Goal: Task Accomplishment & Management: Manage account settings

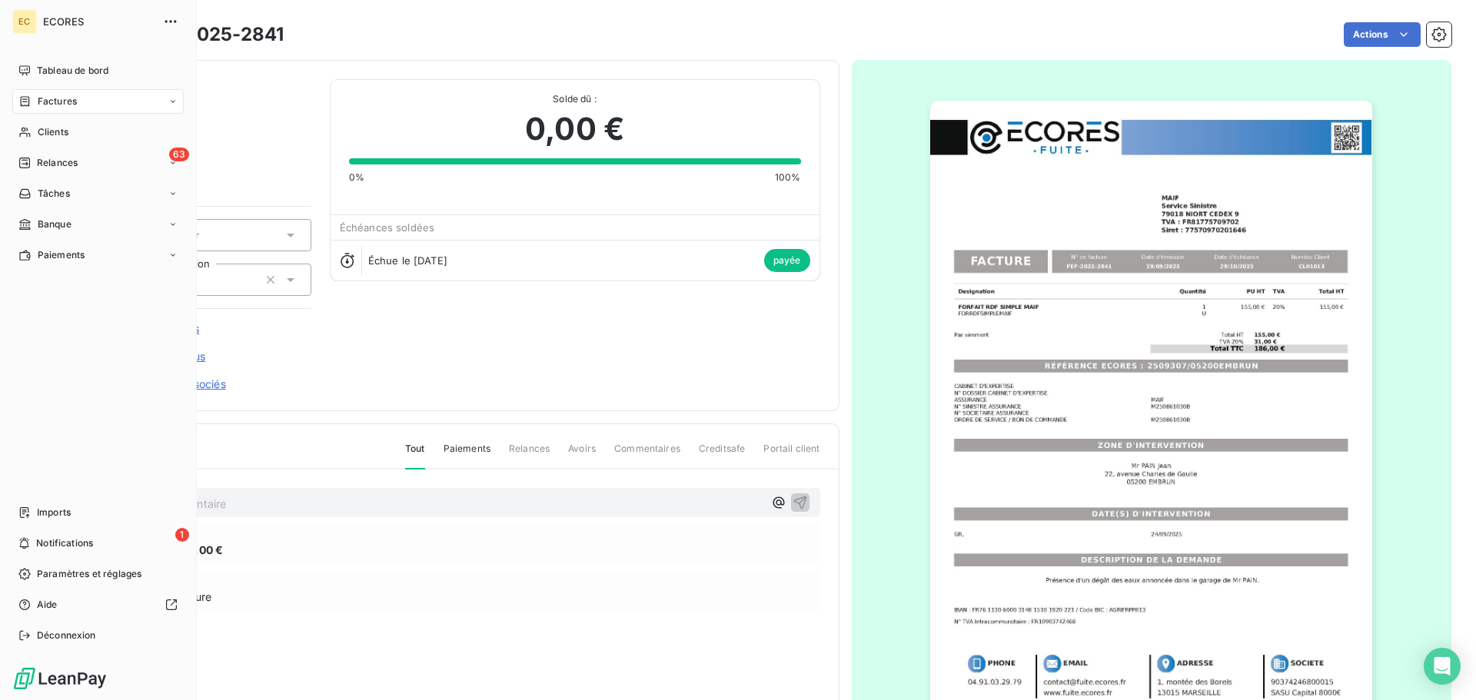
click at [61, 96] on span "Factures" at bounding box center [57, 102] width 39 height 14
click at [59, 101] on span "Factures" at bounding box center [57, 102] width 39 height 14
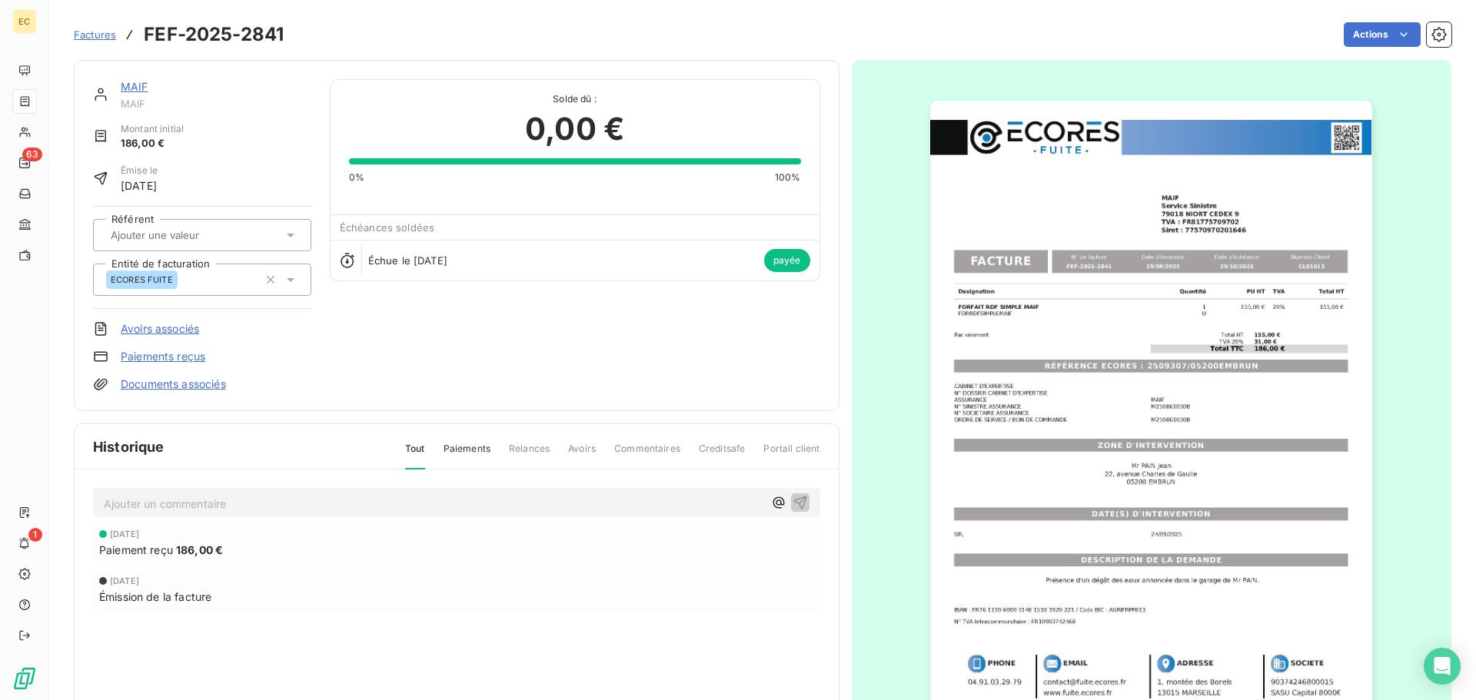
click at [98, 36] on span "Factures" at bounding box center [95, 34] width 42 height 12
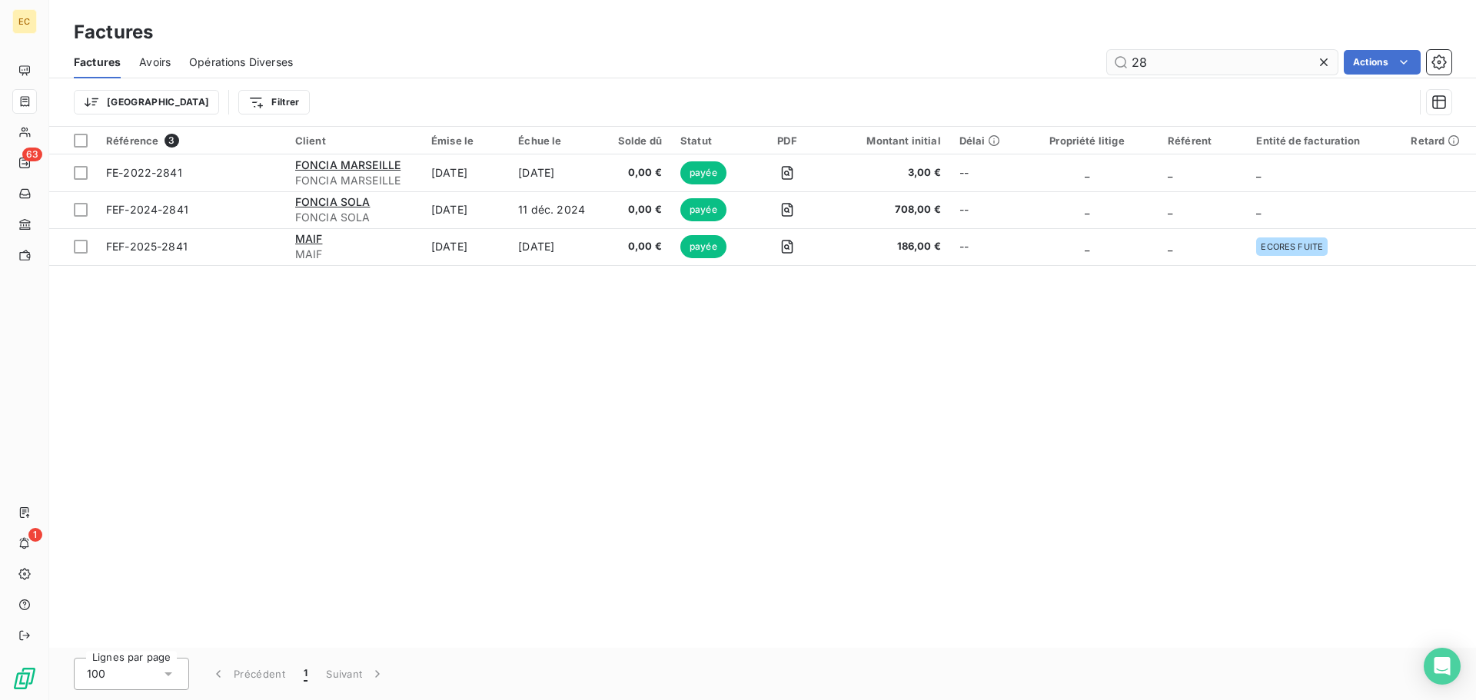
type input "2"
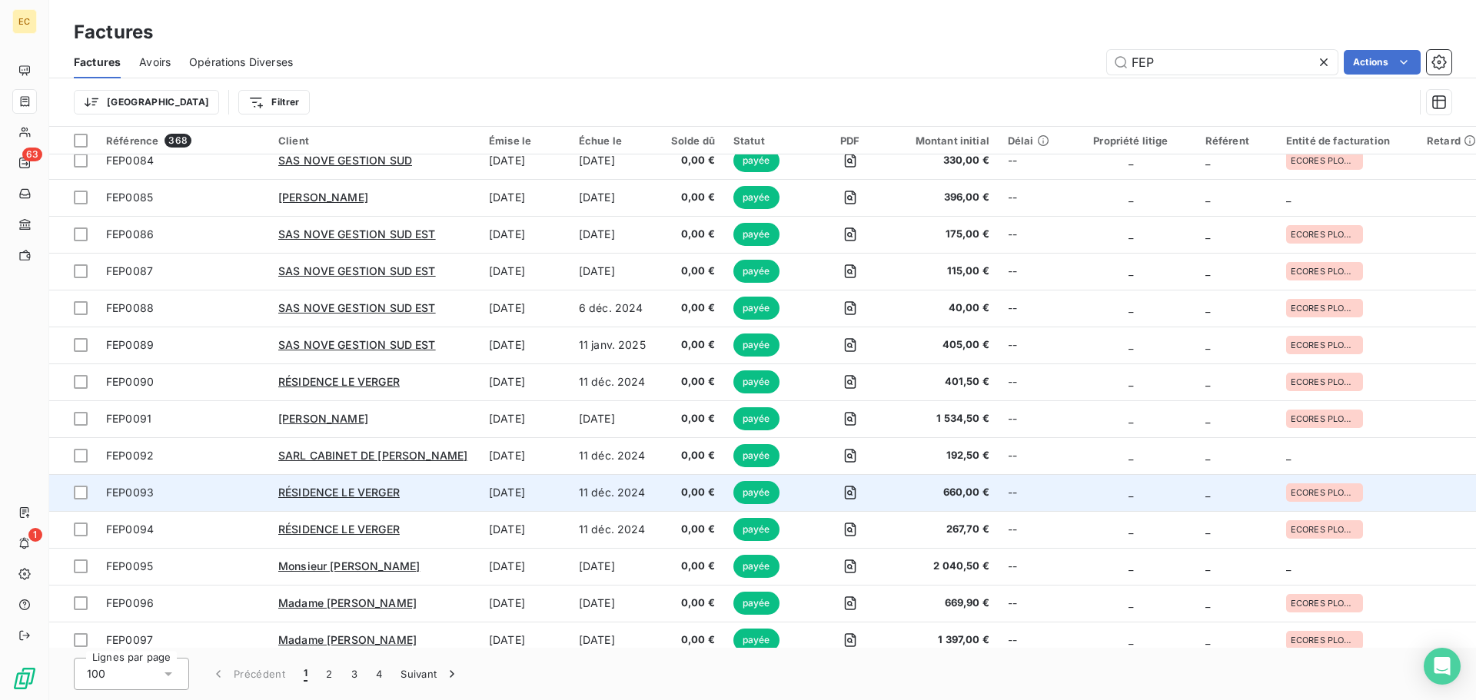
scroll to position [3202, 0]
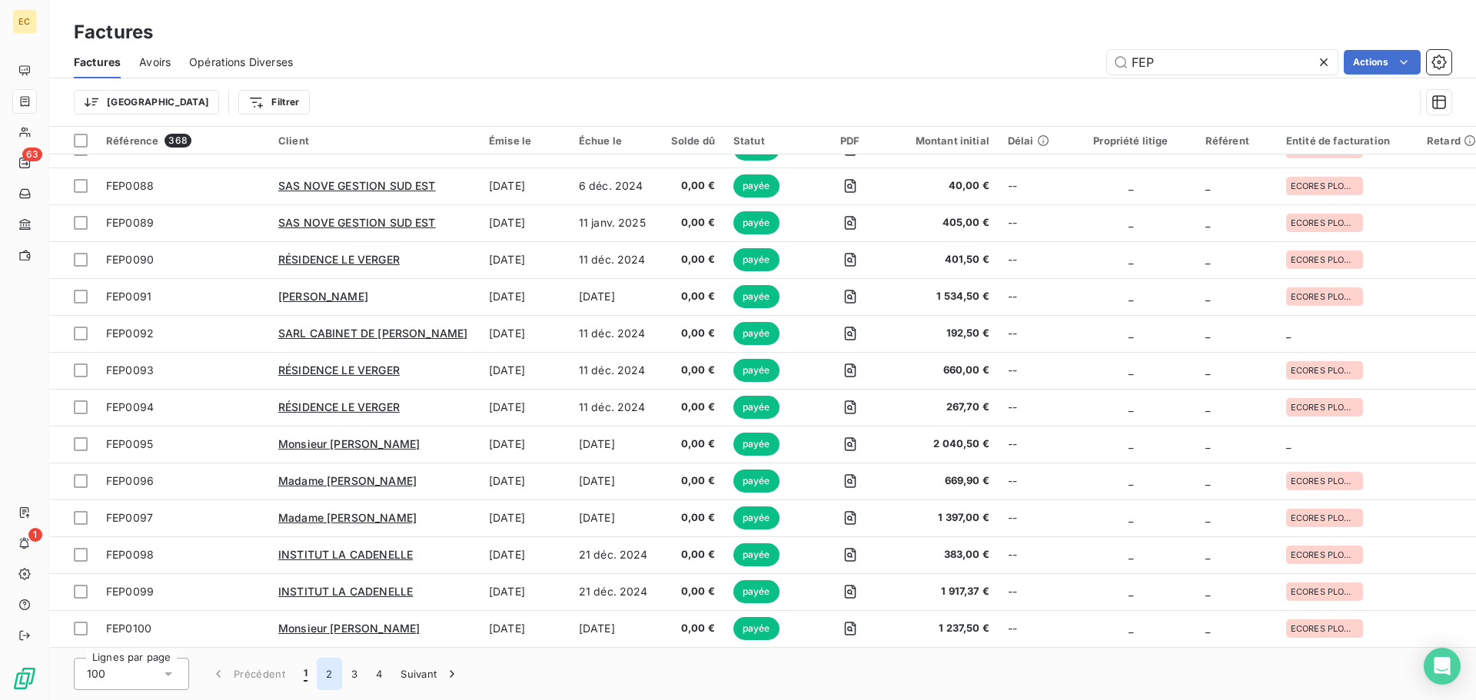
click at [330, 672] on button "2" at bounding box center [329, 674] width 25 height 32
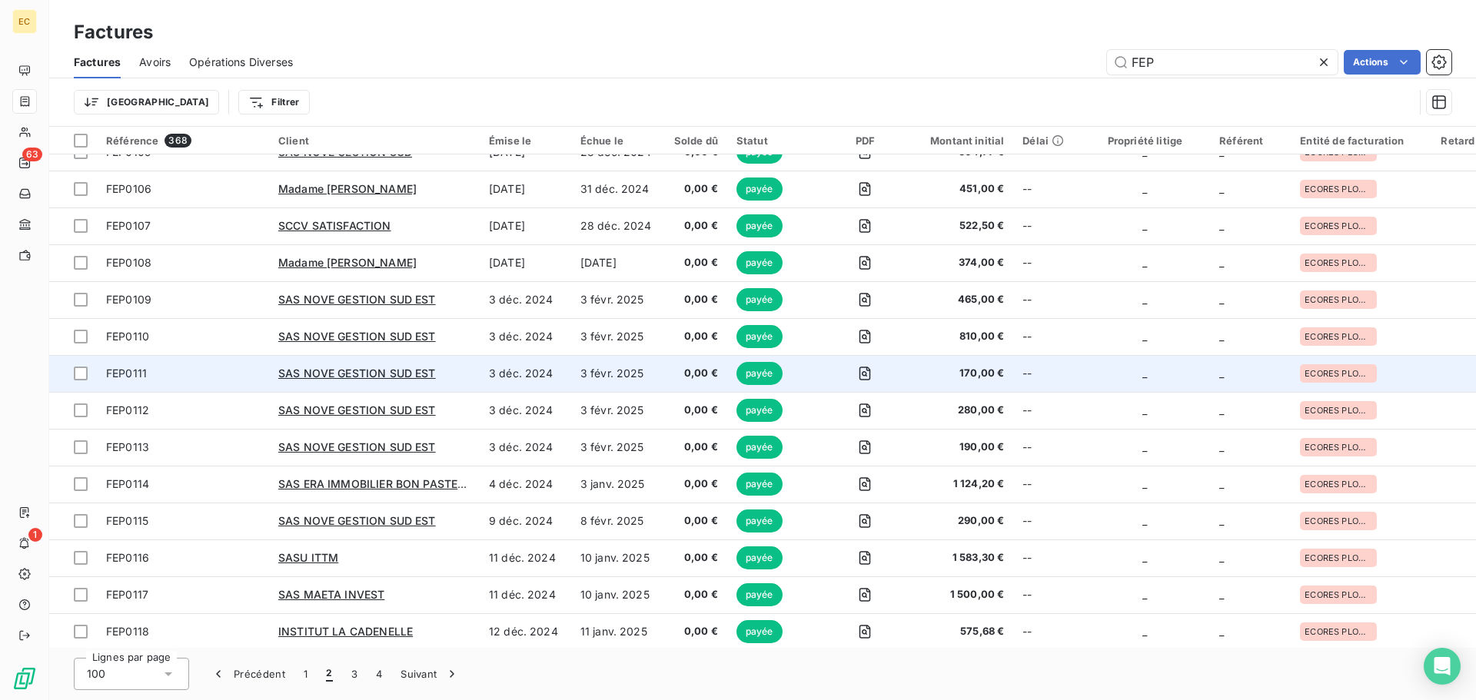
scroll to position [0, 0]
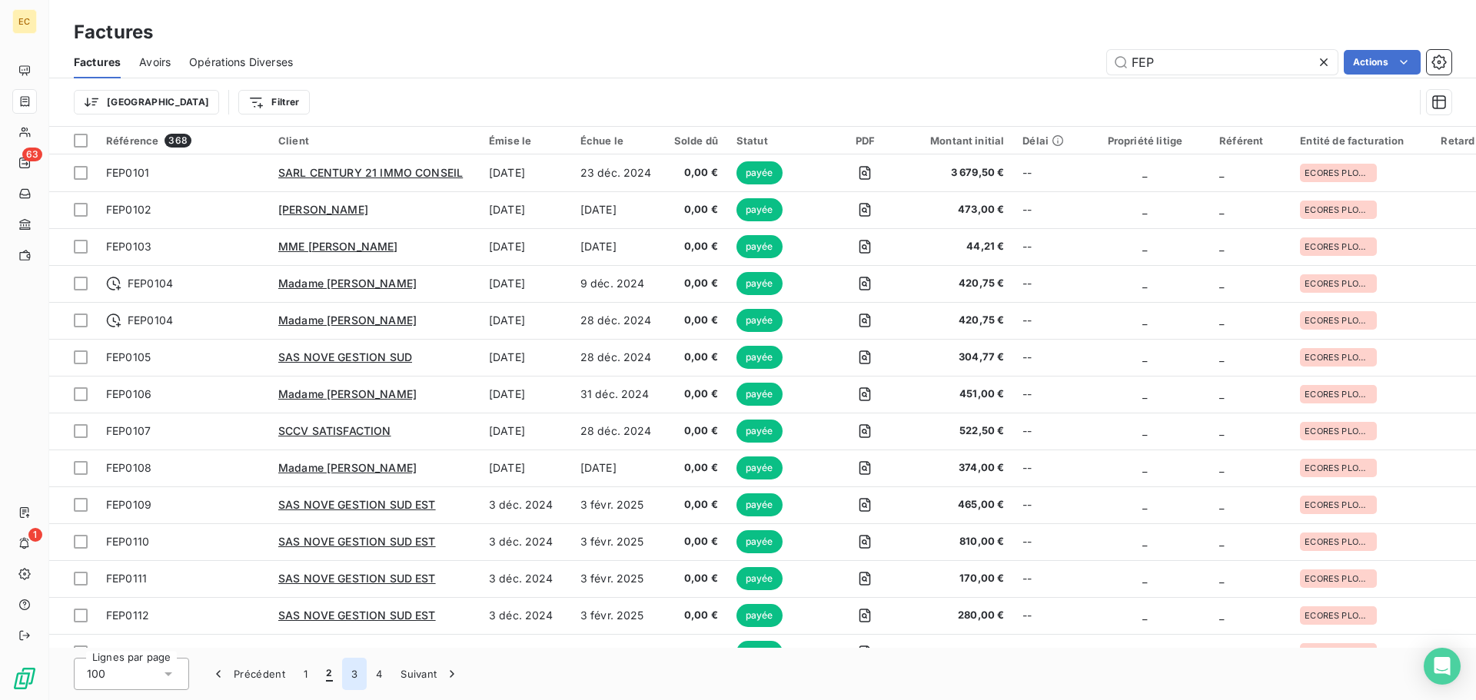
click at [351, 672] on button "3" at bounding box center [354, 674] width 25 height 32
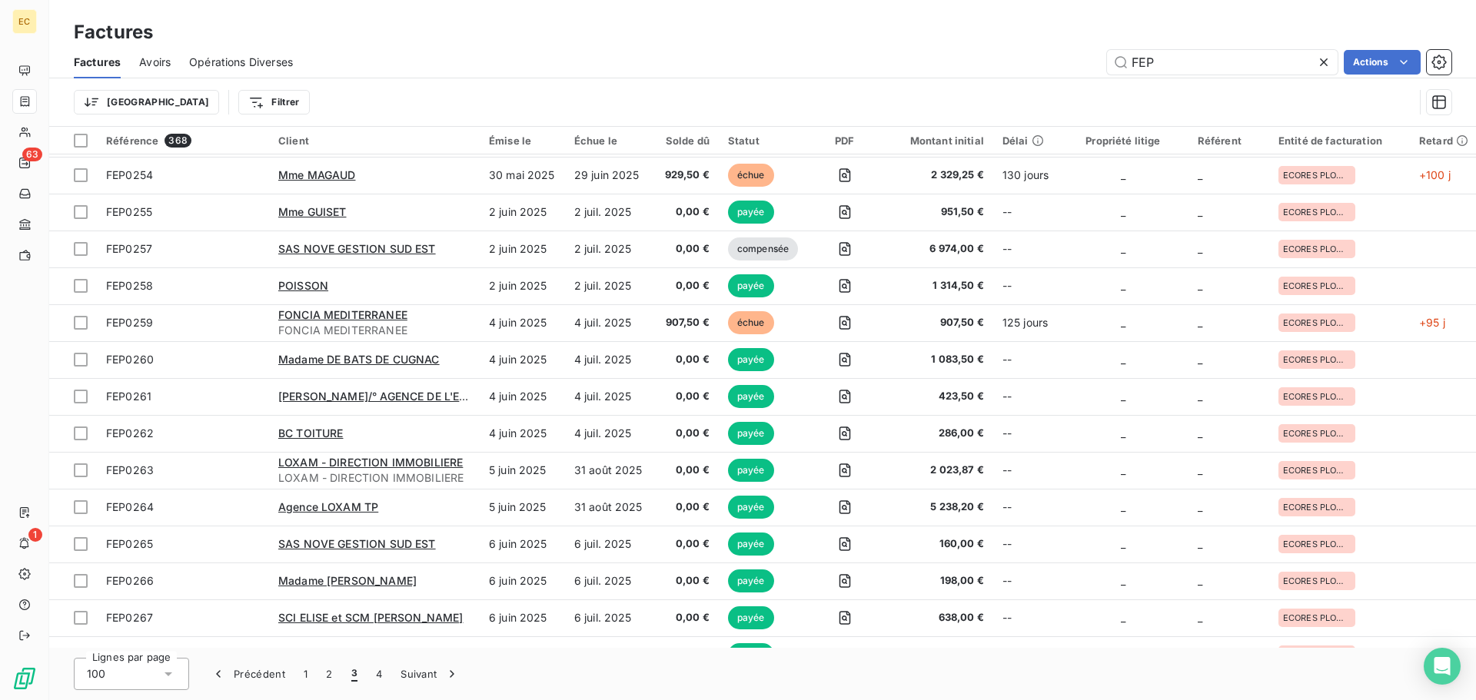
scroll to position [1844, 0]
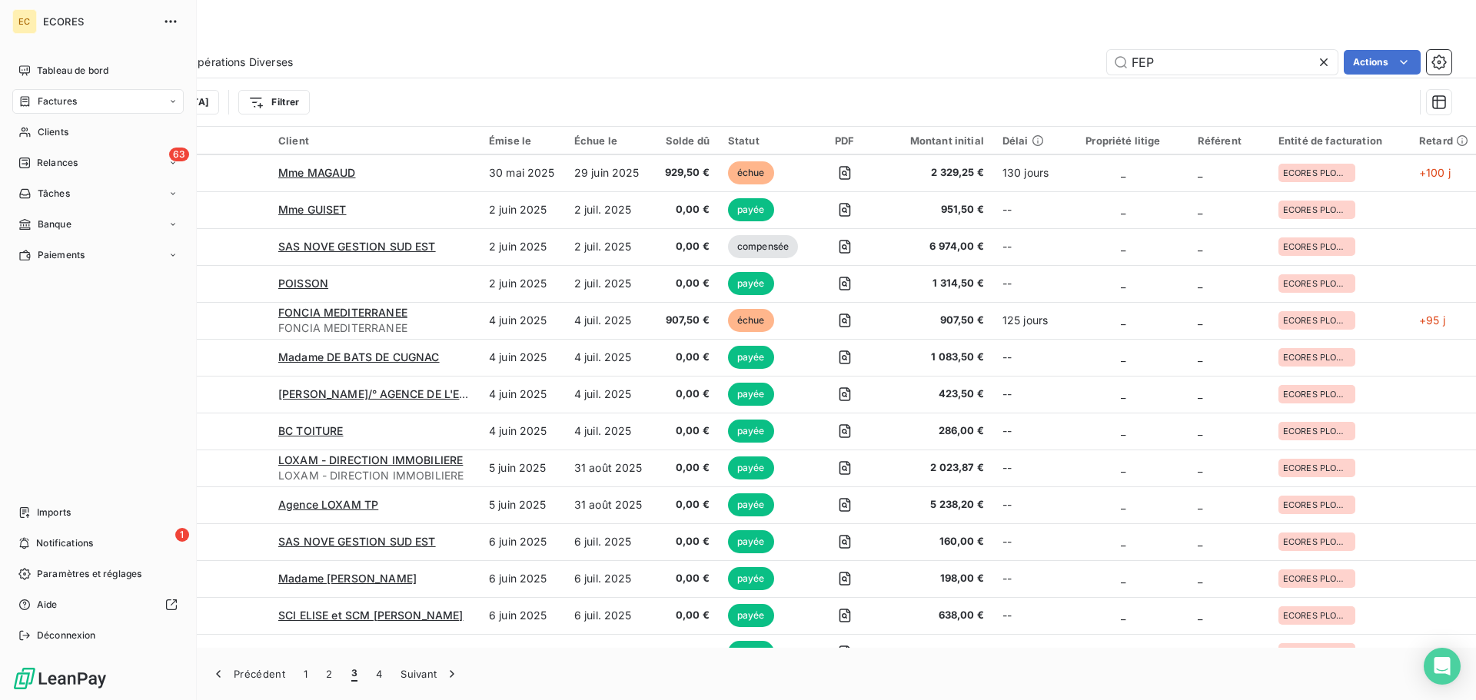
click at [56, 102] on span "Factures" at bounding box center [57, 102] width 39 height 14
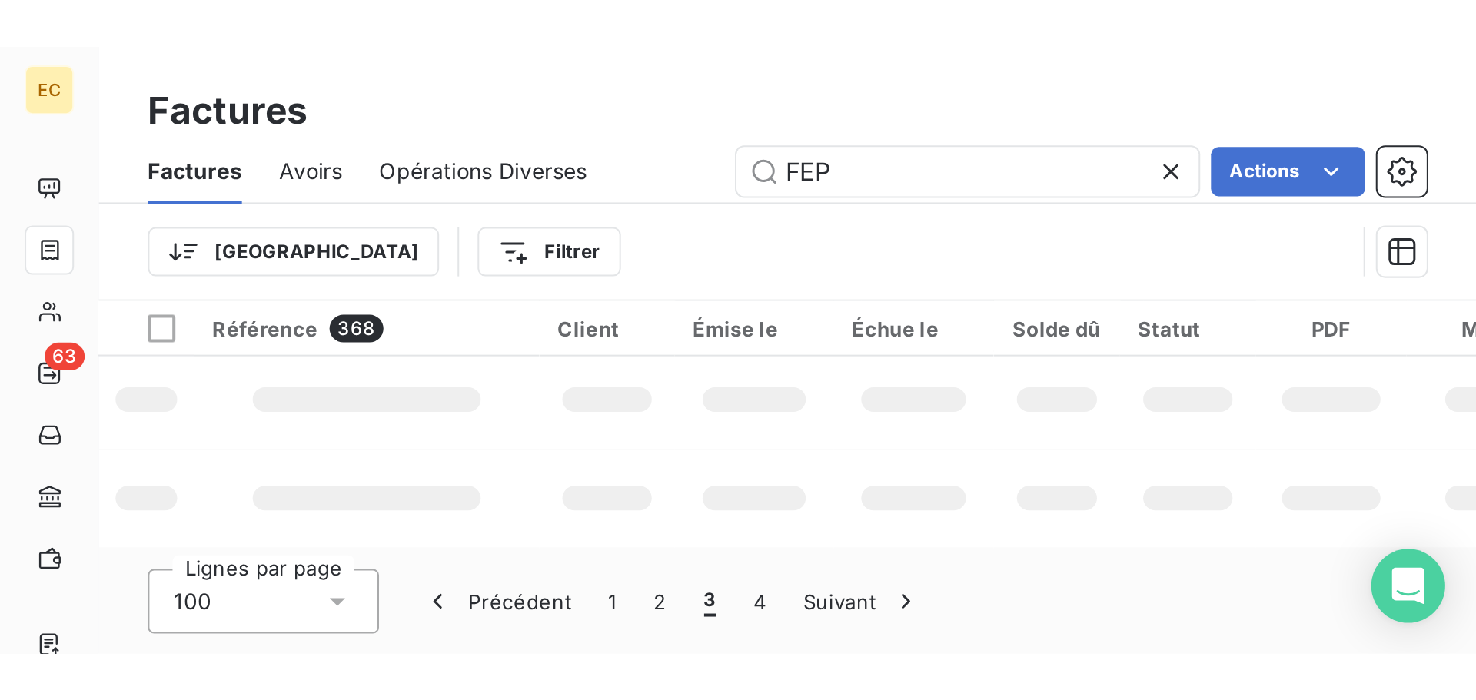
scroll to position [245, 0]
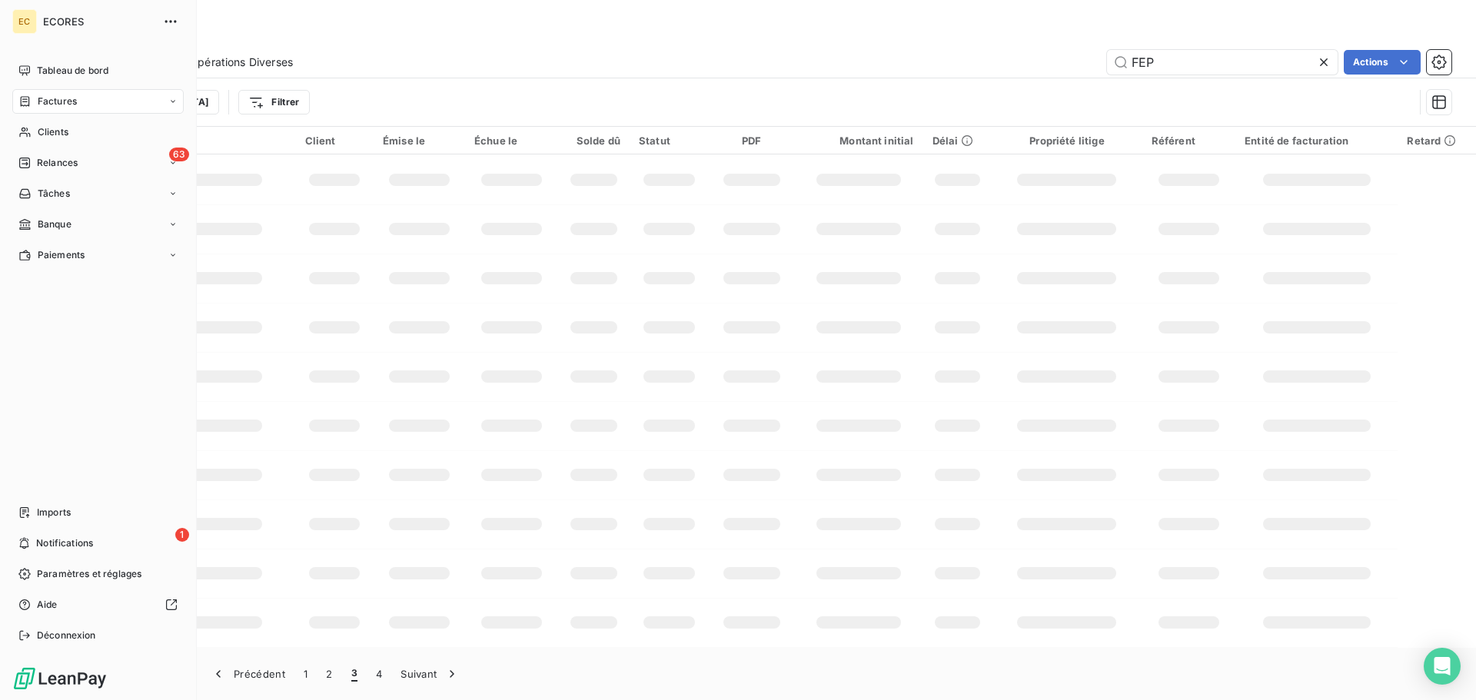
drag, startPoint x: 47, startPoint y: 104, endPoint x: 66, endPoint y: 101, distance: 19.4
click at [47, 105] on span "Factures" at bounding box center [57, 102] width 39 height 14
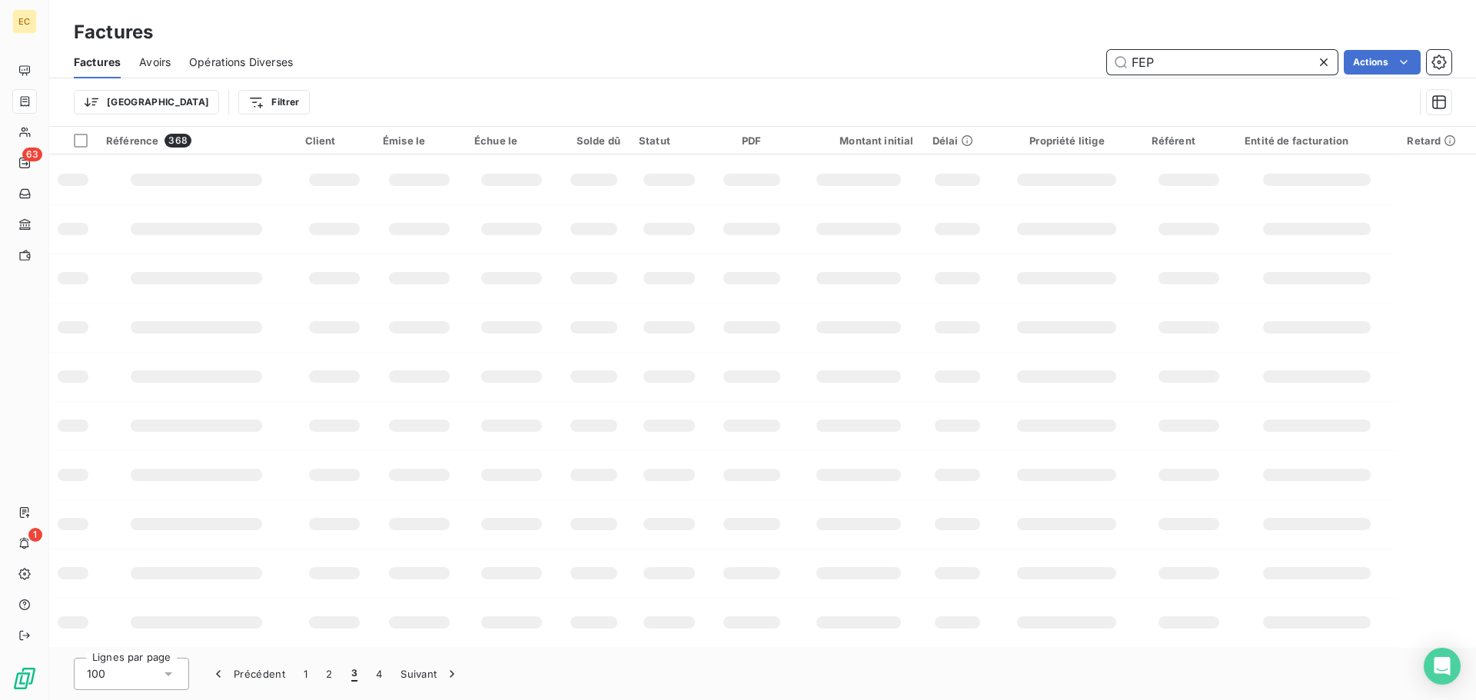
click at [1204, 72] on input "FEP" at bounding box center [1222, 62] width 231 height 25
type input "F"
type input "2847"
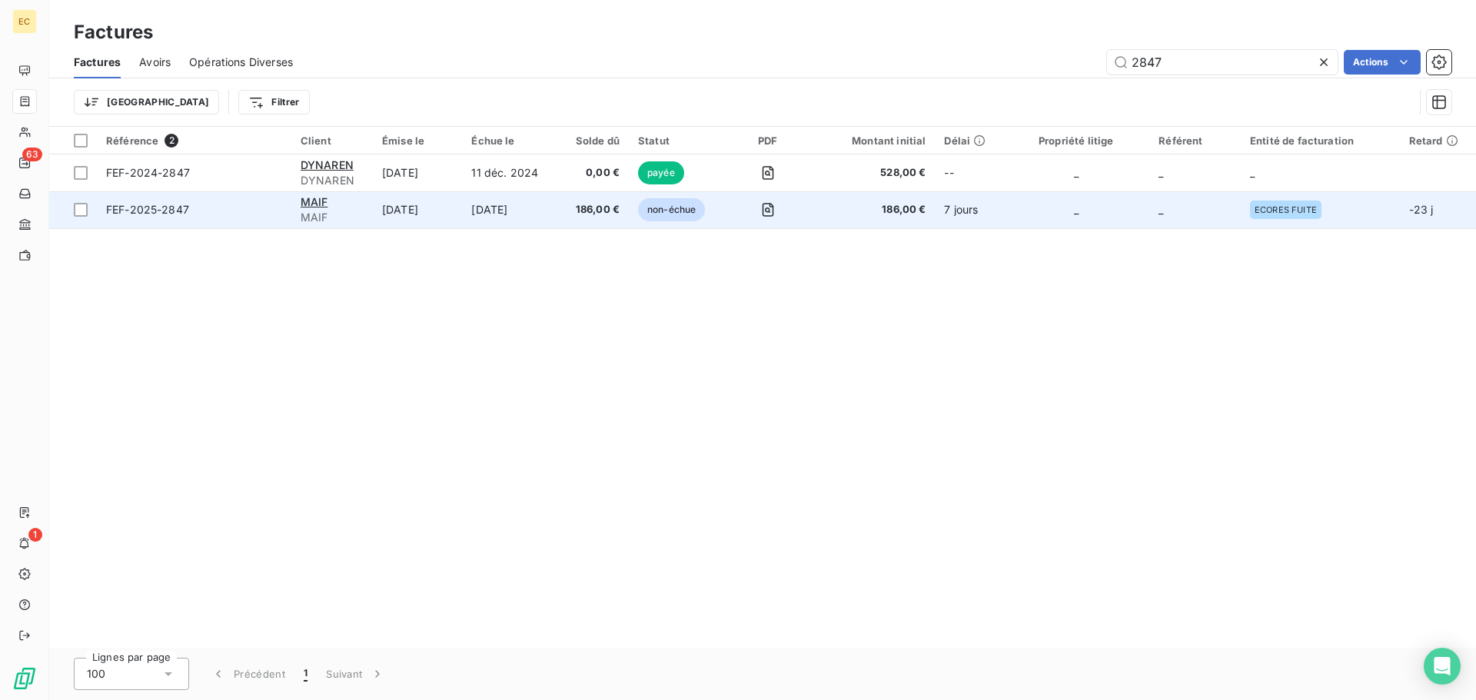
click at [206, 205] on span "FEF-2025-2847" at bounding box center [194, 209] width 176 height 15
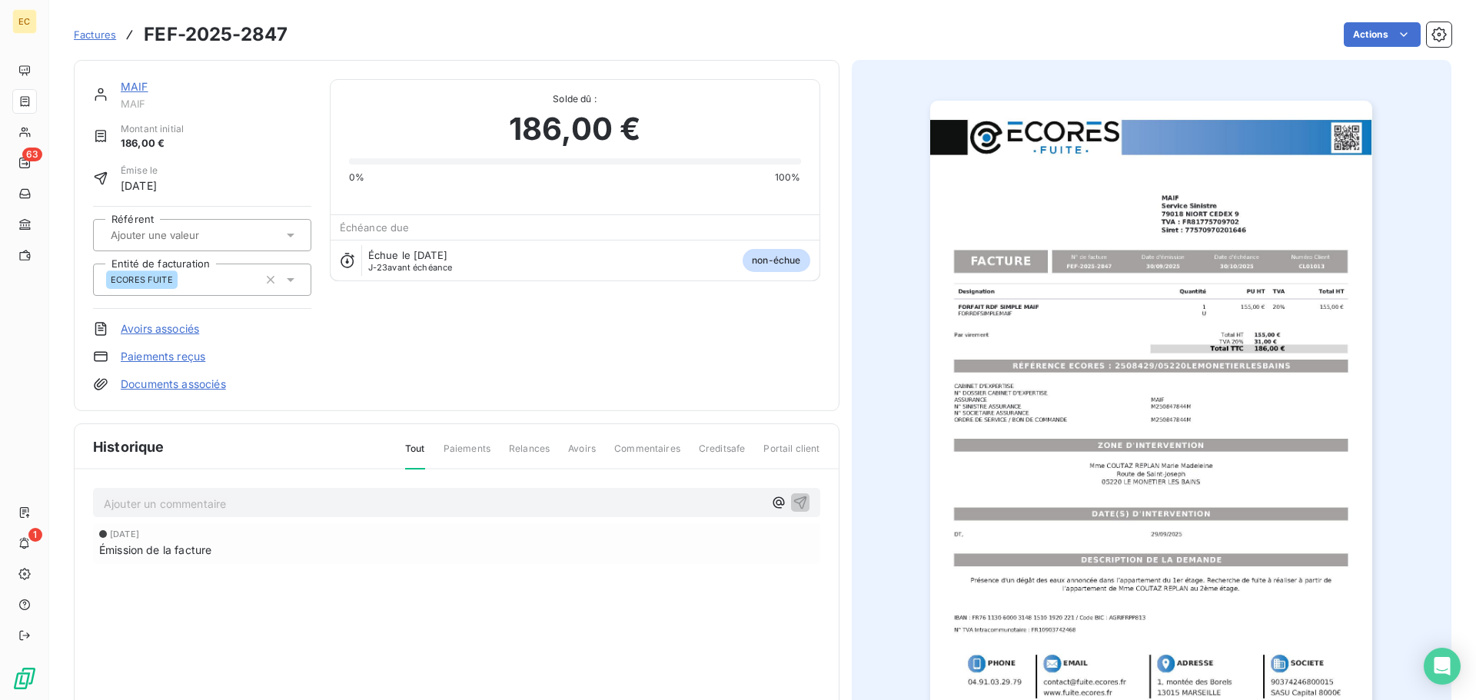
click at [194, 357] on link "Paiements reçus" at bounding box center [163, 356] width 85 height 15
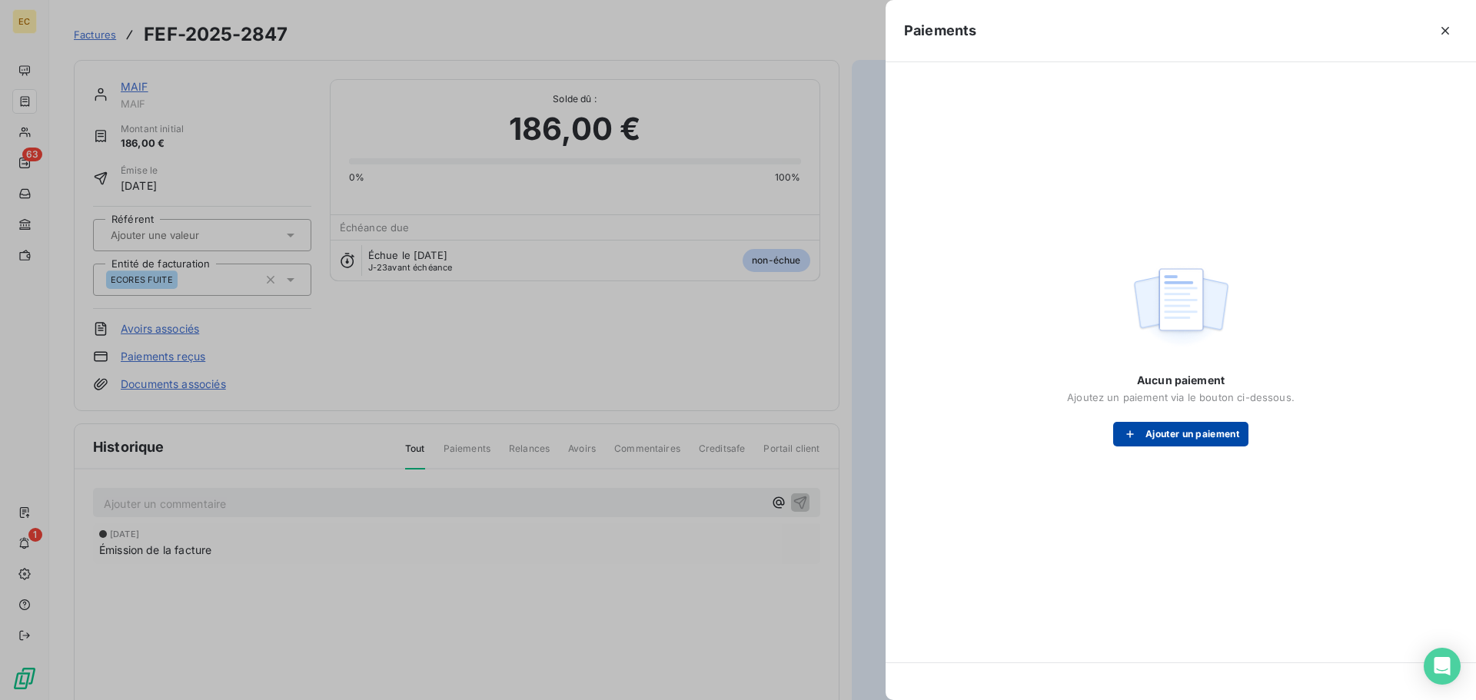
click at [1153, 427] on button "Ajouter un paiement" at bounding box center [1180, 434] width 135 height 25
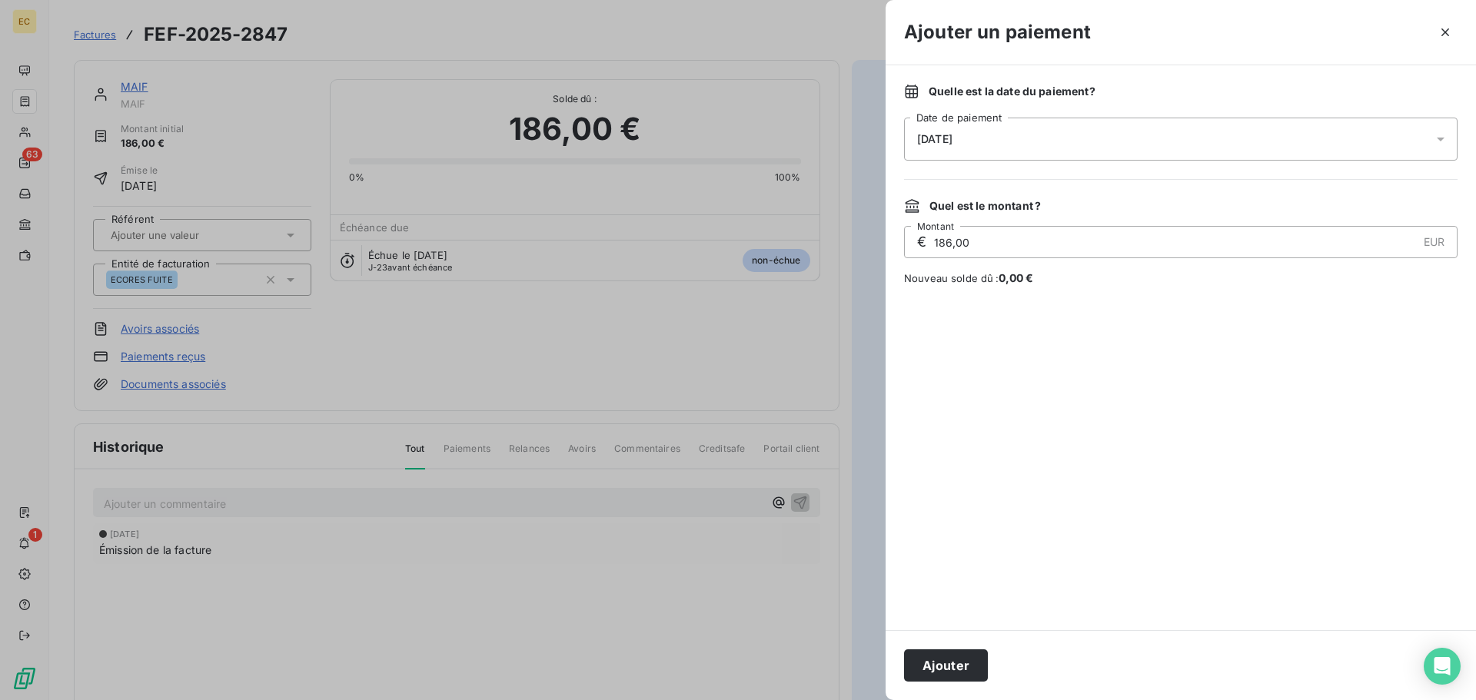
click at [1038, 138] on div "07/10/2025" at bounding box center [1180, 139] width 553 height 43
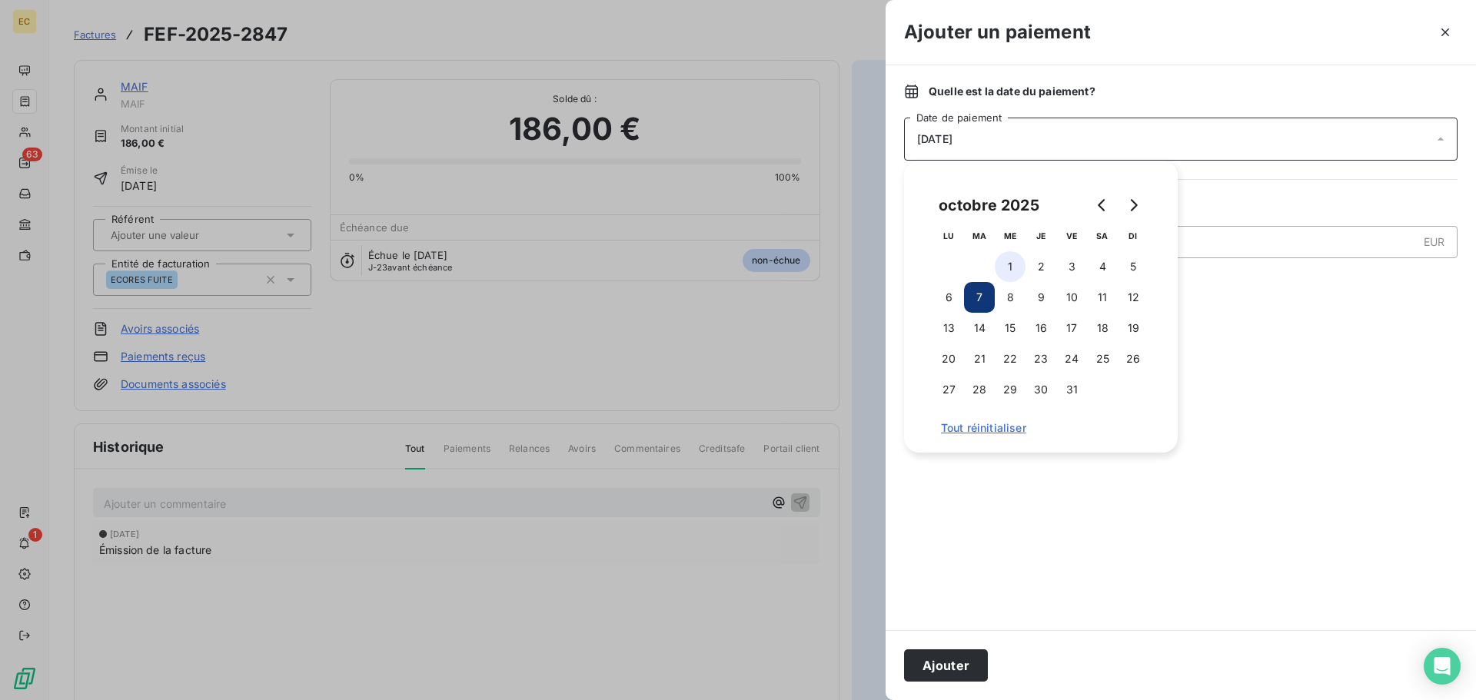
click at [1010, 262] on button "1" at bounding box center [1009, 266] width 31 height 31
click at [952, 667] on button "Ajouter" at bounding box center [946, 665] width 84 height 32
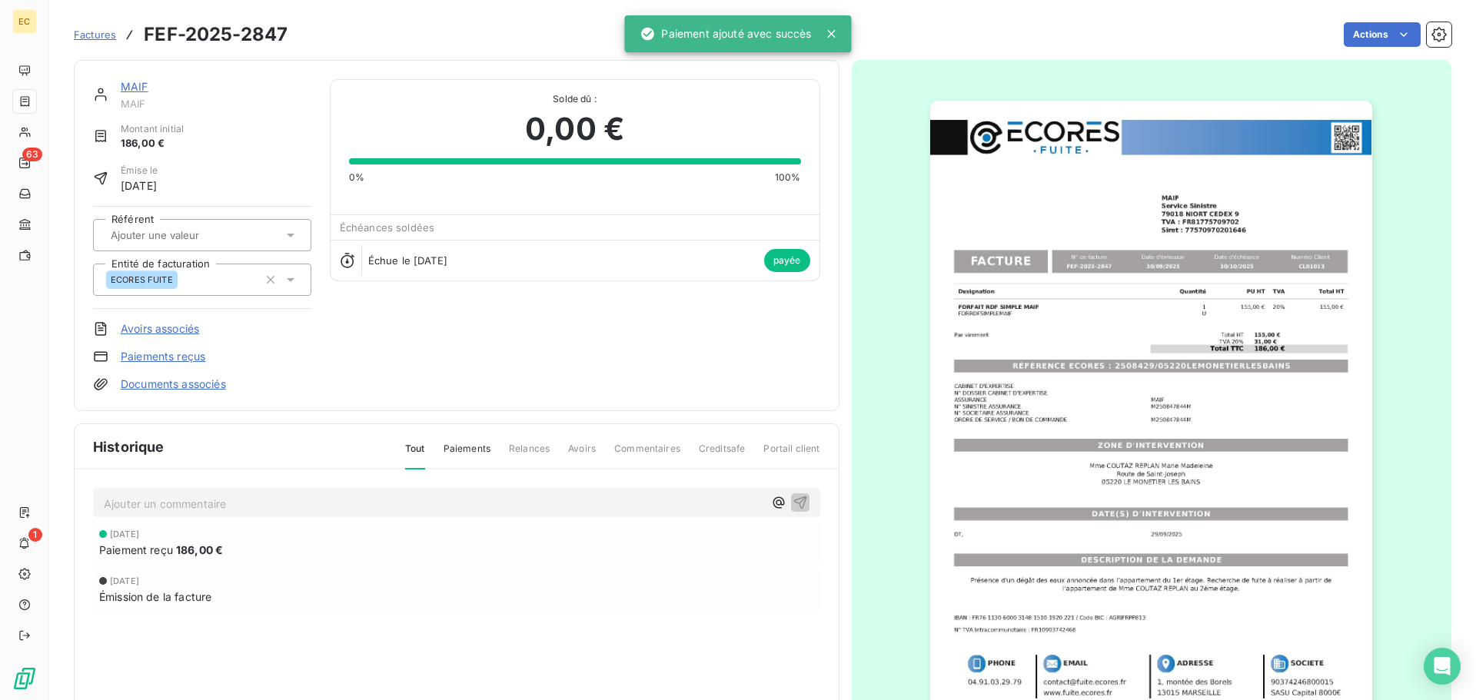
click at [96, 36] on span "Factures" at bounding box center [95, 34] width 42 height 12
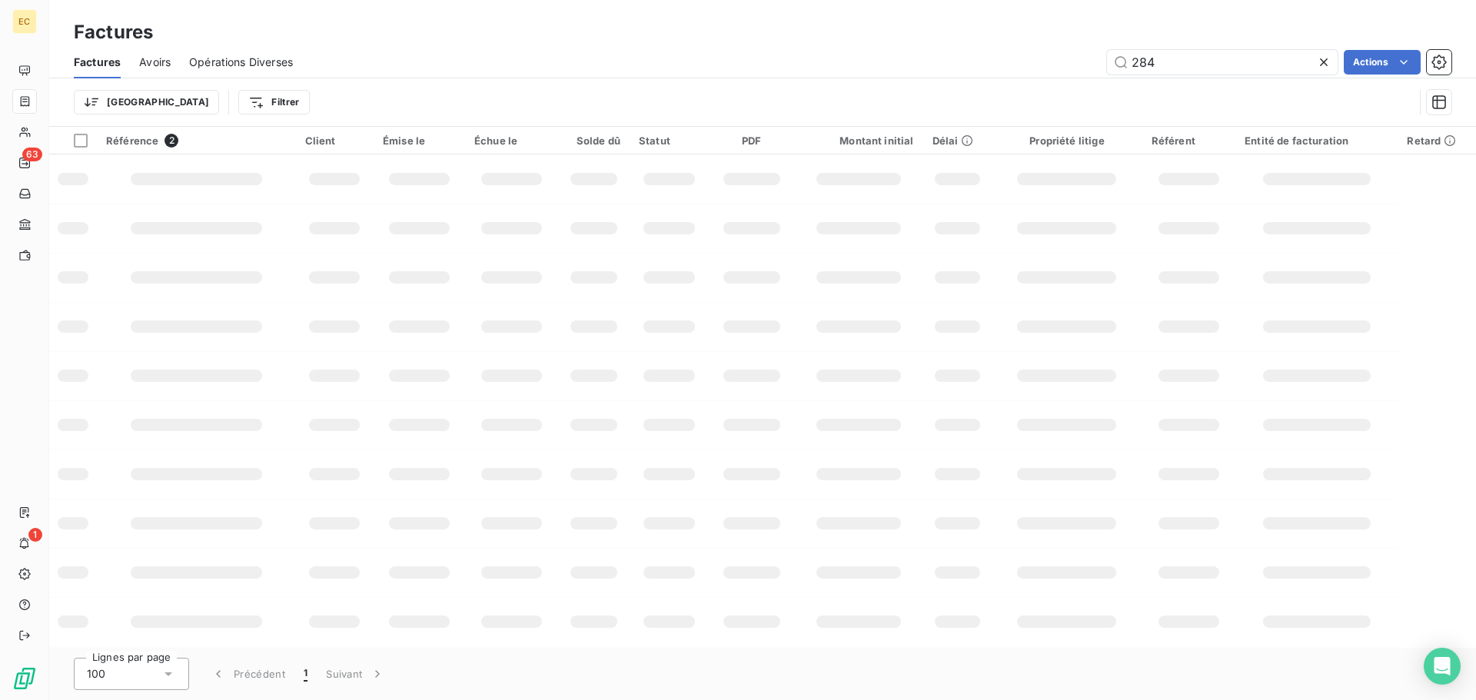
type input "2841"
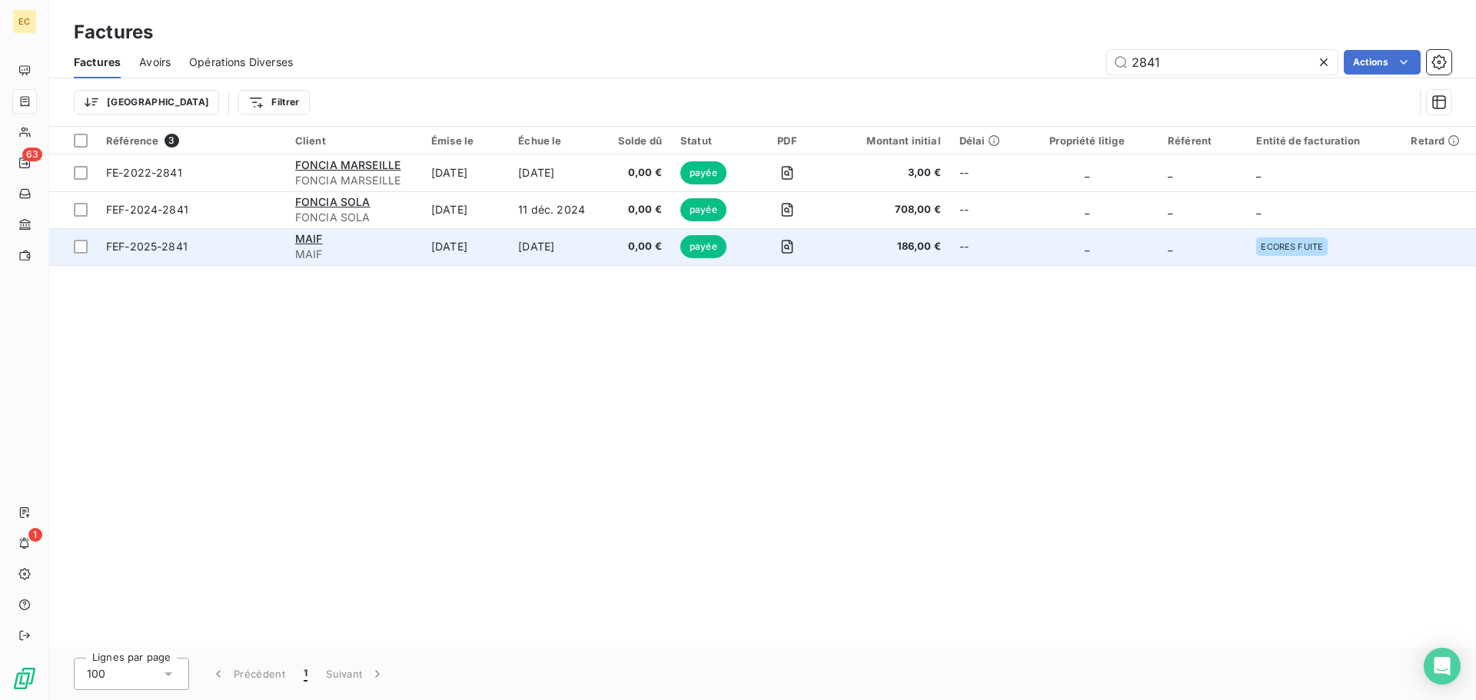
click at [263, 242] on span "FEF-2025-2841" at bounding box center [191, 246] width 171 height 15
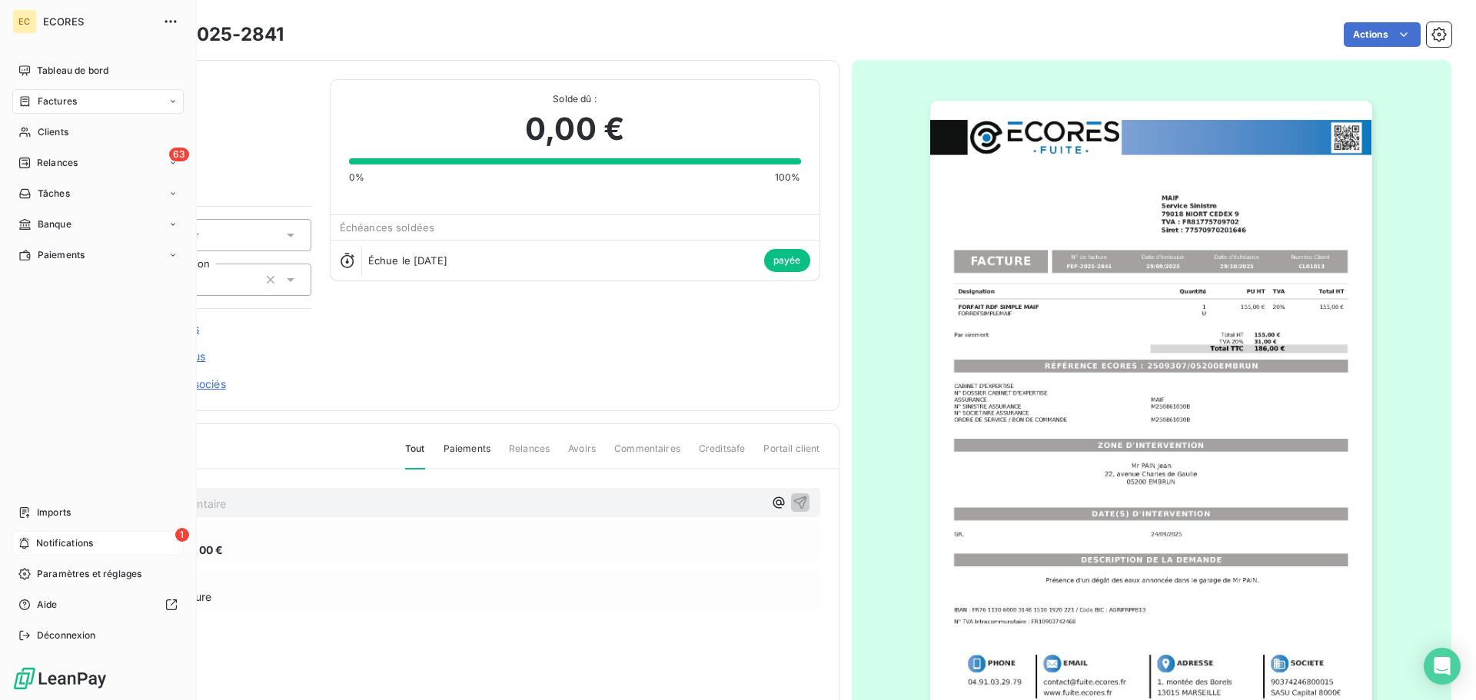
click at [58, 548] on span "Notifications" at bounding box center [64, 543] width 57 height 14
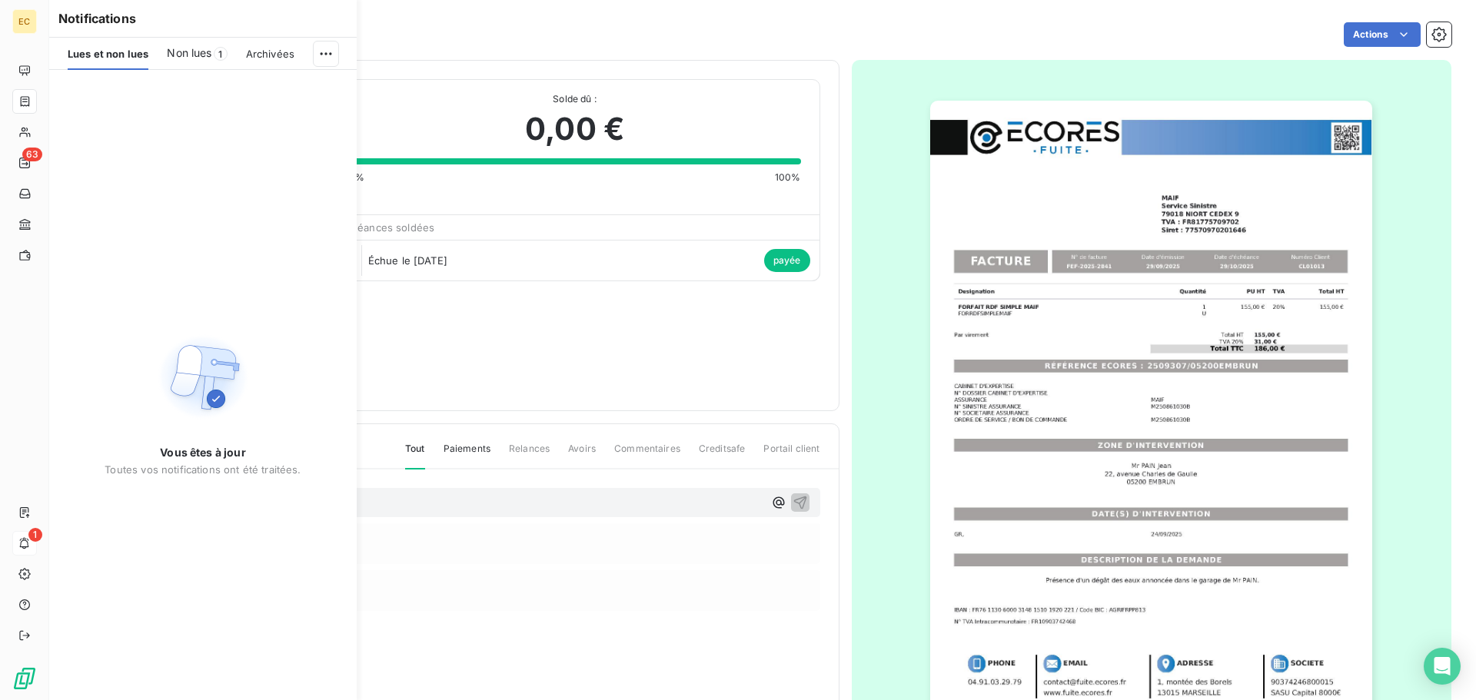
click at [183, 56] on span "Non lues" at bounding box center [189, 52] width 45 height 15
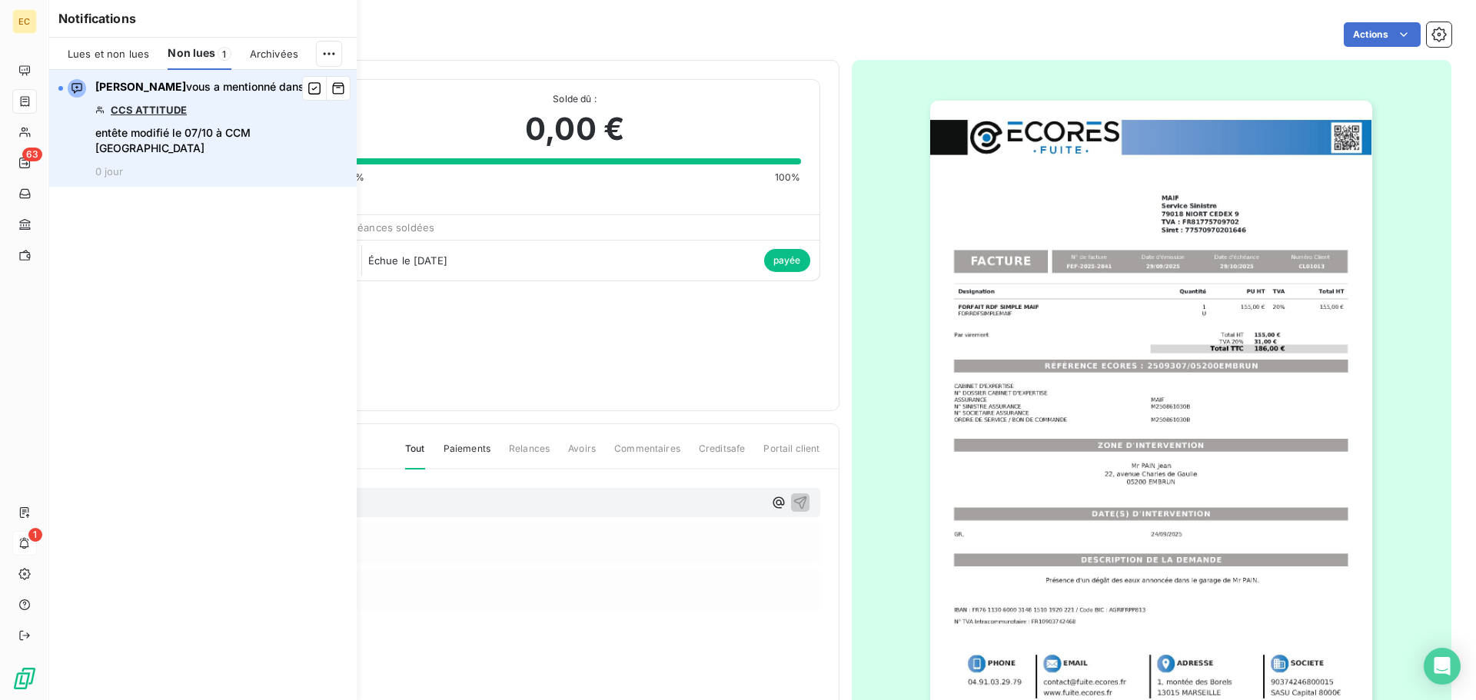
click at [148, 111] on link "CCS ATTITUDE" at bounding box center [149, 110] width 76 height 12
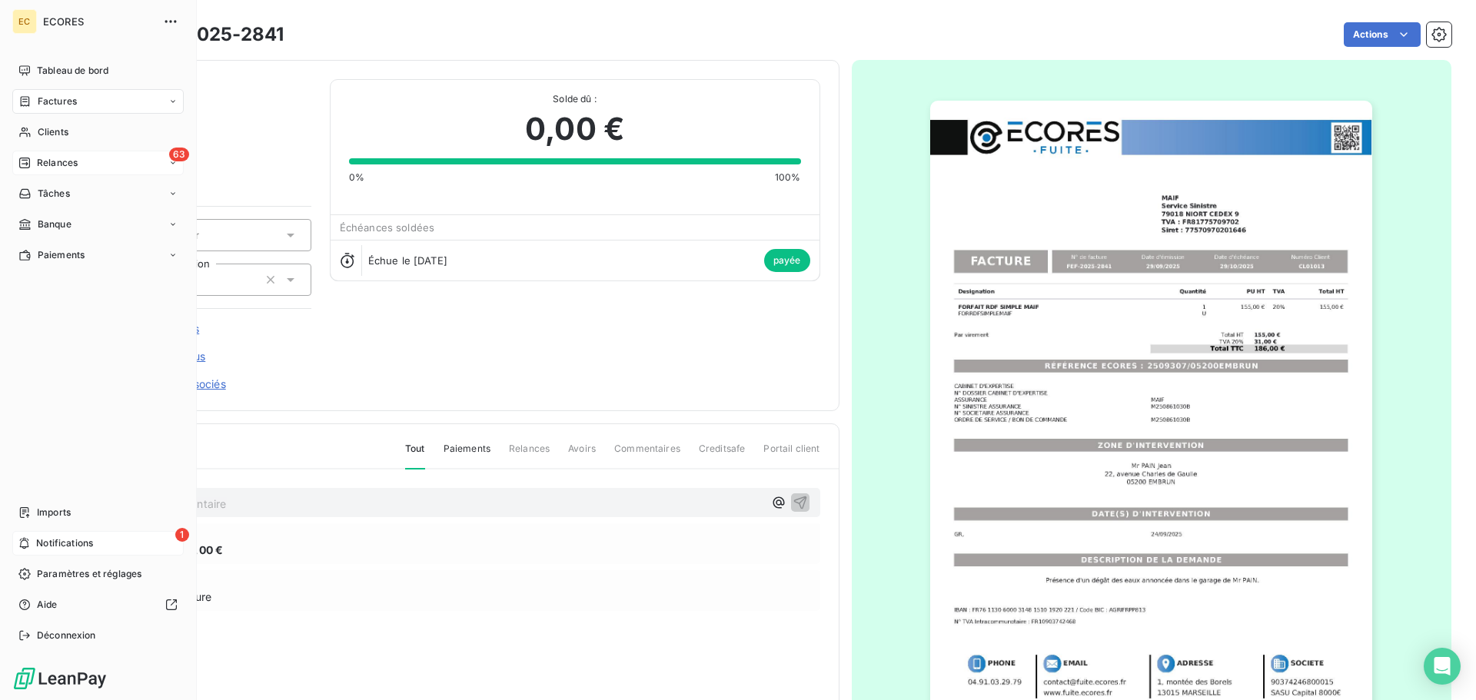
click at [45, 159] on span "Relances" at bounding box center [57, 163] width 41 height 14
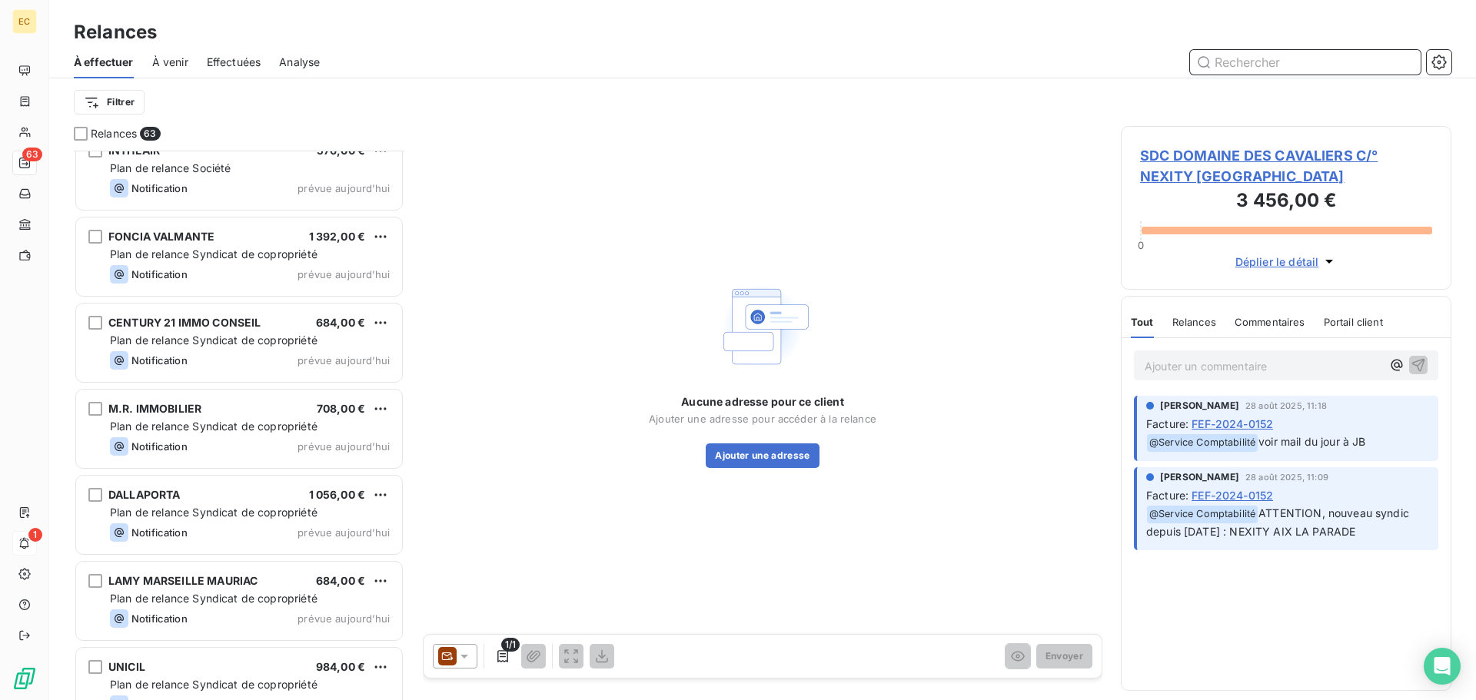
scroll to position [4874, 0]
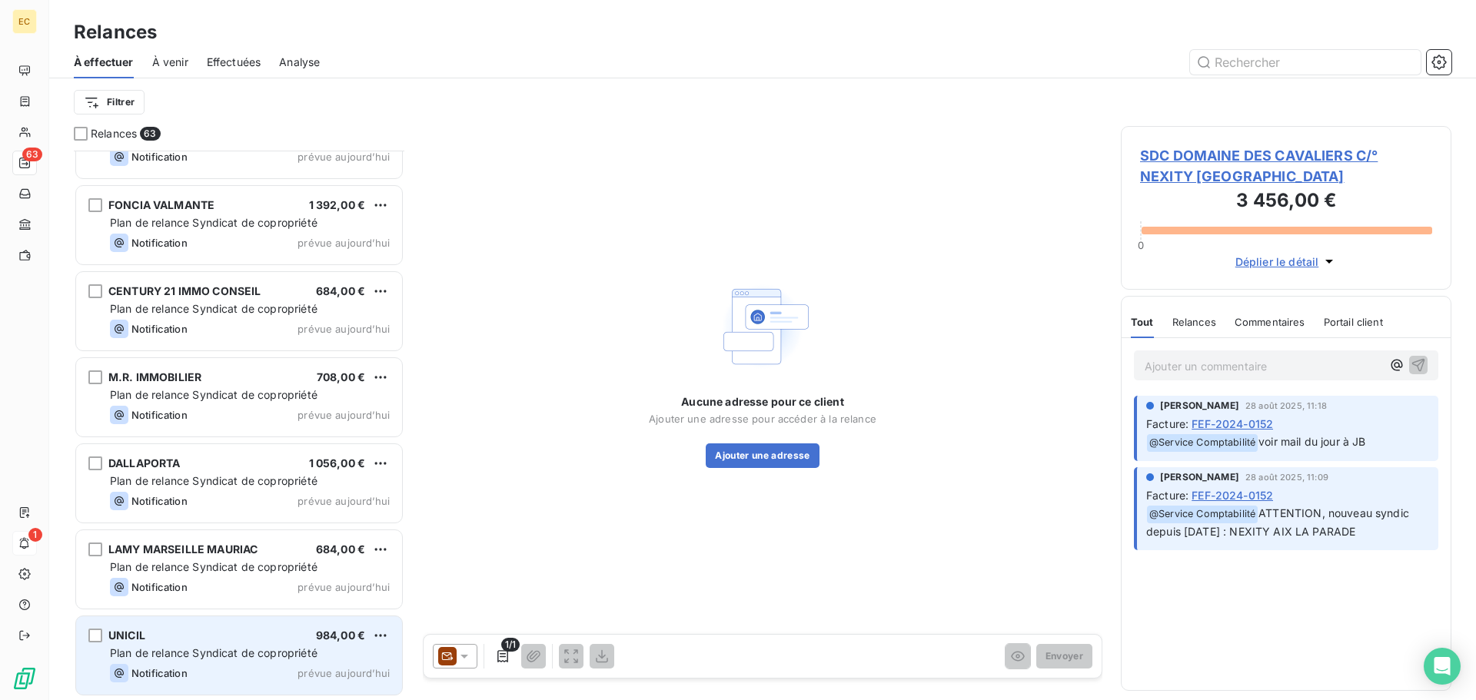
click at [191, 654] on span "Plan de relance Syndicat de copropriété" at bounding box center [213, 652] width 207 height 13
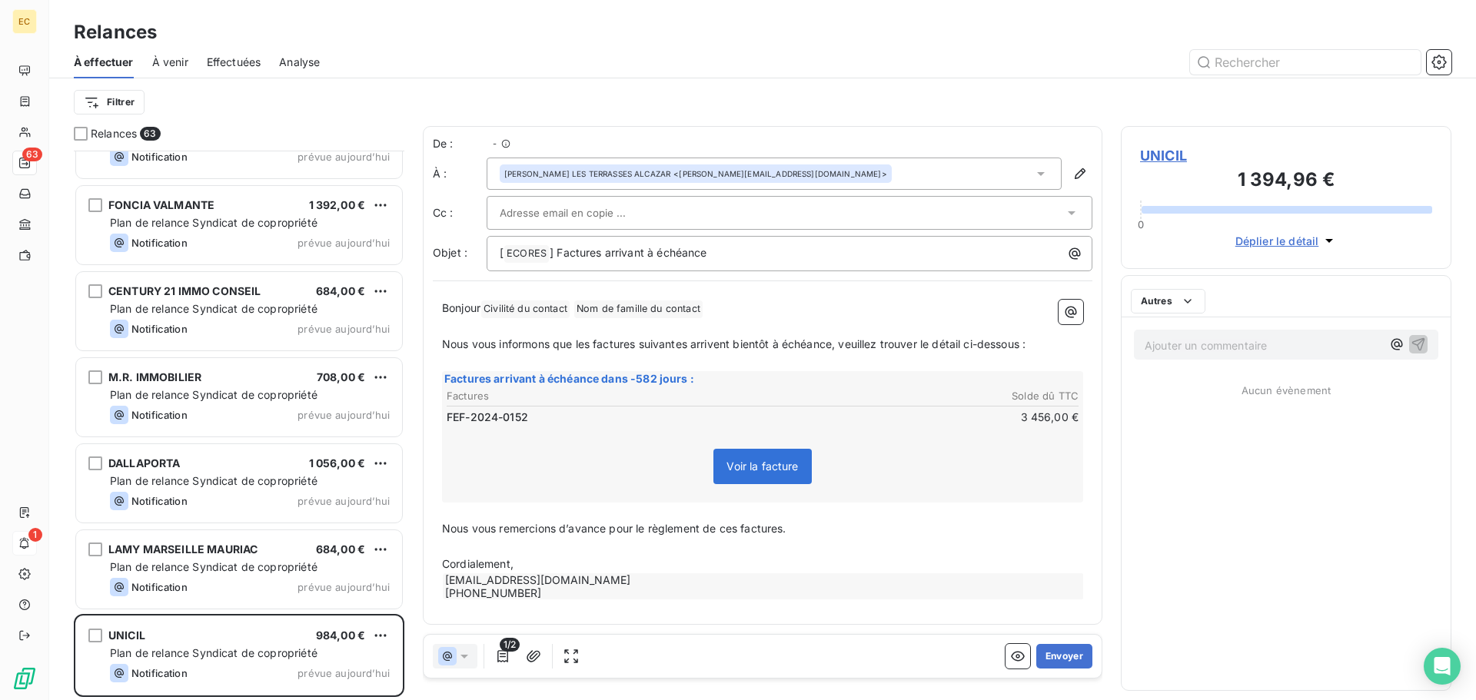
scroll to position [538, 319]
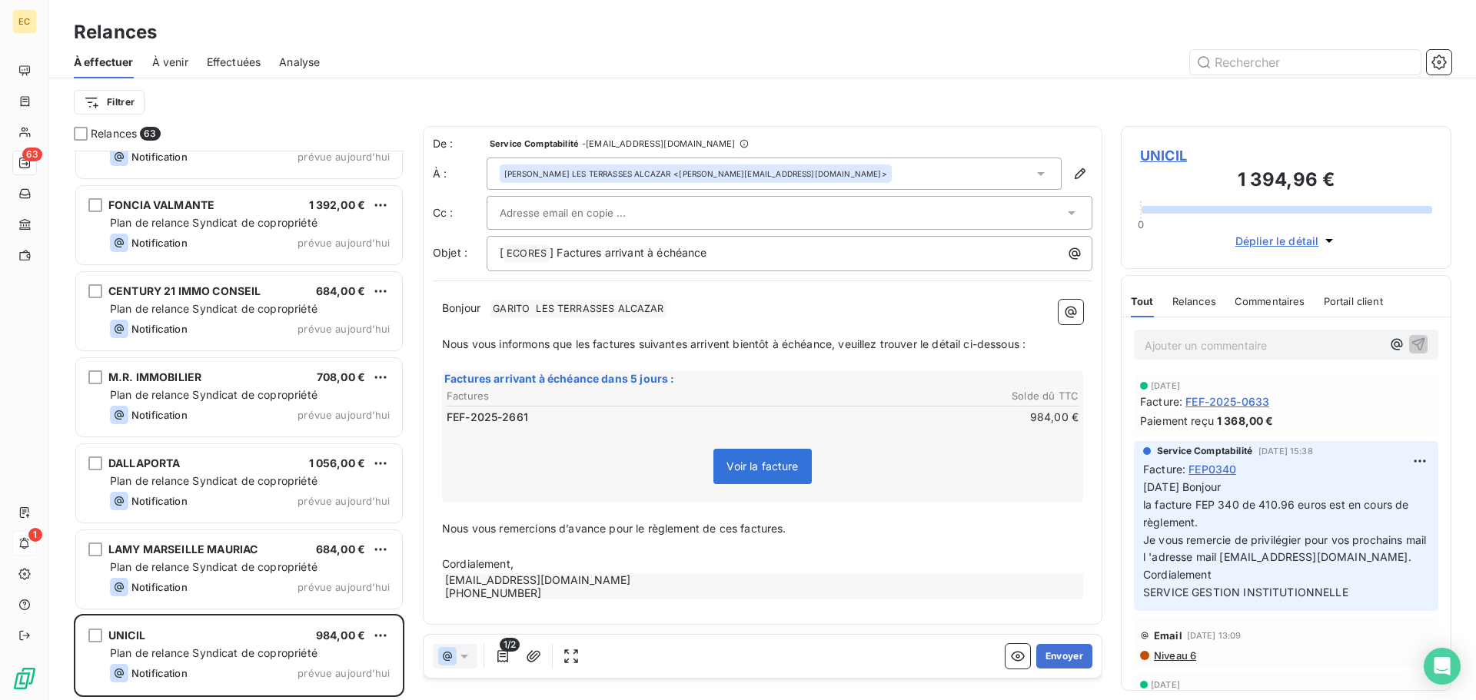
click at [1171, 158] on span "UNICIL" at bounding box center [1286, 155] width 292 height 21
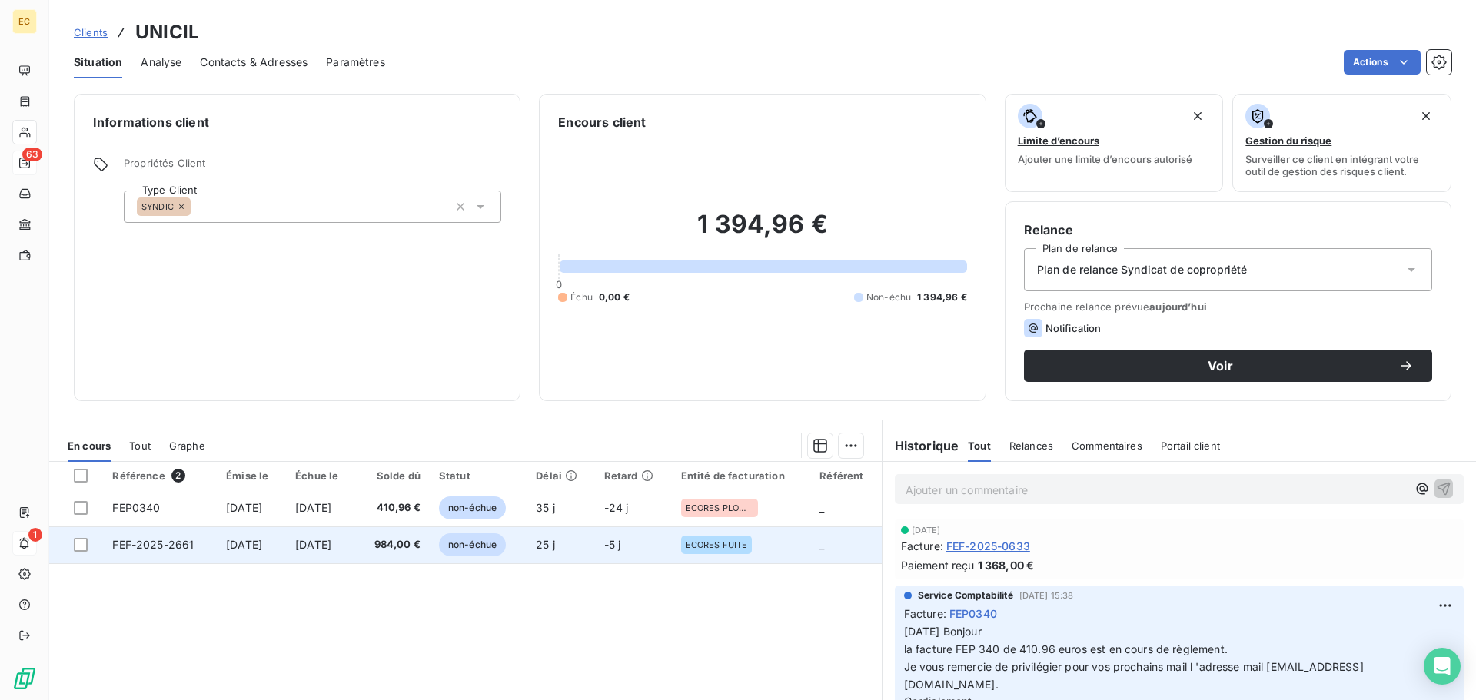
click at [117, 545] on span "FEF-2025-2661" at bounding box center [152, 544] width 81 height 13
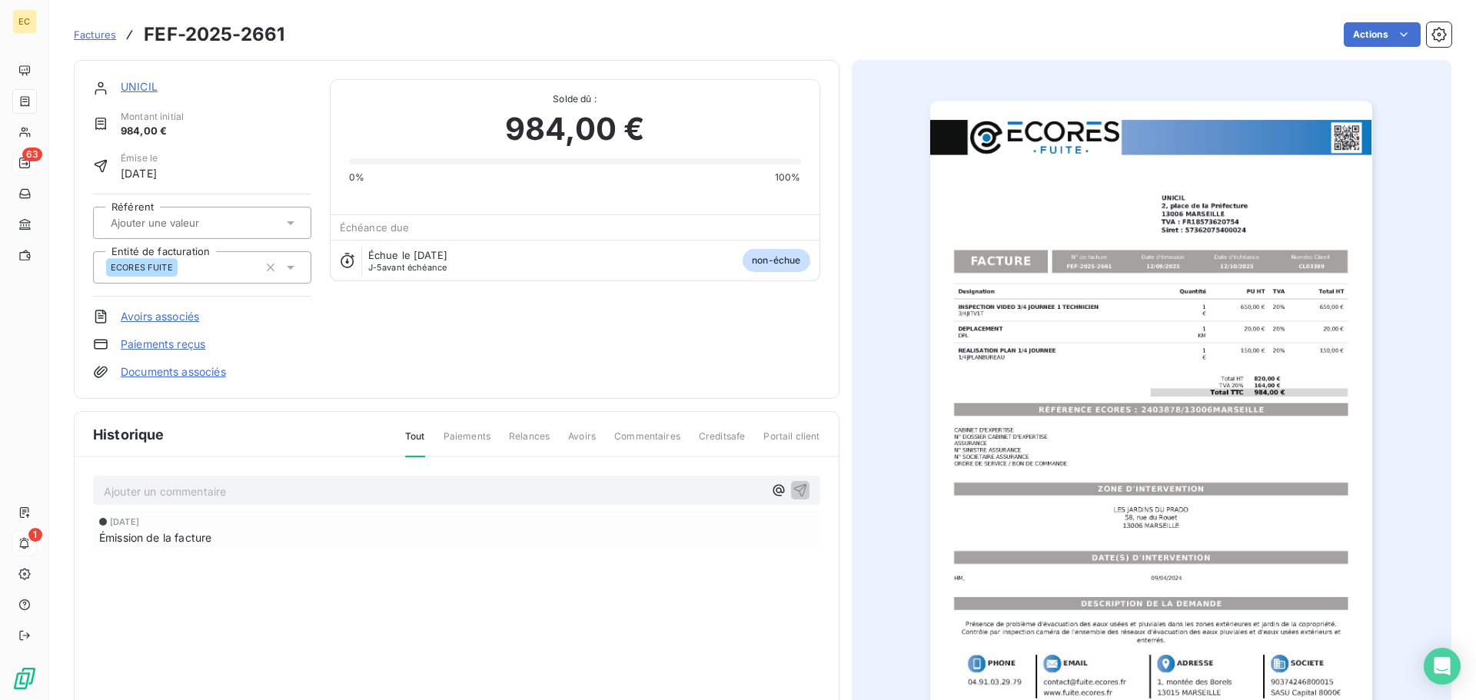
click at [1117, 413] on img "button" at bounding box center [1151, 414] width 442 height 626
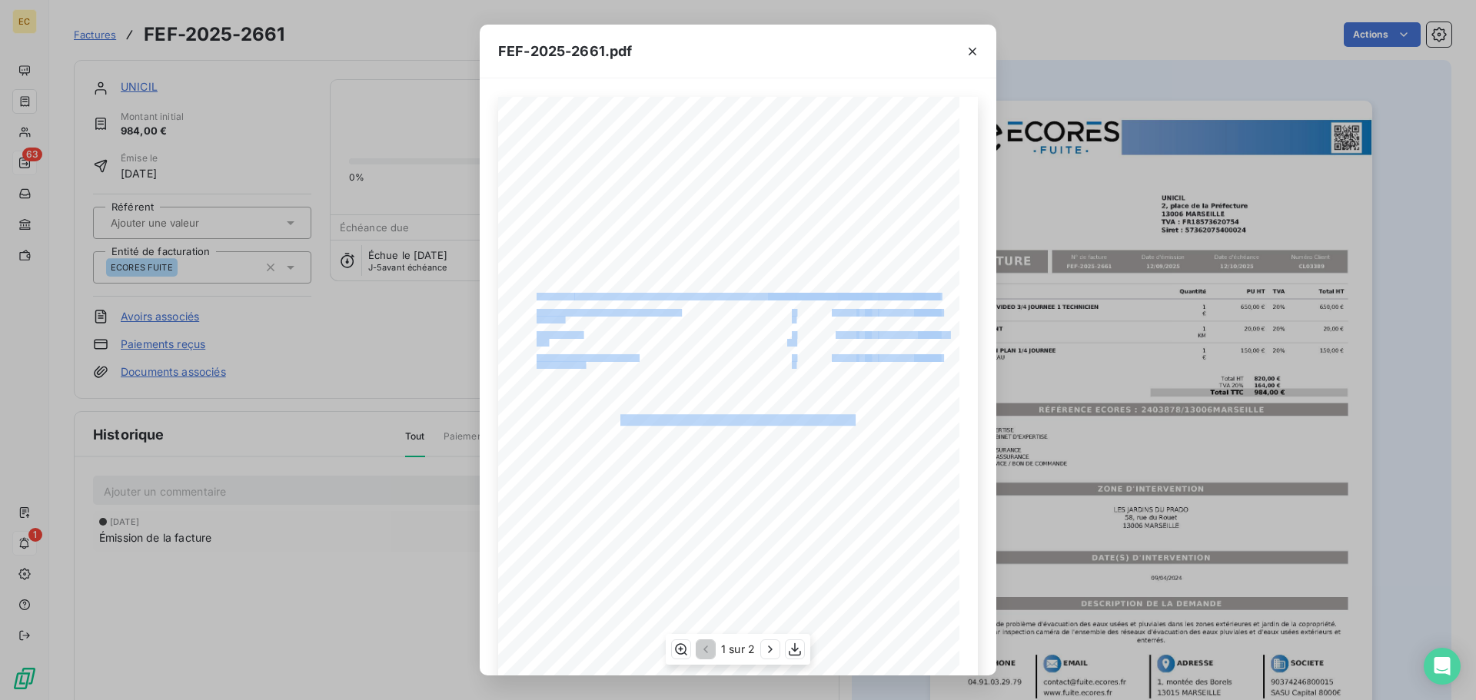
click at [816, 410] on div "Designation Quantité PU HT TVA Total HT INSPECTION VIDEO 3/4 JOURNEE 1 TECHNICI…" at bounding box center [738, 423] width 480 height 652
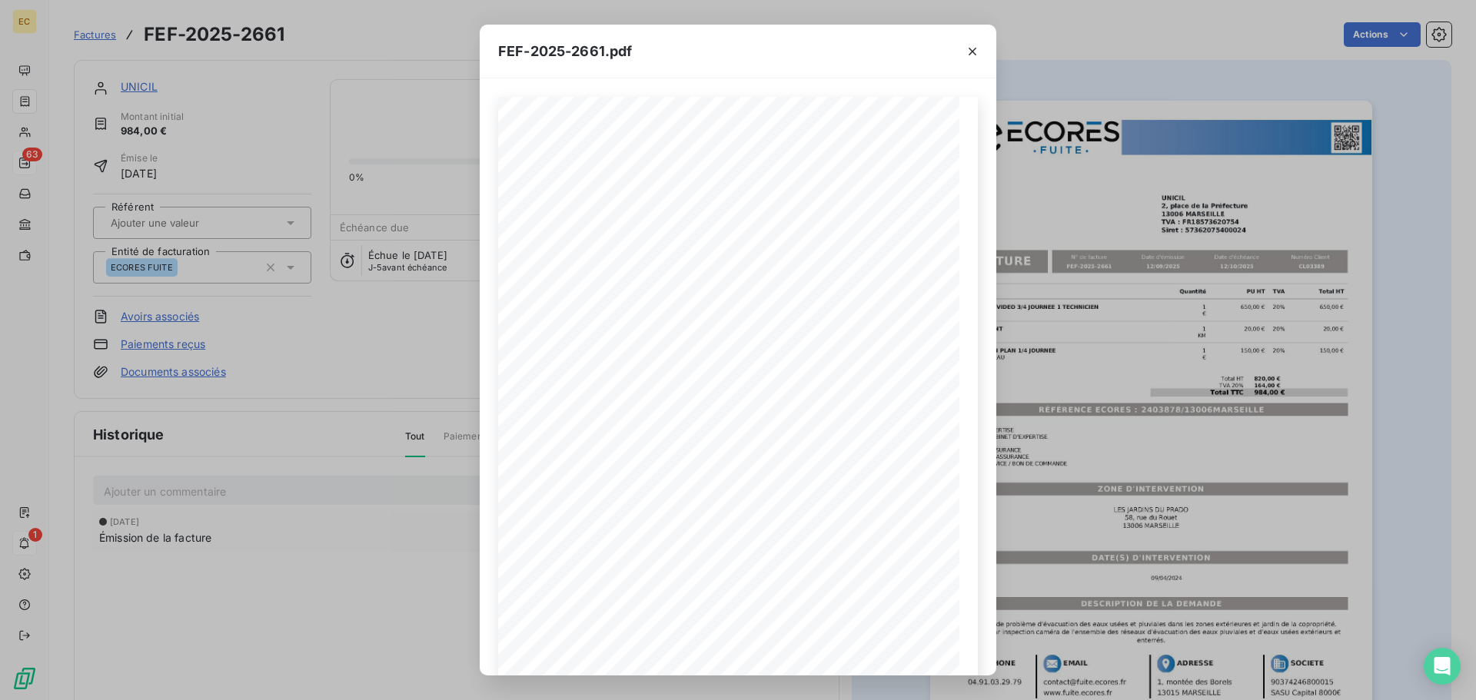
click at [1152, 389] on div "FEF-2025-2661.pdf Designation Quantité PU HT TVA Total HT INSPECTION VIDEO 3/4 …" at bounding box center [738, 350] width 1476 height 700
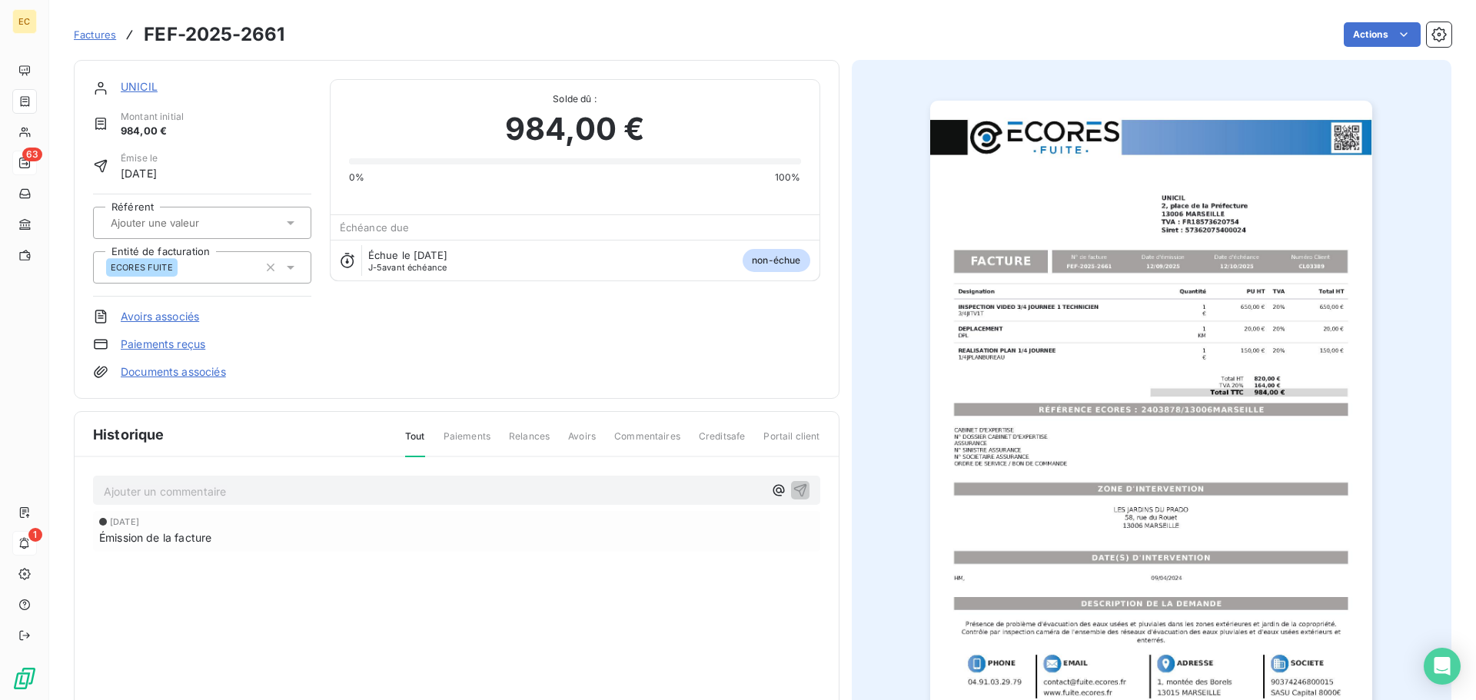
click at [1155, 397] on img "button" at bounding box center [1151, 414] width 442 height 626
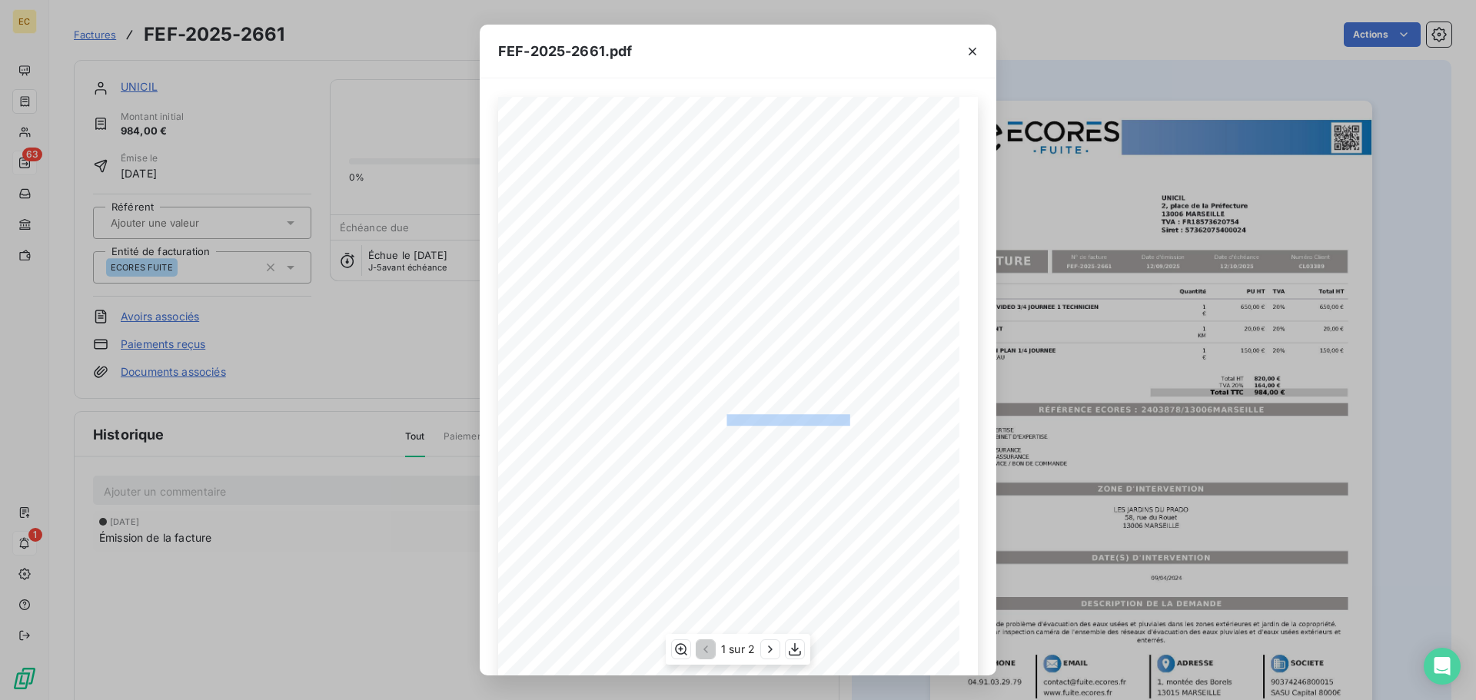
drag, startPoint x: 847, startPoint y: 418, endPoint x: 718, endPoint y: 420, distance: 129.1
click at [718, 420] on span "RÉFÉRENCE ECORES : 2403878/13006MARSEILLE" at bounding box center [737, 418] width 235 height 8
copy span "2403878/13006MARSEILL"
click at [974, 48] on icon "button" at bounding box center [971, 51] width 15 height 15
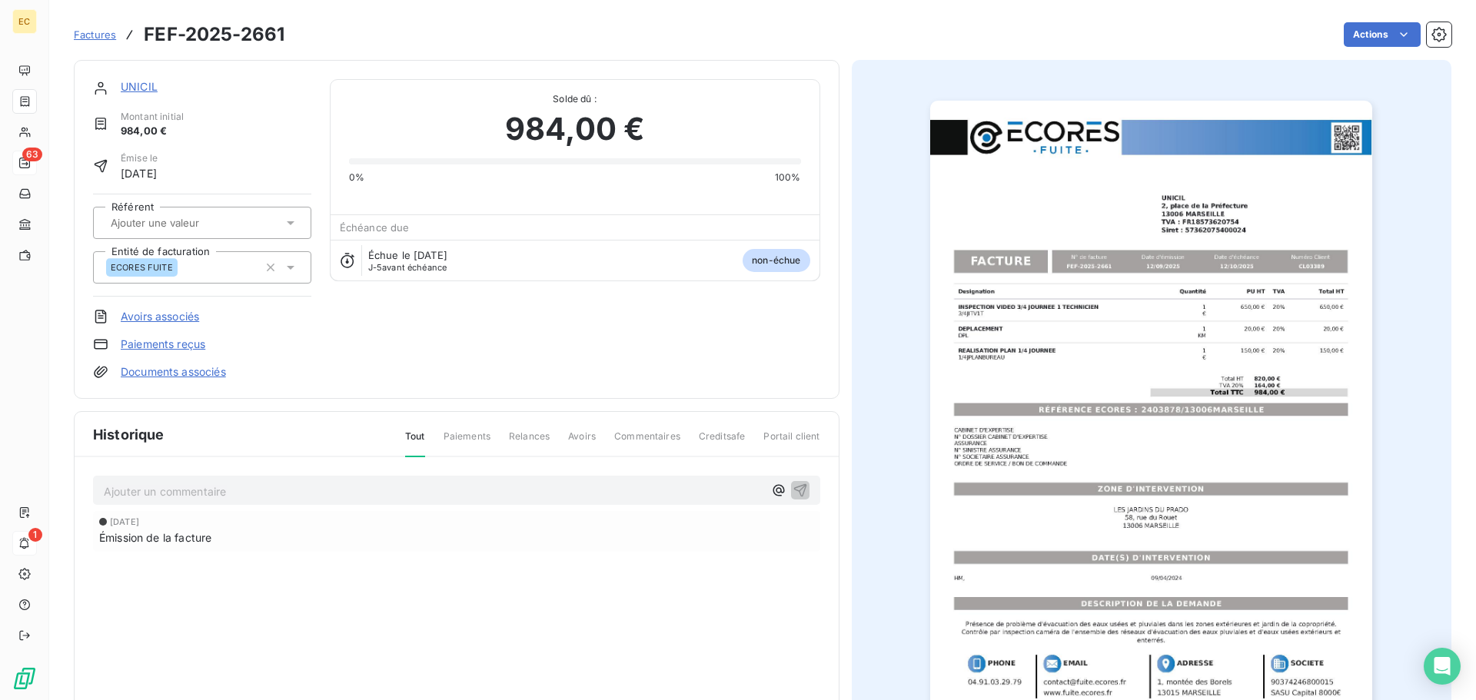
click at [128, 90] on link "UNICIL" at bounding box center [139, 86] width 37 height 13
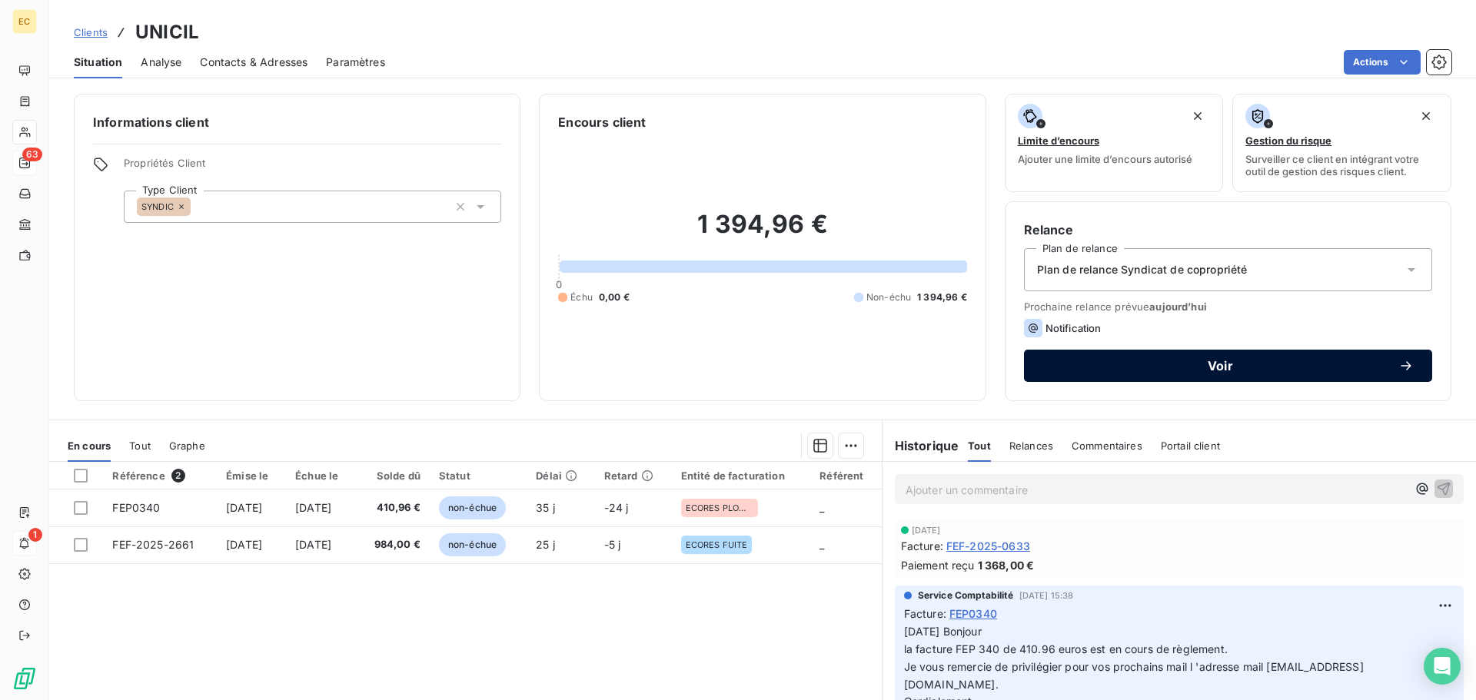
click at [1134, 368] on span "Voir" at bounding box center [1220, 366] width 356 height 12
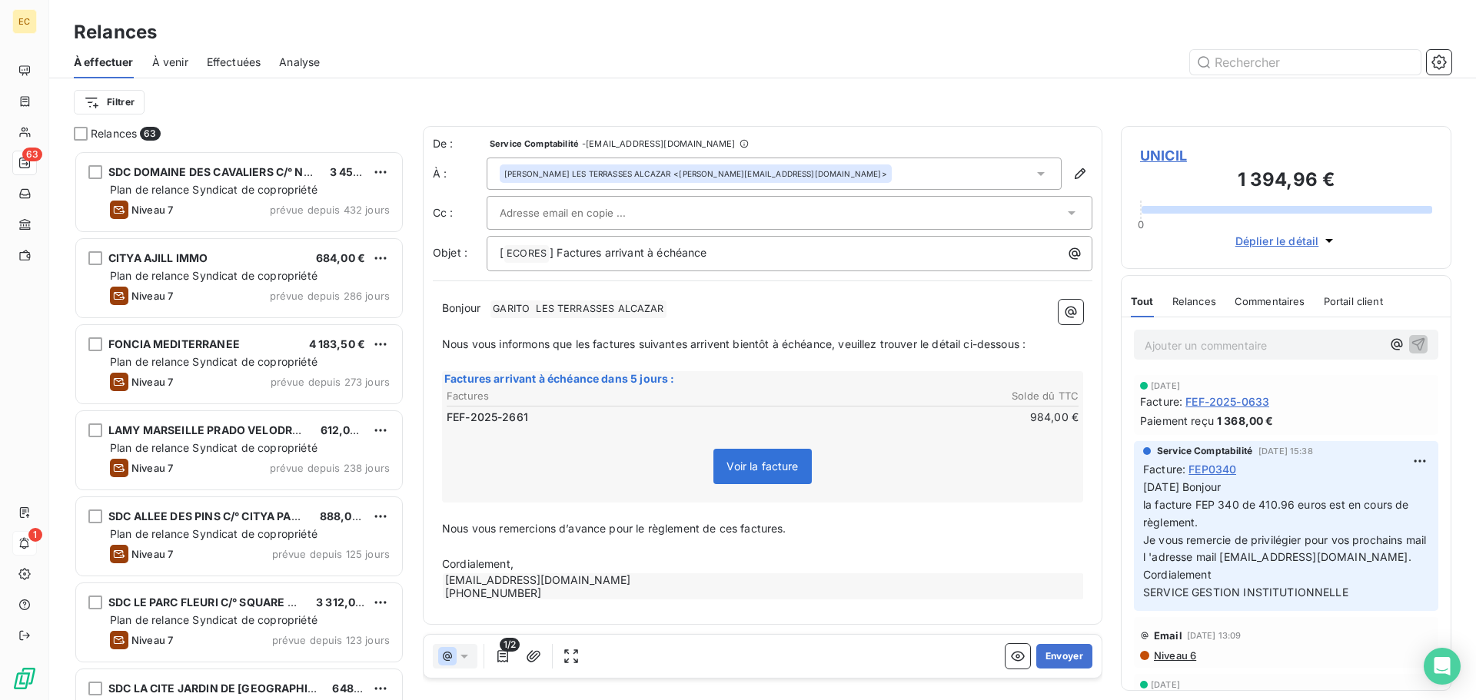
scroll to position [538, 319]
paste input "compta.syndic.solidaire@unicil.fr"
click at [1037, 173] on icon at bounding box center [1041, 174] width 8 height 4
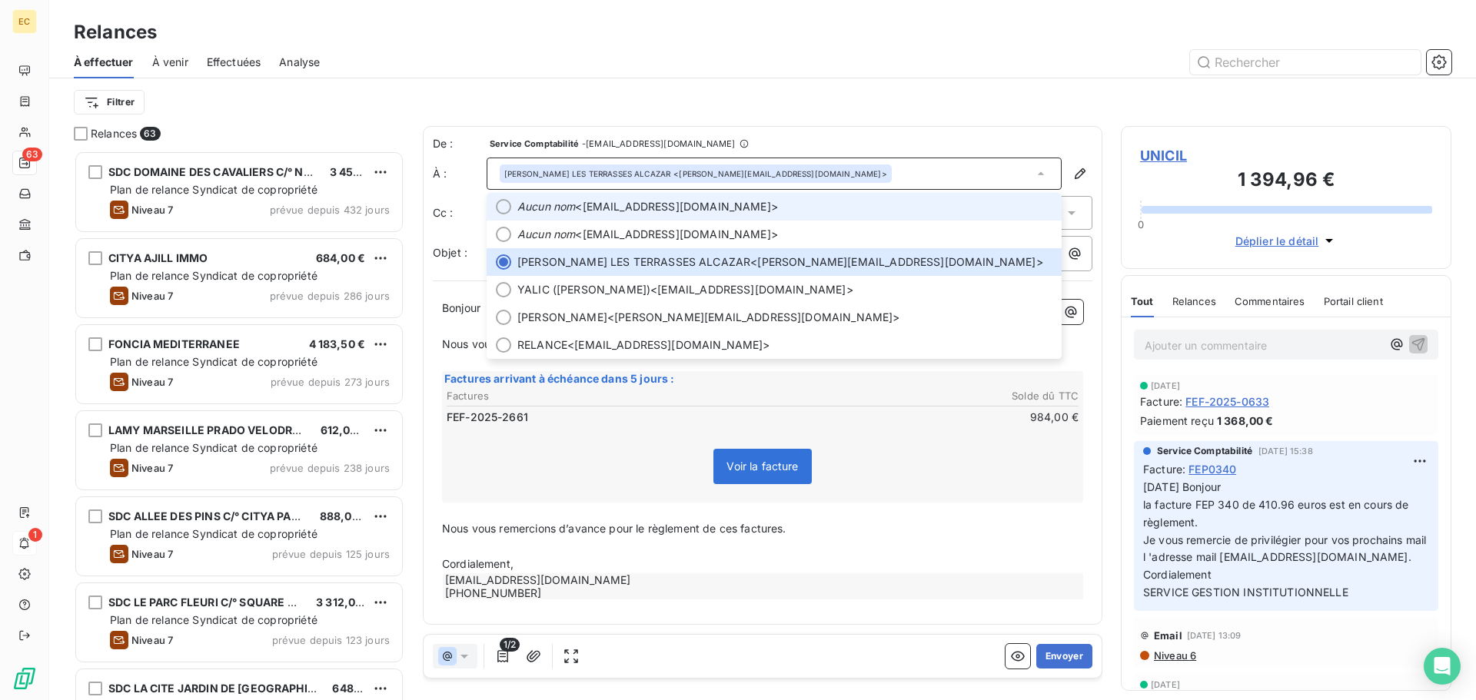
click at [620, 206] on span "Aucun nom <[EMAIL_ADDRESS][DOMAIN_NAME]>" at bounding box center [784, 206] width 535 height 15
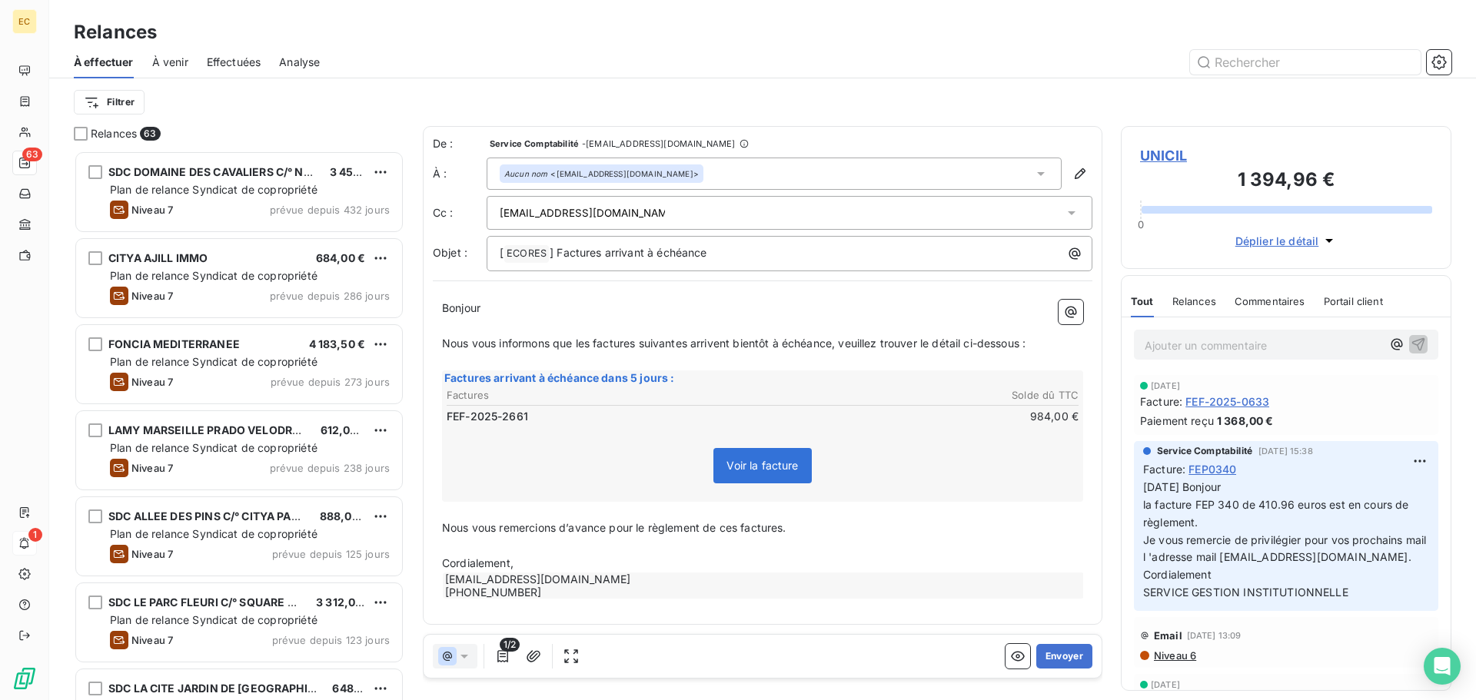
click at [679, 207] on div "compta.syndic.solidaire@unicil.fr" at bounding box center [782, 212] width 564 height 23
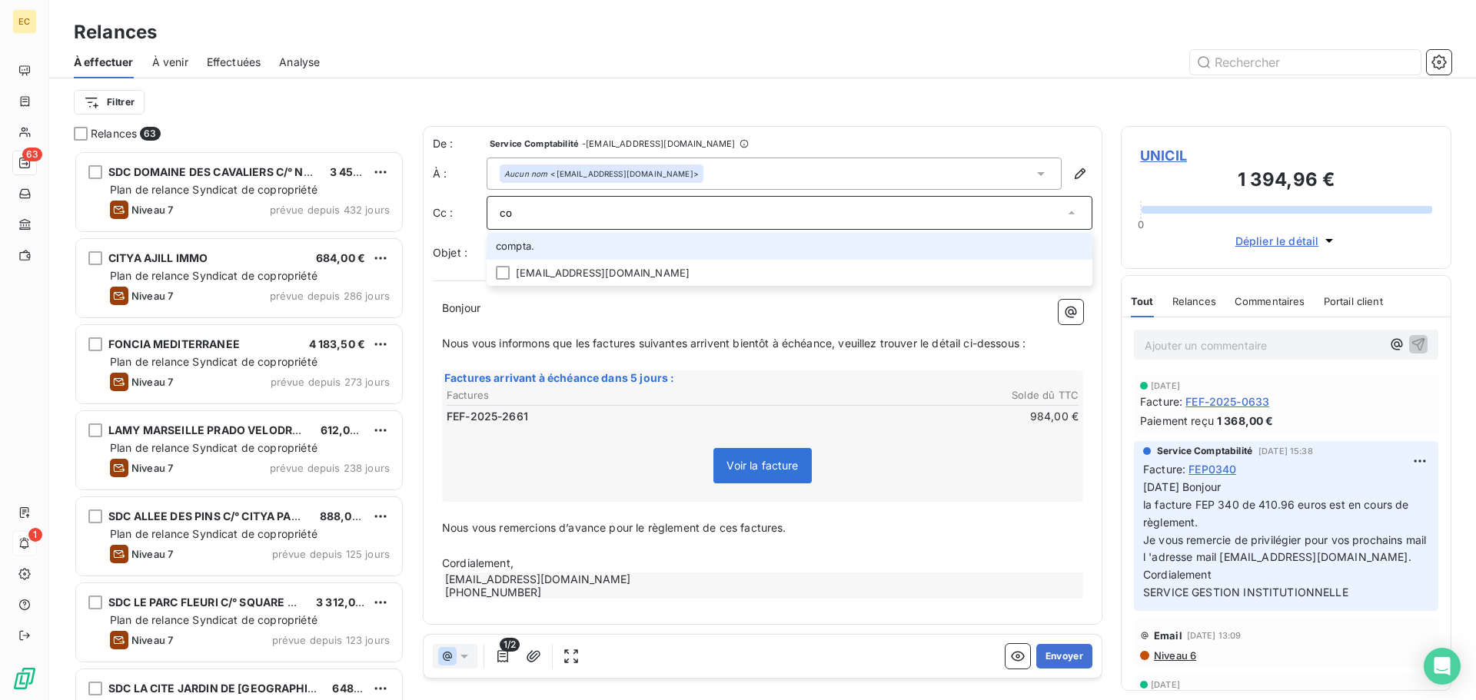
type input "c"
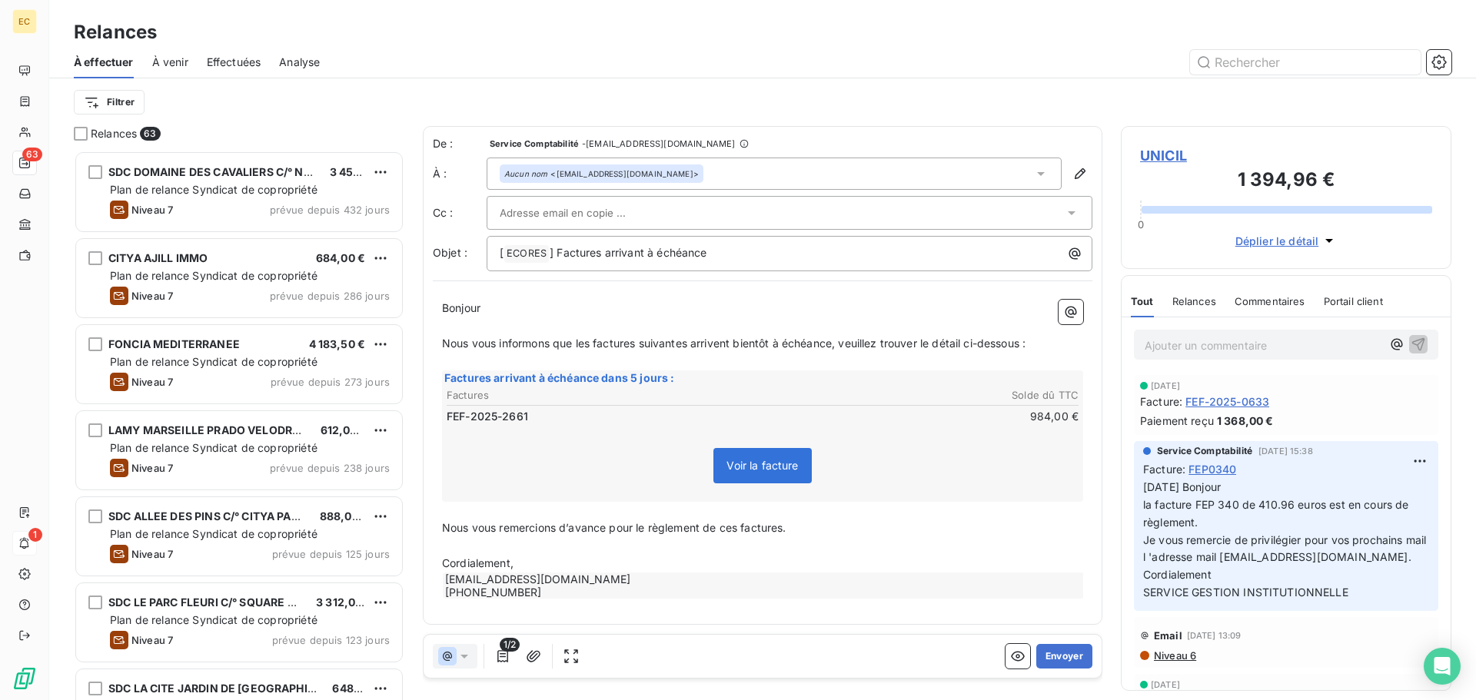
click at [922, 482] on div "Voir la facture" at bounding box center [762, 469] width 636 height 66
click at [1064, 651] on button "Envoyer" at bounding box center [1064, 656] width 56 height 25
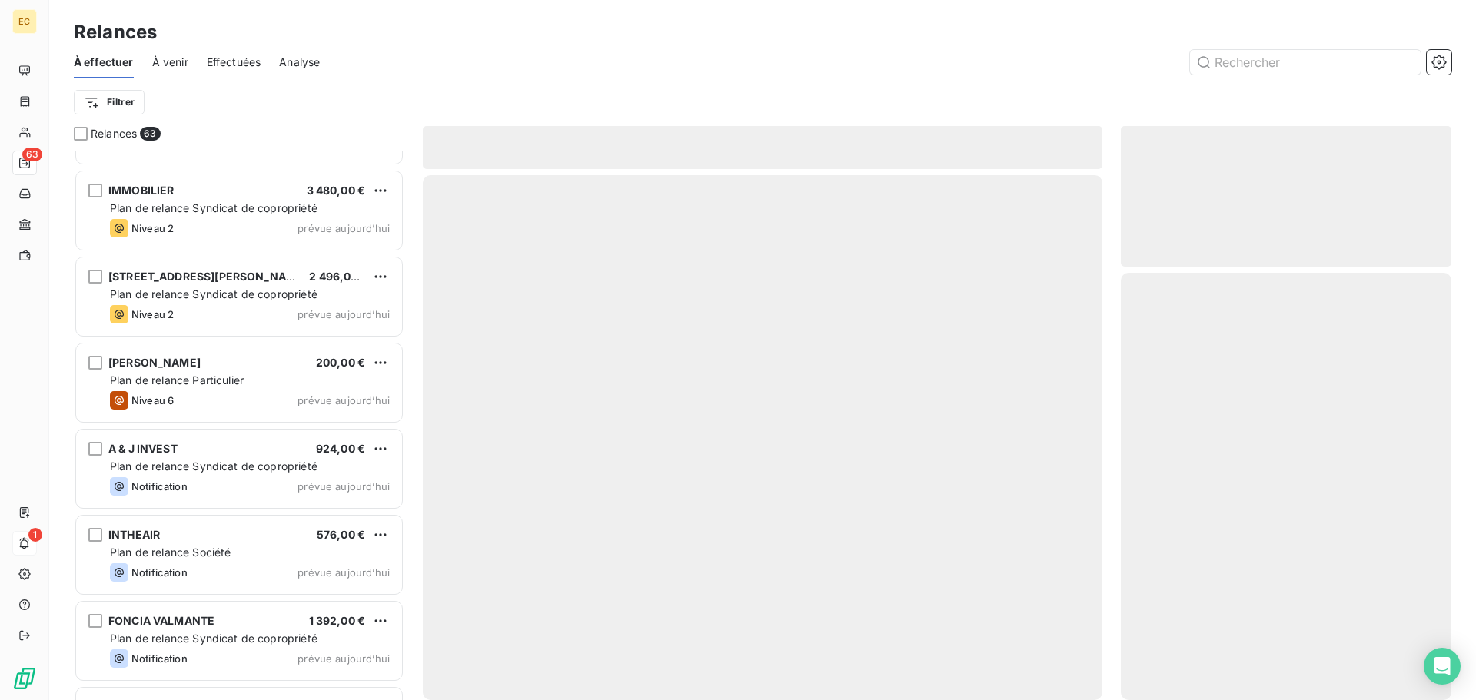
scroll to position [4874, 0]
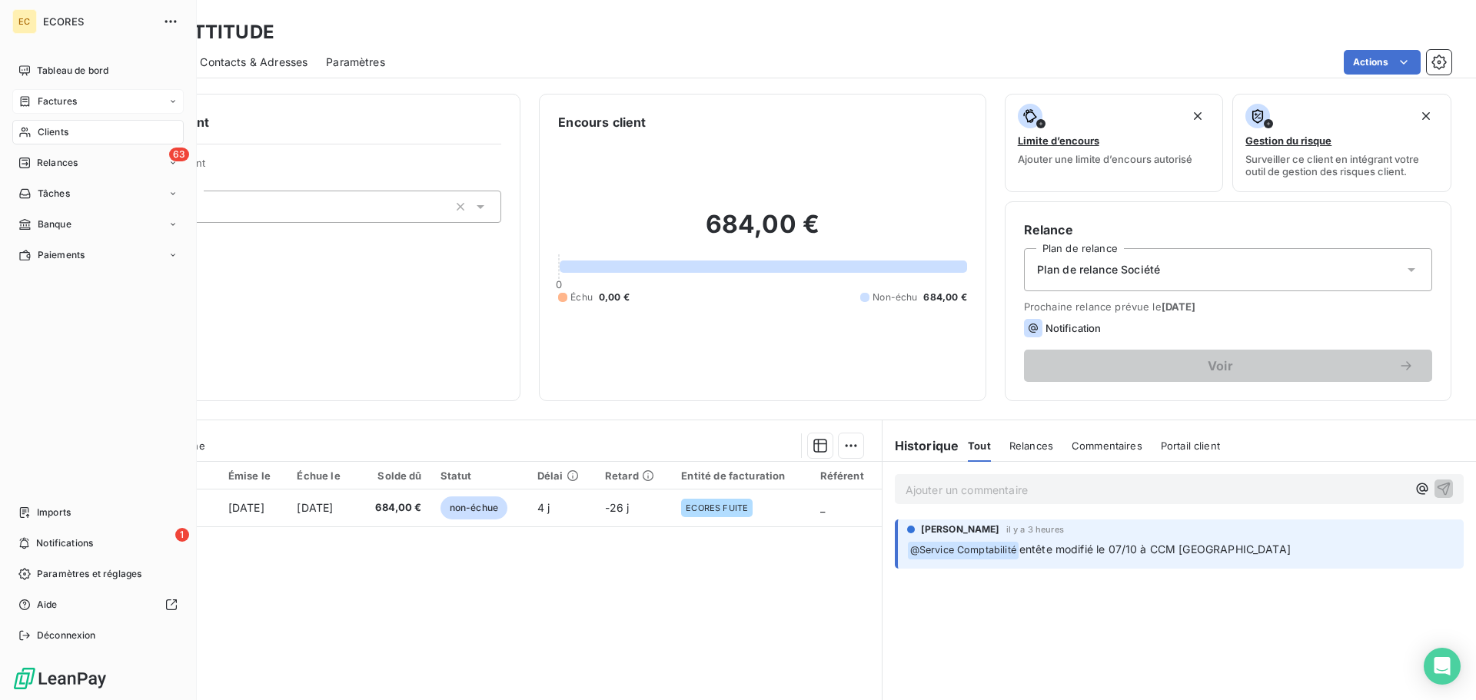
click at [63, 104] on span "Factures" at bounding box center [57, 102] width 39 height 14
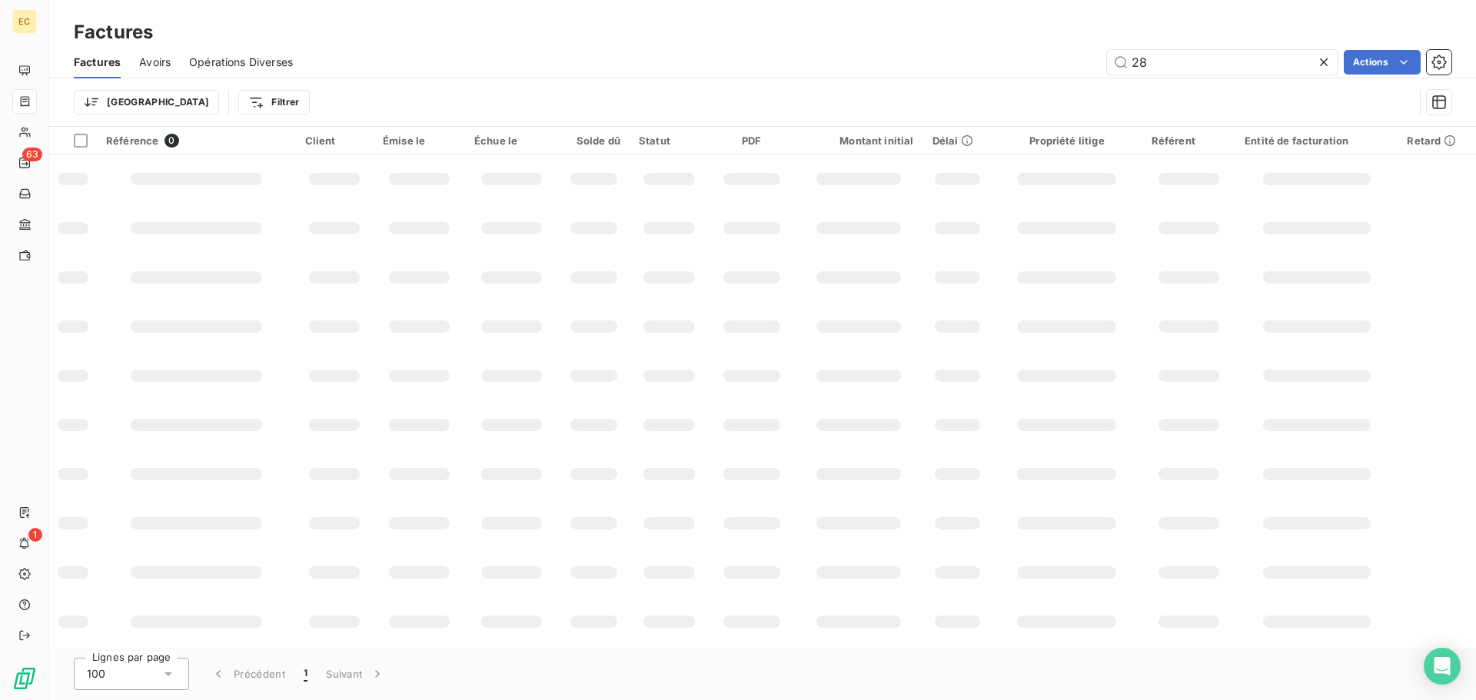
type input "2"
type input "FEP0340"
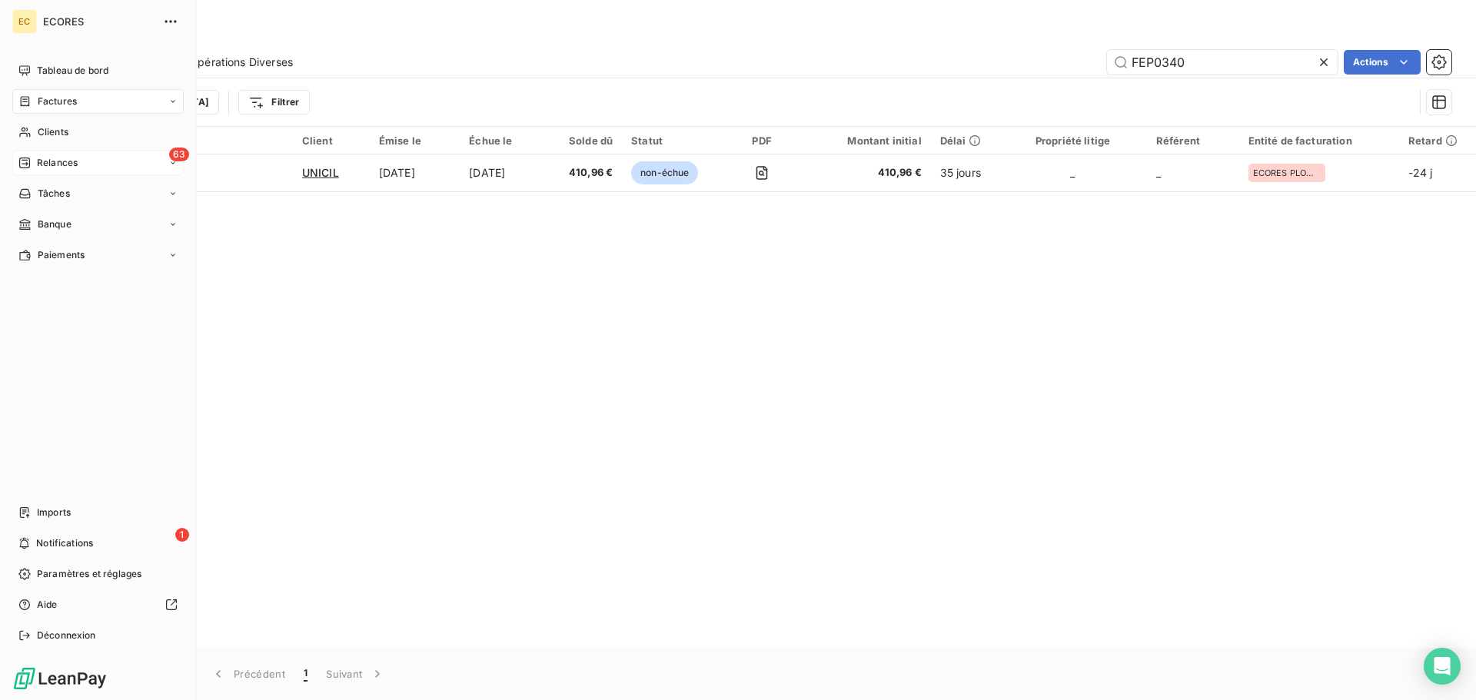
click at [44, 164] on span "Relances" at bounding box center [57, 163] width 41 height 14
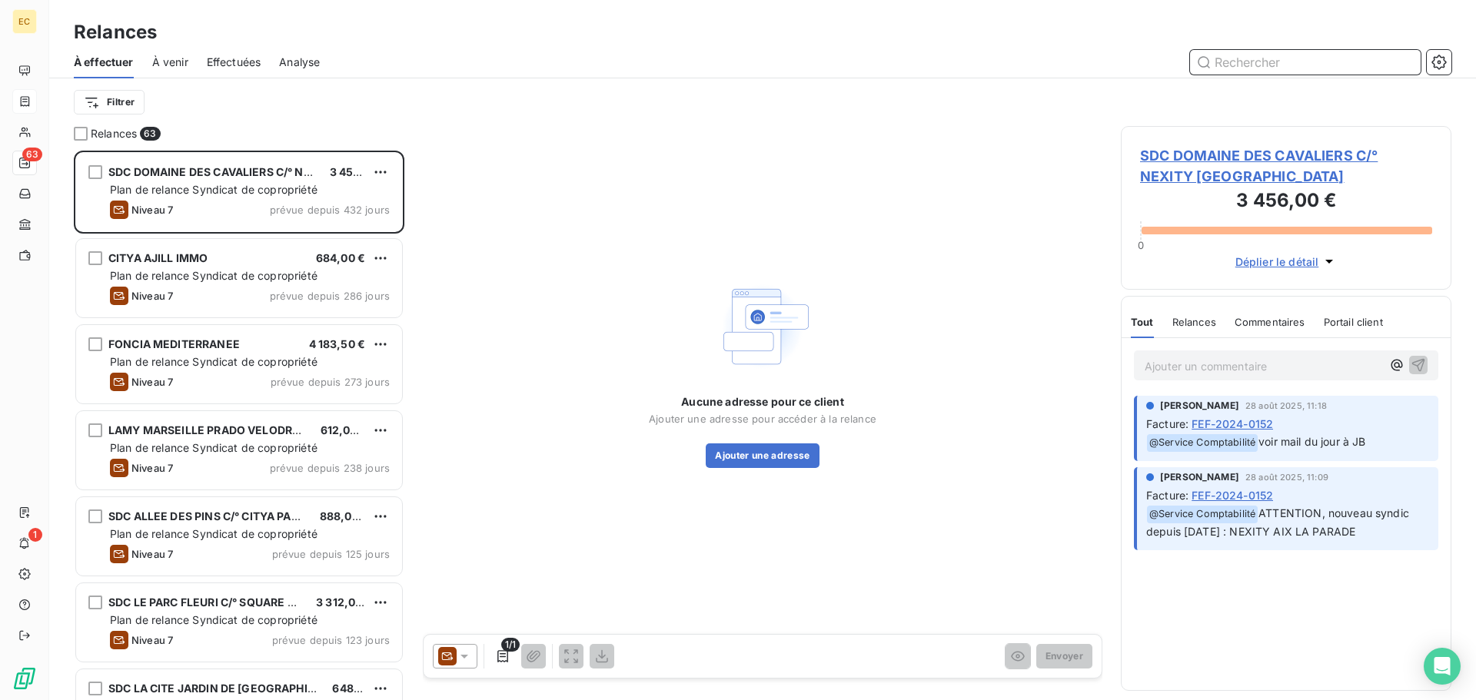
scroll to position [538, 319]
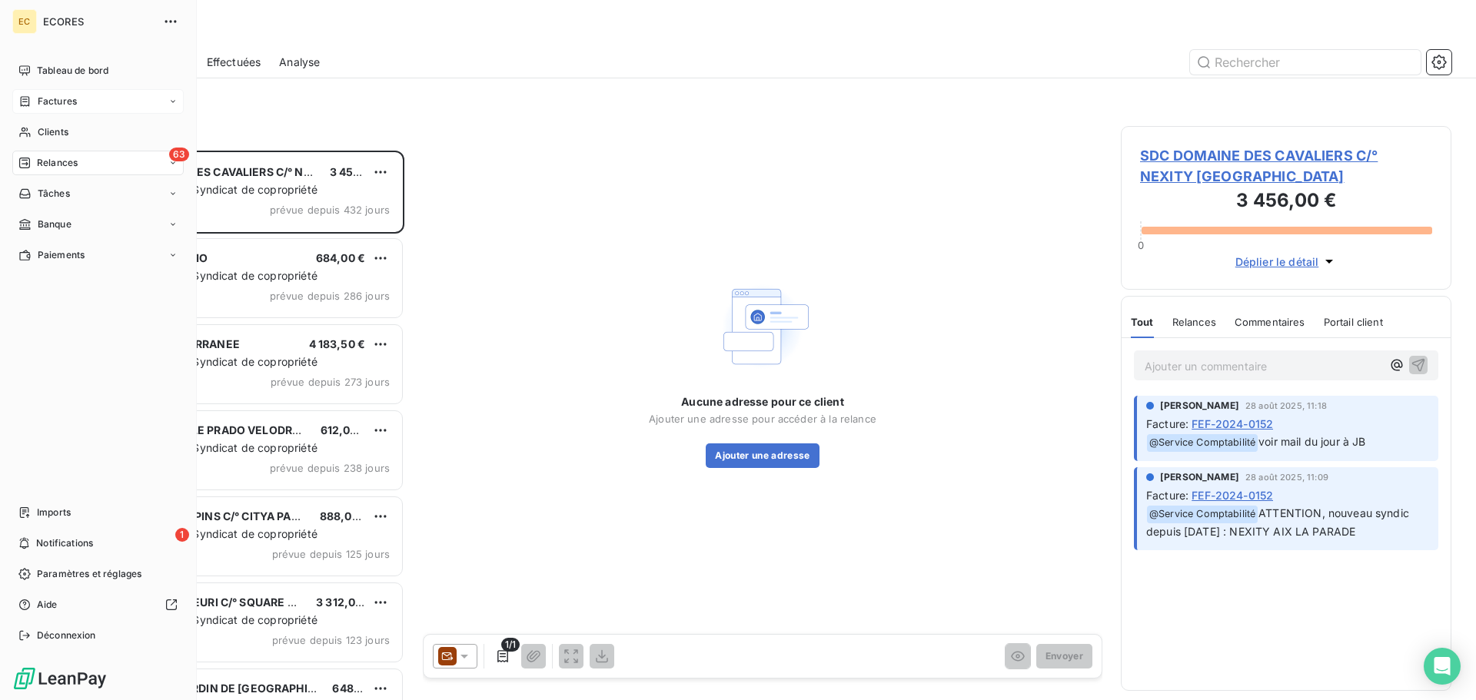
click at [48, 98] on span "Factures" at bounding box center [57, 102] width 39 height 14
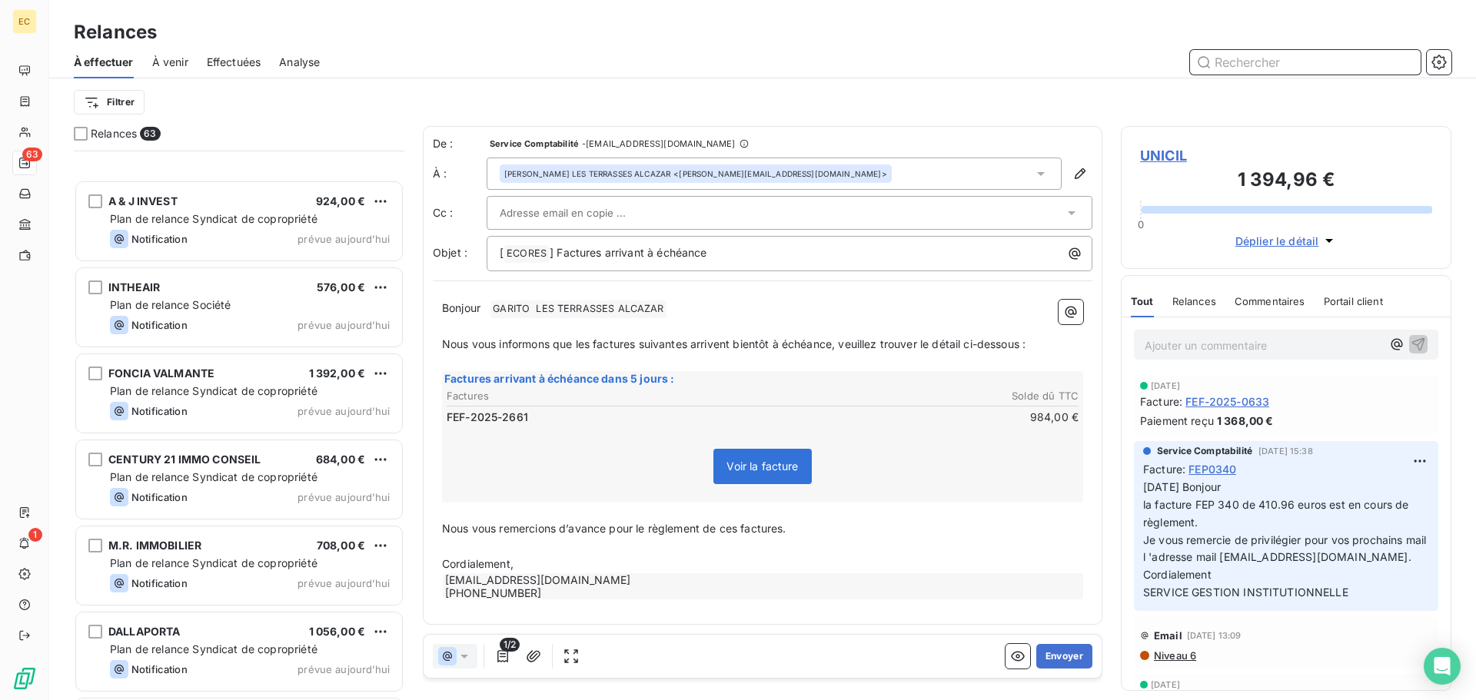
scroll to position [4874, 0]
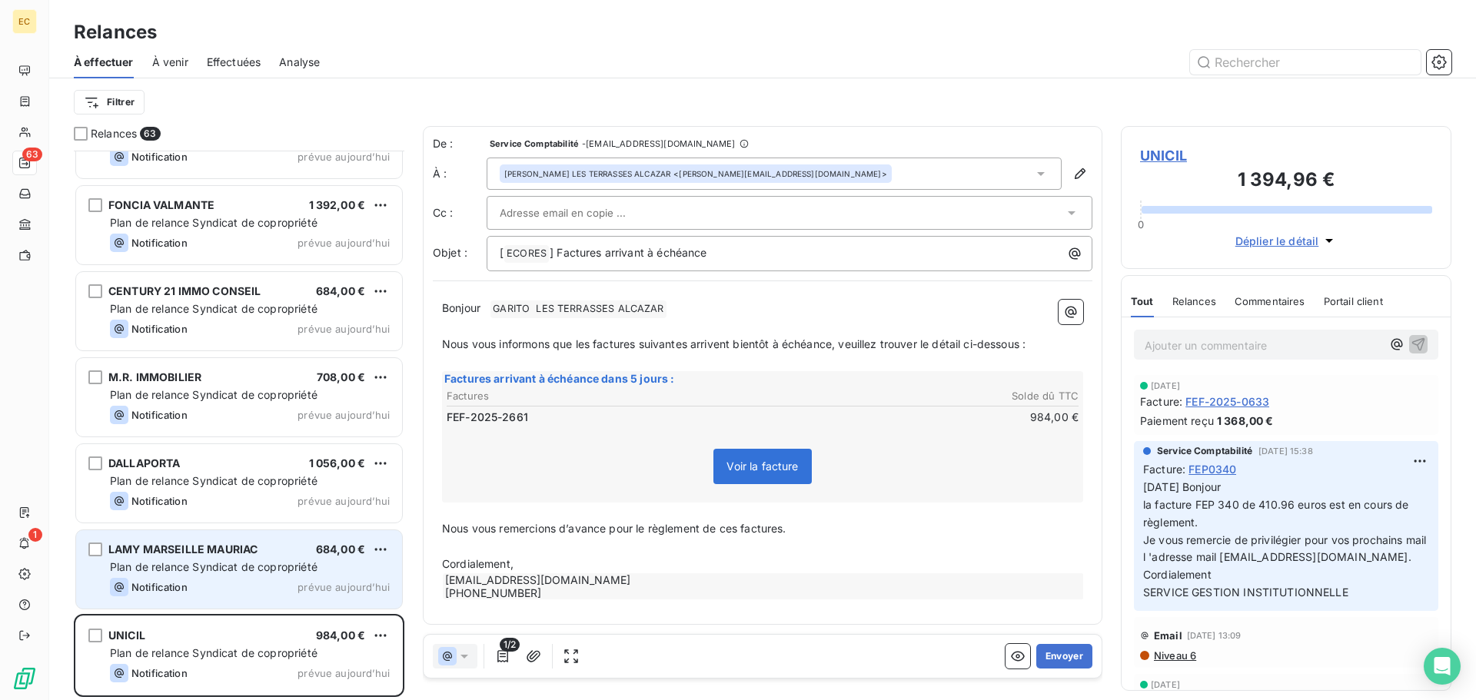
click at [204, 557] on div "LAMY MARSEILLE MAURIAC" at bounding box center [182, 549] width 149 height 15
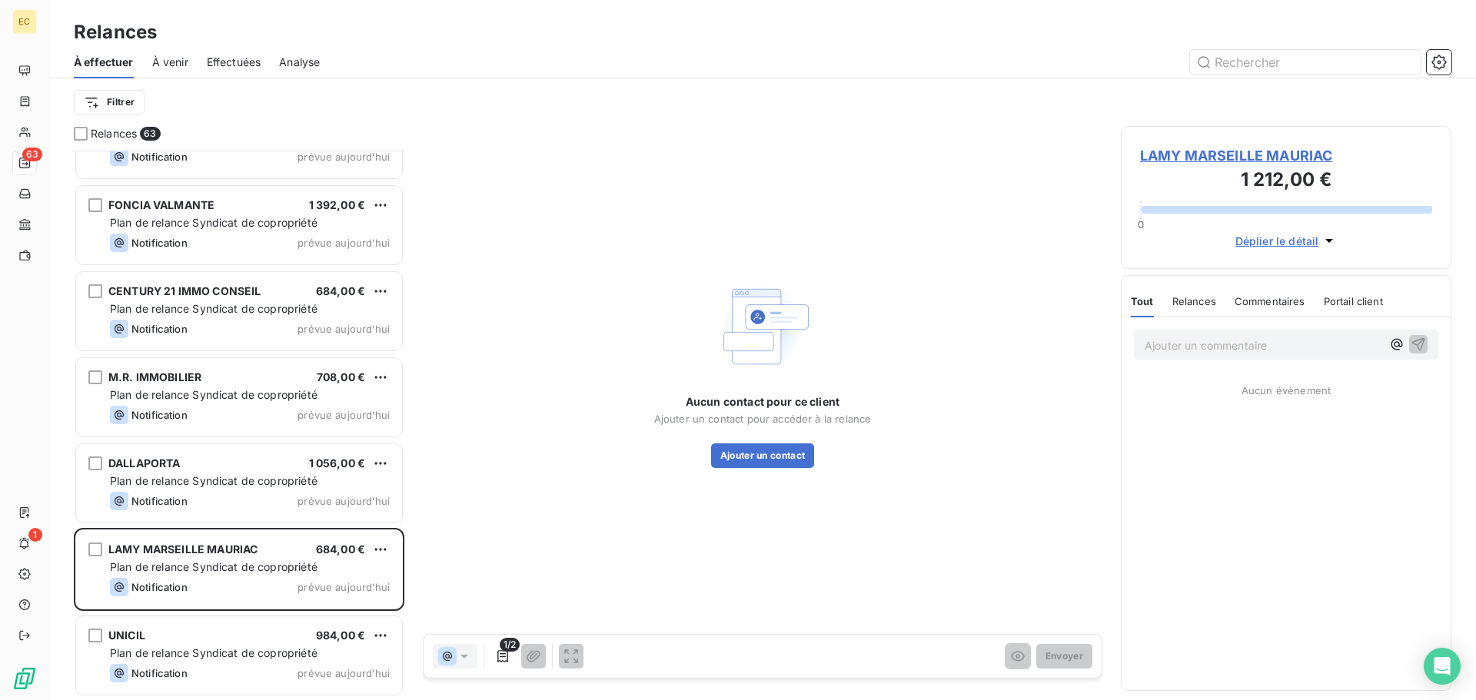
click at [1179, 156] on span "LAMY MARSEILLE MAURIAC" at bounding box center [1286, 155] width 292 height 21
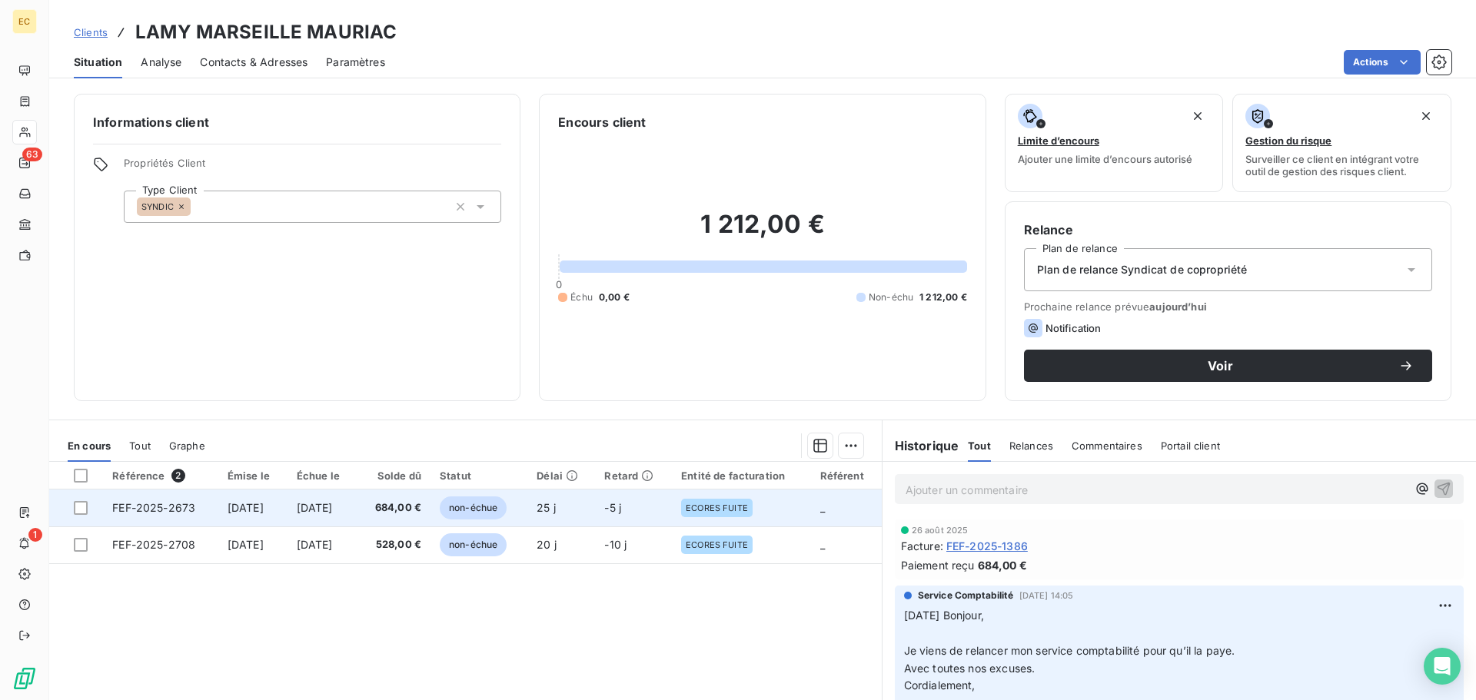
click at [154, 513] on span "FEF-2025-2673" at bounding box center [153, 507] width 83 height 13
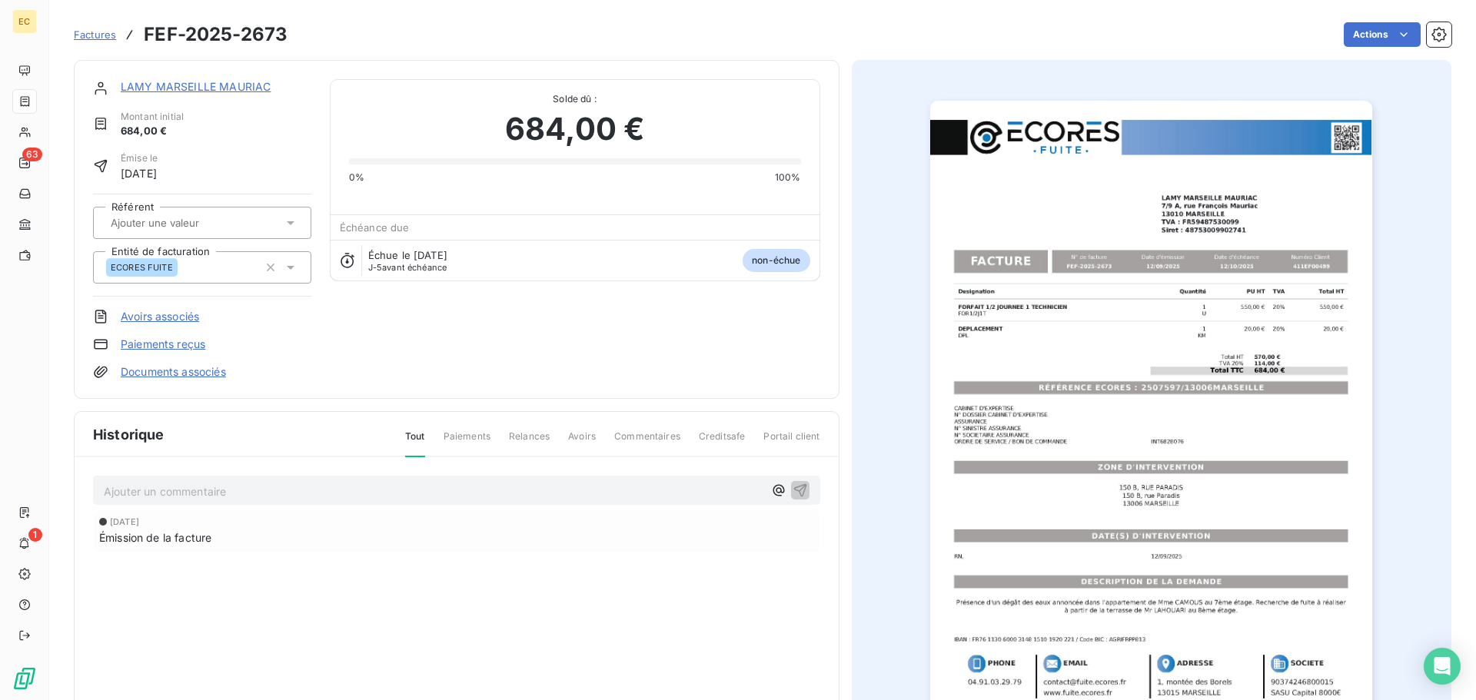
click at [1133, 390] on img "button" at bounding box center [1151, 414] width 442 height 626
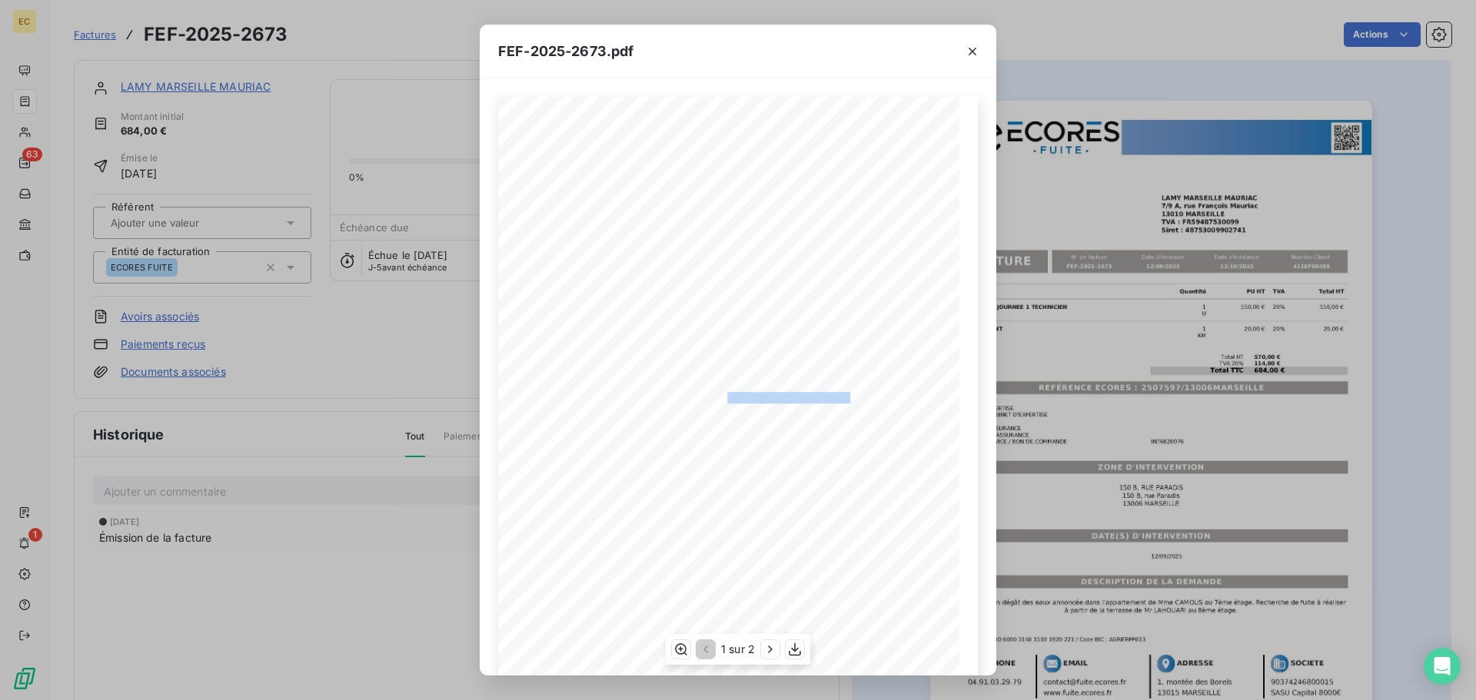
drag, startPoint x: 847, startPoint y: 397, endPoint x: 720, endPoint y: 395, distance: 126.8
click at [720, 395] on span "RÉFÉRENCE ECORES : 2507597/13006MARSEILLE" at bounding box center [738, 396] width 236 height 8
copy span "2507597/13006MARSEILL"
click at [969, 46] on icon "button" at bounding box center [971, 51] width 15 height 15
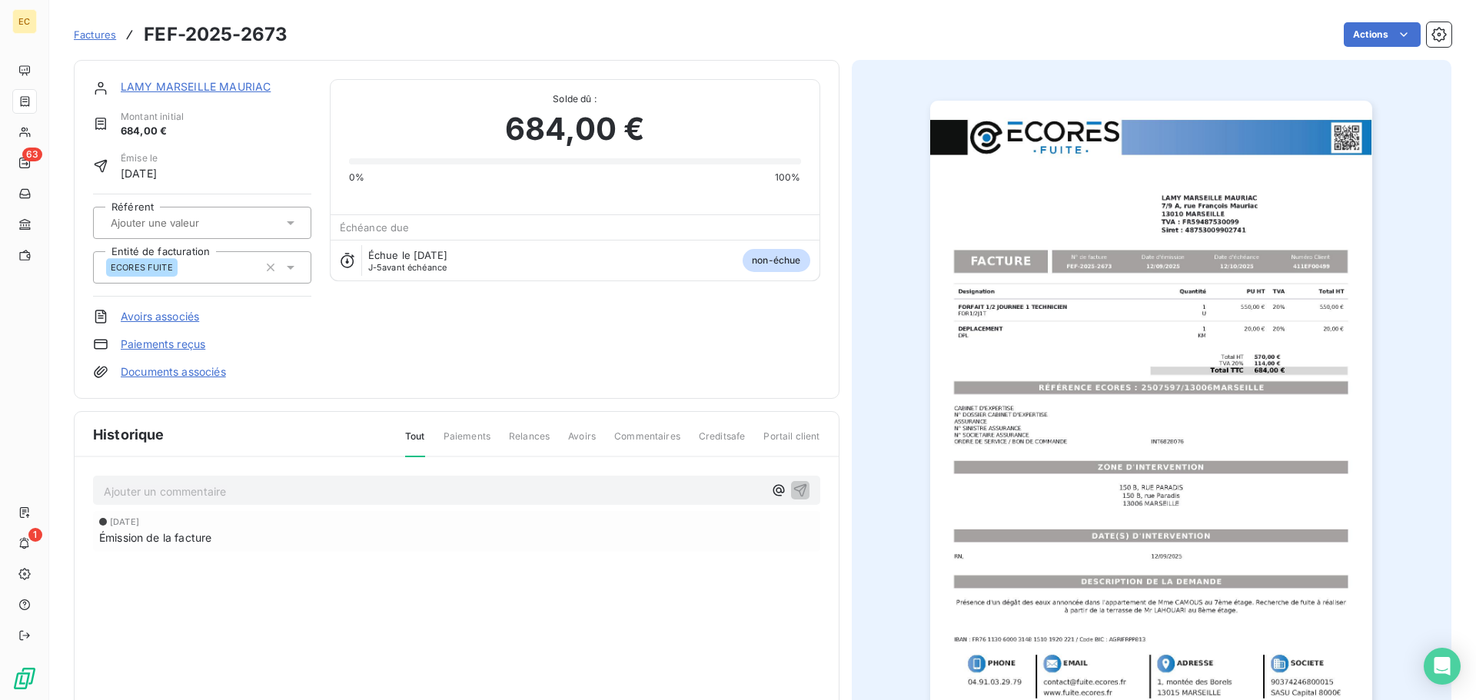
click at [198, 88] on link "LAMY MARSEILLE MAURIAC" at bounding box center [196, 86] width 150 height 13
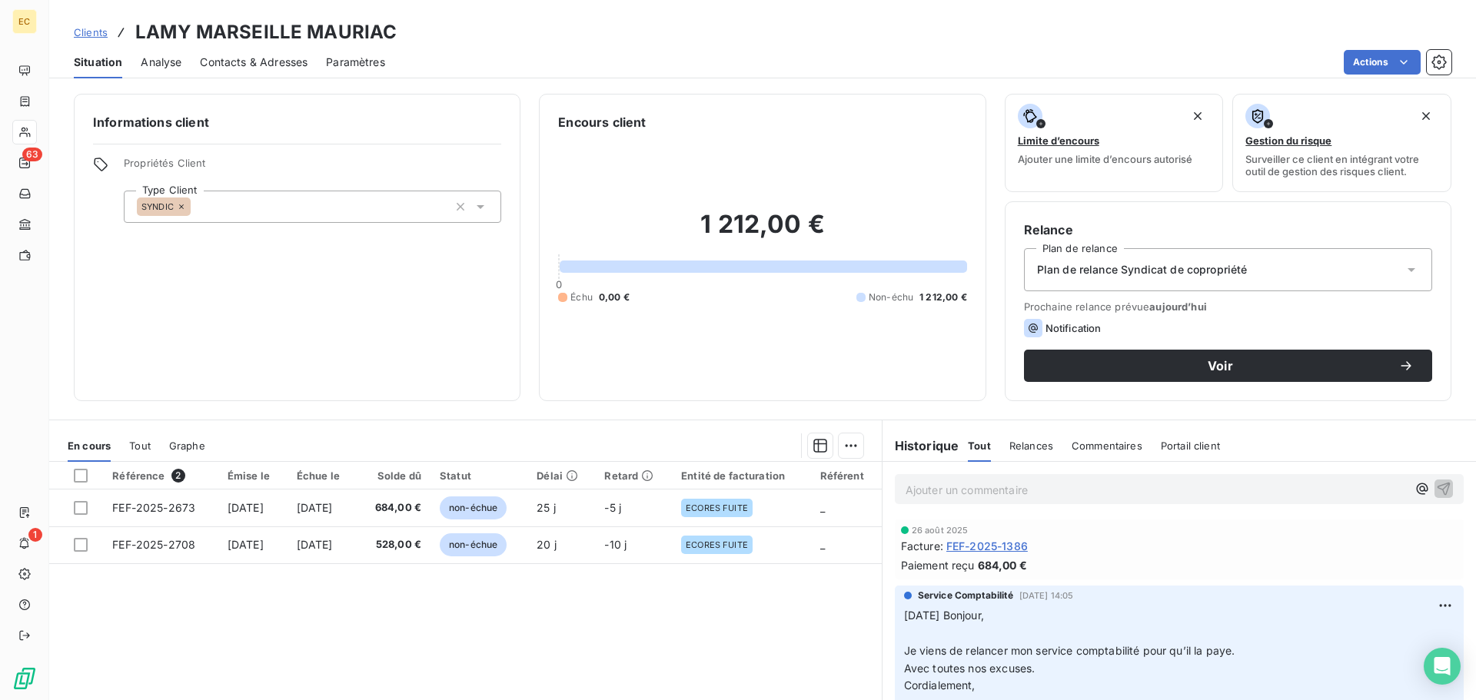
click at [282, 63] on span "Contacts & Adresses" at bounding box center [254, 62] width 108 height 15
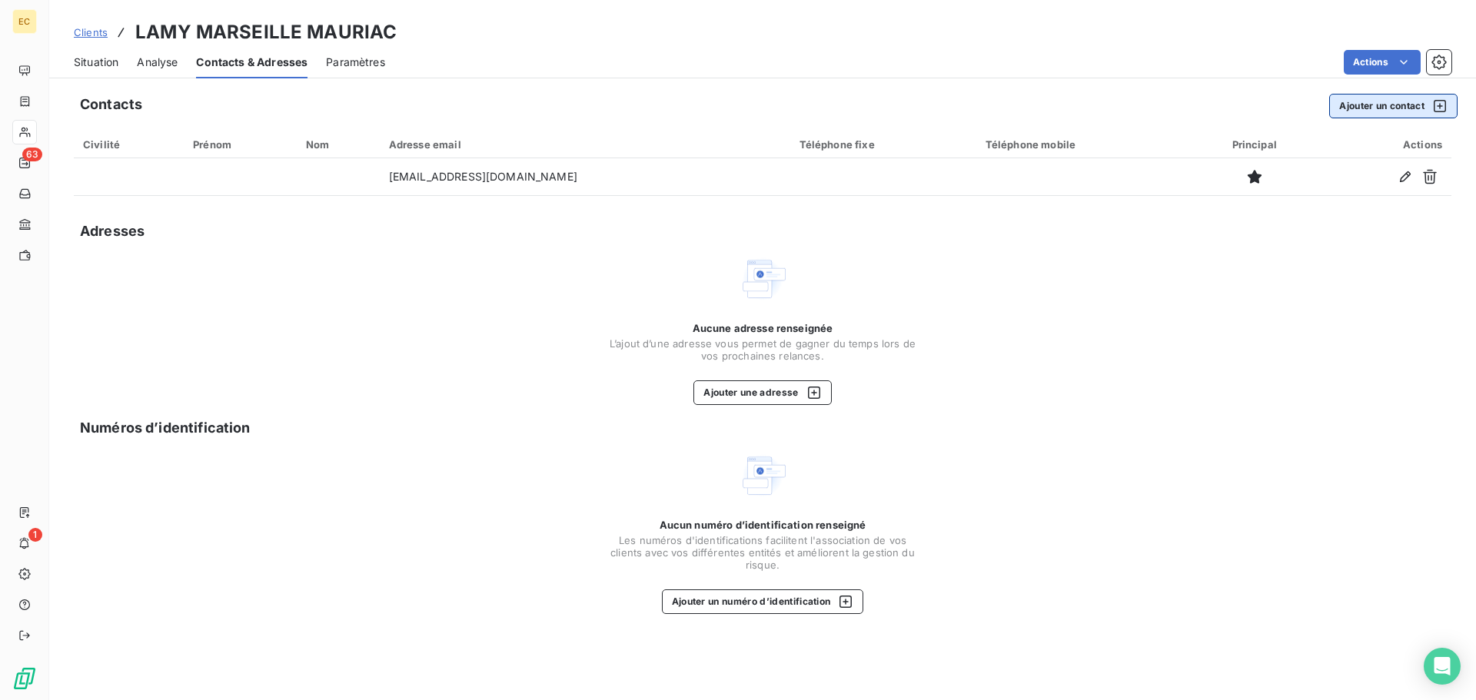
click at [1386, 112] on button "Ajouter un contact" at bounding box center [1393, 106] width 128 height 25
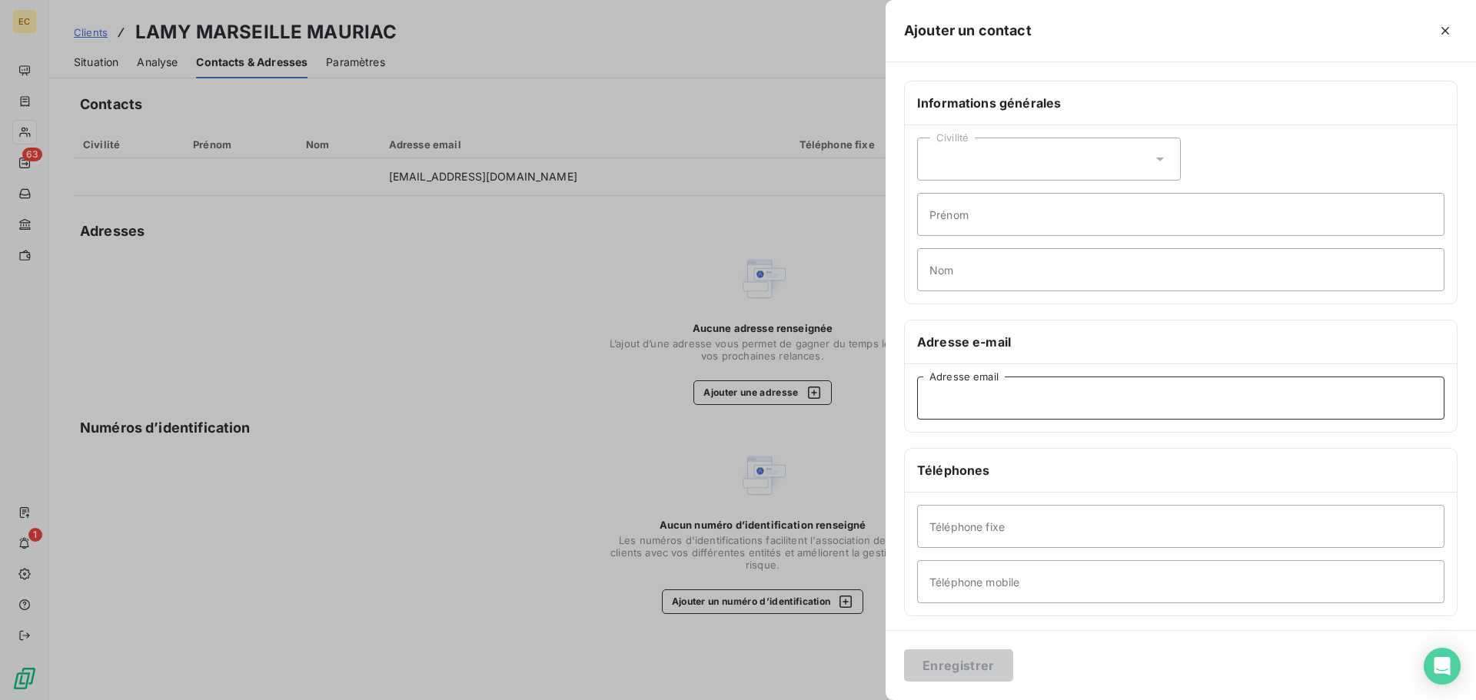
paste input "LDARMON@lamy-immobilier.fr"
type input "LDARMON@lamy-immobilier.fr"
click at [979, 161] on div "Civilité" at bounding box center [1049, 159] width 264 height 43
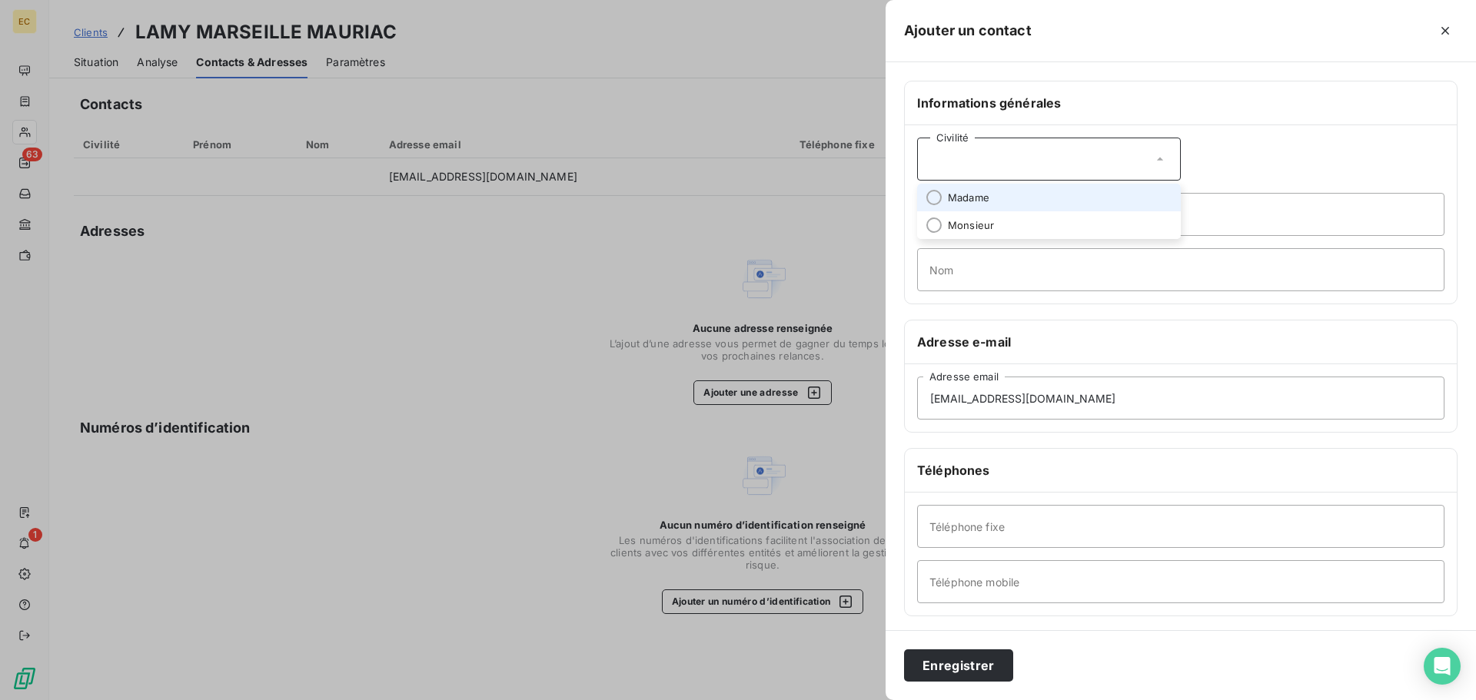
click at [979, 194] on span "Madame" at bounding box center [968, 198] width 41 height 15
click at [978, 216] on input "Prénom" at bounding box center [1180, 214] width 527 height 43
type input "Laurie"
click at [958, 260] on input "Nom" at bounding box center [1180, 269] width 527 height 43
type input "DARMON"
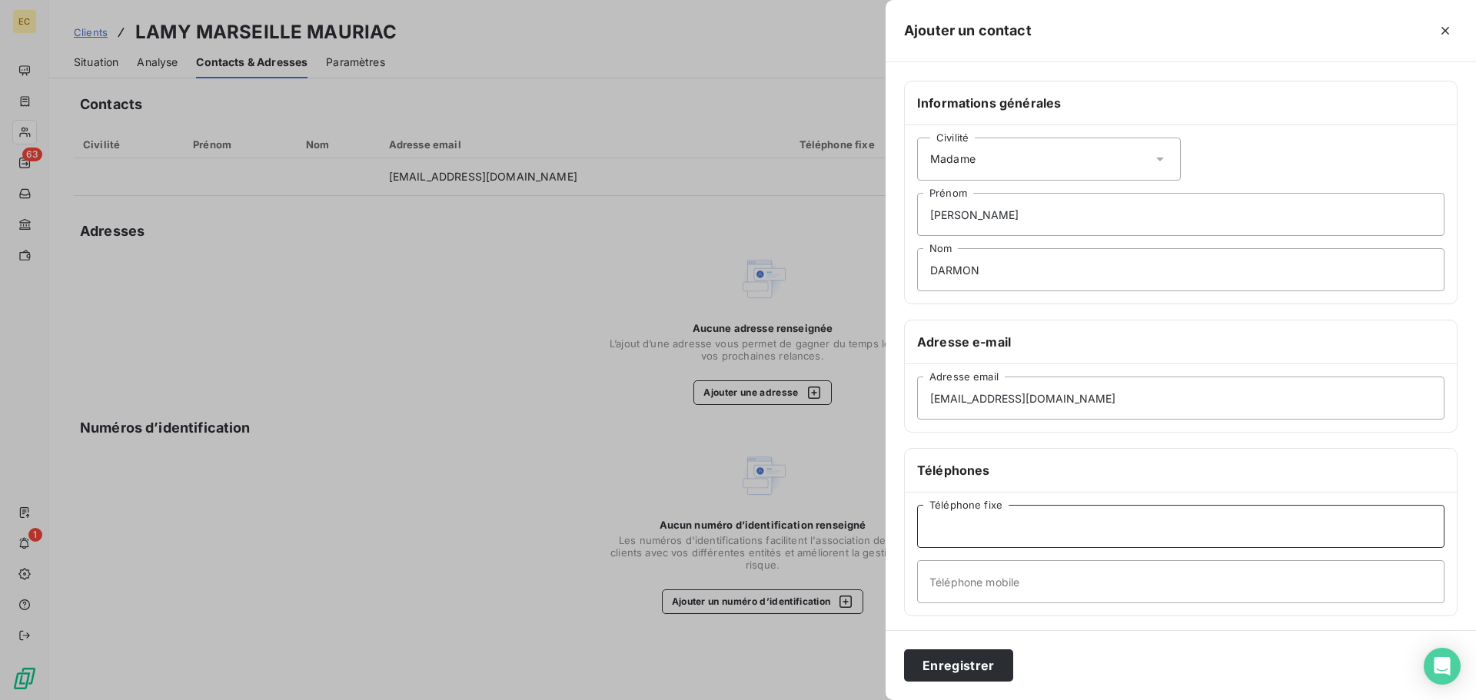
paste input "04 91 79 40 97"
type input "04 91 79 40 97"
click at [982, 664] on button "Enregistrer" at bounding box center [958, 665] width 109 height 32
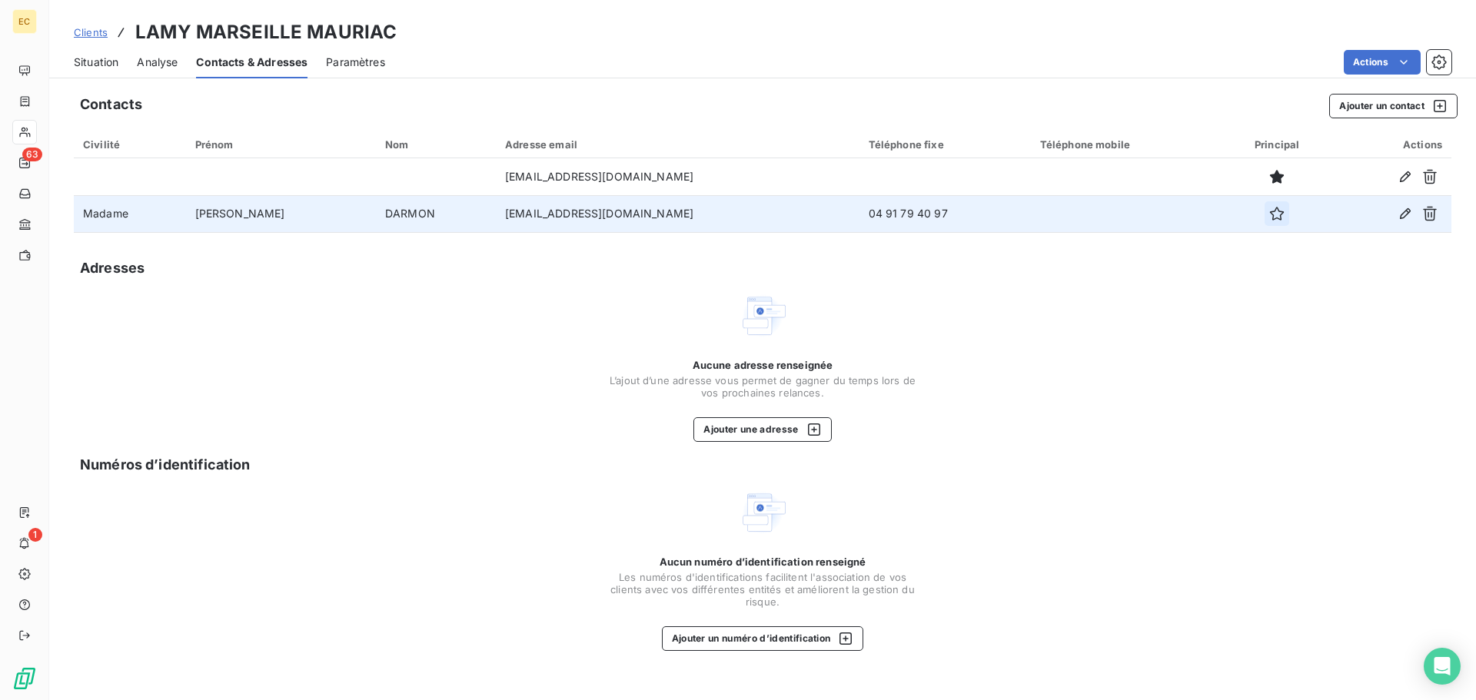
click at [1269, 214] on icon "button" at bounding box center [1276, 213] width 15 height 15
click at [1269, 215] on icon "button" at bounding box center [1276, 213] width 15 height 15
click at [1269, 217] on icon "button" at bounding box center [1276, 213] width 15 height 15
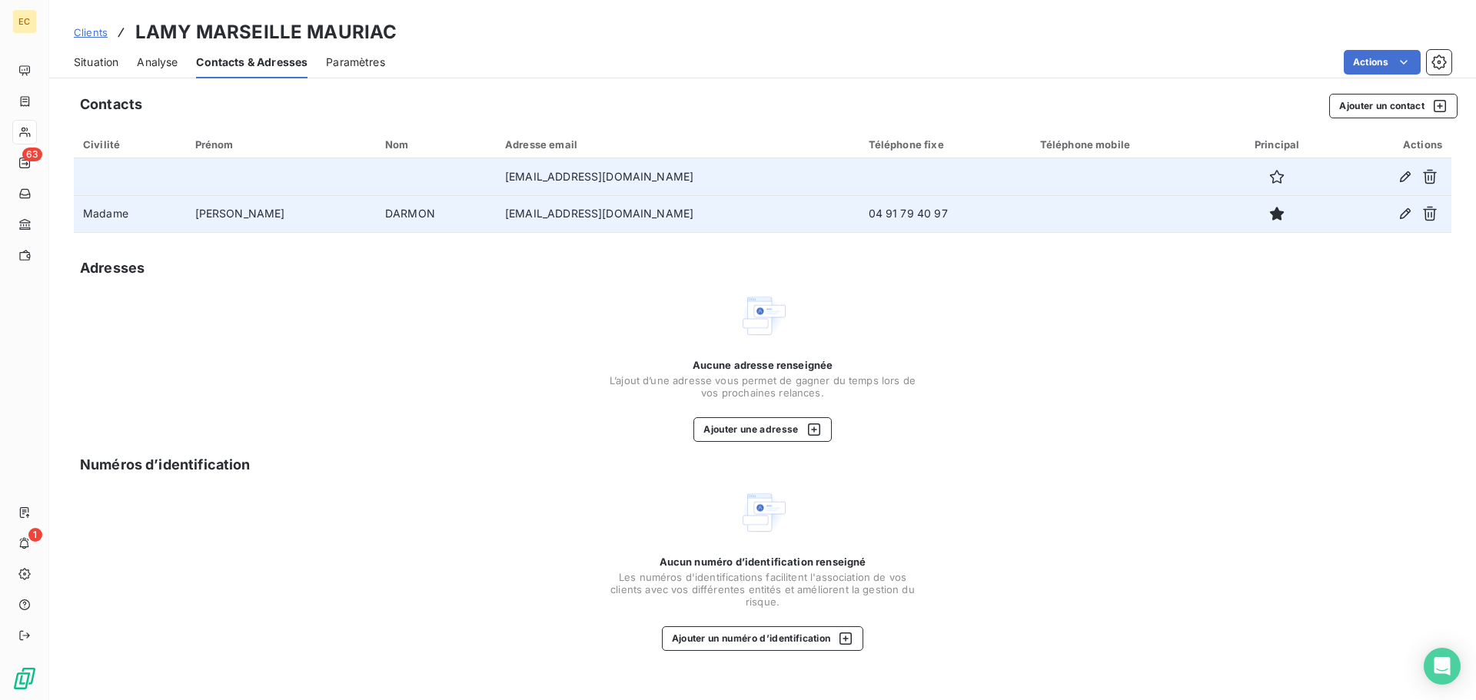
click at [85, 61] on span "Situation" at bounding box center [96, 62] width 45 height 15
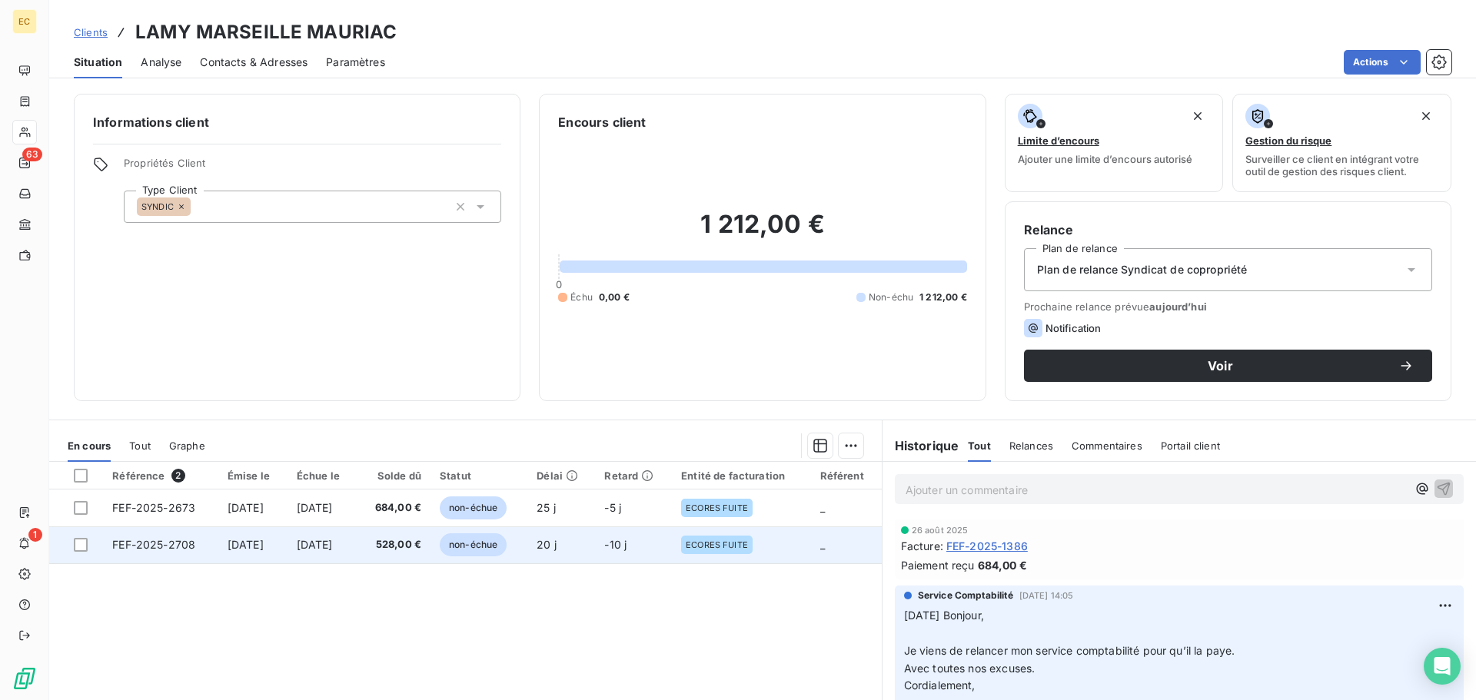
click at [227, 546] on span "17 sept. 2025" at bounding box center [245, 544] width 36 height 13
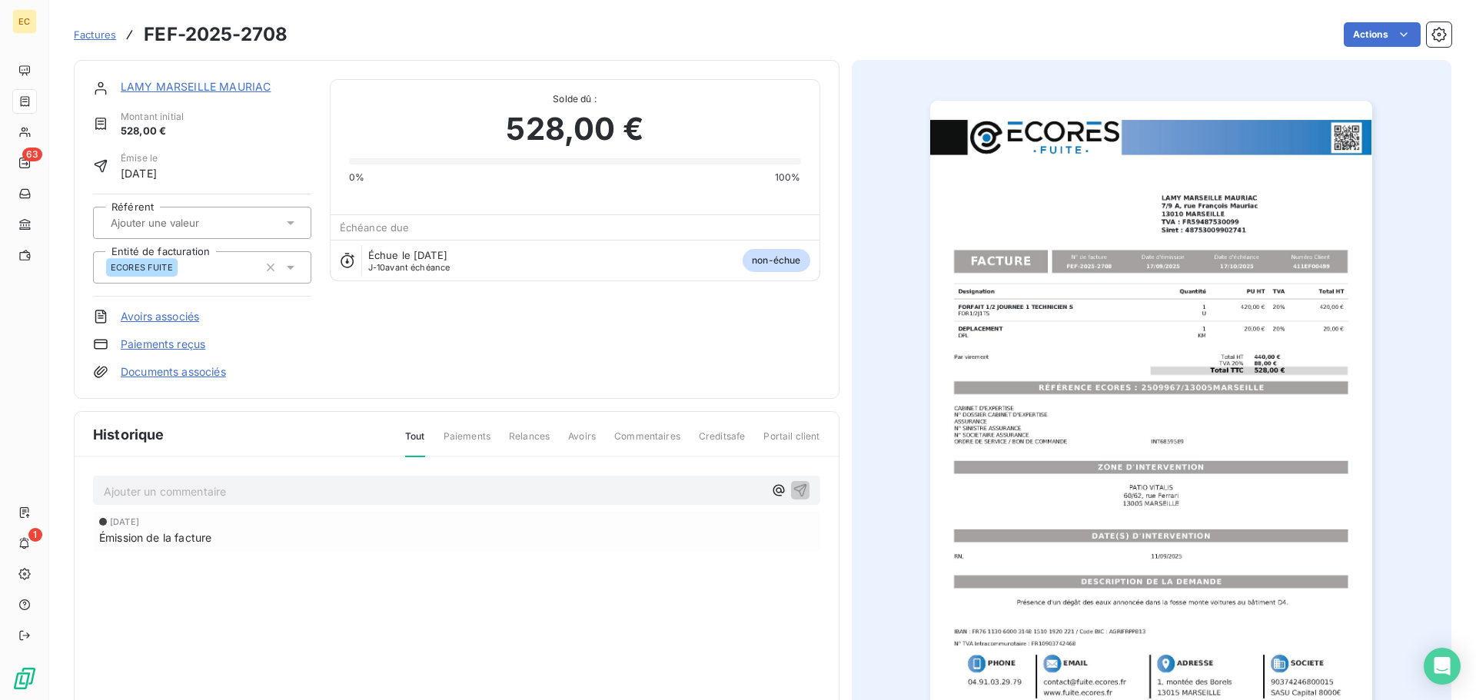
click at [1110, 390] on img "button" at bounding box center [1151, 414] width 442 height 626
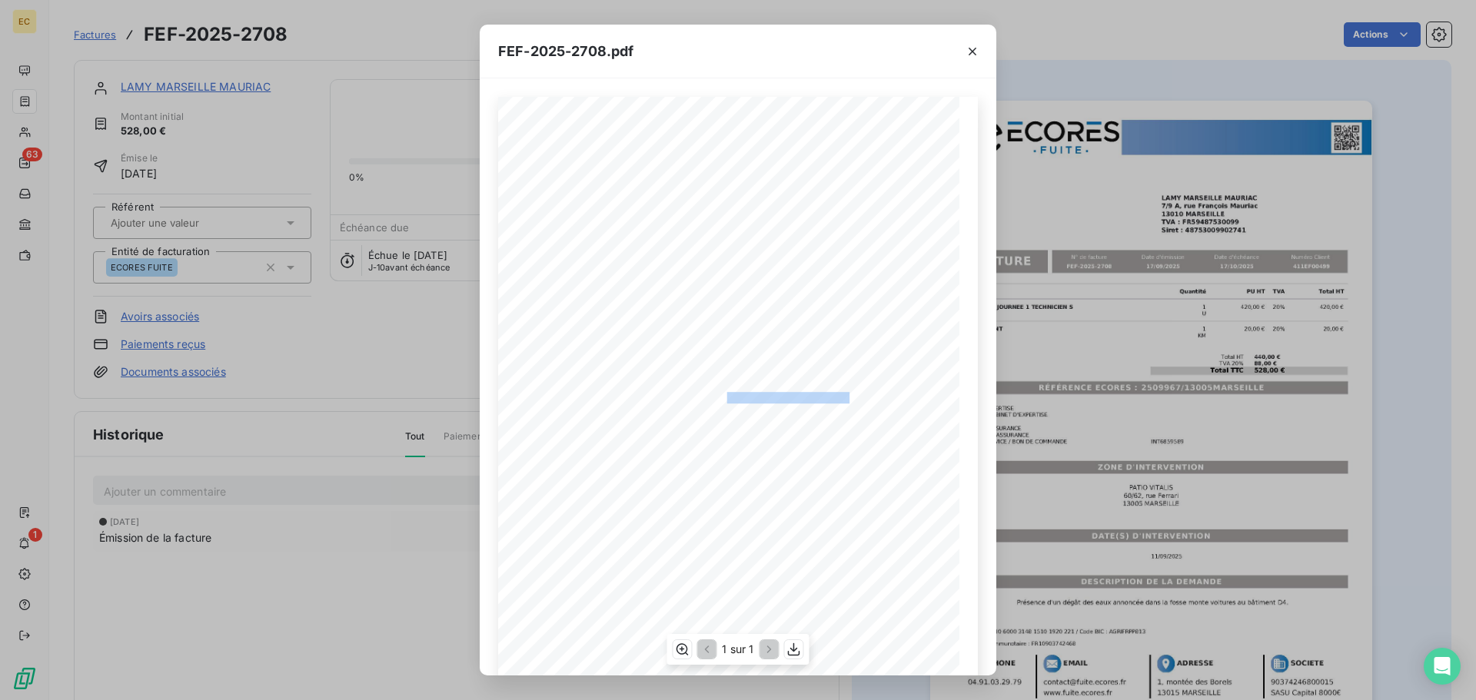
drag, startPoint x: 847, startPoint y: 393, endPoint x: 719, endPoint y: 397, distance: 128.4
click at [719, 397] on span "RÉFÉRENCE ECORES : 2509967/13005MARSEILLE" at bounding box center [737, 396] width 235 height 8
copy span "2509967/13005MARSEILL"
click at [972, 51] on icon "button" at bounding box center [972, 52] width 8 height 8
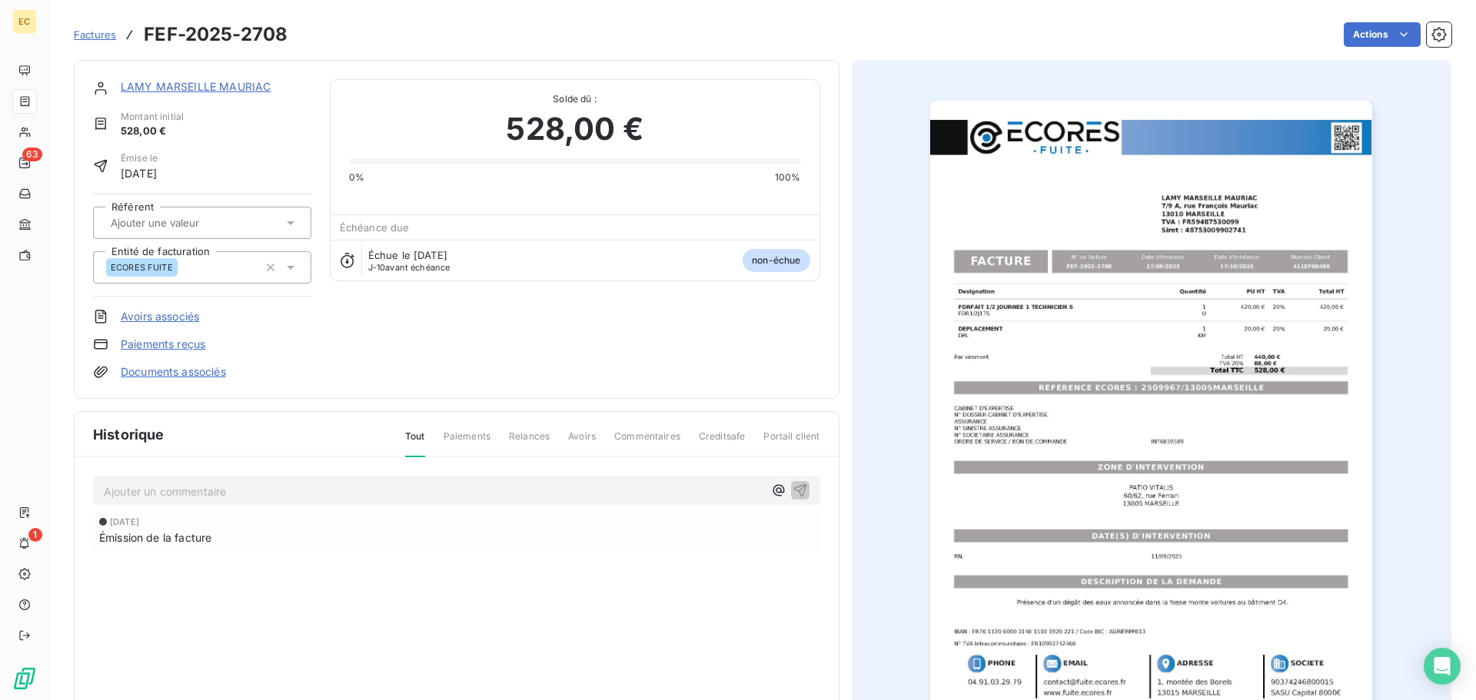
click at [182, 87] on link "LAMY MARSEILLE MAURIAC" at bounding box center [196, 86] width 150 height 13
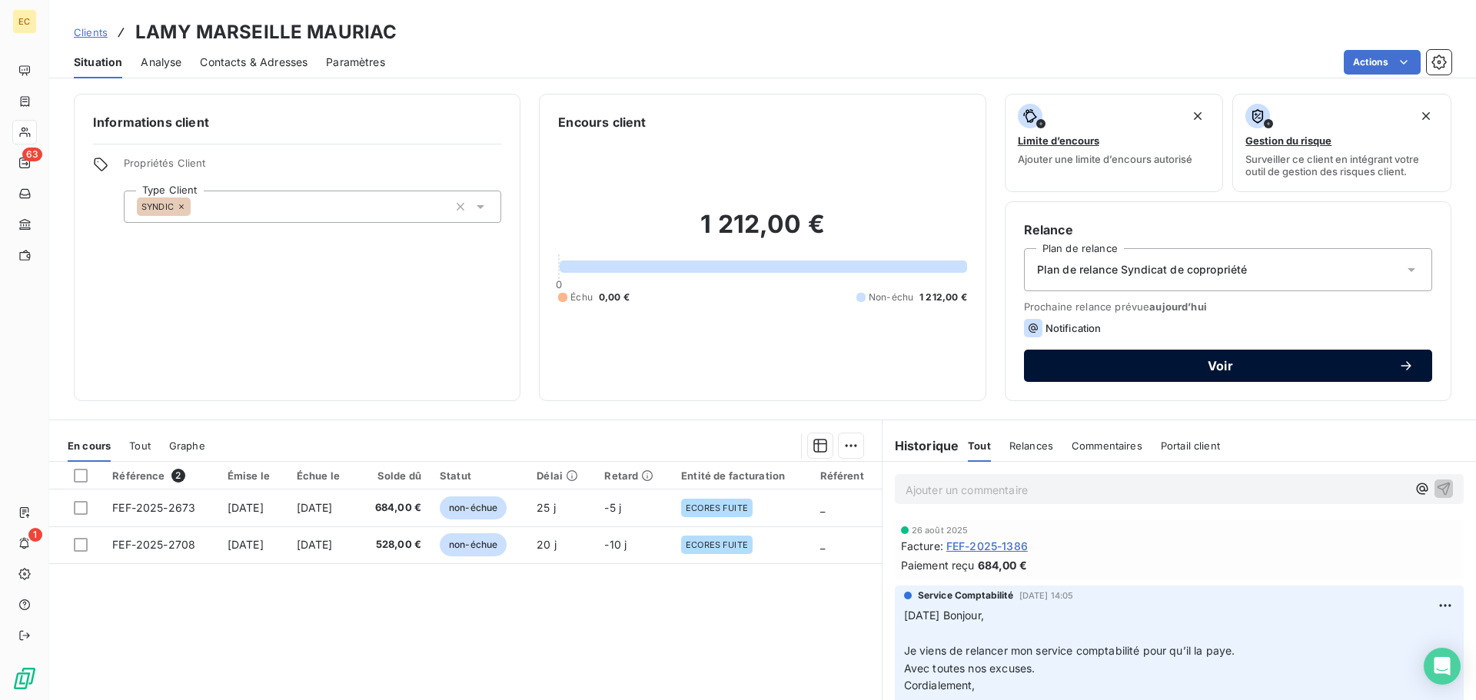
click at [1316, 365] on span "Voir" at bounding box center [1220, 366] width 356 height 12
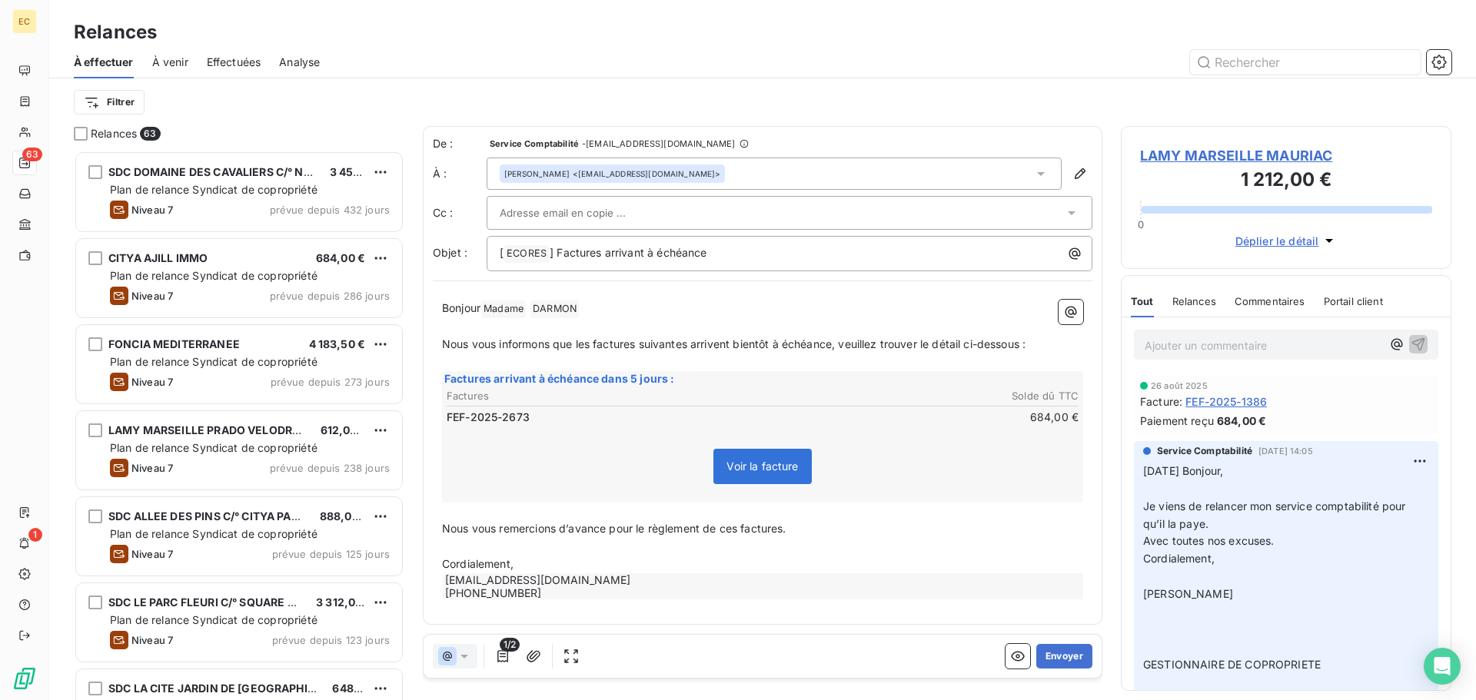
scroll to position [538, 319]
click at [1060, 658] on button "Envoyer" at bounding box center [1064, 656] width 56 height 25
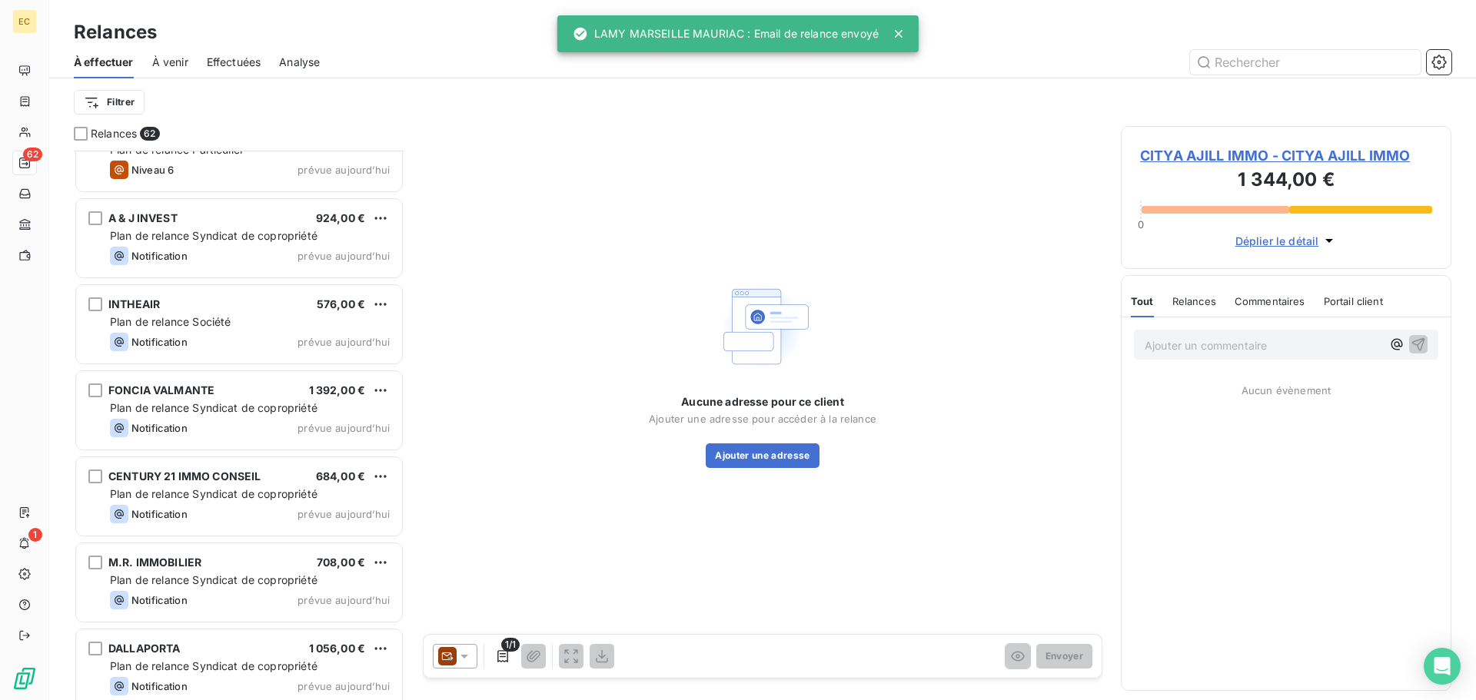
scroll to position [4788, 0]
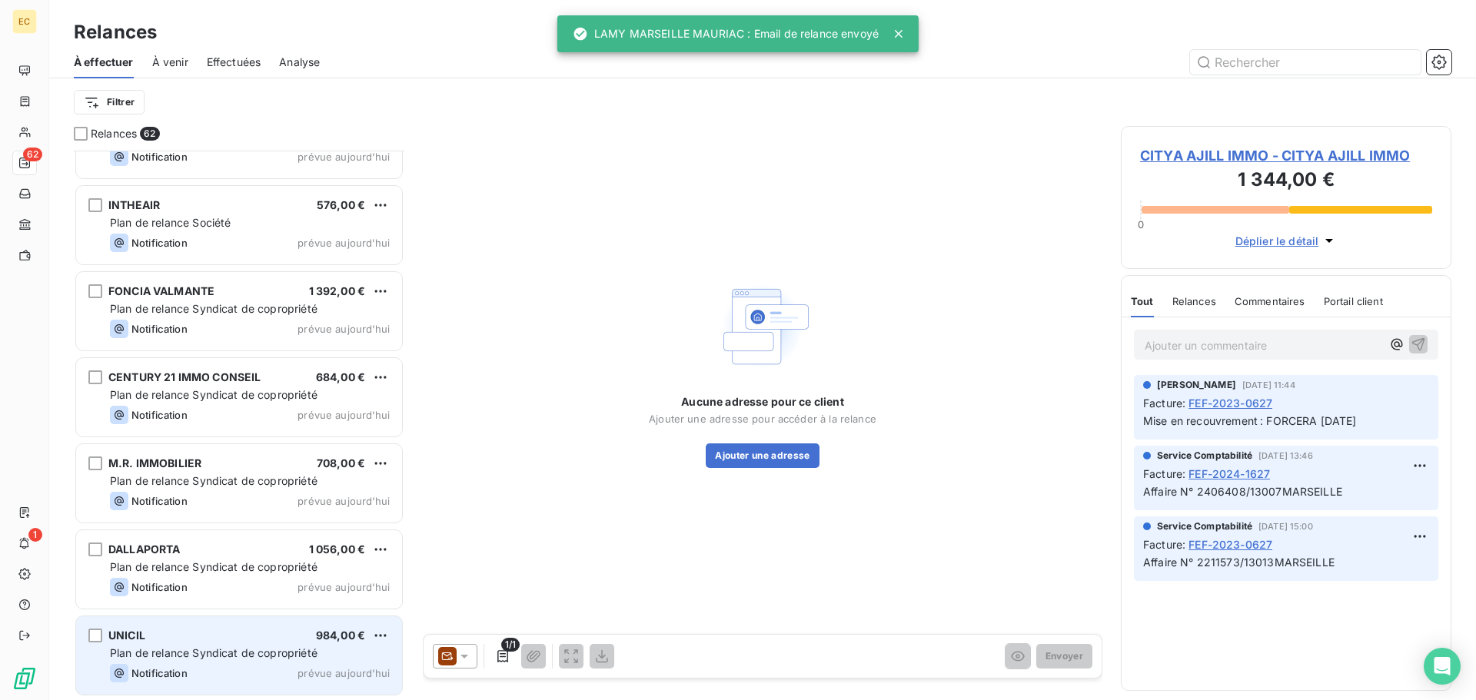
click at [202, 666] on div "Notification prévue aujourd’hui" at bounding box center [250, 673] width 280 height 18
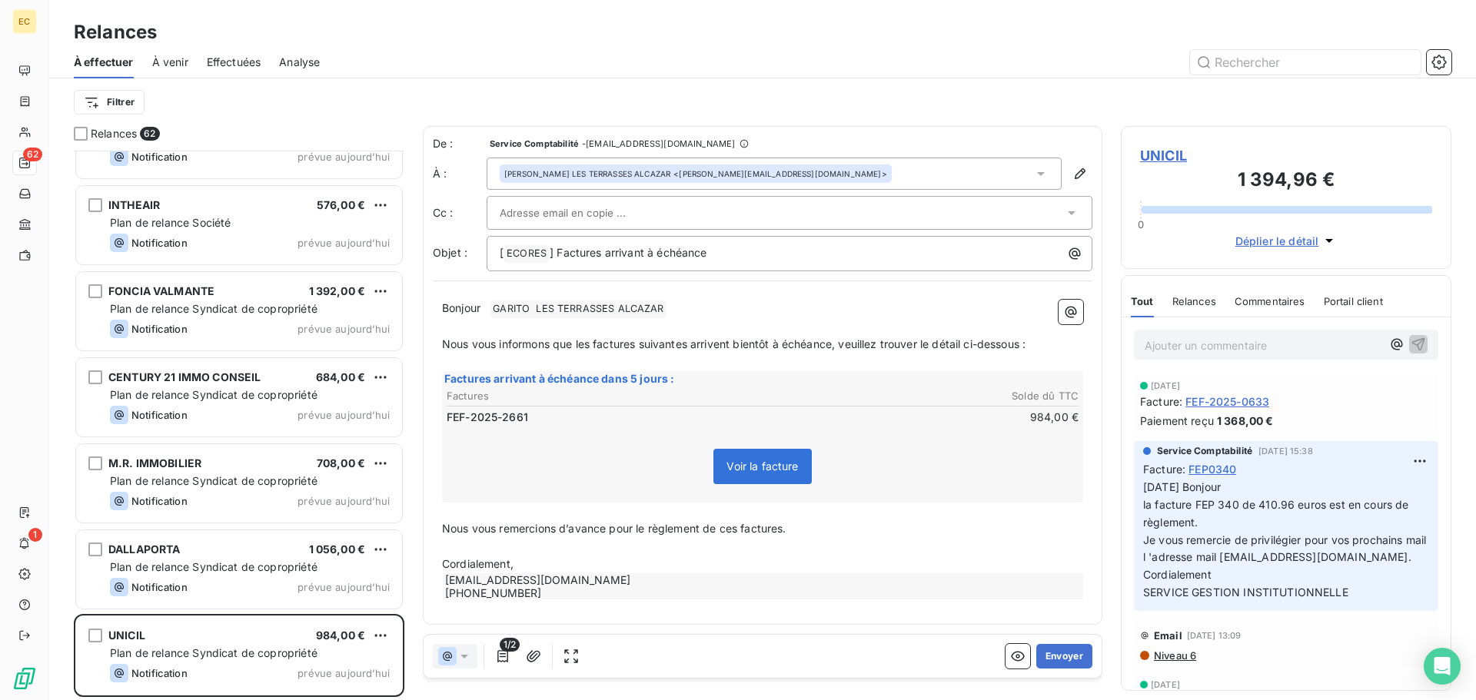
click at [1038, 174] on icon at bounding box center [1041, 174] width 8 height 4
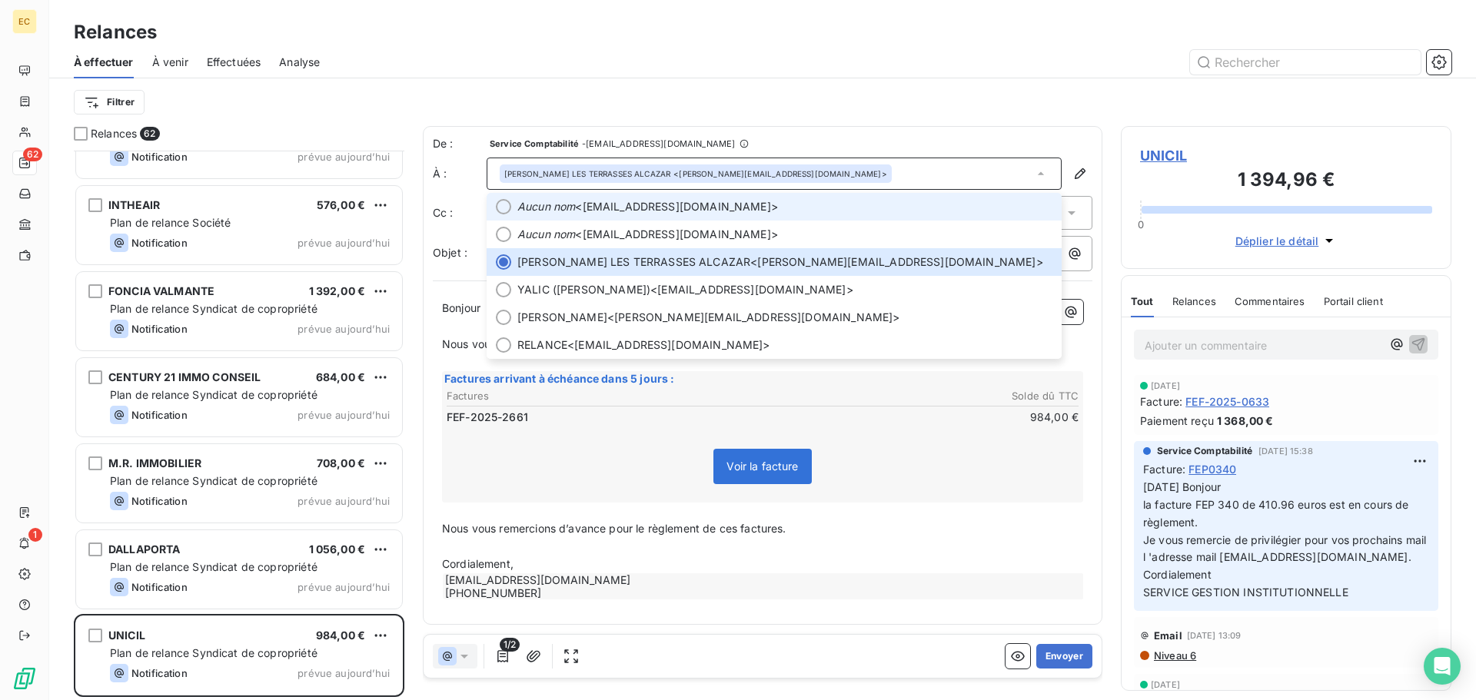
click at [829, 213] on span "Aucun nom <compta.syndic.solidaire@unicil.fr>" at bounding box center [784, 206] width 535 height 15
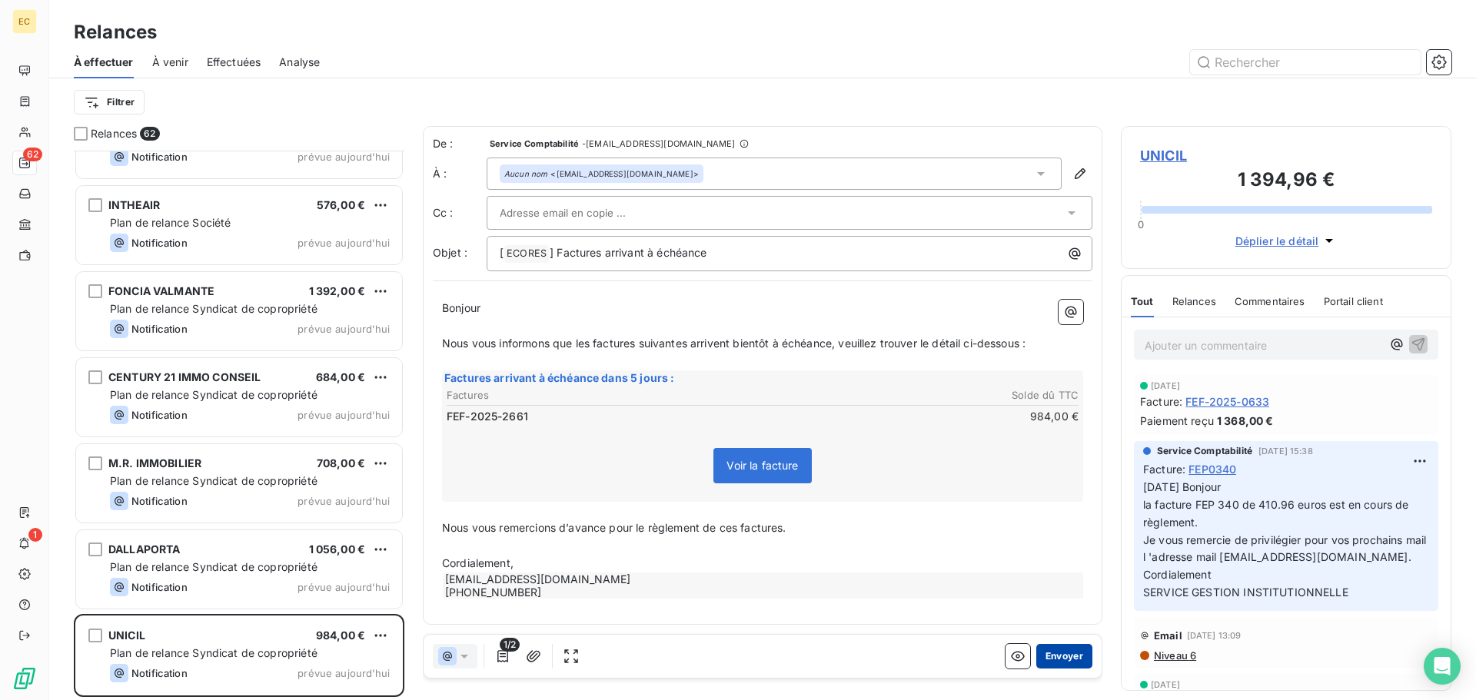
click at [1067, 661] on button "Envoyer" at bounding box center [1064, 656] width 56 height 25
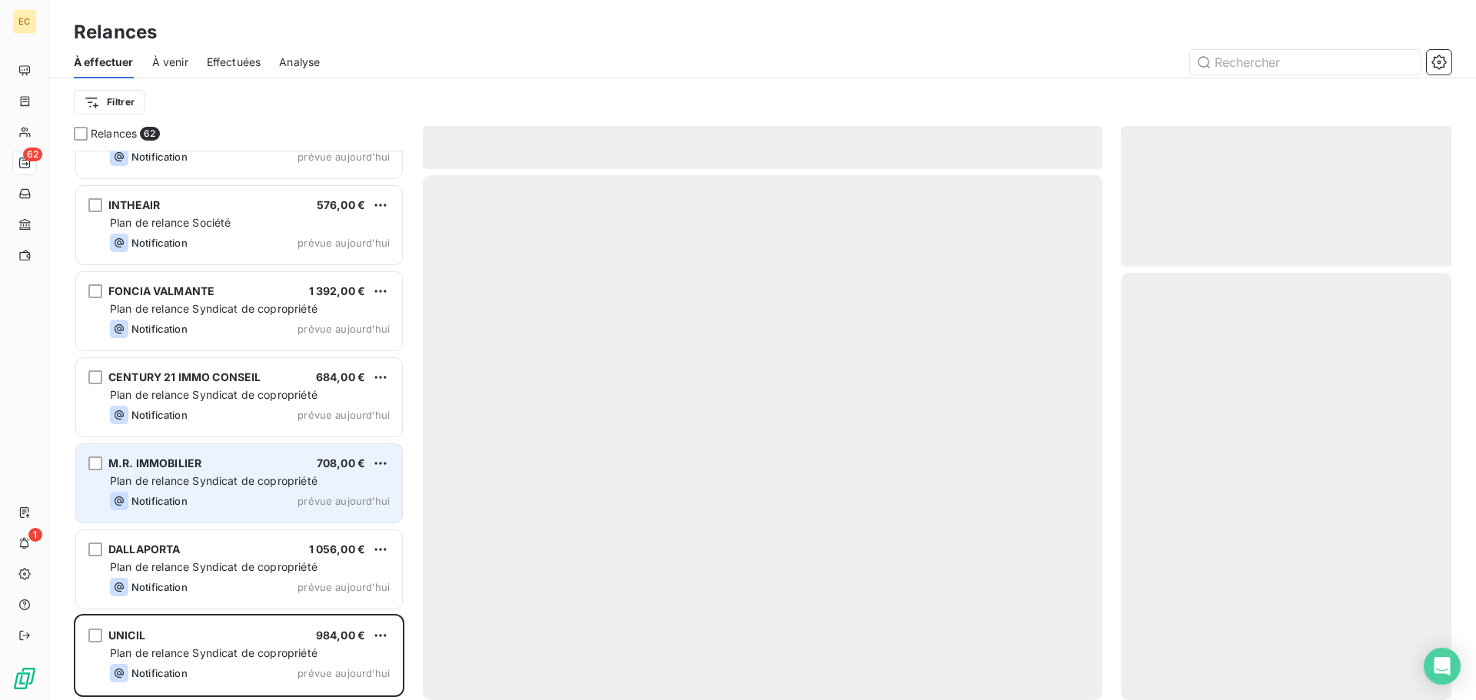
scroll to position [4701, 0]
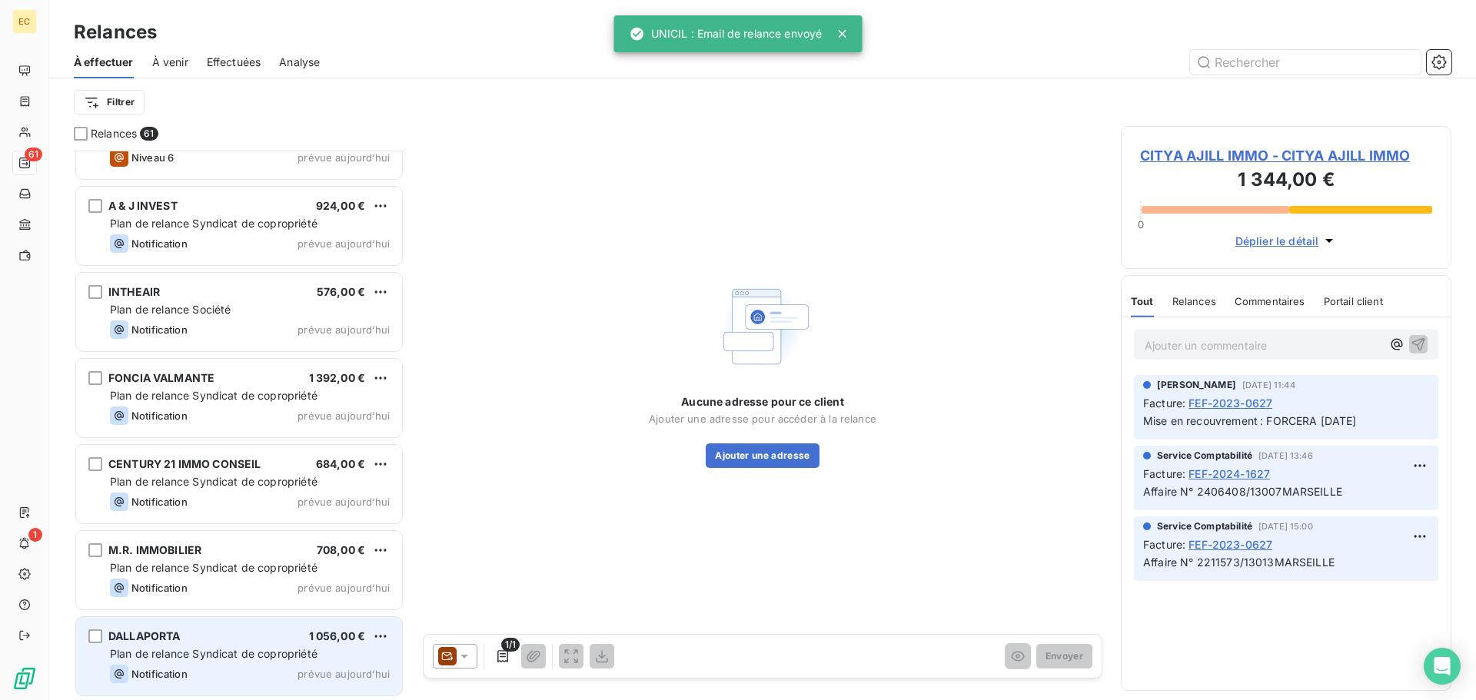
click at [201, 646] on div "DALLAPORTA 1 056,00 € Plan de relance Syndicat de copropriété Notification prév…" at bounding box center [239, 656] width 326 height 78
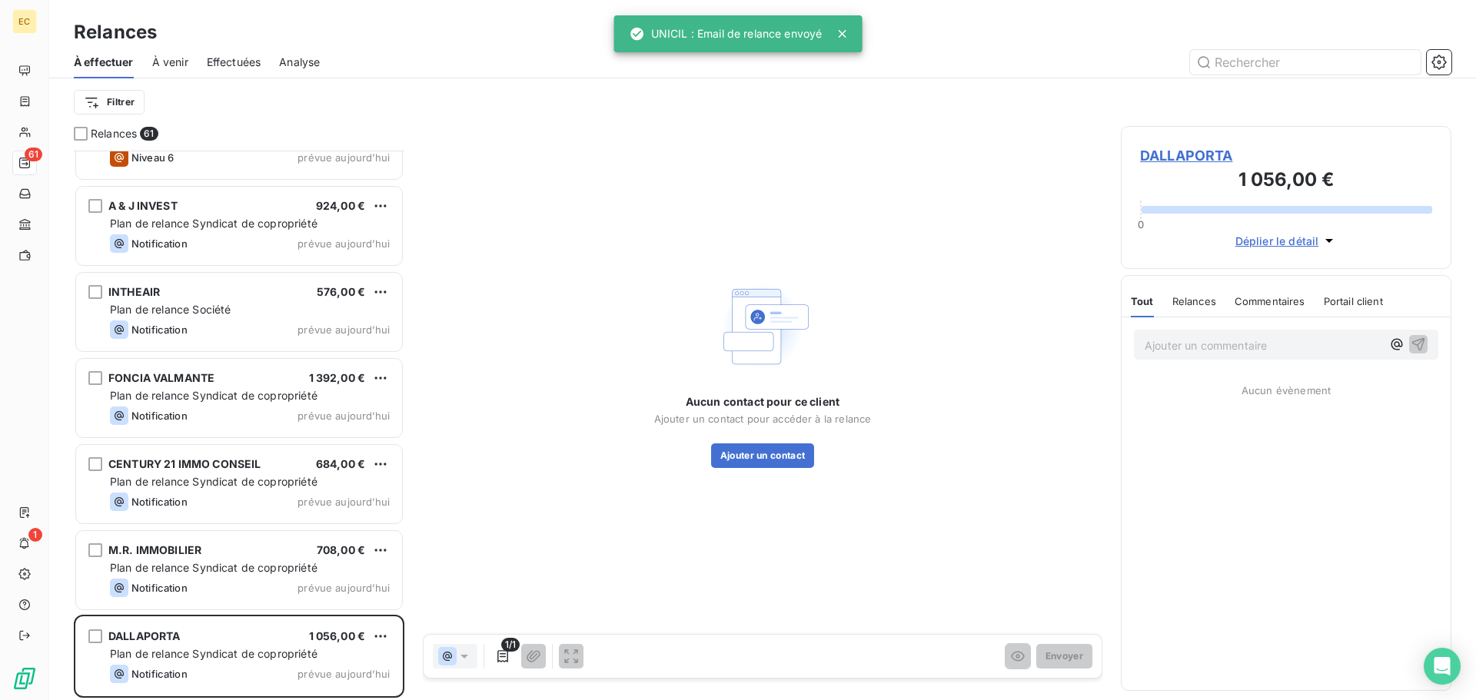
click at [1184, 156] on span "DALLAPORTA" at bounding box center [1286, 155] width 292 height 21
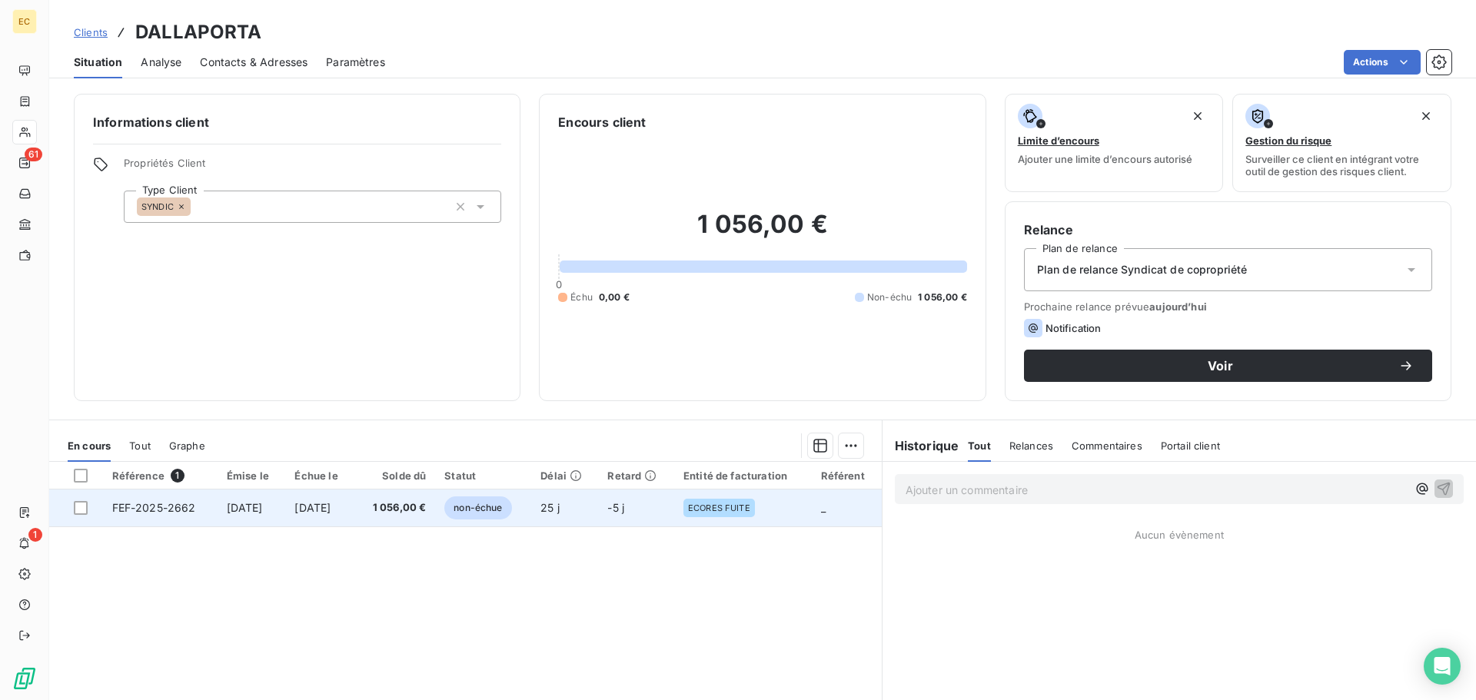
click at [171, 511] on span "FEF-2025-2662" at bounding box center [154, 507] width 84 height 13
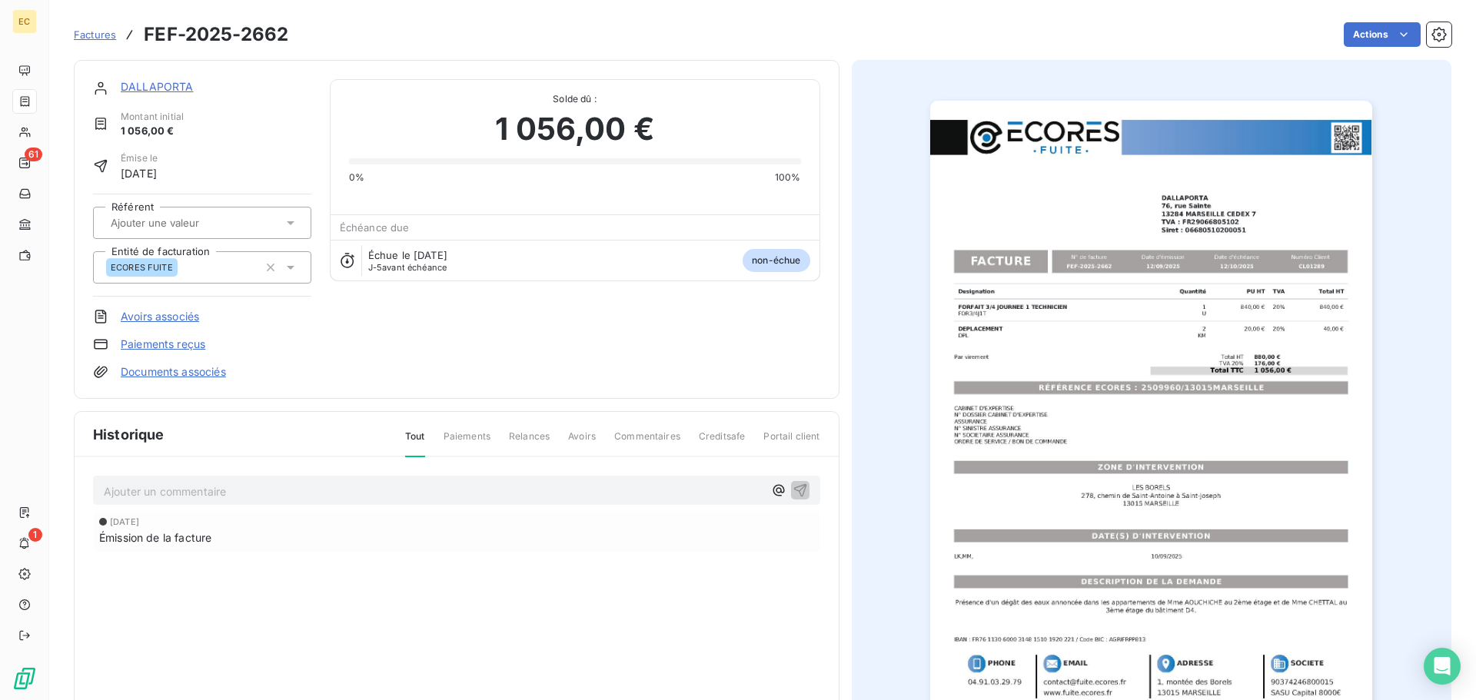
click at [1047, 388] on img "button" at bounding box center [1151, 414] width 442 height 626
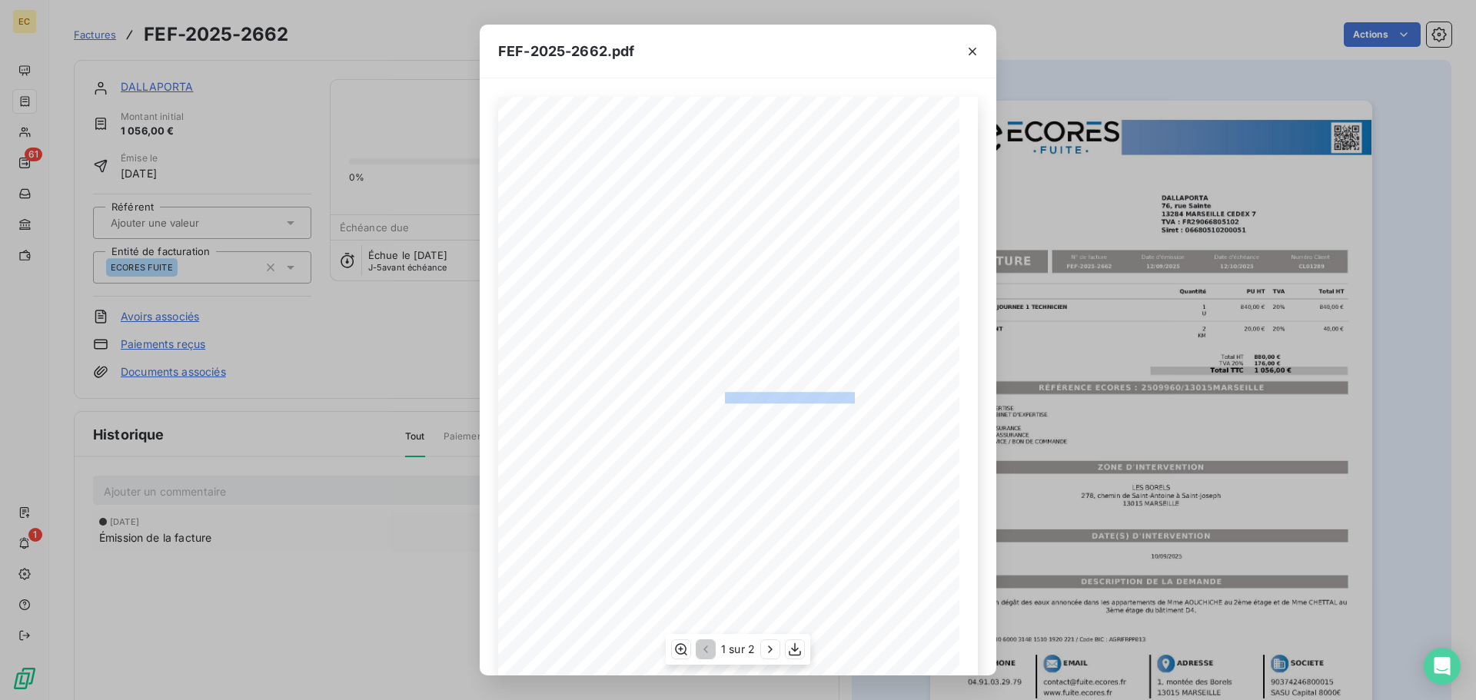
drag, startPoint x: 848, startPoint y: 396, endPoint x: 717, endPoint y: 396, distance: 131.4
click at [717, 396] on span "RÉFÉRENCE ECORES : 2509960/13015MARSEILLE" at bounding box center [737, 396] width 234 height 8
copy span ": 2509960/13015MARSEILLE"
click at [971, 48] on icon "button" at bounding box center [971, 51] width 15 height 15
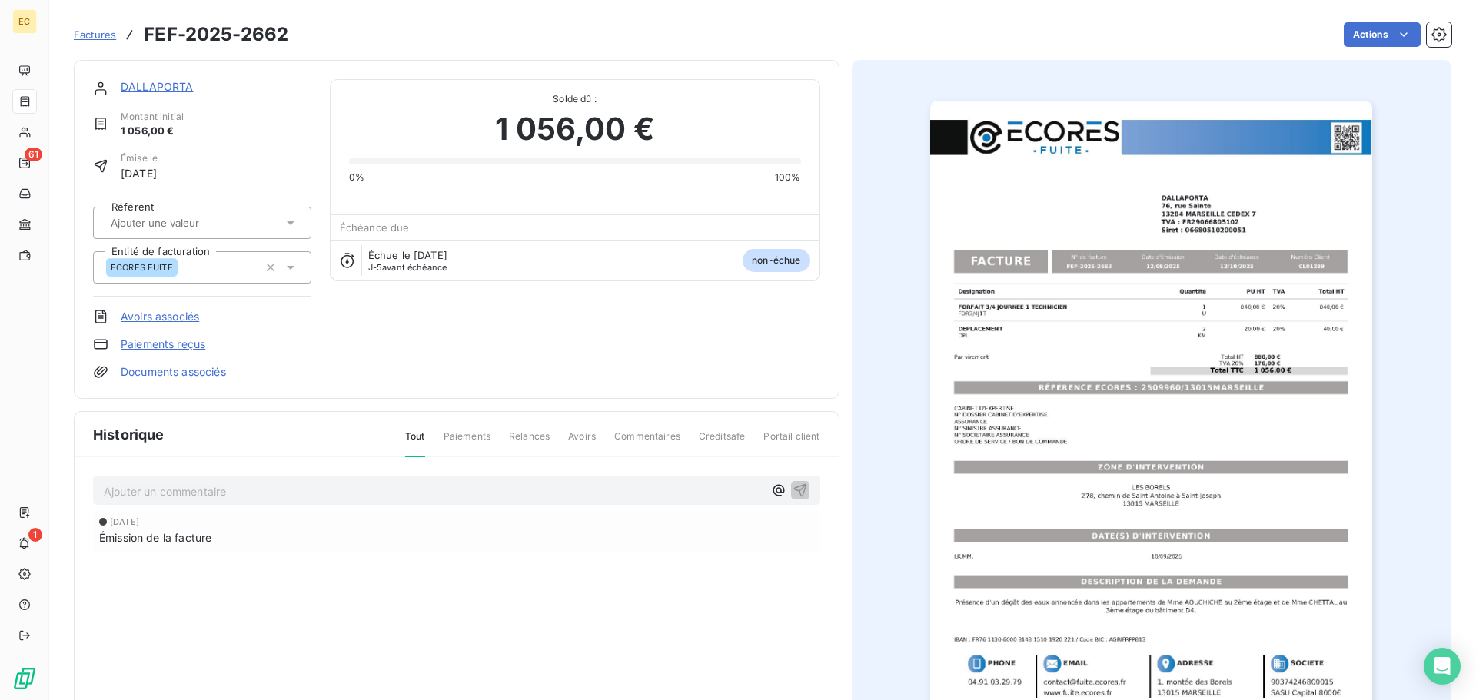
click at [153, 83] on link "DALLAPORTA" at bounding box center [157, 86] width 73 height 13
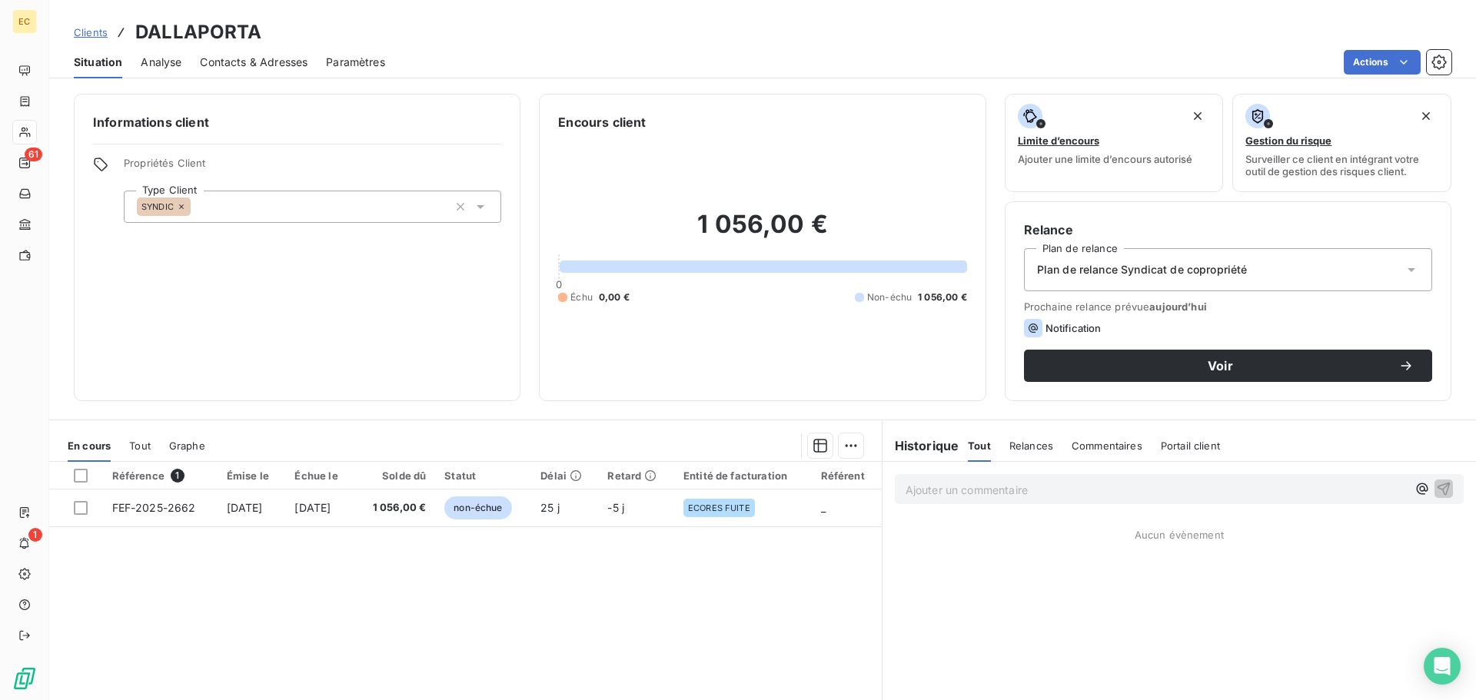
click at [257, 60] on span "Contacts & Adresses" at bounding box center [254, 62] width 108 height 15
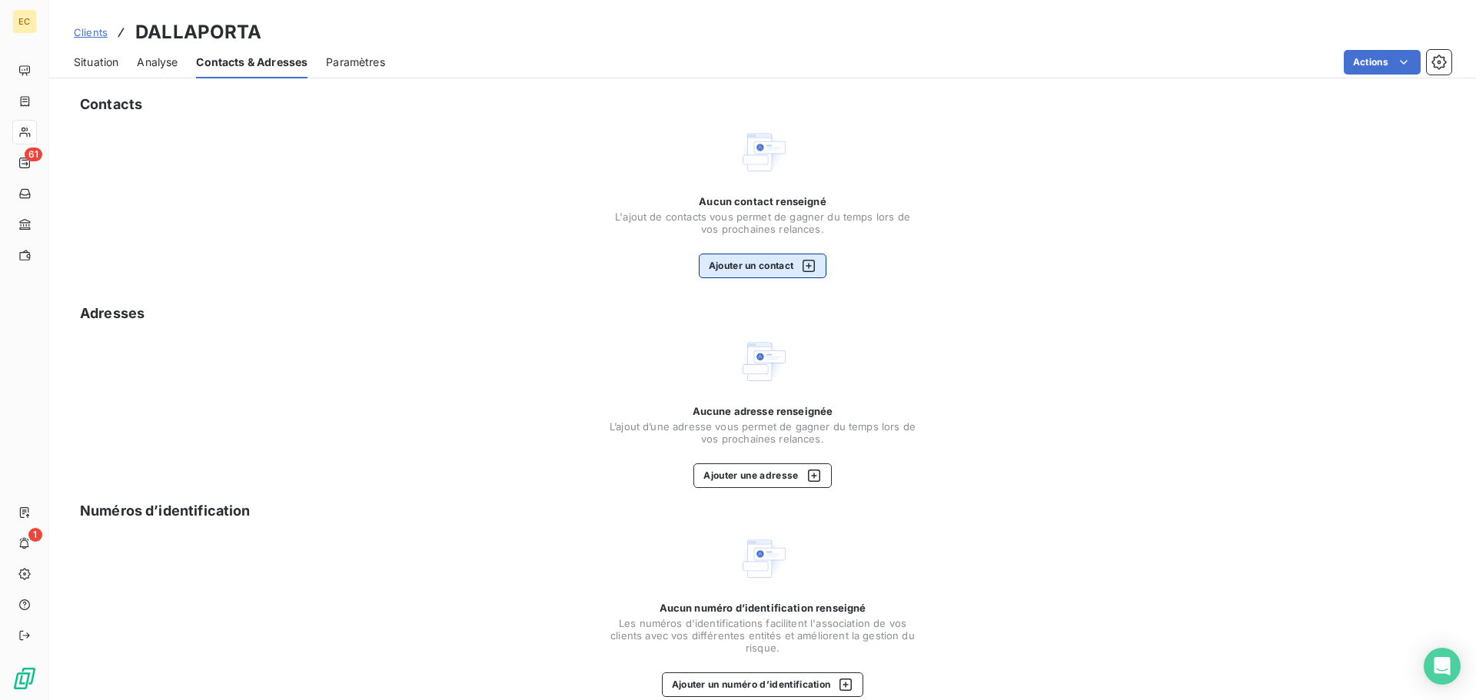
click at [759, 268] on button "Ajouter un contact" at bounding box center [763, 266] width 128 height 25
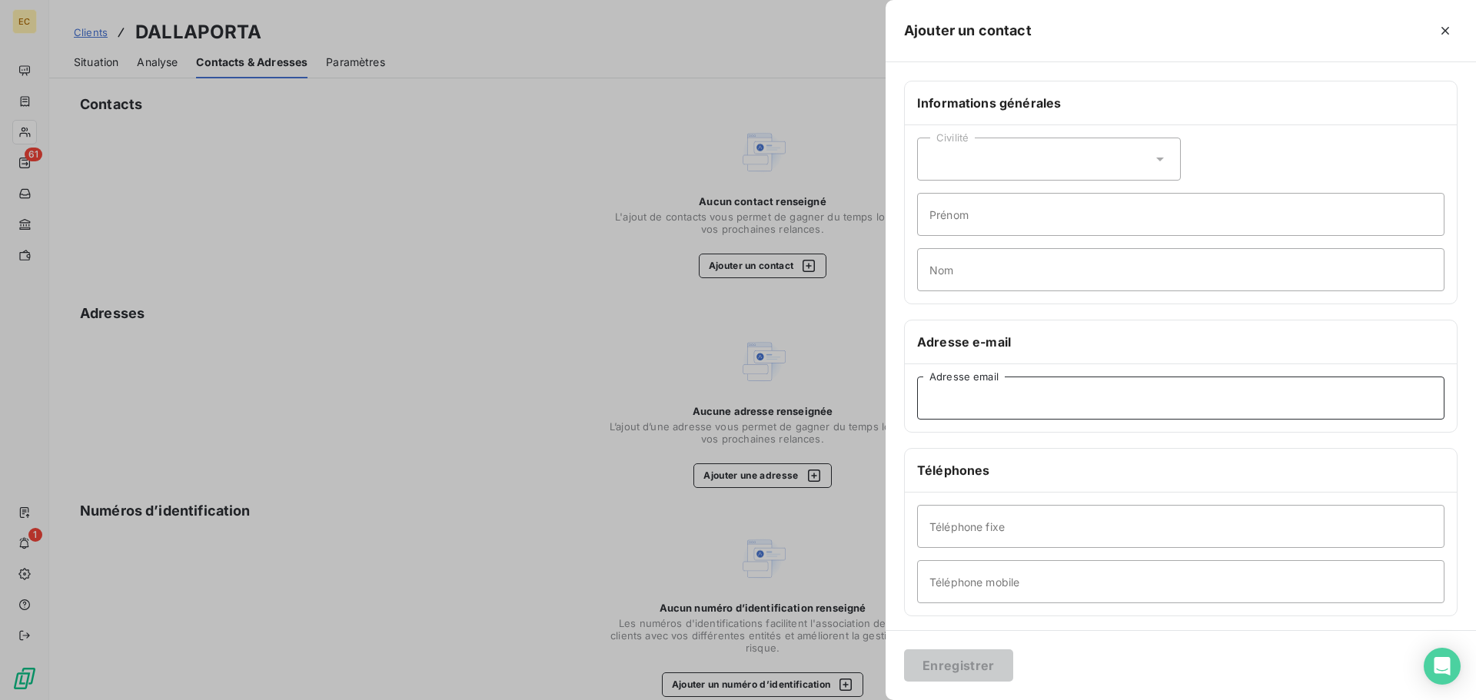
paste input "copro1@dallaporta.com"
type input "copro1@dallaporta.com"
click at [958, 674] on button "Enregistrer" at bounding box center [958, 665] width 109 height 32
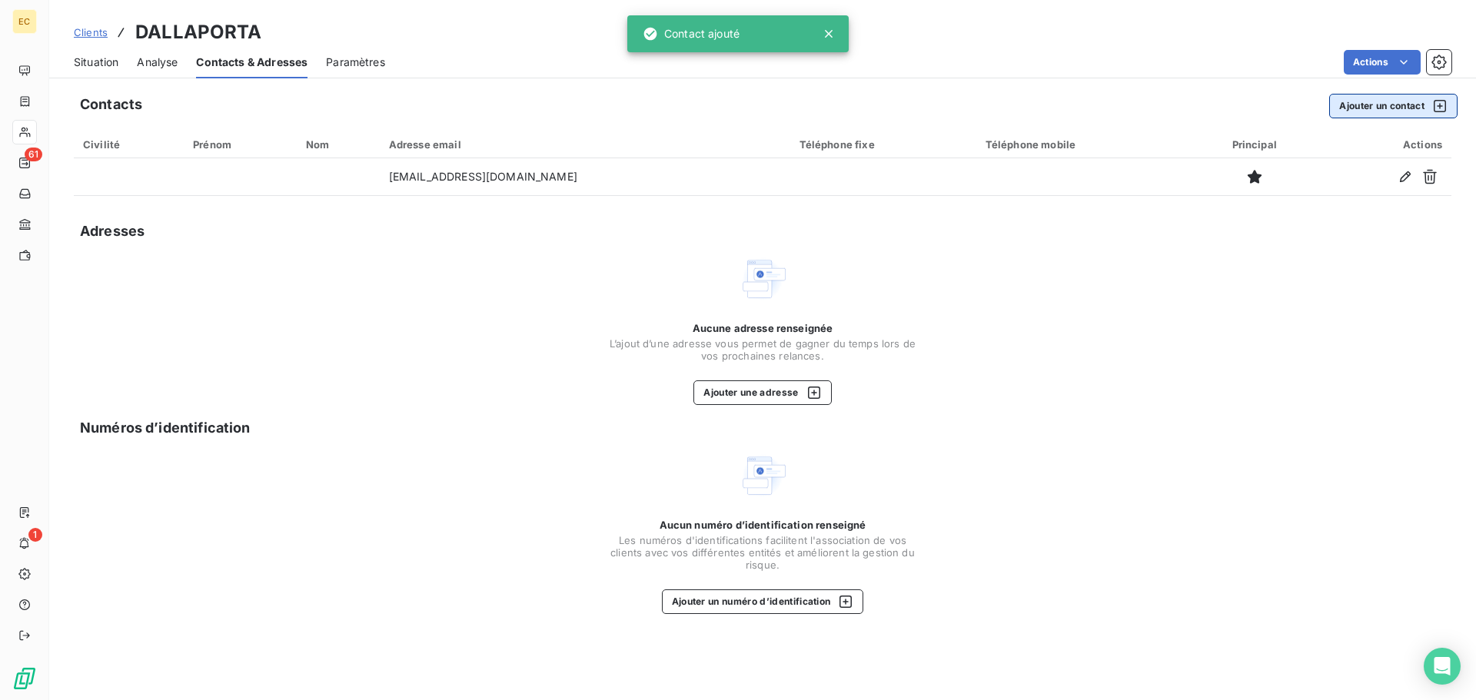
click at [1362, 108] on button "Ajouter un contact" at bounding box center [1393, 106] width 128 height 25
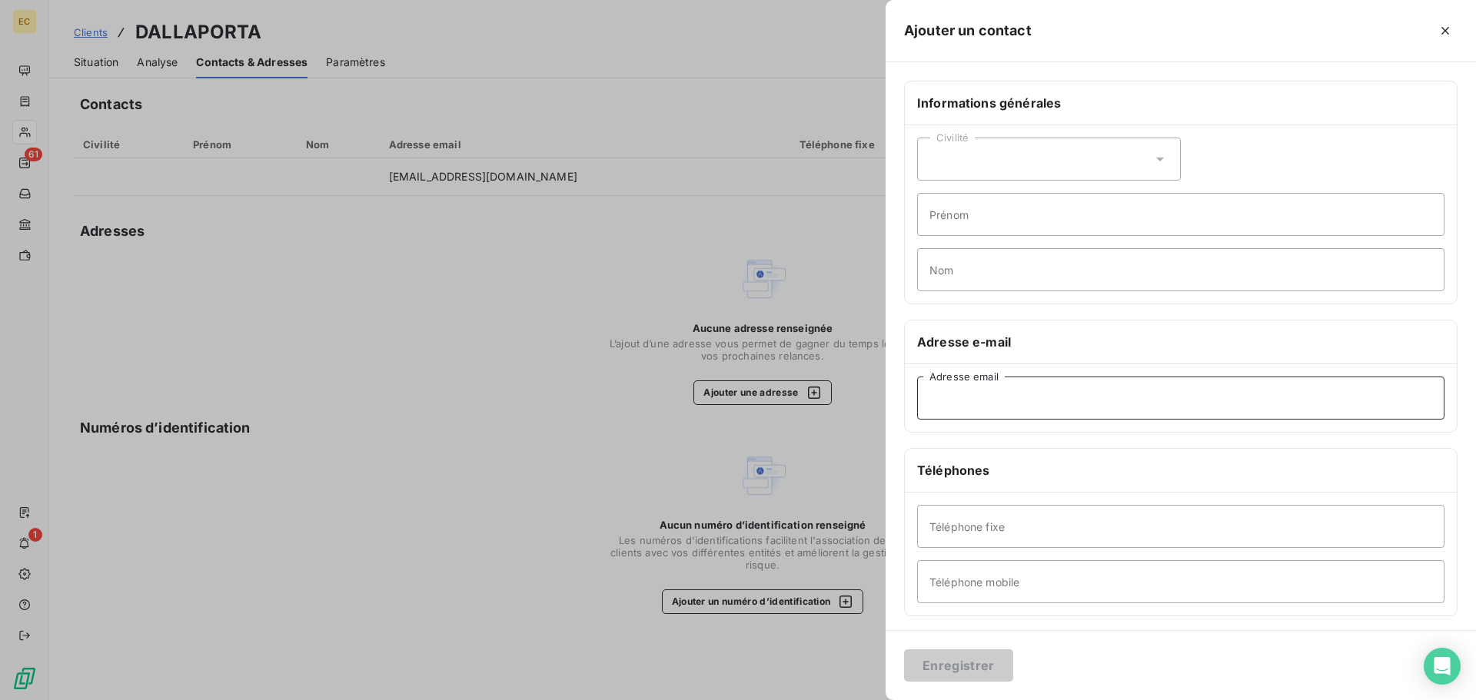
paste input "fournisseurs@dallaporta.com"
type input "fournisseurs@dallaporta.com"
click at [982, 672] on button "Enregistrer" at bounding box center [958, 665] width 109 height 32
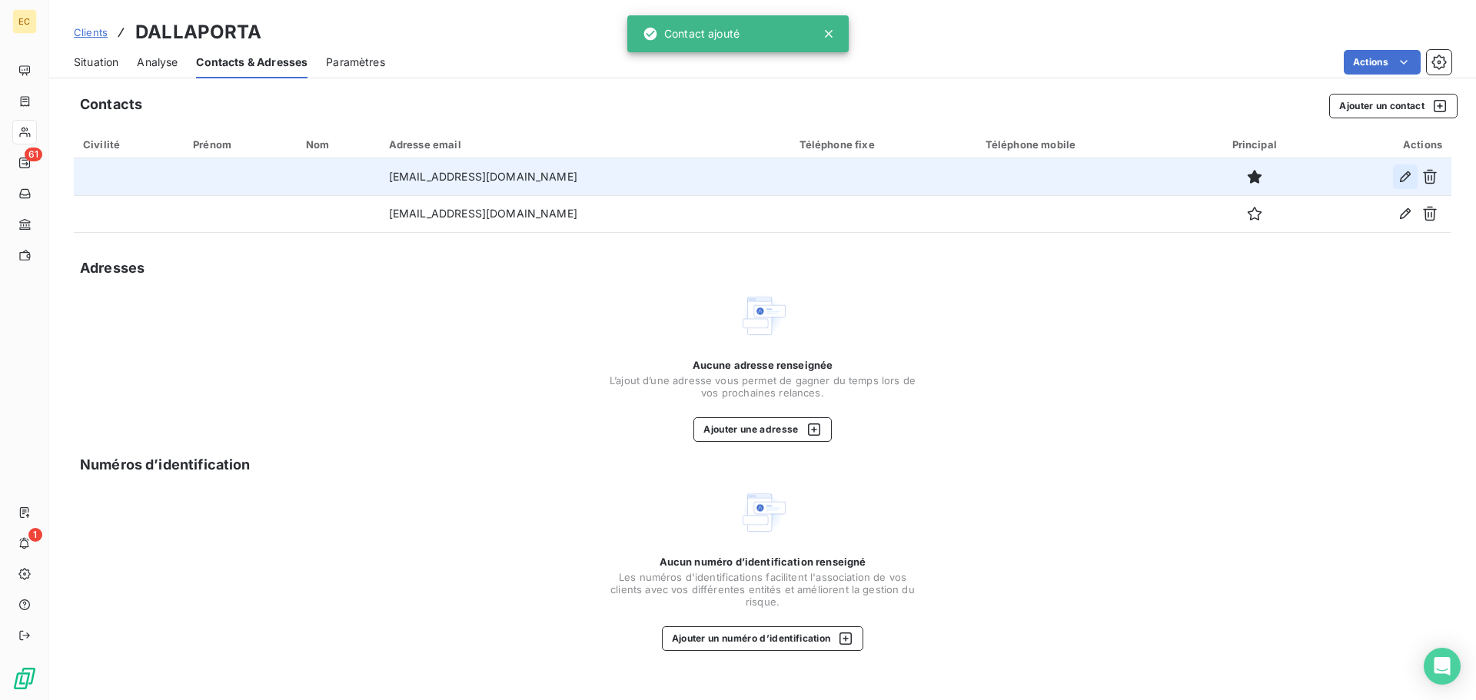
click at [1400, 175] on icon "button" at bounding box center [1404, 176] width 15 height 15
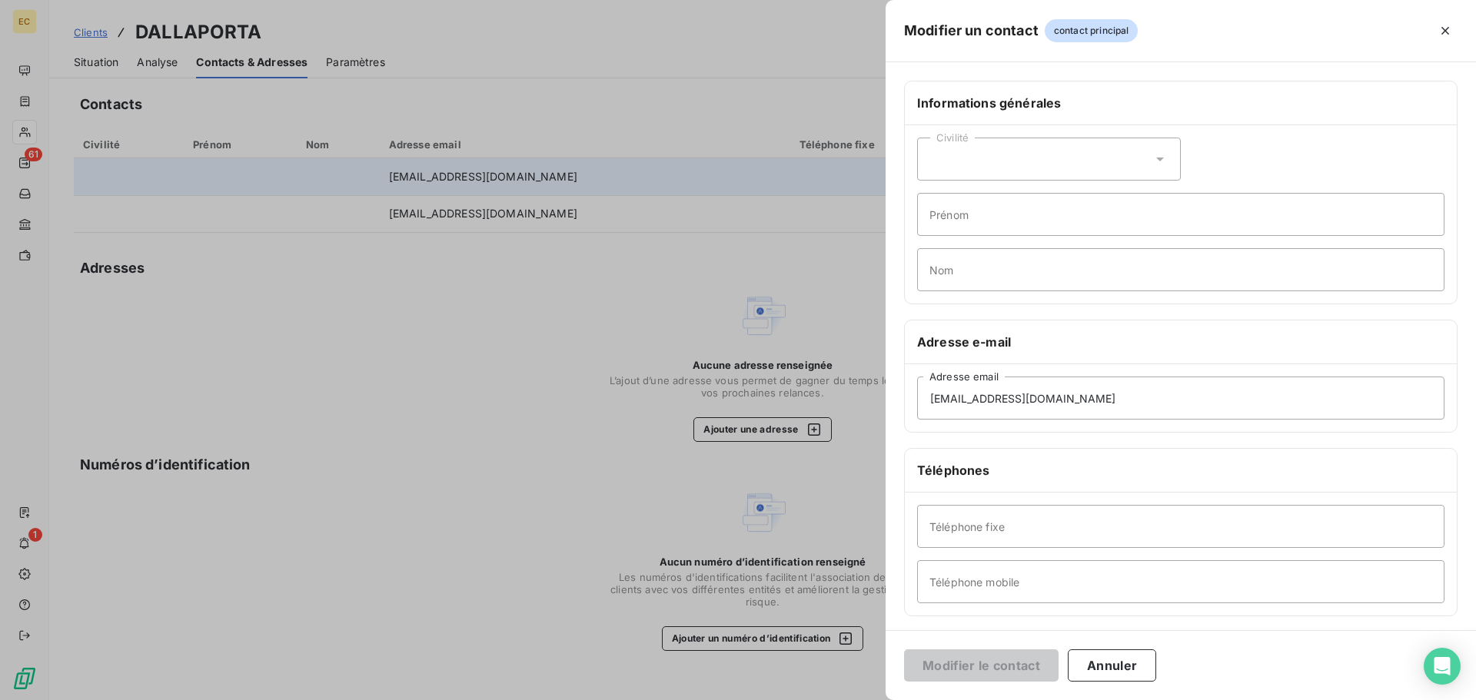
click at [972, 165] on div "Civilité" at bounding box center [1049, 159] width 264 height 43
click at [971, 226] on span "Monsieur" at bounding box center [971, 225] width 46 height 15
click at [961, 204] on input "Prénom" at bounding box center [1180, 214] width 527 height 43
type input "R"
type input "Olivier"
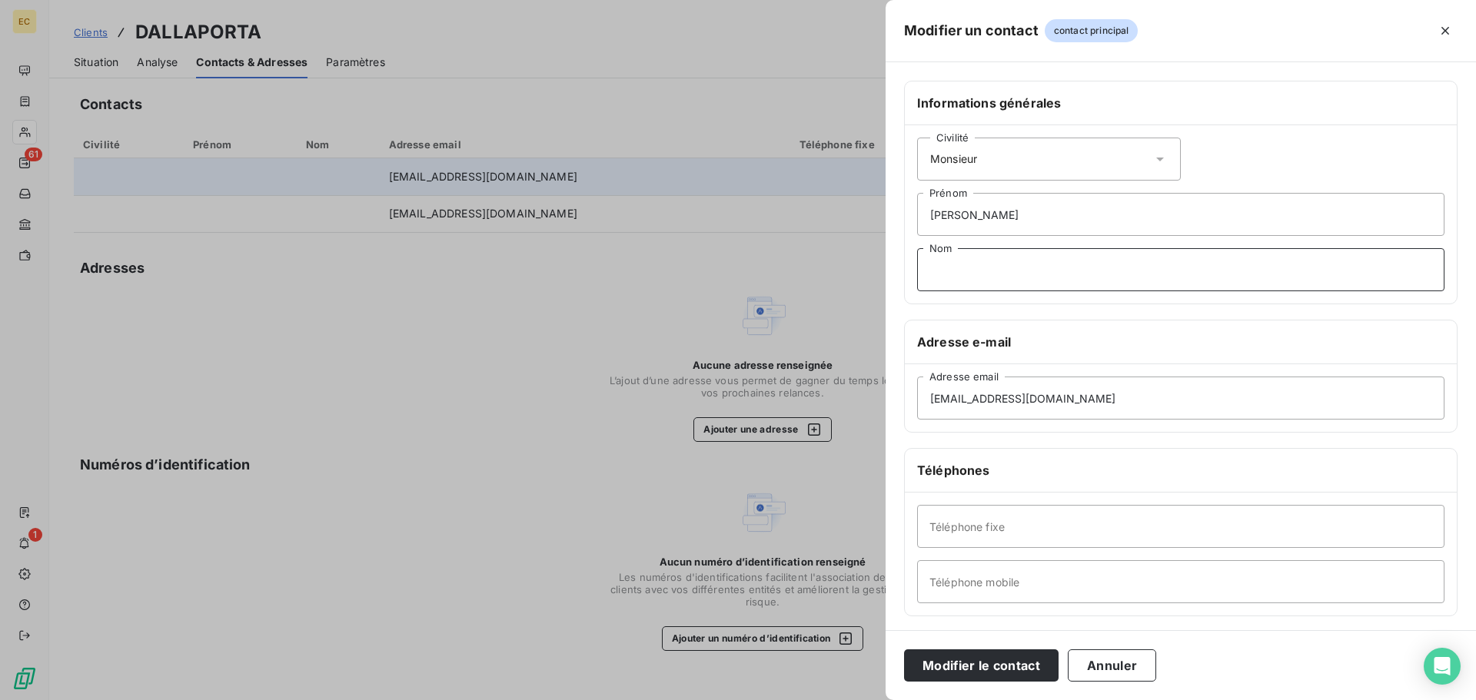
click at [957, 281] on input "Nom" at bounding box center [1180, 269] width 527 height 43
type input "RENAUDIE"
paste input "04 91 67 12 00"
type input "04 91 67 12 00"
click at [1009, 658] on button "Modifier le contact" at bounding box center [981, 665] width 154 height 32
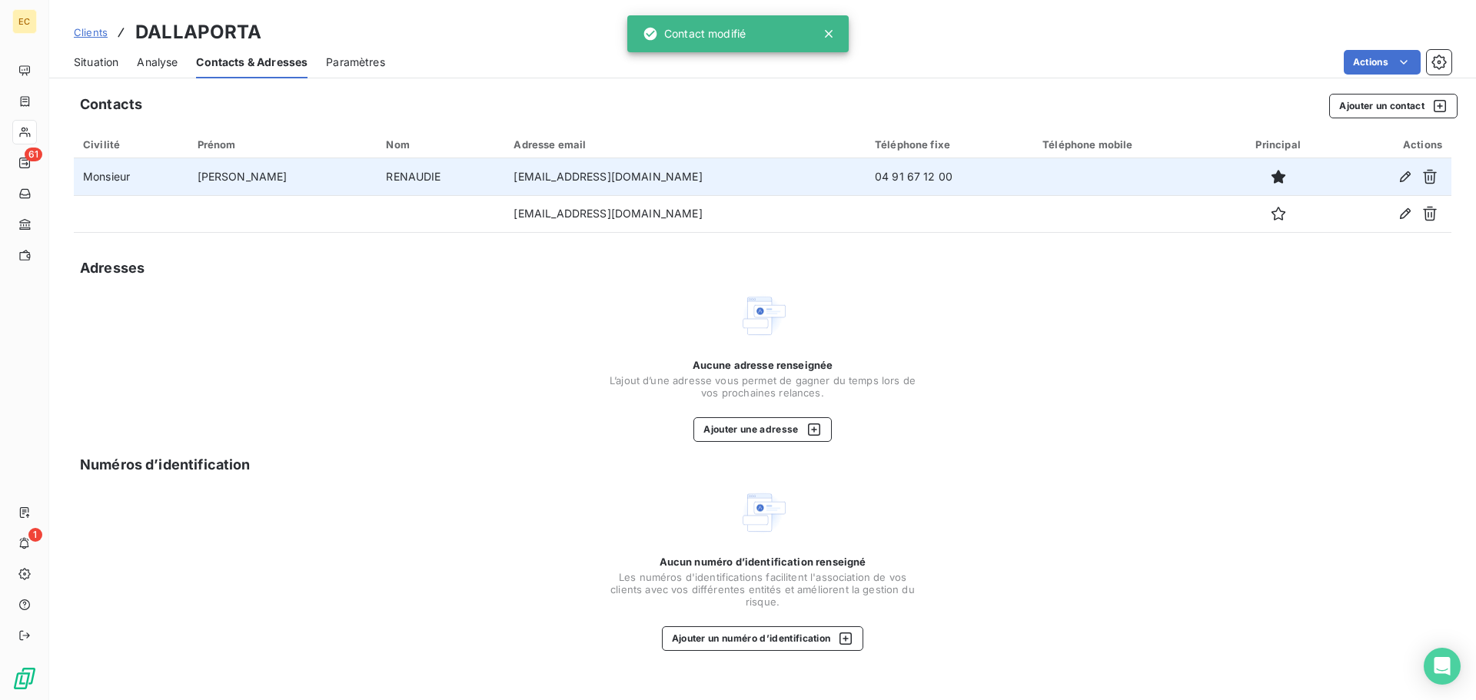
click at [106, 63] on span "Situation" at bounding box center [96, 62] width 45 height 15
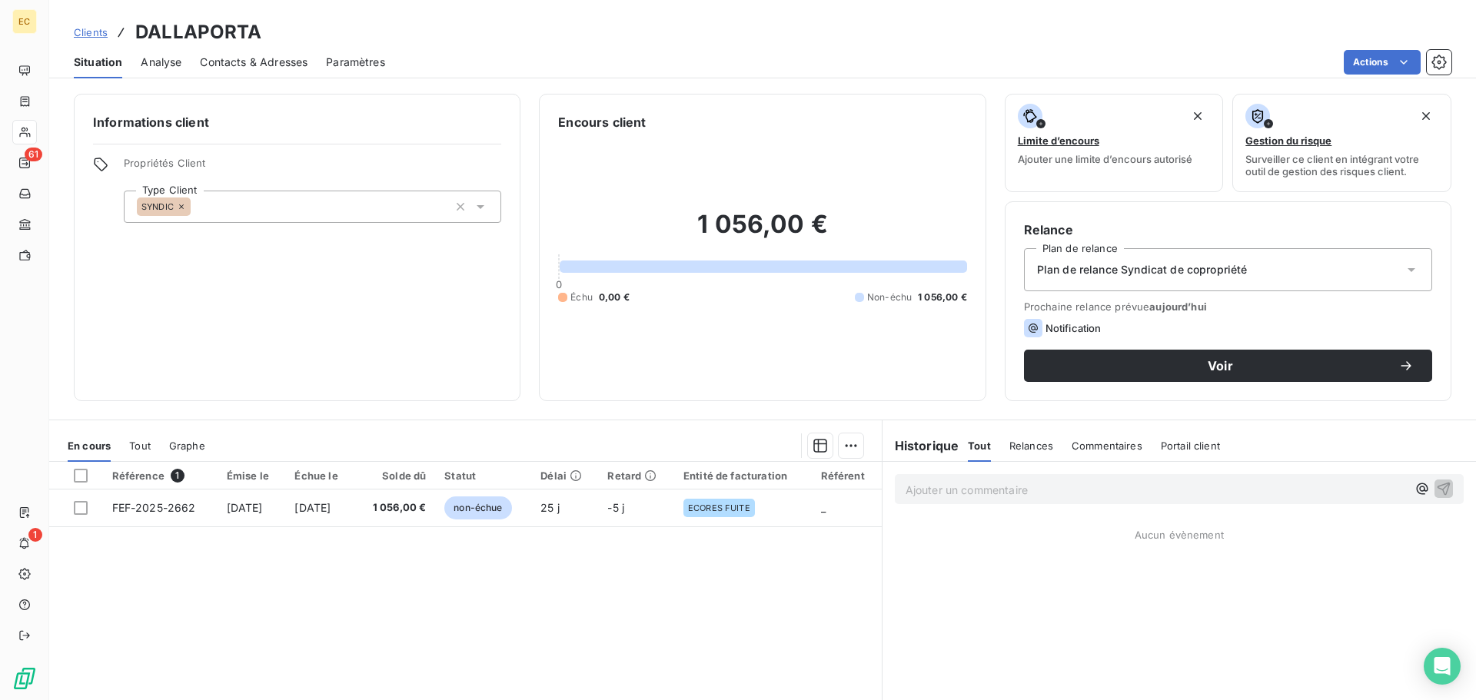
click at [234, 64] on span "Contacts & Adresses" at bounding box center [254, 62] width 108 height 15
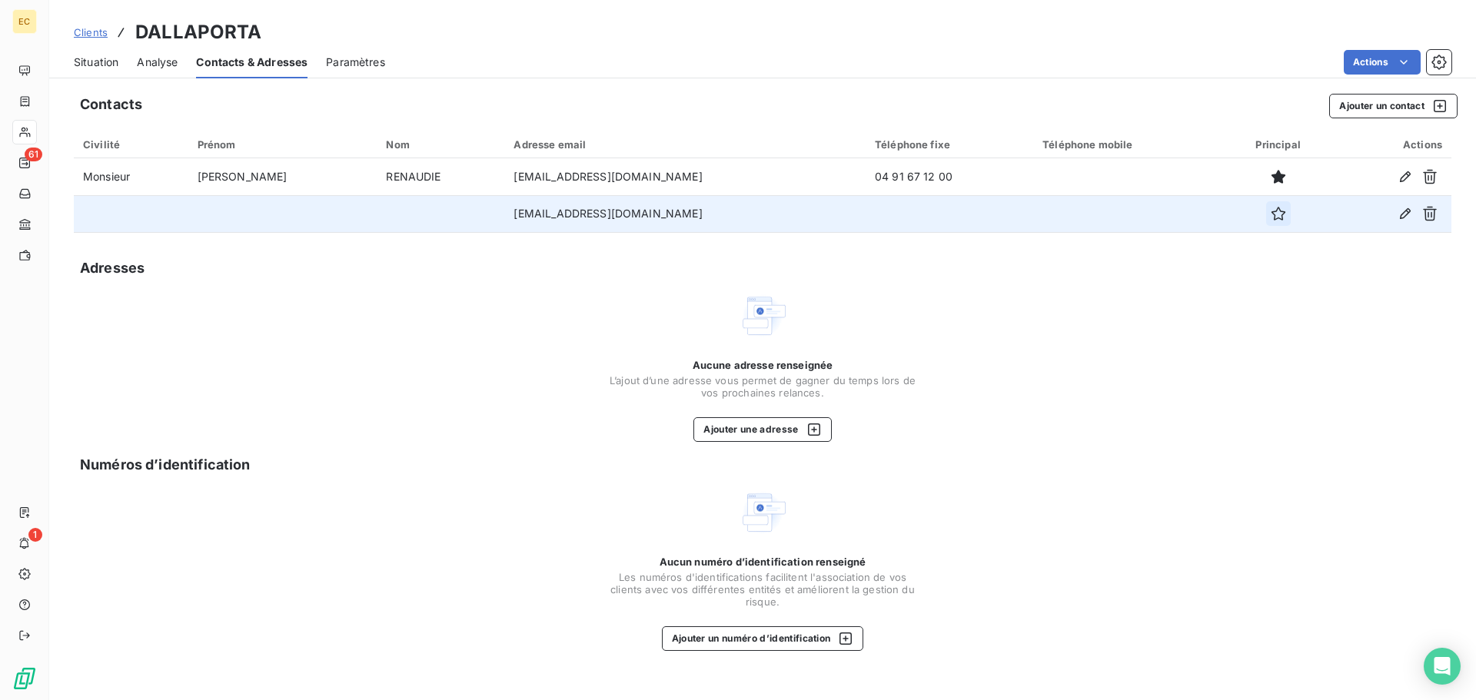
click at [1270, 214] on icon "button" at bounding box center [1277, 213] width 15 height 15
click at [96, 59] on span "Situation" at bounding box center [96, 62] width 45 height 15
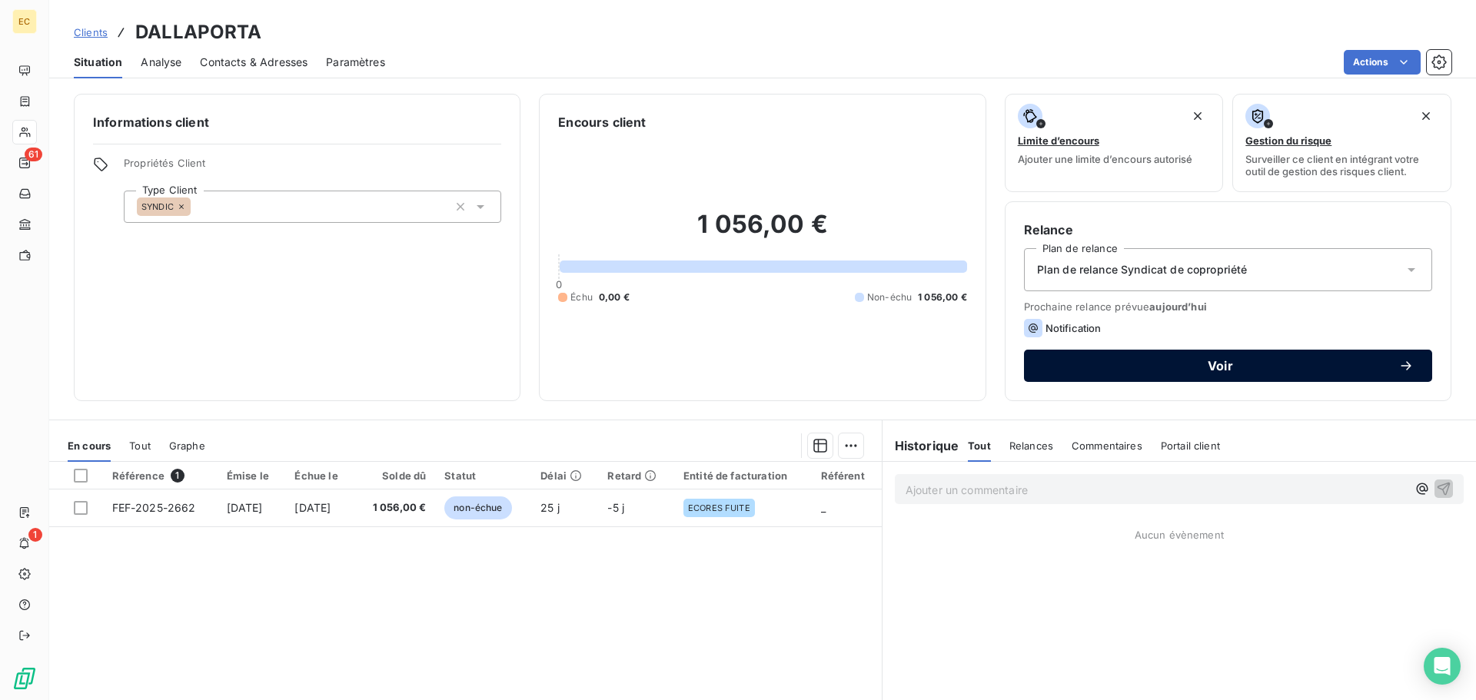
click at [1203, 364] on span "Voir" at bounding box center [1220, 366] width 356 height 12
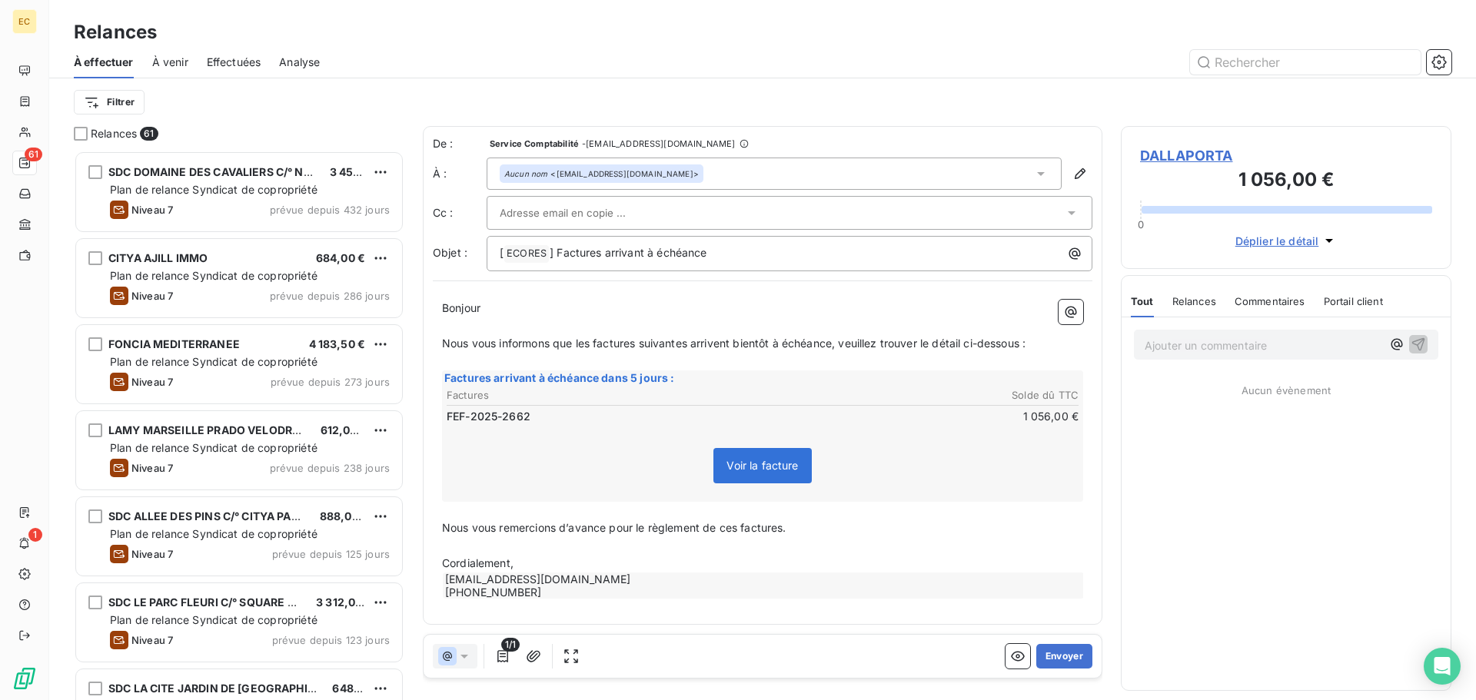
scroll to position [538, 319]
click at [598, 207] on input "text" at bounding box center [582, 212] width 165 height 23
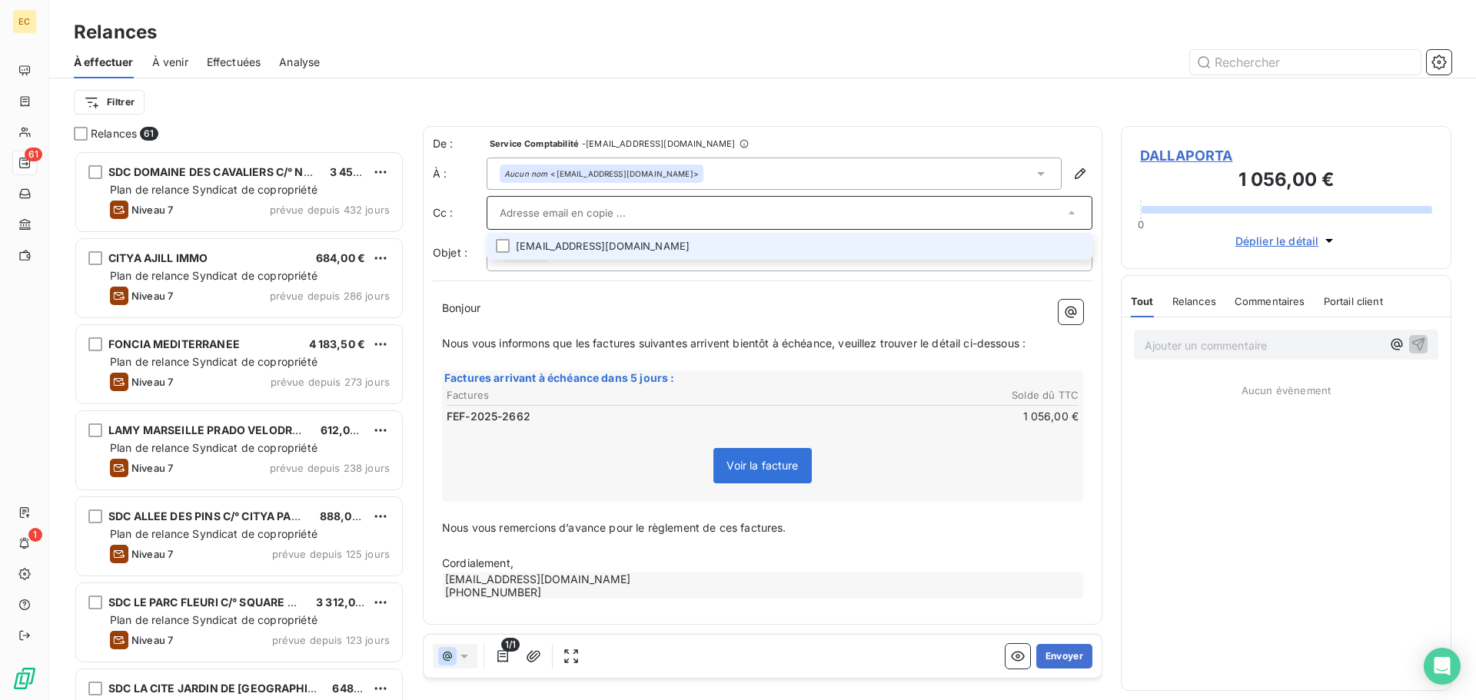
click at [1073, 214] on icon at bounding box center [1071, 212] width 6 height 3
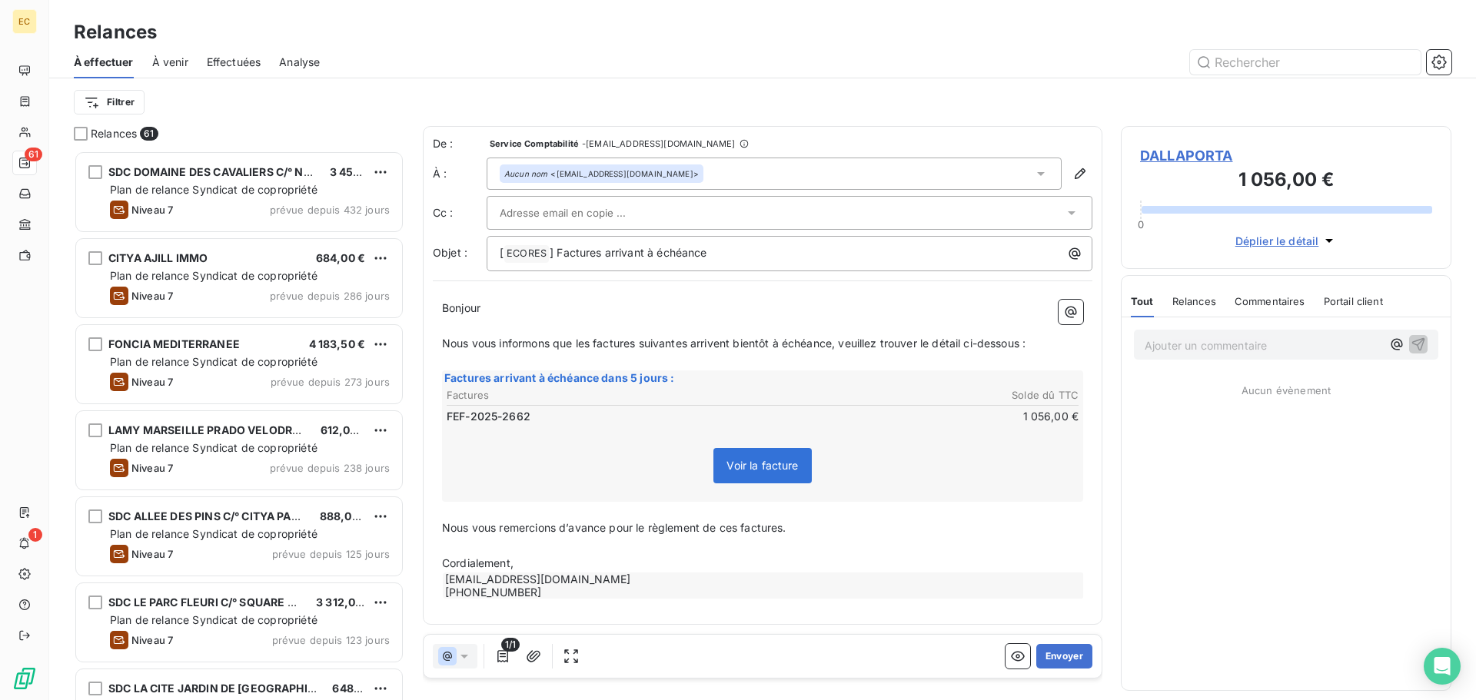
click at [1073, 214] on icon at bounding box center [1071, 213] width 8 height 4
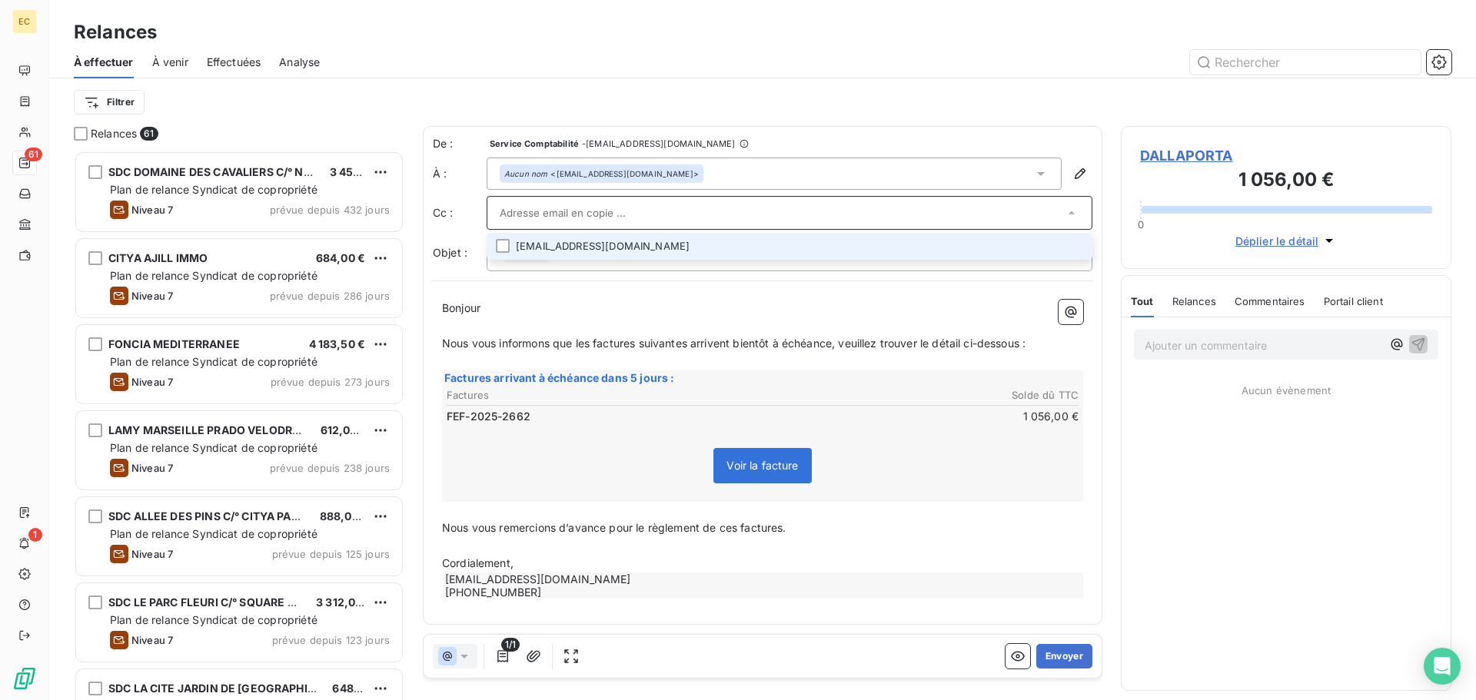
click at [707, 250] on li "copro1@dallaporta.com" at bounding box center [789, 246] width 606 height 27
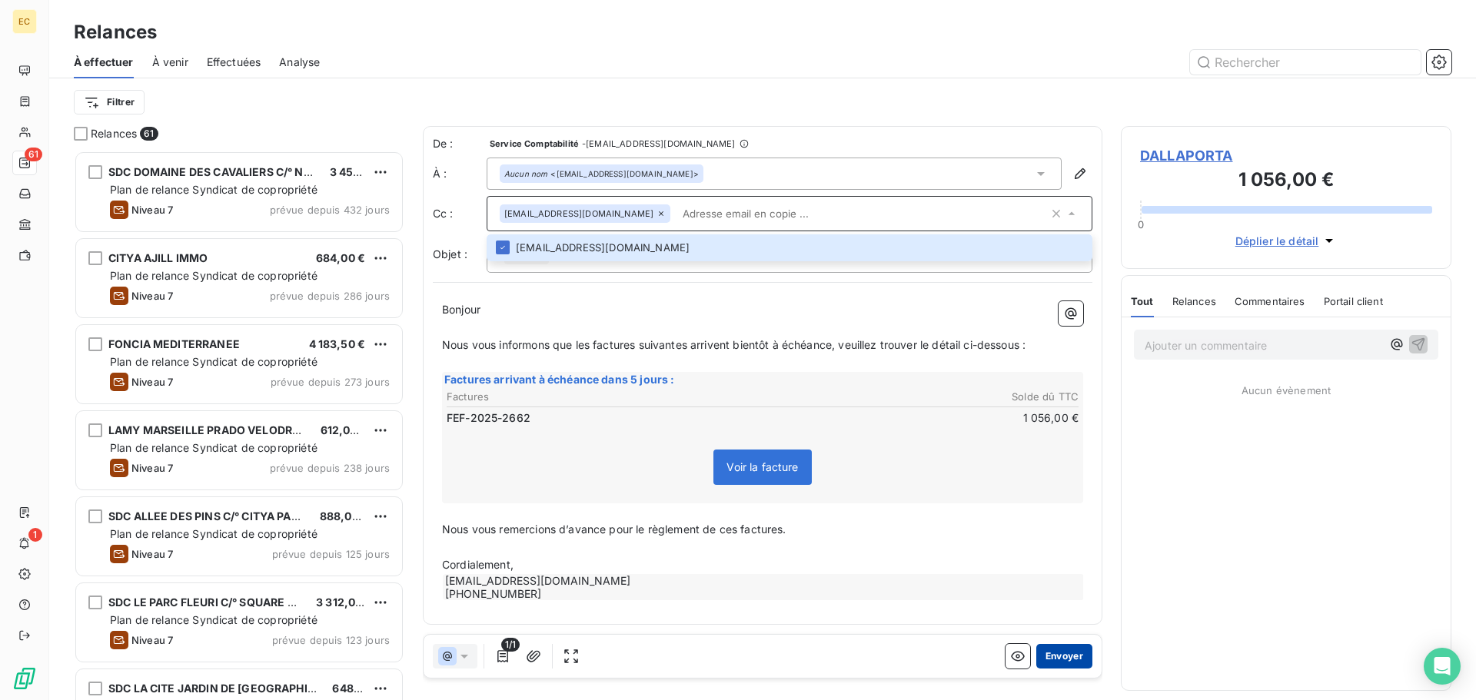
click at [1074, 654] on button "Envoyer" at bounding box center [1064, 656] width 56 height 25
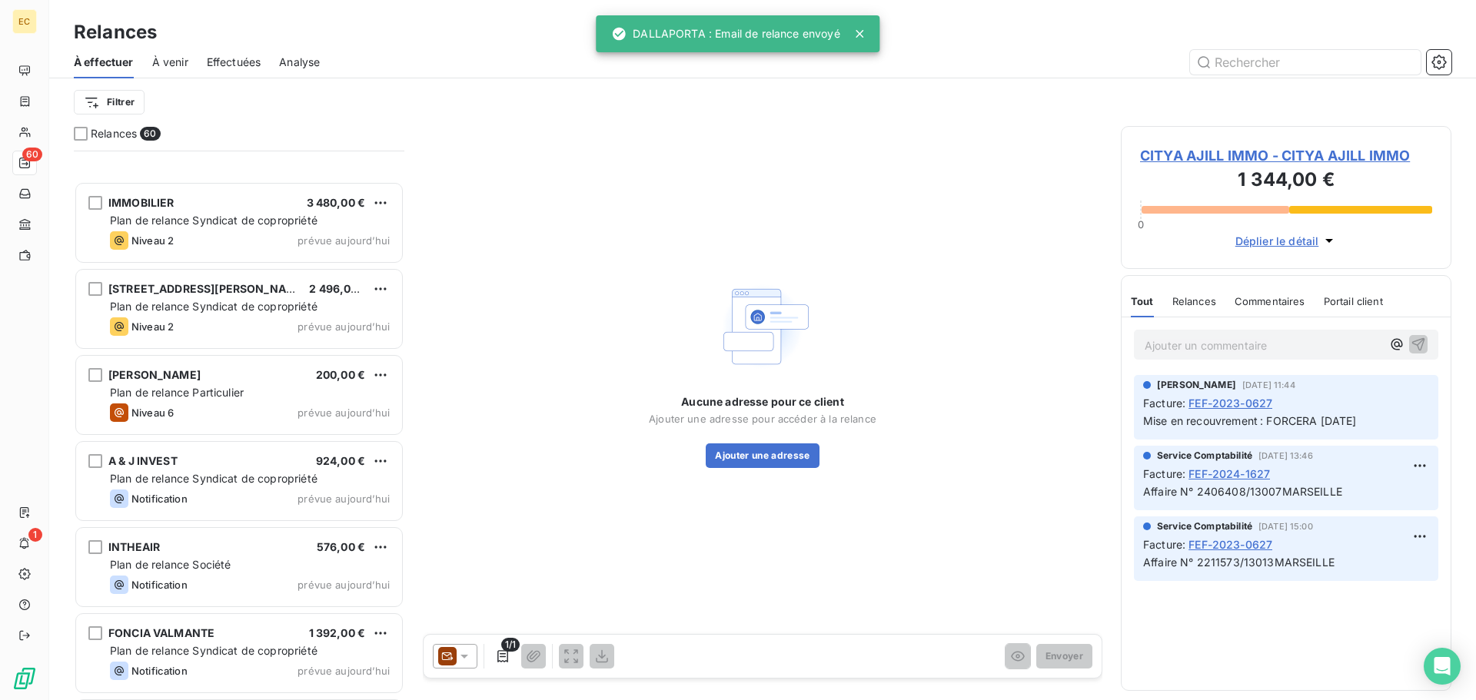
scroll to position [4616, 0]
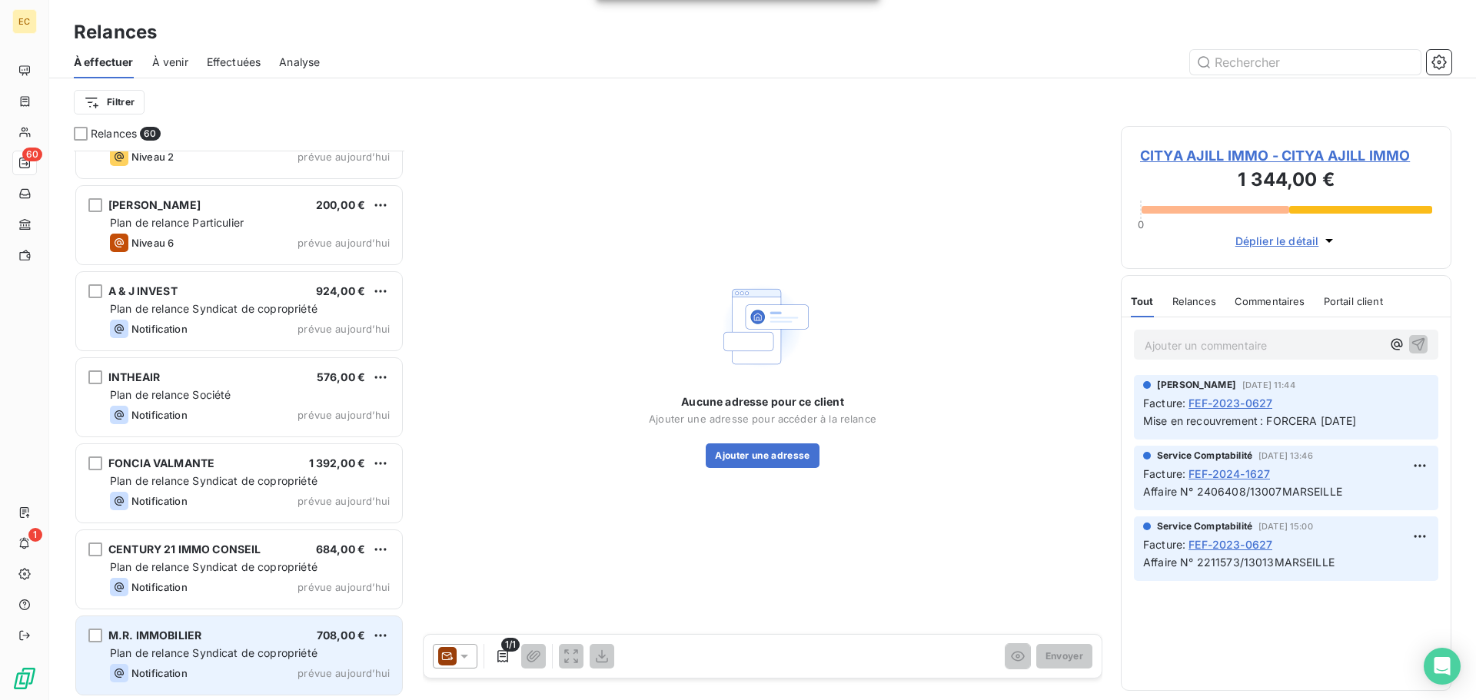
click at [198, 665] on div "Notification prévue aujourd’hui" at bounding box center [250, 673] width 280 height 18
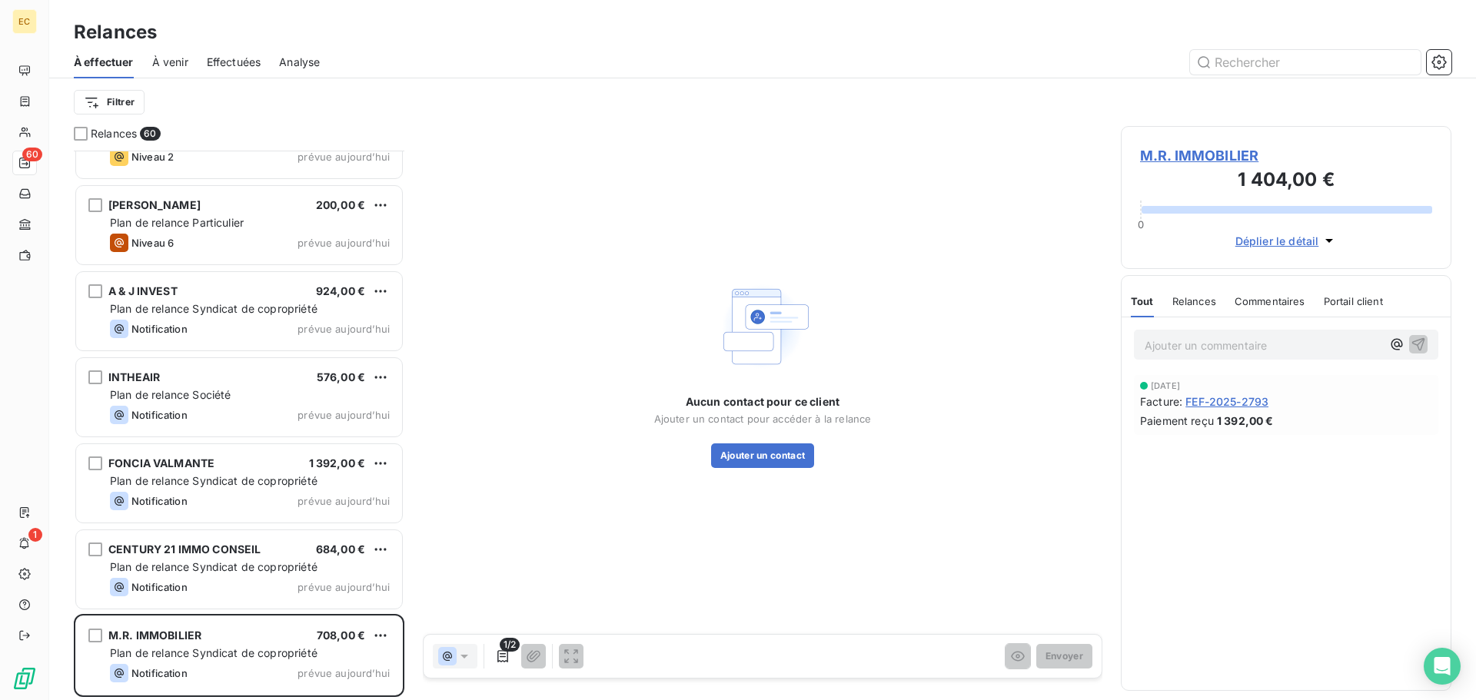
click at [1183, 154] on span "M.R. IMMOBILIER" at bounding box center [1286, 155] width 292 height 21
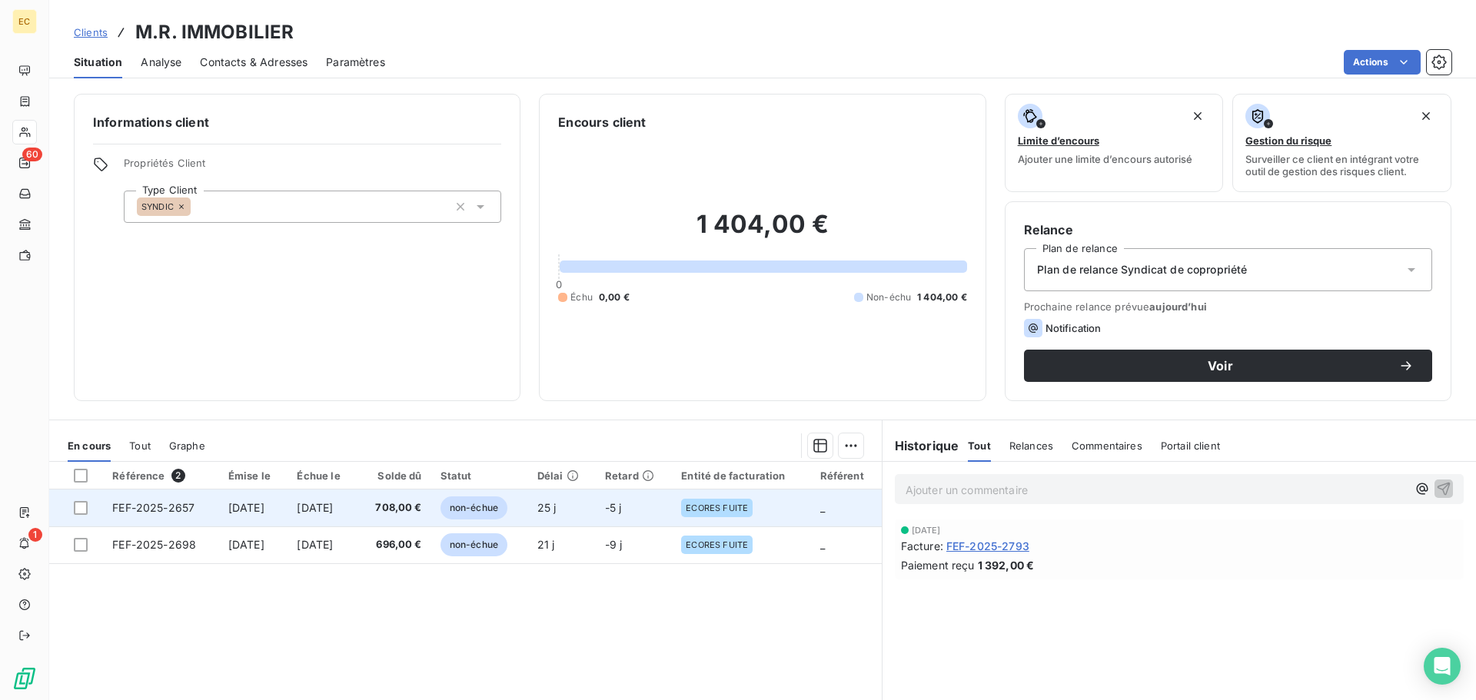
click at [184, 508] on span "FEF-2025-2657" at bounding box center [153, 507] width 82 height 13
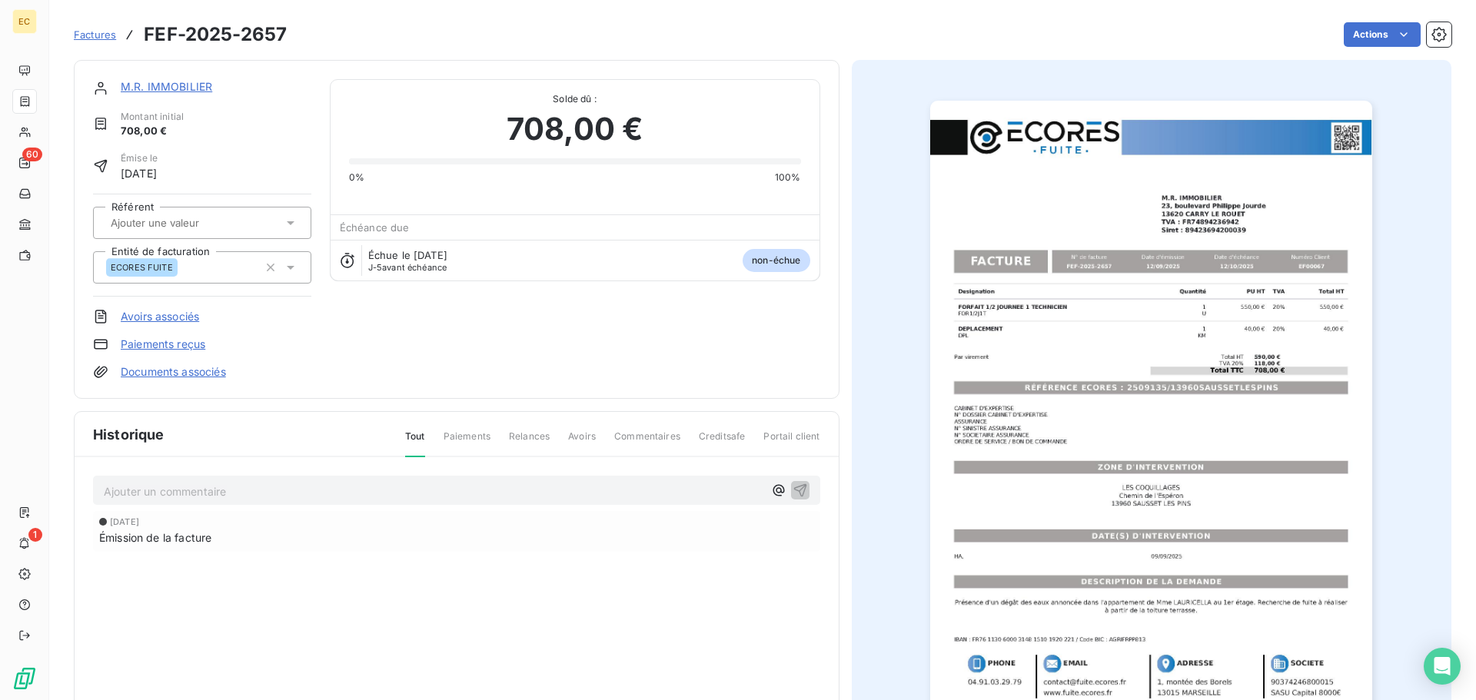
click at [1124, 393] on img "button" at bounding box center [1151, 414] width 442 height 626
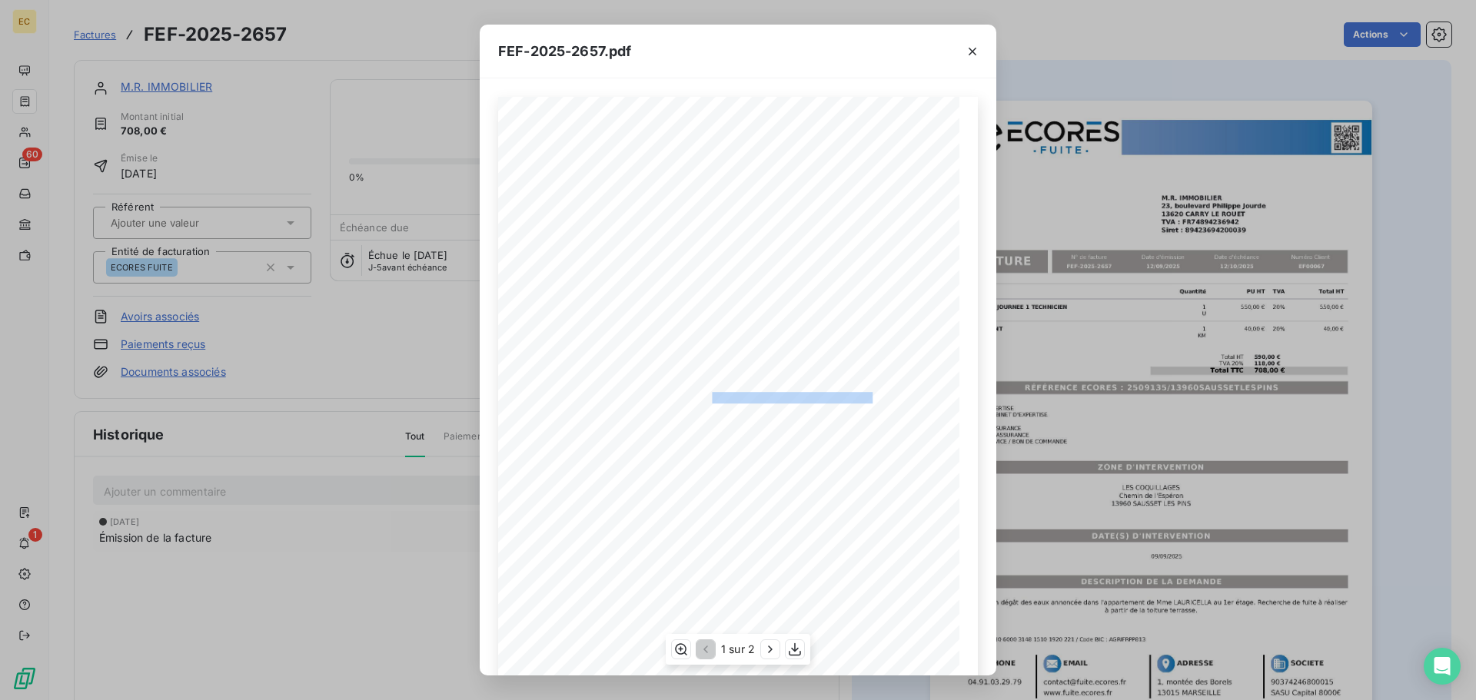
drag, startPoint x: 864, startPoint y: 398, endPoint x: 705, endPoint y: 393, distance: 159.1
click at [705, 393] on span "RÉFÉRENCE ECORES : 2509135/13960SAUSSETLESPINS" at bounding box center [739, 396] width 267 height 8
copy span "2509135/13960SAUSSETLESPINS"
click at [972, 51] on icon "button" at bounding box center [972, 52] width 8 height 8
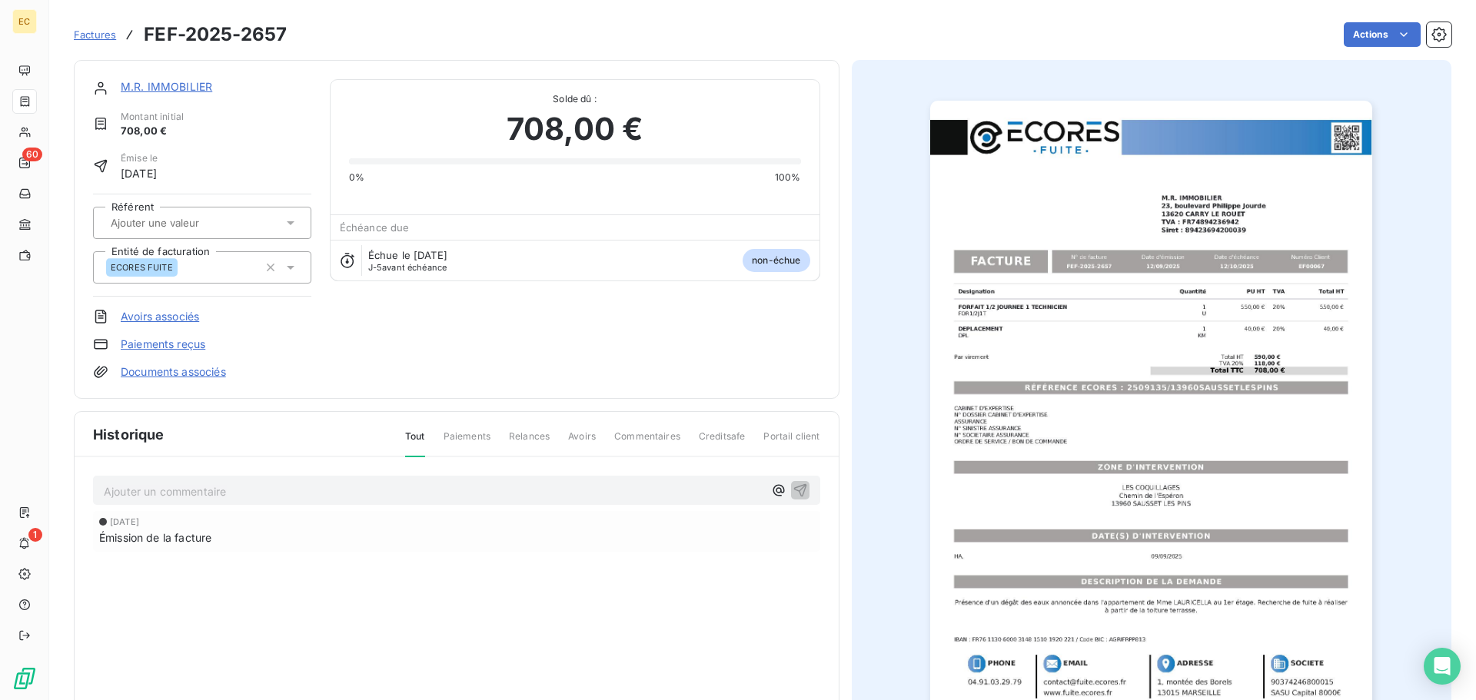
click at [159, 93] on div "M.R. IMMOBILIER" at bounding box center [216, 86] width 191 height 15
click at [162, 85] on link "M.R. IMMOBILIER" at bounding box center [166, 86] width 91 height 13
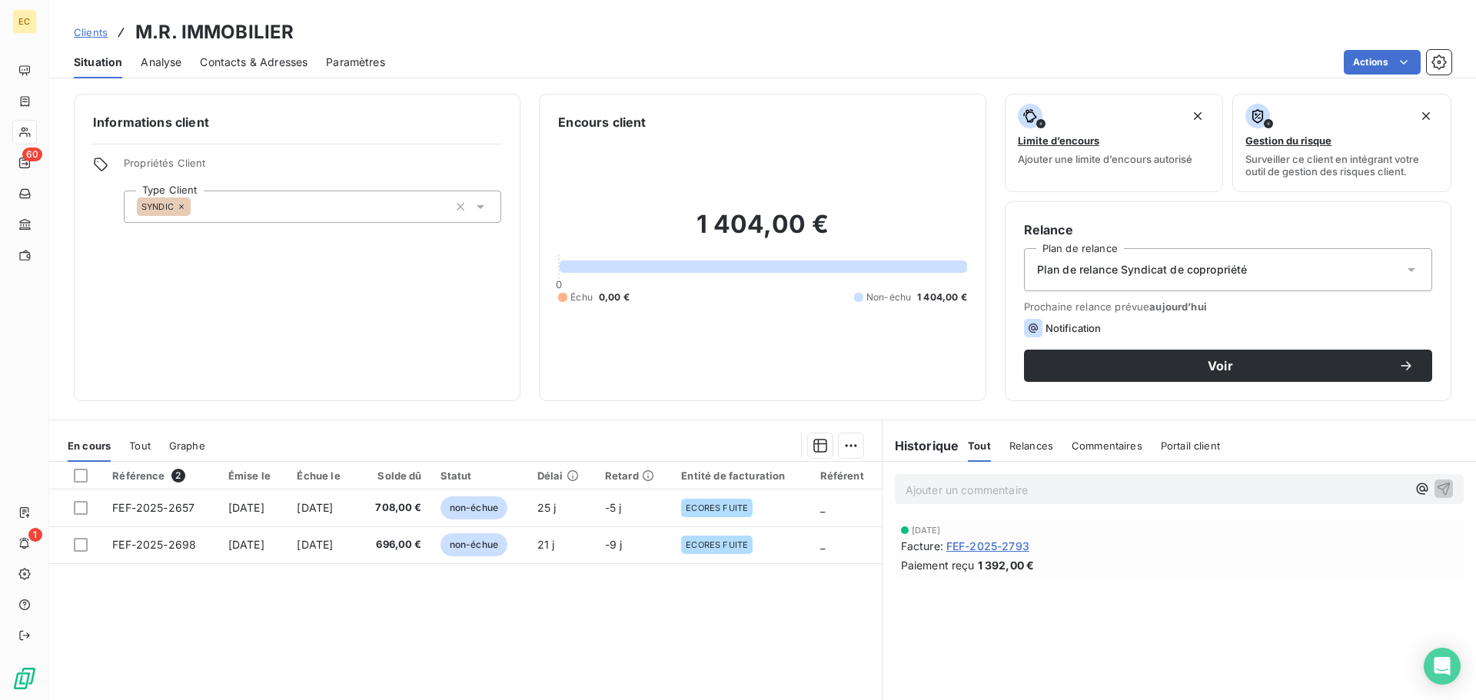
click at [257, 67] on span "Contacts & Adresses" at bounding box center [254, 62] width 108 height 15
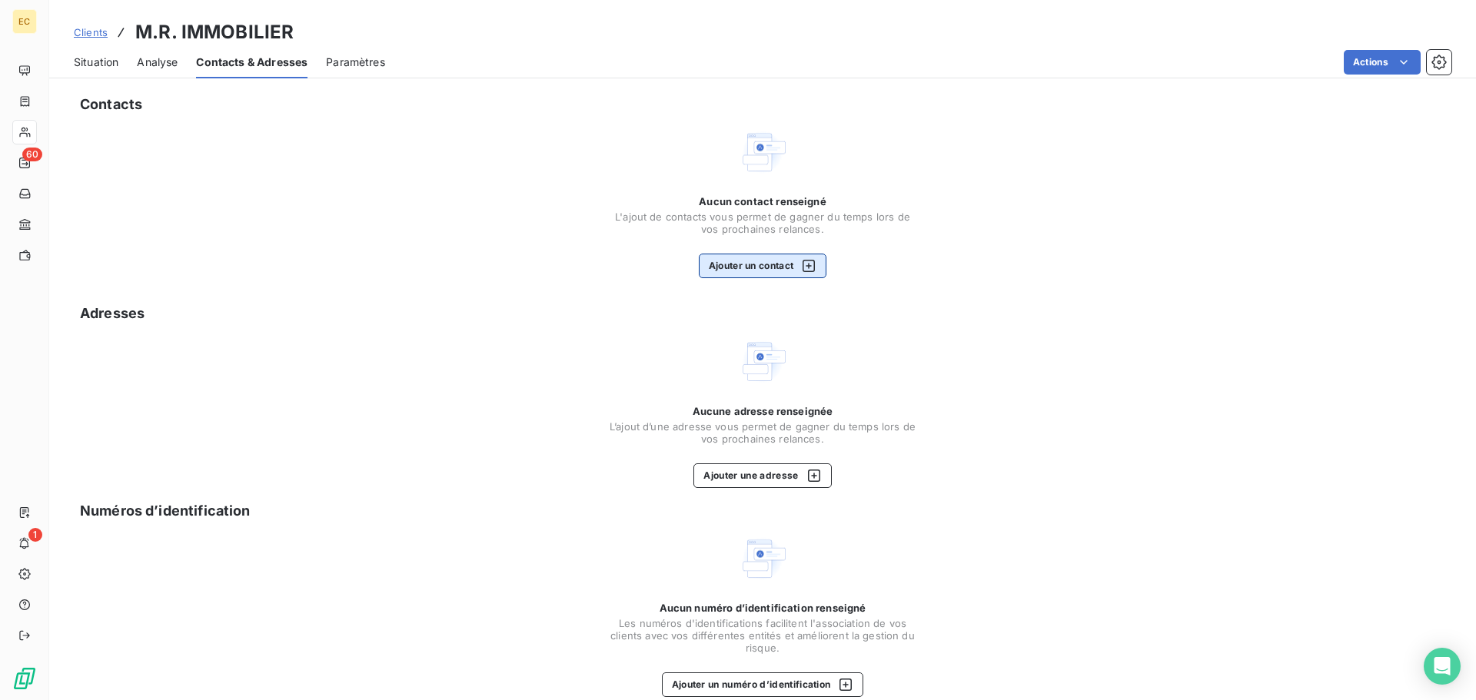
click at [775, 268] on button "Ajouter un contact" at bounding box center [763, 266] width 128 height 25
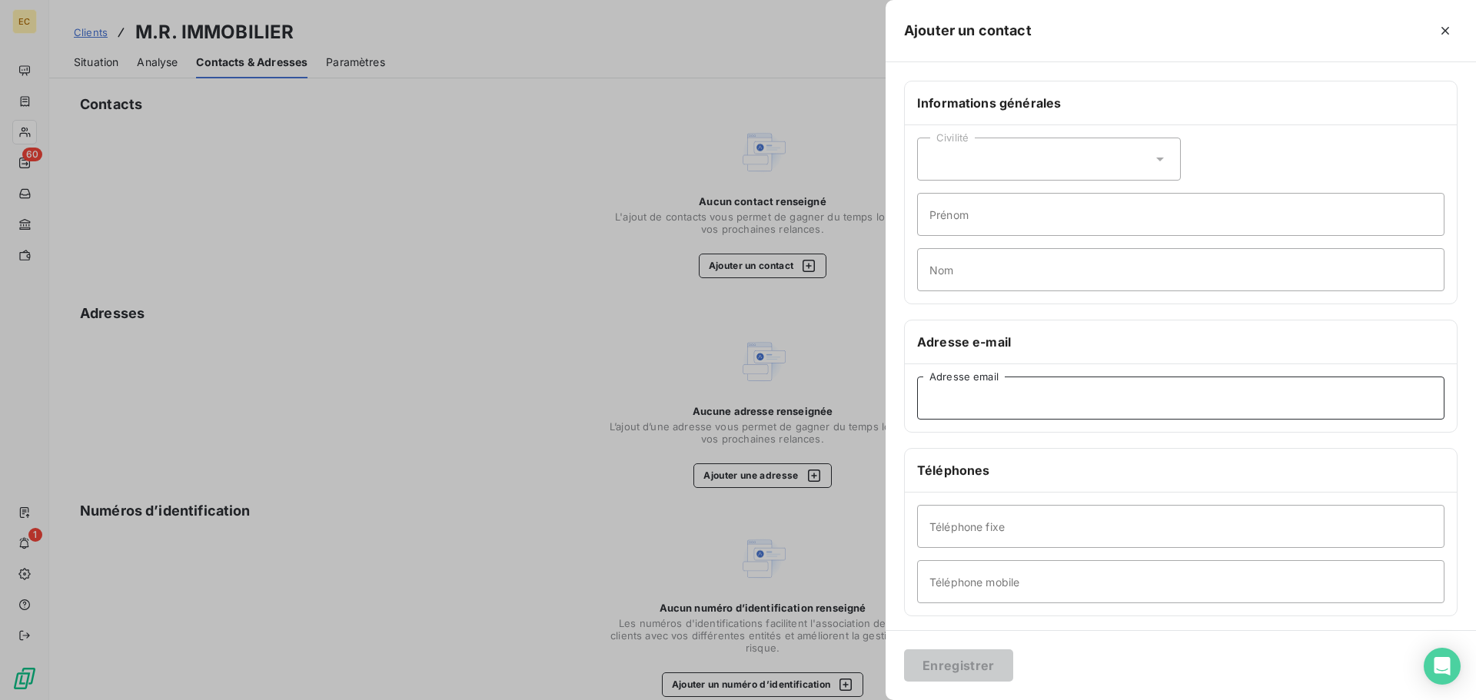
paste input "vduhamel.mrimmobilier.syndic@gmail.com"
type input "vduhamel.mrimmobilier.syndic@gmail.com"
click at [984, 161] on div "Civilité" at bounding box center [1049, 159] width 264 height 43
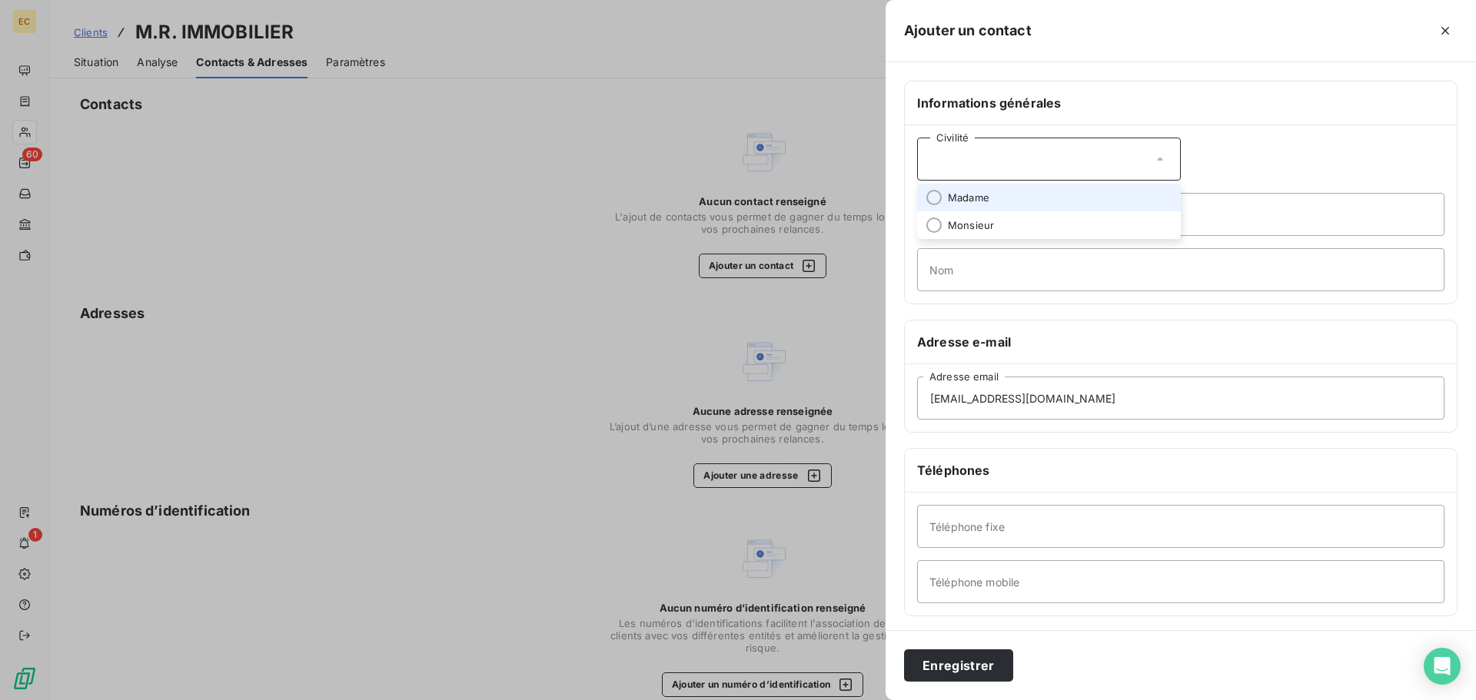
click at [988, 195] on span "Madame" at bounding box center [968, 198] width 41 height 15
click at [968, 215] on input "Prénom" at bounding box center [1180, 214] width 527 height 43
type input "Valerie"
click at [975, 264] on input "Nom" at bounding box center [1180, 269] width 527 height 43
type input "DUHAMEL"
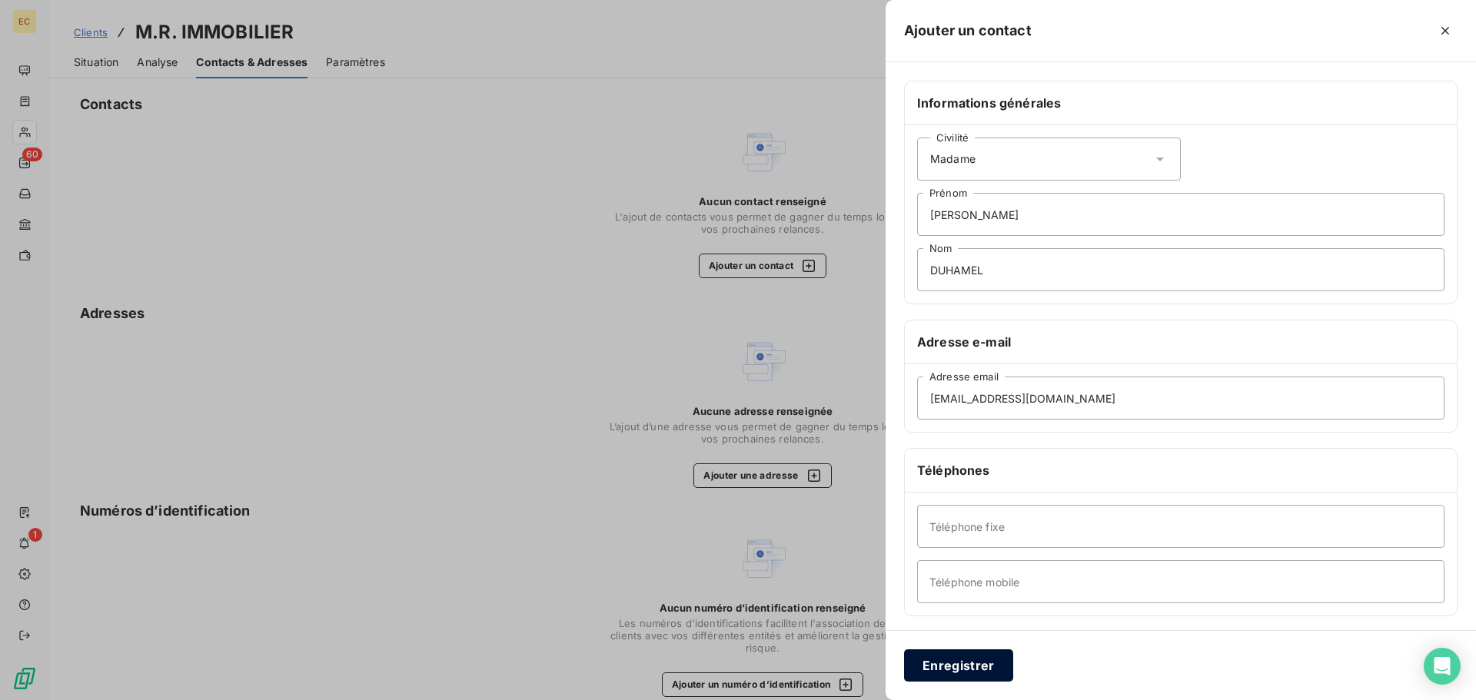
click at [986, 669] on button "Enregistrer" at bounding box center [958, 665] width 109 height 32
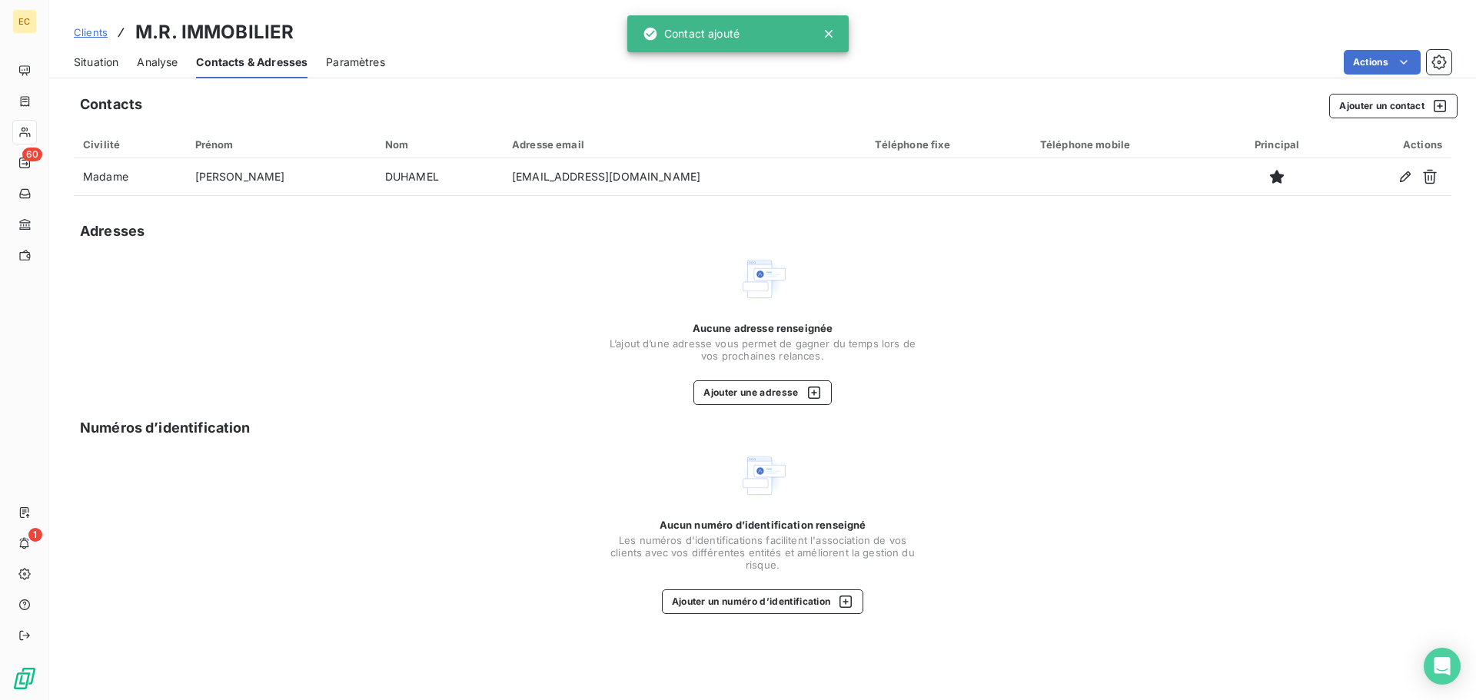
click at [97, 63] on span "Situation" at bounding box center [96, 62] width 45 height 15
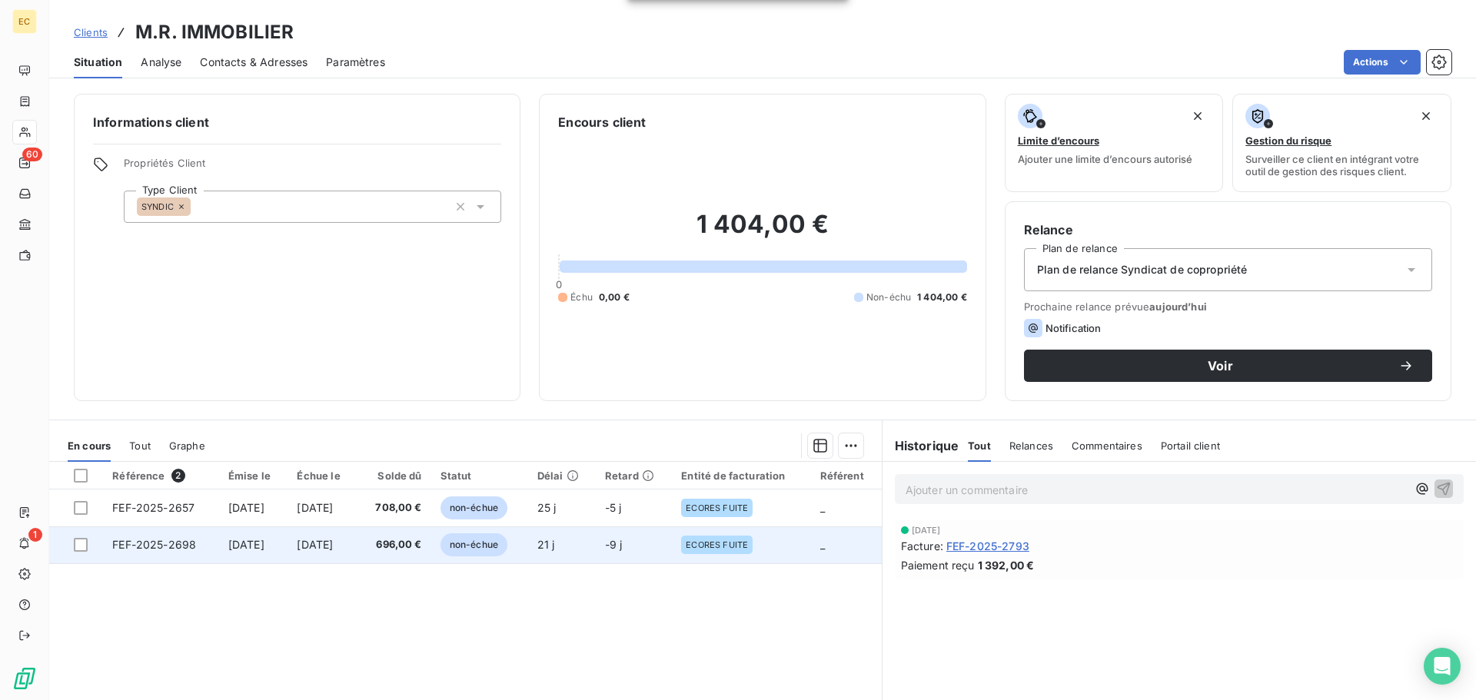
click at [123, 545] on span "FEF-2025-2698" at bounding box center [154, 544] width 84 height 13
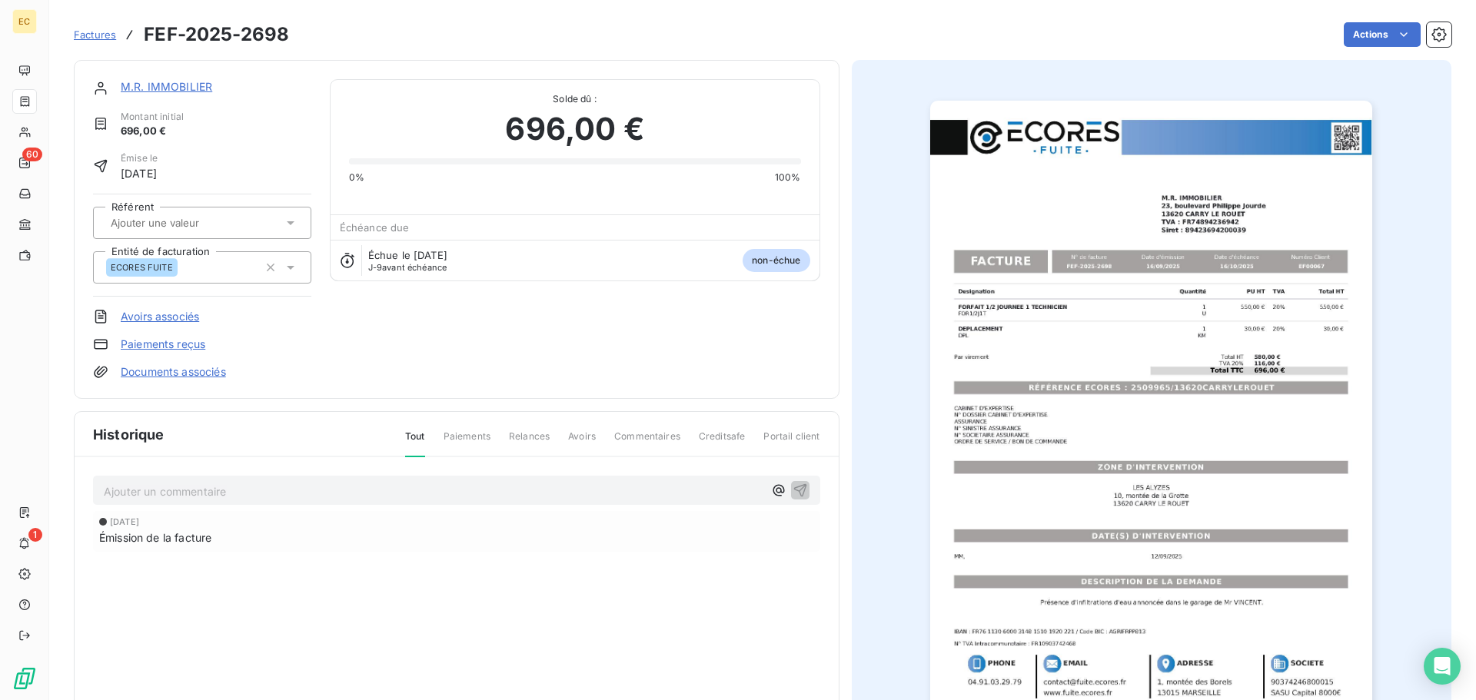
click at [1105, 389] on img "button" at bounding box center [1151, 414] width 442 height 626
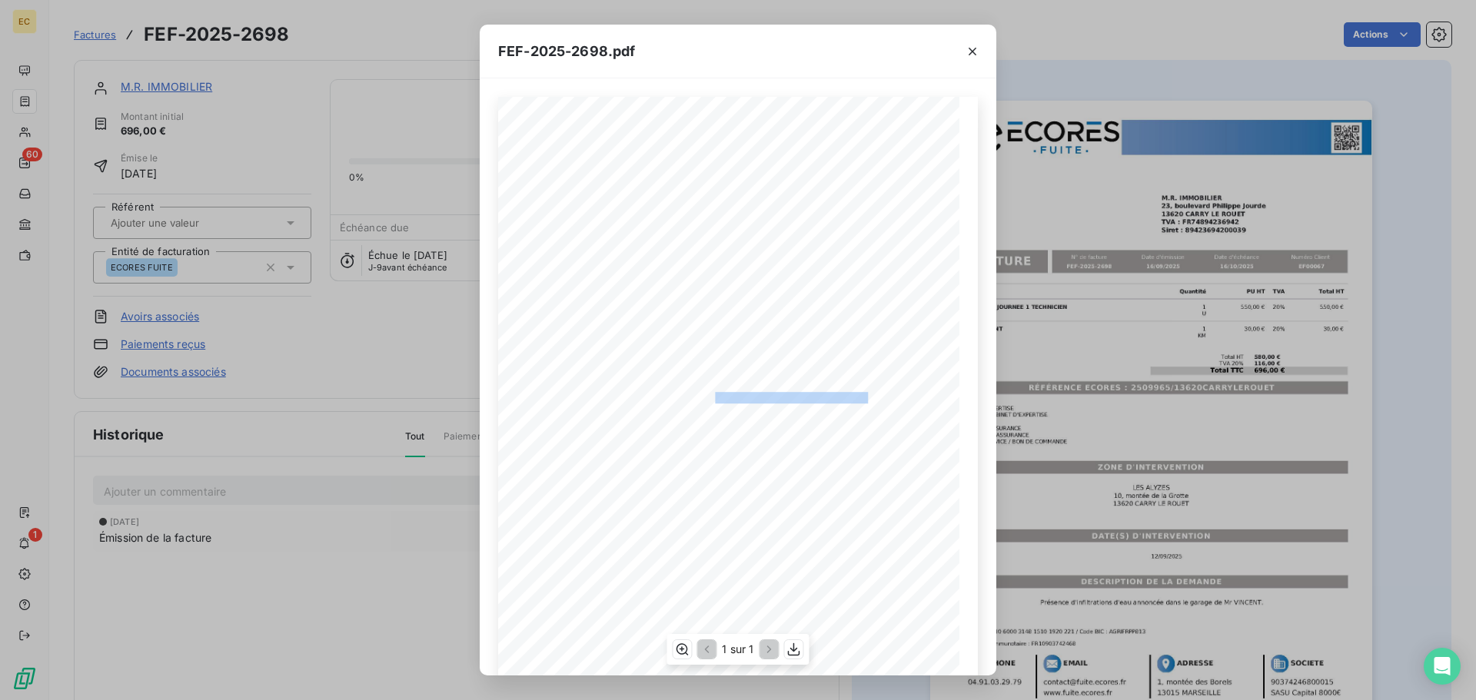
drag, startPoint x: 858, startPoint y: 397, endPoint x: 709, endPoint y: 396, distance: 149.1
click at [709, 396] on span "RÉFÉRENCE ECORES : 2509965/13620CARRYLEROUET" at bounding box center [738, 396] width 258 height 8
copy span "2509965/13620CARRYLEROUET"
drag, startPoint x: 974, startPoint y: 52, endPoint x: 716, endPoint y: 82, distance: 259.2
click at [964, 52] on icon "button" at bounding box center [971, 51] width 15 height 15
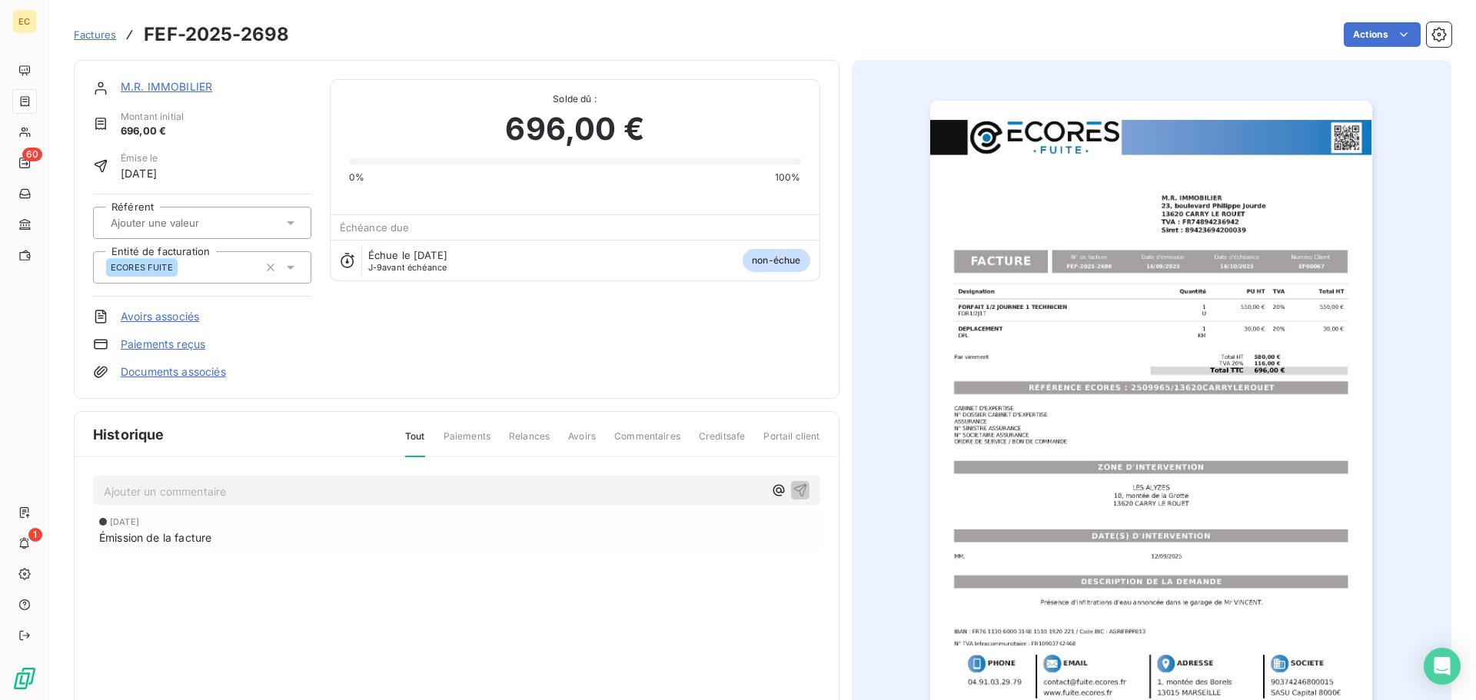
click at [178, 89] on link "M.R. IMMOBILIER" at bounding box center [166, 86] width 91 height 13
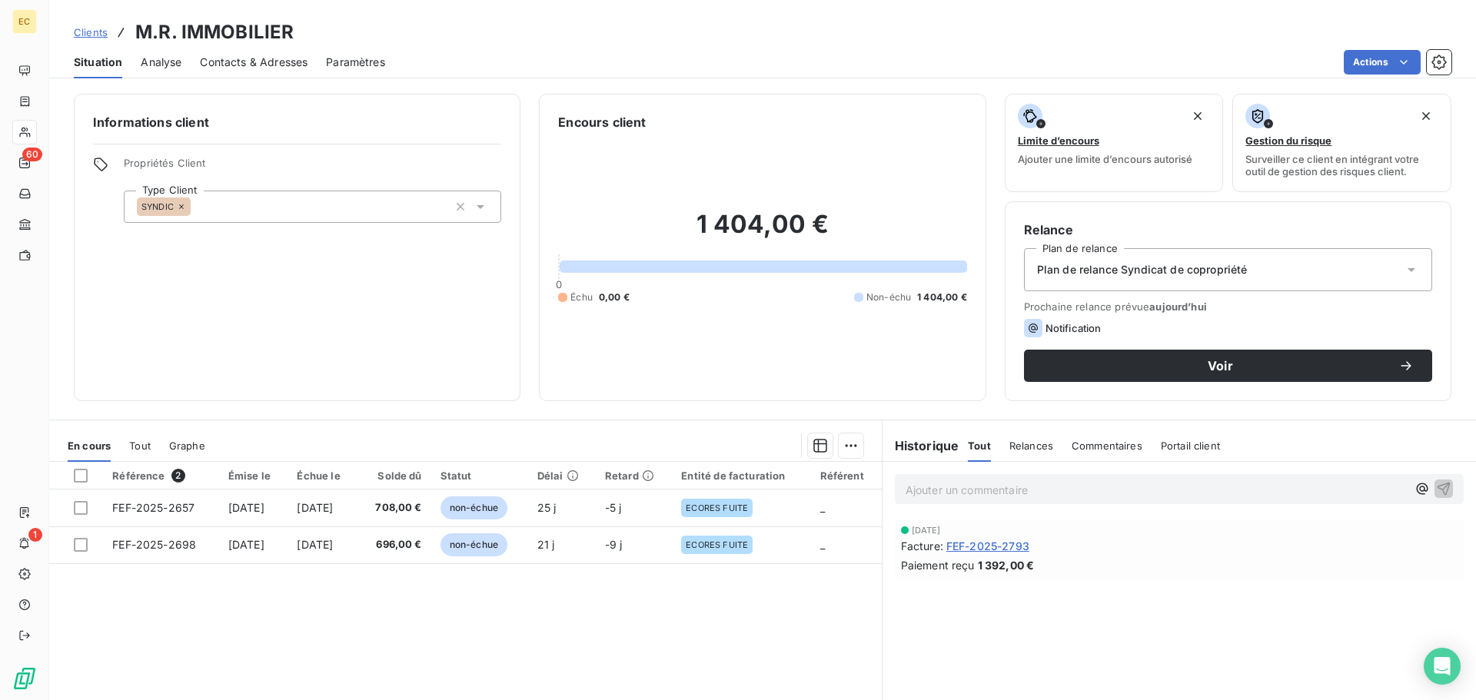
click at [275, 60] on span "Contacts & Adresses" at bounding box center [254, 62] width 108 height 15
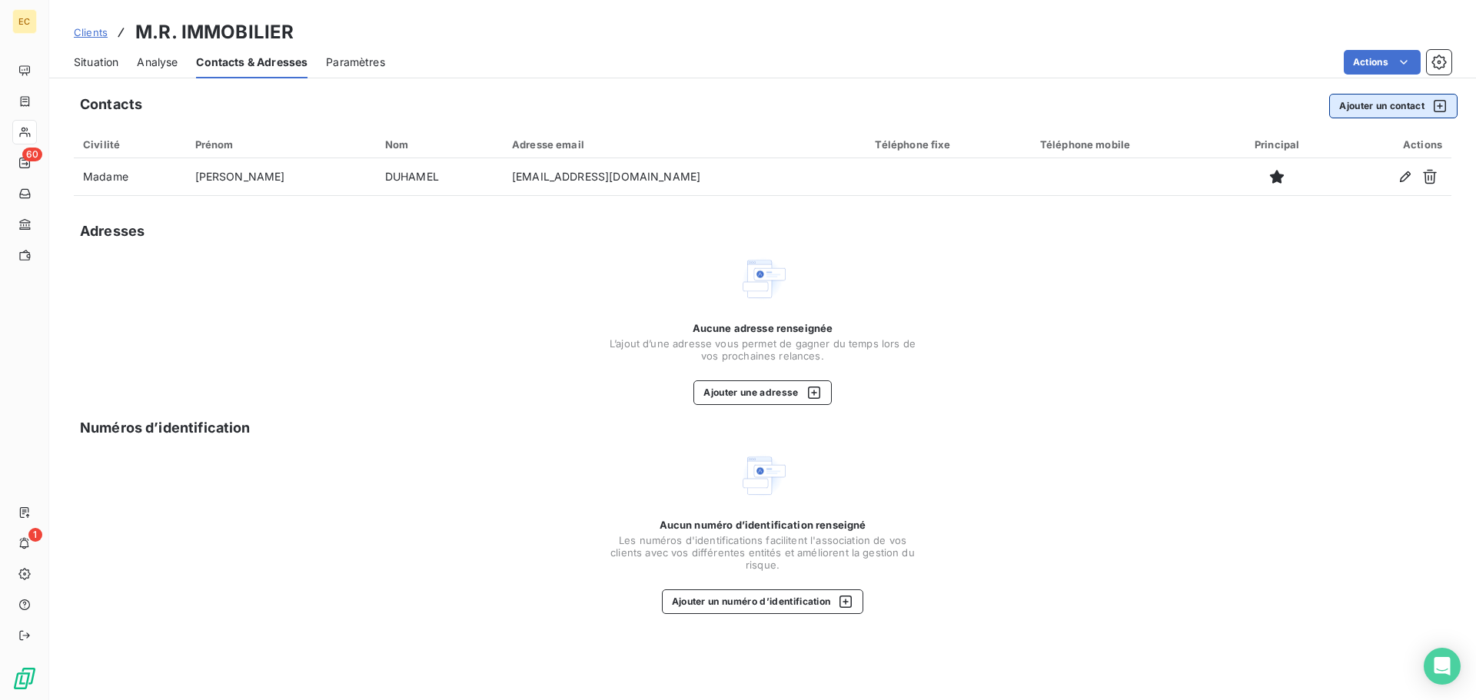
click at [1361, 105] on button "Ajouter un contact" at bounding box center [1393, 106] width 128 height 25
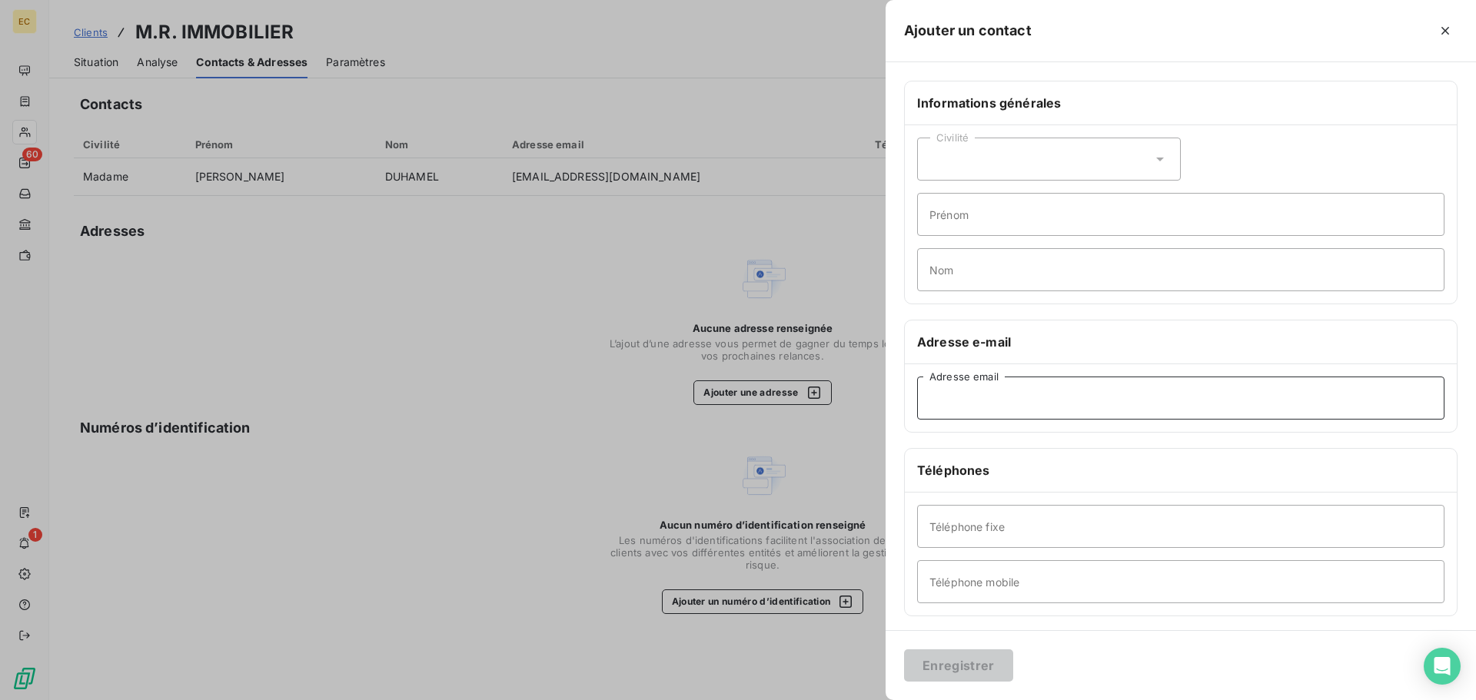
paste input "mruvio.mrimmobilier.syndic@gmail.com"
type input "mruvio.mrimmobilier.syndic@gmail.com"
click at [991, 161] on div "Civilité" at bounding box center [1049, 159] width 264 height 43
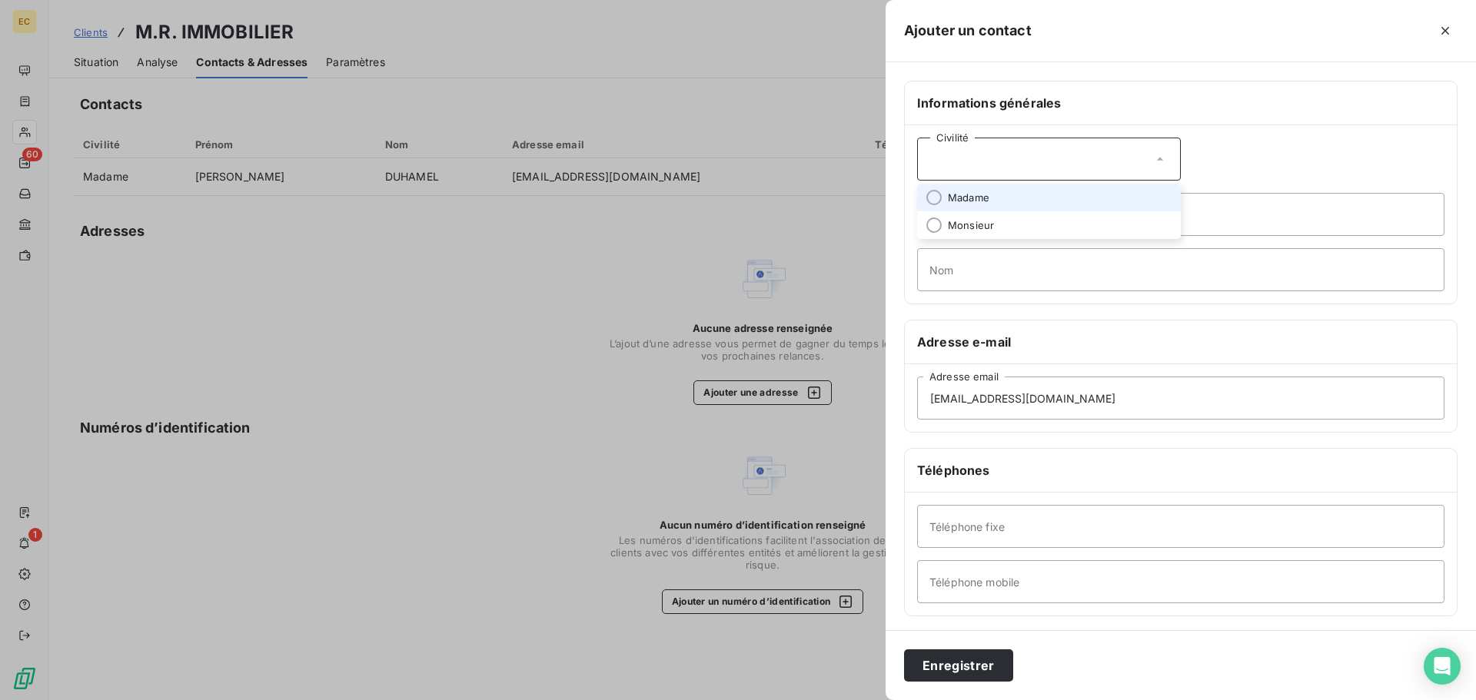
click at [992, 200] on li "Madame" at bounding box center [1049, 198] width 264 height 28
click at [976, 221] on input "Prénom" at bounding box center [1180, 214] width 527 height 43
type input "RUVIO"
click at [971, 268] on input "Nom" at bounding box center [1180, 269] width 527 height 43
paste input "06 50 88 74 56"
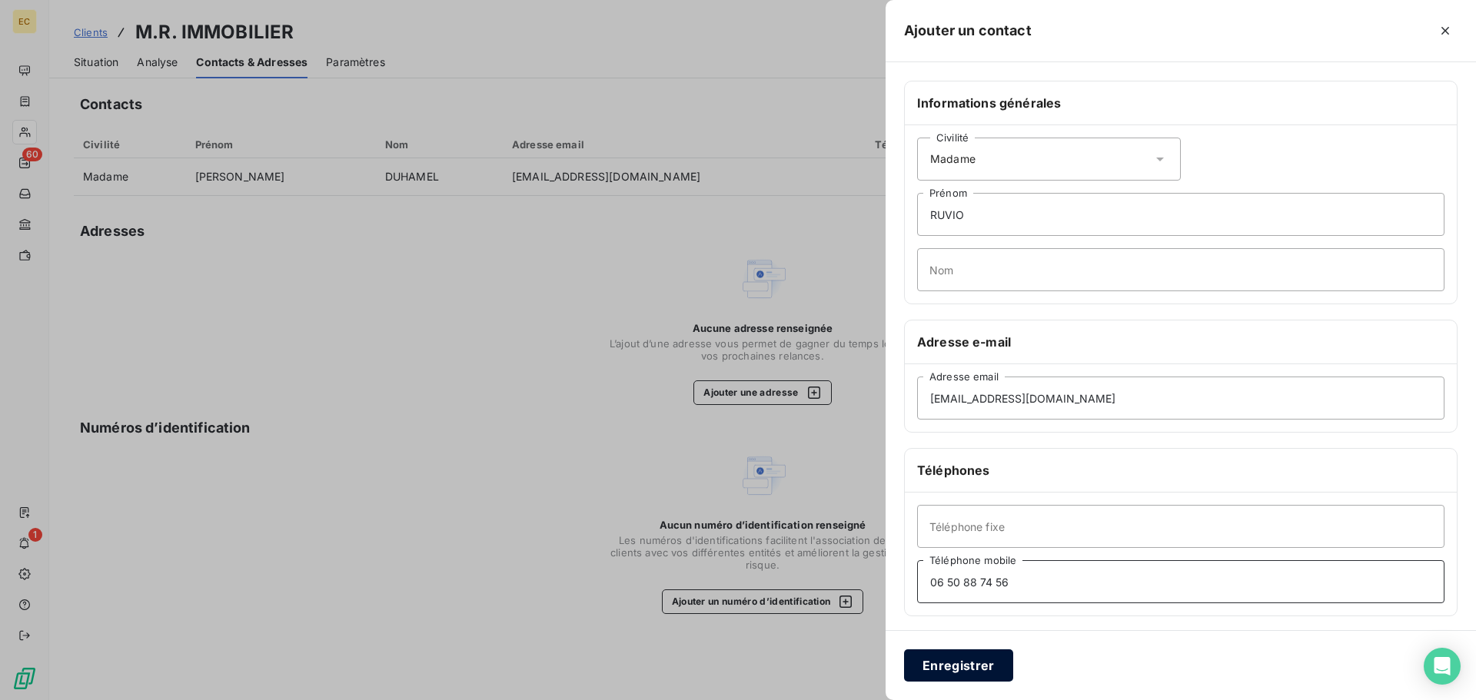
type input "06 50 88 74 56"
click at [973, 672] on button "Enregistrer" at bounding box center [958, 665] width 109 height 32
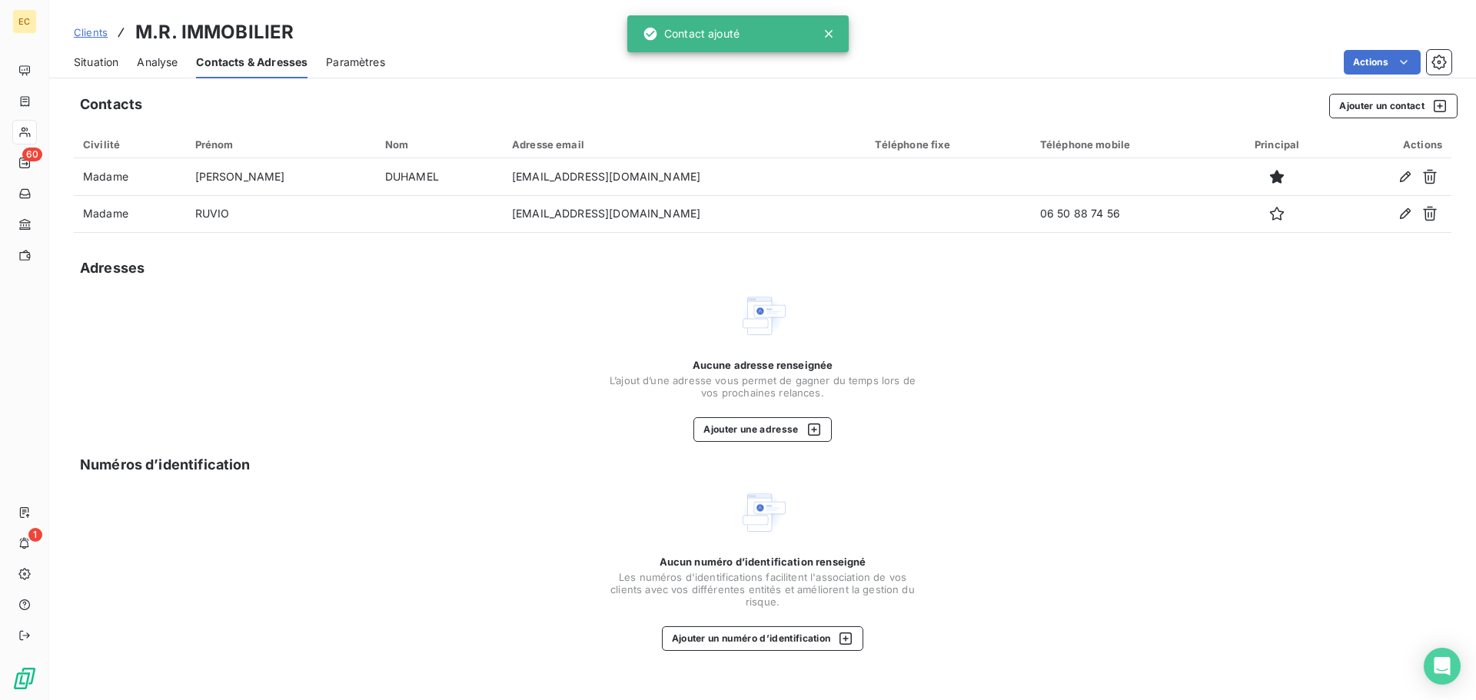
click at [98, 60] on span "Situation" at bounding box center [96, 62] width 45 height 15
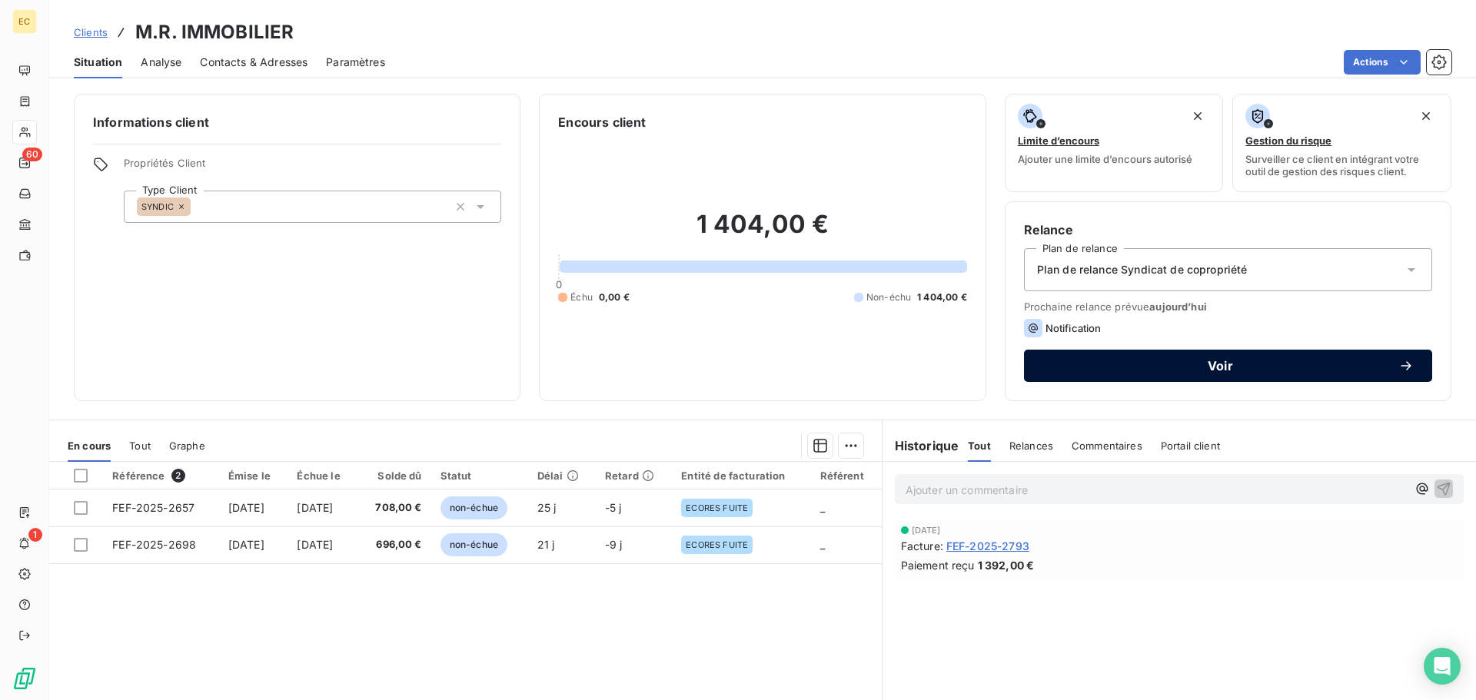
click at [1208, 367] on span "Voir" at bounding box center [1220, 366] width 356 height 12
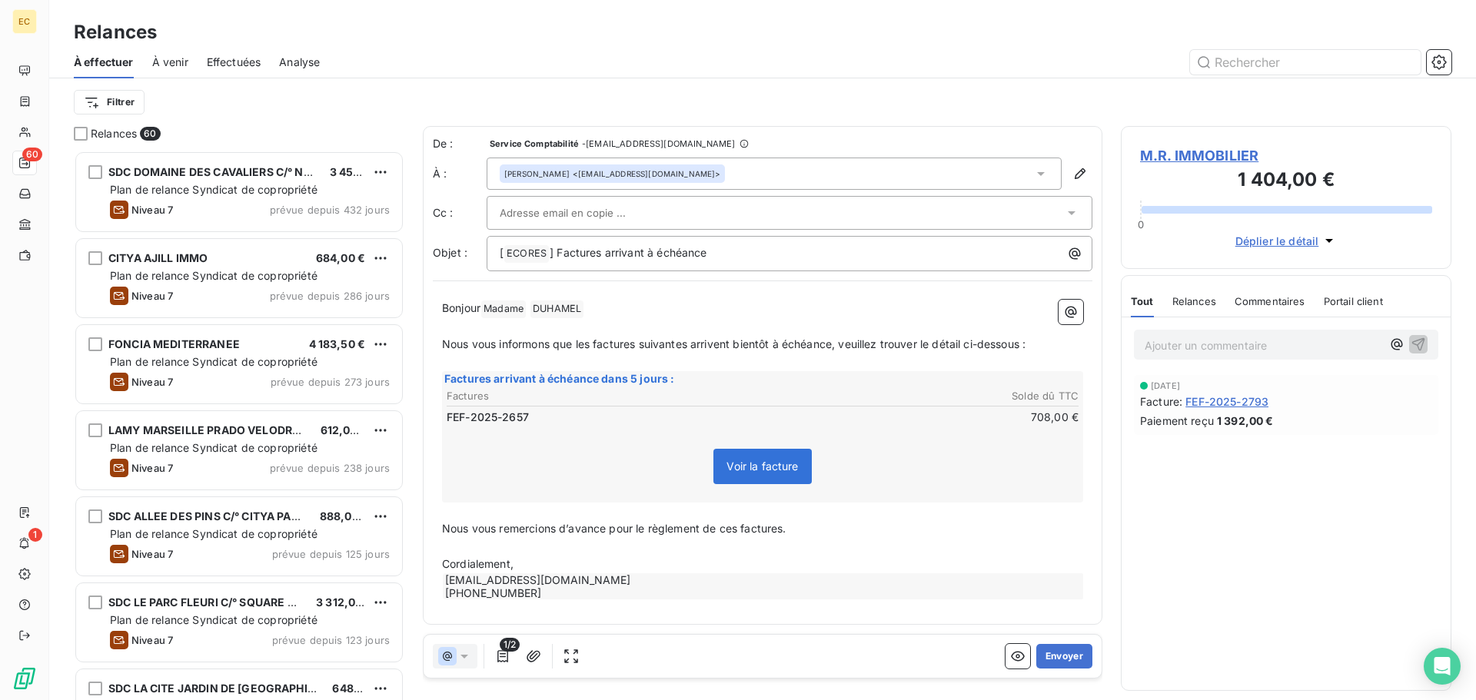
scroll to position [538, 319]
click at [677, 207] on div at bounding box center [782, 212] width 564 height 23
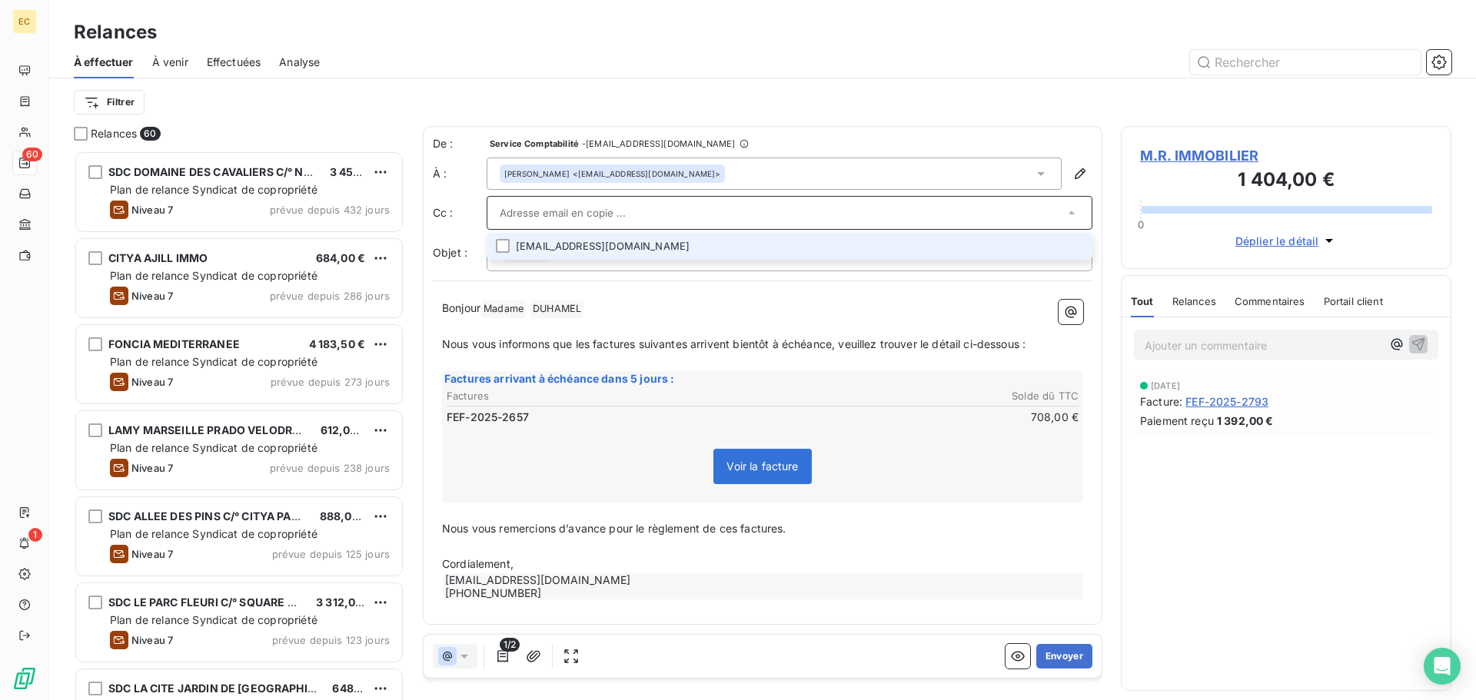
click at [654, 251] on li "mruvio.mrimmobilier.syndic@gmail.com" at bounding box center [789, 246] width 606 height 27
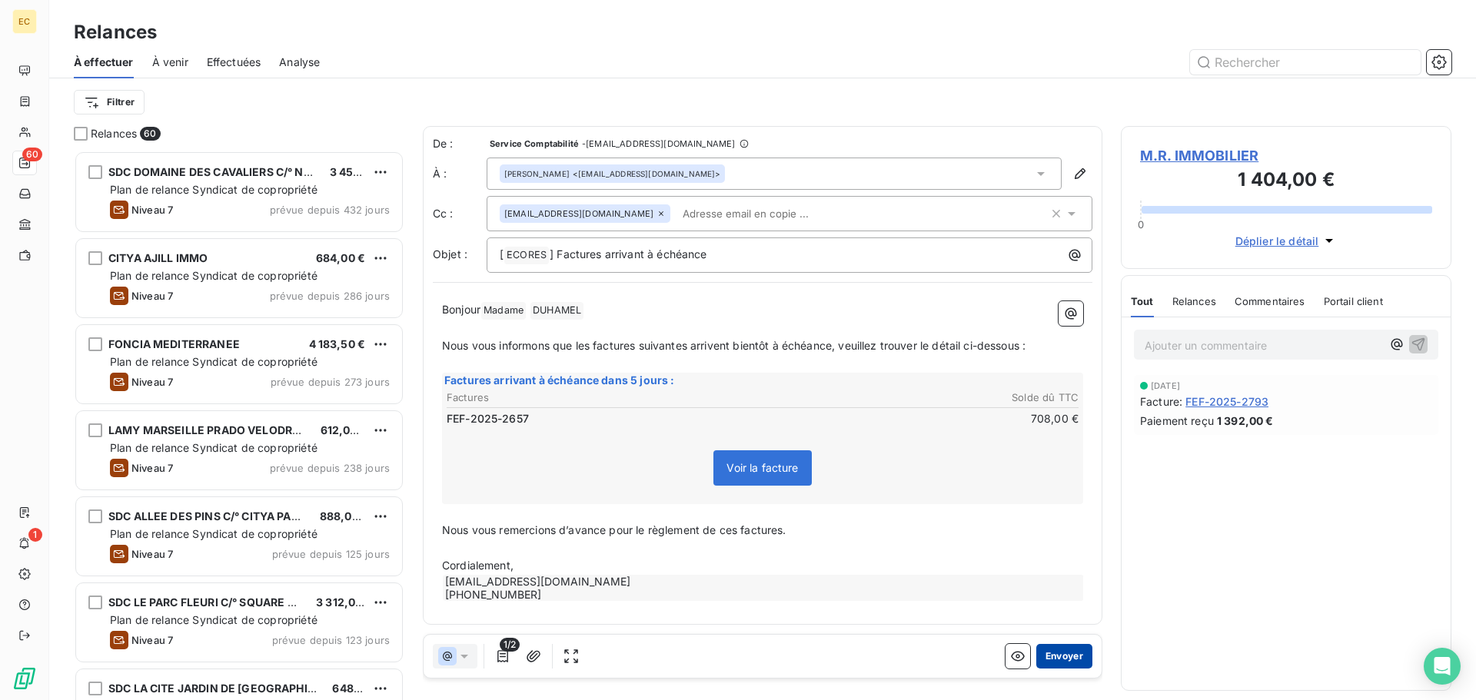
click at [1064, 653] on button "Envoyer" at bounding box center [1064, 656] width 56 height 25
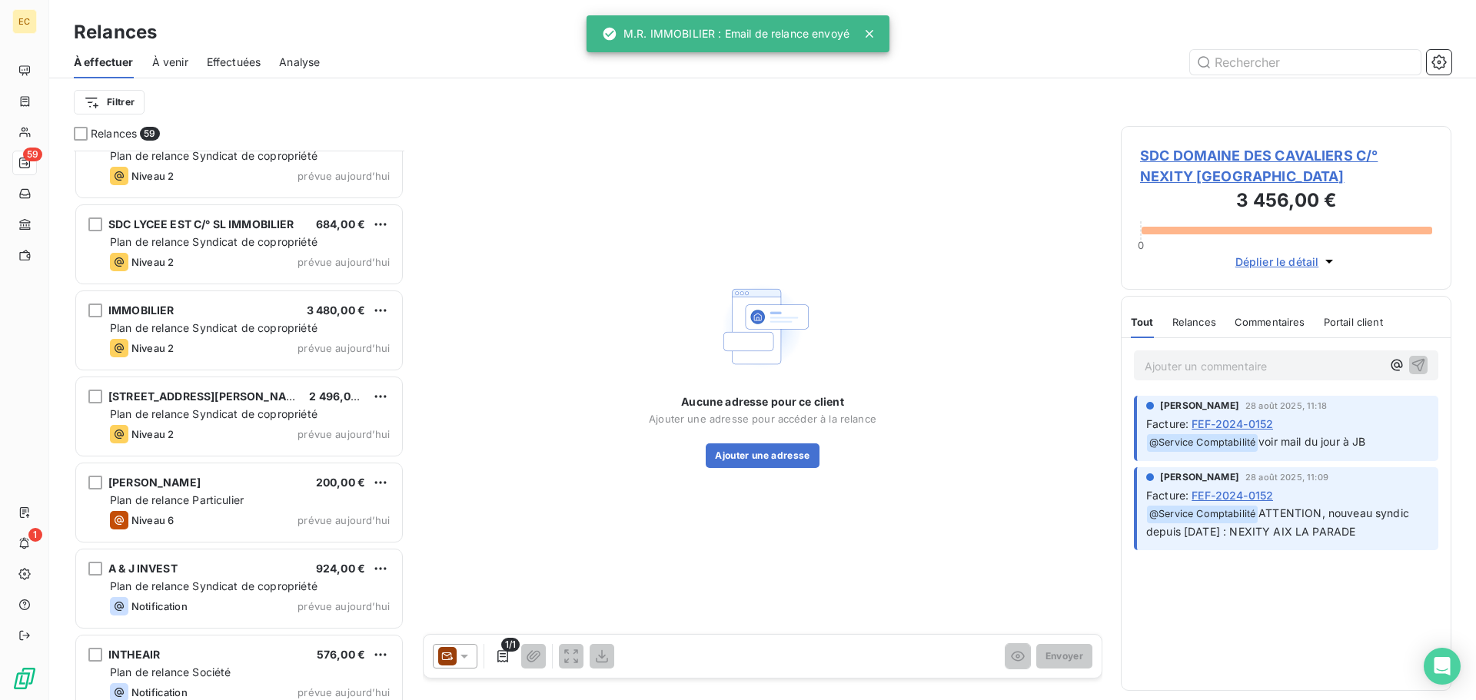
scroll to position [4530, 0]
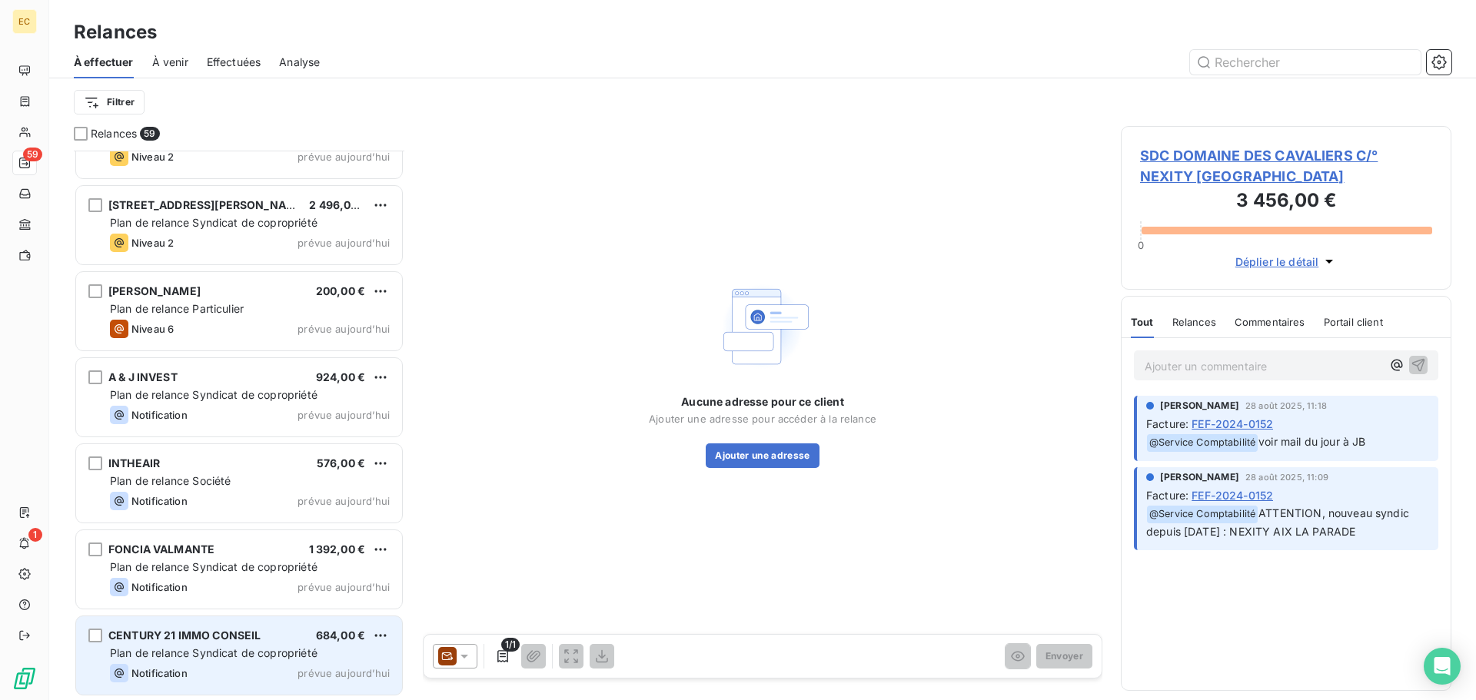
click at [210, 652] on span "Plan de relance Syndicat de copropriété" at bounding box center [213, 652] width 207 height 13
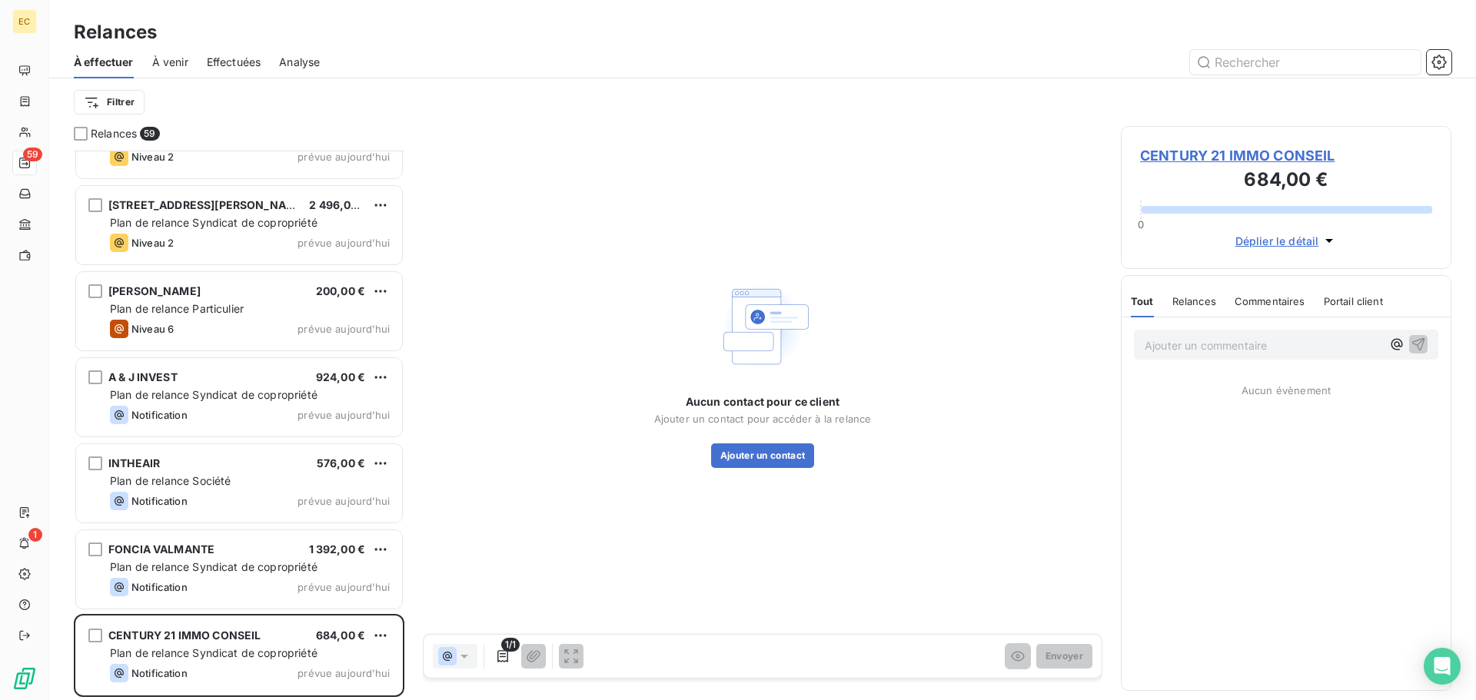
click at [1217, 160] on span "CENTURY 21 IMMO CONSEIL" at bounding box center [1286, 155] width 292 height 21
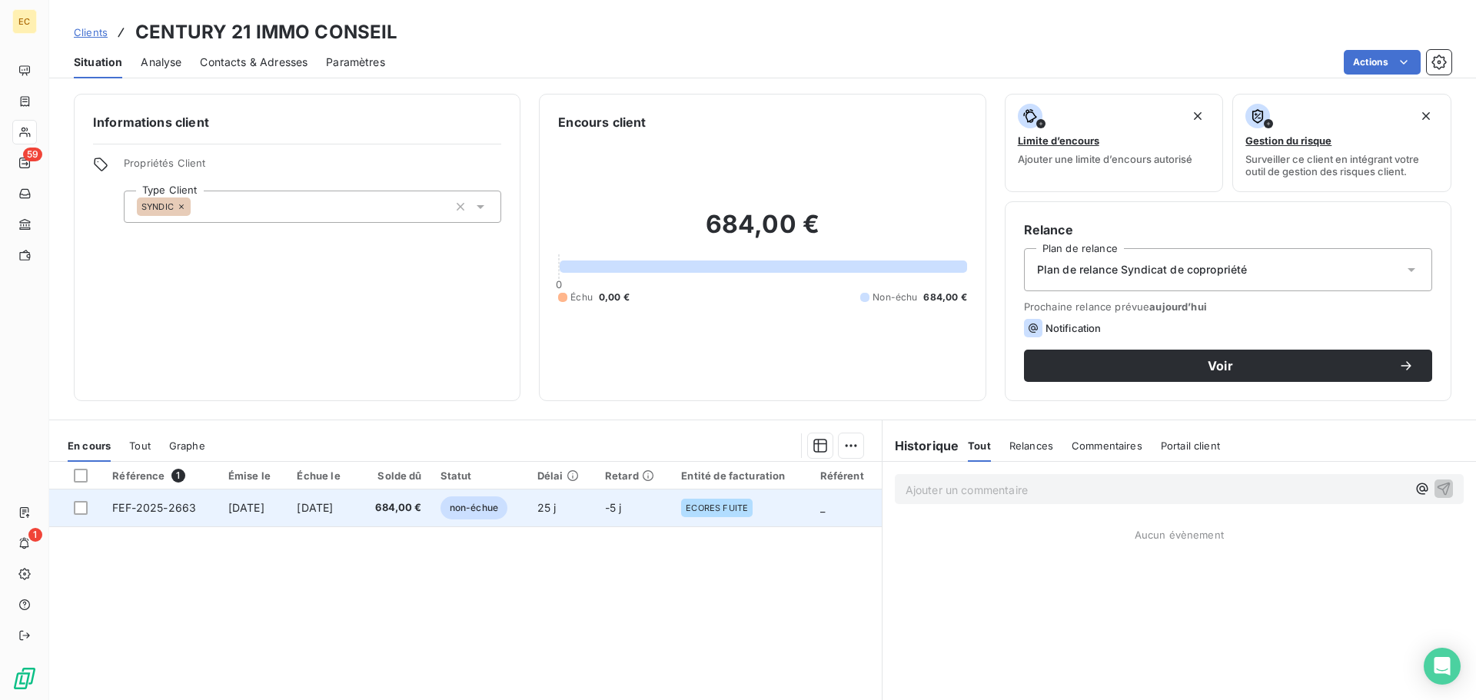
click at [144, 510] on span "FEF-2025-2663" at bounding box center [154, 507] width 84 height 13
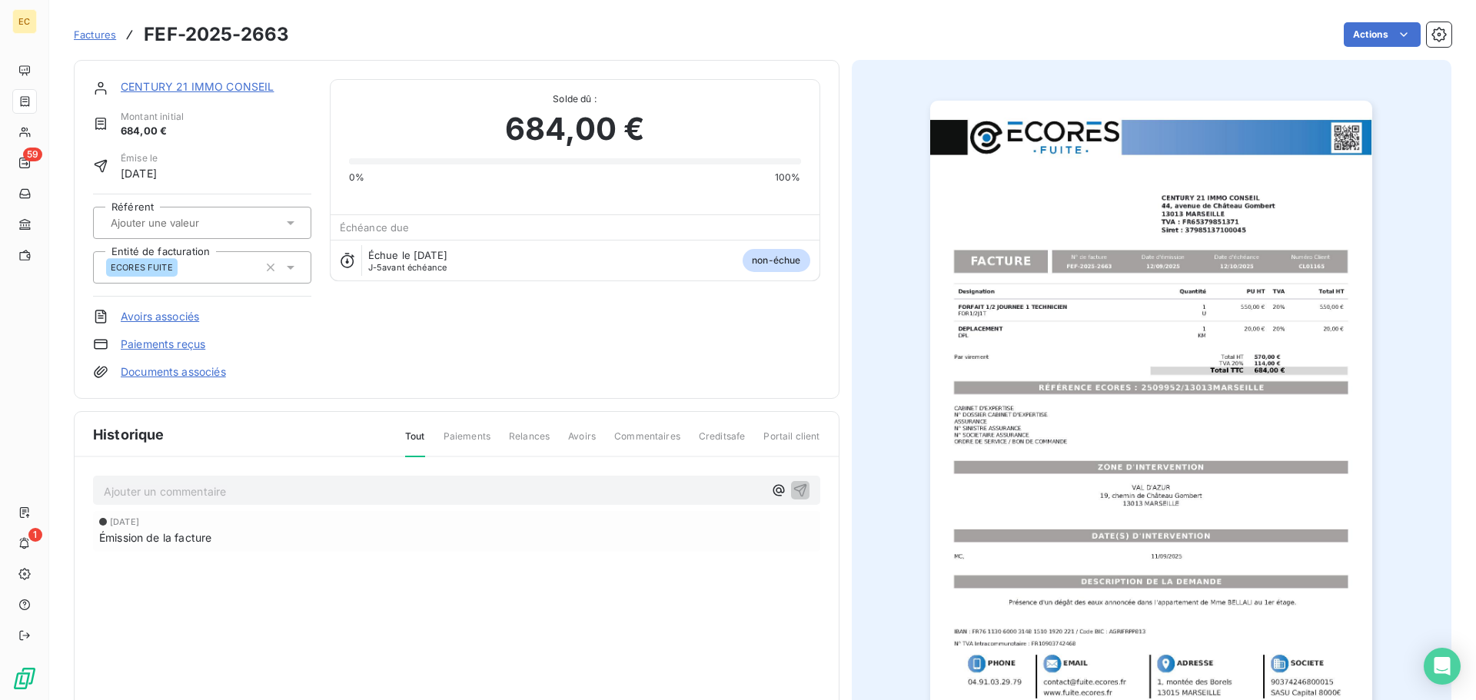
click at [1179, 390] on img "button" at bounding box center [1151, 414] width 442 height 626
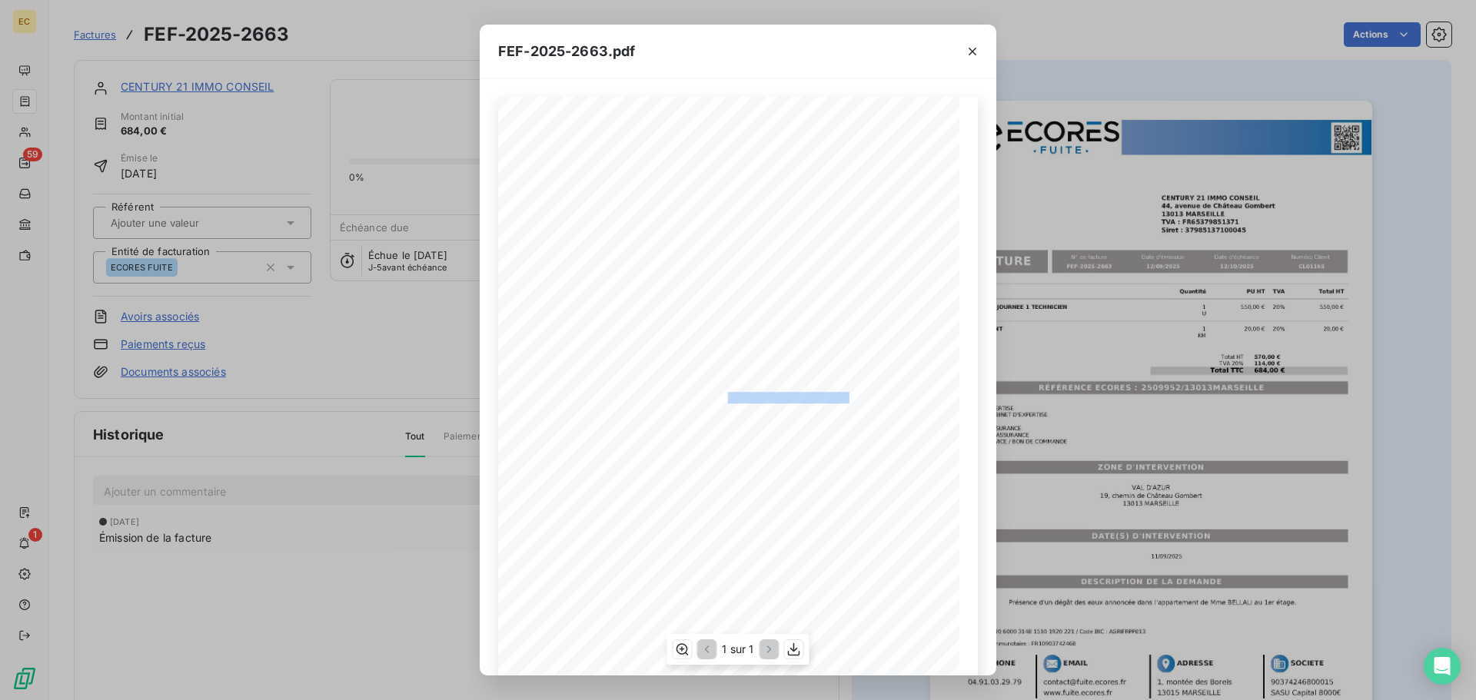
drag, startPoint x: 845, startPoint y: 393, endPoint x: 731, endPoint y: 398, distance: 114.6
click at [719, 398] on span "RÉFÉRENCE ECORES : 2509952/13013MARSEILLE" at bounding box center [737, 396] width 234 height 8
copy span "2509952/13013MARSEILL"
drag, startPoint x: 974, startPoint y: 53, endPoint x: 603, endPoint y: 88, distance: 372.0
click at [972, 52] on icon "button" at bounding box center [971, 51] width 15 height 15
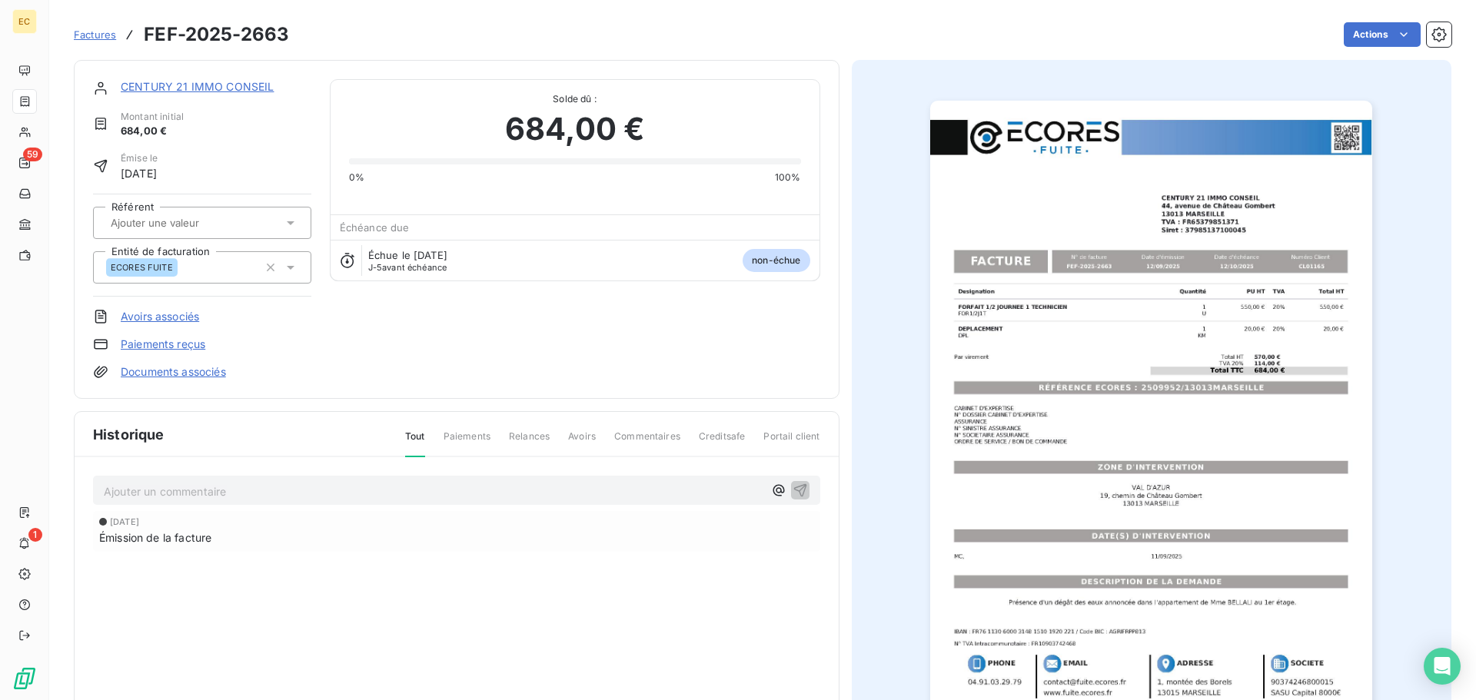
click at [222, 88] on link "CENTURY 21 IMMO CONSEIL" at bounding box center [197, 86] width 153 height 13
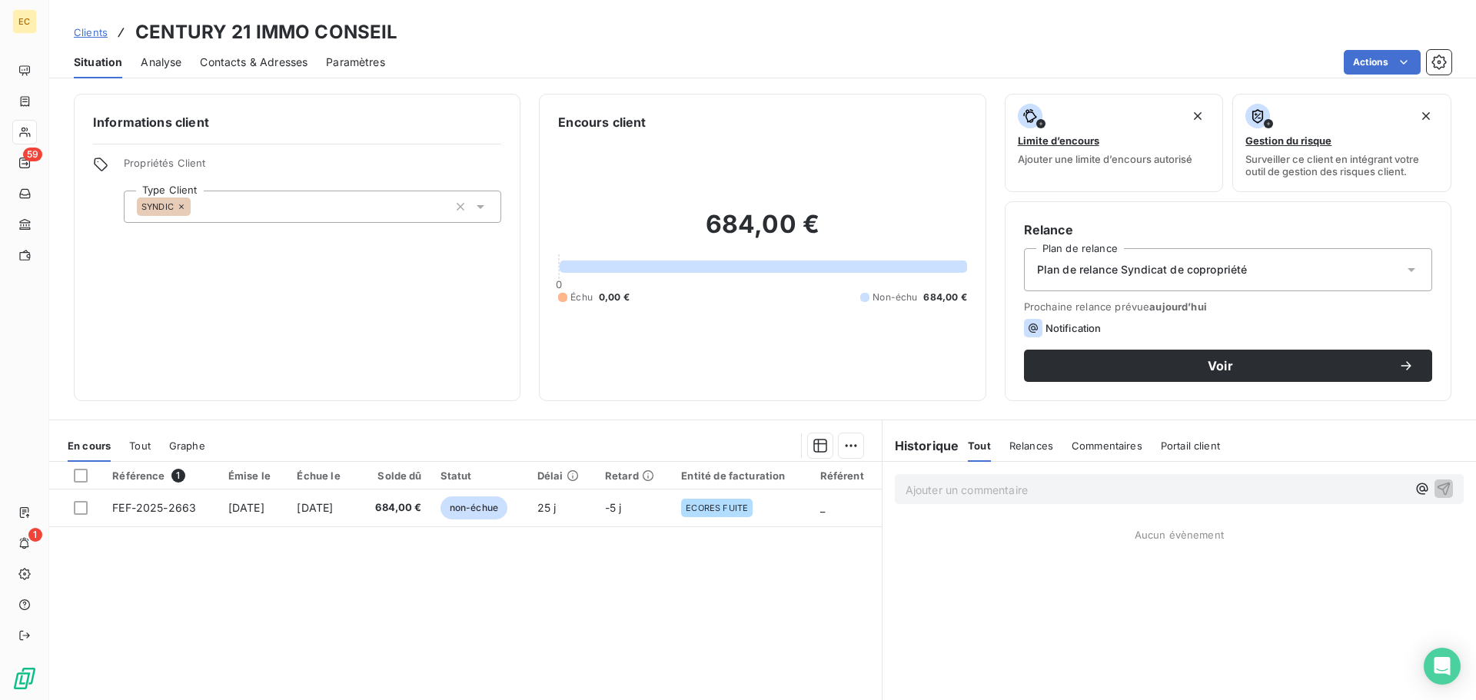
click at [274, 68] on span "Contacts & Adresses" at bounding box center [254, 62] width 108 height 15
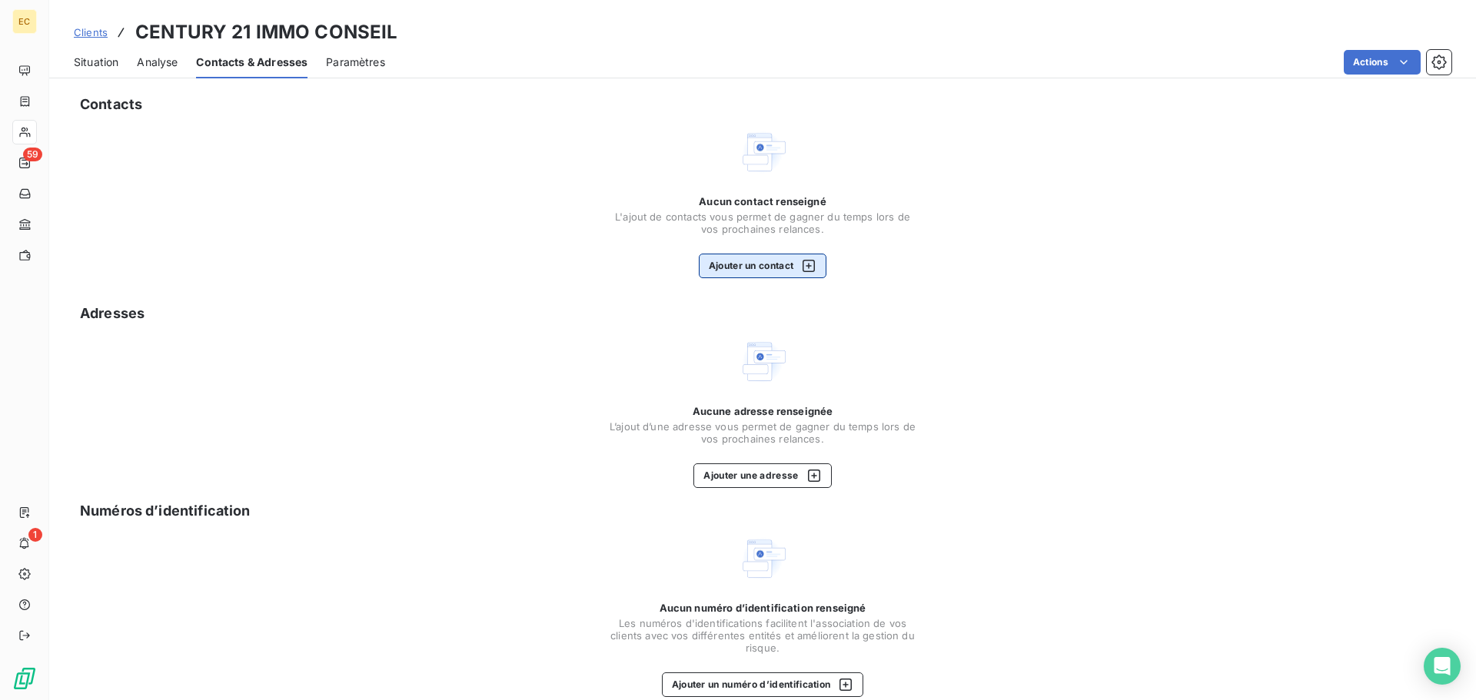
click at [718, 273] on button "Ajouter un contact" at bounding box center [763, 266] width 128 height 25
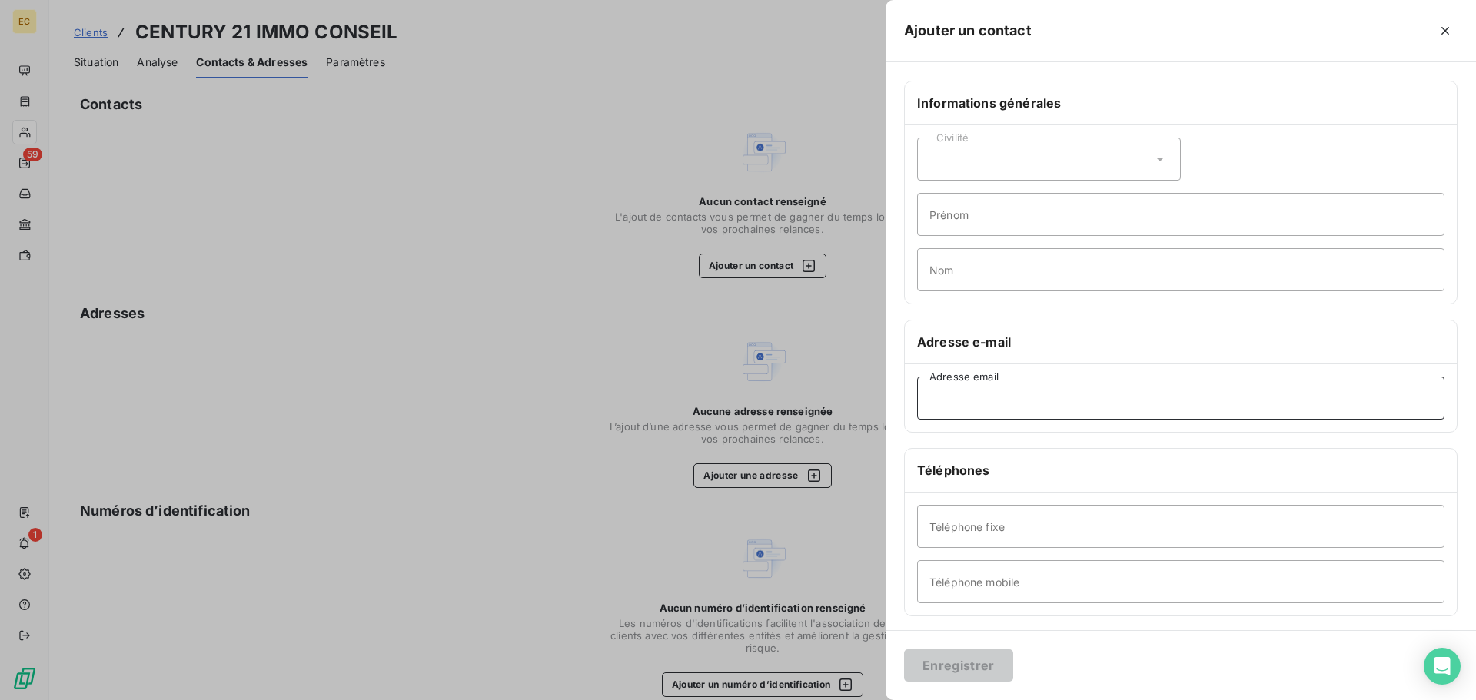
paste input "eo.sarkissian@century21.fr"
click at [930, 397] on input "eo.sarkissian@century21.fr" at bounding box center [1180, 398] width 527 height 43
type input "leo.sarkissian@century21.fr"
click at [954, 167] on div "Civilité" at bounding box center [1049, 159] width 264 height 43
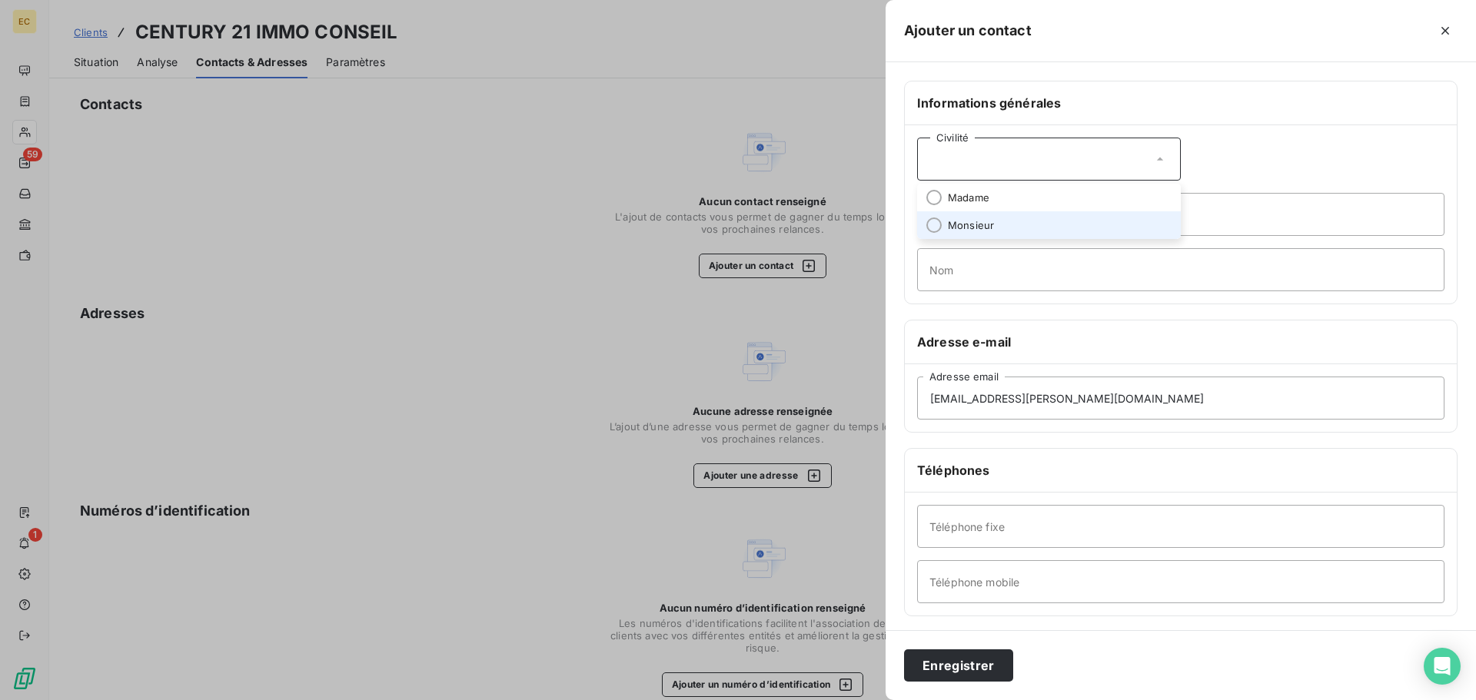
click at [962, 229] on span "Monsieur" at bounding box center [971, 225] width 46 height 15
click at [954, 214] on input "Prénom" at bounding box center [1180, 214] width 527 height 43
type input "Léo"
click at [971, 266] on input "Nom" at bounding box center [1180, 269] width 527 height 43
type input "SARKISSIAN"
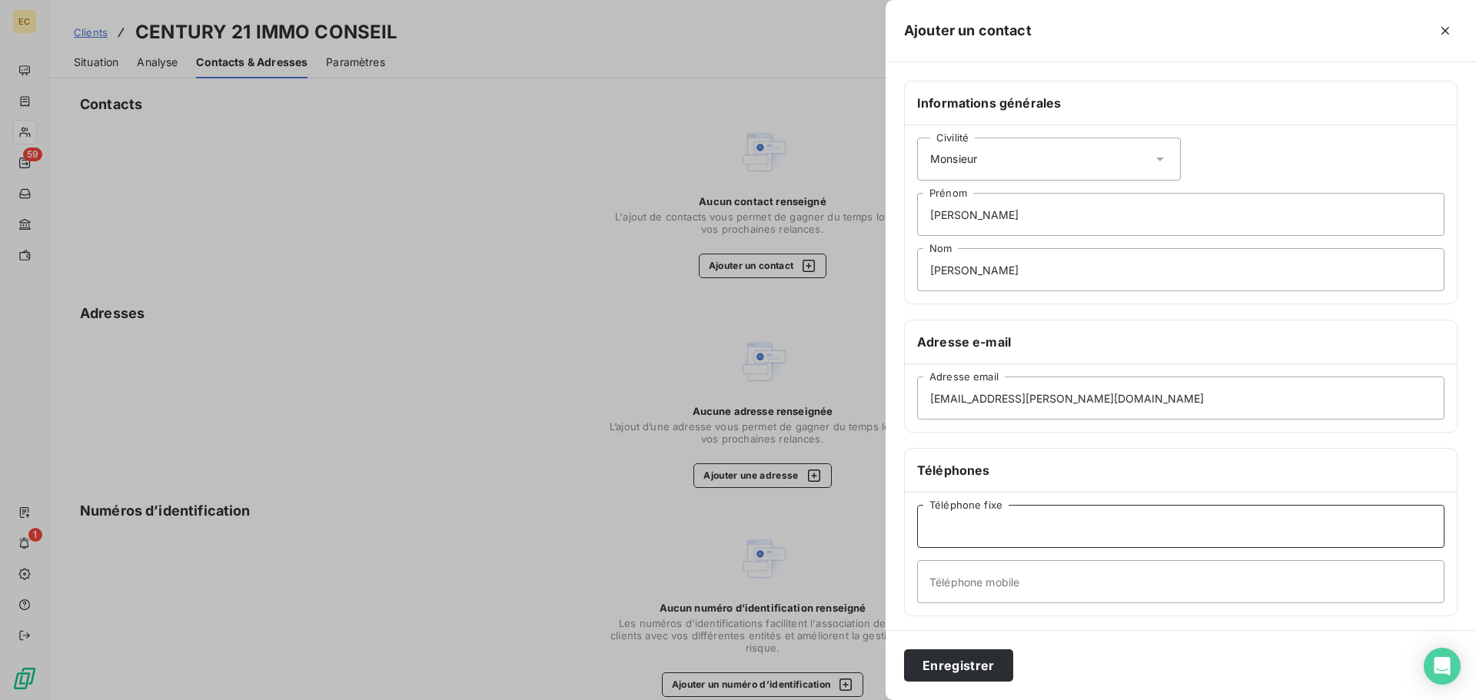
paste input "04 91 68 92 00"
type input "04 91 68 92 00"
click at [991, 657] on button "Enregistrer" at bounding box center [958, 665] width 109 height 32
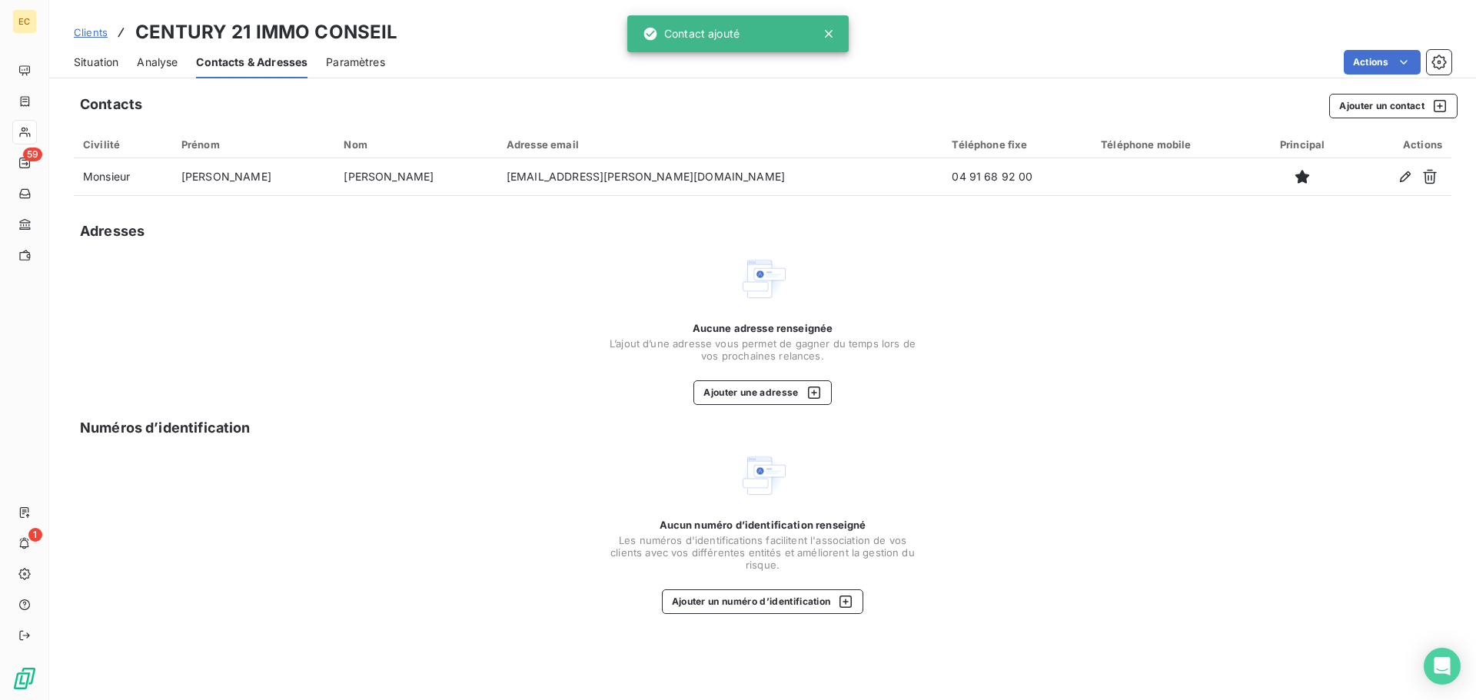
click at [97, 61] on span "Situation" at bounding box center [96, 62] width 45 height 15
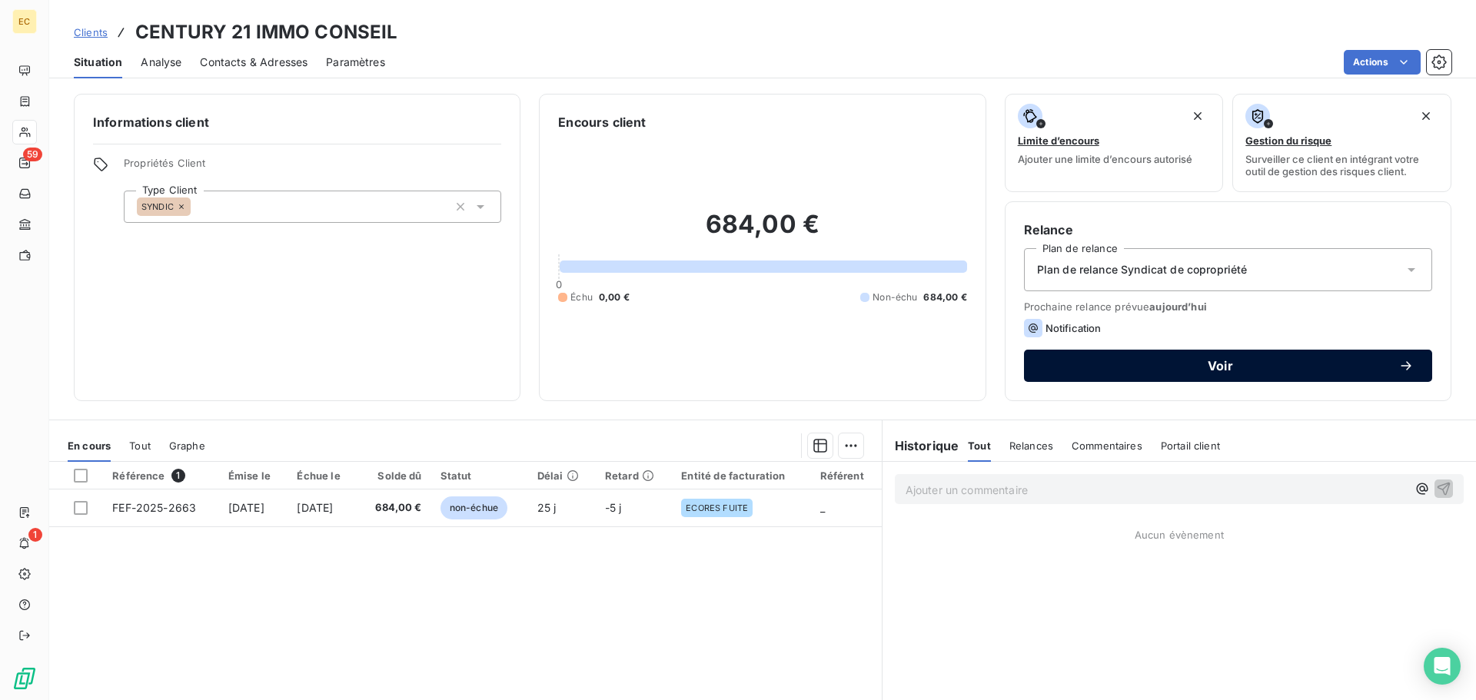
click at [1216, 368] on span "Voir" at bounding box center [1220, 366] width 356 height 12
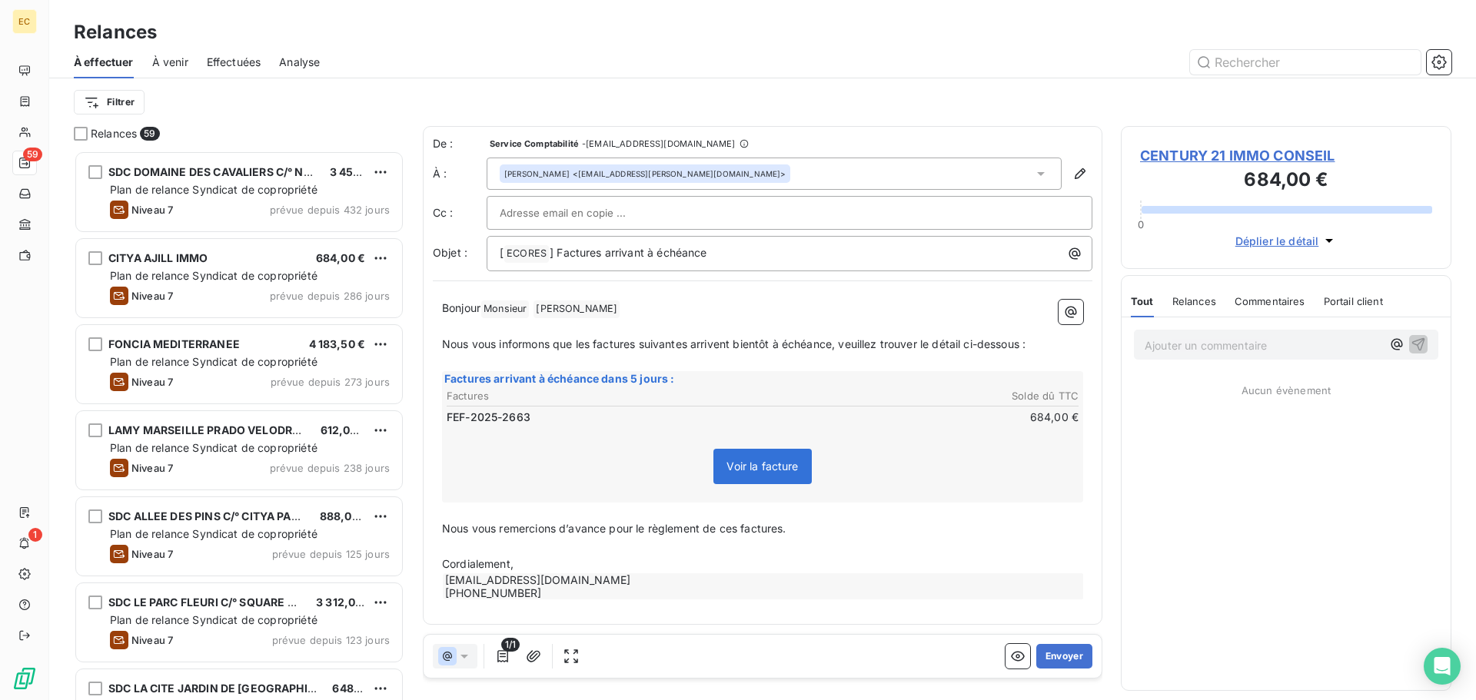
scroll to position [538, 319]
click at [1064, 656] on button "Envoyer" at bounding box center [1064, 656] width 56 height 25
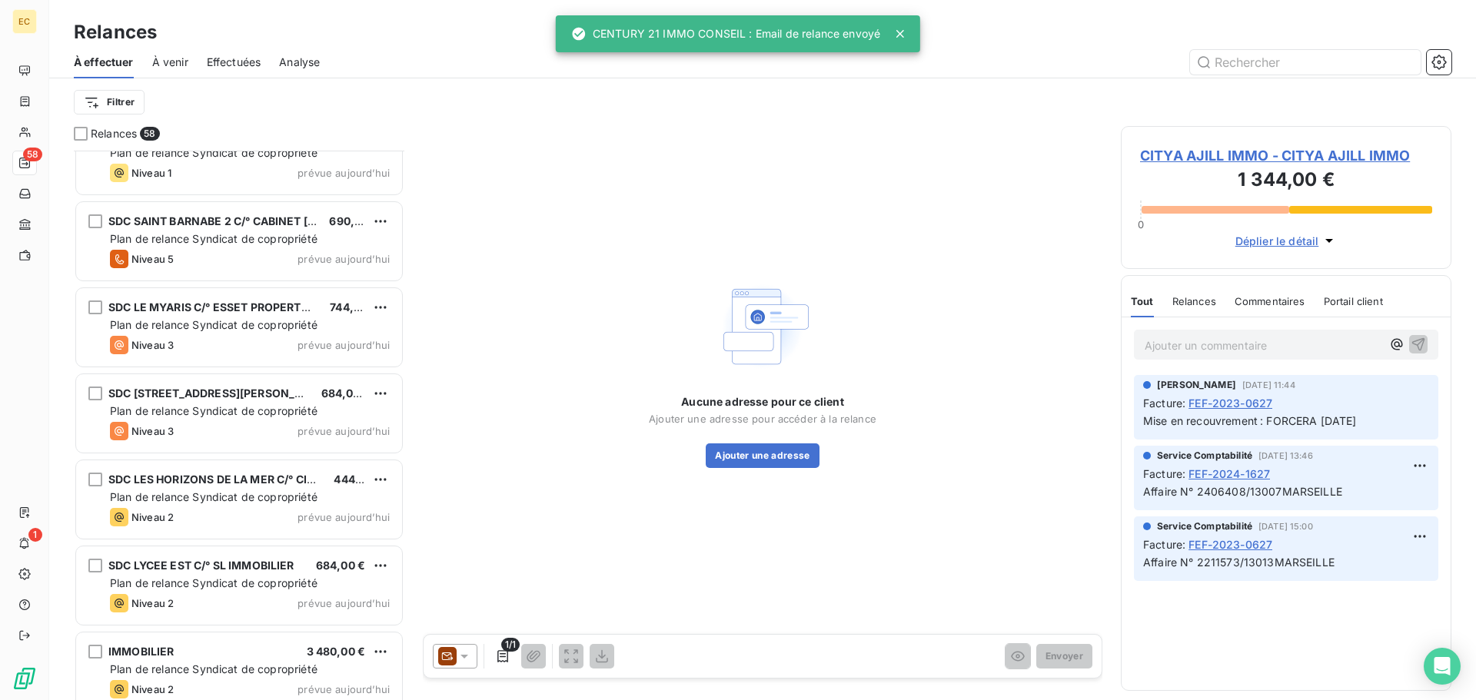
scroll to position [4444, 0]
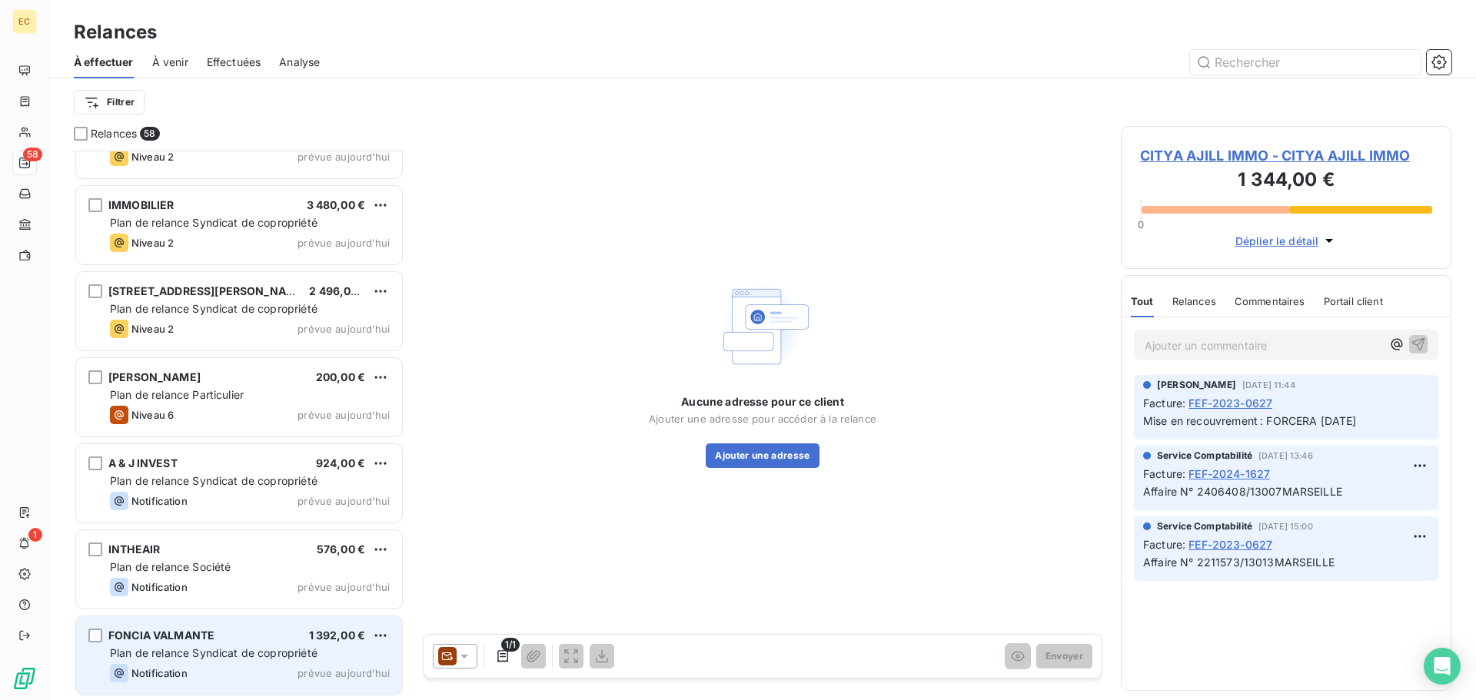
click at [211, 656] on span "Plan de relance Syndicat de copropriété" at bounding box center [213, 652] width 207 height 13
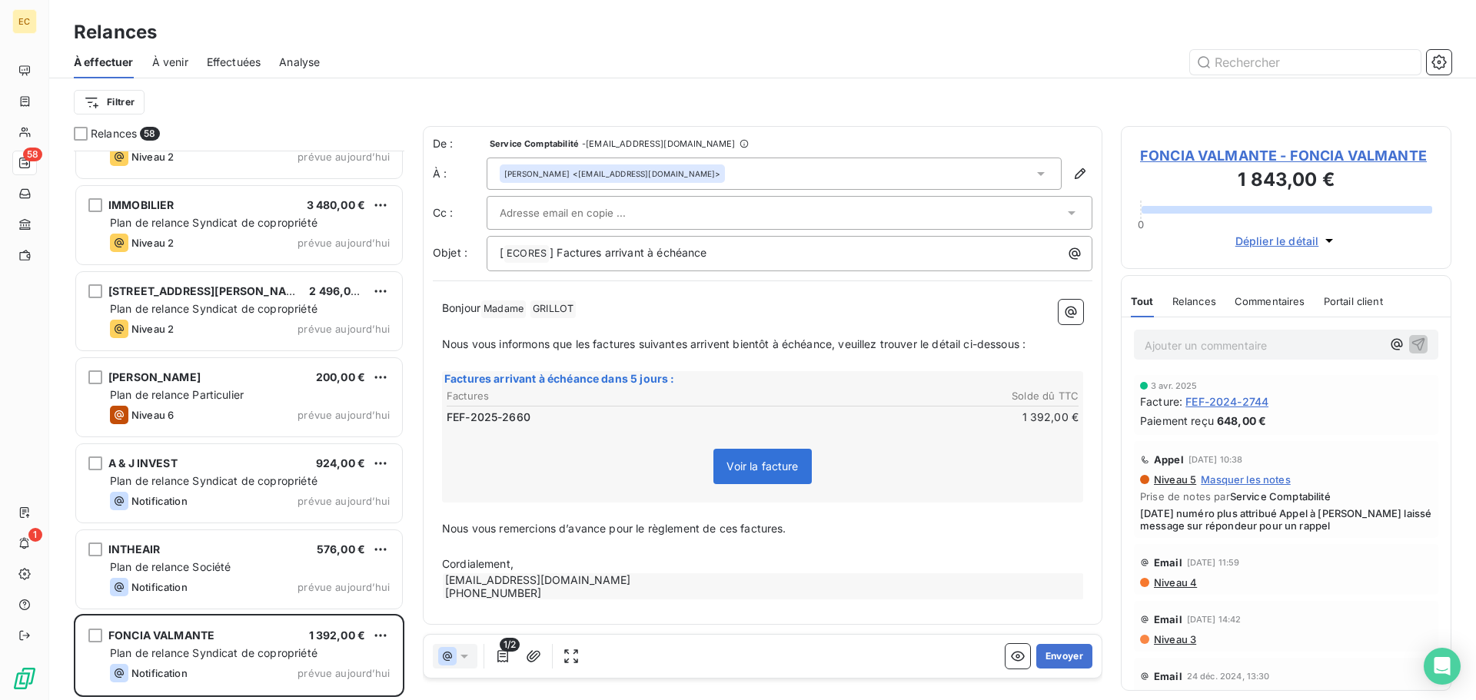
click at [1169, 481] on span "Niveau 5" at bounding box center [1174, 479] width 44 height 12
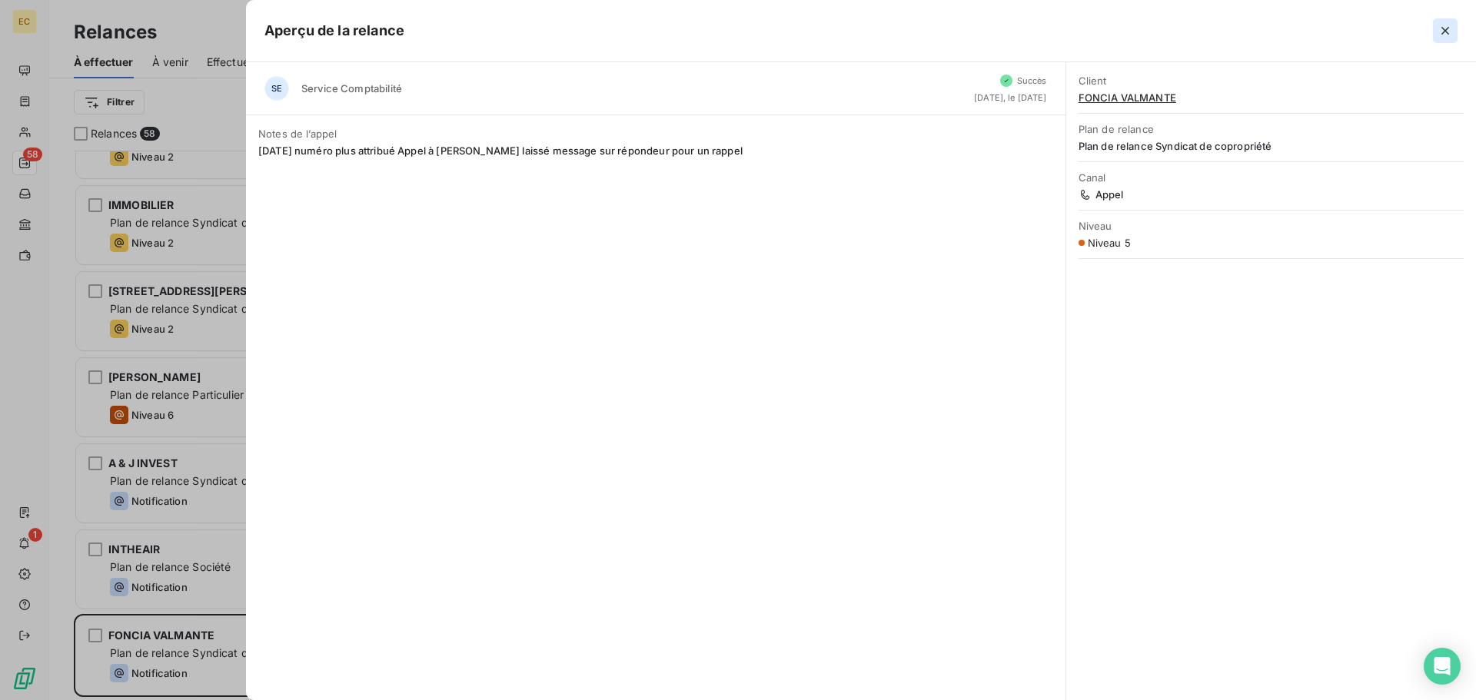
click at [1441, 29] on icon "button" at bounding box center [1444, 30] width 15 height 15
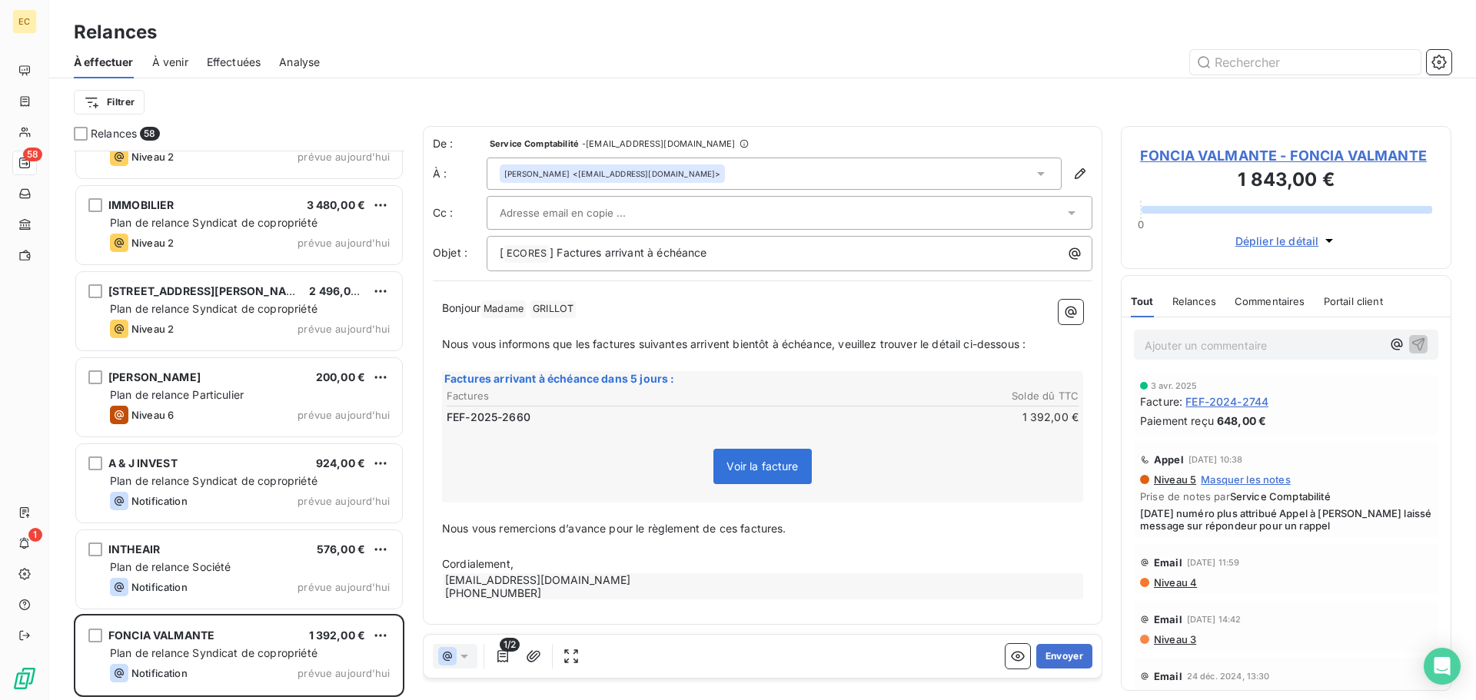
click at [1207, 154] on span "FONCIA VALMANTE - FONCIA VALMANTE" at bounding box center [1286, 155] width 292 height 21
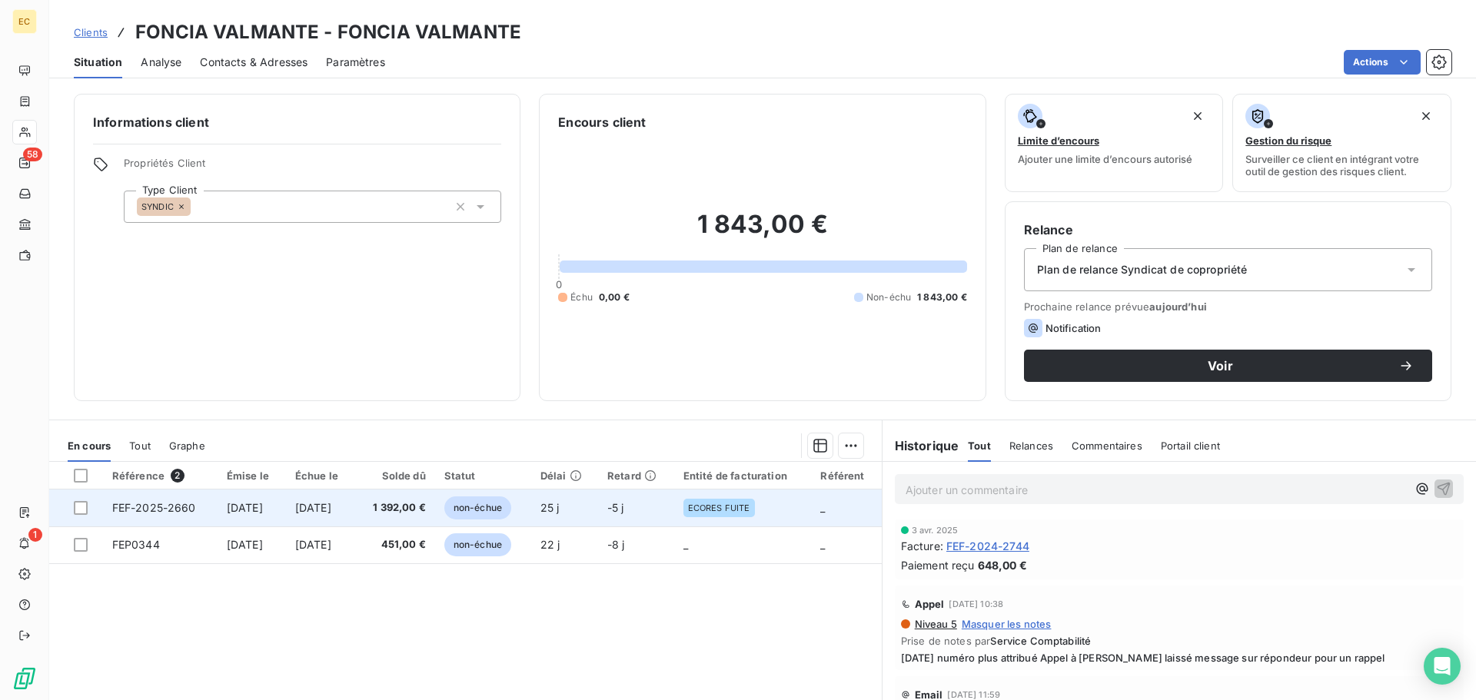
click at [148, 510] on span "FEF-2025-2660" at bounding box center [154, 507] width 84 height 13
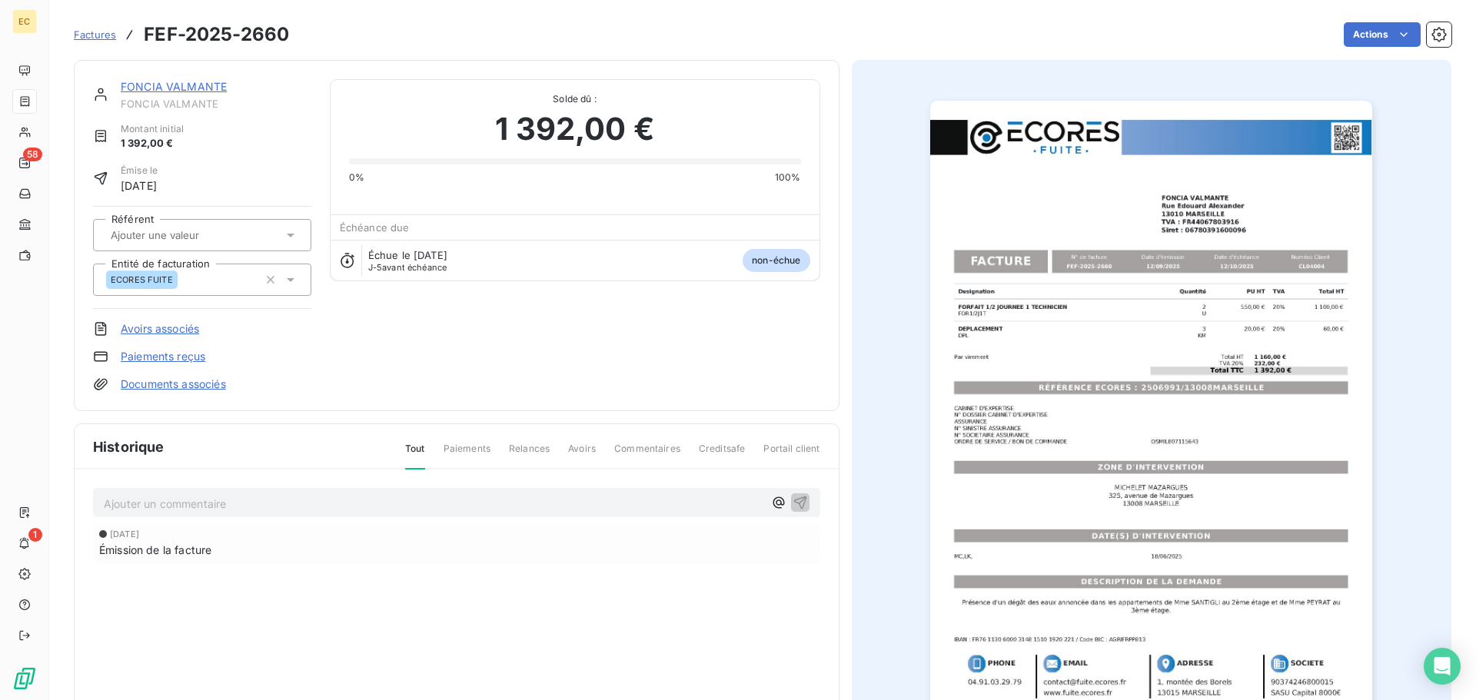
click at [1091, 391] on img "button" at bounding box center [1151, 414] width 442 height 626
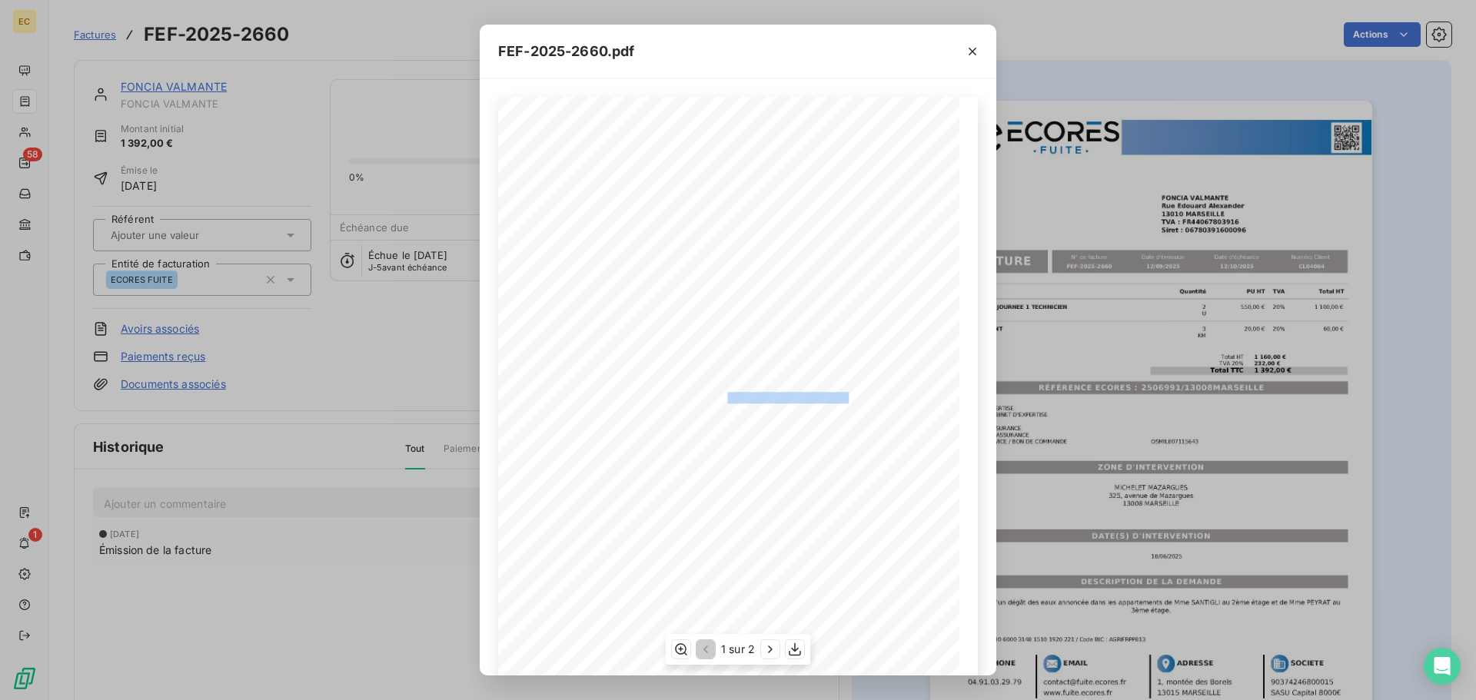
drag, startPoint x: 847, startPoint y: 397, endPoint x: 719, endPoint y: 391, distance: 128.5
click at [719, 392] on span "RÉFÉRENCE ECORES : 2506991/13008MARSEILLE" at bounding box center [737, 396] width 234 height 8
copy span "2506991/13008MARSEILL"
click at [970, 49] on icon "button" at bounding box center [972, 52] width 8 height 8
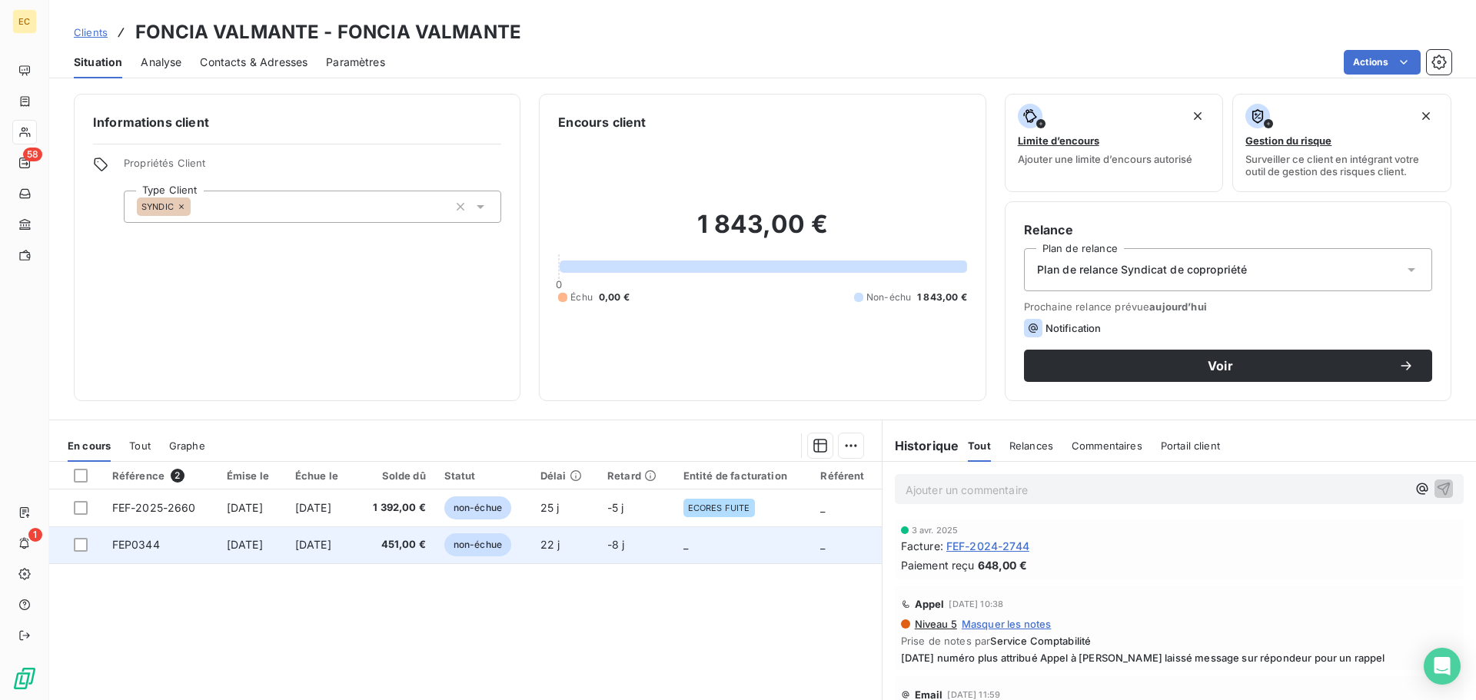
click at [231, 549] on span "15 sept. 2025" at bounding box center [245, 544] width 36 height 13
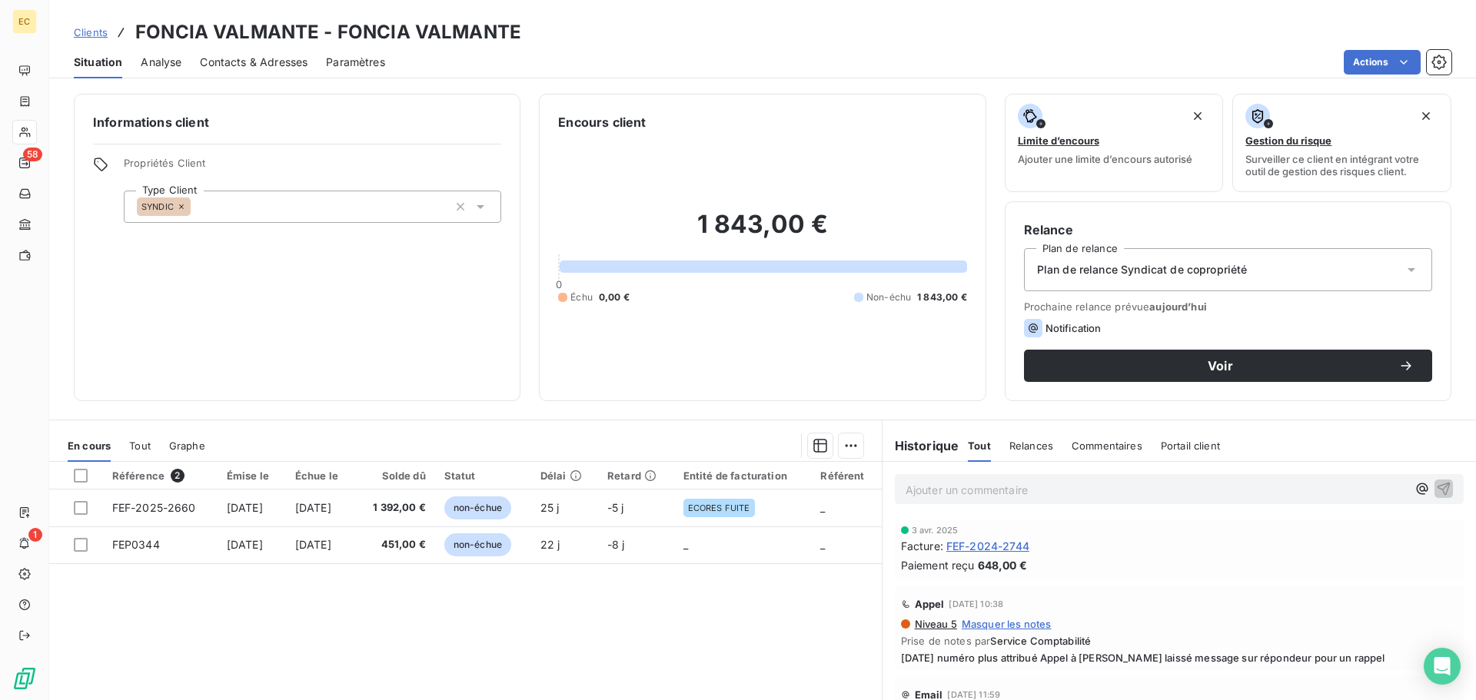
click at [277, 61] on span "Contacts & Adresses" at bounding box center [254, 62] width 108 height 15
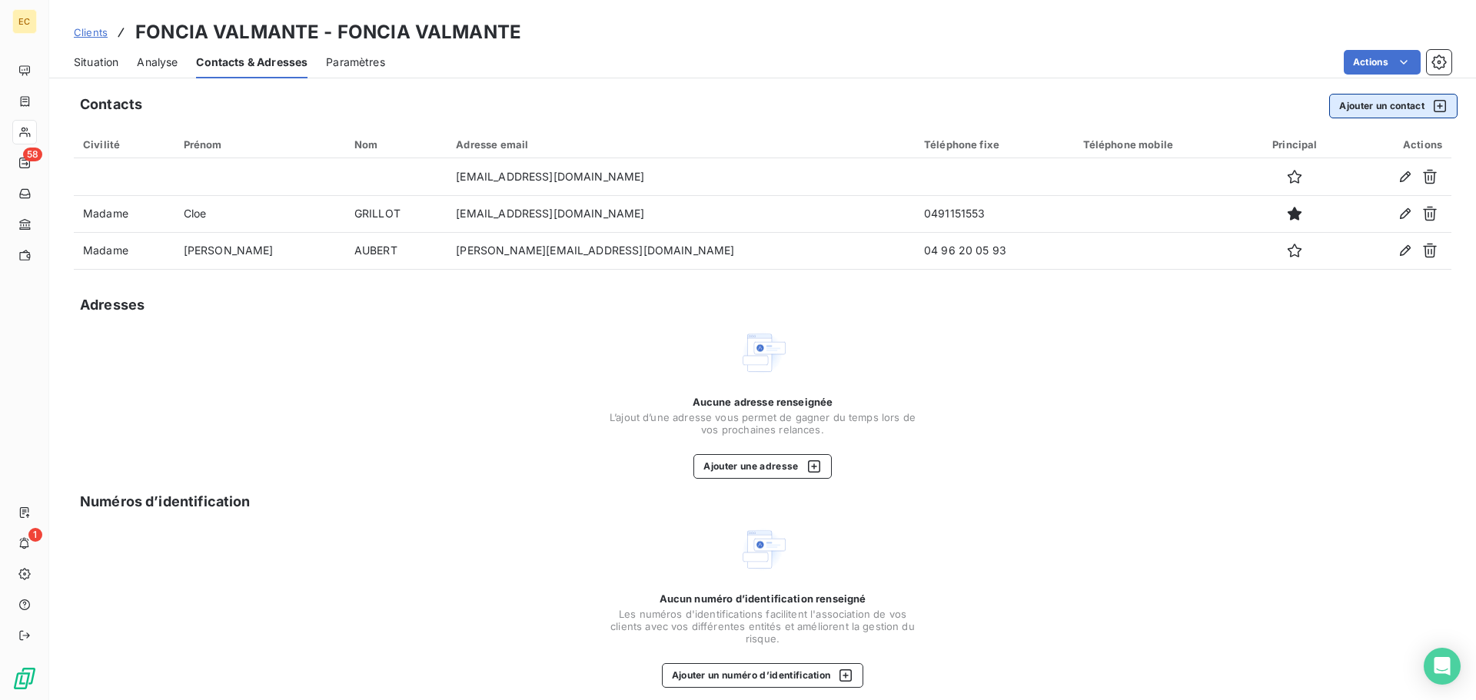
click at [1346, 110] on button "Ajouter un contact" at bounding box center [1393, 106] width 128 height 25
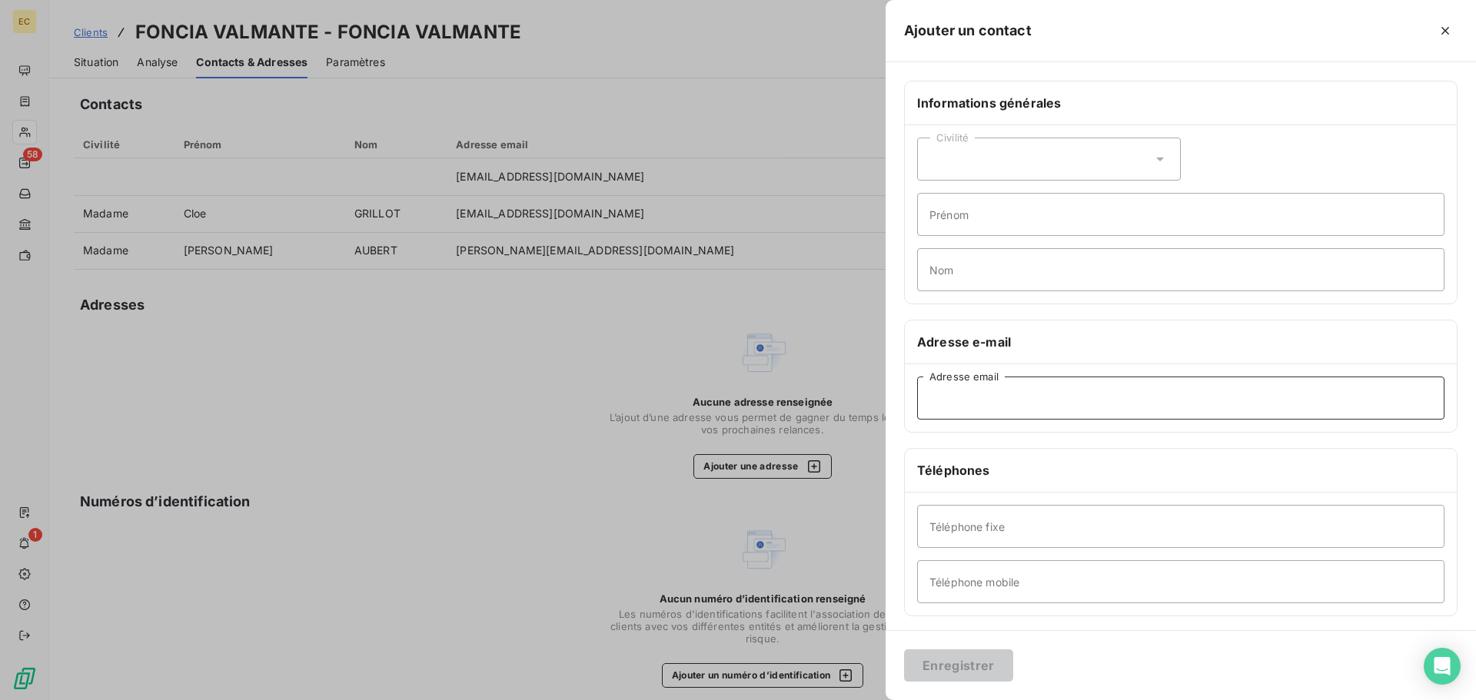
paste input "hugo.aimmeur@foncia.com"
type input "hugo.aimmeur@foncia.com"
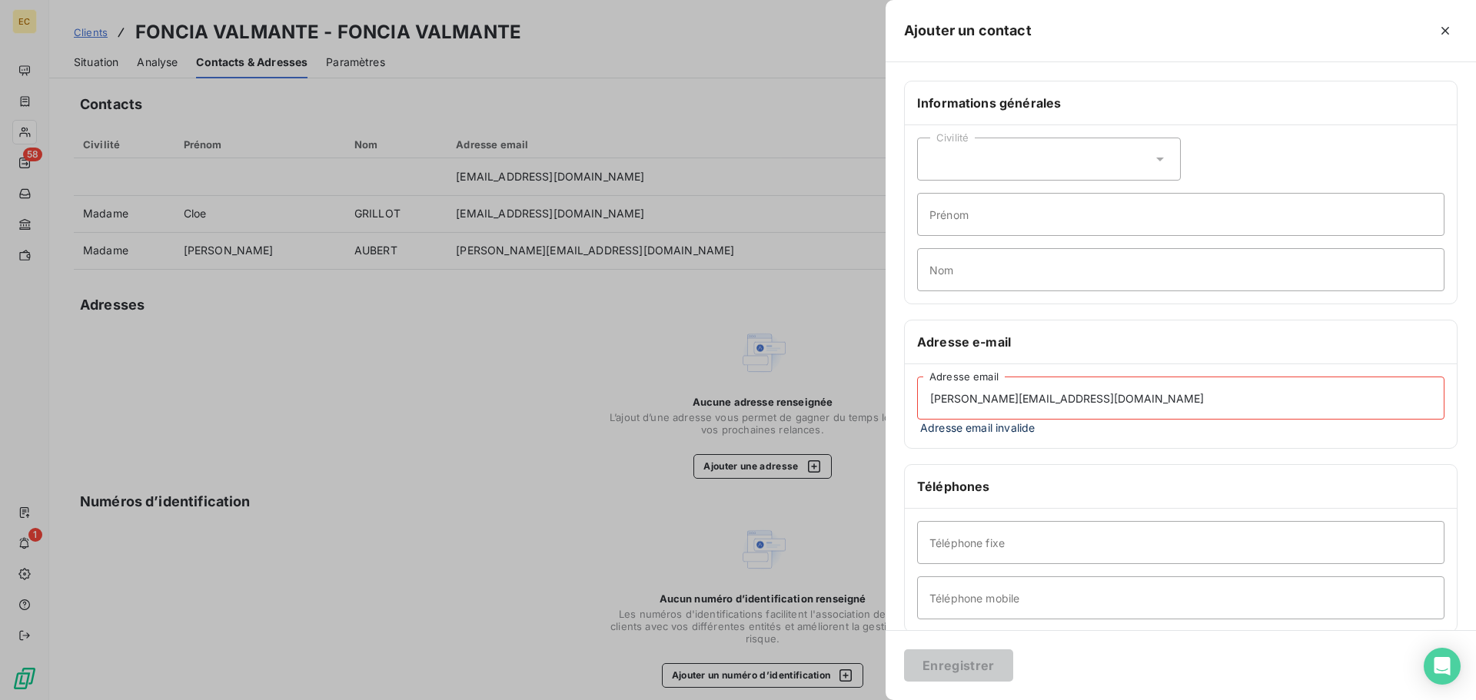
click at [1053, 429] on div "hugo.aimmeur@foncia.com Adresse email Adresse email invalide" at bounding box center [1181, 406] width 552 height 84
click at [1448, 32] on icon "button" at bounding box center [1444, 30] width 15 height 15
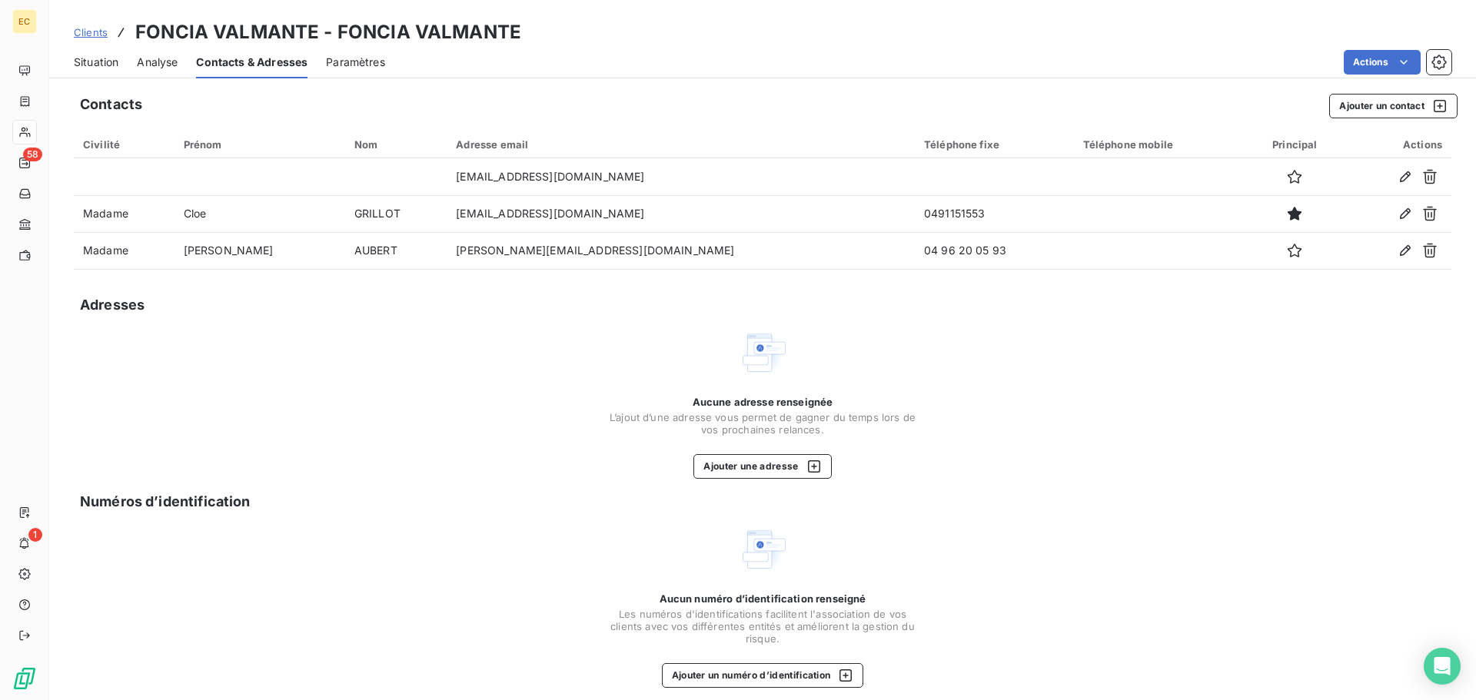
click at [108, 65] on span "Situation" at bounding box center [96, 62] width 45 height 15
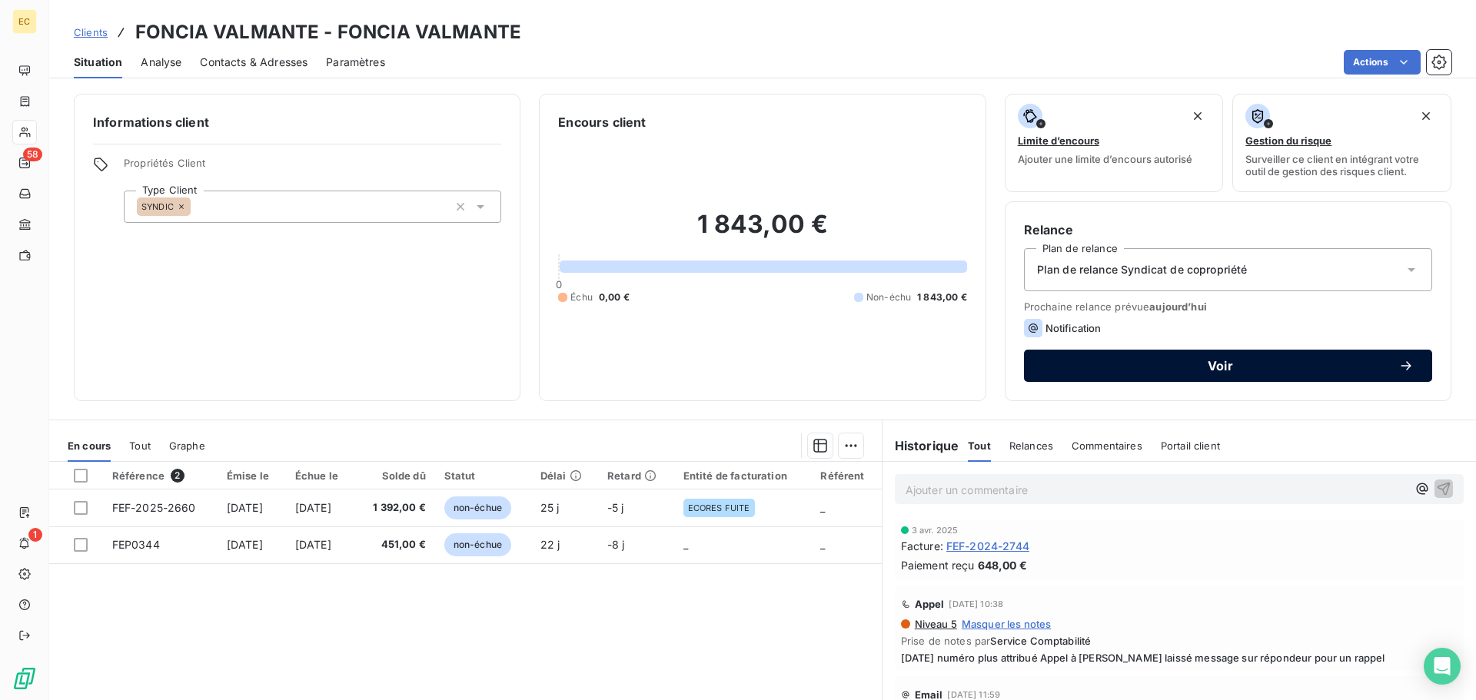
click at [1192, 371] on span "Voir" at bounding box center [1220, 366] width 356 height 12
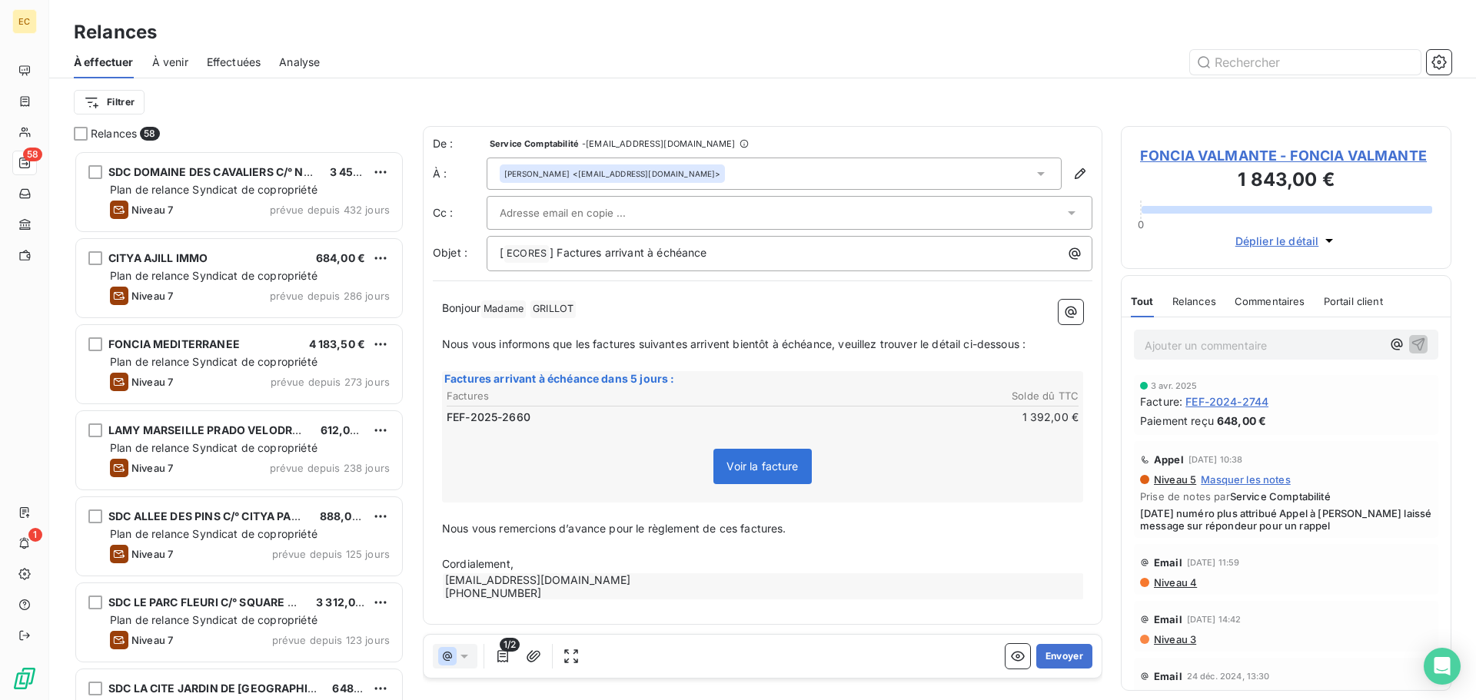
scroll to position [538, 319]
click at [547, 204] on input "text" at bounding box center [582, 212] width 165 height 23
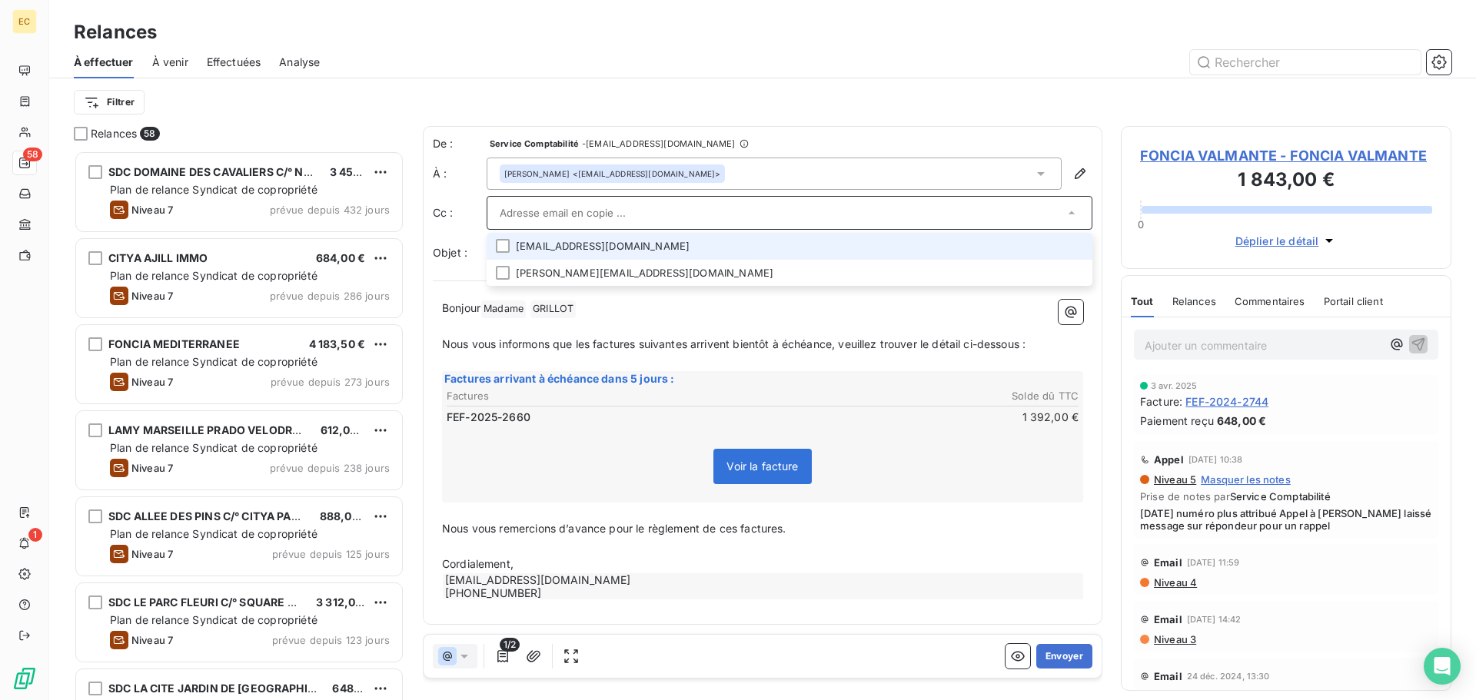
paste input "factures-fournisseurs-marseille@foncia.com"
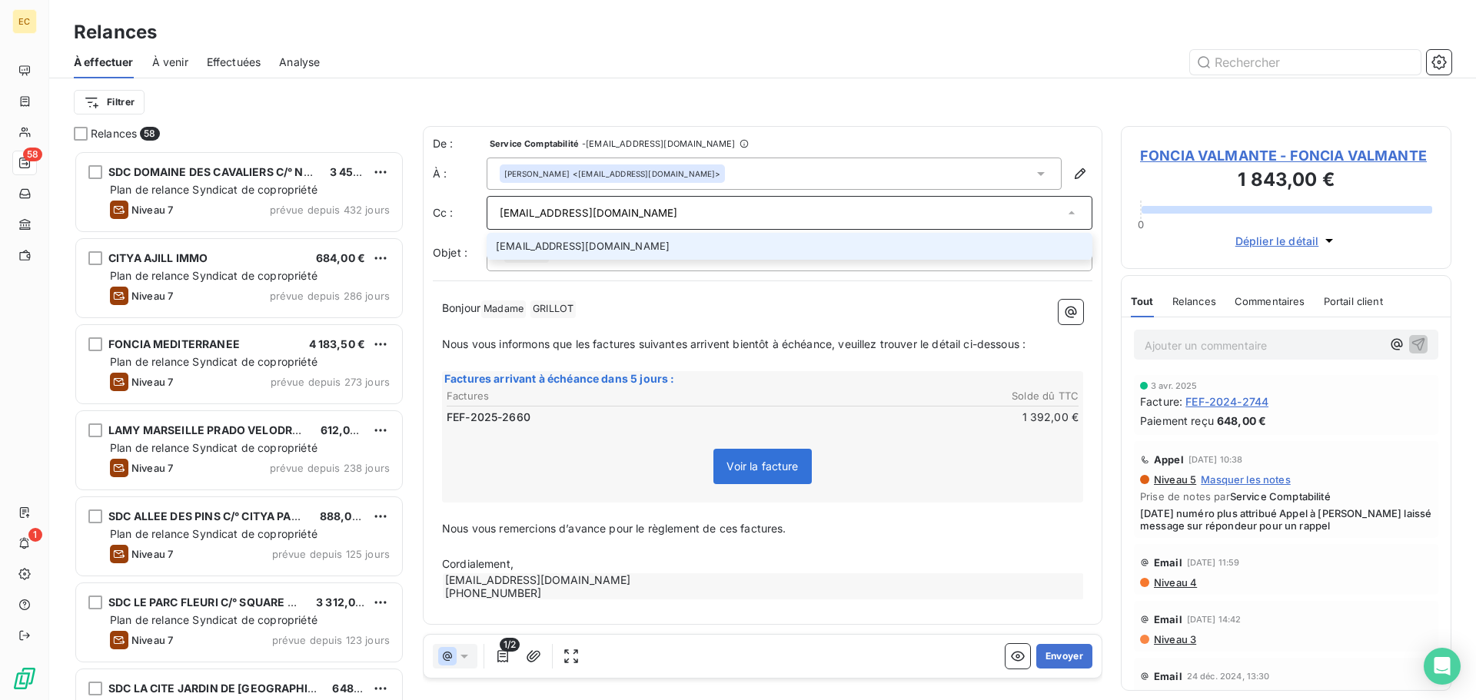
type input "factures-fournisseurs-marseille@foncia.com"
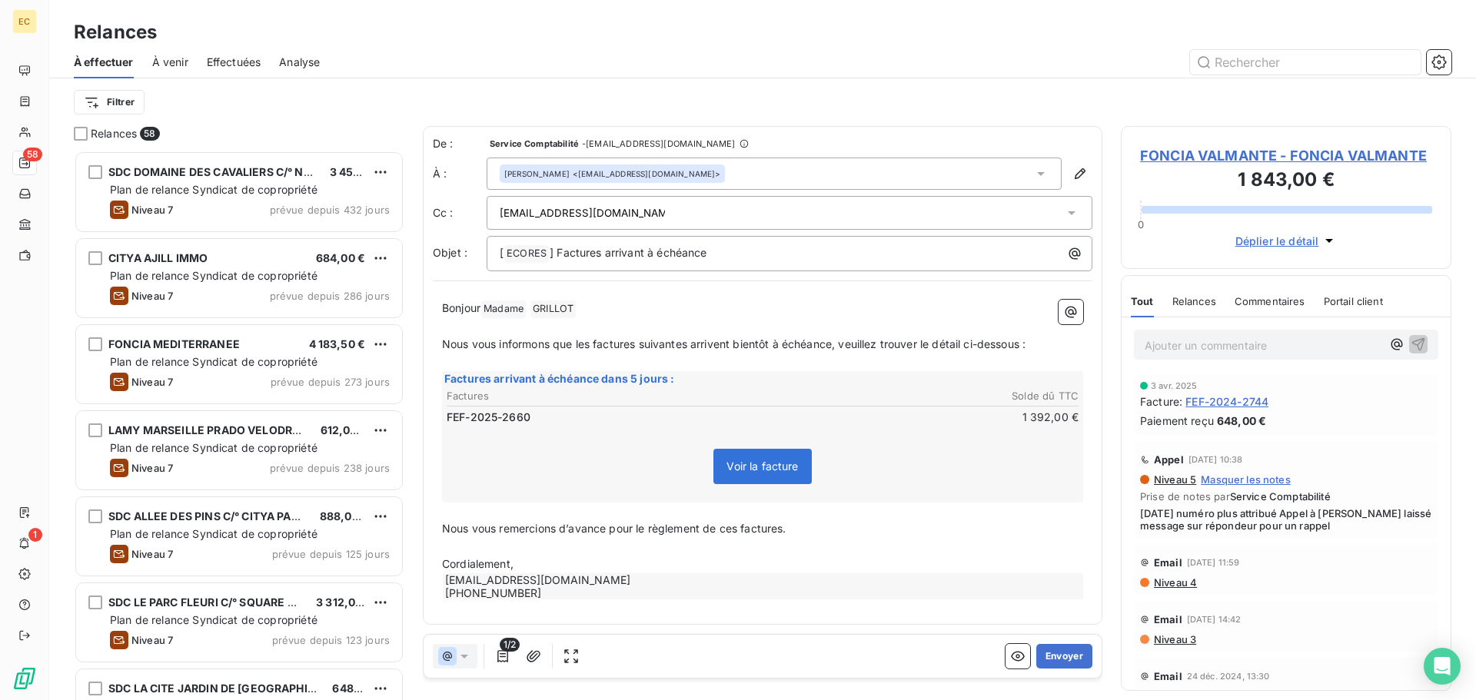
click at [923, 503] on p "﻿" at bounding box center [762, 512] width 641 height 18
click at [1061, 654] on button "Envoyer" at bounding box center [1064, 656] width 56 height 25
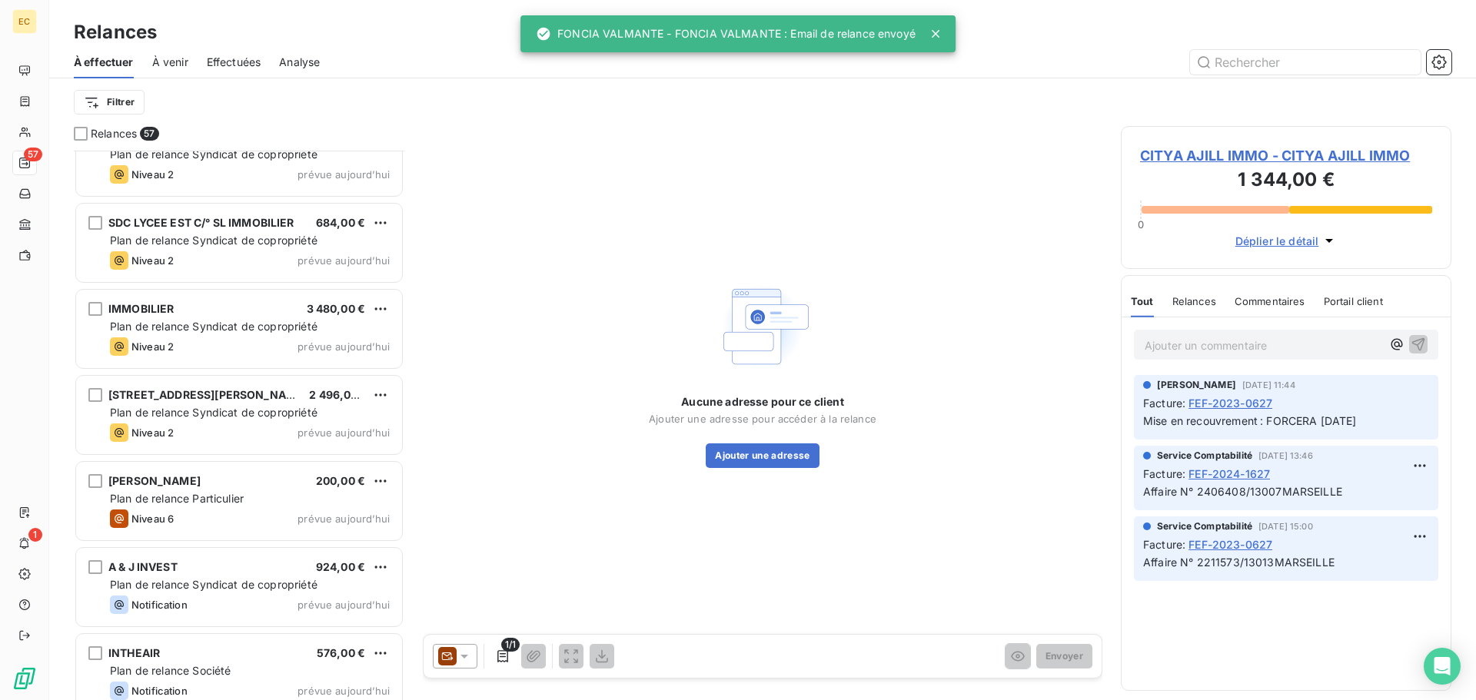
scroll to position [4357, 0]
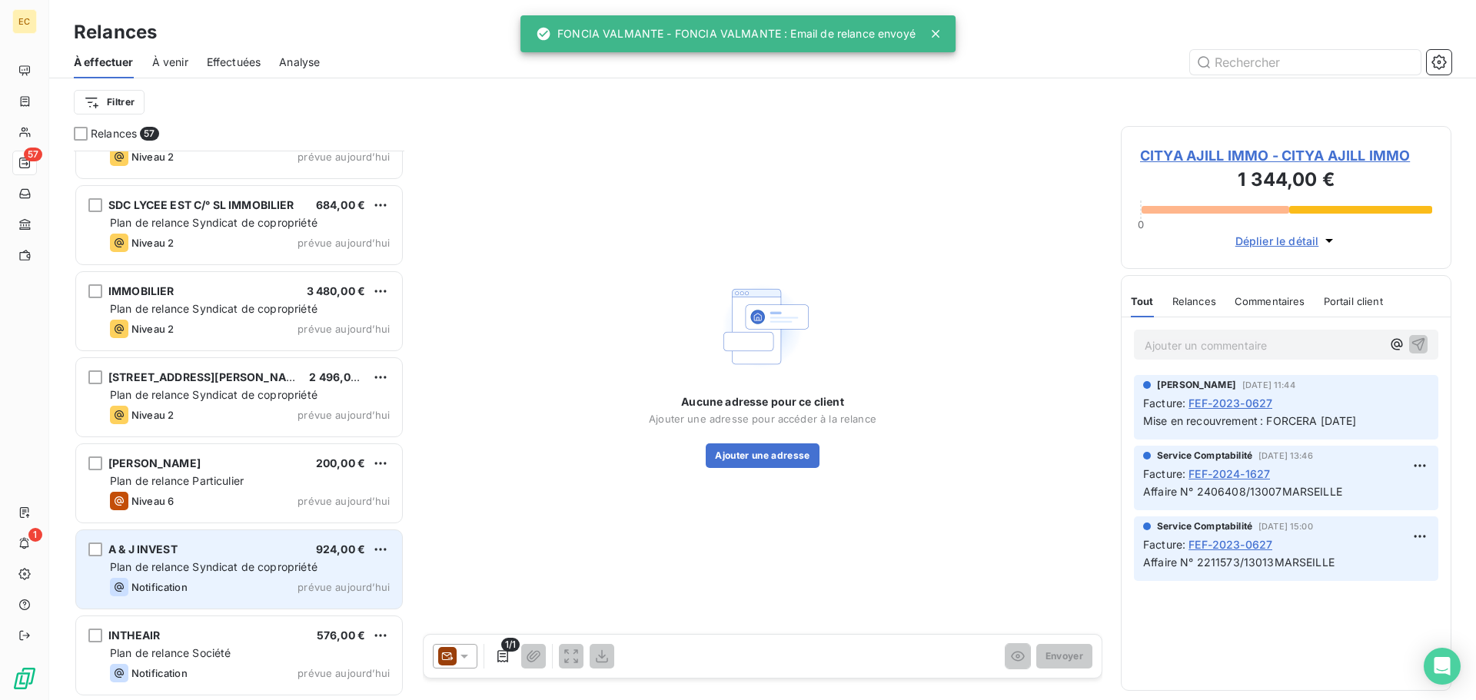
click at [174, 576] on div "A & J INVEST 924,00 € Plan de relance Syndicat de copropriété Notification prév…" at bounding box center [239, 569] width 326 height 78
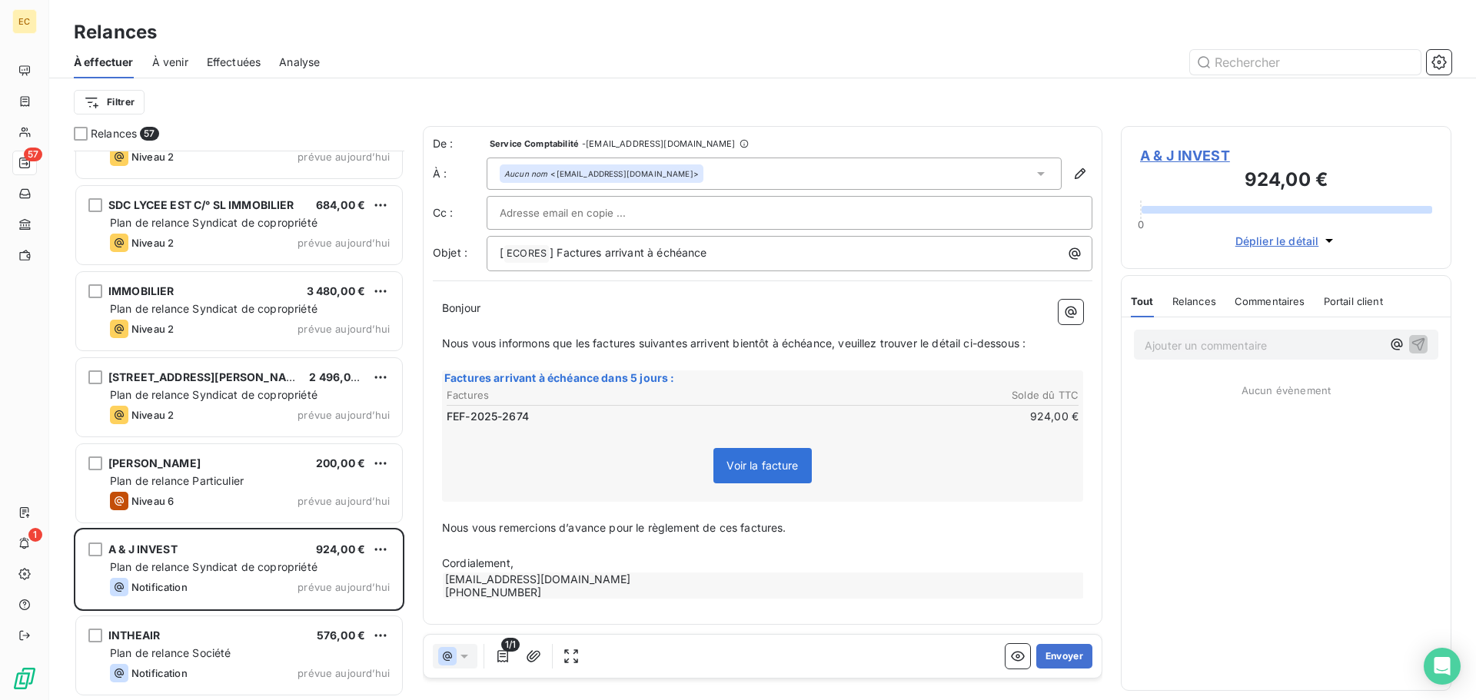
click at [1190, 152] on span "A & J INVEST" at bounding box center [1286, 155] width 292 height 21
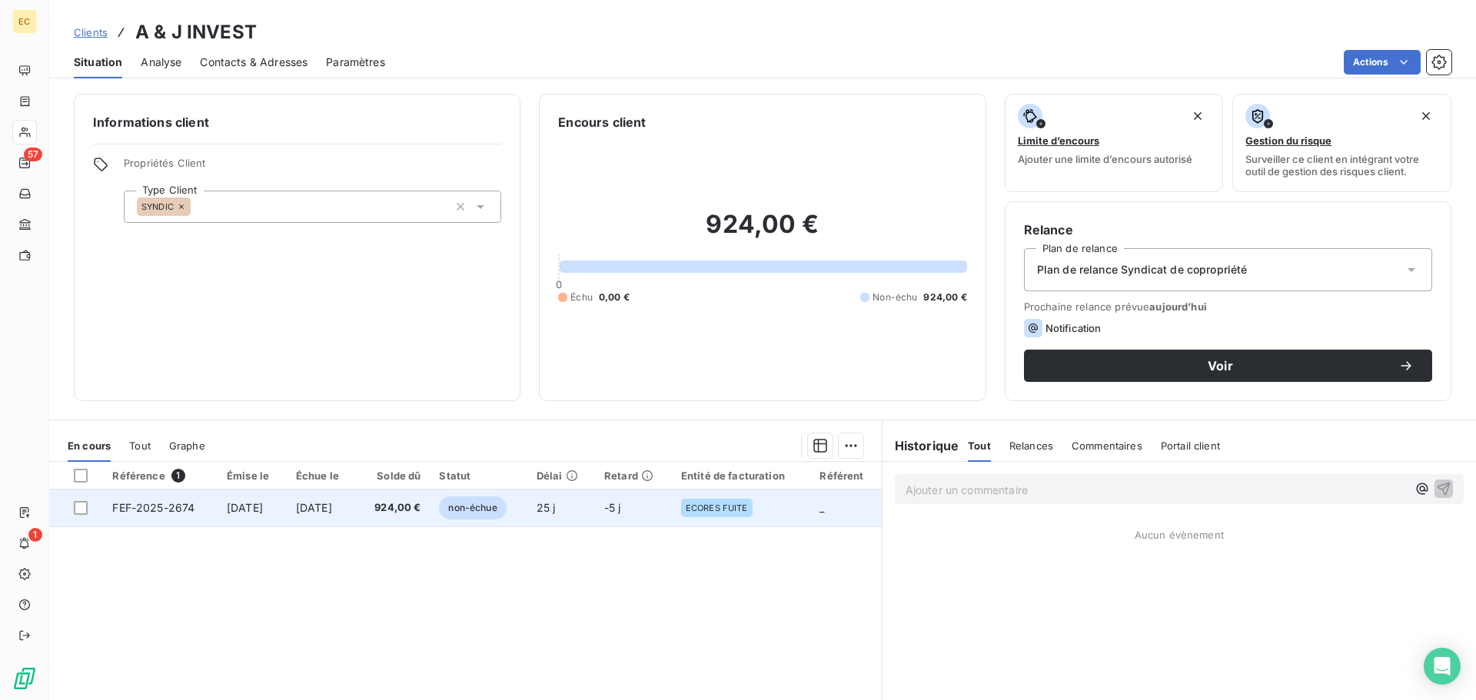
click at [141, 508] on span "FEF-2025-2674" at bounding box center [153, 507] width 82 height 13
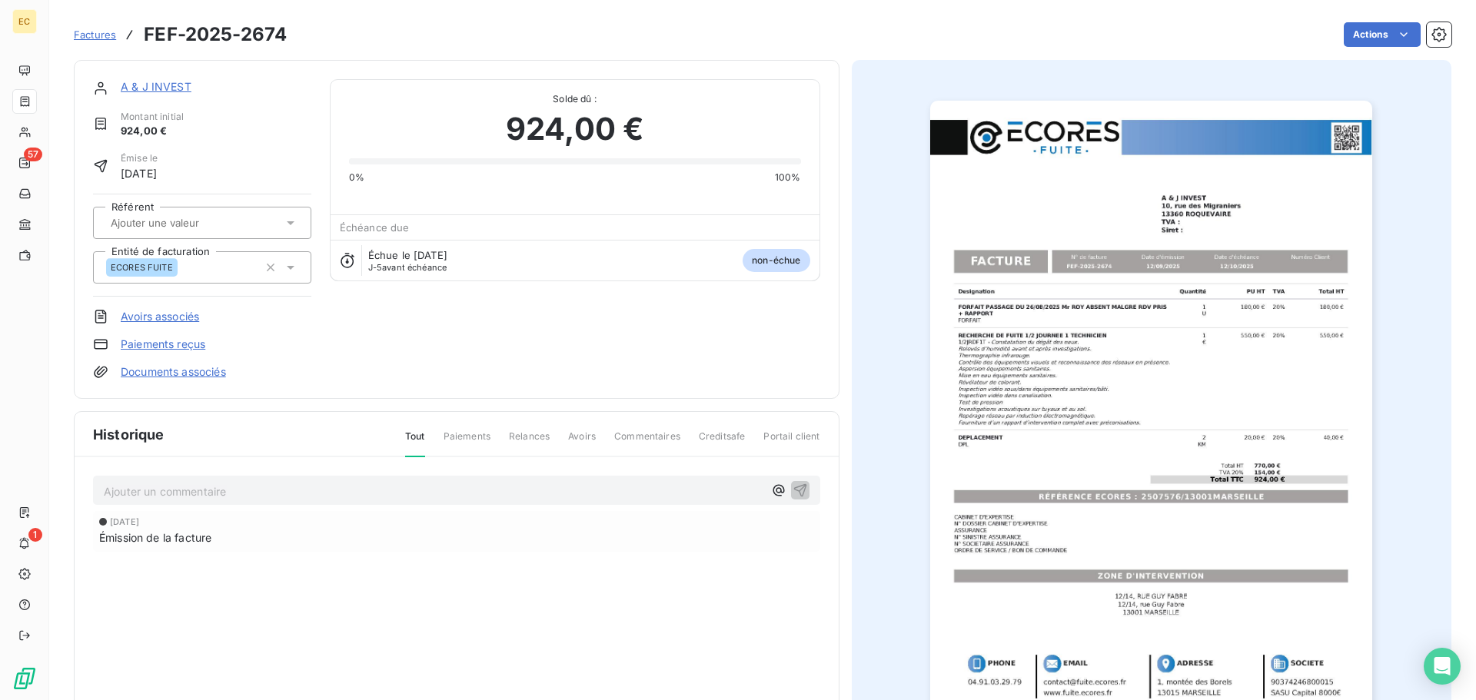
click at [1109, 493] on img "button" at bounding box center [1151, 414] width 442 height 626
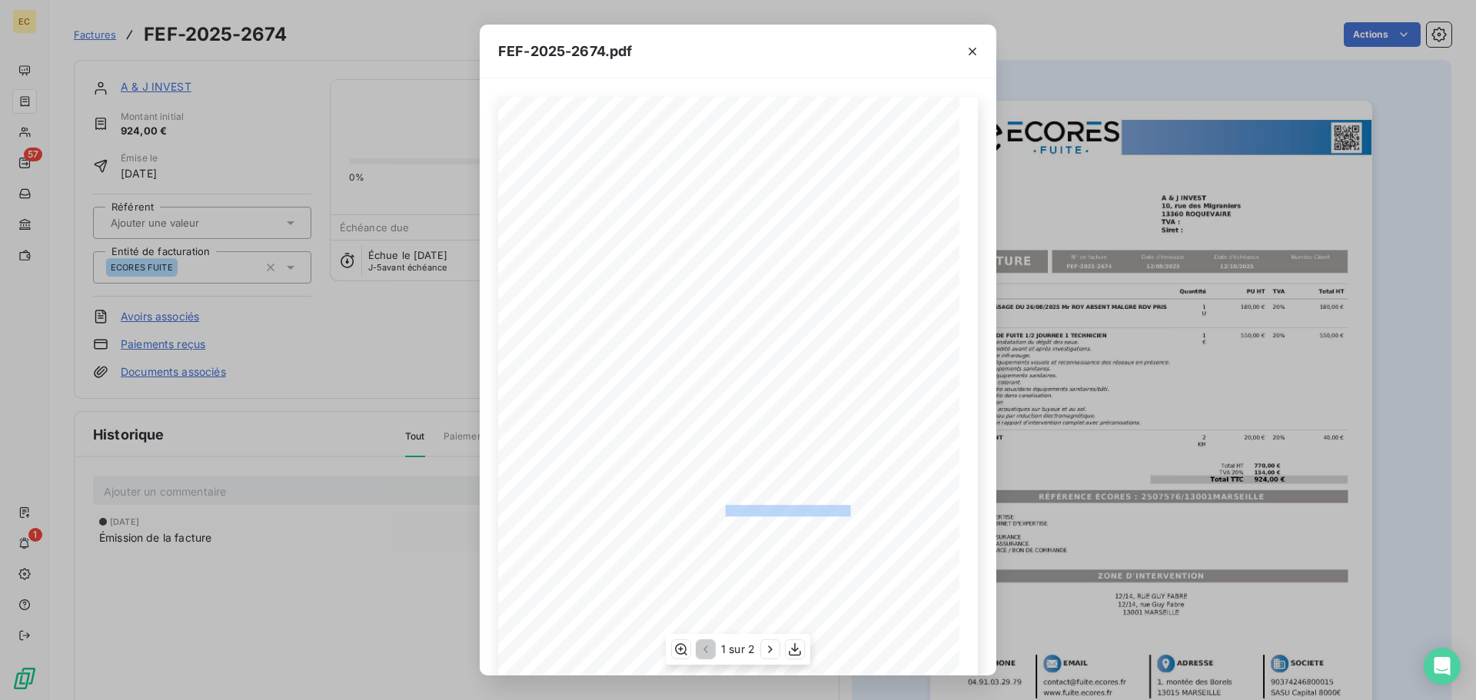
drag, startPoint x: 845, startPoint y: 509, endPoint x: 718, endPoint y: 506, distance: 127.6
click at [718, 506] on span "RÉFÉRENCE ECORES : 2507576/13001MARSEILLE" at bounding box center [738, 509] width 236 height 8
copy span ": 2507576/13001MARSEILL"
drag, startPoint x: 972, startPoint y: 54, endPoint x: 821, endPoint y: 81, distance: 153.9
click at [965, 54] on icon "button" at bounding box center [971, 51] width 15 height 15
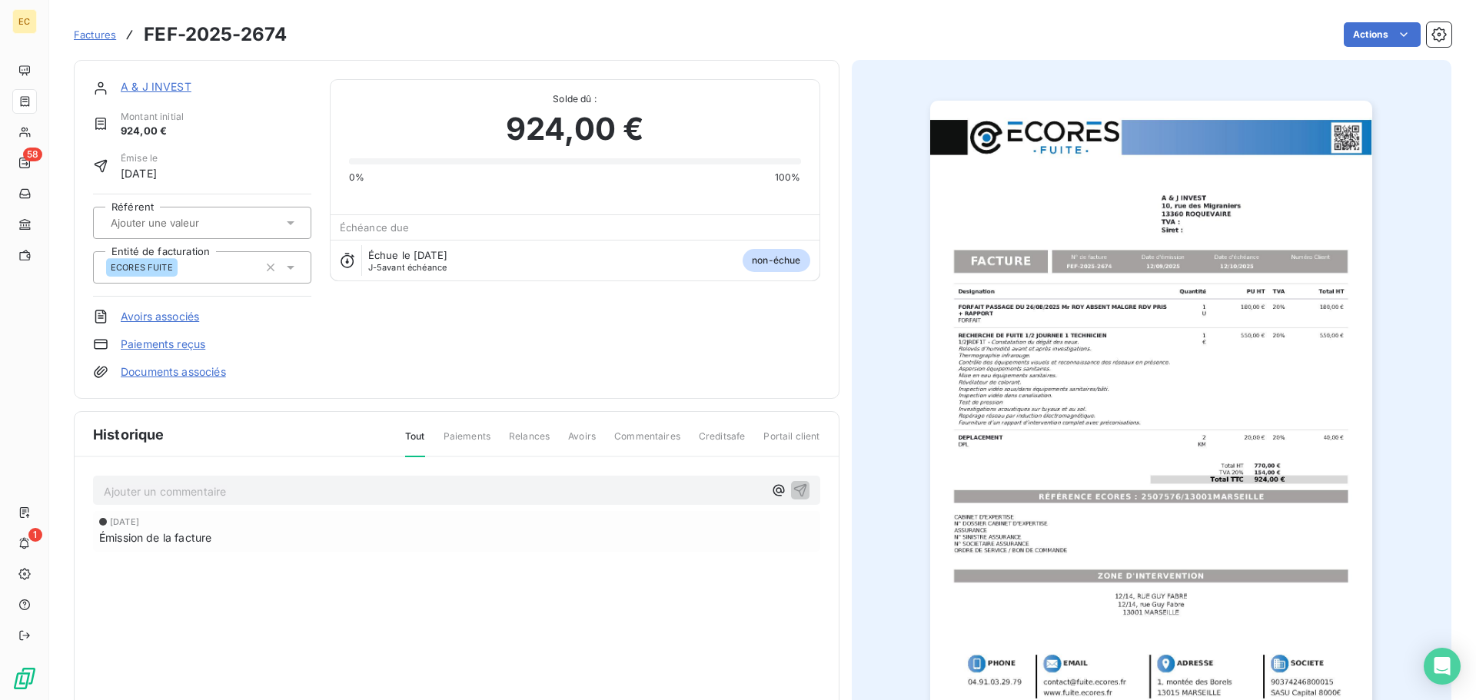
click at [154, 86] on link "A & J INVEST" at bounding box center [156, 86] width 71 height 13
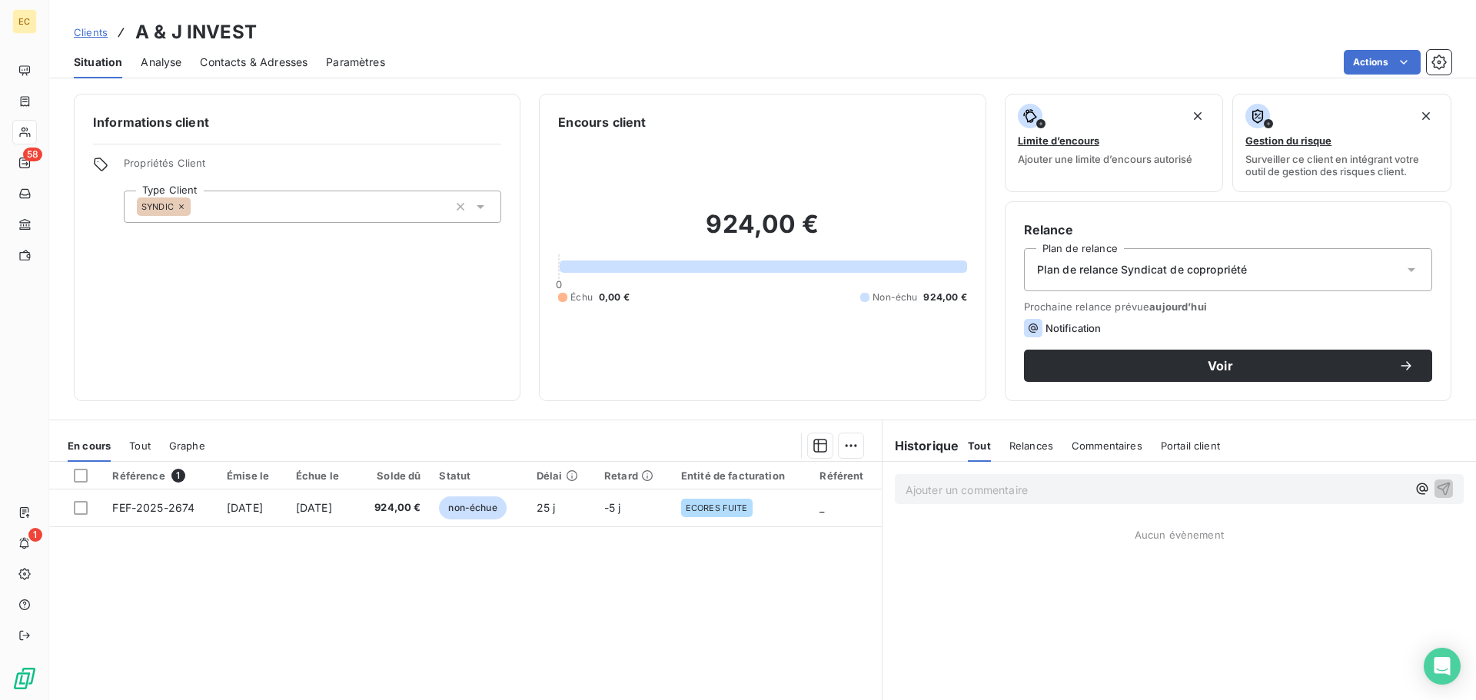
click at [256, 55] on span "Contacts & Adresses" at bounding box center [254, 62] width 108 height 15
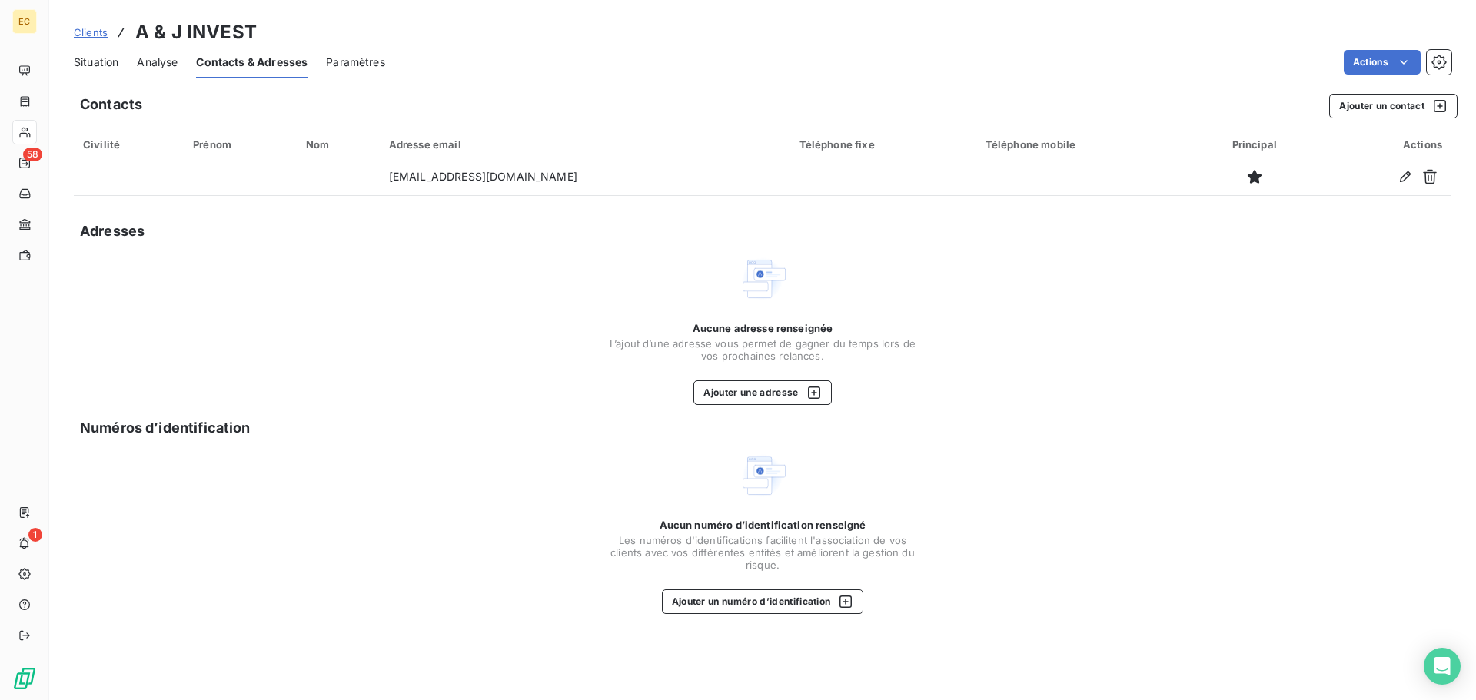
click at [92, 60] on span "Situation" at bounding box center [96, 62] width 45 height 15
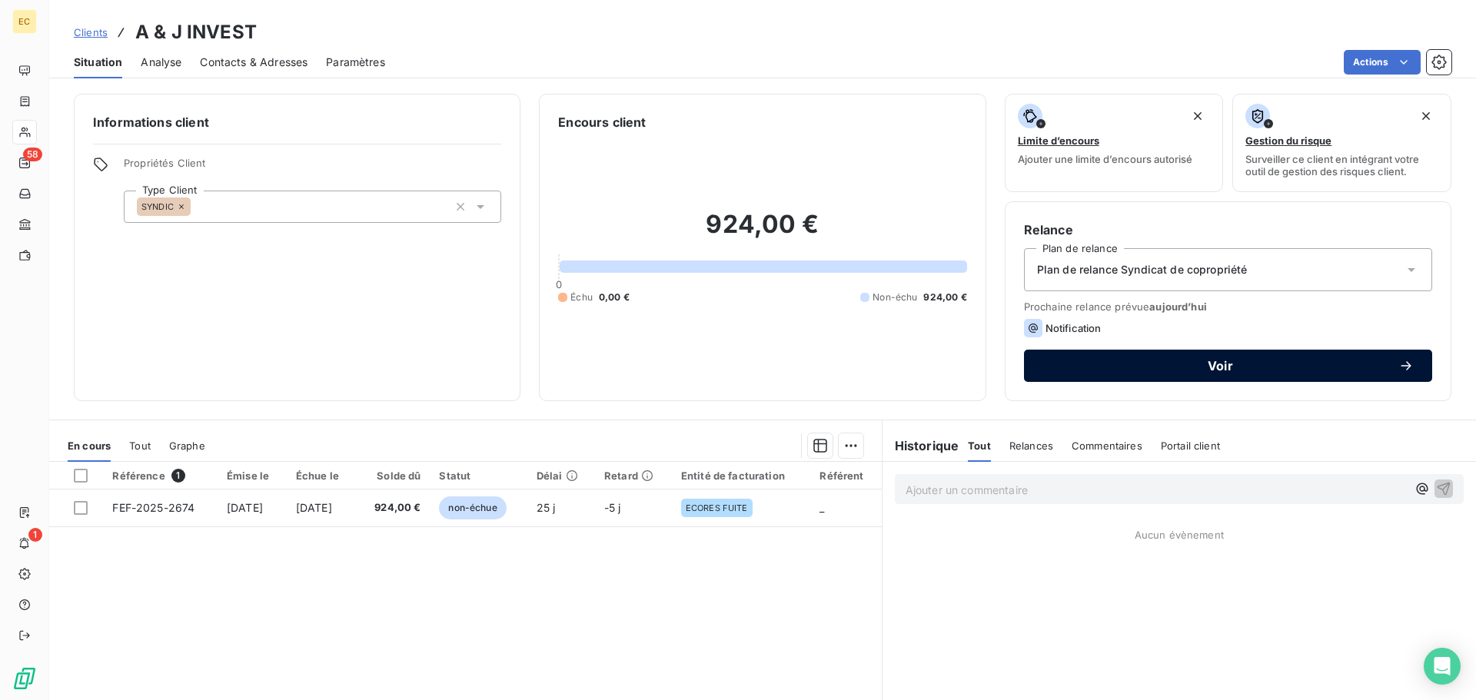
click at [1200, 362] on span "Voir" at bounding box center [1220, 366] width 356 height 12
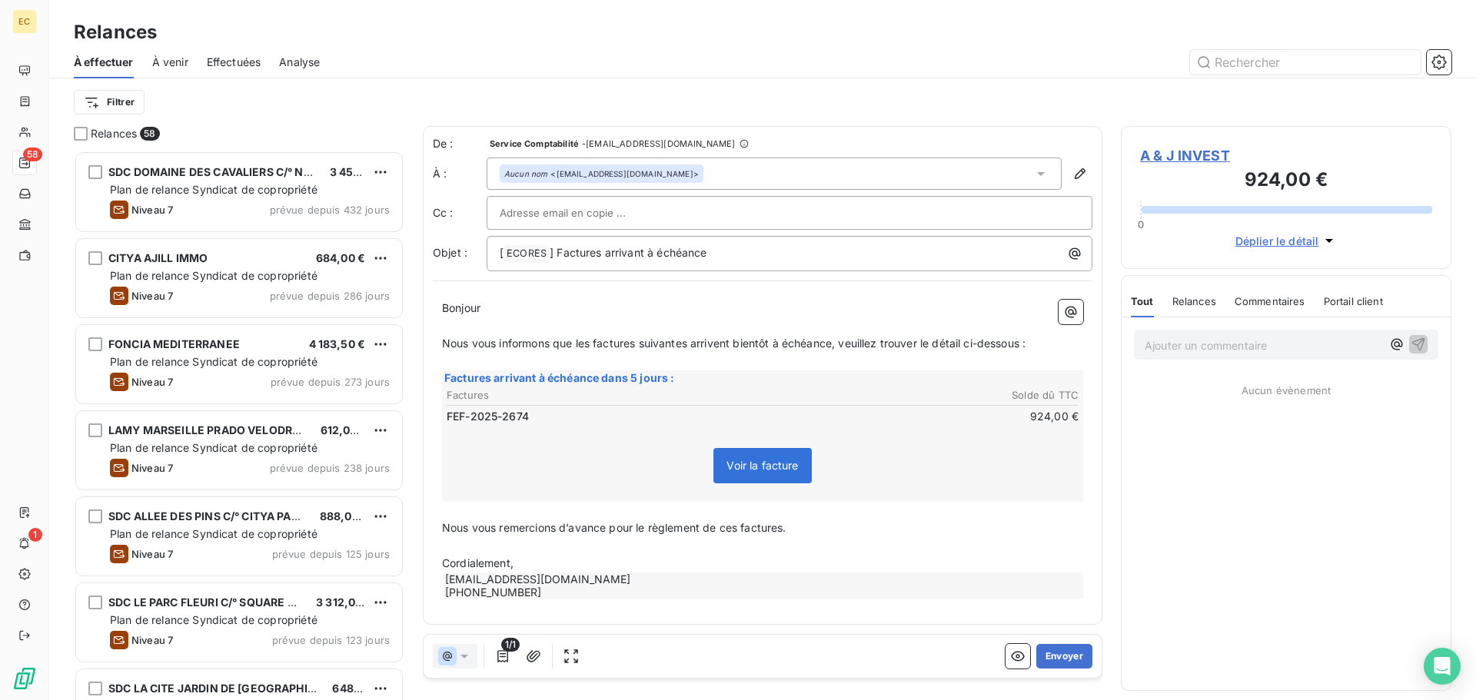
scroll to position [538, 319]
click at [1069, 665] on button "Envoyer" at bounding box center [1064, 656] width 56 height 25
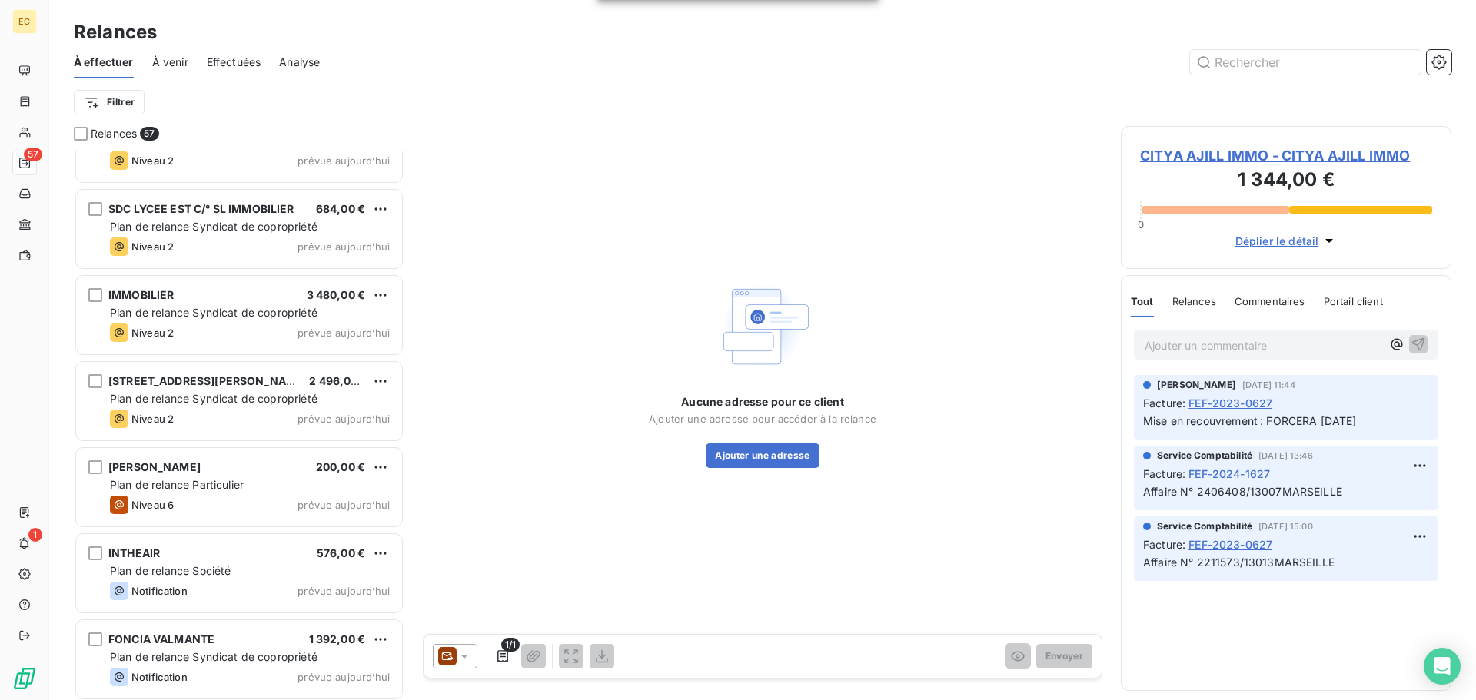
scroll to position [4357, 0]
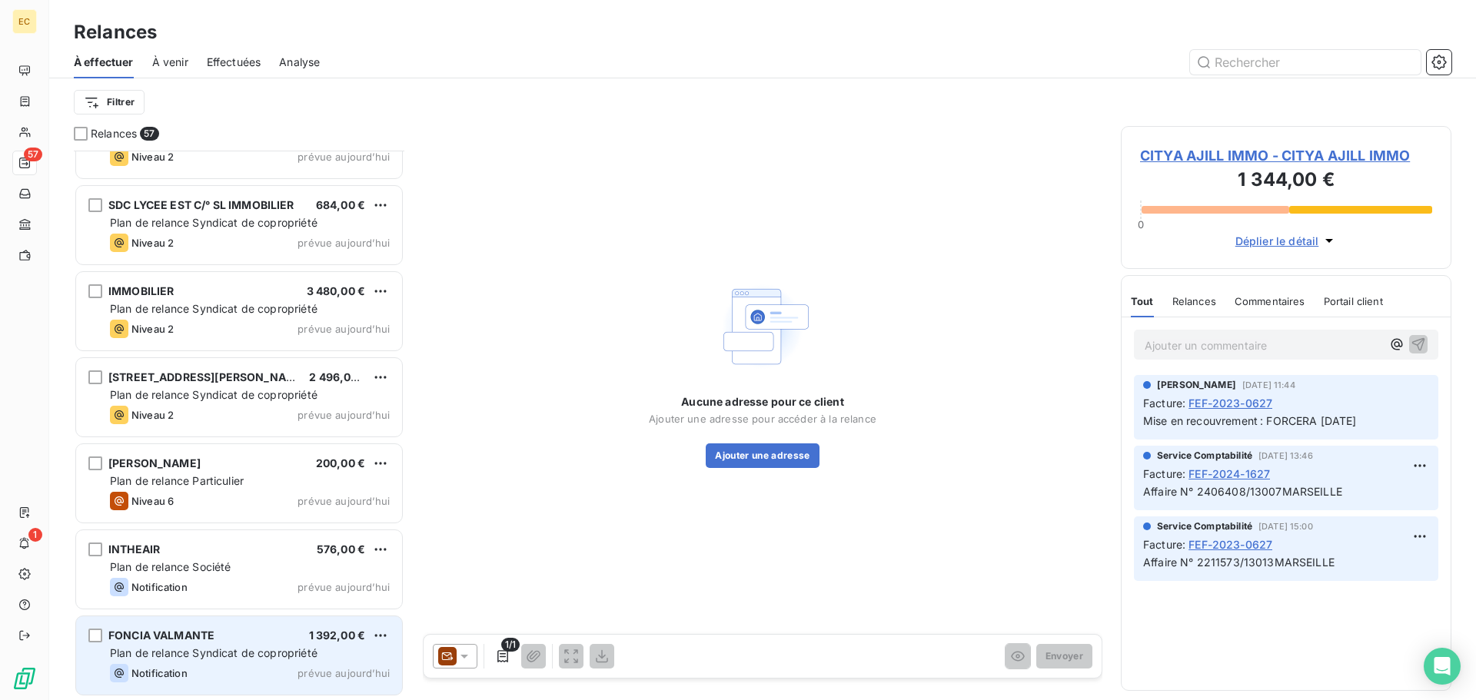
click at [225, 648] on span "Plan de relance Syndicat de copropriété" at bounding box center [213, 652] width 207 height 13
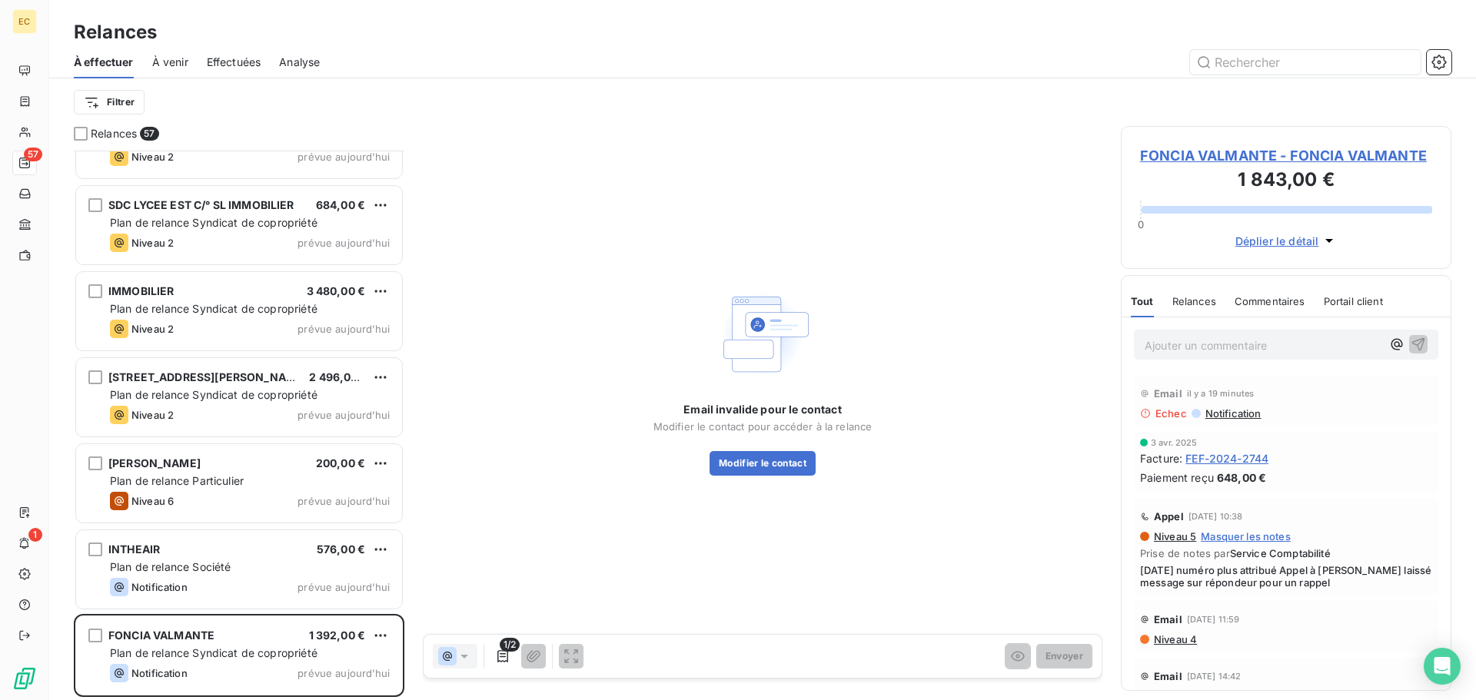
click at [1195, 157] on span "FONCIA VALMANTE - FONCIA VALMANTE" at bounding box center [1286, 155] width 292 height 21
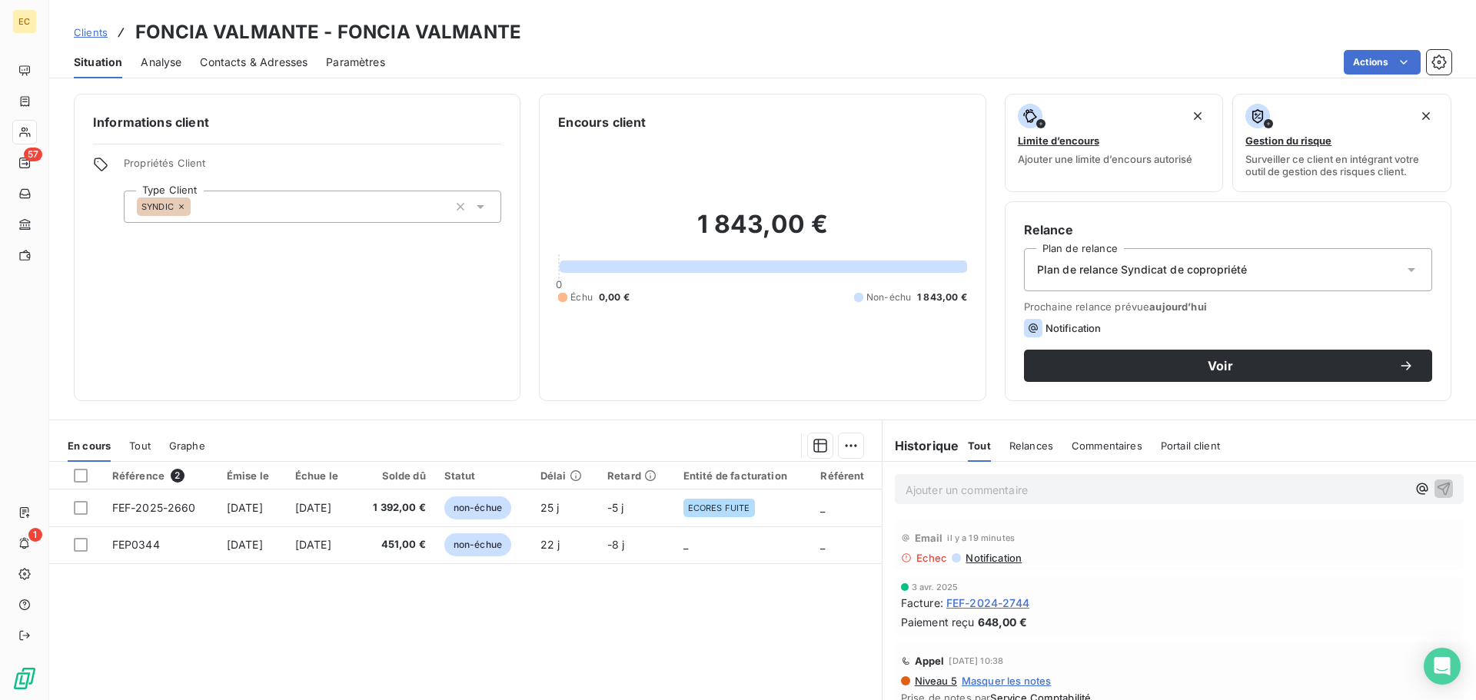
click at [988, 556] on span "Notification" at bounding box center [993, 558] width 58 height 12
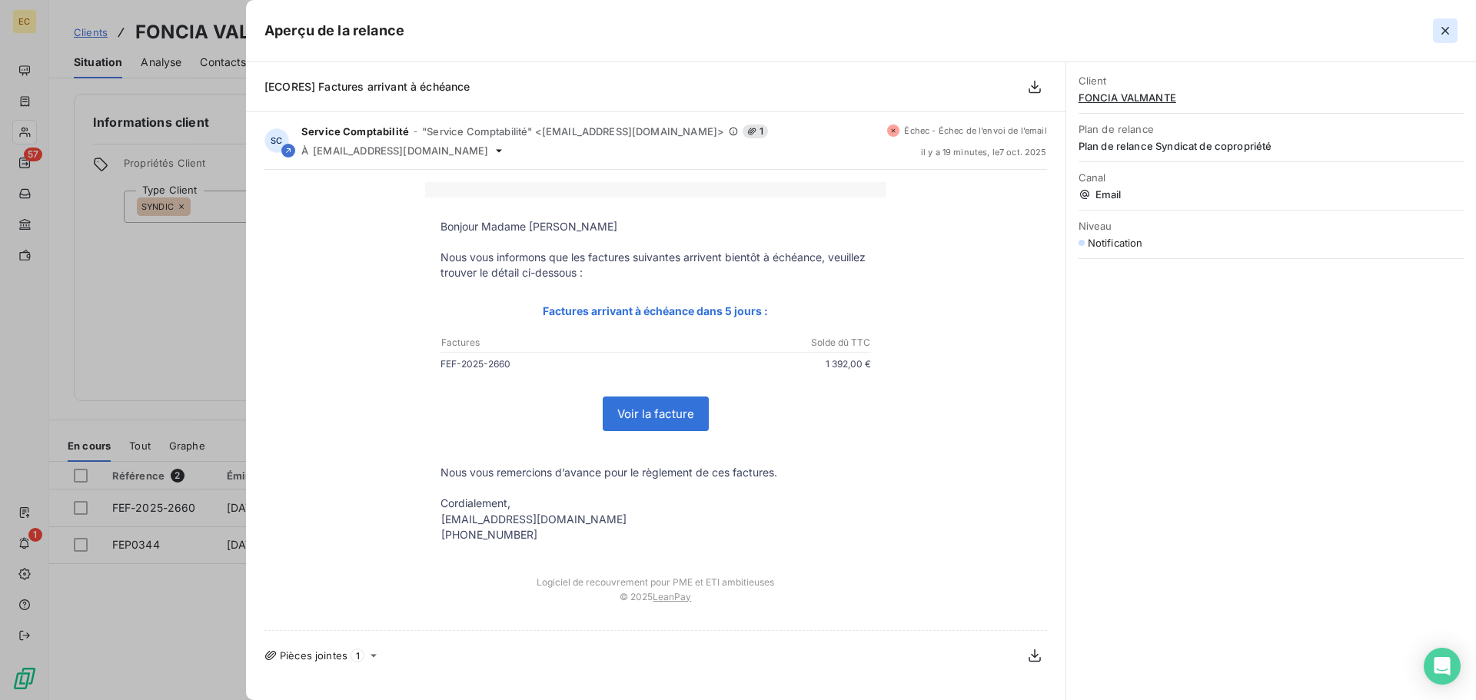
click at [1443, 32] on icon "button" at bounding box center [1445, 31] width 8 height 8
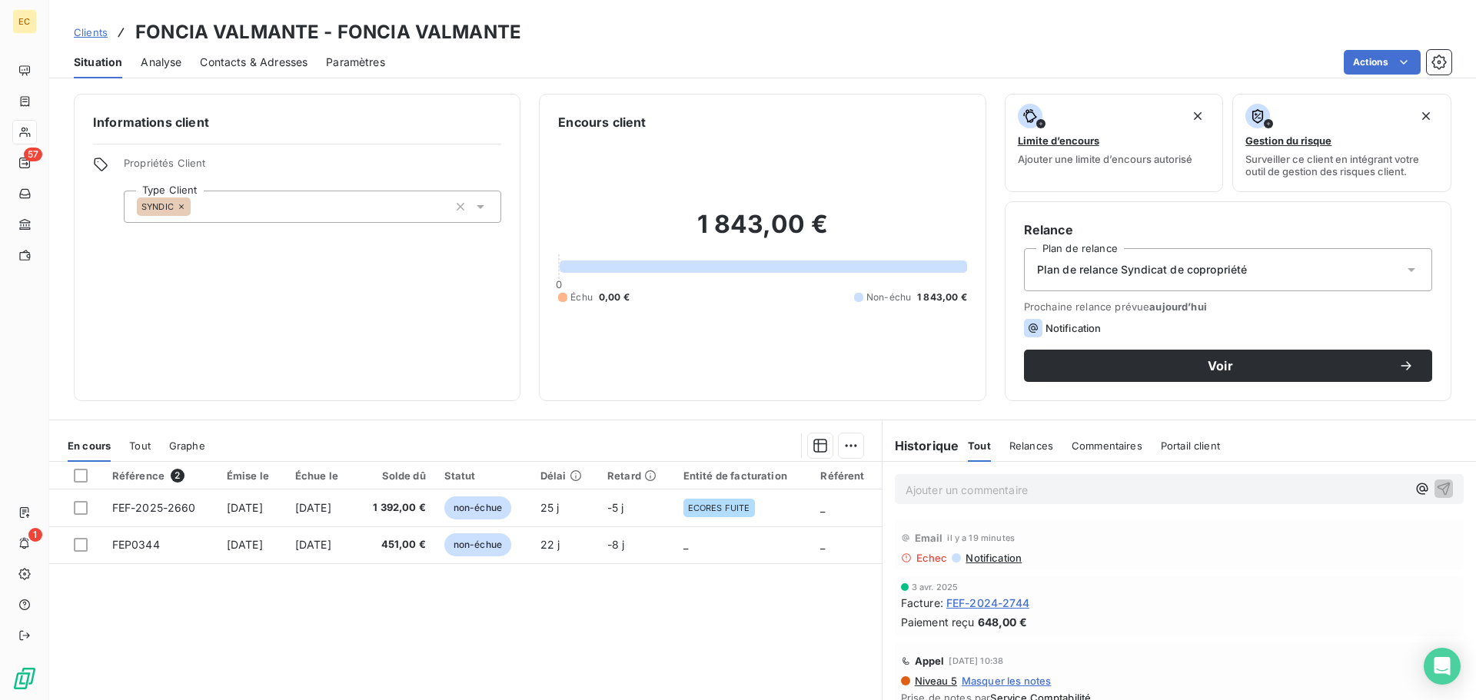
drag, startPoint x: 227, startPoint y: 59, endPoint x: 433, endPoint y: 84, distance: 207.4
click at [228, 59] on span "Contacts & Adresses" at bounding box center [254, 62] width 108 height 15
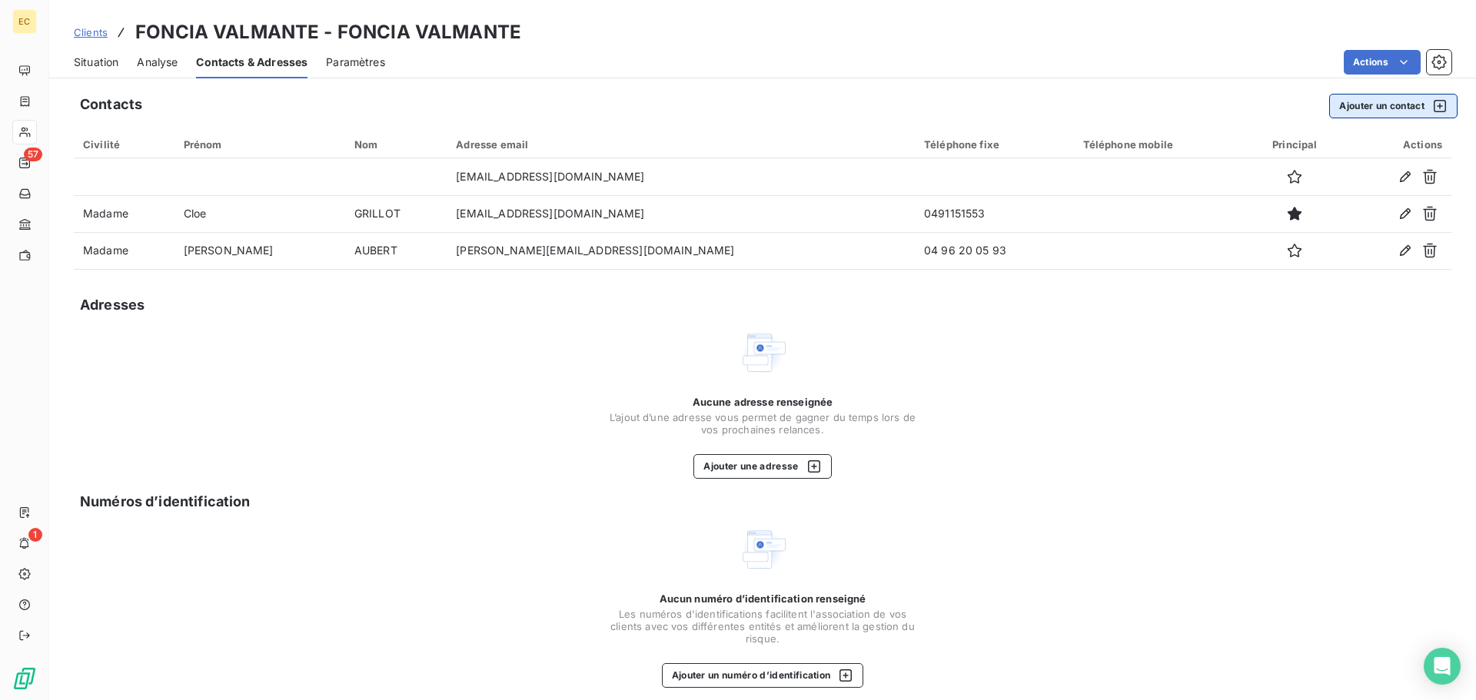
click at [1352, 106] on button "Ajouter un contact" at bounding box center [1393, 106] width 128 height 25
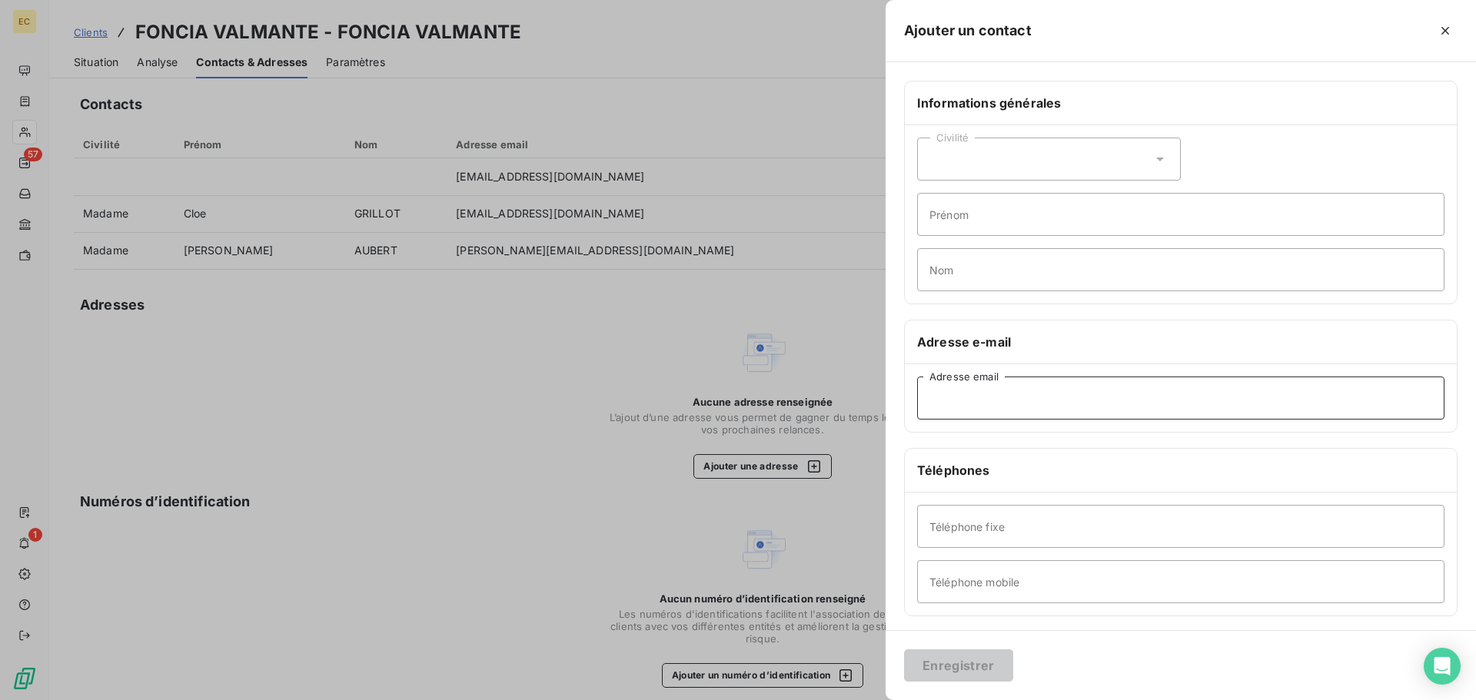
paste input "factures-fournisseurs-marseille@foncia.com"
type input "factures-fournisseurs-marseille@foncia.com"
click at [980, 666] on button "Enregistrer" at bounding box center [958, 665] width 109 height 32
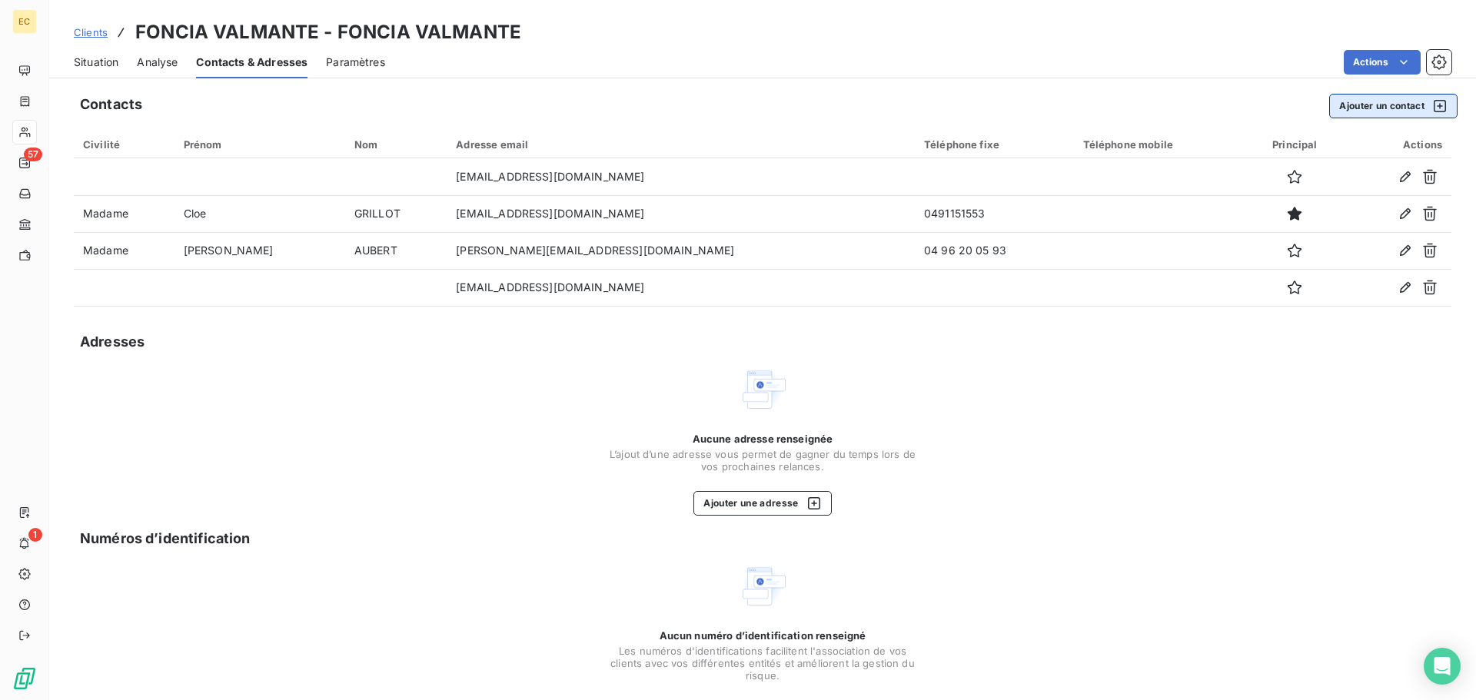
click at [1349, 111] on button "Ajouter un contact" at bounding box center [1393, 106] width 128 height 25
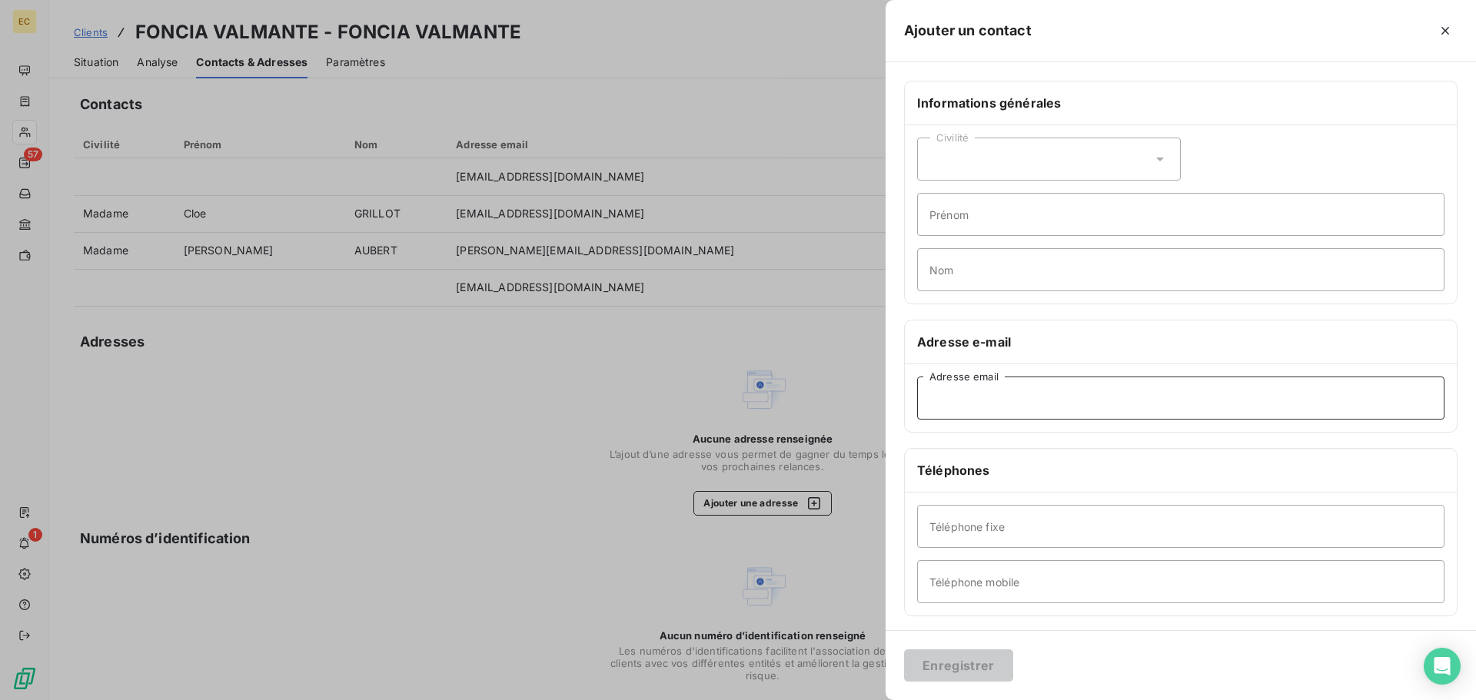
click at [960, 397] on input "Adresse email" at bounding box center [1180, 398] width 527 height 43
paste input "encaissement-marseille@foncia.com"
type input "encaissement-marseille@foncia.com"
click at [988, 668] on button "Enregistrer" at bounding box center [958, 665] width 109 height 32
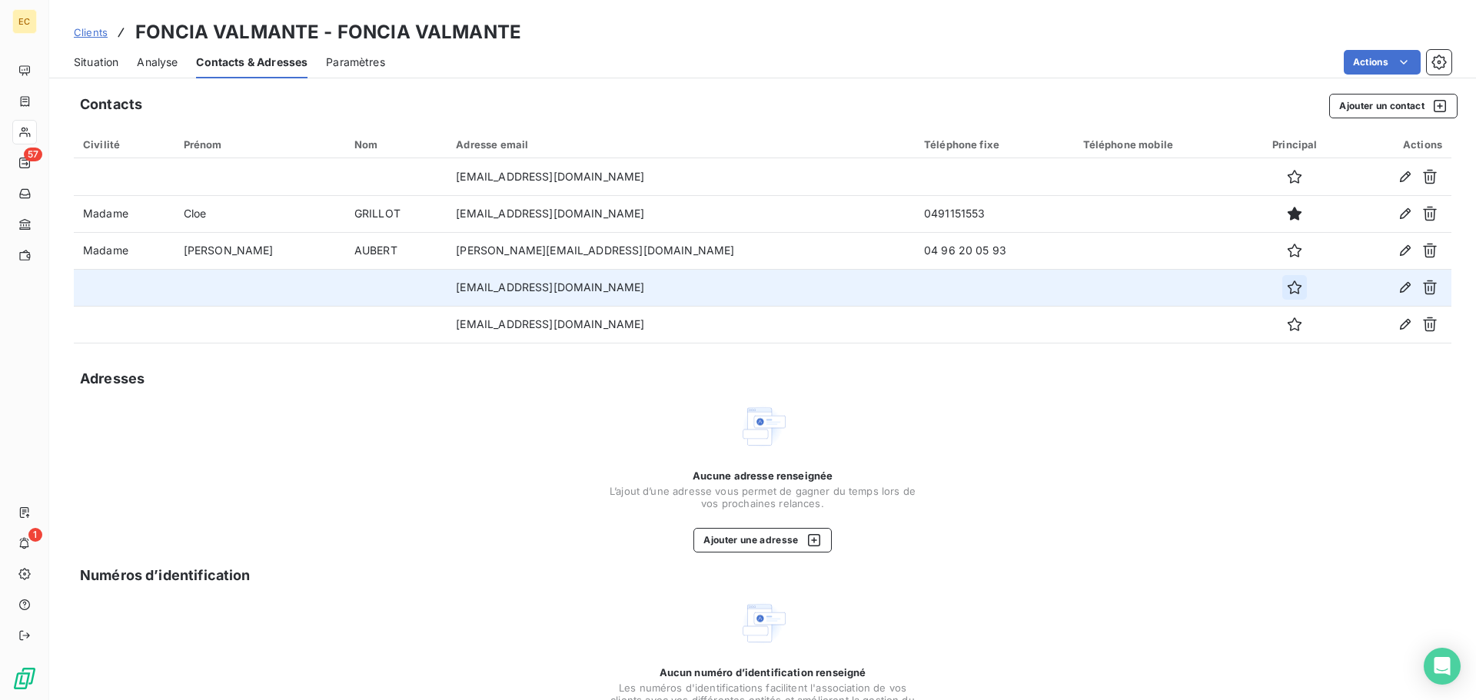
click at [1286, 285] on icon "button" at bounding box center [1293, 287] width 15 height 15
click at [100, 62] on span "Situation" at bounding box center [96, 62] width 45 height 15
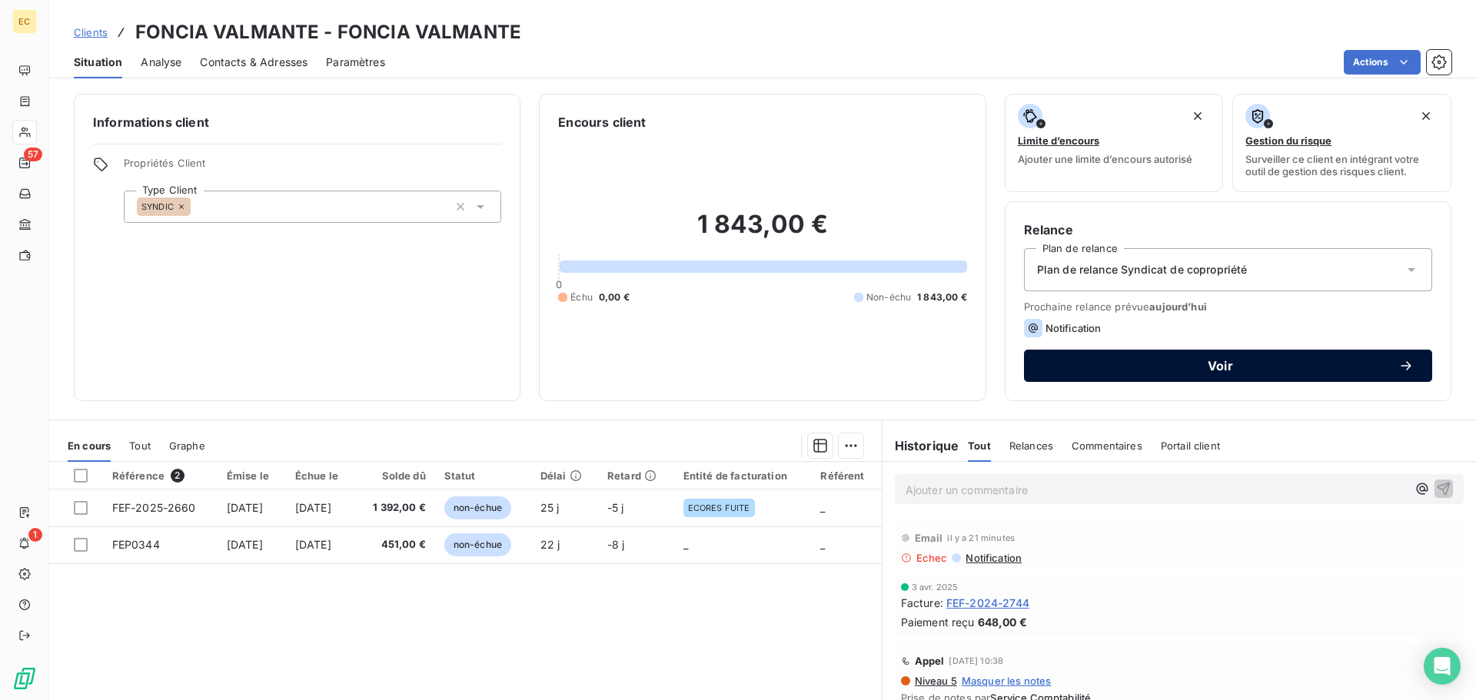
click at [1219, 367] on span "Voir" at bounding box center [1220, 366] width 356 height 12
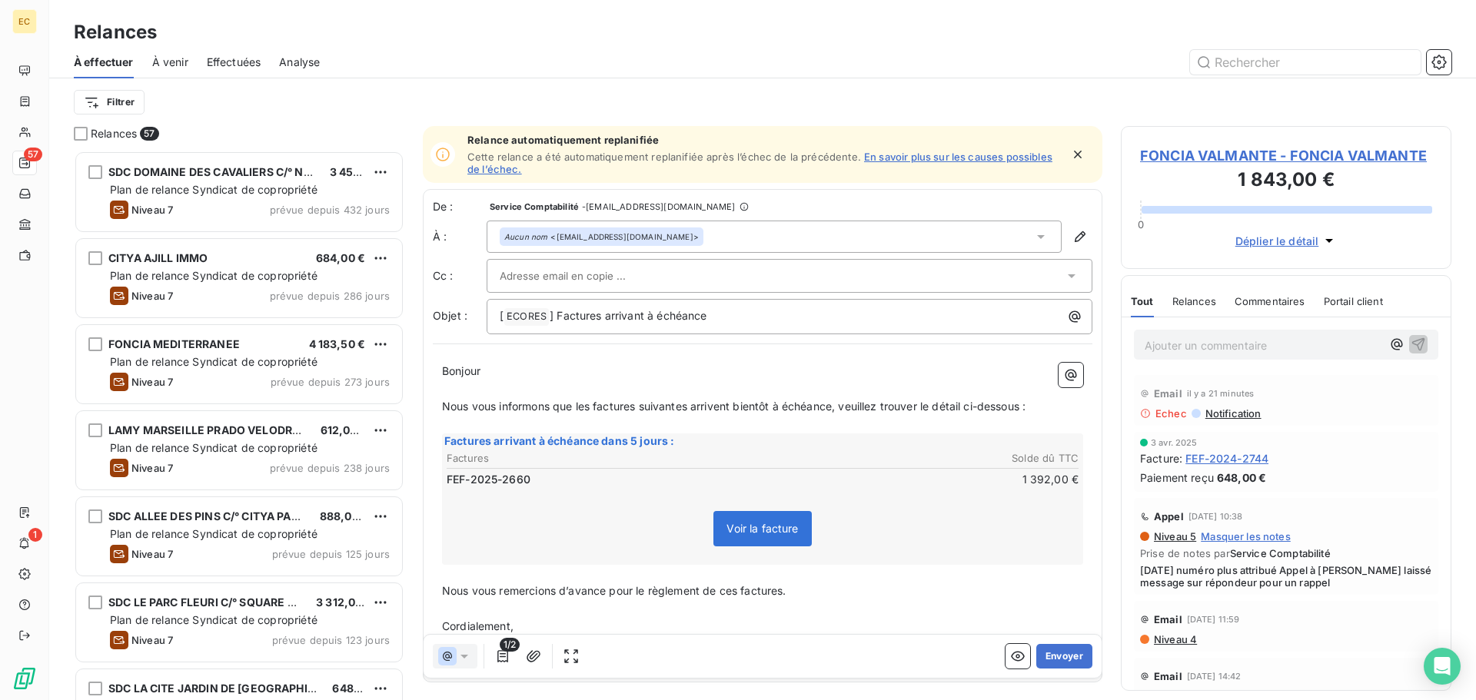
scroll to position [538, 319]
click at [697, 269] on div at bounding box center [782, 275] width 564 height 23
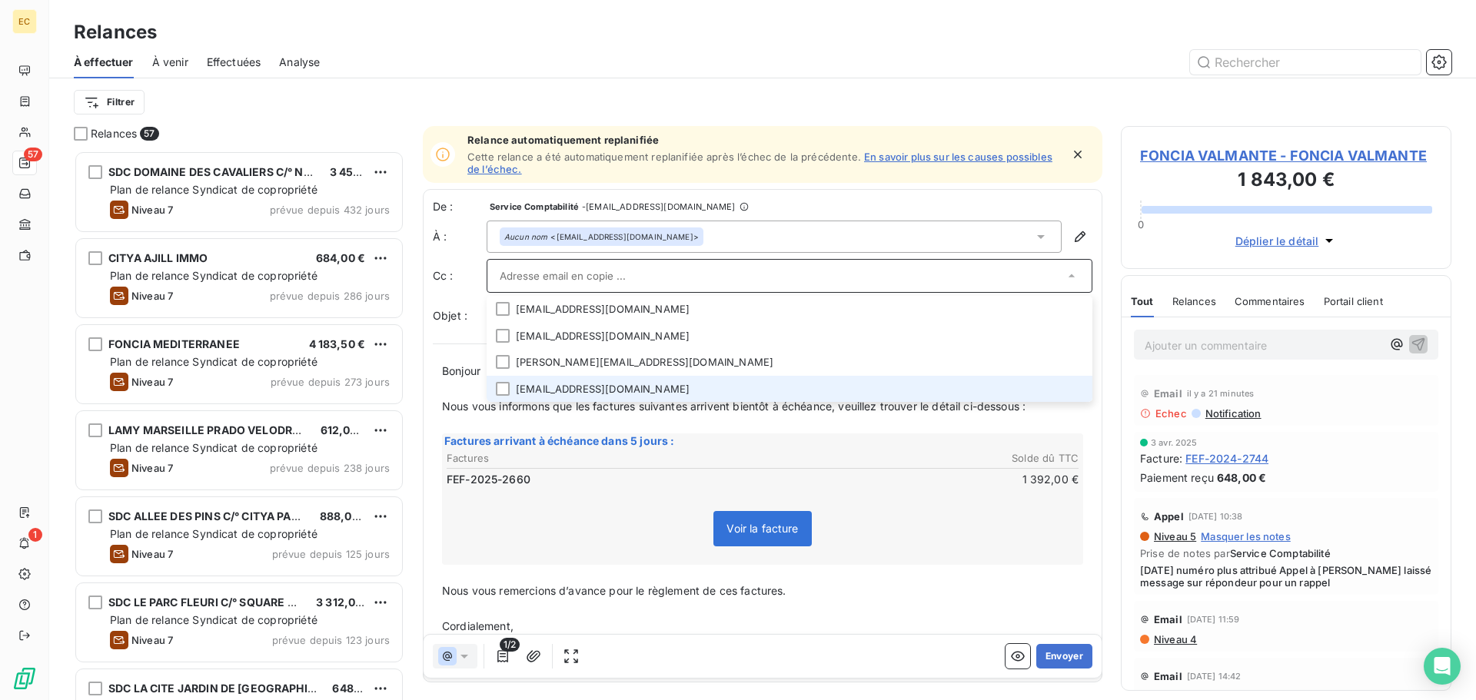
click at [623, 391] on li "encaissement-marseille@foncia.com" at bounding box center [789, 389] width 606 height 27
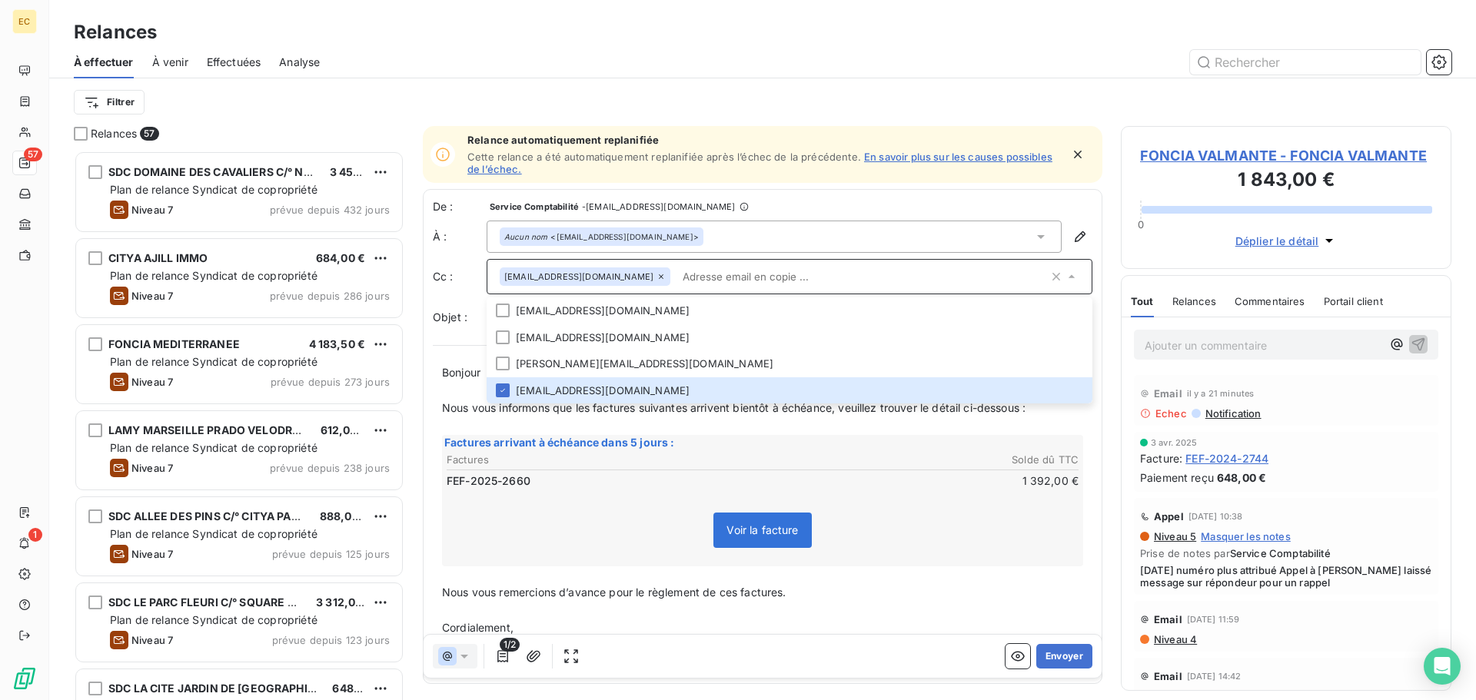
click at [917, 542] on div "Voir la facture" at bounding box center [762, 533] width 636 height 66
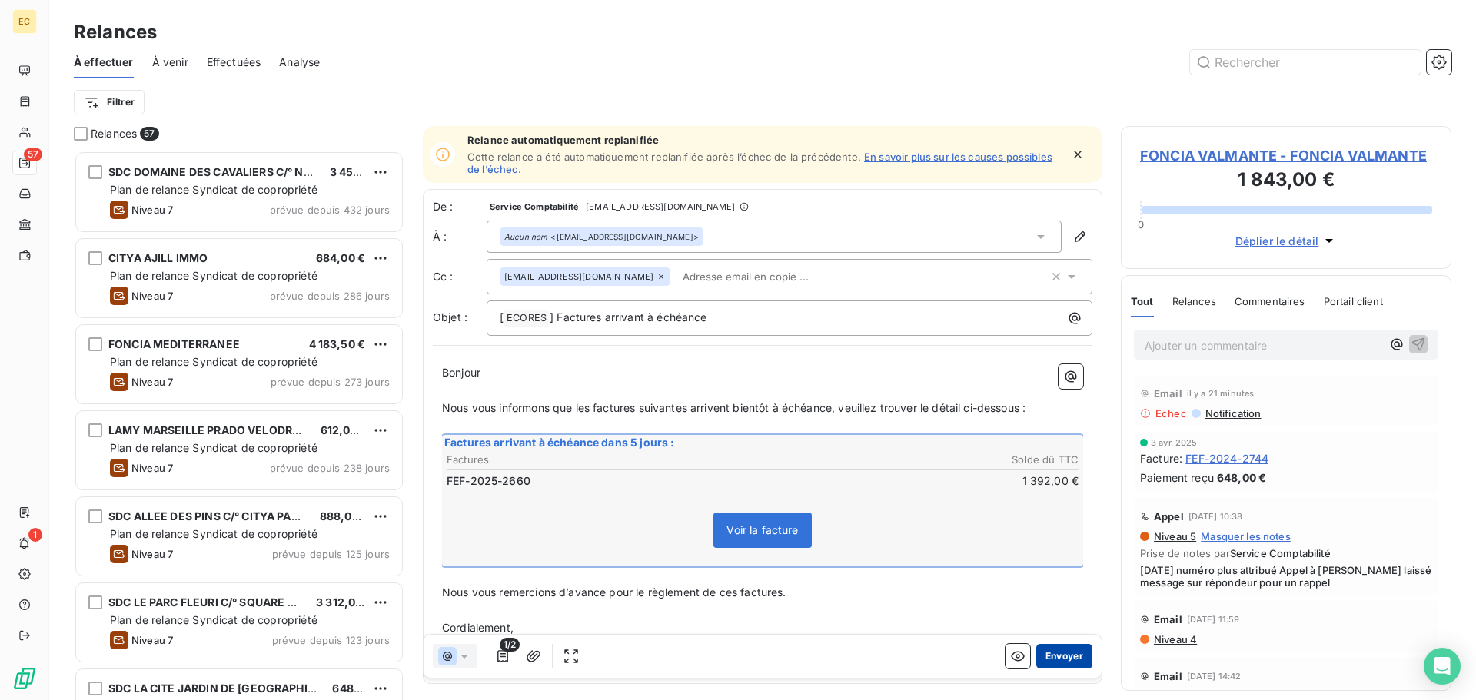
click at [1056, 658] on button "Envoyer" at bounding box center [1064, 656] width 56 height 25
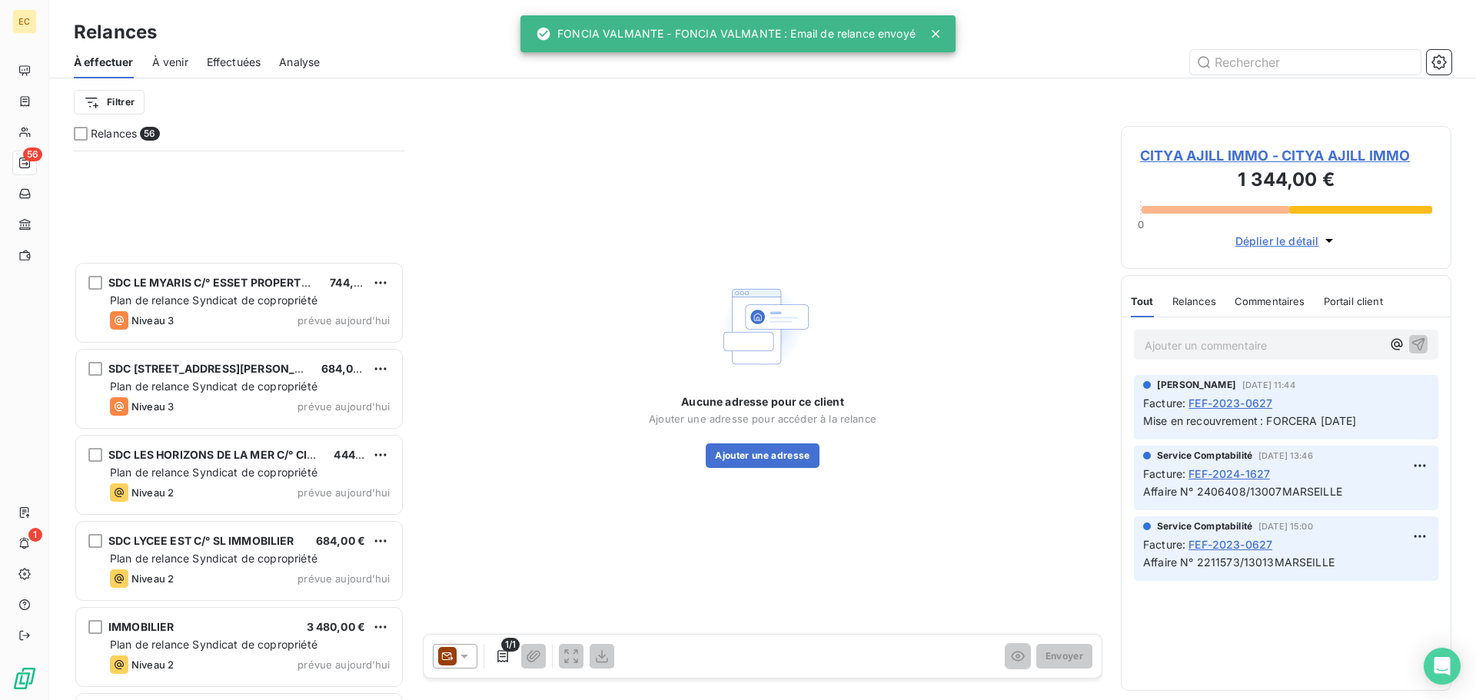
scroll to position [4271, 0]
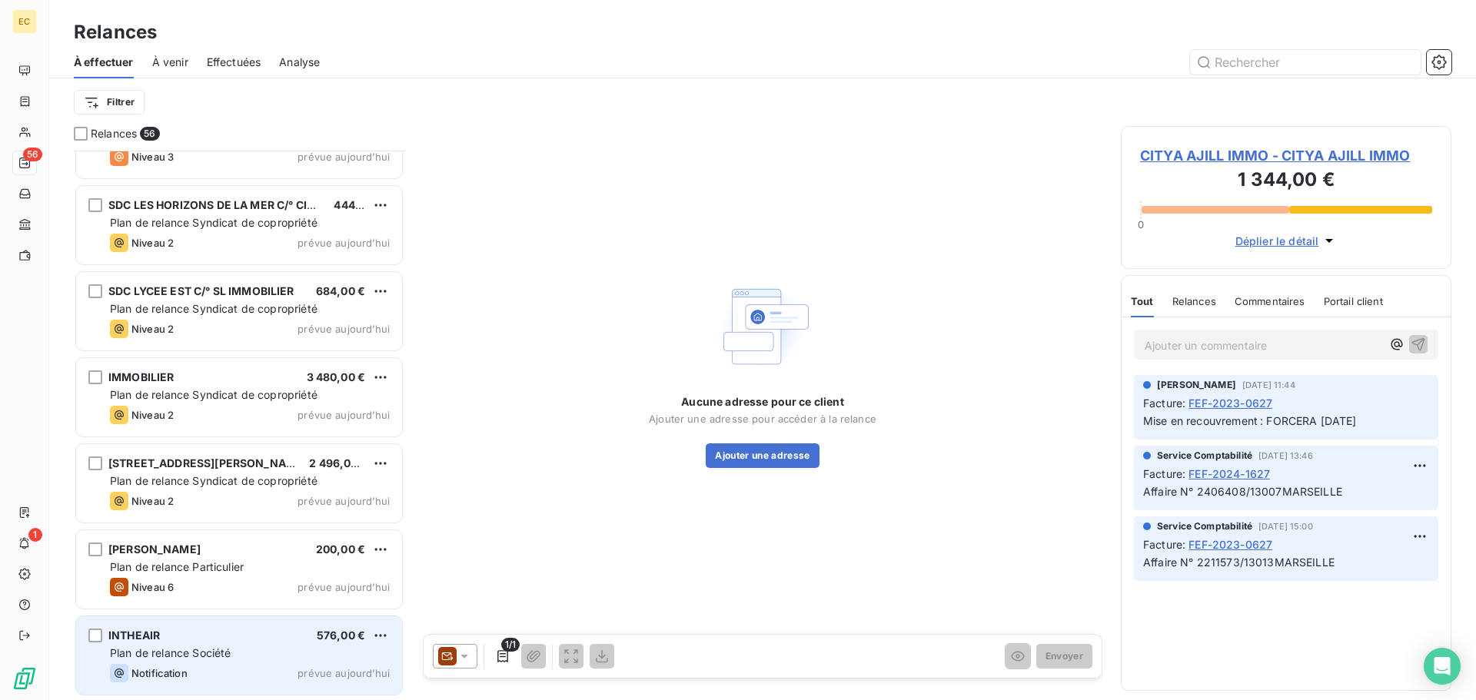
click at [253, 656] on div "Plan de relance Société" at bounding box center [250, 653] width 280 height 15
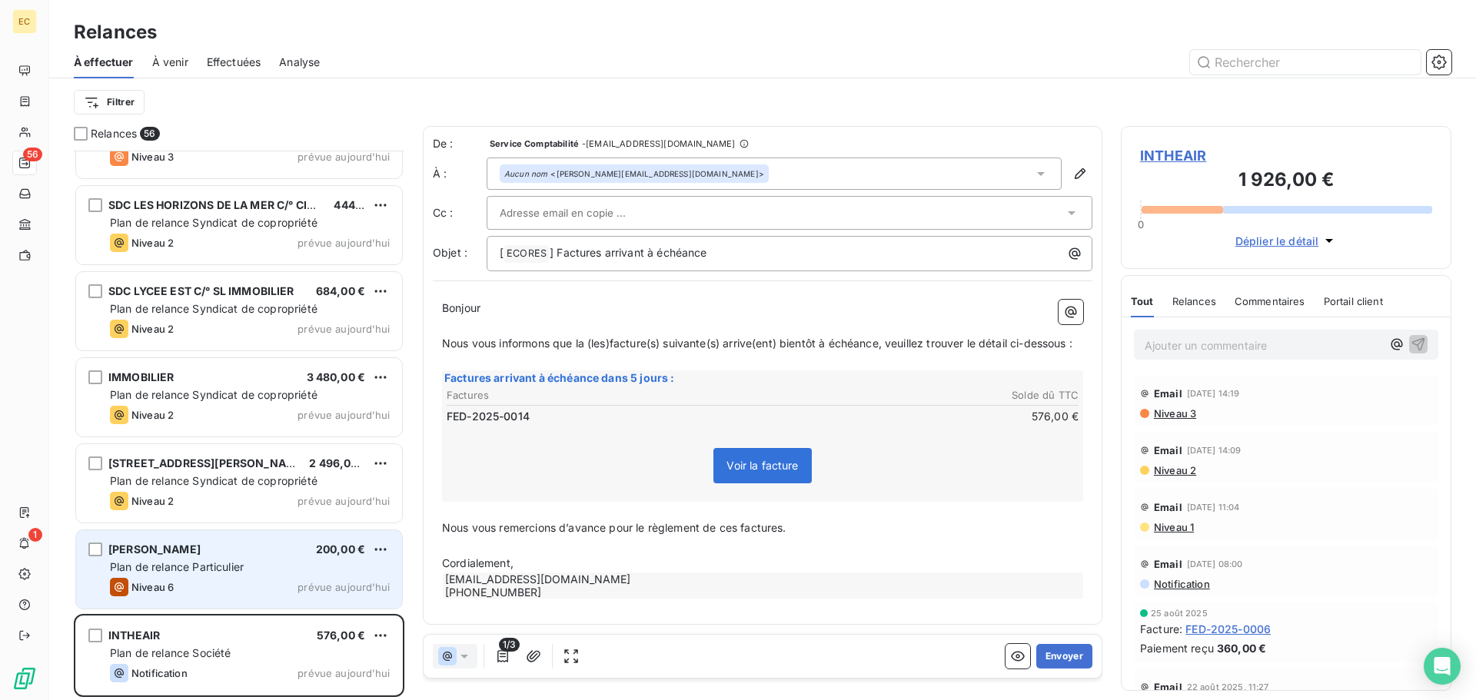
click at [178, 562] on span "Plan de relance Particulier" at bounding box center [177, 566] width 134 height 13
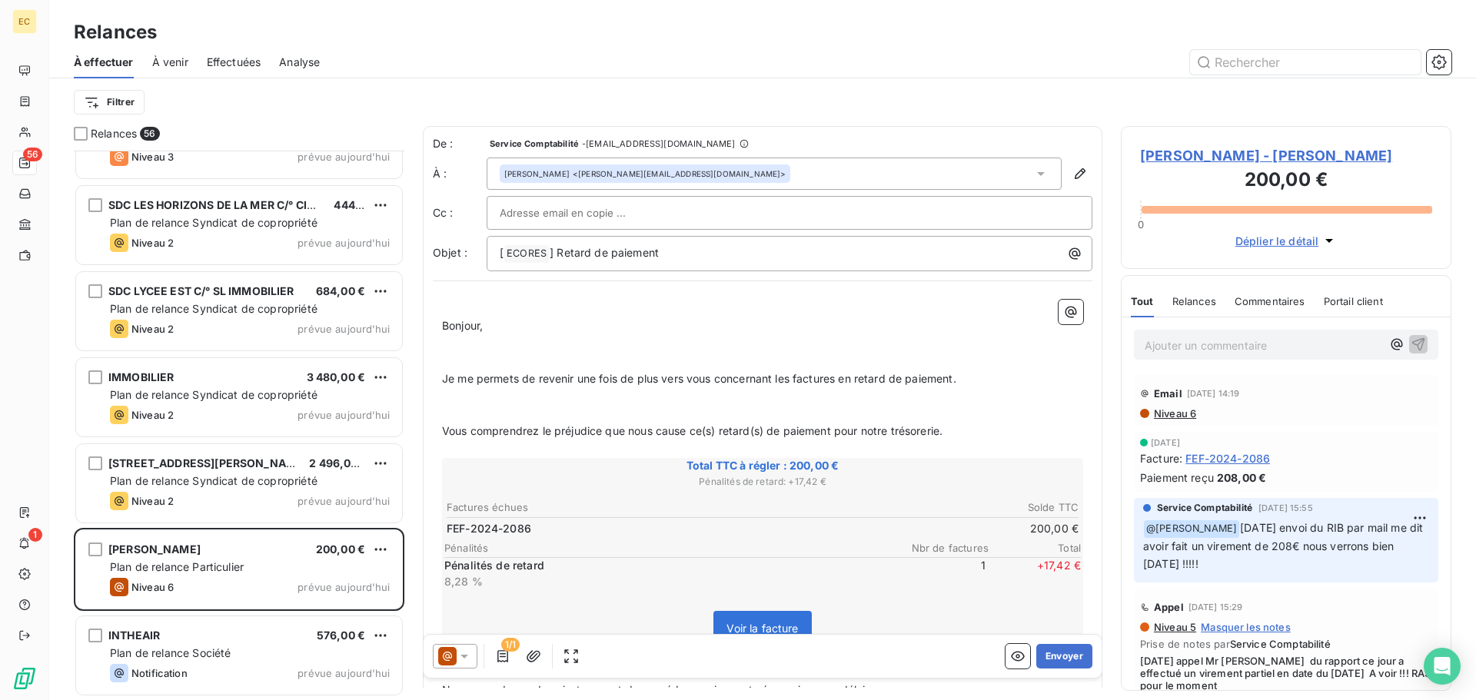
click at [792, 380] on span "Je me permets de revenir une fois de plus vers vous concernant les factures en …" at bounding box center [699, 378] width 514 height 13
click at [831, 377] on span "Je me permets de revenir une fois de plus vers vous concernant la factures en r…" at bounding box center [696, 378] width 509 height 13
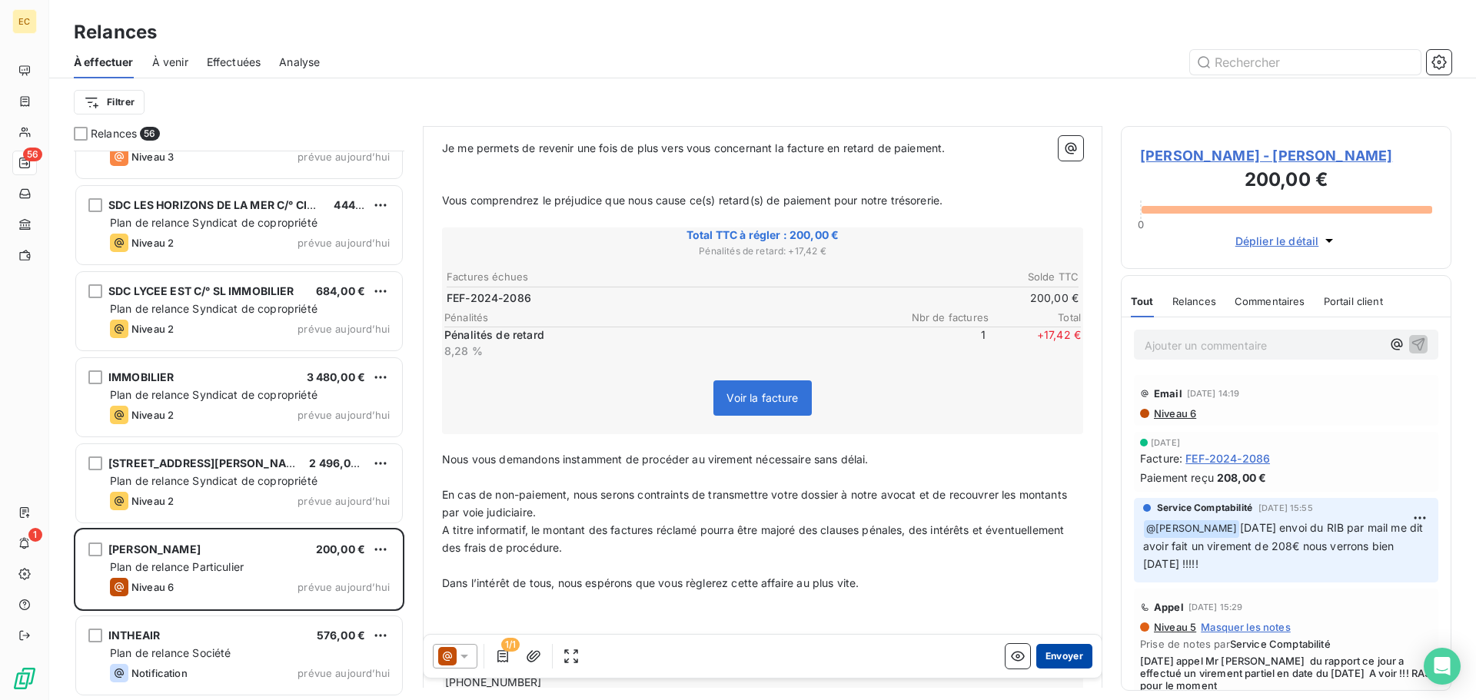
click at [1054, 656] on button "Envoyer" at bounding box center [1064, 656] width 56 height 25
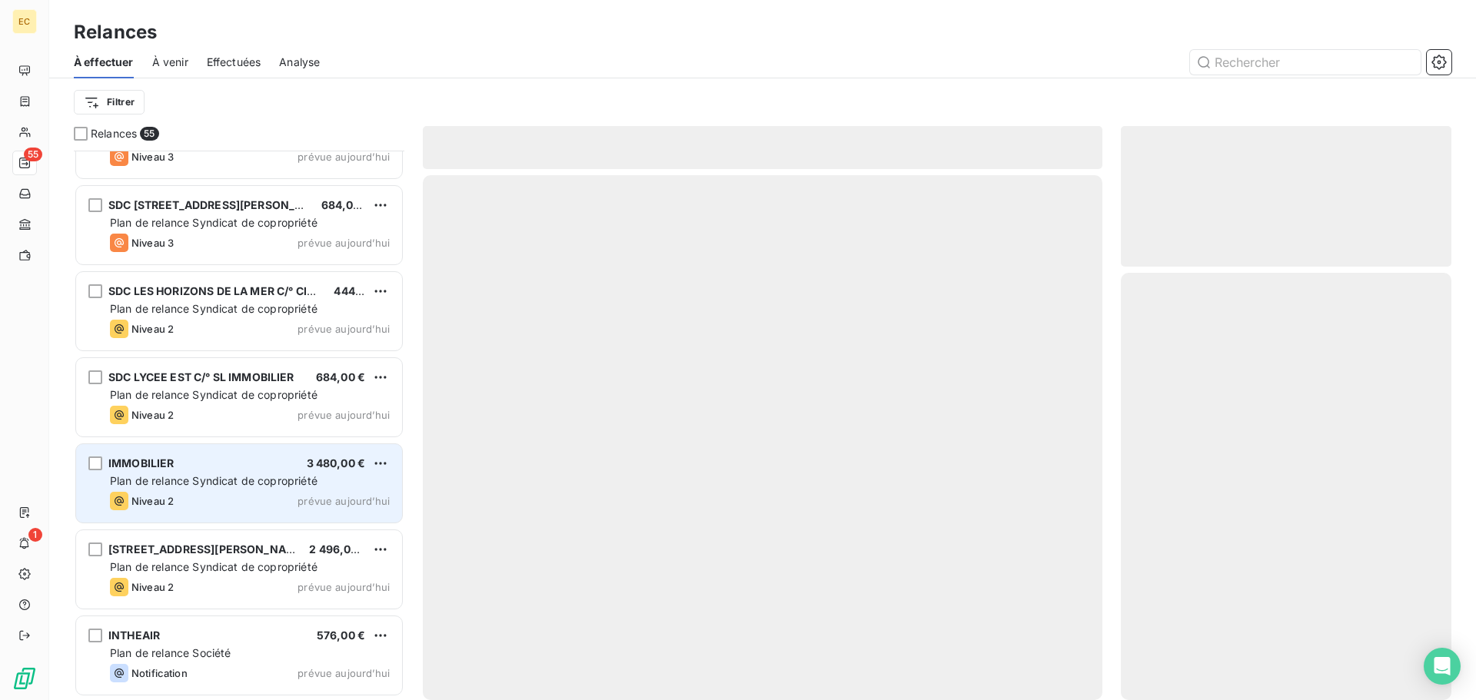
scroll to position [4185, 0]
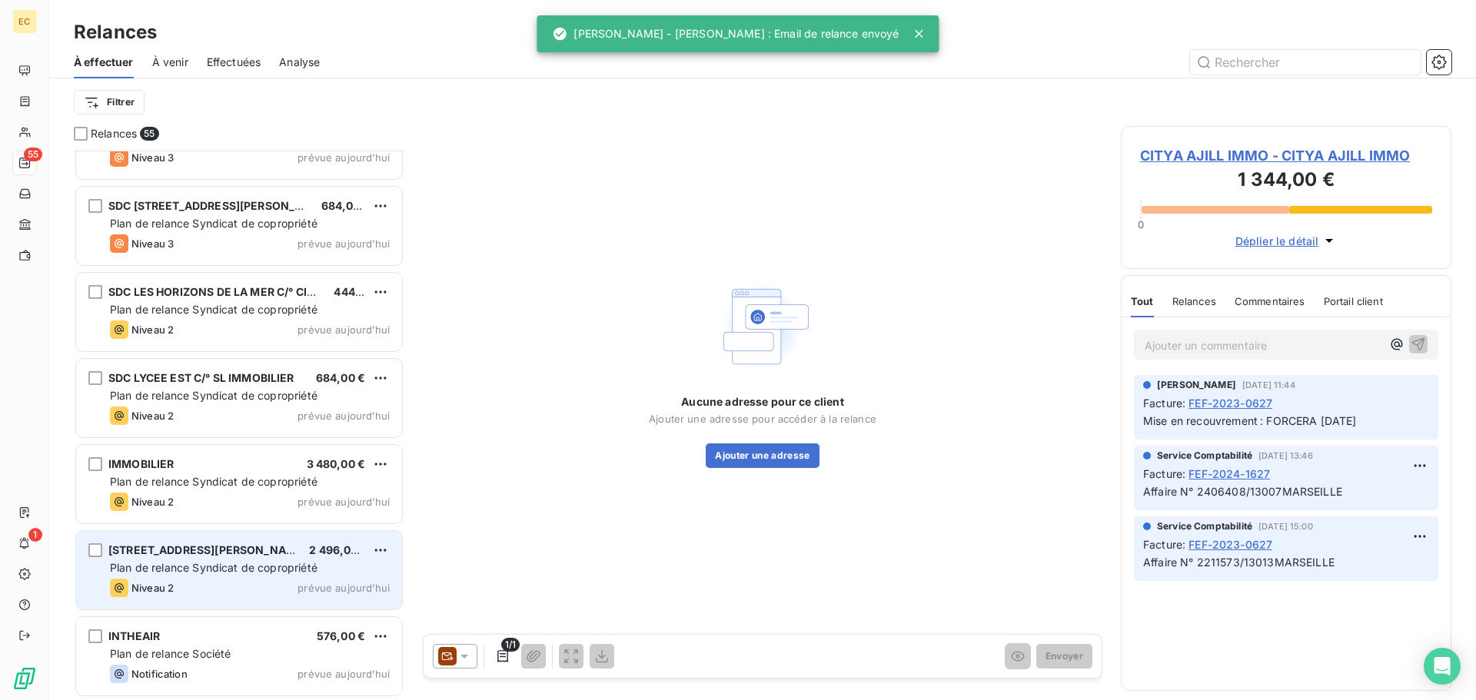
click at [179, 571] on span "Plan de relance Syndicat de copropriété" at bounding box center [213, 567] width 207 height 13
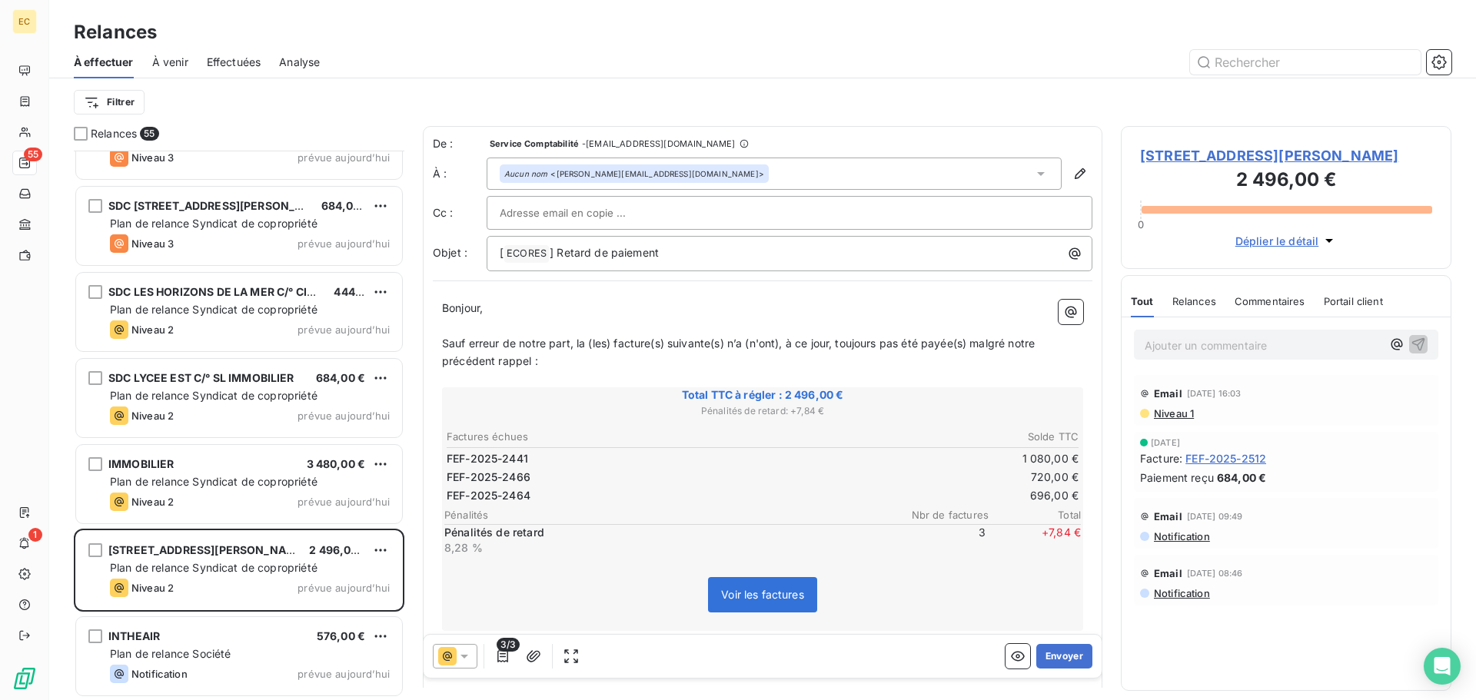
click at [1164, 160] on span "[STREET_ADDRESS][PERSON_NAME]" at bounding box center [1286, 155] width 292 height 21
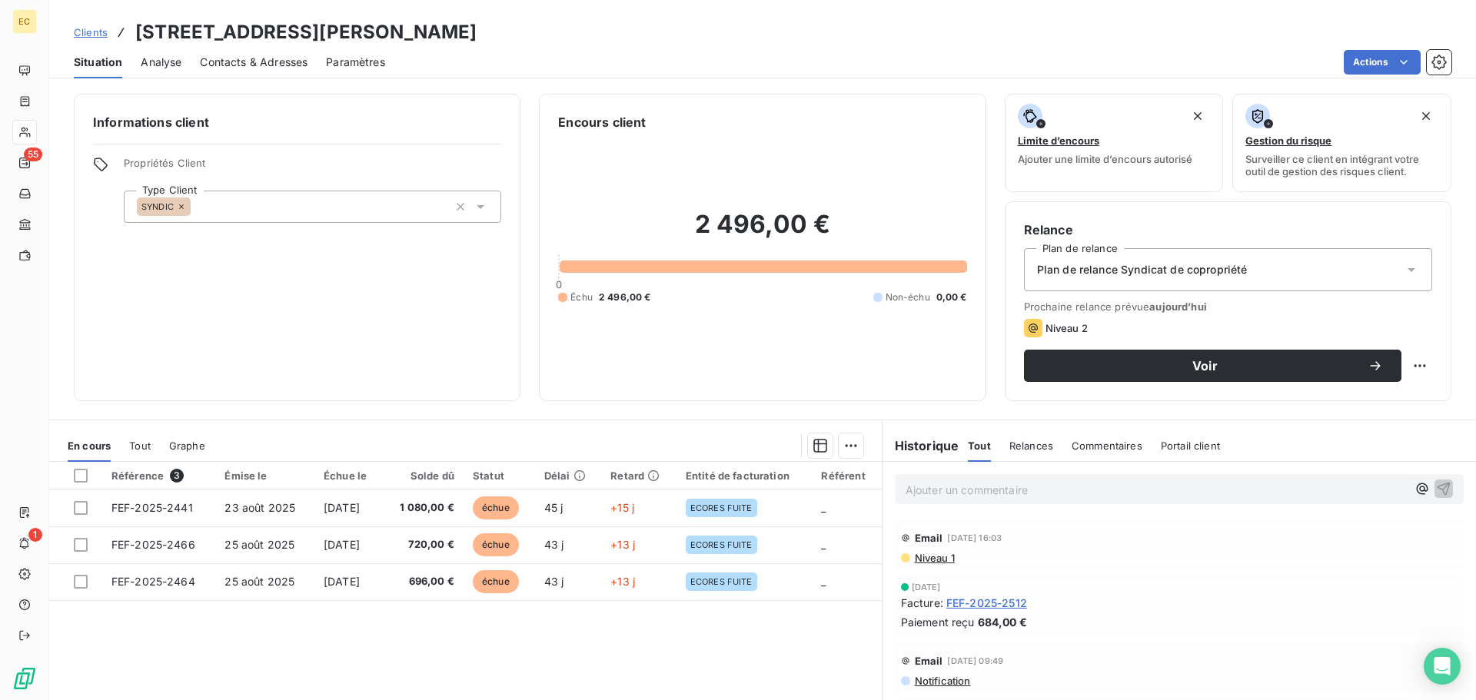
click at [278, 63] on span "Contacts & Adresses" at bounding box center [254, 62] width 108 height 15
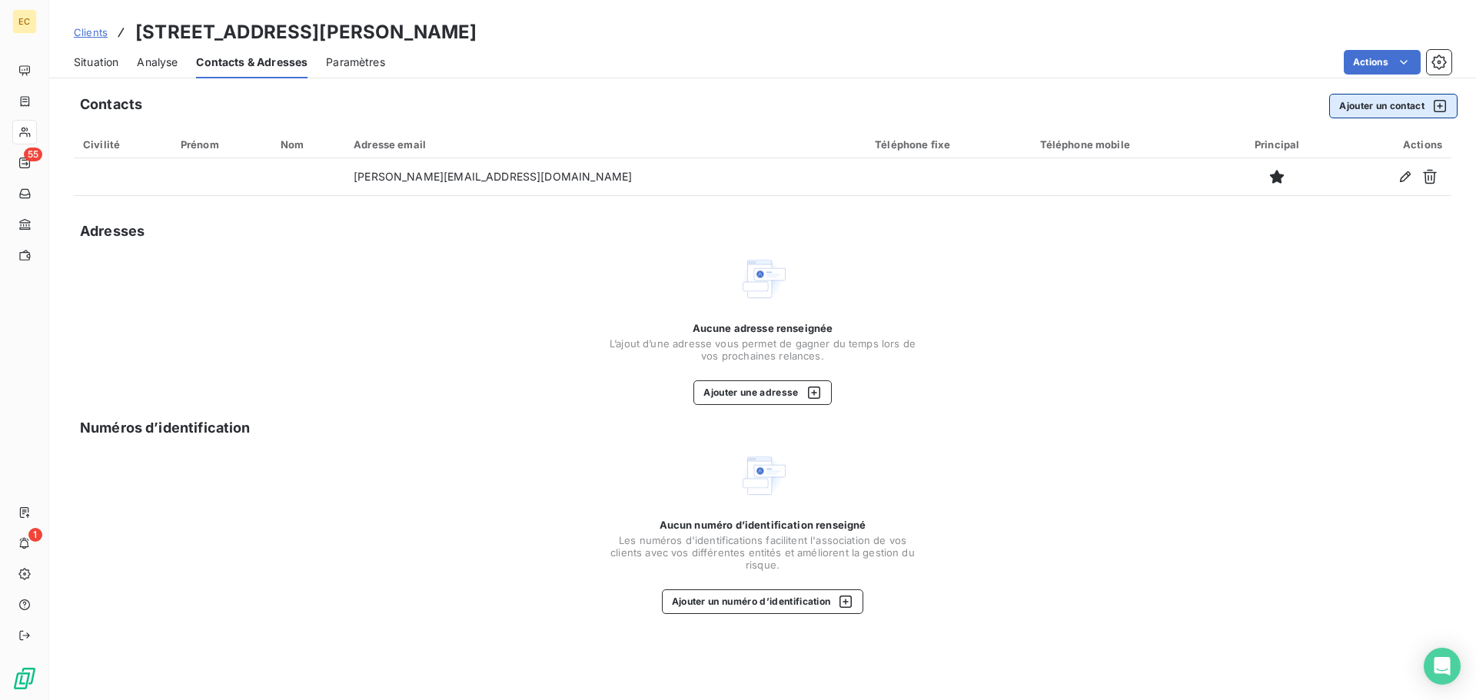
click at [1363, 111] on button "Ajouter un contact" at bounding box center [1393, 106] width 128 height 25
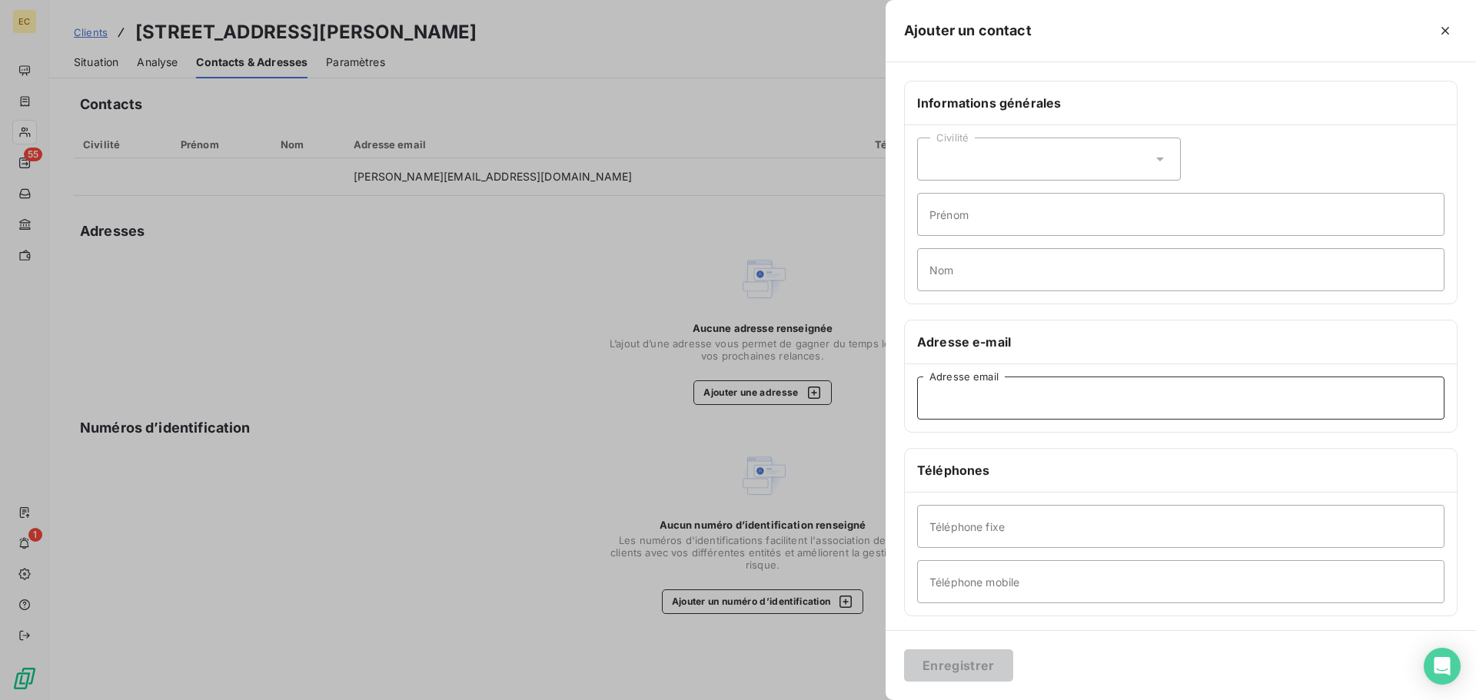
paste input "l.alvarez@somatrim.fr"
type input "l.alvarez@somatrim.fr"
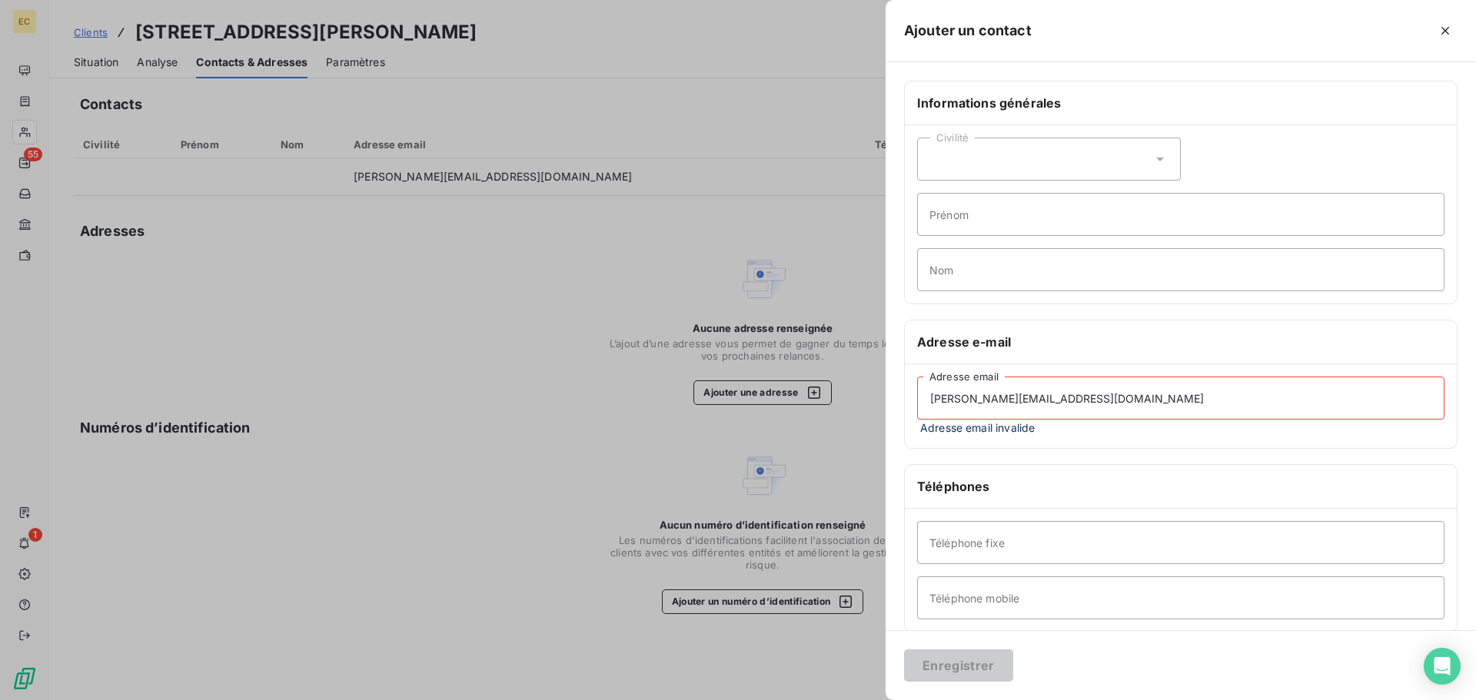
click at [980, 161] on div "Civilité" at bounding box center [1049, 159] width 264 height 43
drag, startPoint x: 1056, startPoint y: 403, endPoint x: 926, endPoint y: 407, distance: 129.9
click at [926, 407] on input "l.alvarez@somatrim.fr" at bounding box center [1180, 398] width 527 height 43
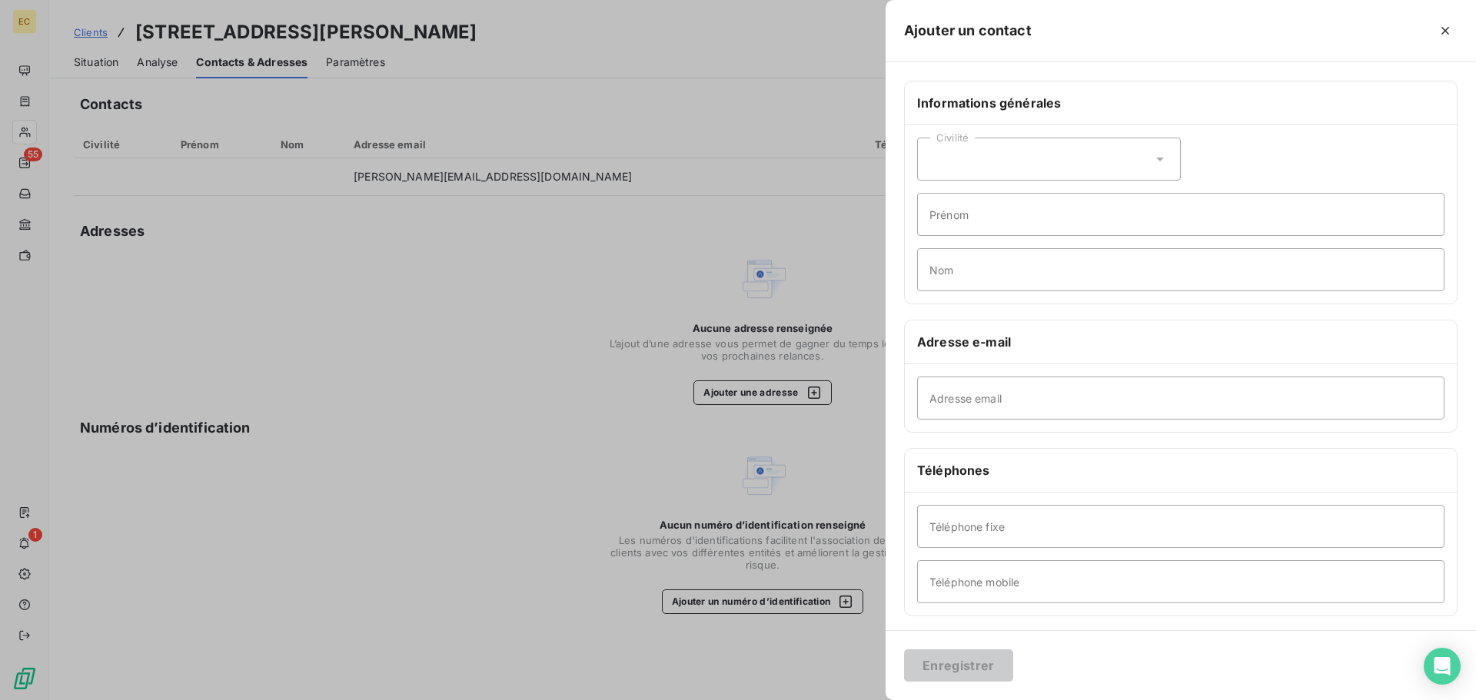
click at [445, 416] on div at bounding box center [738, 350] width 1476 height 700
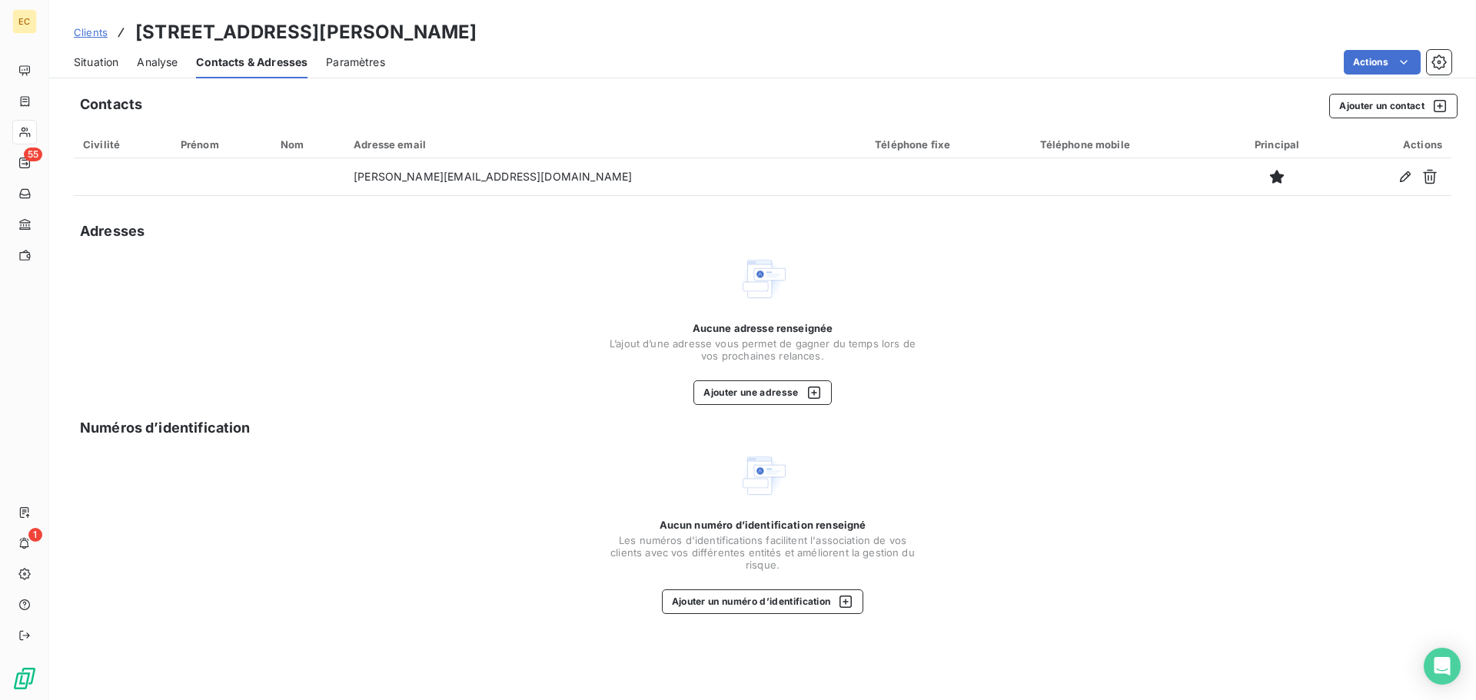
click at [96, 65] on span "Situation" at bounding box center [96, 62] width 45 height 15
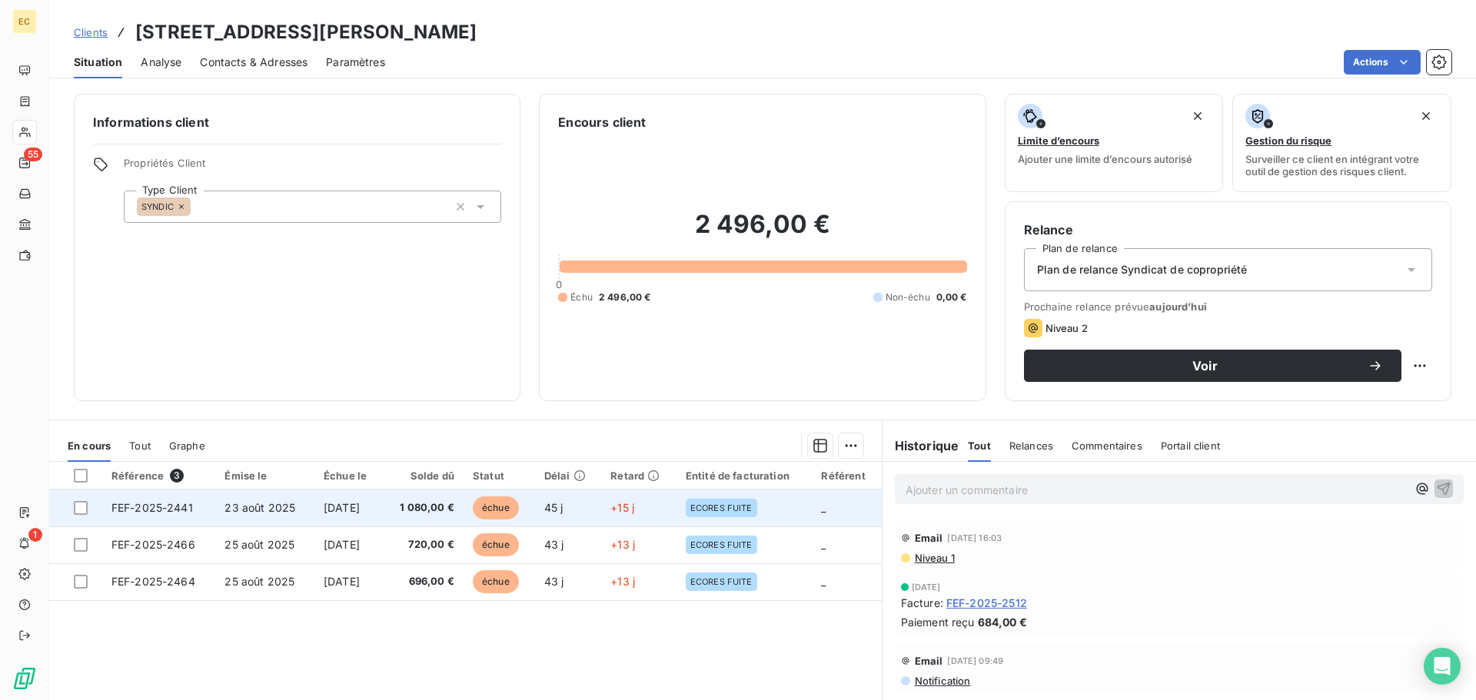
click at [138, 516] on td "FEF-2025-2441" at bounding box center [159, 508] width 114 height 37
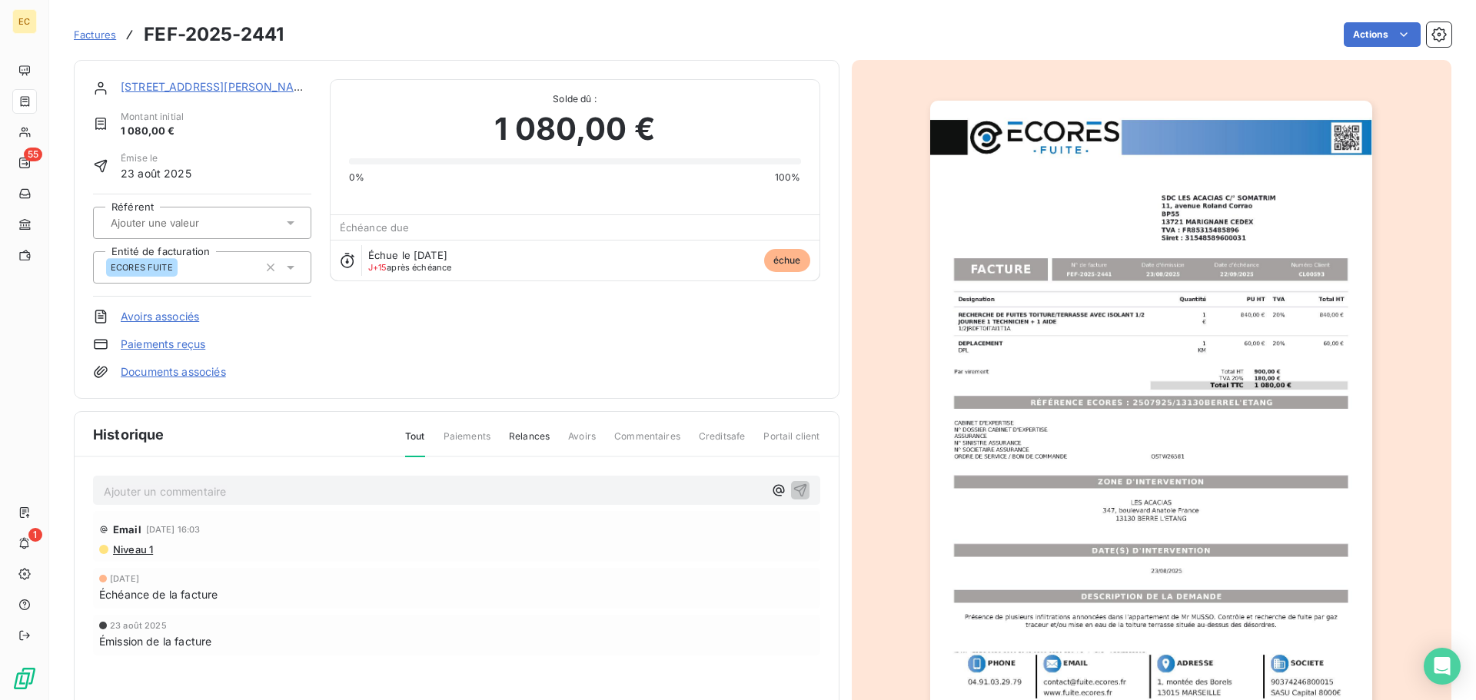
click at [1164, 400] on img "button" at bounding box center [1151, 414] width 442 height 626
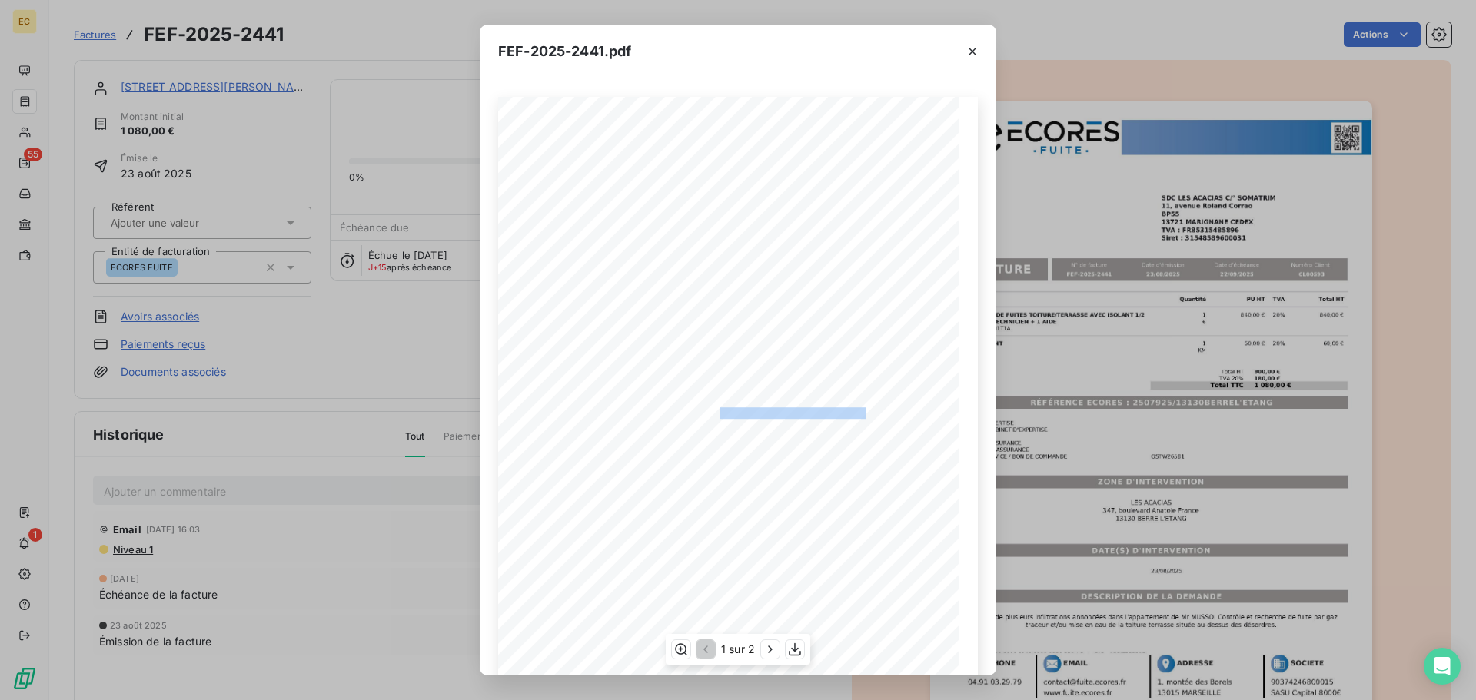
drag, startPoint x: 858, startPoint y: 410, endPoint x: 712, endPoint y: 410, distance: 146.0
click at [712, 410] on span "RÉFÉRENCE ECORES : 2507925/13130BERREL'ETANG" at bounding box center [739, 411] width 254 height 8
copy span "2507925/13130BERREL'ETANG"
click at [981, 429] on div "Designation Quantité PU HT TVA Total HT RECHERCHE DE FUITES TOITURE/TERRASSE AV…" at bounding box center [738, 376] width 516 height 597
click at [969, 51] on icon "button" at bounding box center [971, 51] width 15 height 15
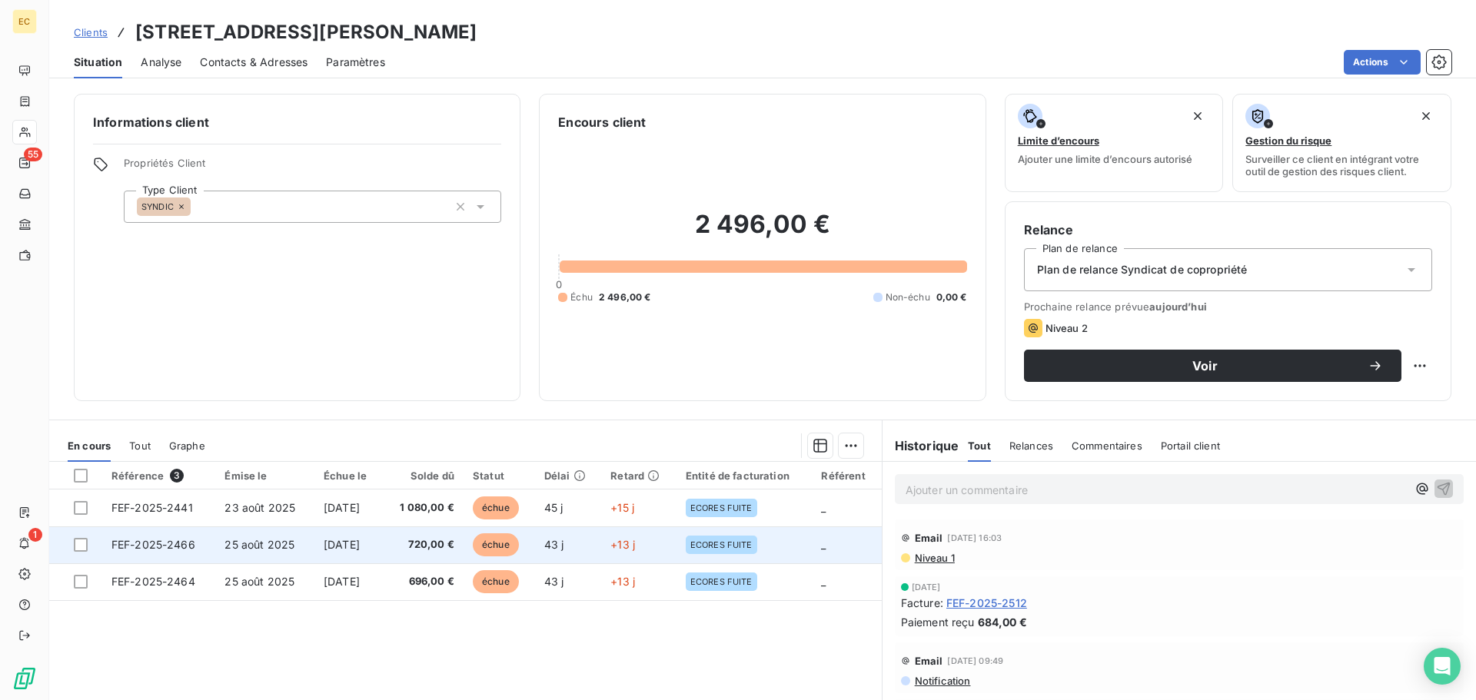
click at [161, 549] on span "FEF-2025-2466" at bounding box center [153, 544] width 84 height 13
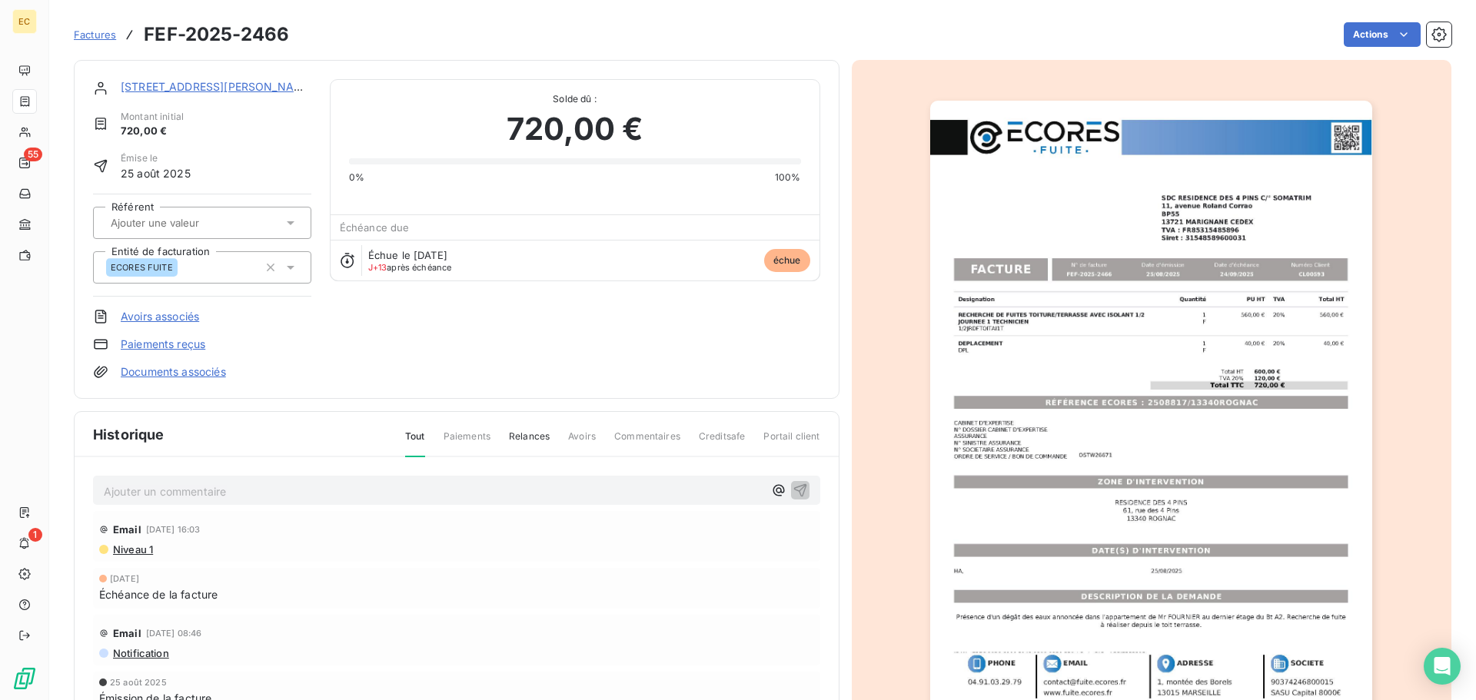
click at [1162, 403] on img "button" at bounding box center [1151, 414] width 442 height 626
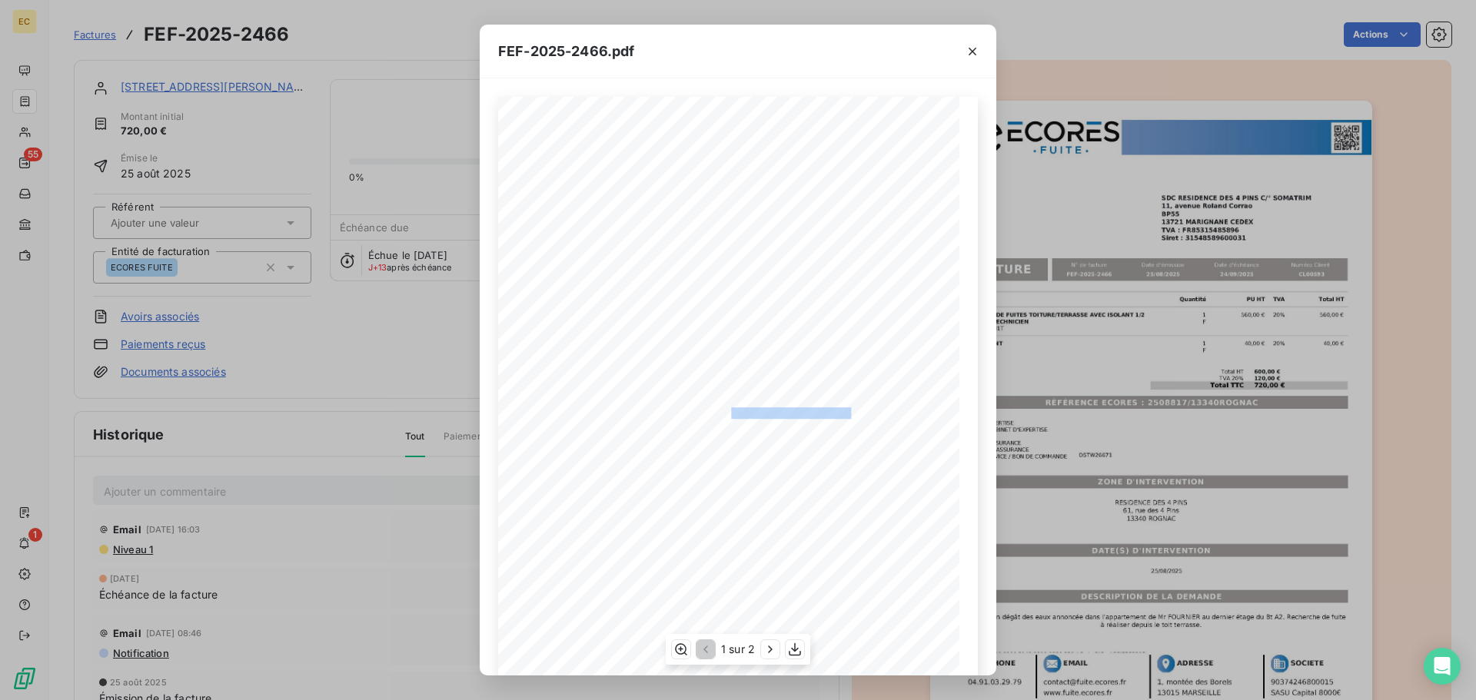
drag, startPoint x: 841, startPoint y: 410, endPoint x: 725, endPoint y: 413, distance: 116.1
click at [725, 413] on span "RÉFÉRENCE ECORES : 2508817/13340ROGNAC" at bounding box center [739, 411] width 224 height 8
copy span ": 2508817/13340ROGNAC"
click at [968, 52] on icon "button" at bounding box center [971, 51] width 15 height 15
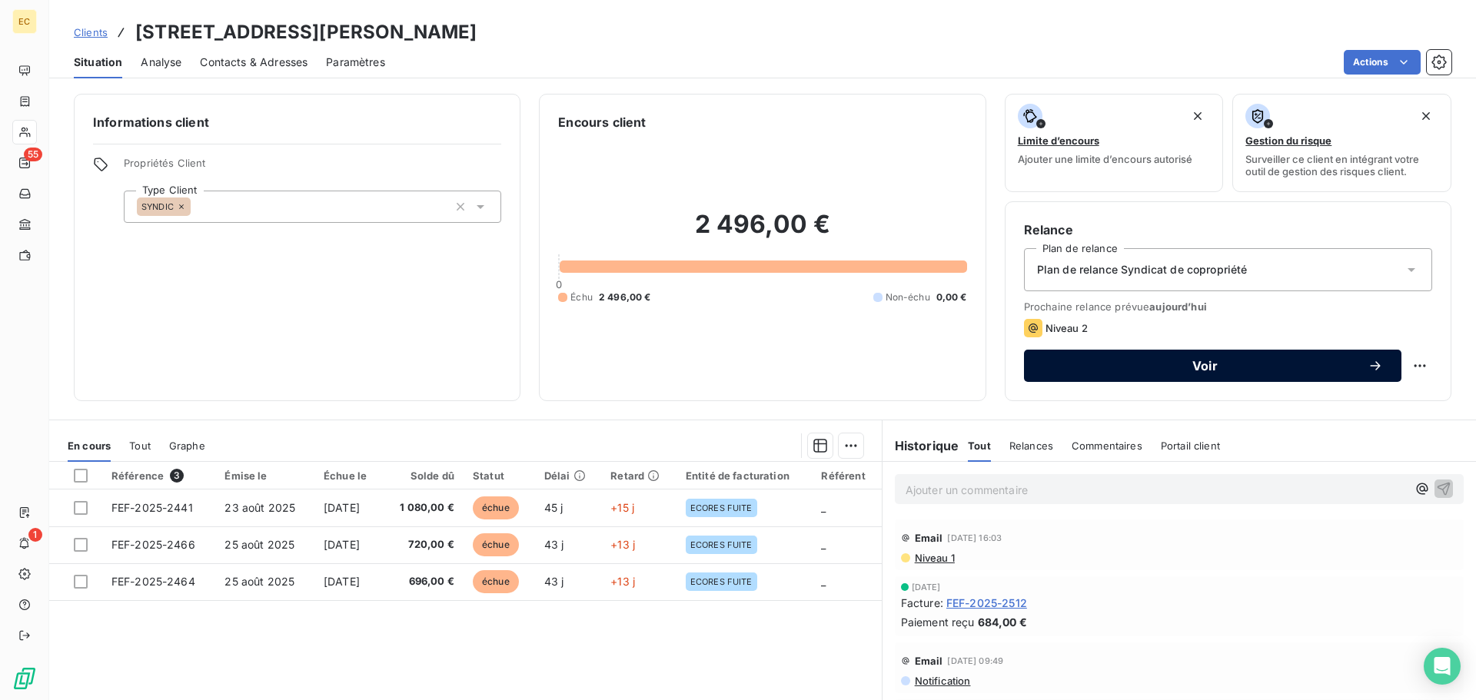
click at [1101, 375] on button "Voir" at bounding box center [1212, 366] width 377 height 32
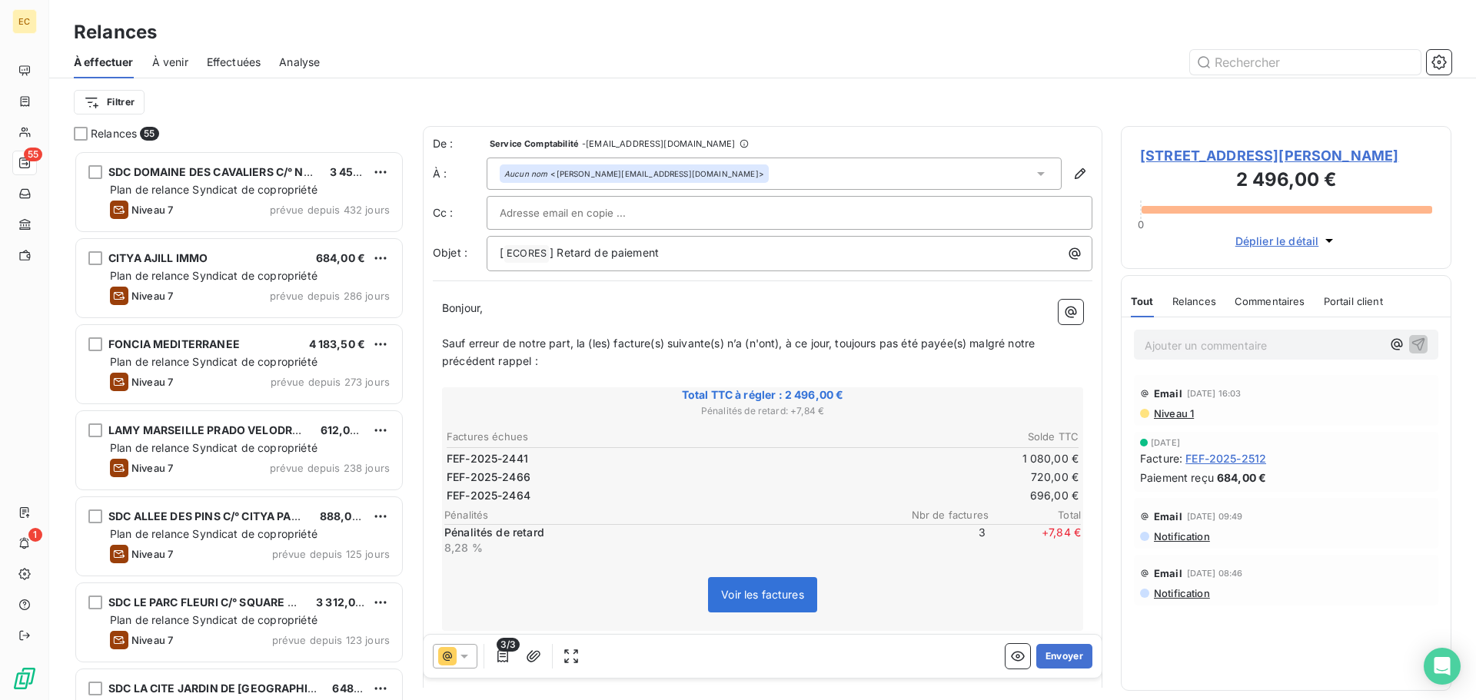
scroll to position [538, 319]
click at [1182, 154] on span "[STREET_ADDRESS][PERSON_NAME]" at bounding box center [1286, 155] width 292 height 21
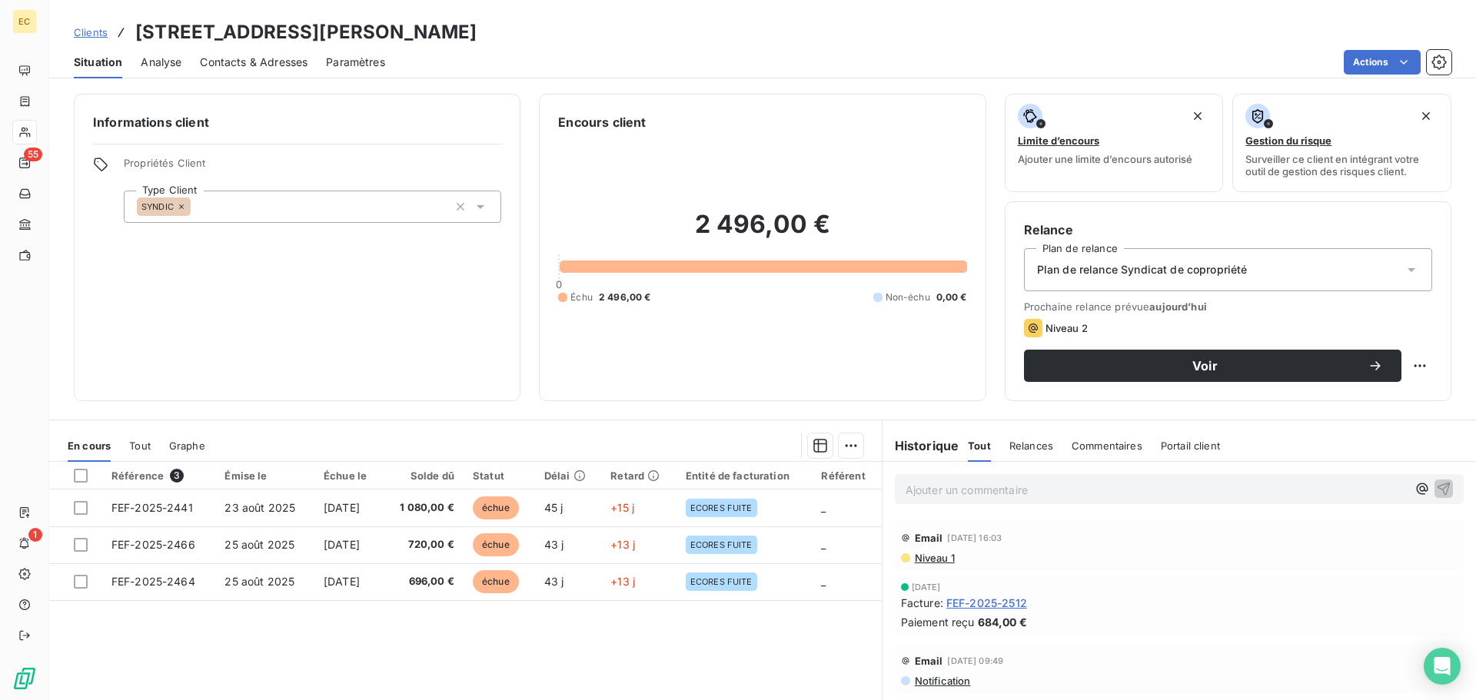
click at [267, 65] on span "Contacts & Adresses" at bounding box center [254, 62] width 108 height 15
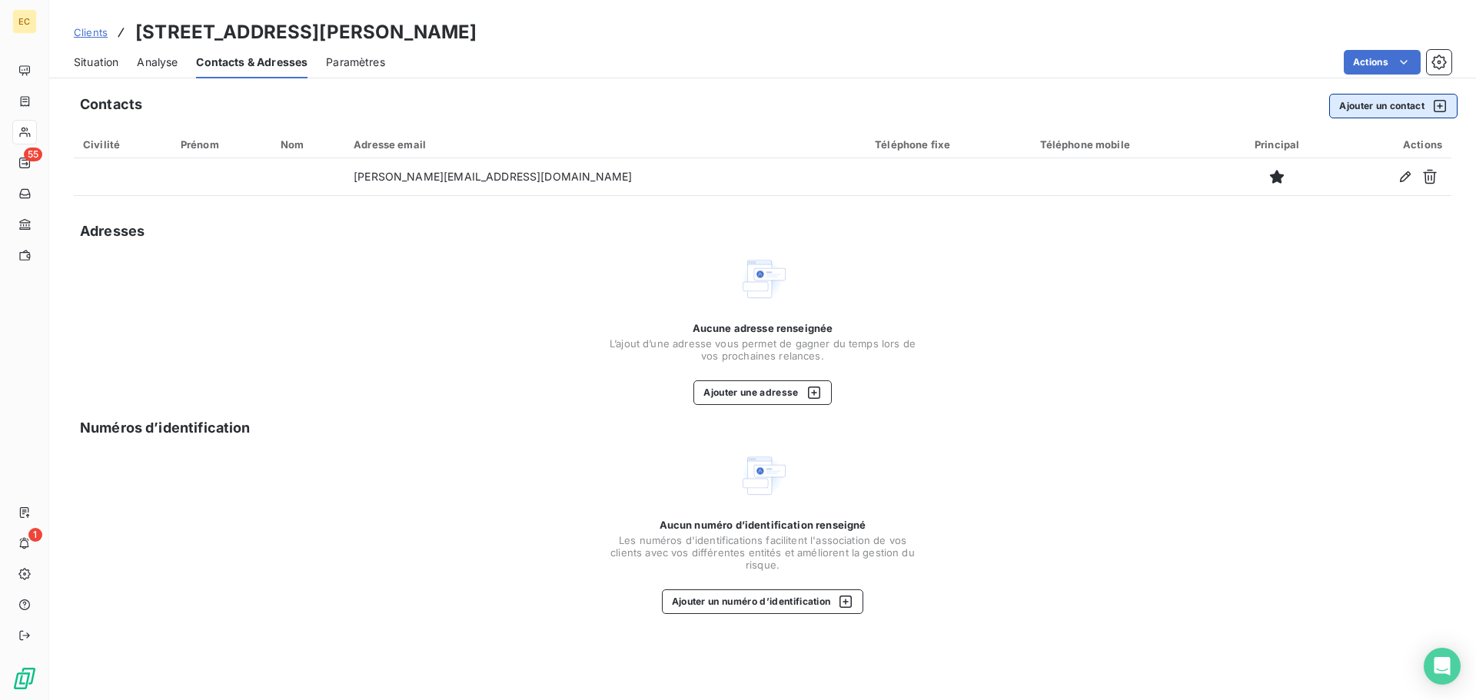
click at [1343, 111] on button "Ajouter un contact" at bounding box center [1393, 106] width 128 height 25
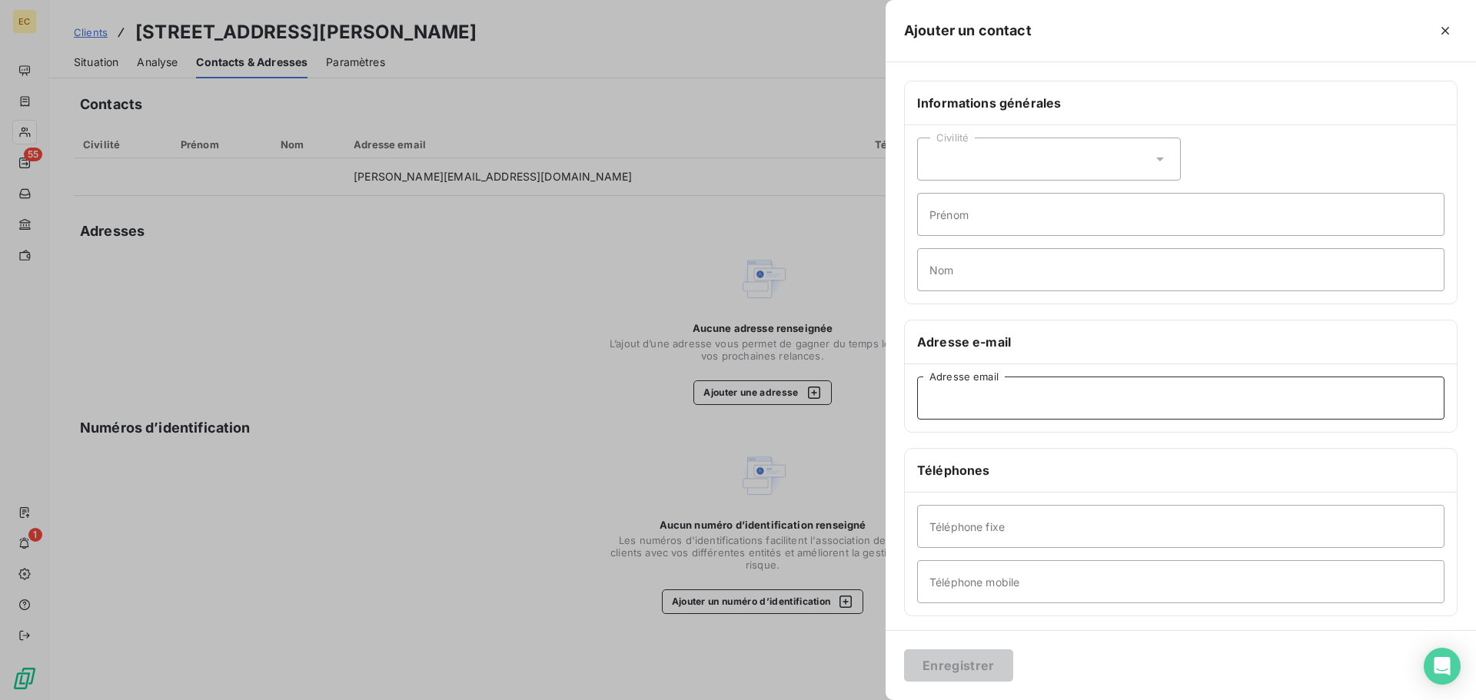
paste input "mh.choisnel@SOMATRIM.FR"
type input "mh.choisnel@SOMATRIM.FR"
click at [946, 670] on button "Enregistrer" at bounding box center [958, 665] width 109 height 32
click at [701, 593] on div at bounding box center [738, 350] width 1476 height 700
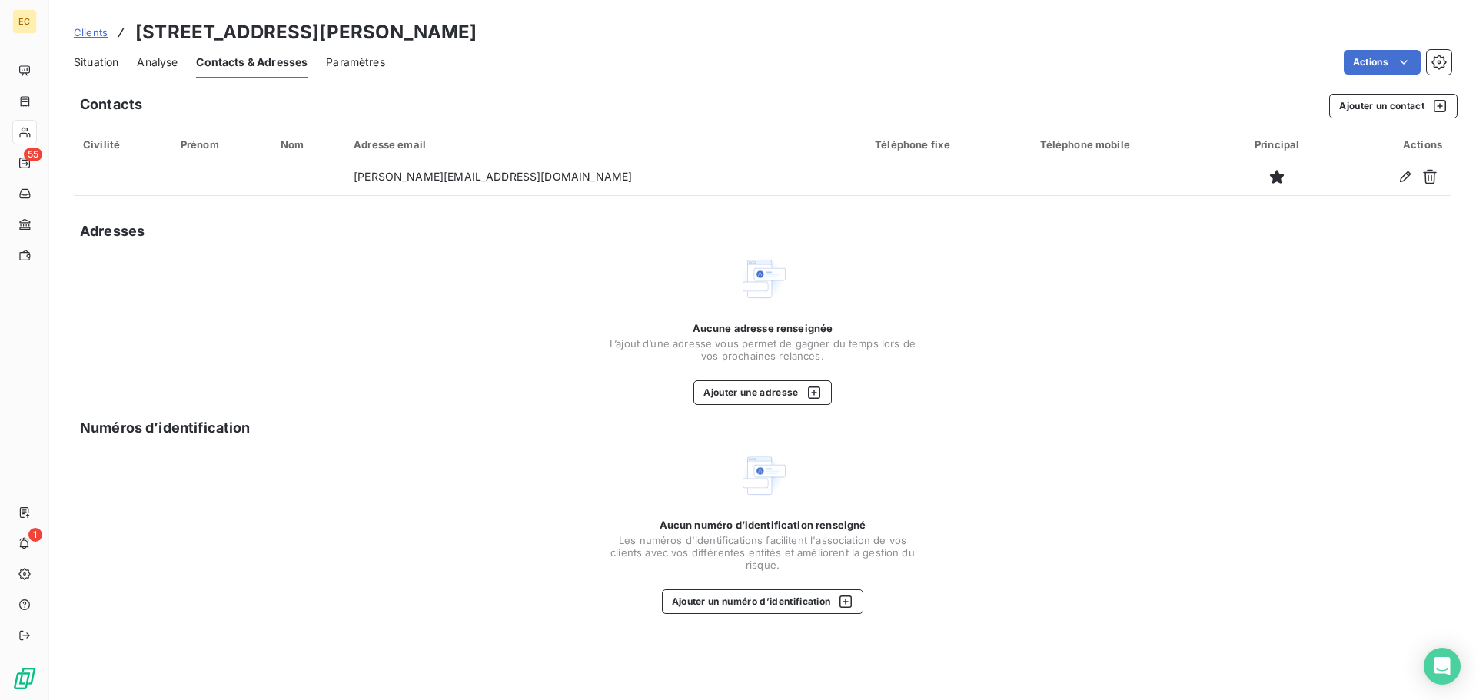
click at [111, 62] on span "Situation" at bounding box center [96, 62] width 45 height 15
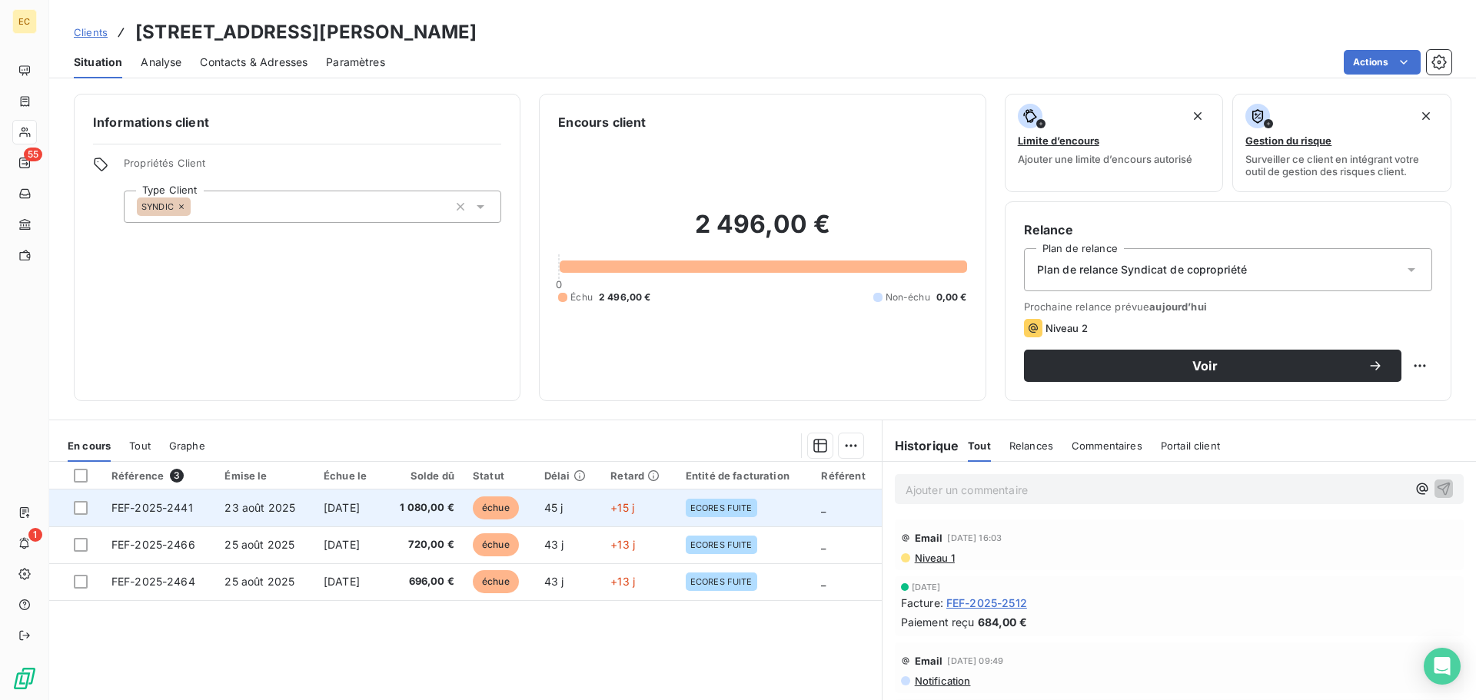
click at [127, 508] on span "FEF-2025-2441" at bounding box center [151, 507] width 81 height 13
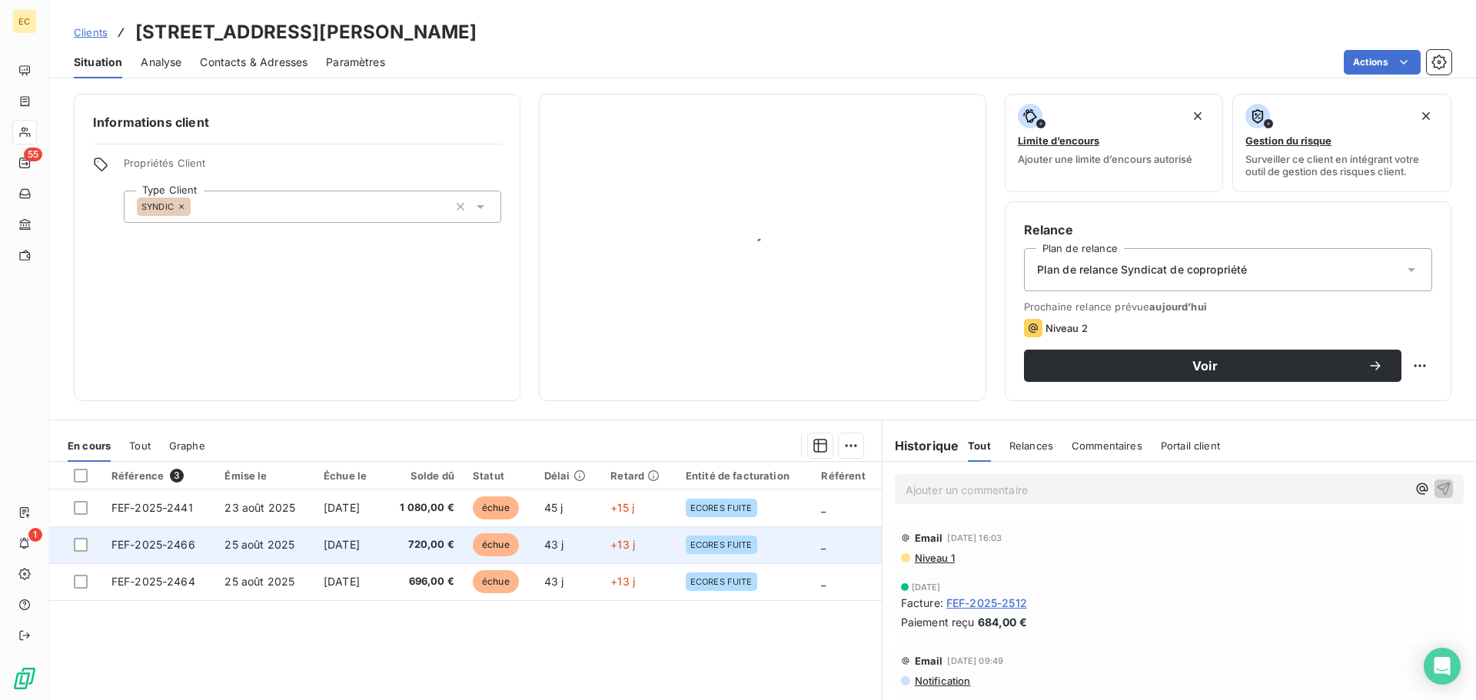
click at [164, 548] on span "FEF-2025-2466" at bounding box center [153, 544] width 84 height 13
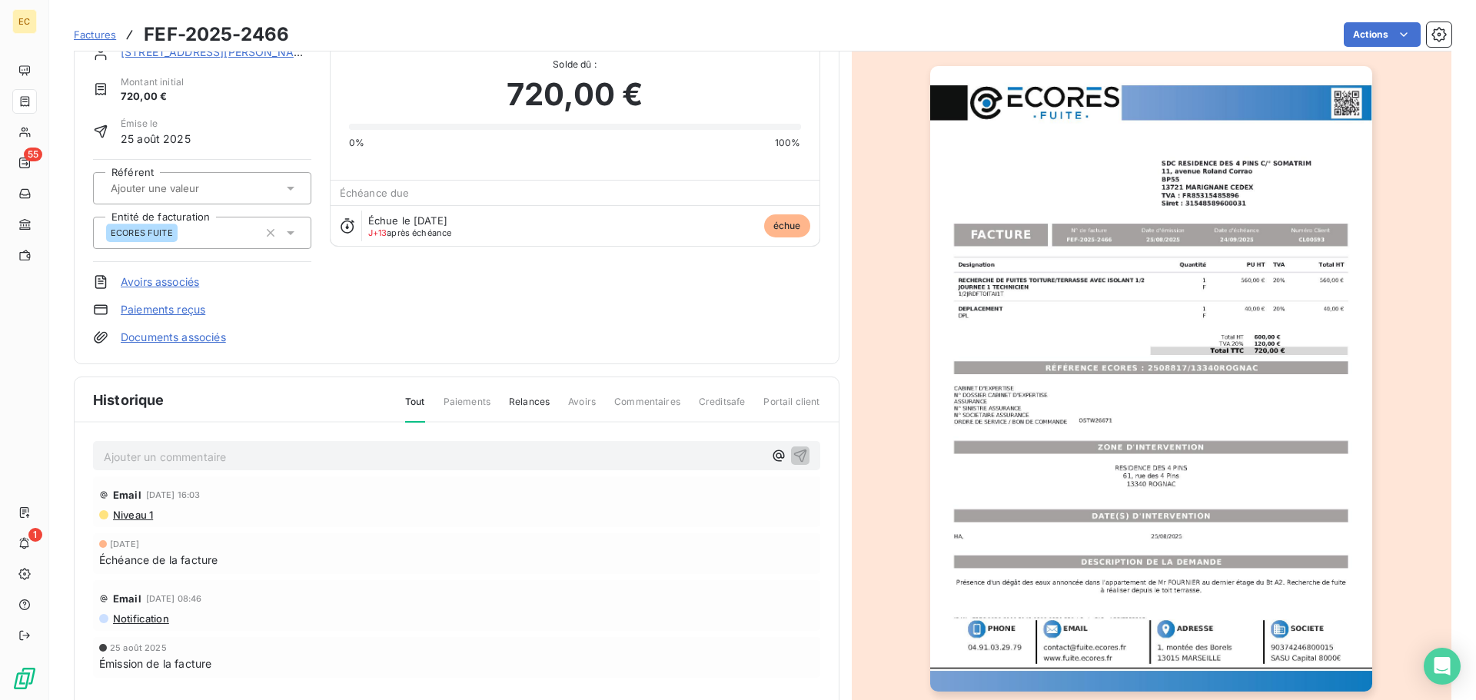
scroll to position [78, 0]
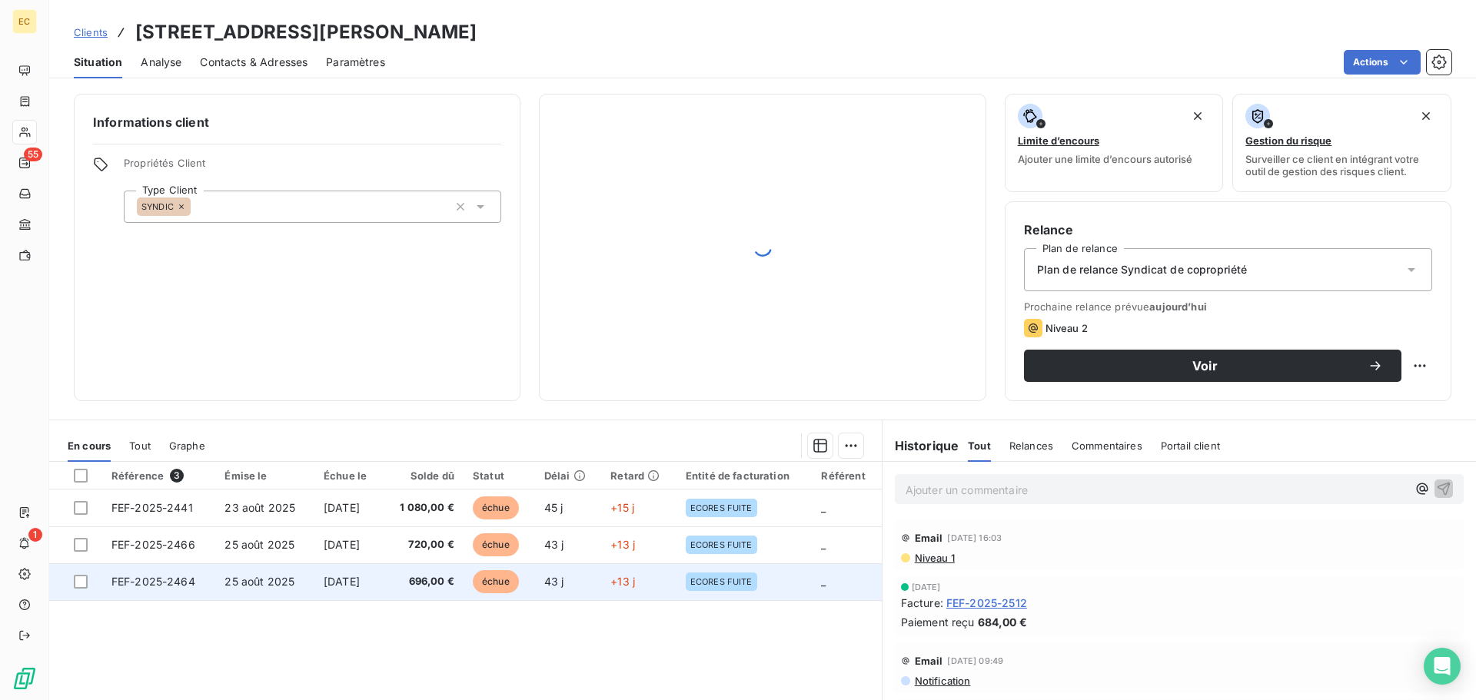
click at [127, 583] on span "FEF-2025-2464" at bounding box center [153, 581] width 84 height 13
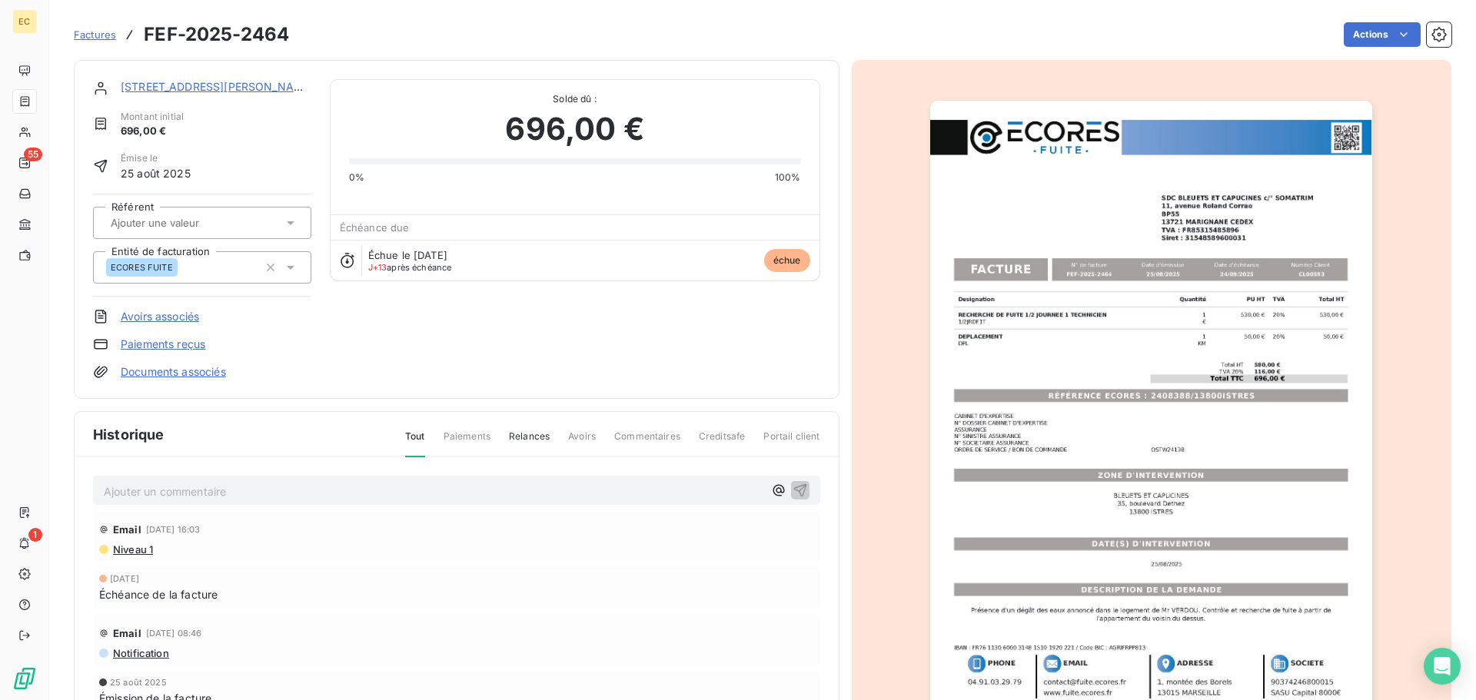
click at [96, 36] on span "Factures" at bounding box center [95, 34] width 42 height 12
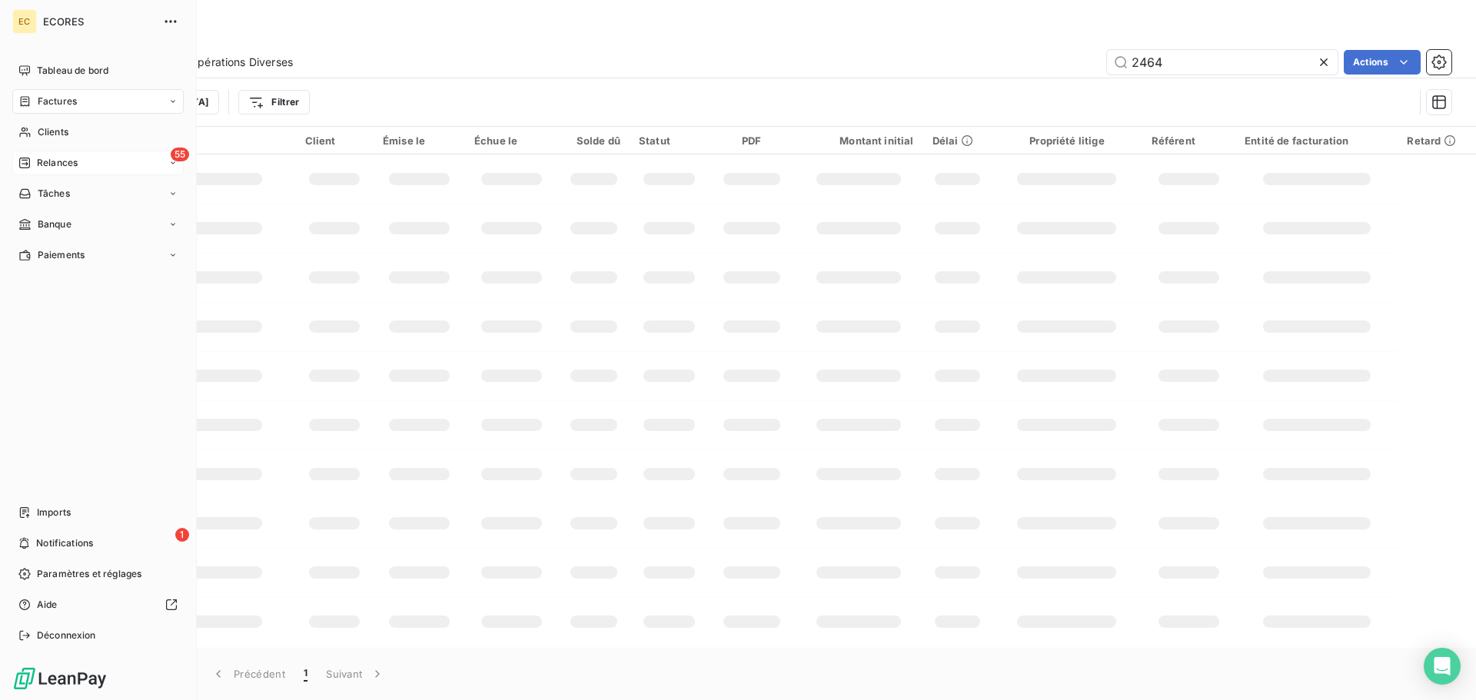
click at [57, 162] on span "Relances" at bounding box center [57, 163] width 41 height 14
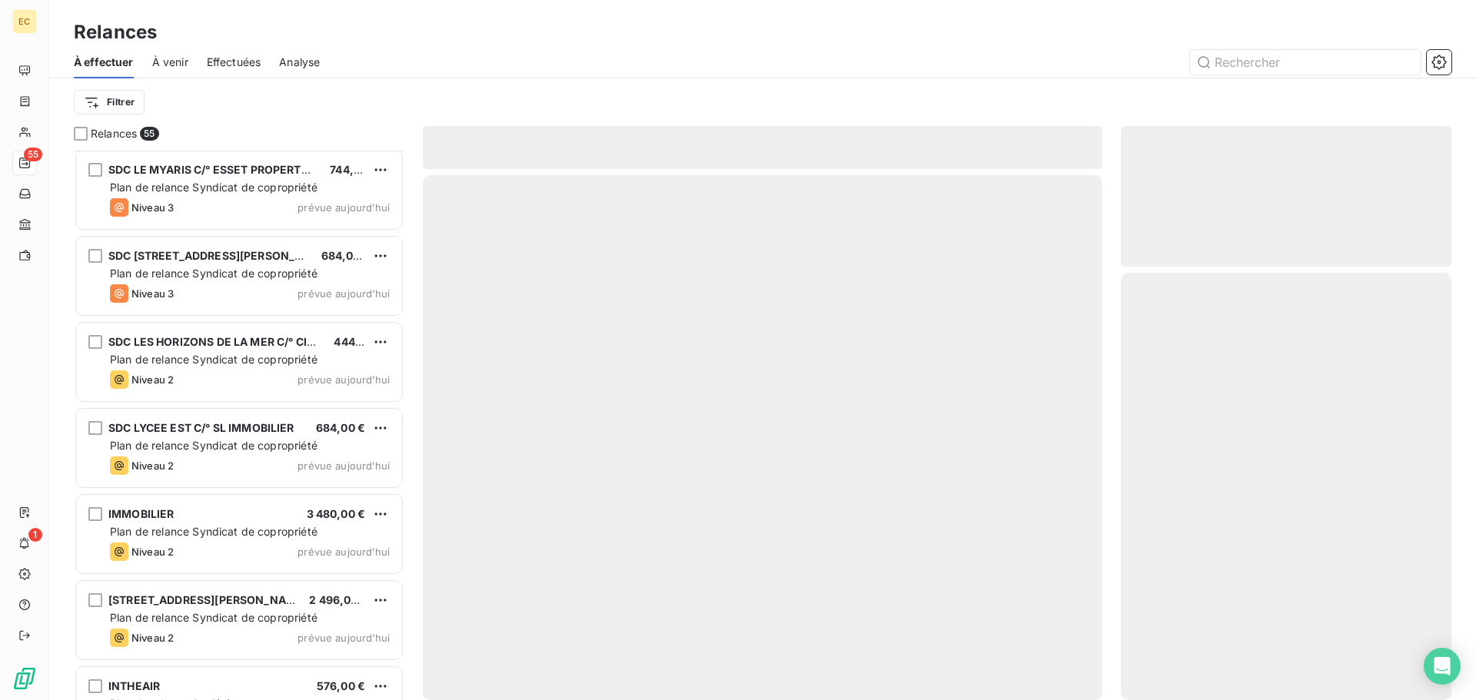
scroll to position [4185, 0]
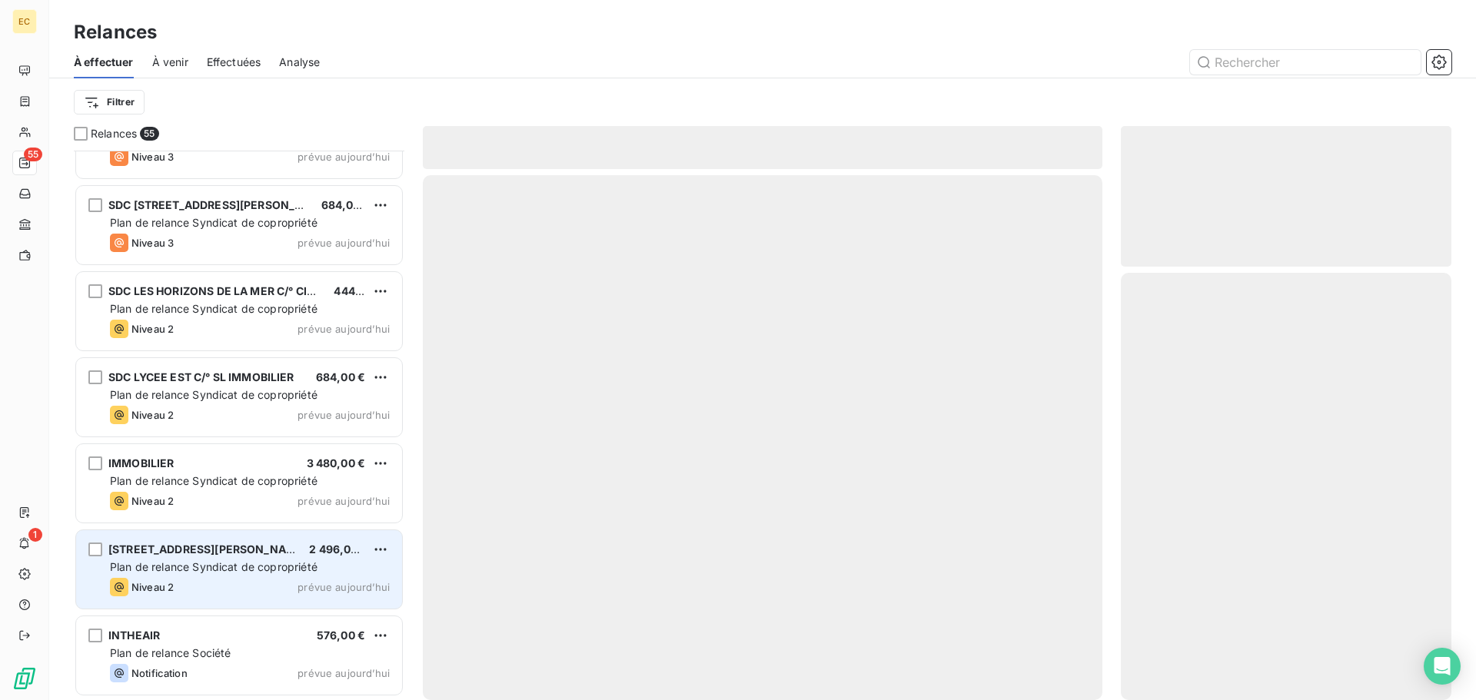
click at [204, 560] on span "Plan de relance Syndicat de copropriété" at bounding box center [213, 566] width 207 height 13
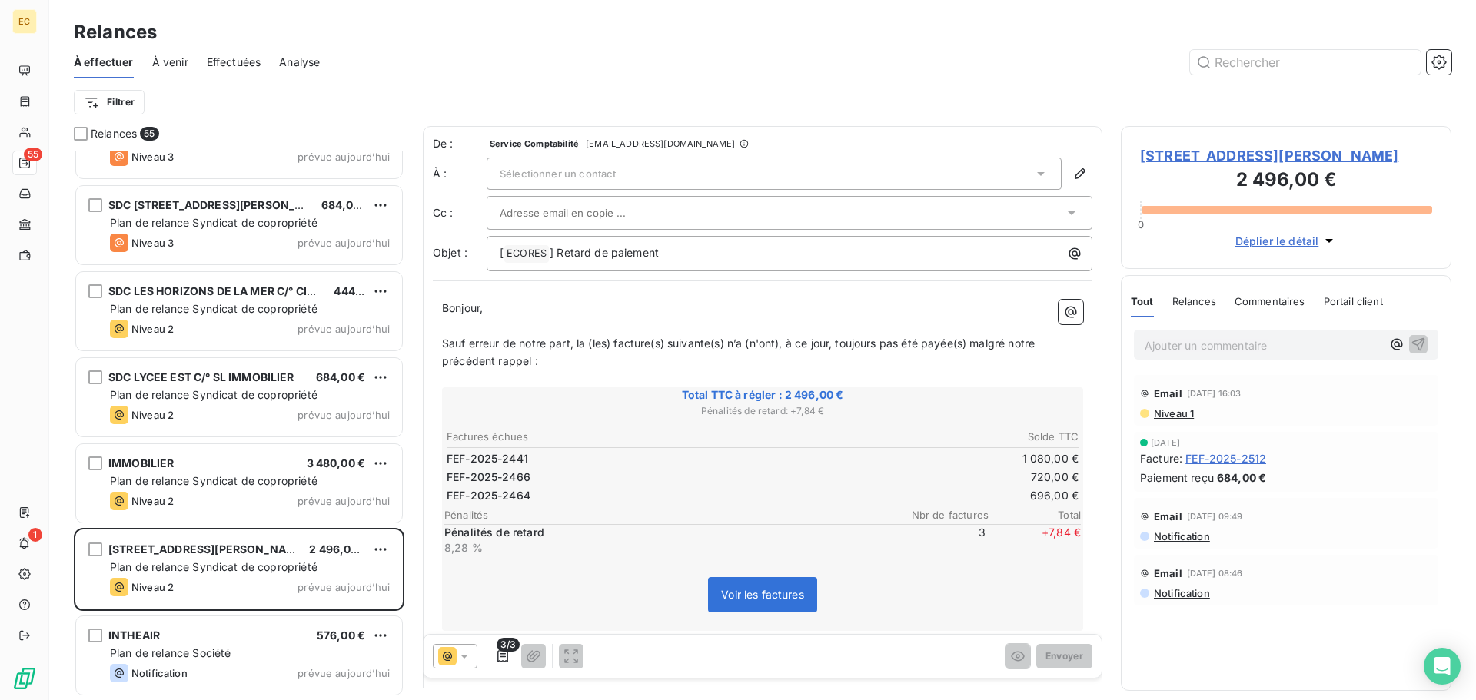
click at [695, 175] on div "Sélectionner un contact" at bounding box center [773, 174] width 575 height 32
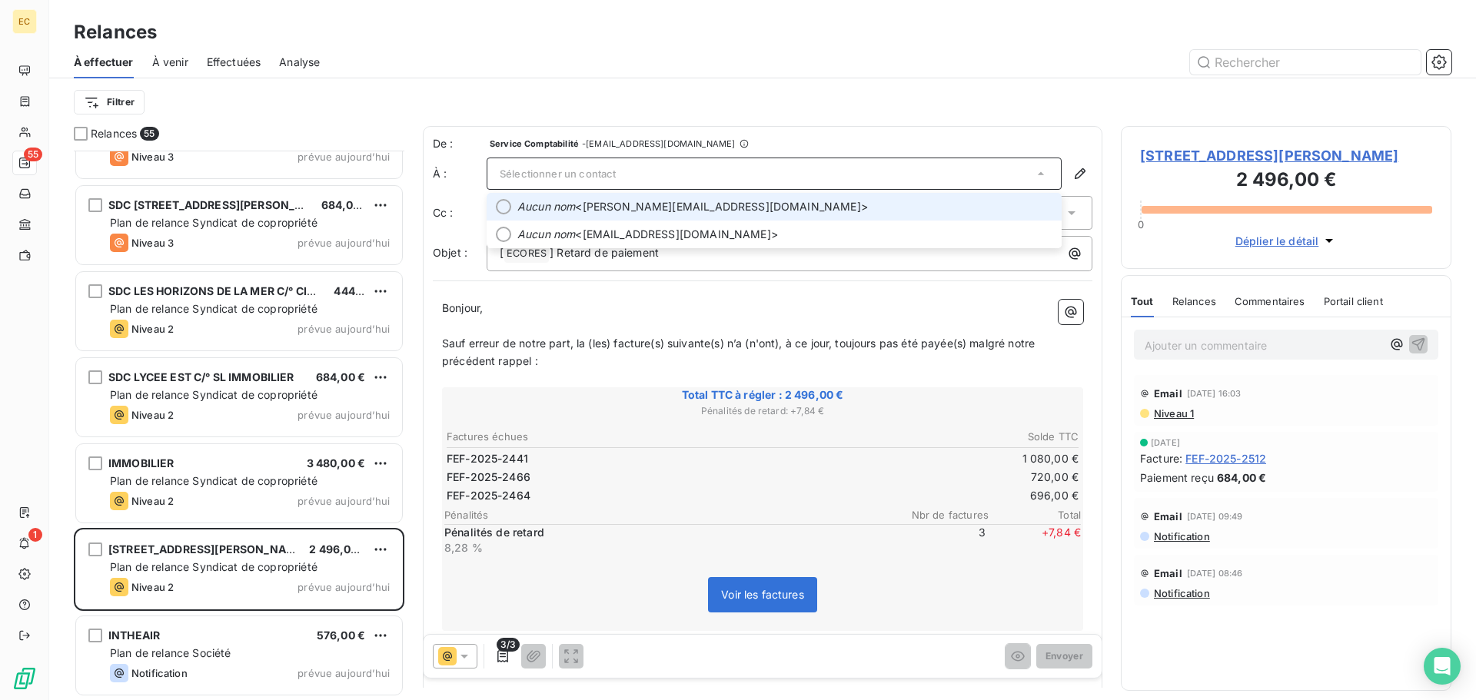
click at [693, 207] on span "Aucun nom <c.nardella@somatrim.fr>" at bounding box center [784, 206] width 535 height 15
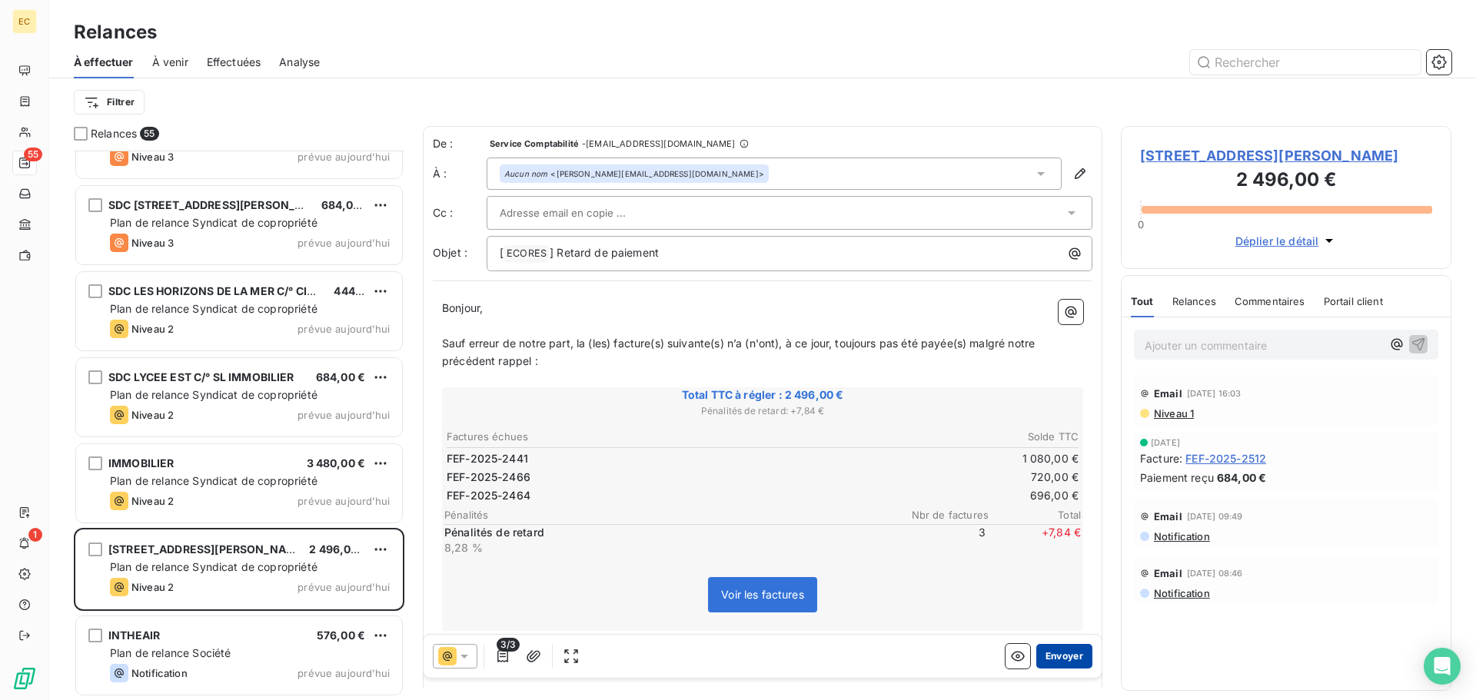
click at [1046, 653] on button "Envoyer" at bounding box center [1064, 656] width 56 height 25
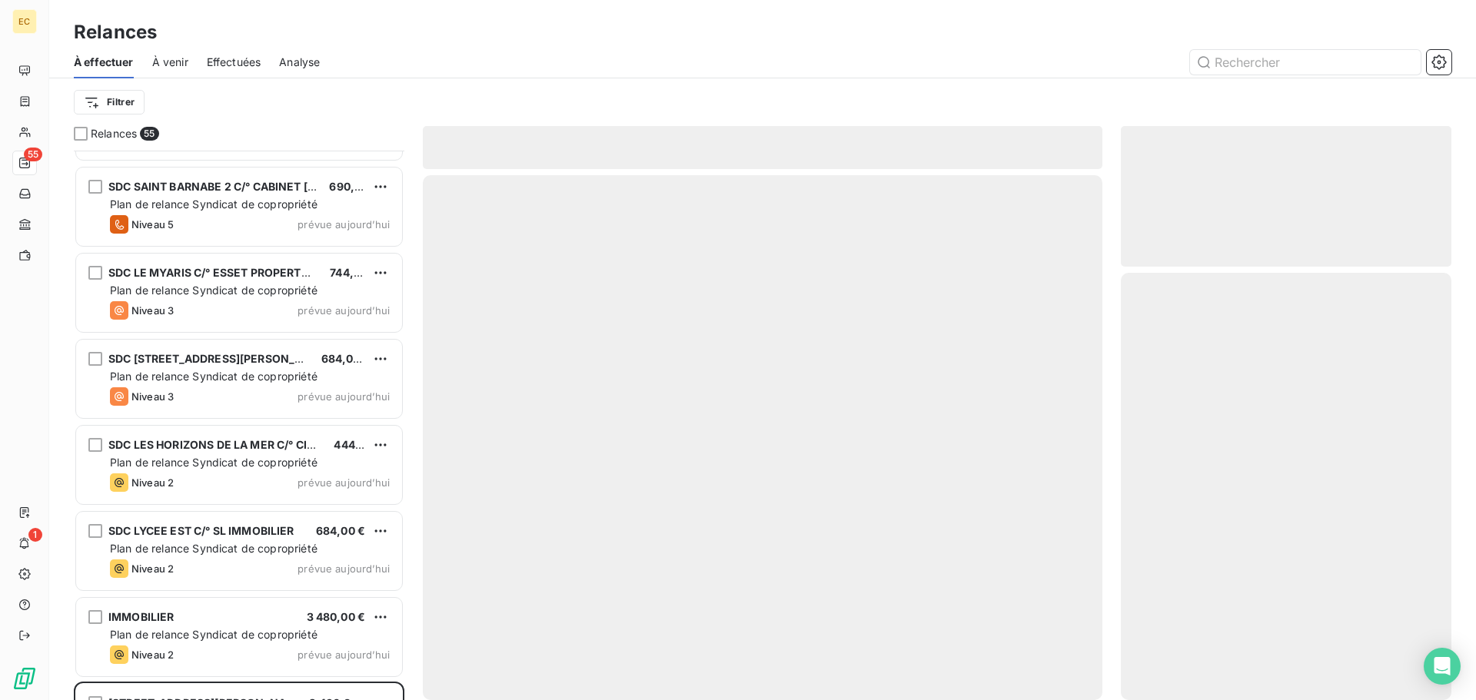
scroll to position [4185, 0]
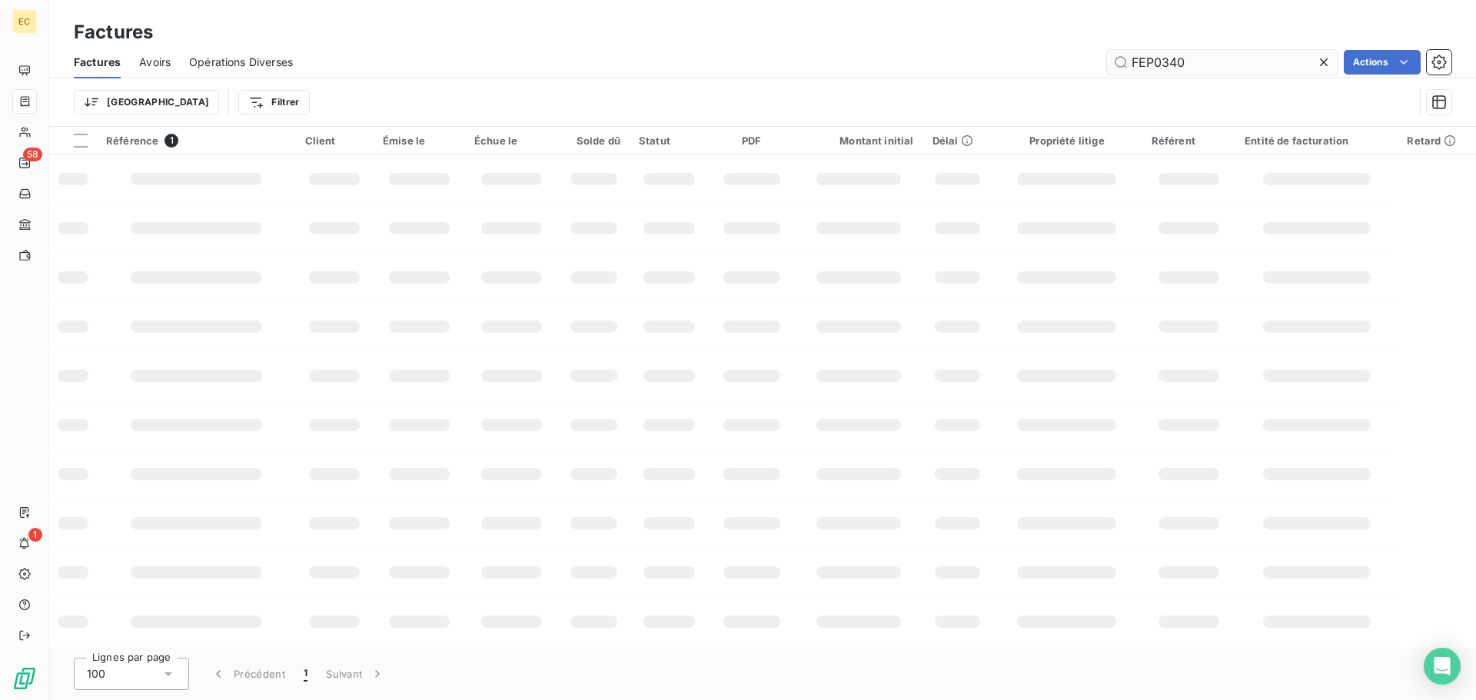
click at [1190, 68] on input "FEP0340" at bounding box center [1222, 62] width 231 height 25
type input "F"
type input "2464"
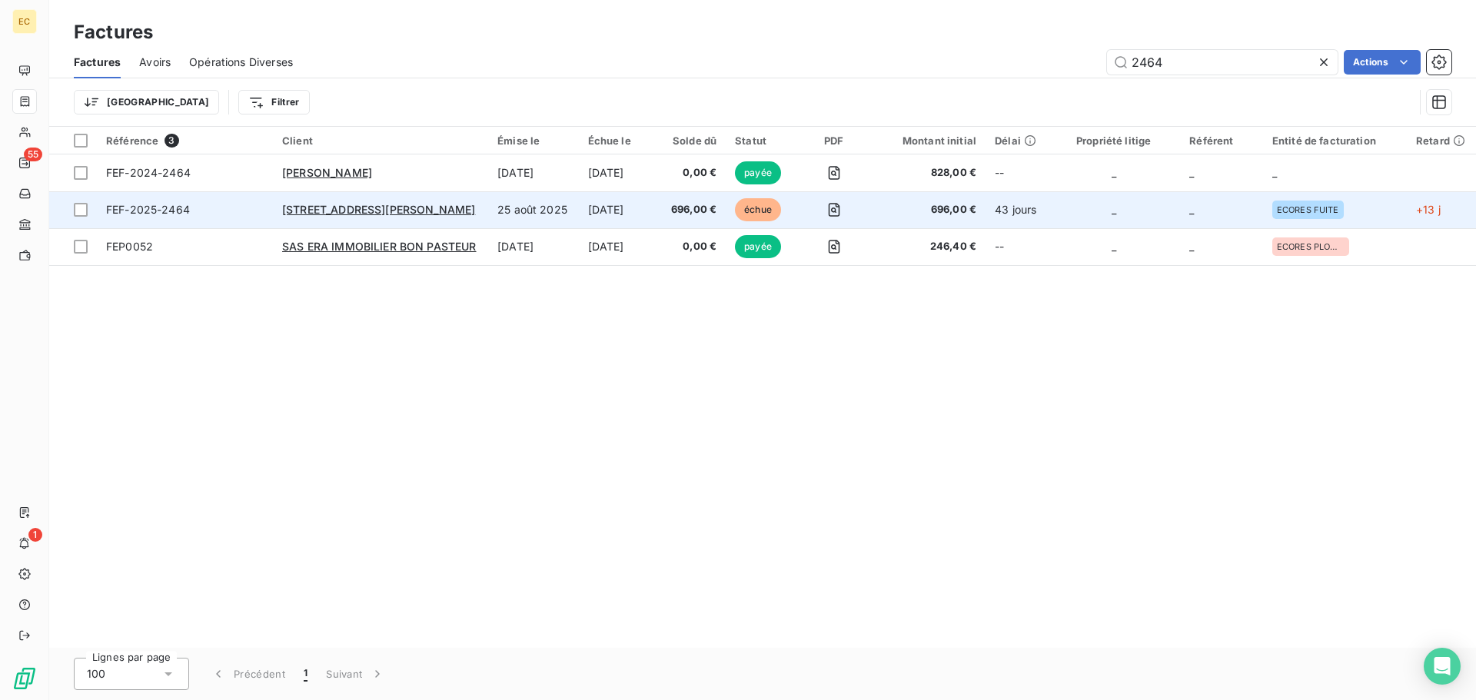
click at [198, 211] on span "FEF-2025-2464" at bounding box center [185, 209] width 158 height 15
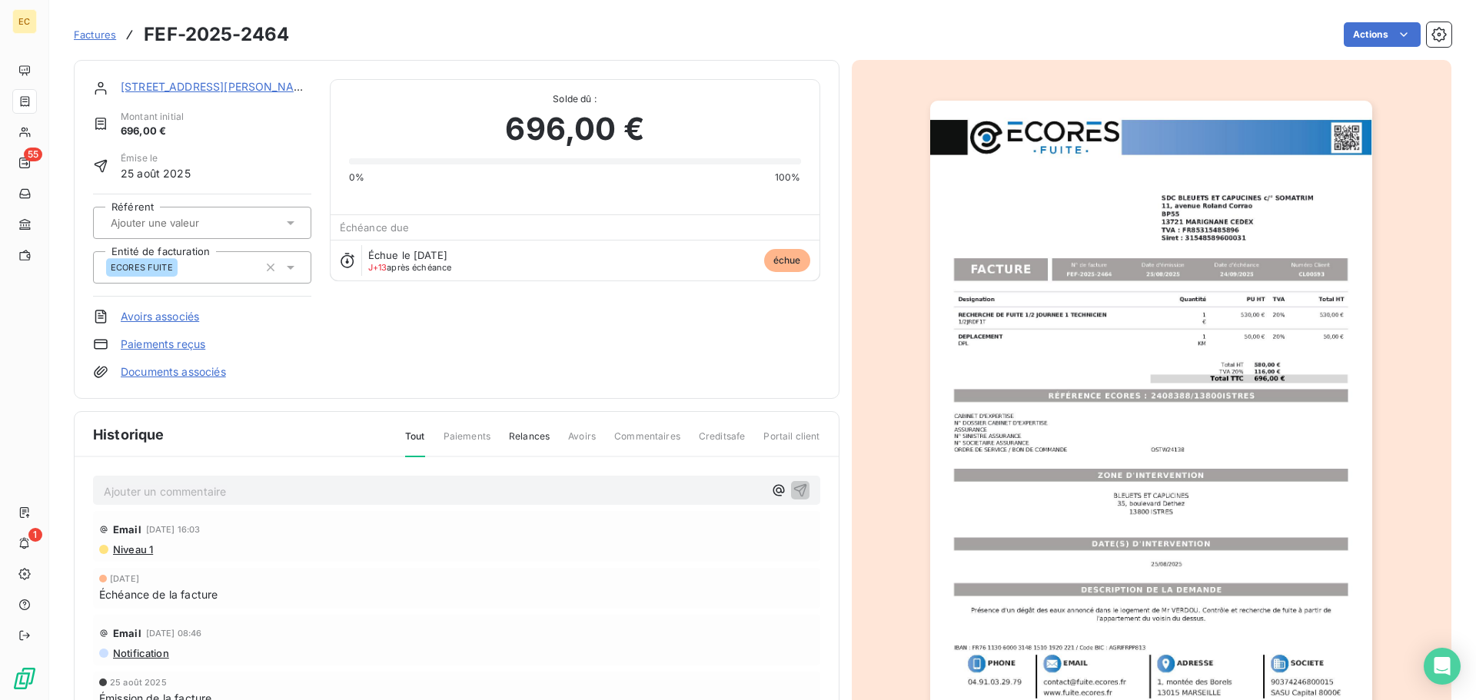
click at [1149, 393] on img "button" at bounding box center [1151, 414] width 442 height 626
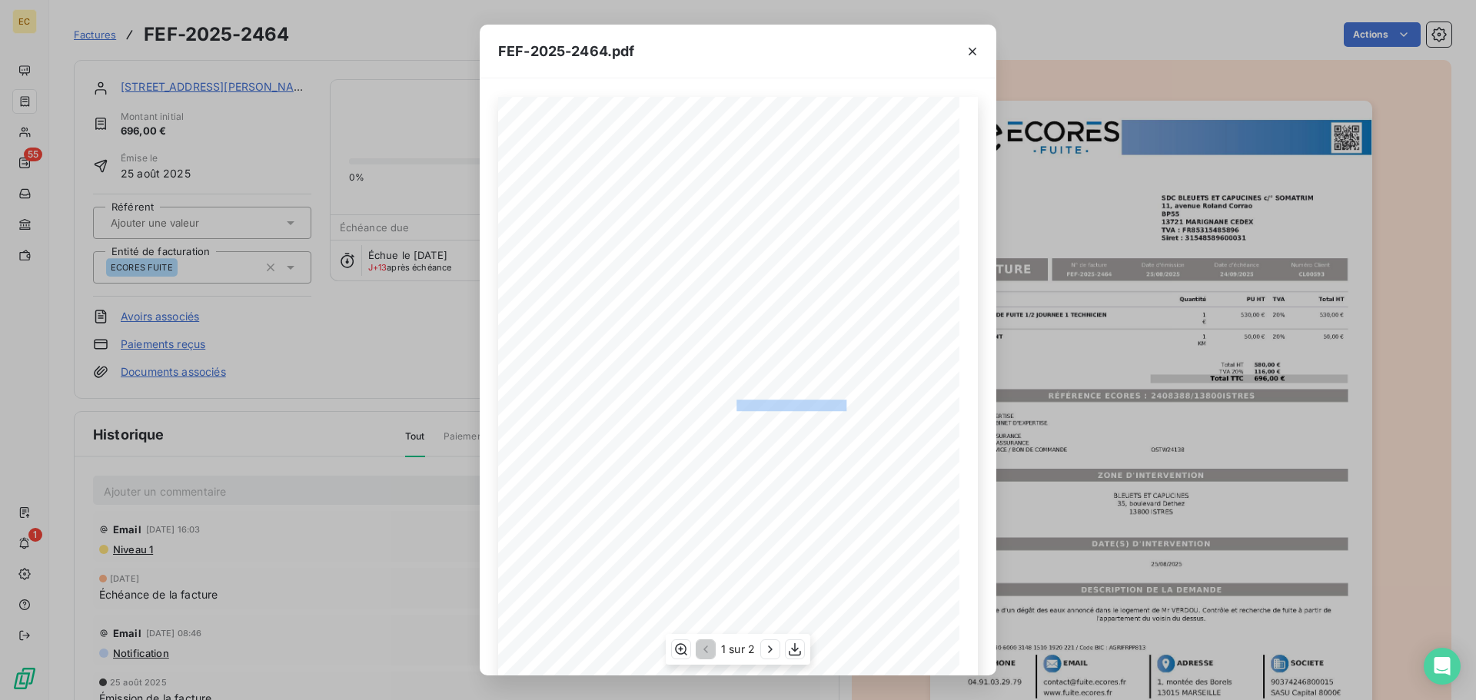
drag, startPoint x: 838, startPoint y: 406, endPoint x: 729, endPoint y: 404, distance: 109.1
click at [729, 404] on span "RÉFÉRENCE ECORES : 2408388/13800ISTRES" at bounding box center [738, 404] width 216 height 8
copy span "2408388/13800ISTRES"
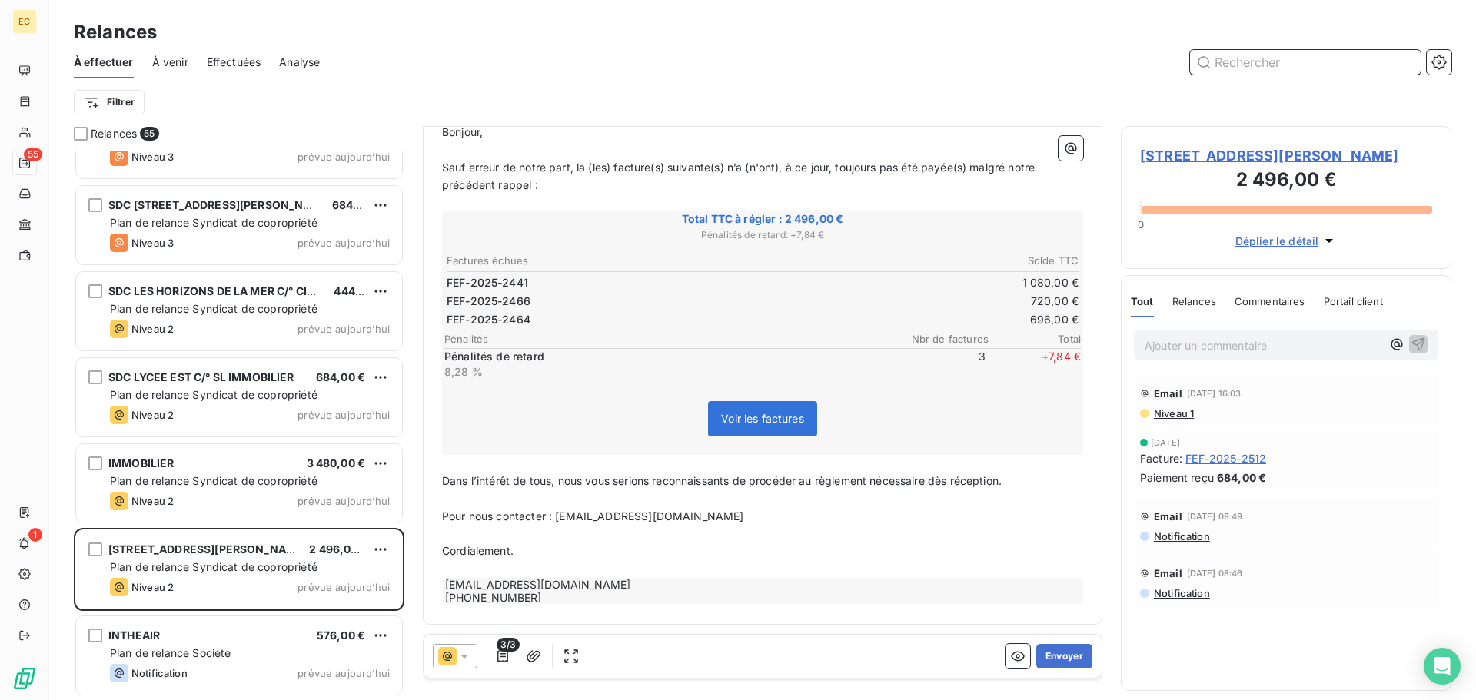
scroll to position [12, 12]
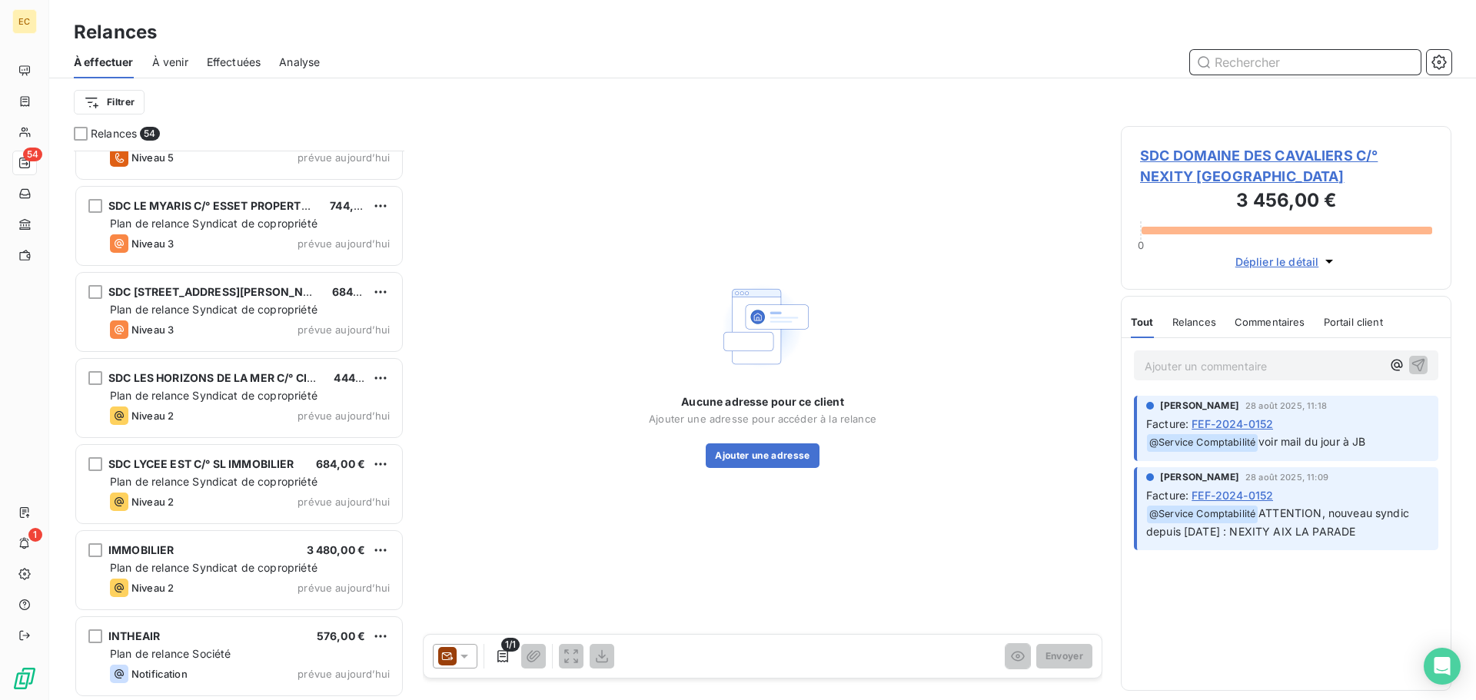
scroll to position [4099, 0]
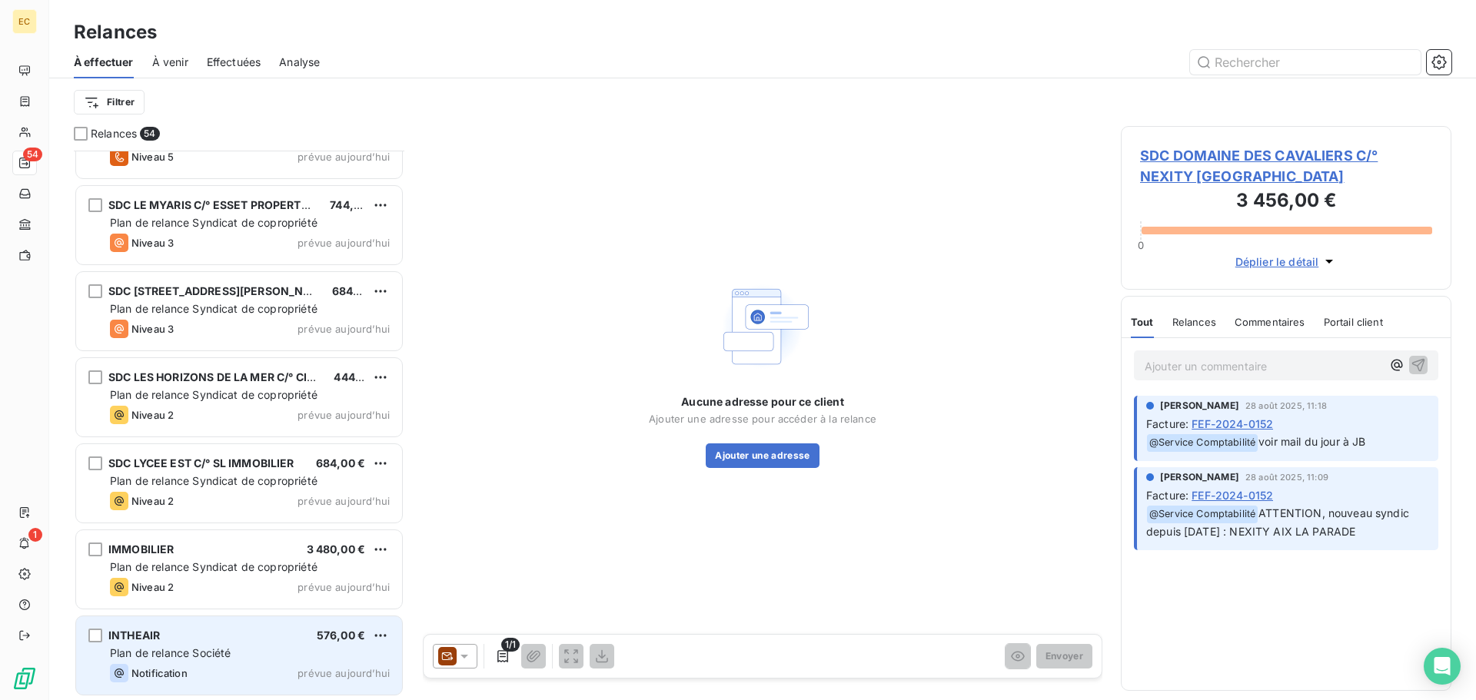
click at [211, 643] on div "INTHEAIR 576,00 € Plan de relance Société Notification prévue aujourd’hui" at bounding box center [239, 655] width 326 height 78
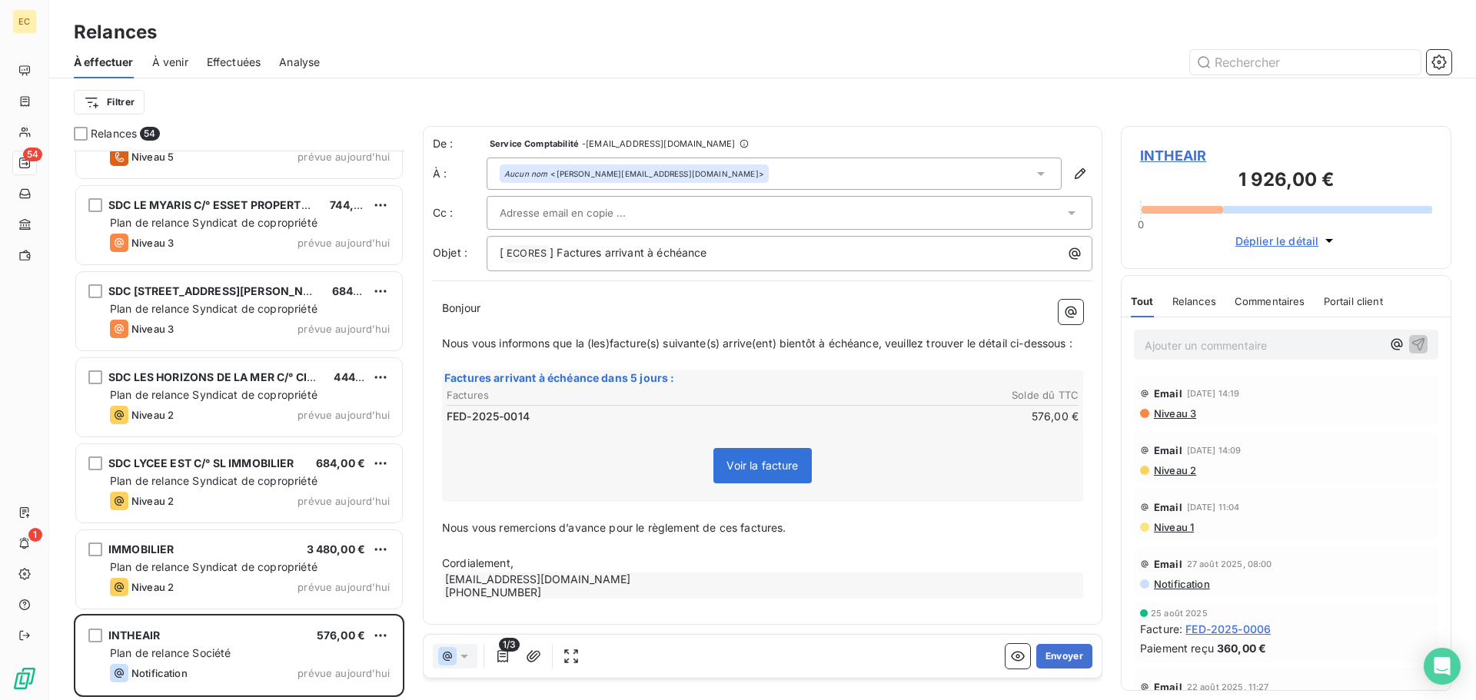
scroll to position [538, 319]
click at [1166, 154] on span "INTHEAIR" at bounding box center [1286, 155] width 292 height 21
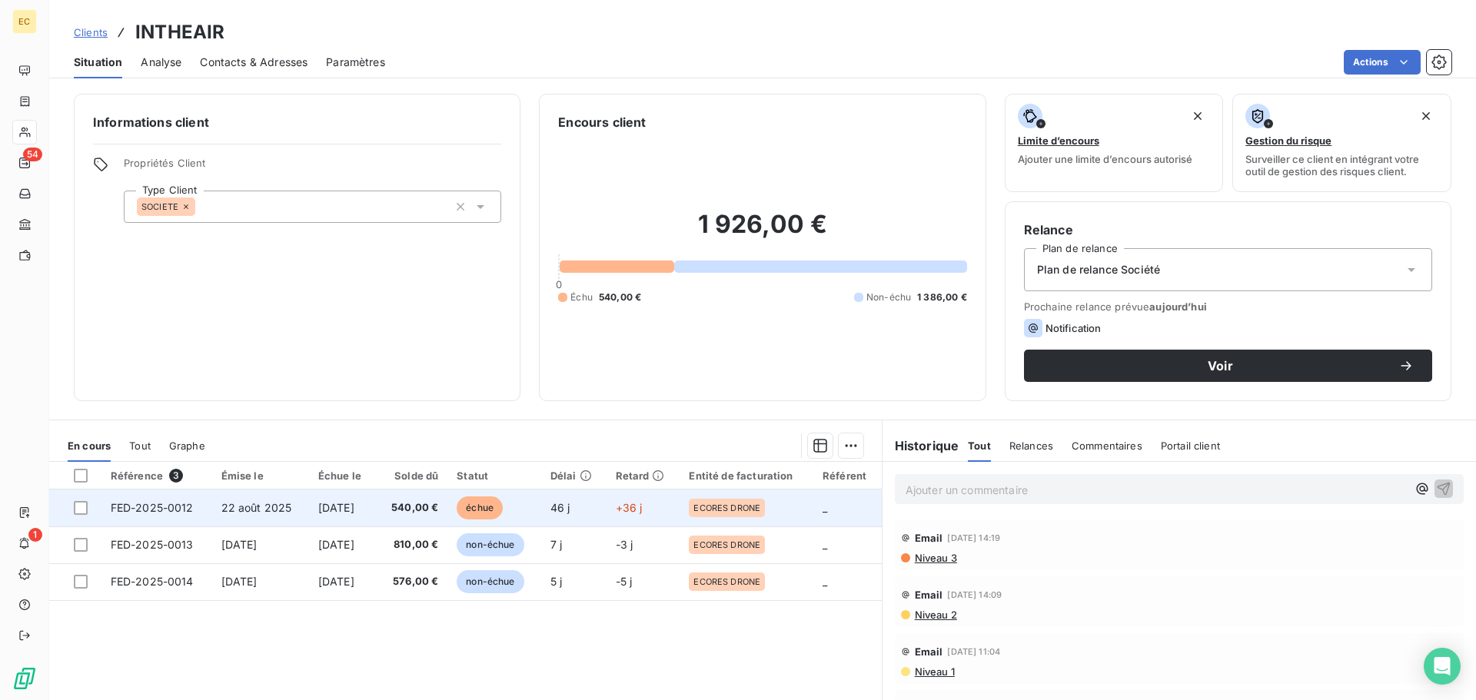
click at [161, 511] on span "FED-2025-0012" at bounding box center [152, 507] width 83 height 13
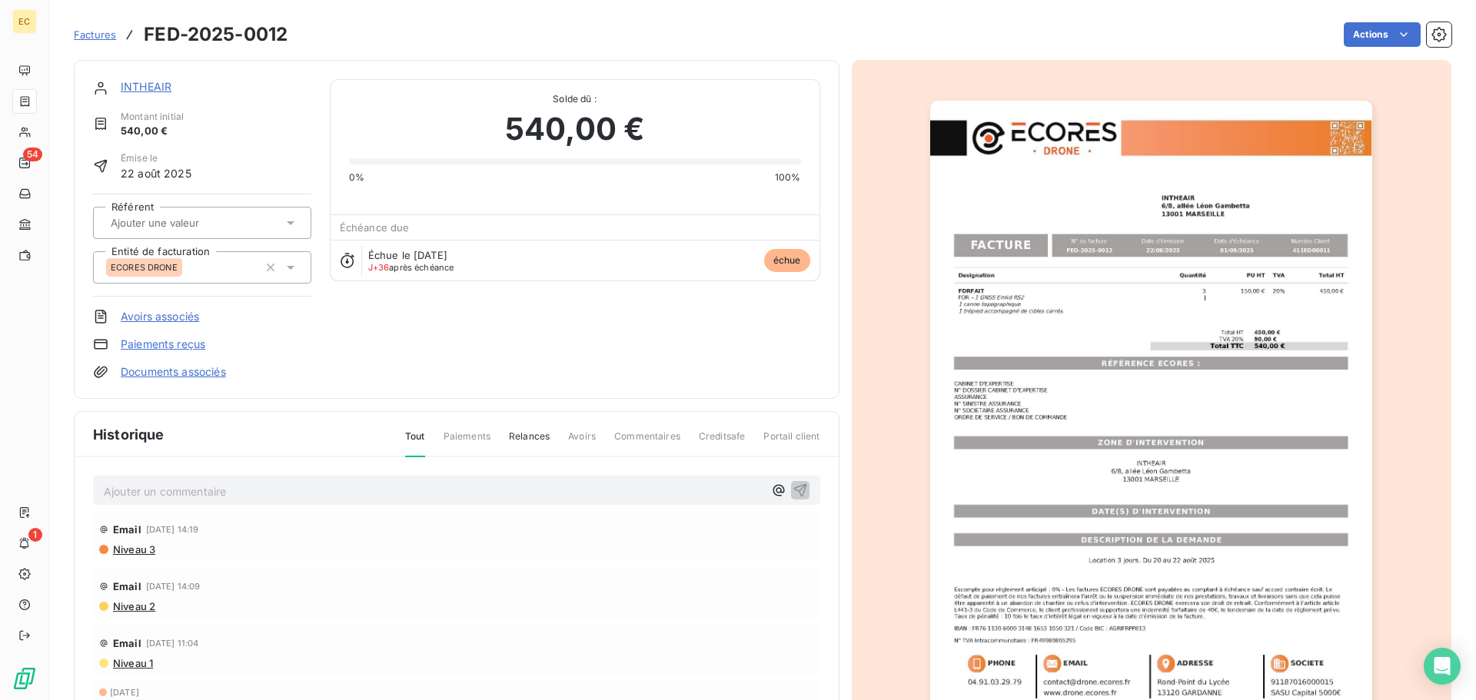
click at [138, 90] on link "INTHEAIR" at bounding box center [146, 86] width 51 height 13
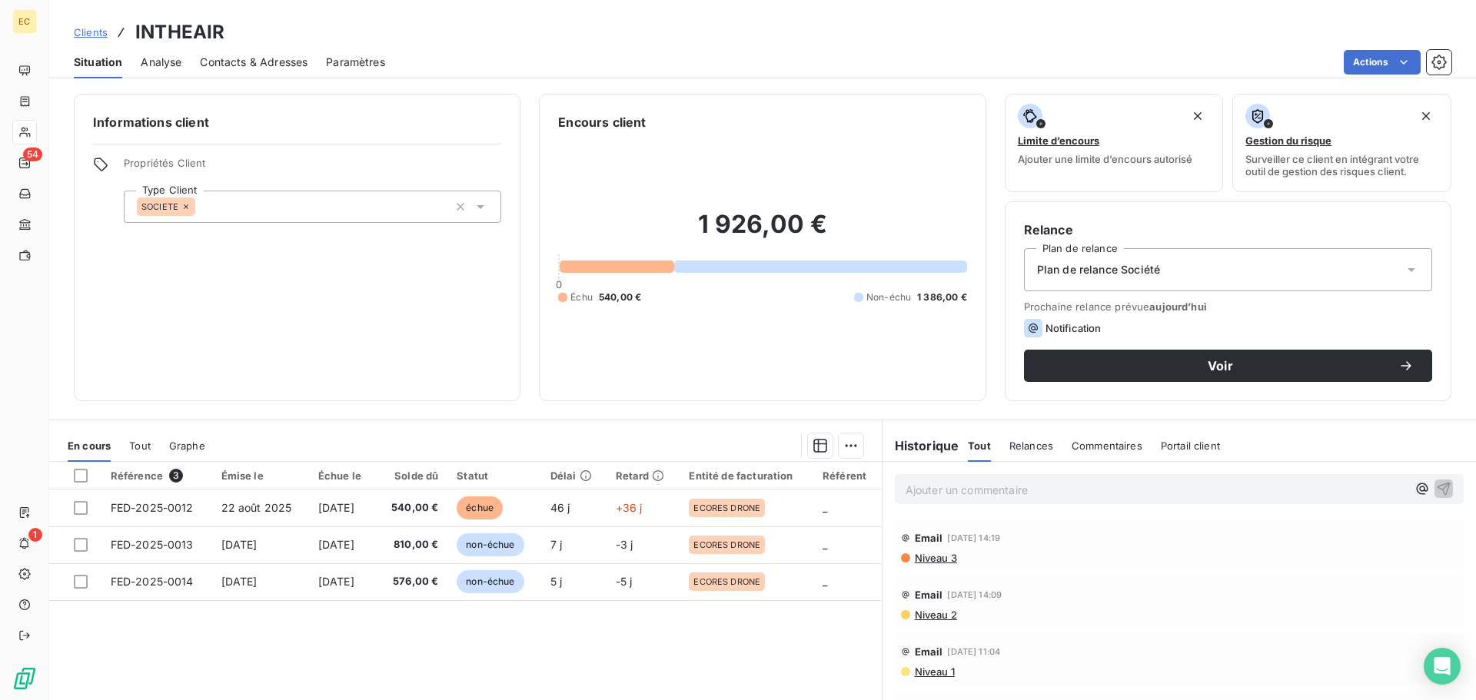
click at [257, 64] on span "Contacts & Adresses" at bounding box center [254, 62] width 108 height 15
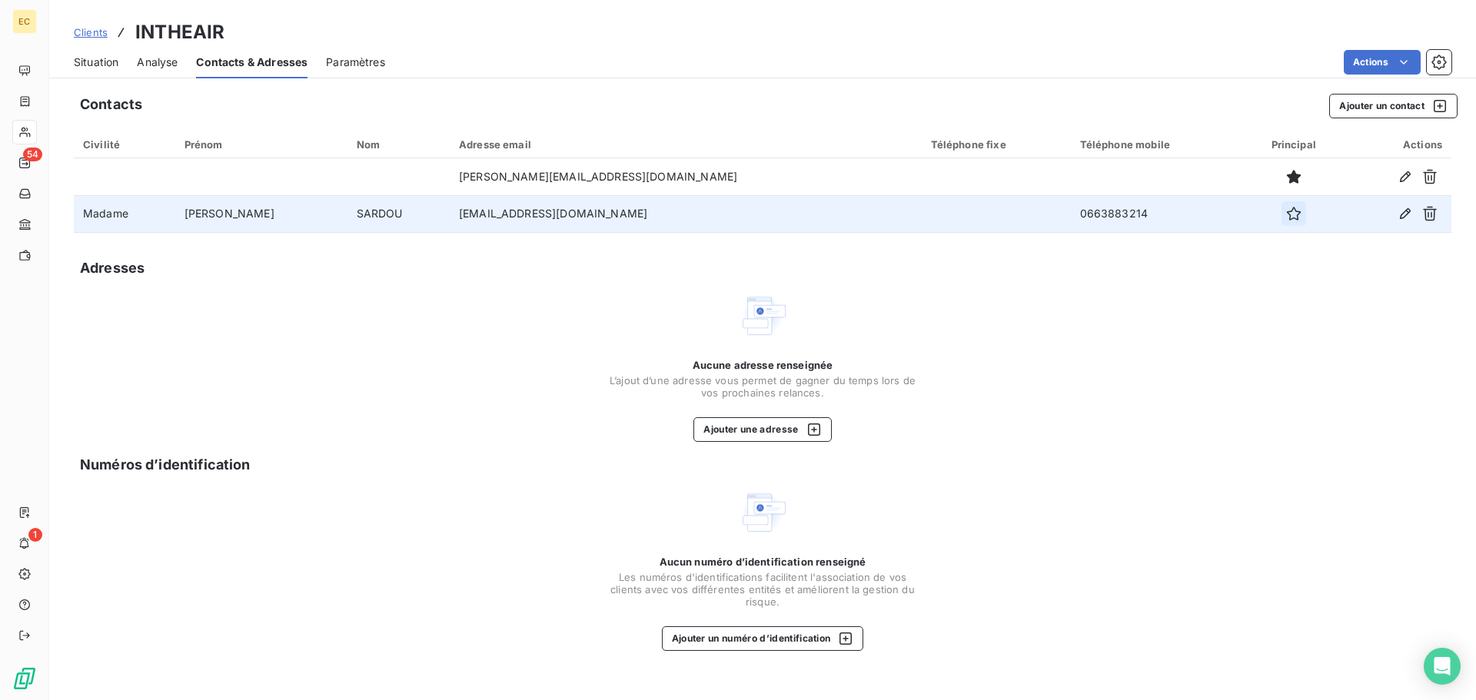
click at [1286, 217] on icon "button" at bounding box center [1293, 214] width 14 height 14
click at [102, 68] on span "Situation" at bounding box center [96, 62] width 45 height 15
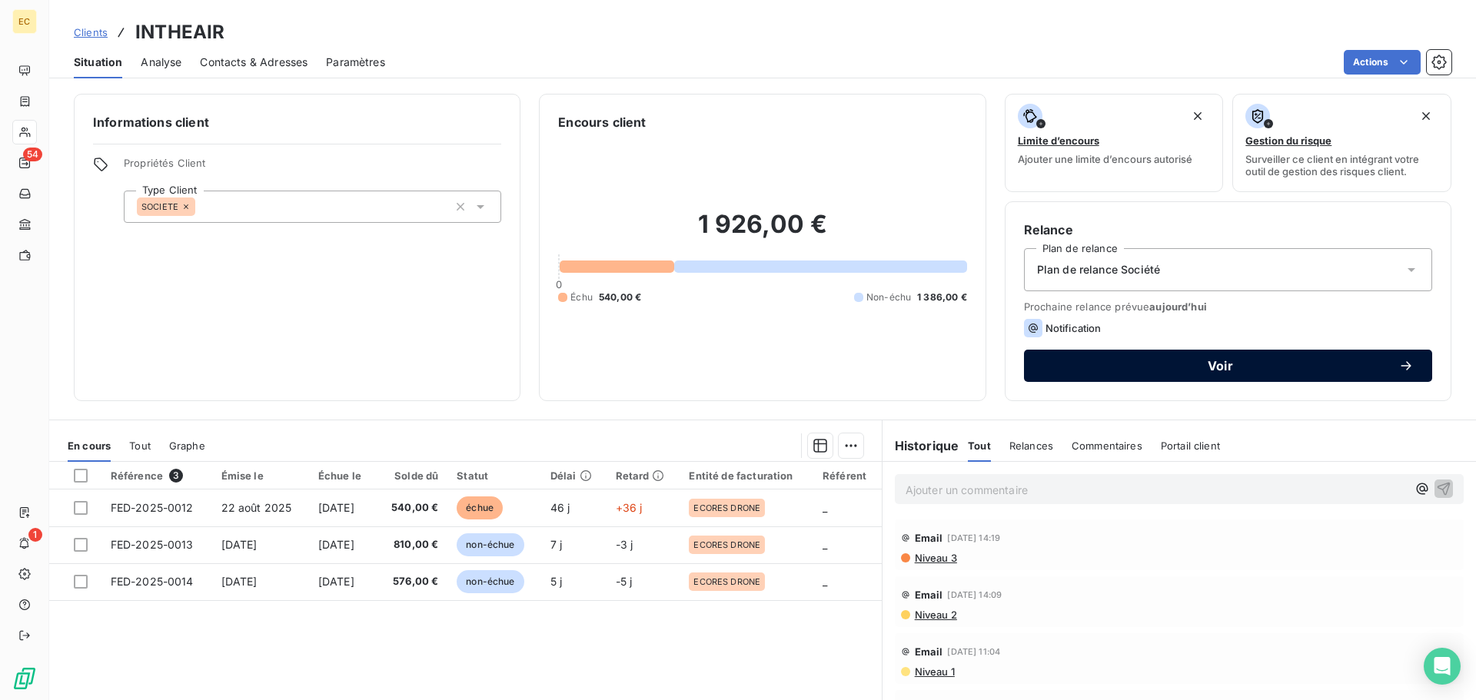
click at [1156, 370] on span "Voir" at bounding box center [1220, 366] width 356 height 12
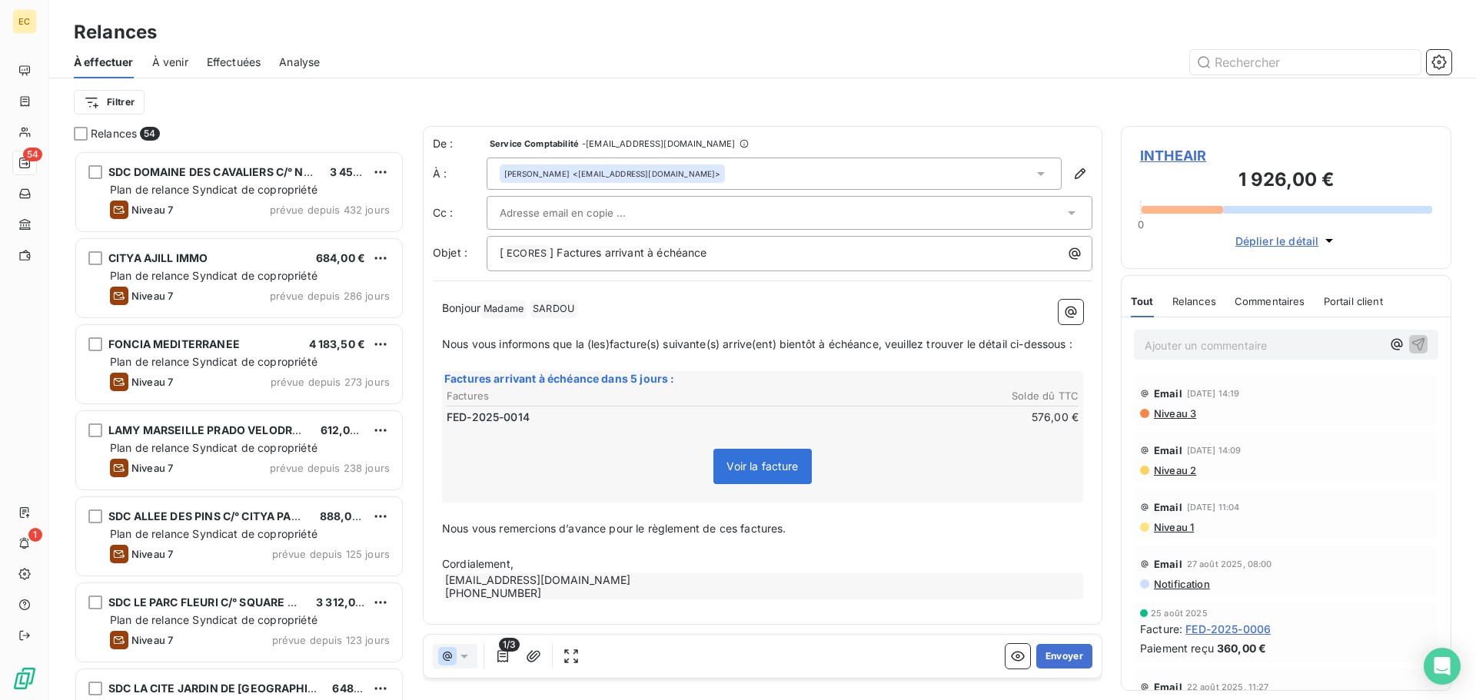
scroll to position [538, 319]
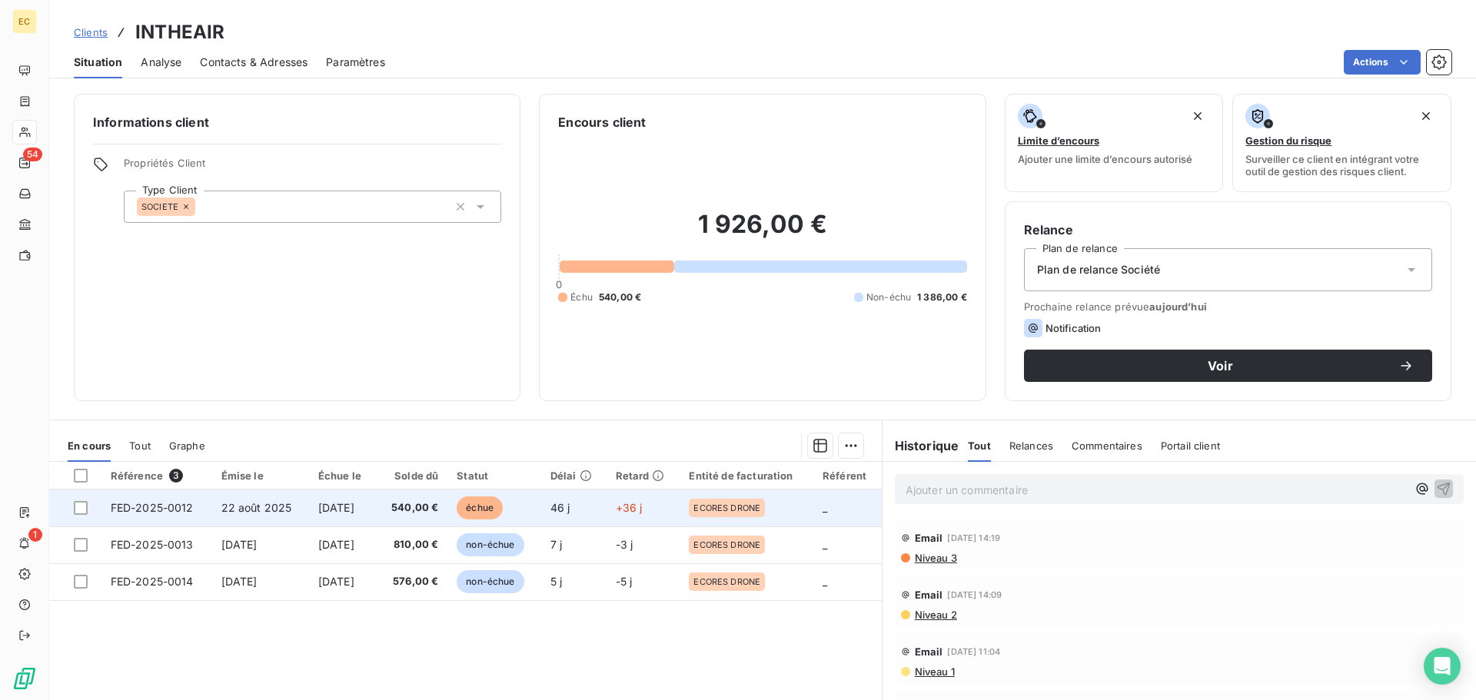
click at [131, 512] on span "FED-2025-0012" at bounding box center [152, 507] width 83 height 13
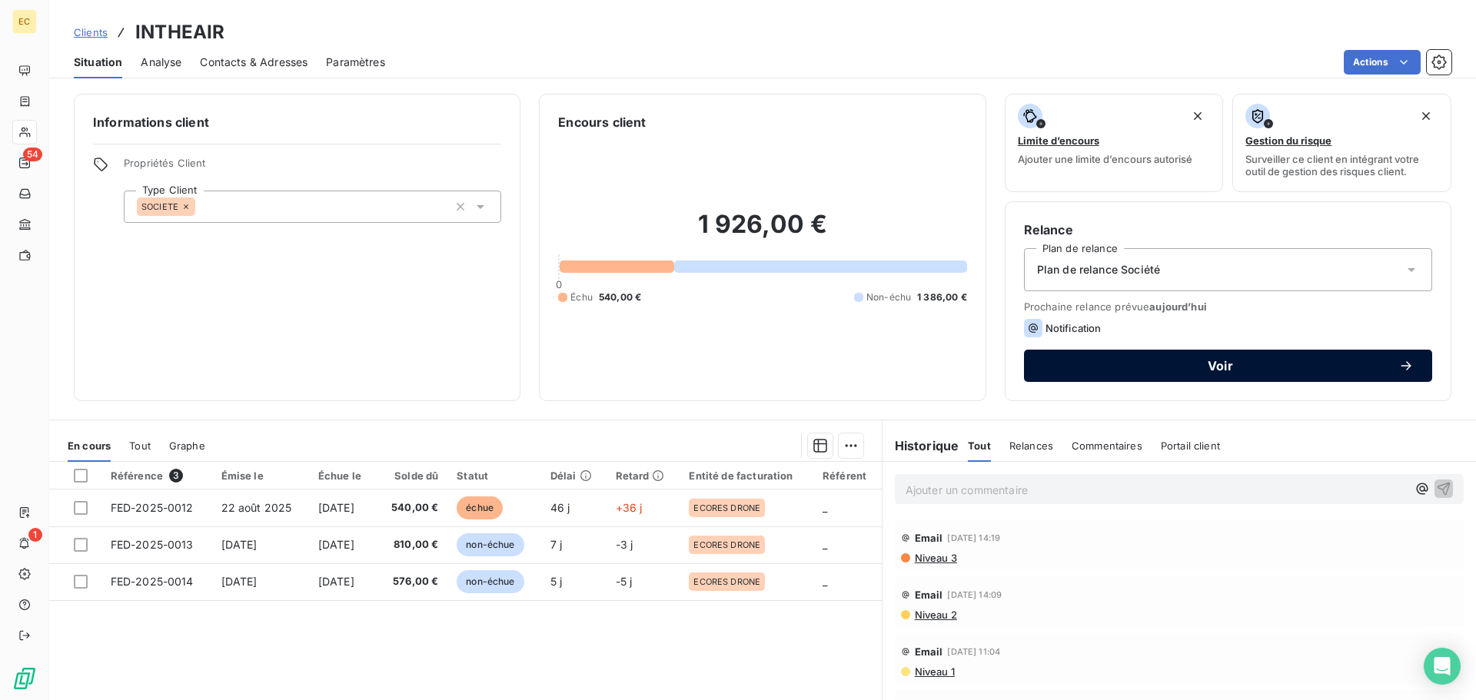
click at [1137, 373] on div "Voir" at bounding box center [1227, 365] width 371 height 15
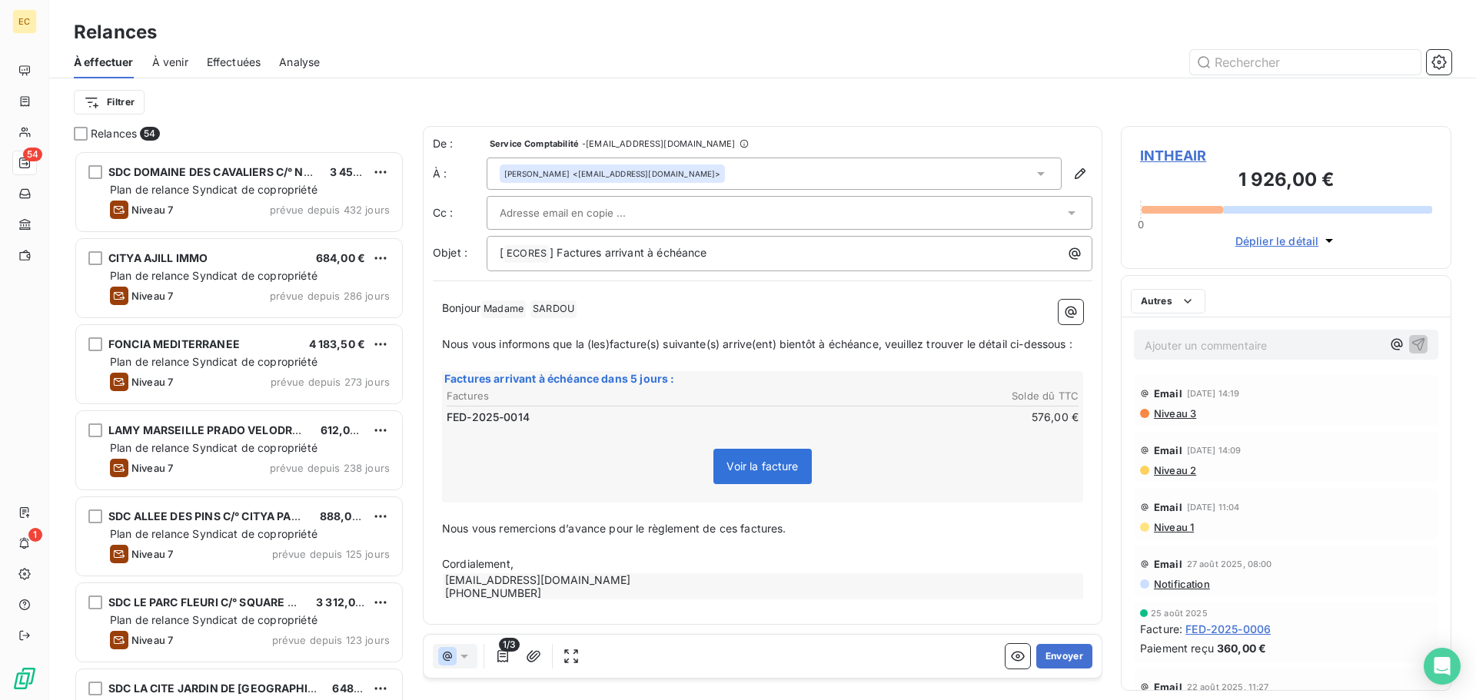
scroll to position [538, 319]
click at [1051, 662] on button "Envoyer" at bounding box center [1064, 656] width 56 height 25
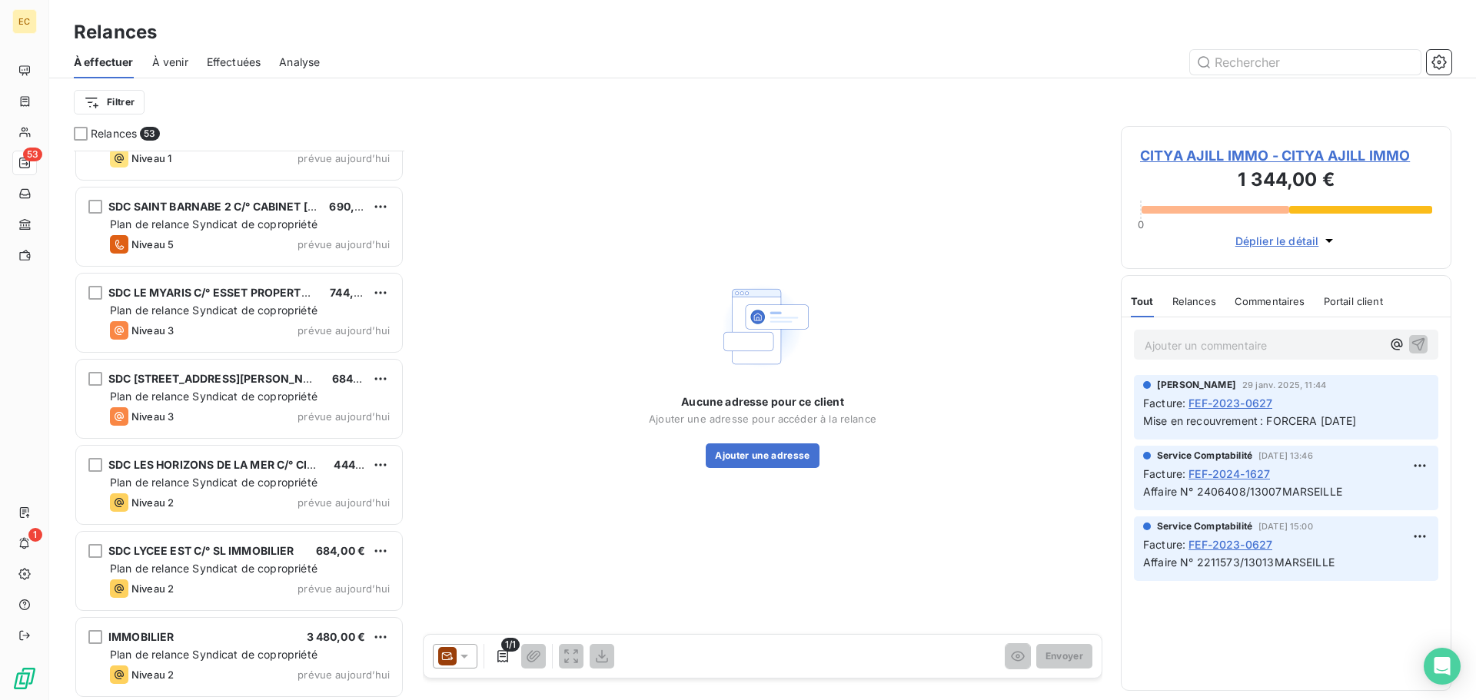
scroll to position [4013, 0]
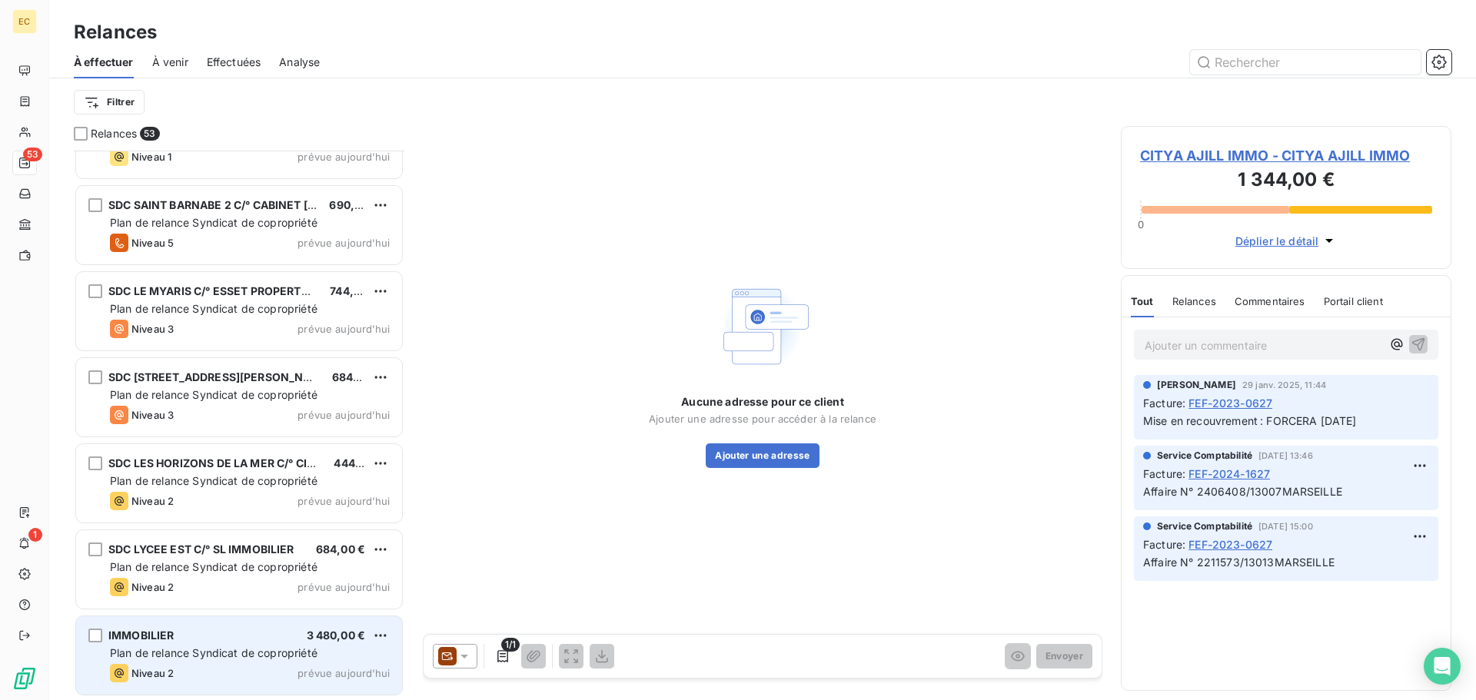
click at [221, 653] on span "Plan de relance Syndicat de copropriété" at bounding box center [213, 652] width 207 height 13
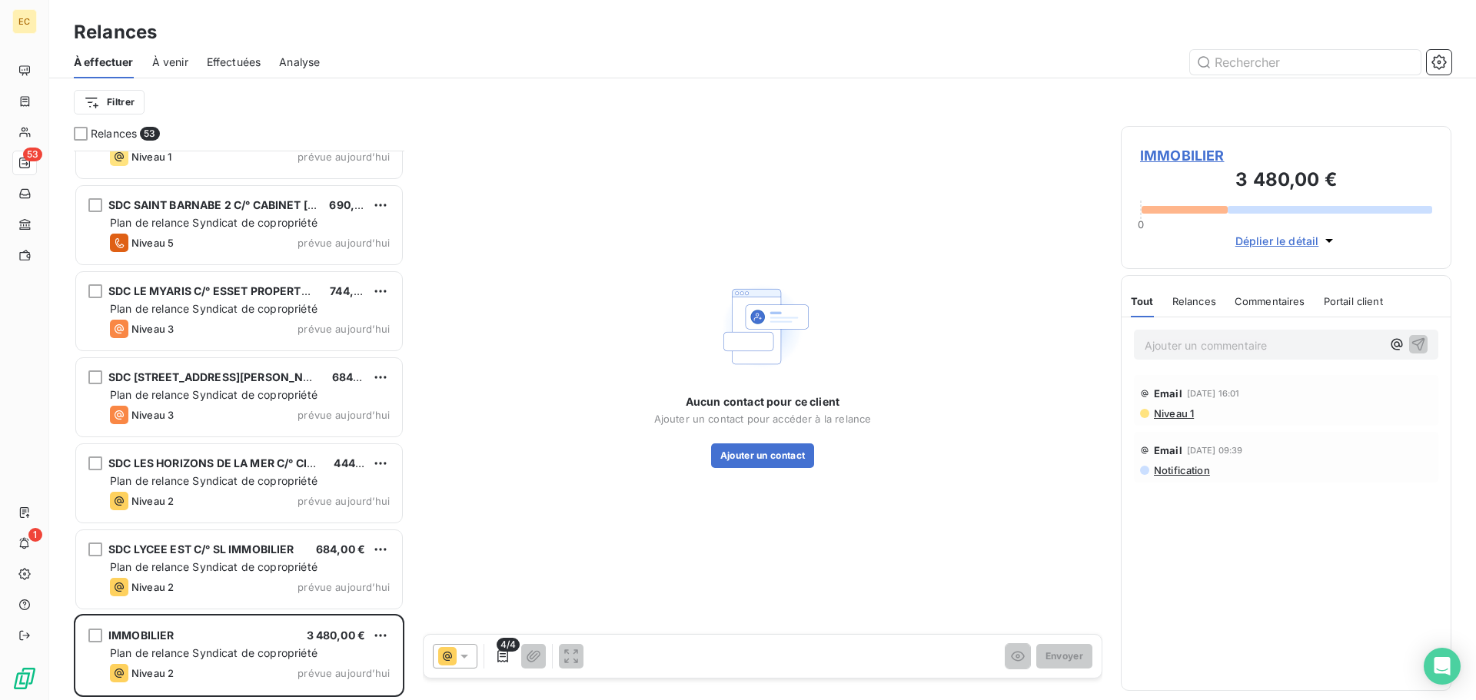
click at [1172, 154] on span "IMMOBILIER" at bounding box center [1286, 155] width 292 height 21
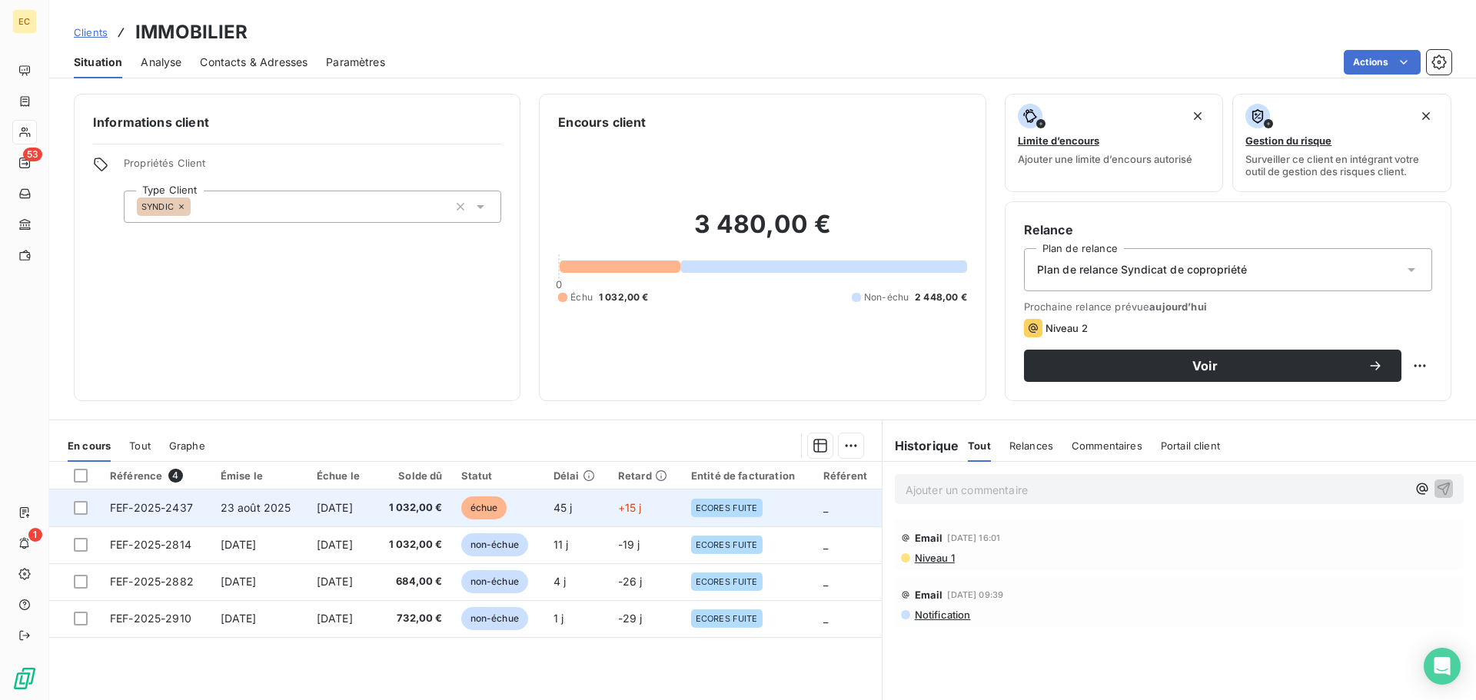
click at [131, 504] on span "FEF-2025-2437" at bounding box center [151, 507] width 83 height 13
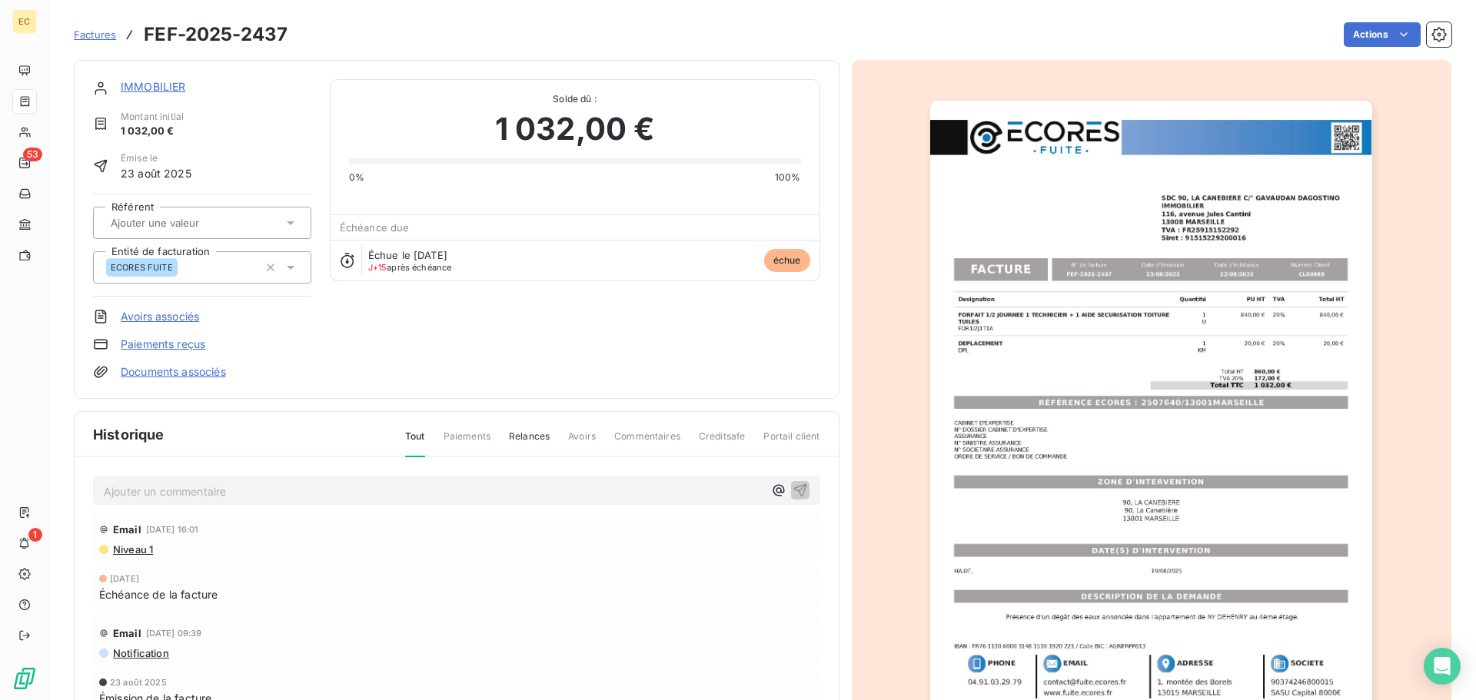
click at [1127, 406] on img "button" at bounding box center [1151, 414] width 442 height 626
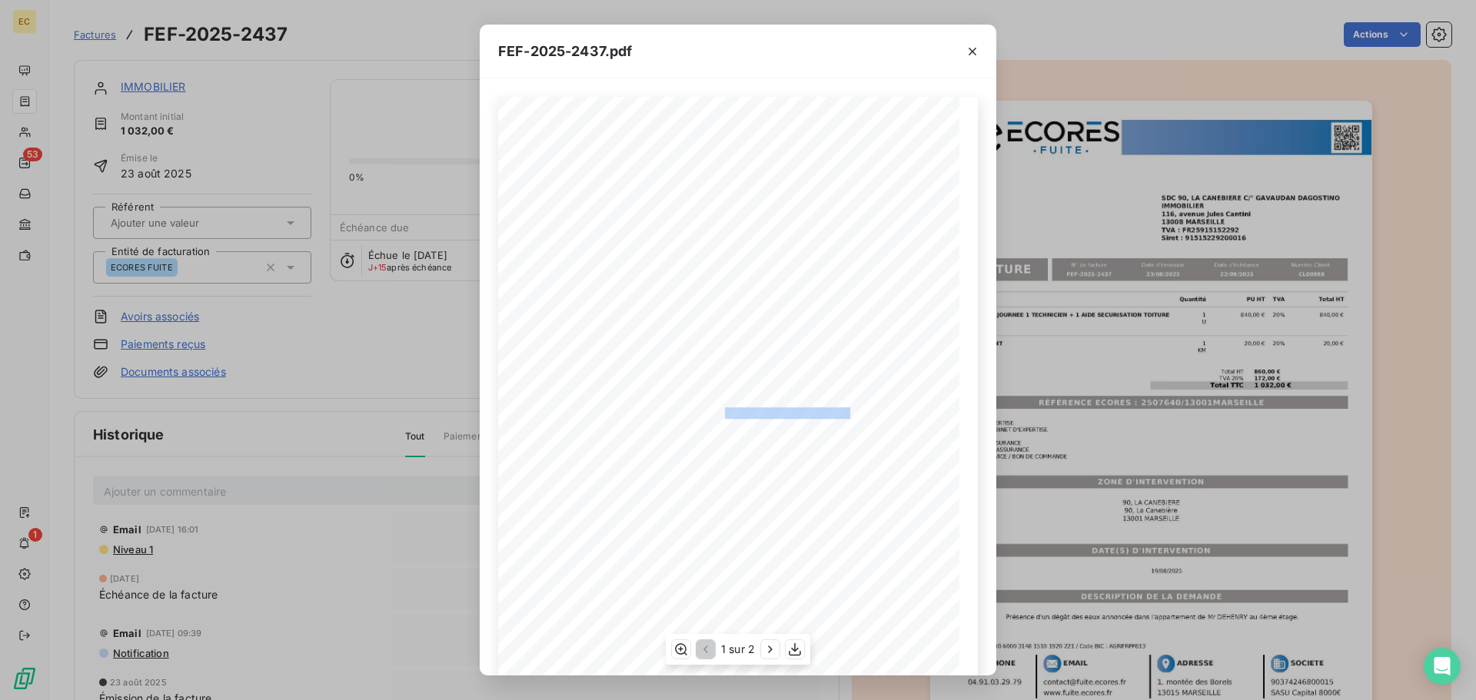
drag, startPoint x: 847, startPoint y: 412, endPoint x: 718, endPoint y: 410, distance: 129.1
click at [718, 410] on span "RÉFÉRENCE ECORES : 2507640/13001MARSEILLE" at bounding box center [738, 411] width 236 height 8
copy span ": 2507640/13001MARSEILL"
click at [971, 53] on icon "button" at bounding box center [971, 51] width 15 height 15
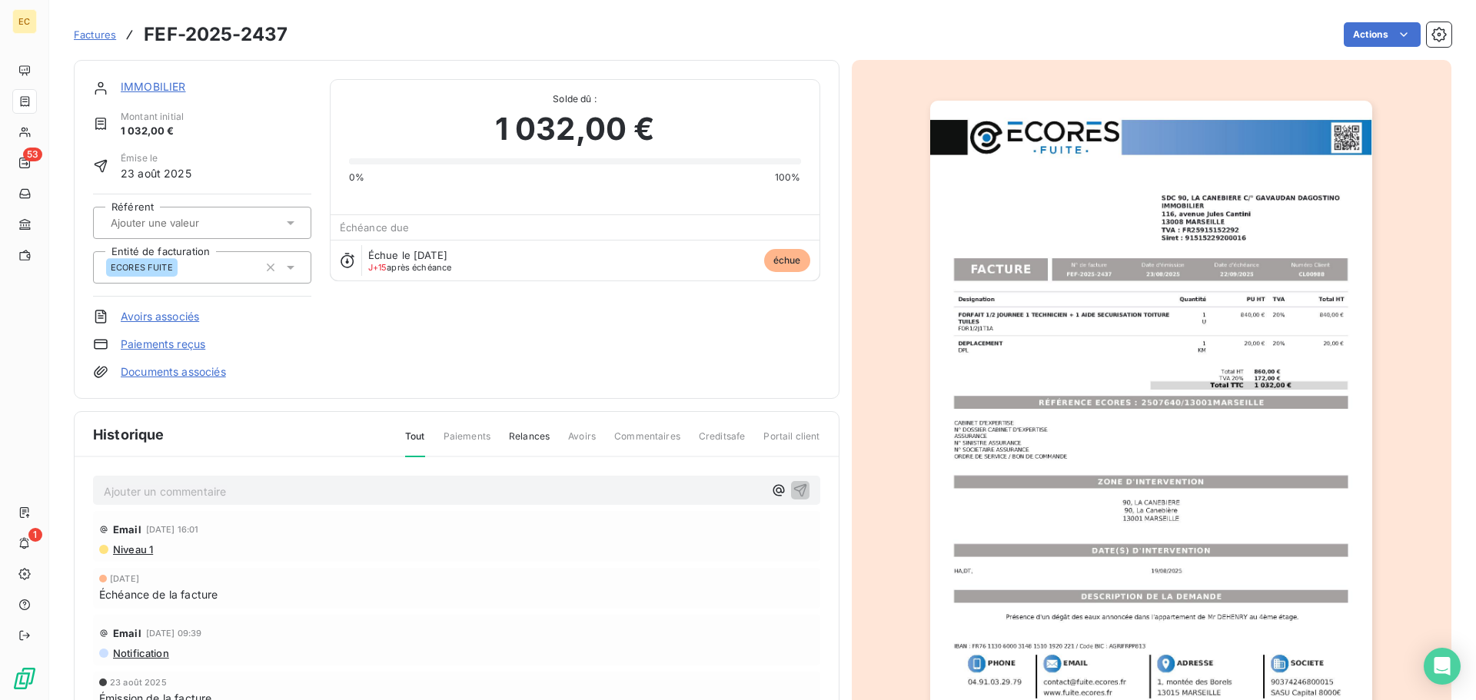
click at [165, 87] on link "IMMOBILIER" at bounding box center [153, 86] width 65 height 13
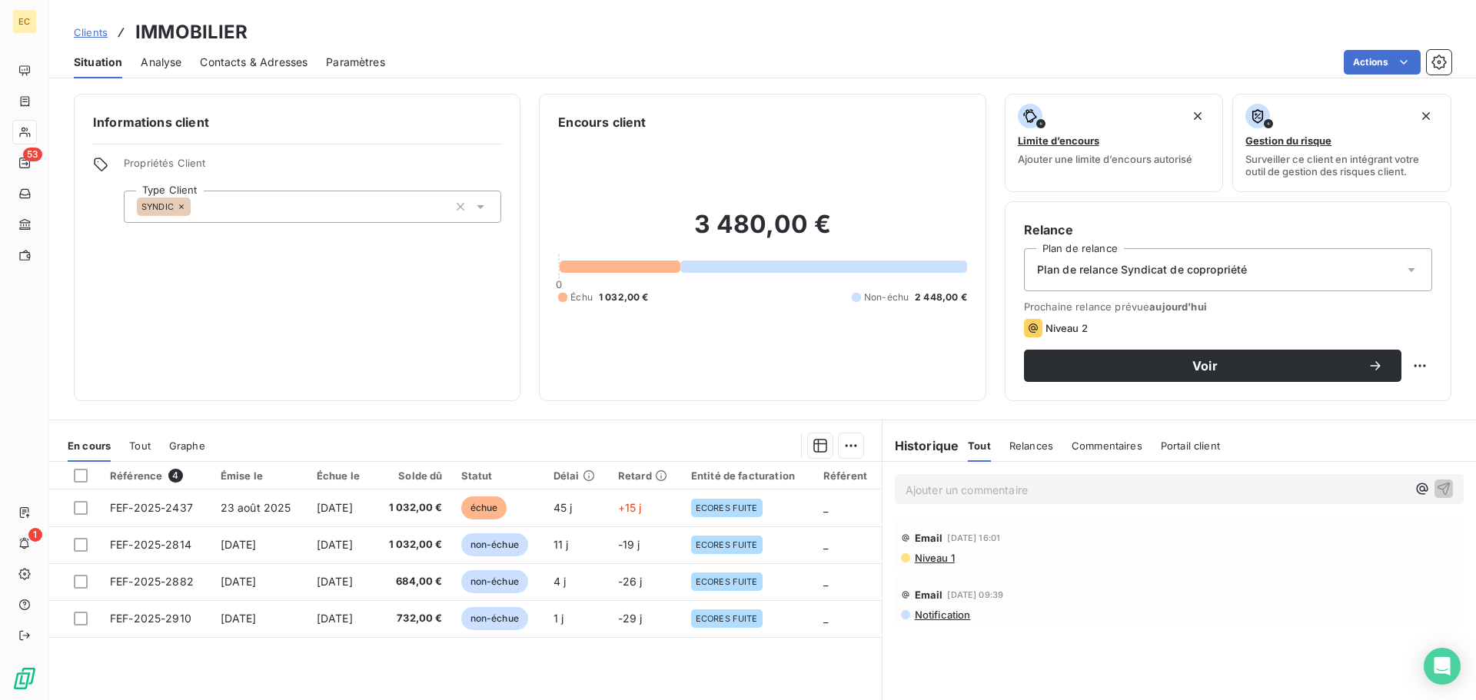
click at [273, 58] on span "Contacts & Adresses" at bounding box center [254, 62] width 108 height 15
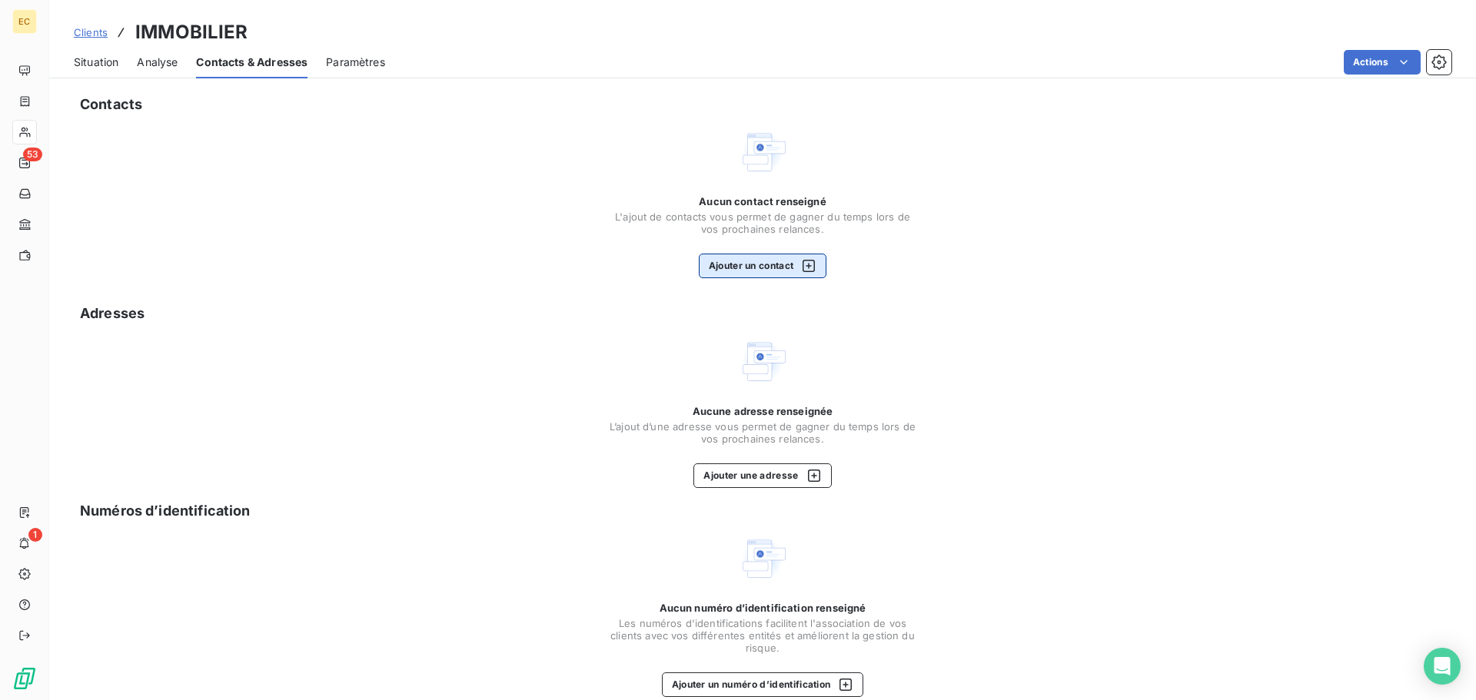
click at [702, 268] on button "Ajouter un contact" at bounding box center [763, 266] width 128 height 25
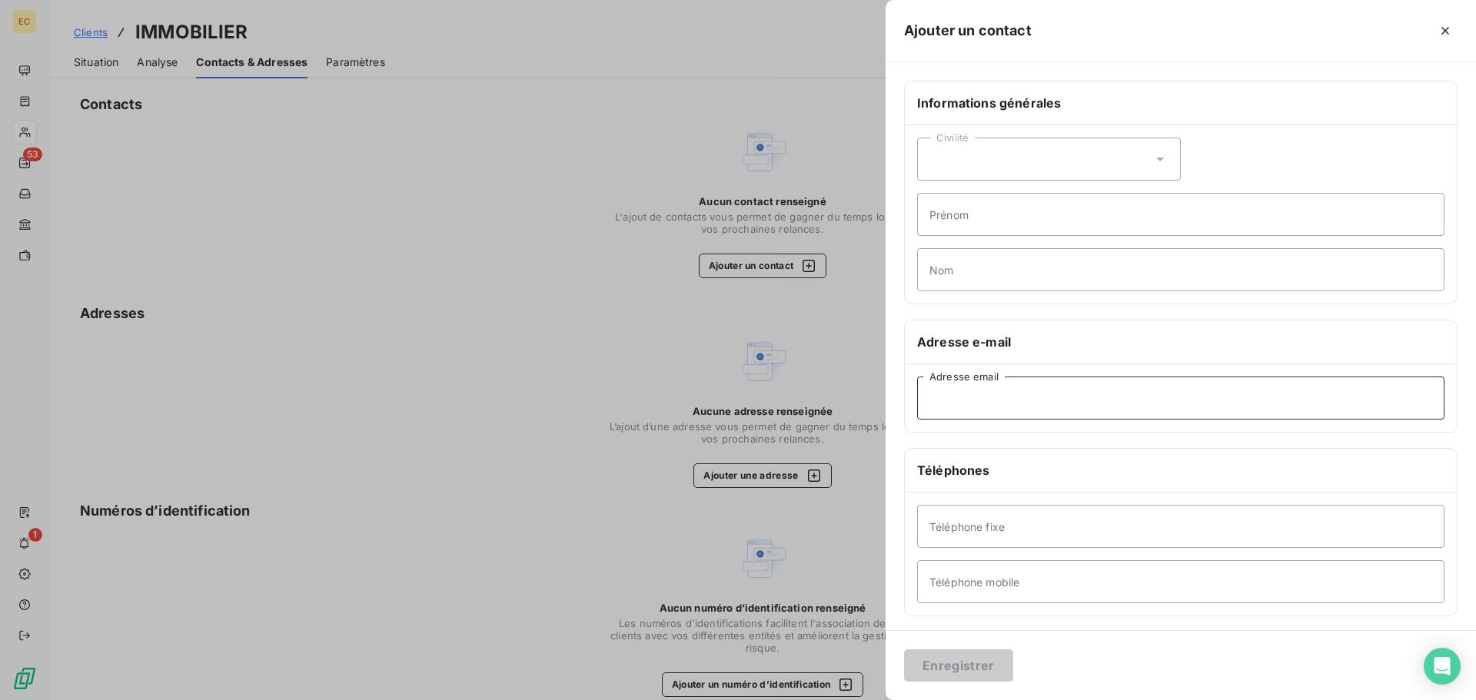
paste input "<sinistre@gavaudanimmo.fr"
click at [934, 396] on input "<sinistre@gavaudanimmo.fr" at bounding box center [1180, 398] width 527 height 43
type input "sinistre@gavaudanimmo.fr"
click at [976, 674] on button "Enregistrer" at bounding box center [958, 665] width 109 height 32
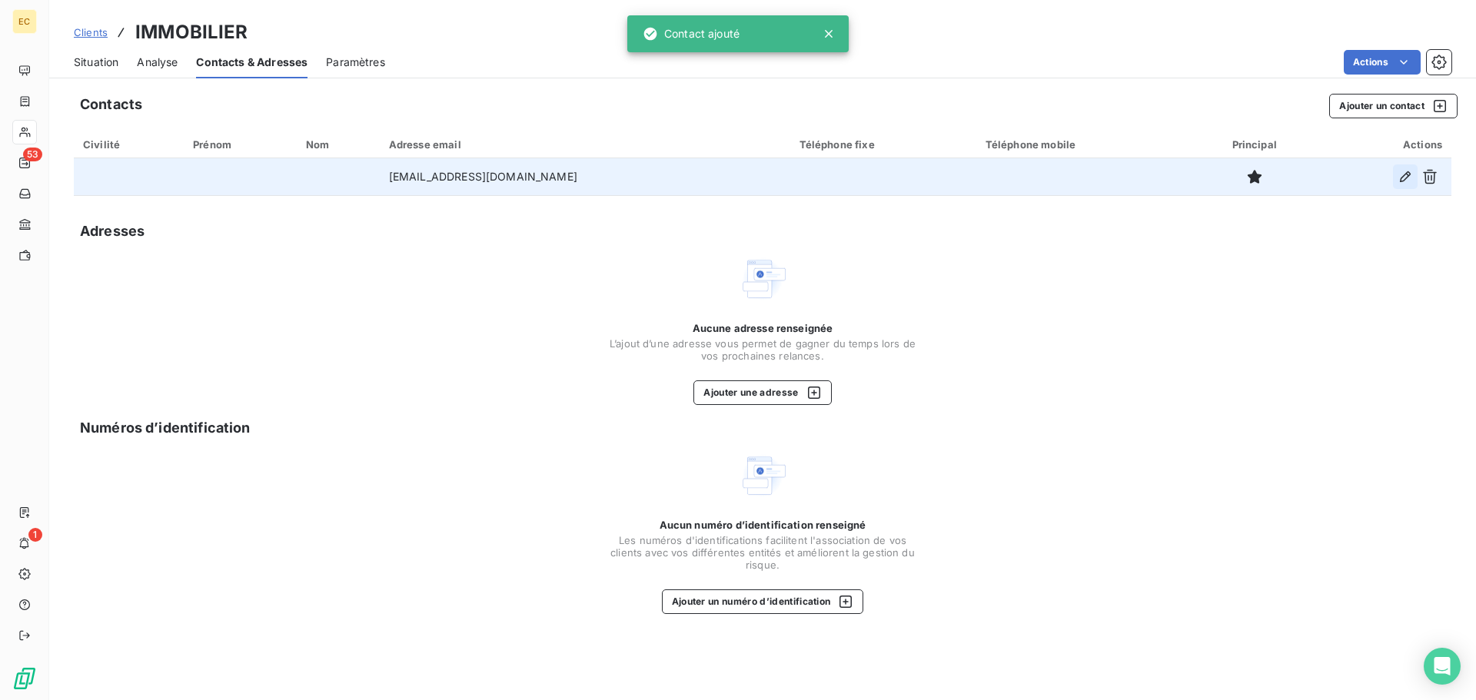
click at [1406, 178] on icon "button" at bounding box center [1404, 176] width 11 height 11
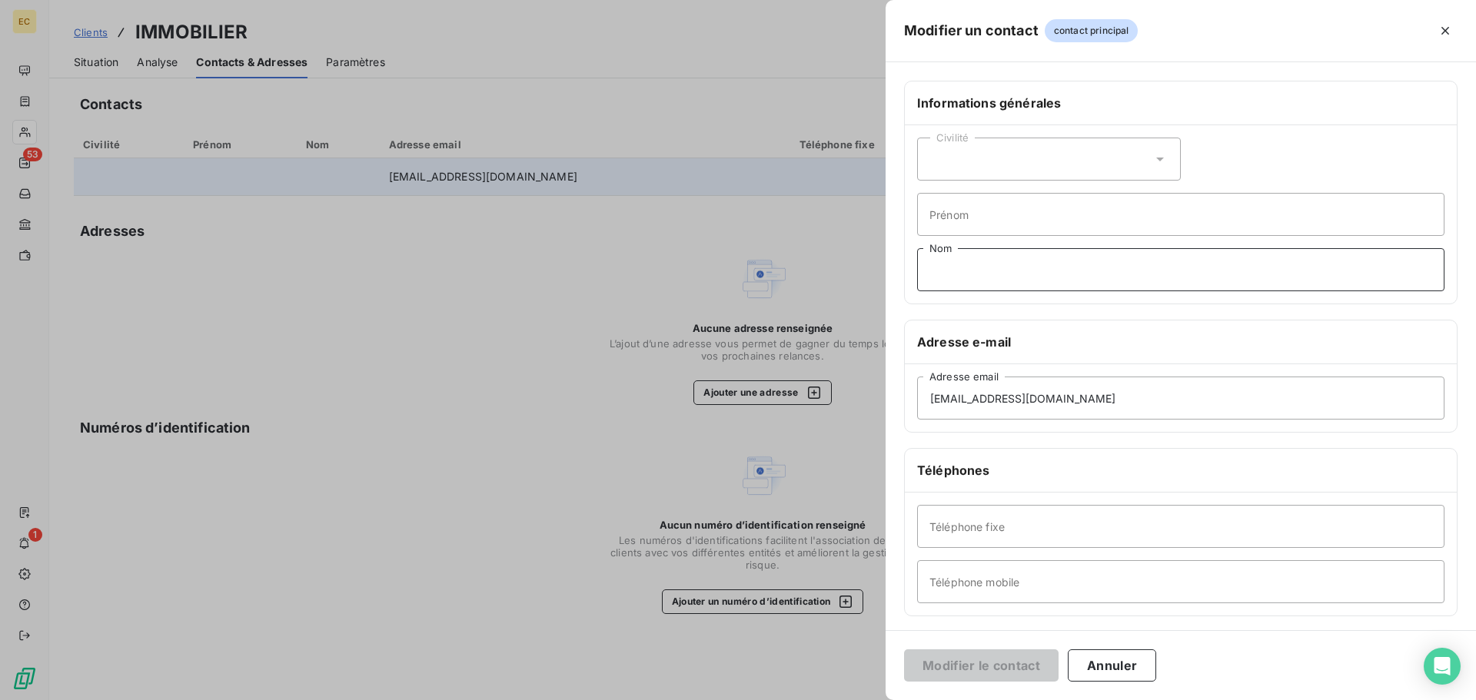
paste input "ALLOZA"
type input "ALLOZA"
click at [987, 224] on input "Prénom" at bounding box center [1180, 214] width 527 height 43
type input "Cyrielle"
click at [984, 158] on div "Civilité" at bounding box center [1049, 159] width 264 height 43
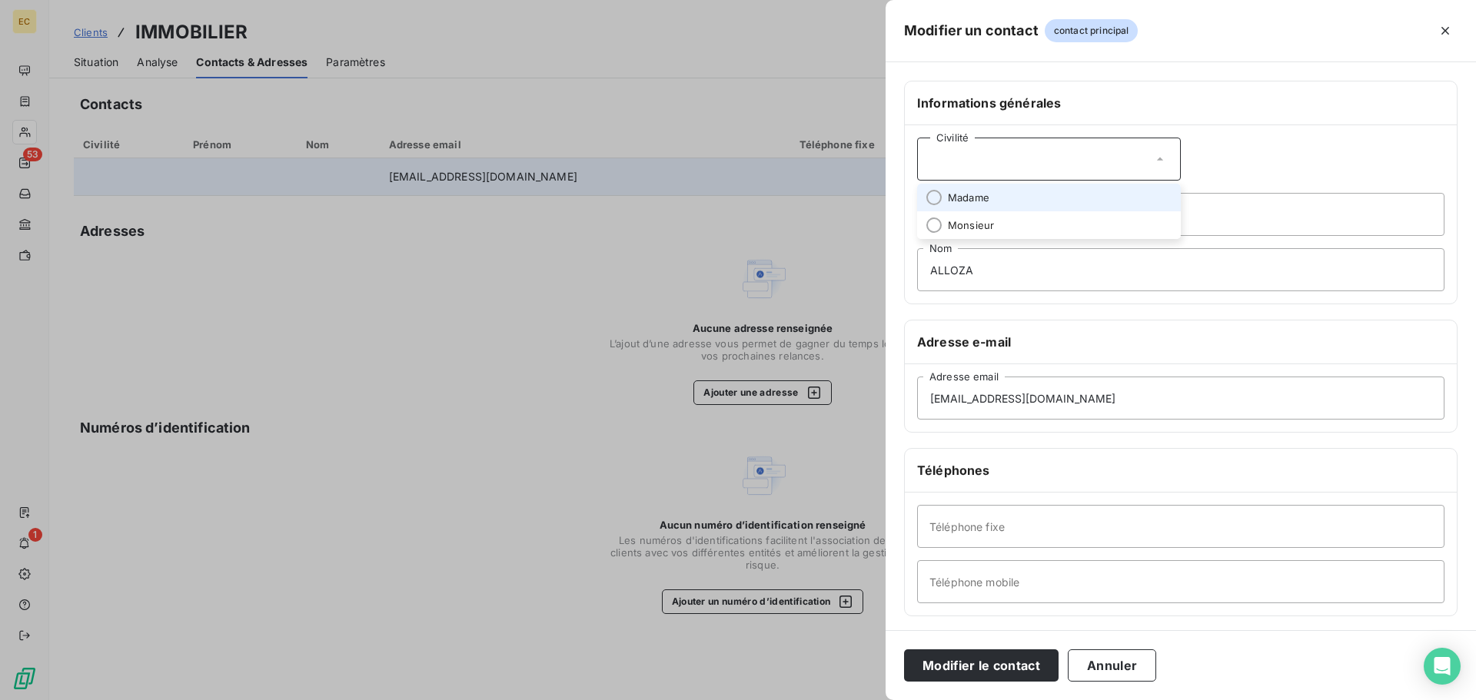
click at [983, 201] on span "Madame" at bounding box center [968, 198] width 41 height 15
paste input "04.91.42.95.79"
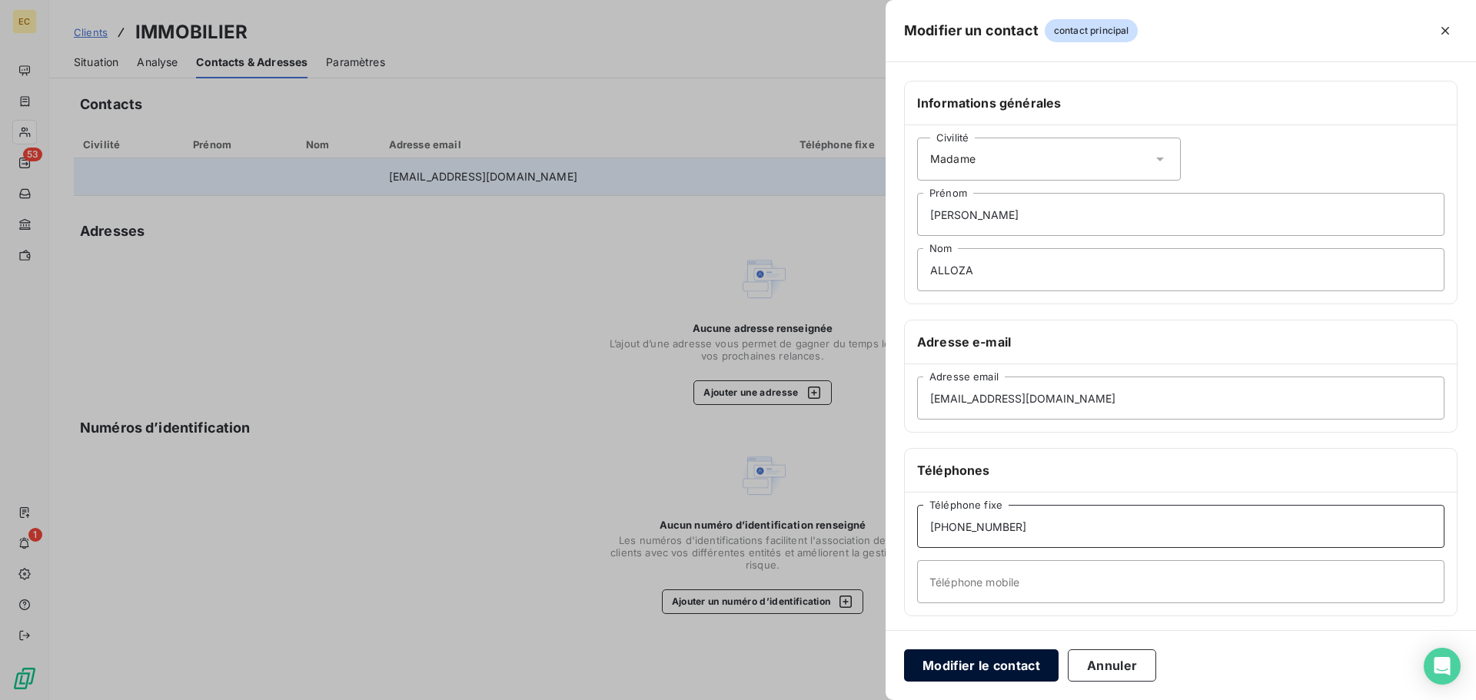
type input "04.91.42.95.79"
click at [981, 666] on button "Modifier le contact" at bounding box center [981, 665] width 154 height 32
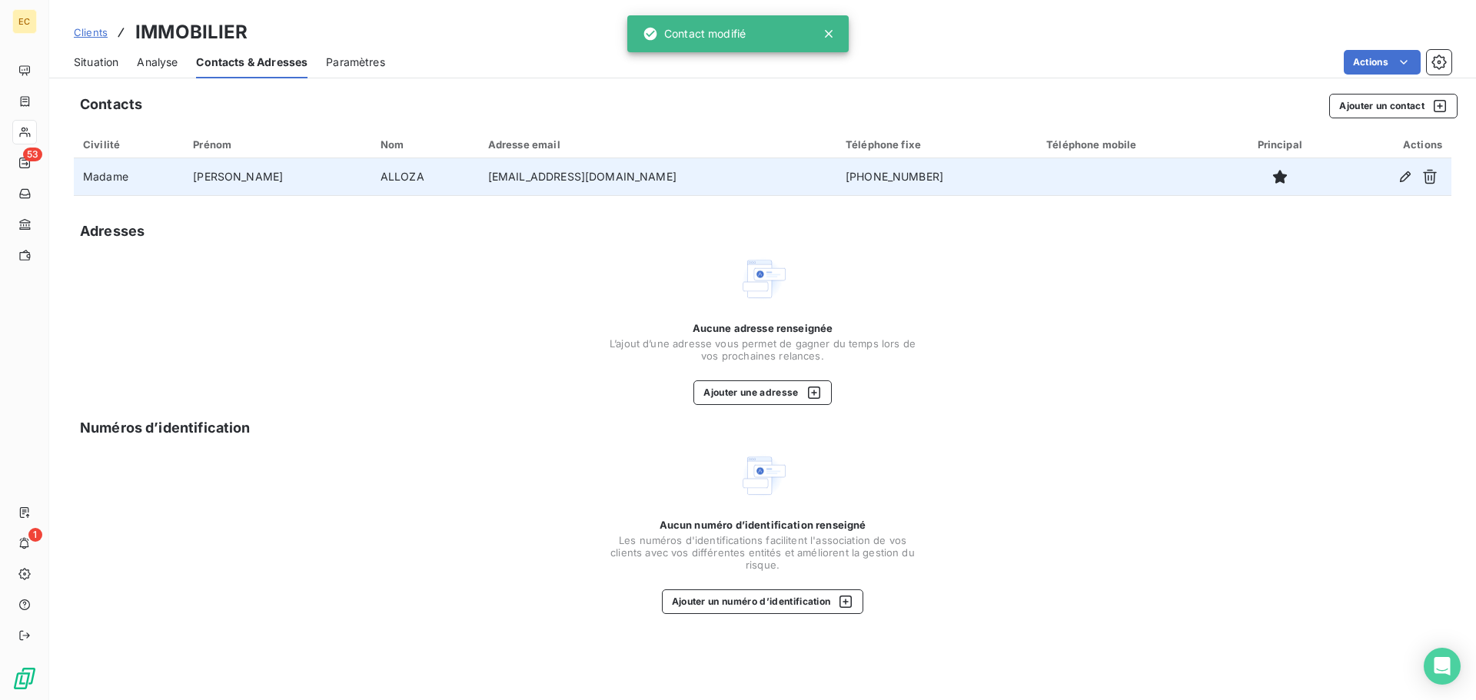
click at [100, 61] on span "Situation" at bounding box center [96, 62] width 45 height 15
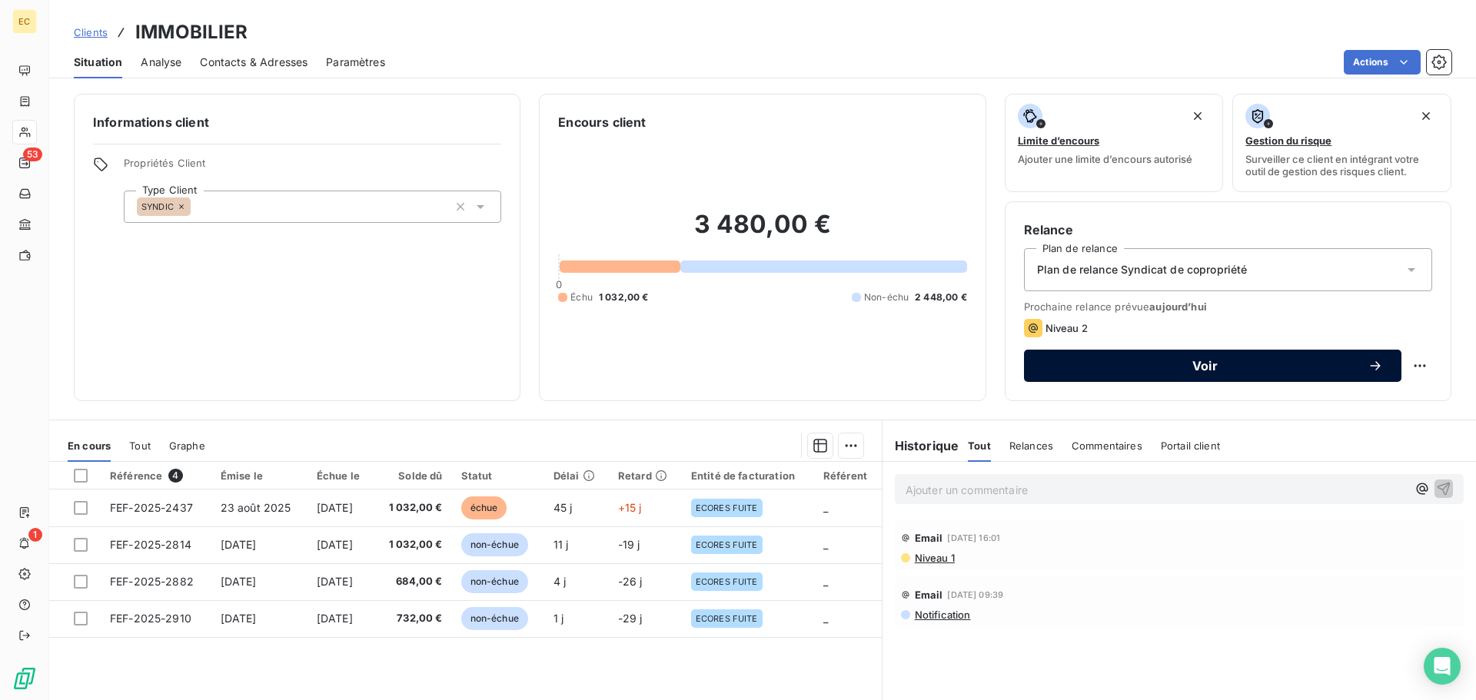
click at [1138, 364] on span "Voir" at bounding box center [1204, 366] width 325 height 12
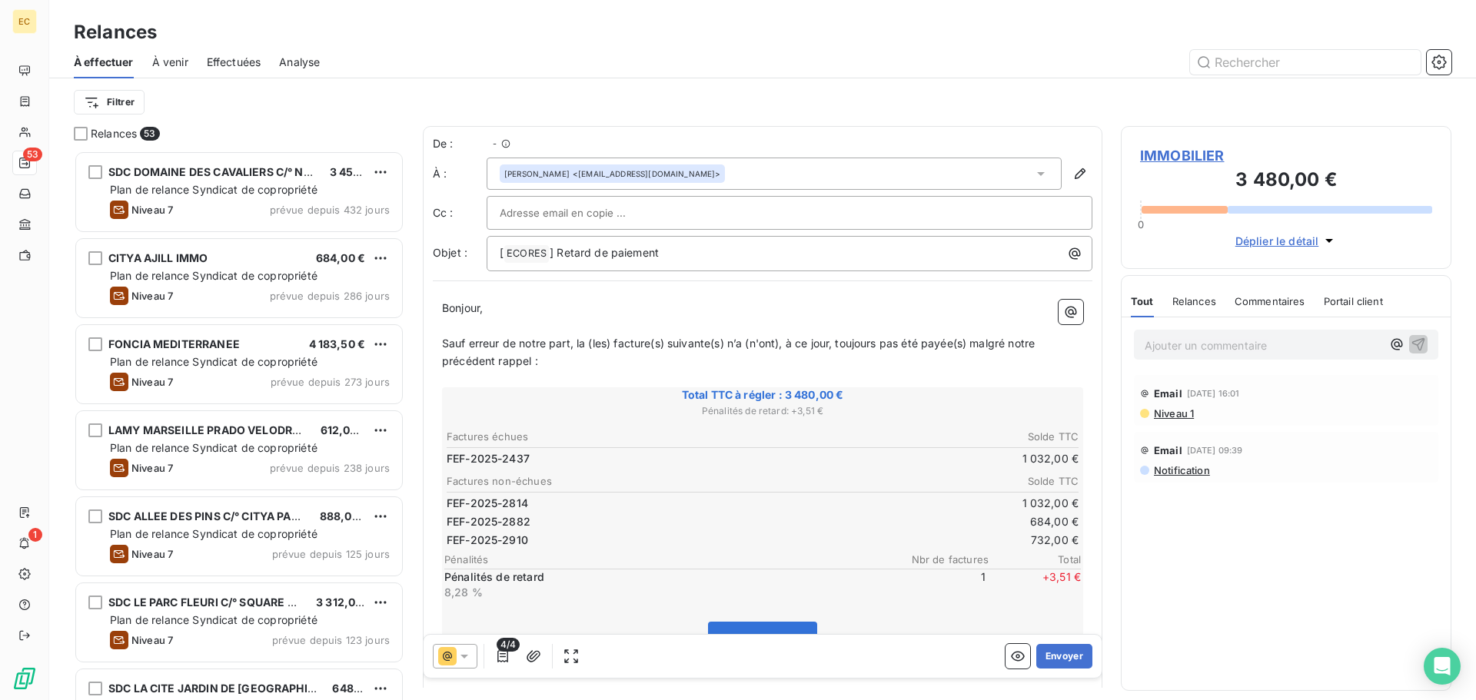
scroll to position [538, 319]
click at [506, 654] on icon "button" at bounding box center [502, 656] width 15 height 15
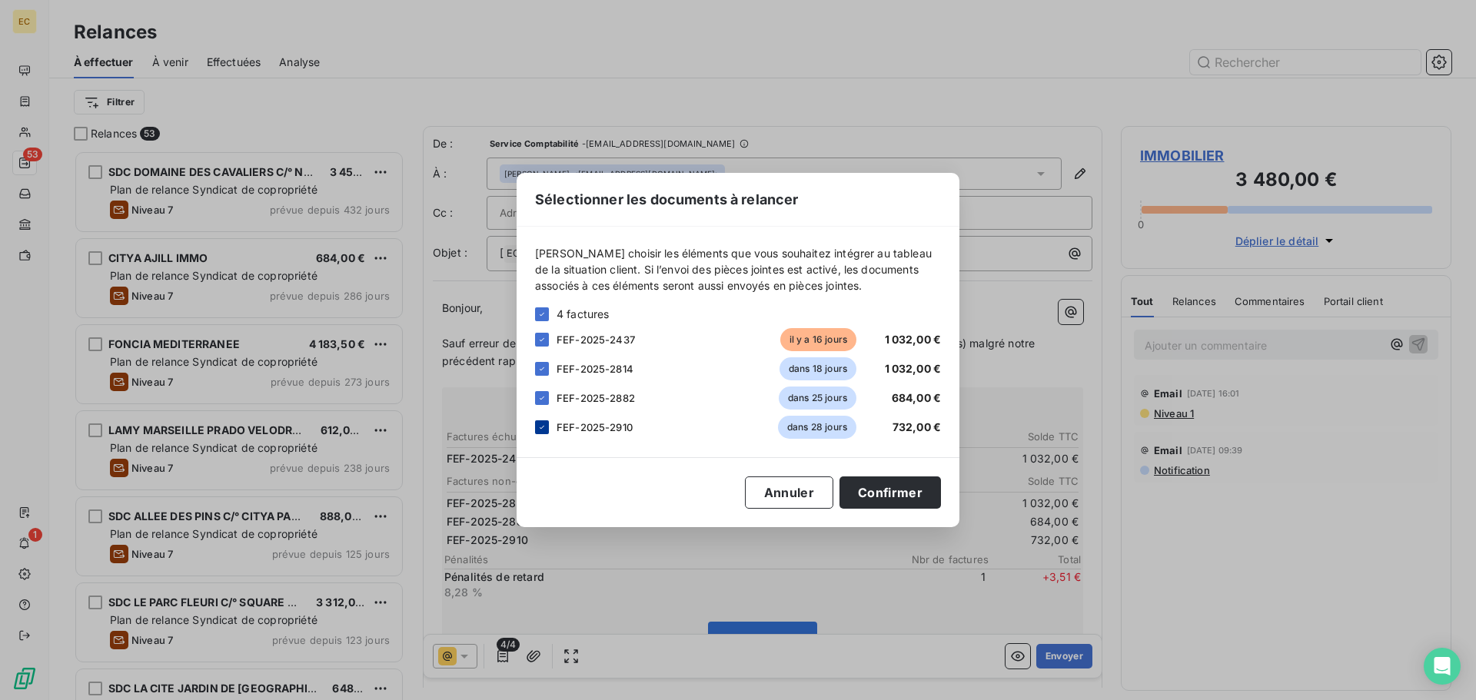
click at [545, 420] on div at bounding box center [542, 427] width 14 height 14
click at [543, 399] on icon at bounding box center [541, 397] width 9 height 9
click at [541, 367] on icon at bounding box center [541, 368] width 9 height 9
click at [885, 486] on button "Confirmer" at bounding box center [889, 492] width 101 height 32
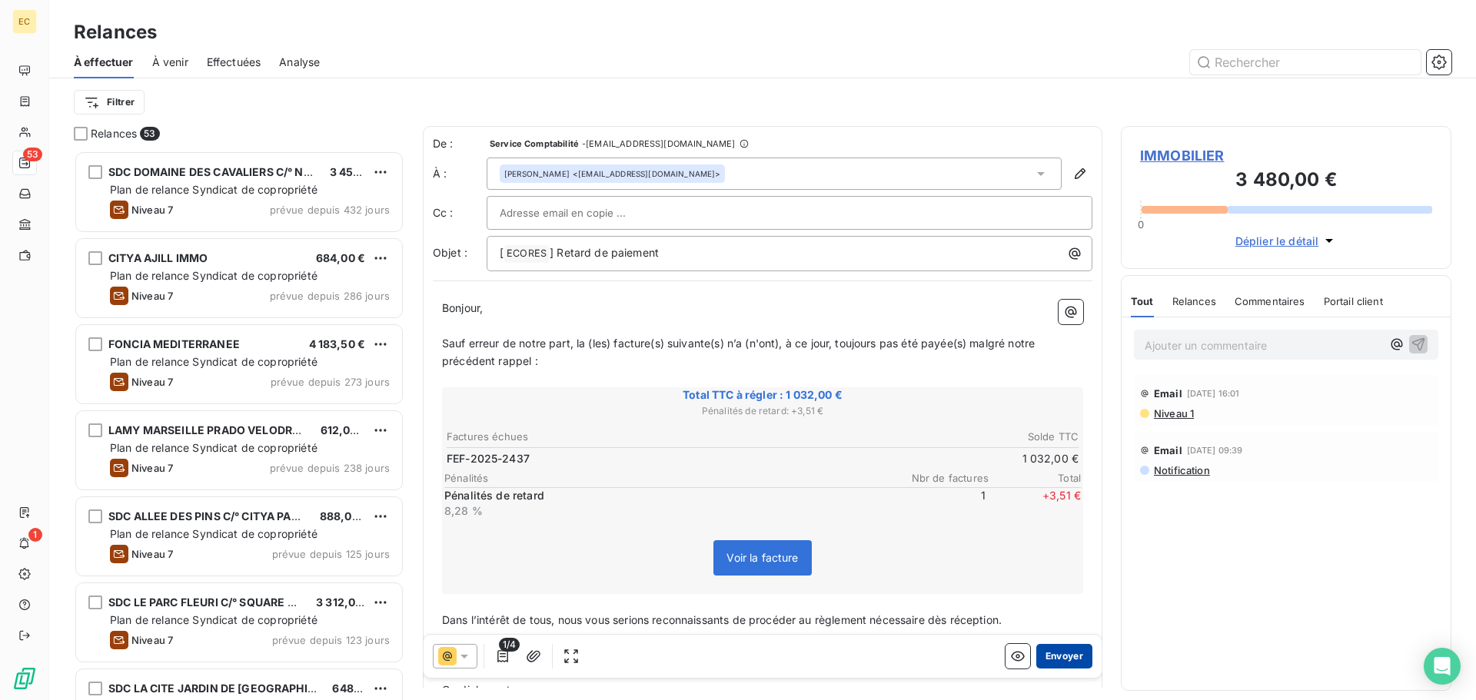
click at [1052, 655] on button "Envoyer" at bounding box center [1064, 656] width 56 height 25
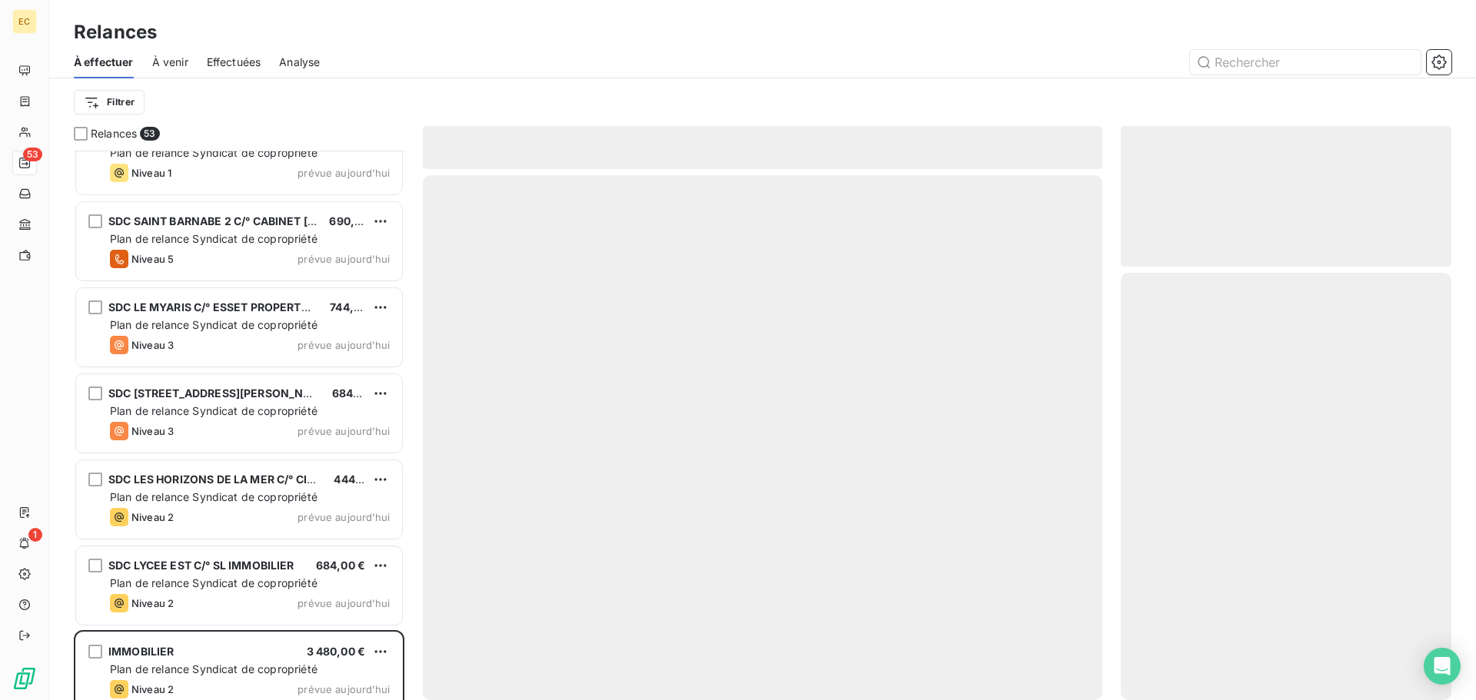
scroll to position [4013, 0]
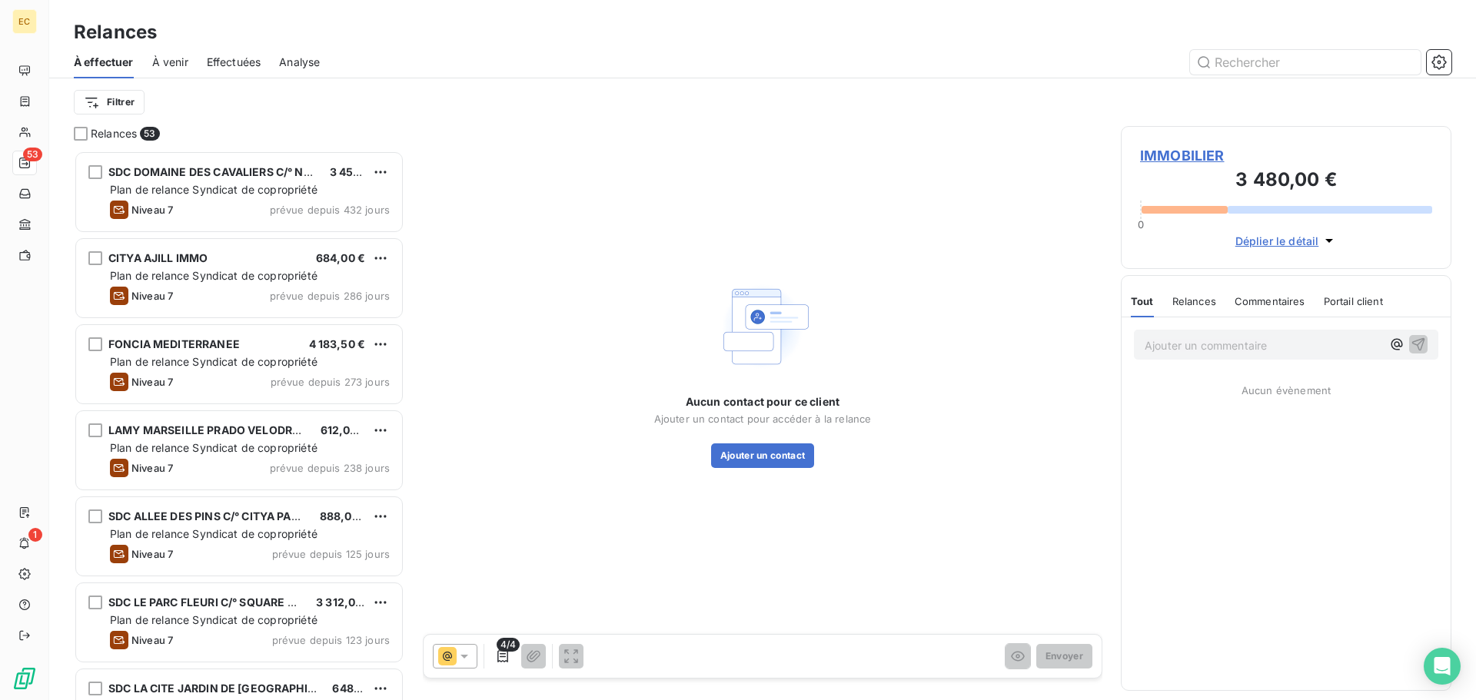
scroll to position [538, 319]
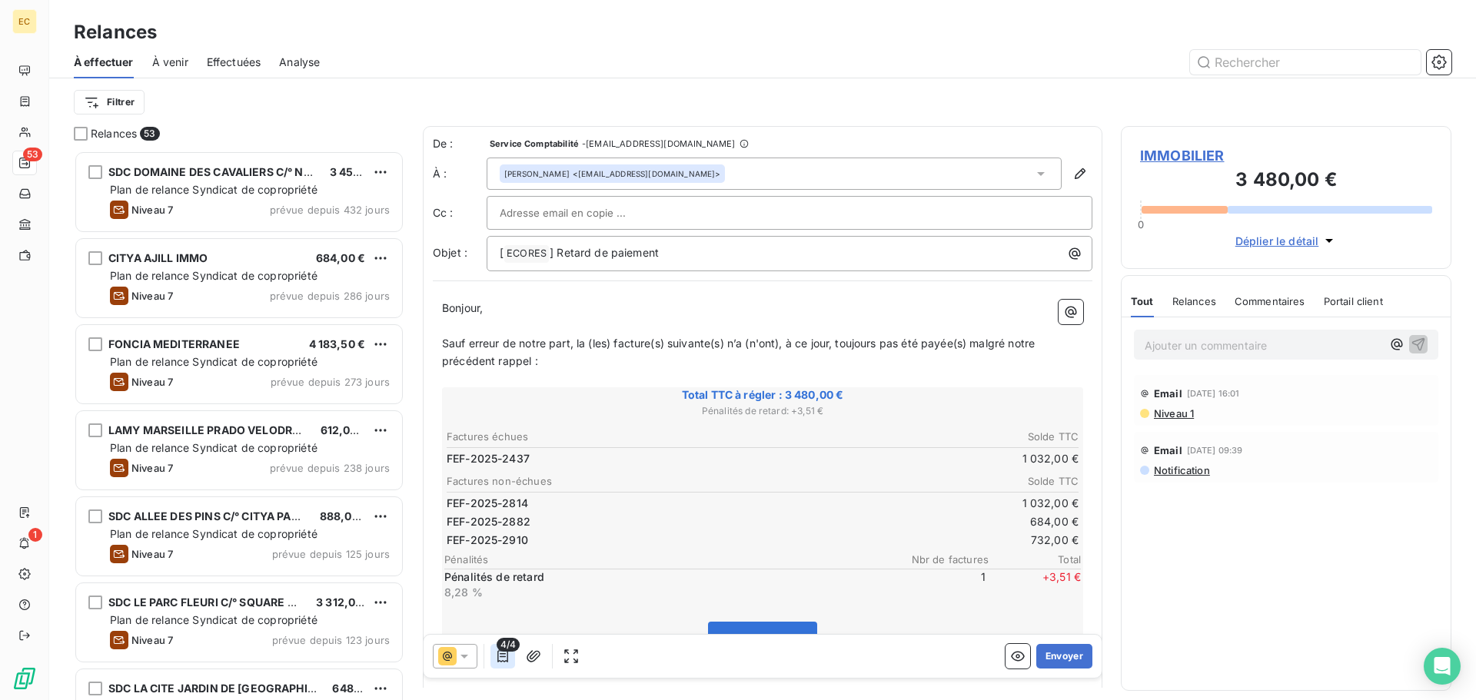
click at [503, 658] on icon "button" at bounding box center [502, 656] width 15 height 15
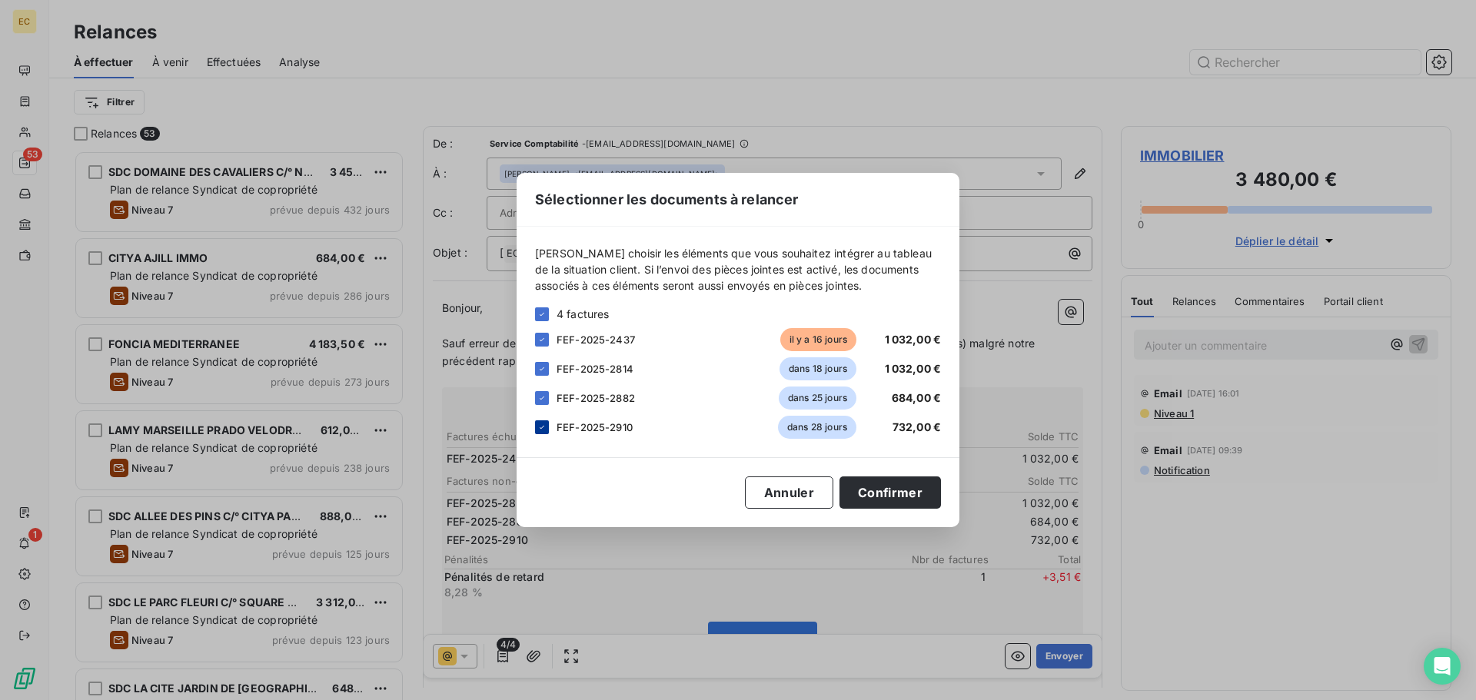
click at [542, 429] on icon at bounding box center [541, 427] width 9 height 9
click at [547, 397] on div at bounding box center [542, 398] width 14 height 14
click at [545, 372] on icon at bounding box center [541, 368] width 9 height 9
click at [877, 493] on button "Confirmer" at bounding box center [889, 492] width 101 height 32
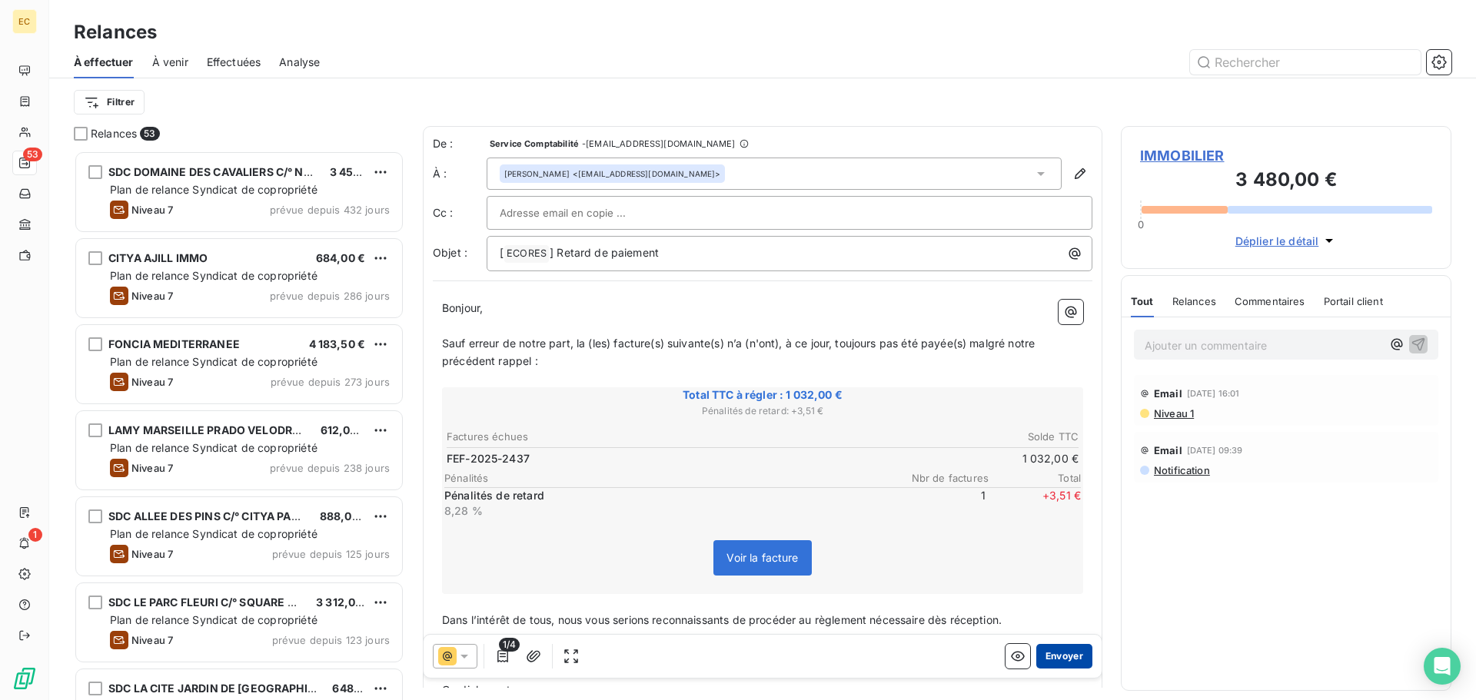
click at [1050, 654] on button "Envoyer" at bounding box center [1064, 656] width 56 height 25
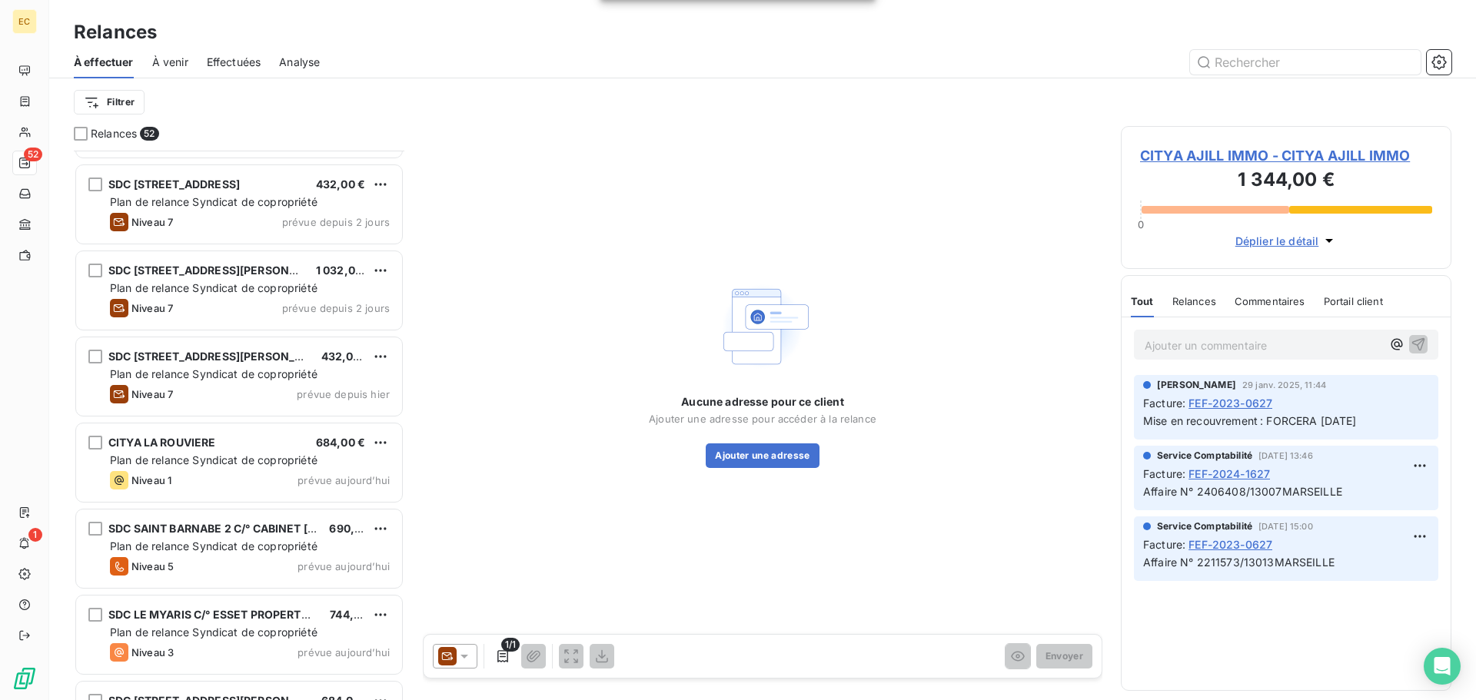
scroll to position [3927, 0]
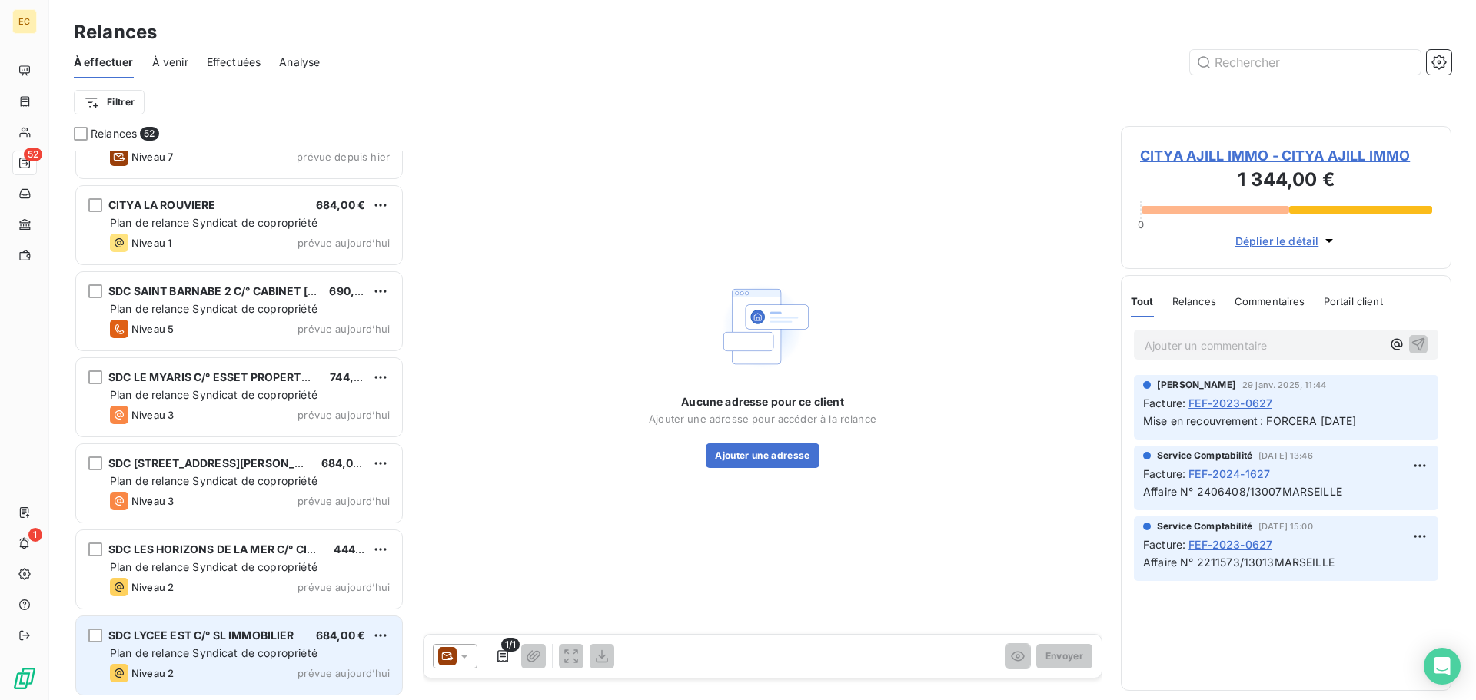
click at [198, 650] on span "Plan de relance Syndicat de copropriété" at bounding box center [213, 652] width 207 height 13
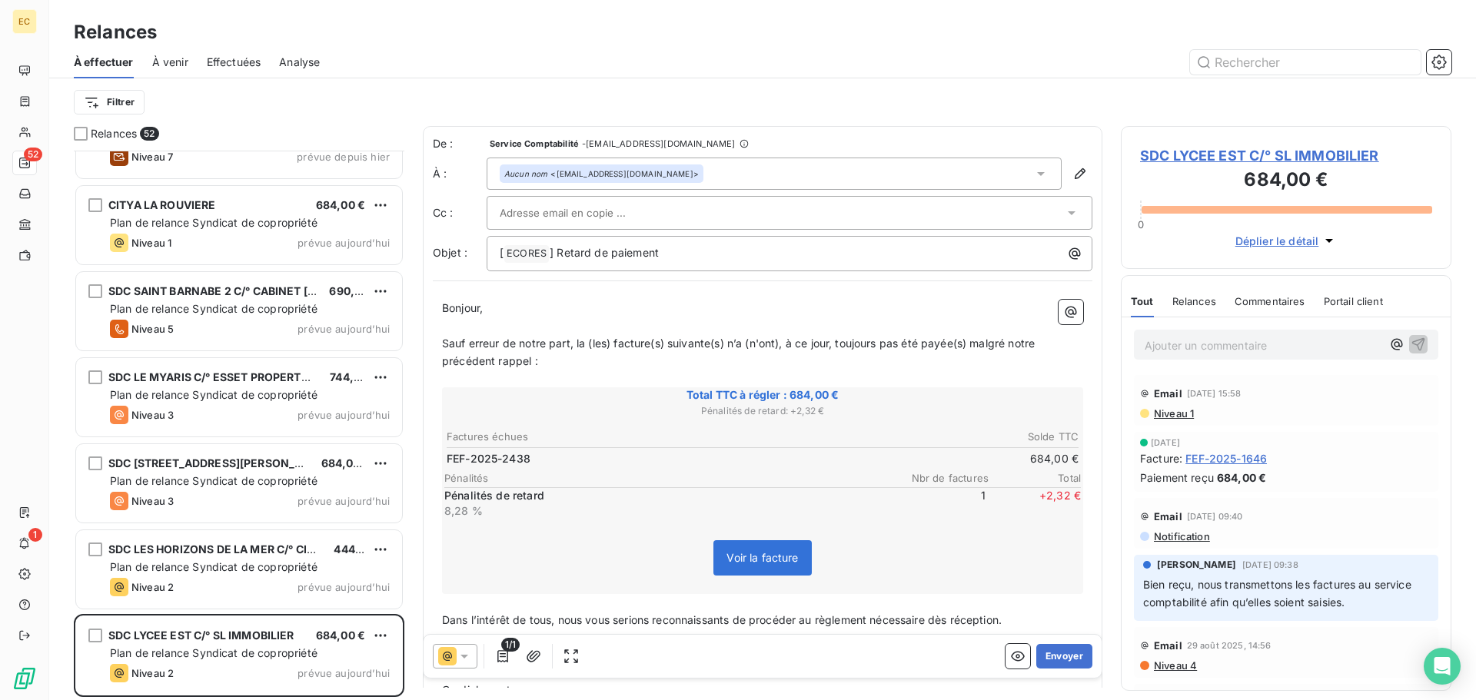
click at [1209, 158] on span "SDC LYCEE EST C/° SL IMMOBILIER" at bounding box center [1286, 155] width 292 height 21
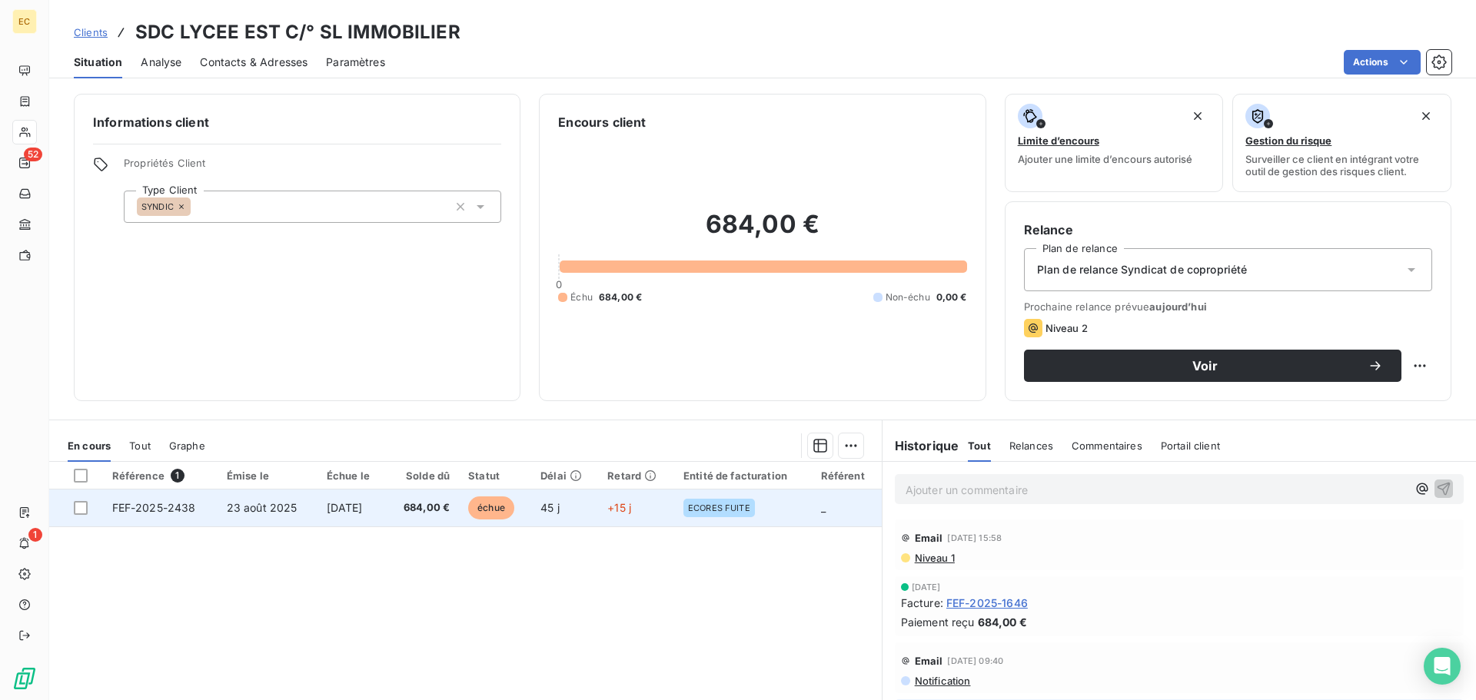
click at [144, 514] on td "FEF-2025-2438" at bounding box center [160, 508] width 115 height 37
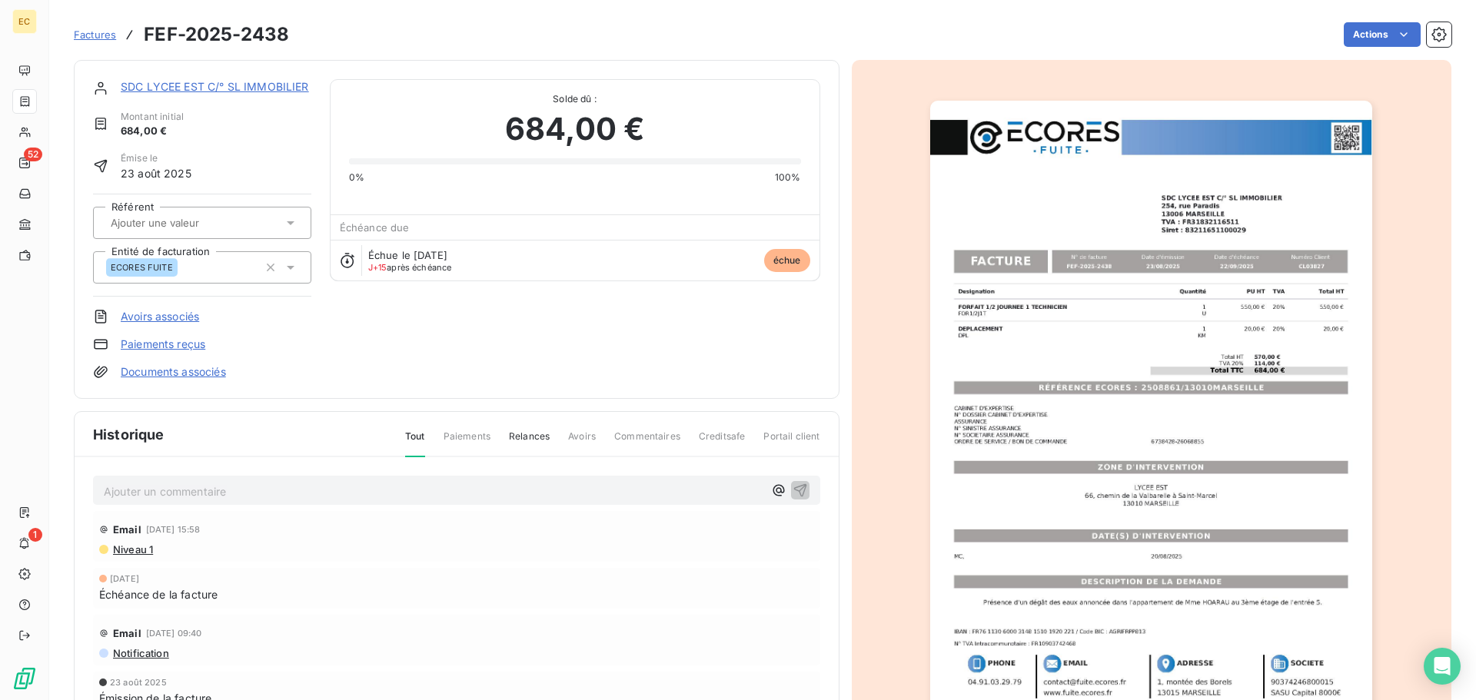
click at [1158, 387] on img "button" at bounding box center [1151, 414] width 442 height 626
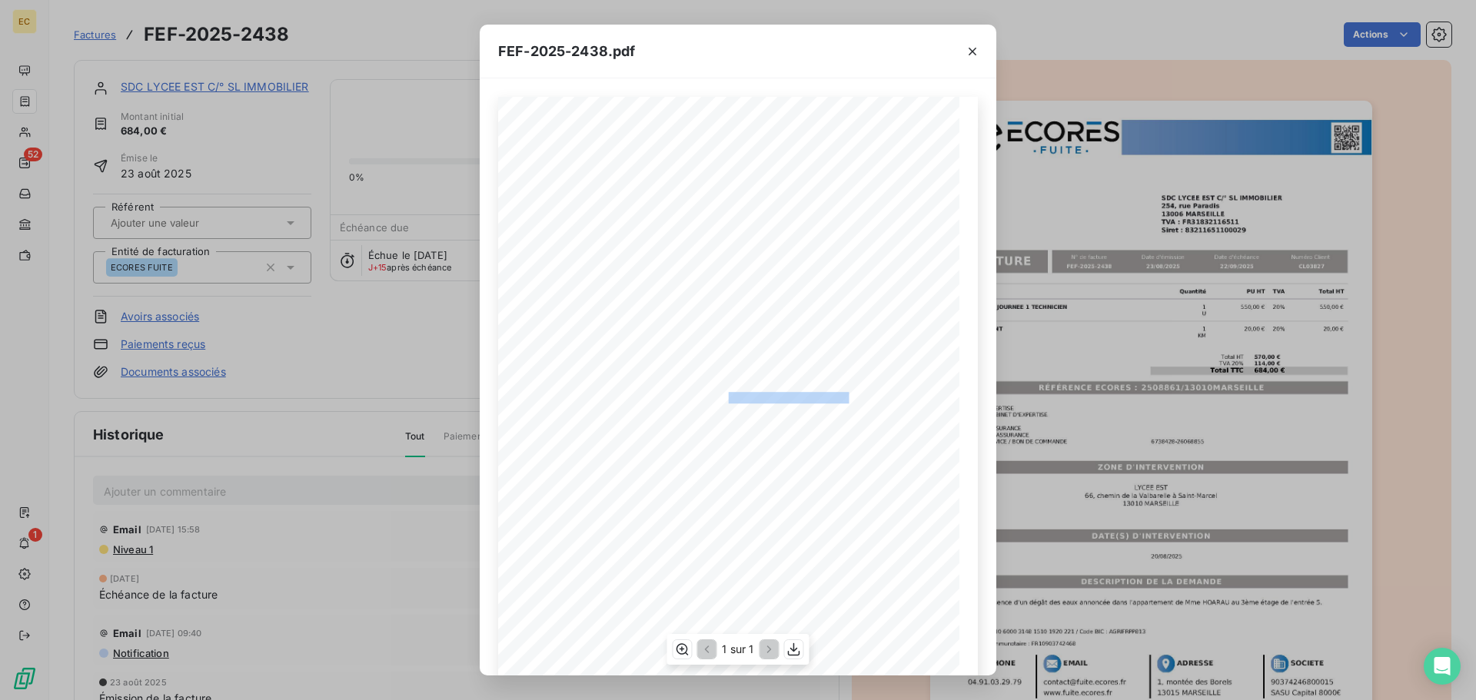
drag, startPoint x: 846, startPoint y: 396, endPoint x: 721, endPoint y: 394, distance: 125.3
click at [721, 394] on span "RÉFÉRENCE ECORES : 2508861/13010MARSEILLE" at bounding box center [737, 396] width 234 height 8
copy span "2508861/13010MARSEILL"
click at [970, 53] on icon "button" at bounding box center [972, 52] width 8 height 8
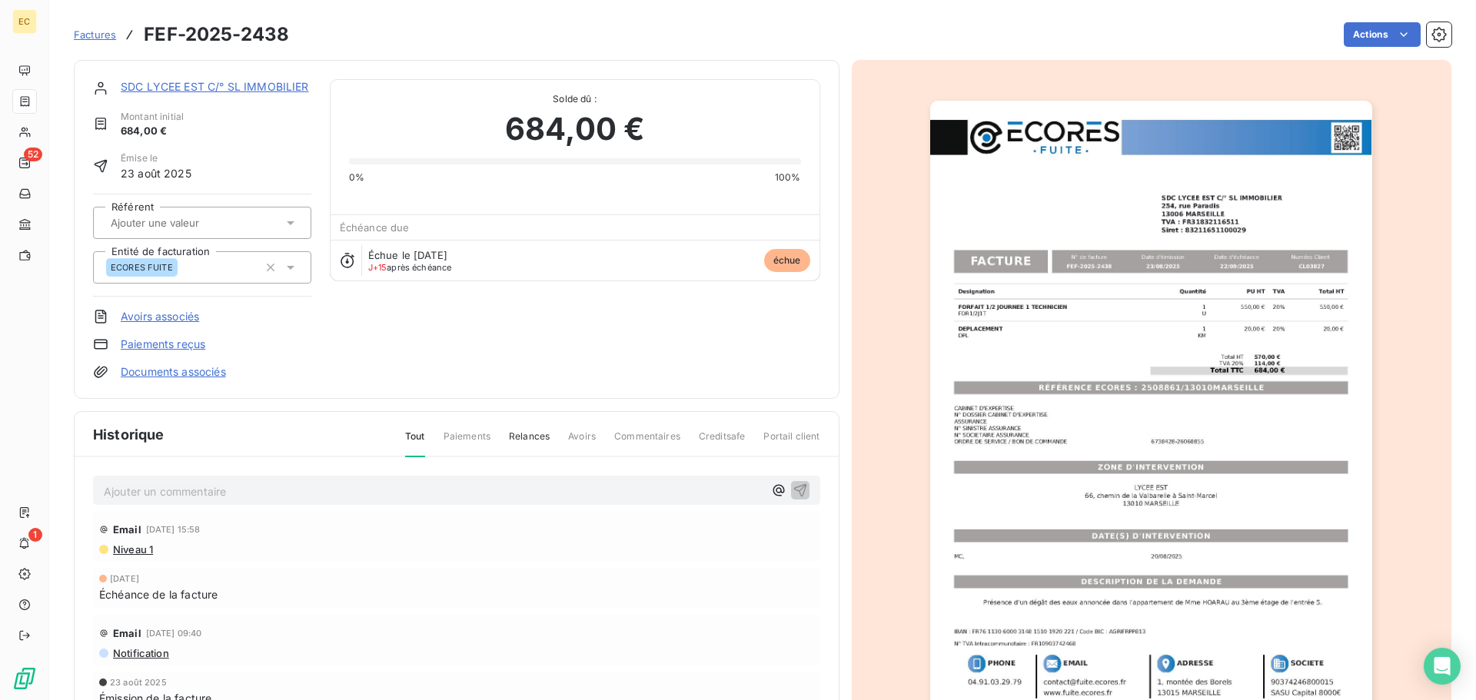
click at [201, 88] on link "SDC LYCEE EST C/° SL IMMOBILIER" at bounding box center [215, 86] width 188 height 13
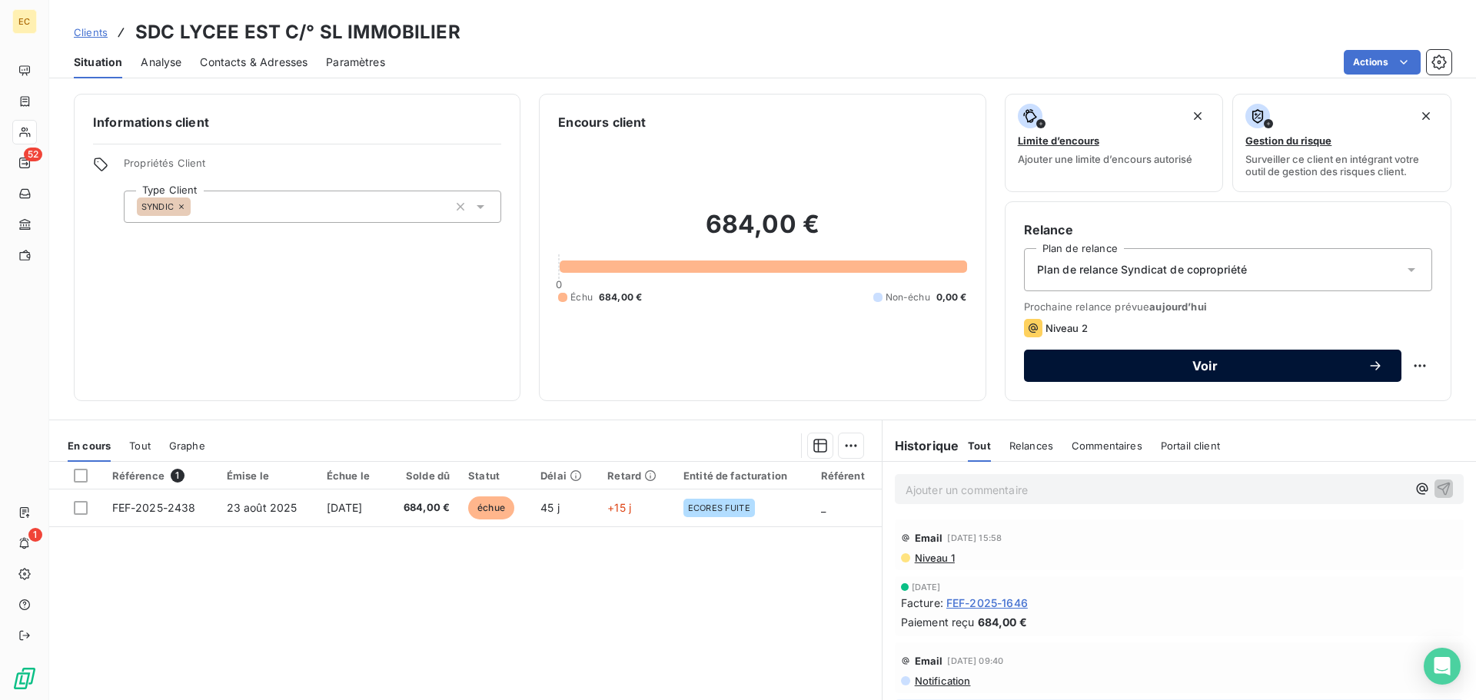
click at [1169, 364] on span "Voir" at bounding box center [1204, 366] width 325 height 12
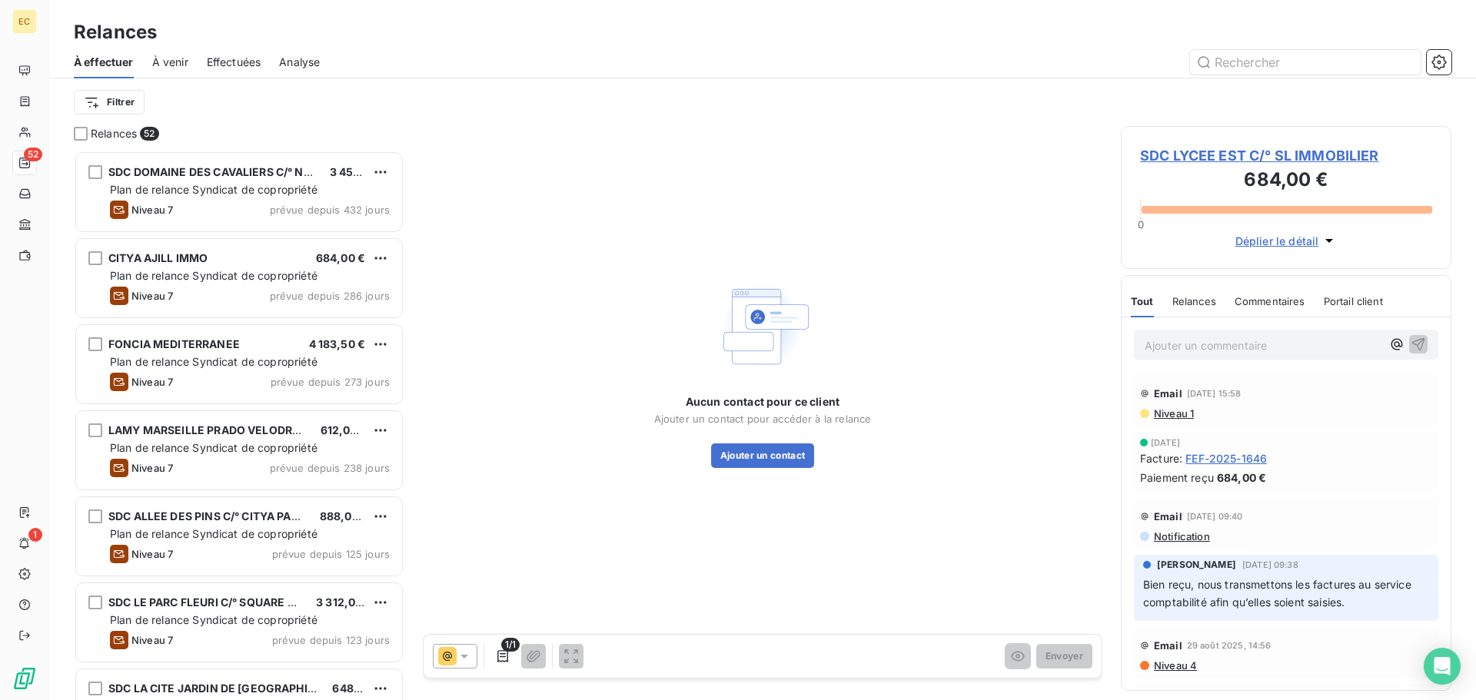
scroll to position [538, 319]
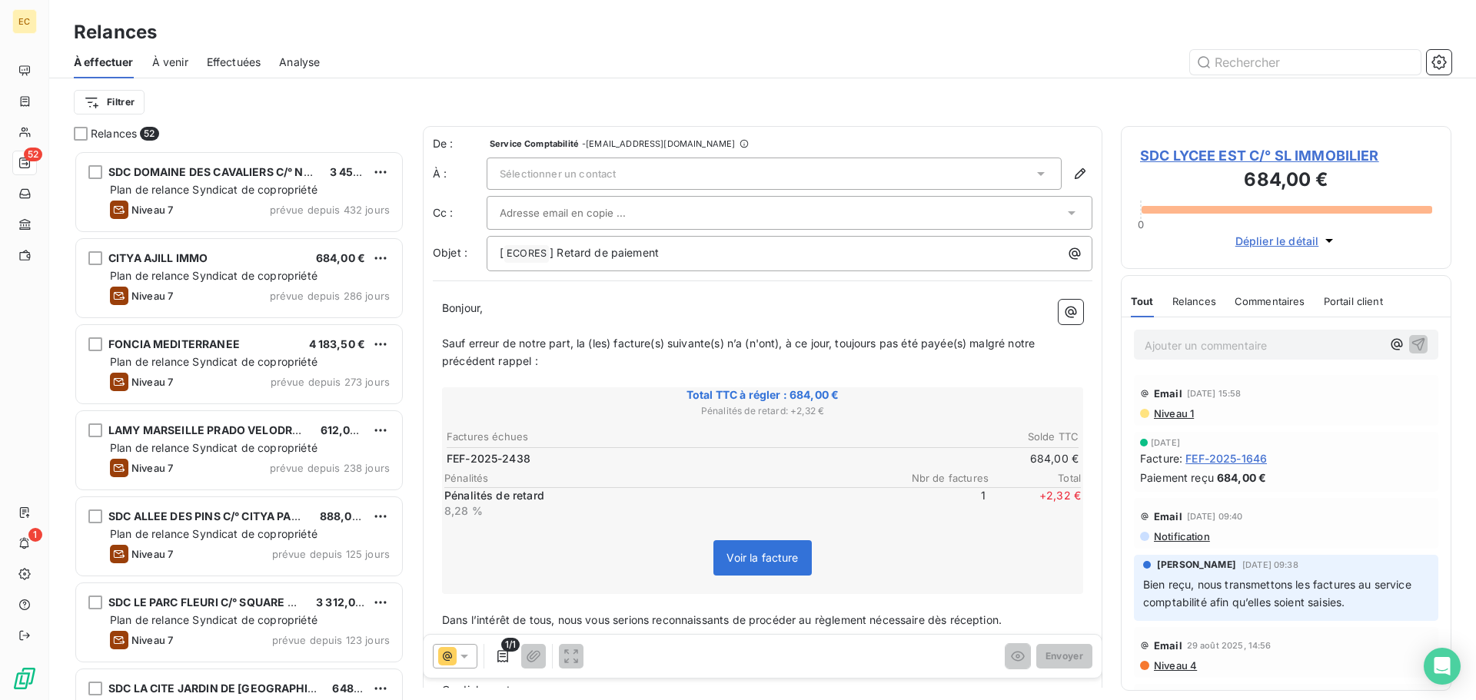
click at [1037, 174] on icon at bounding box center [1041, 174] width 8 height 4
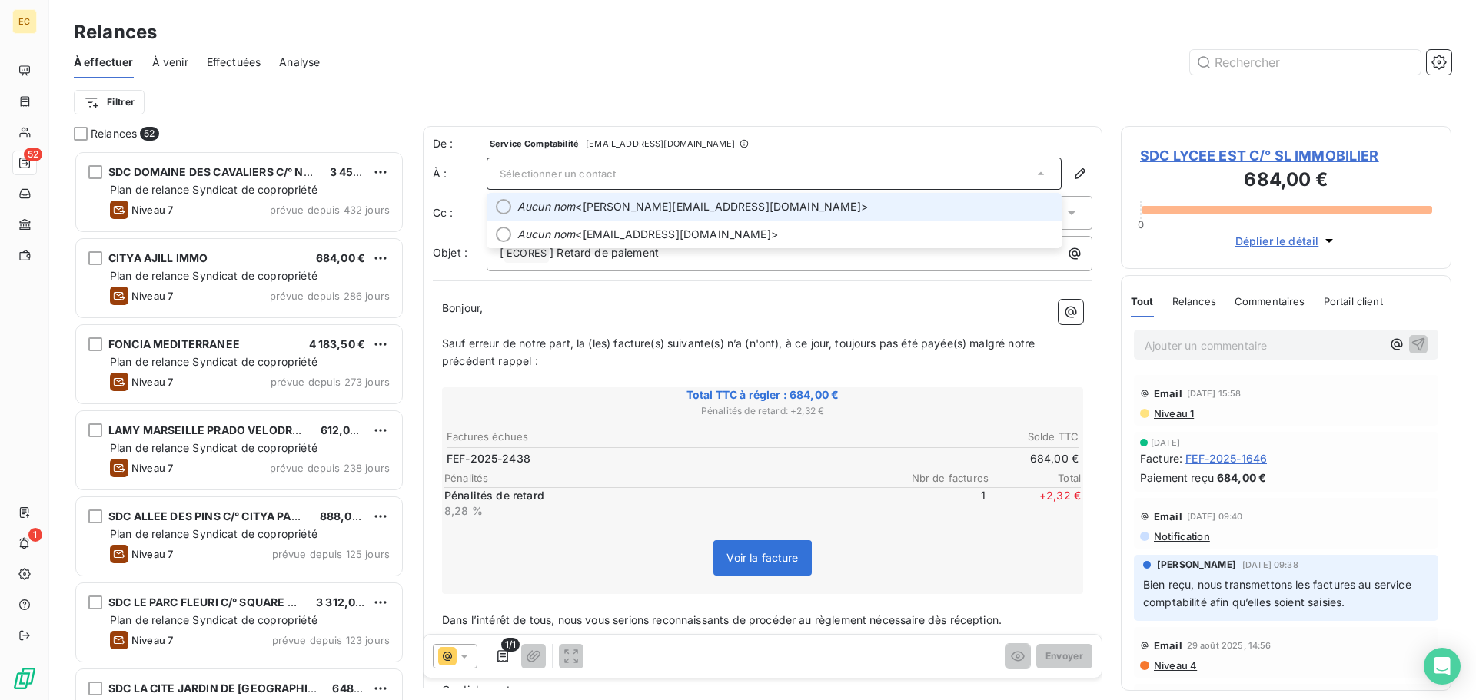
click at [845, 206] on span "Aucun nom <alicia@slimmobilier.fr>" at bounding box center [784, 206] width 535 height 15
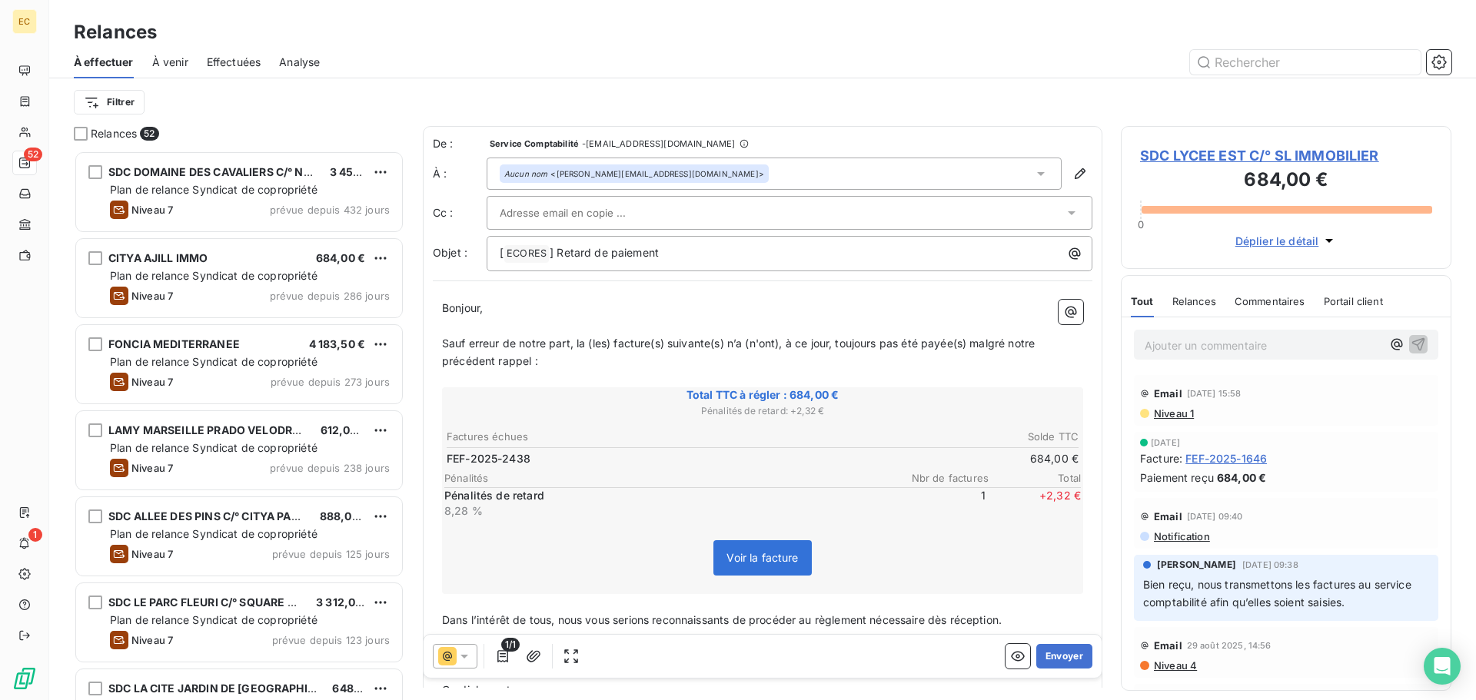
click at [559, 210] on input "text" at bounding box center [582, 212] width 165 height 23
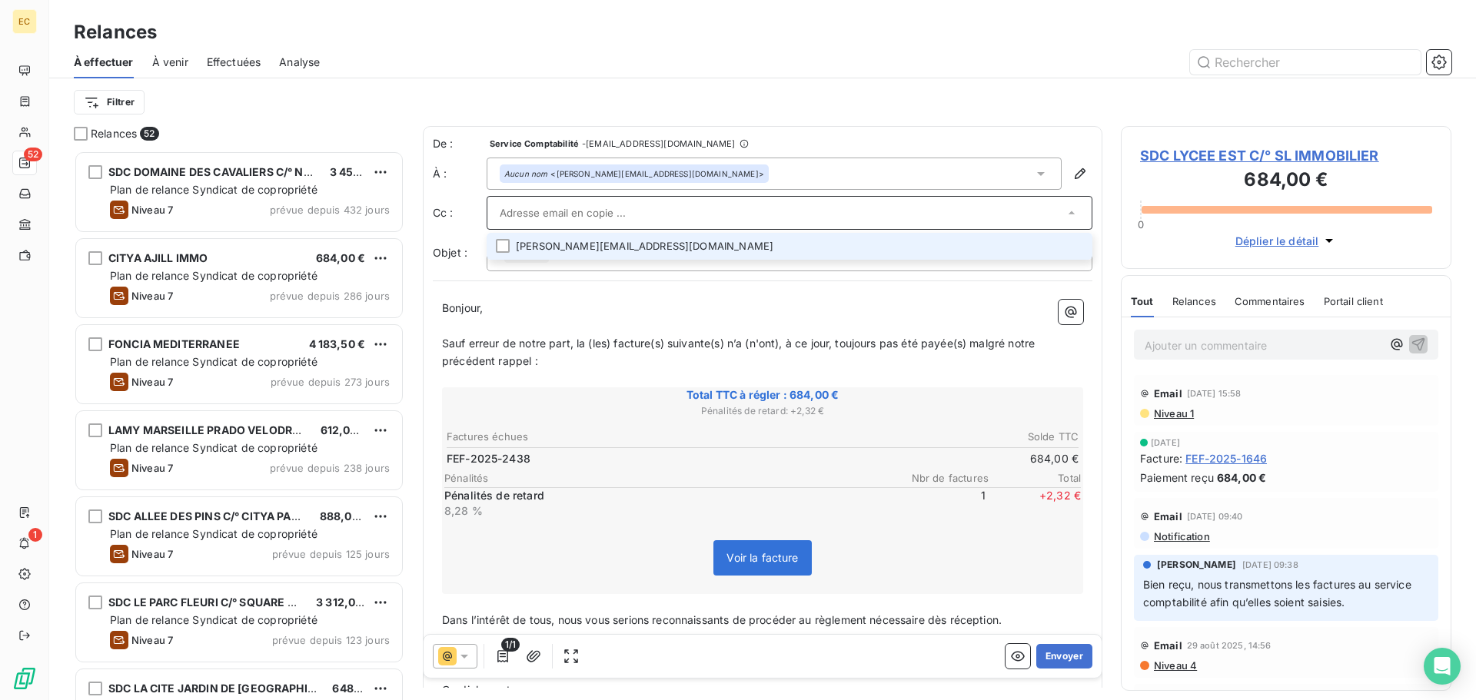
paste input "comptabilite@slimmobilier.fr>"
type input "comptabilite@slimmobilier.fr>"
click at [649, 313] on p "Bonjour," at bounding box center [762, 309] width 641 height 18
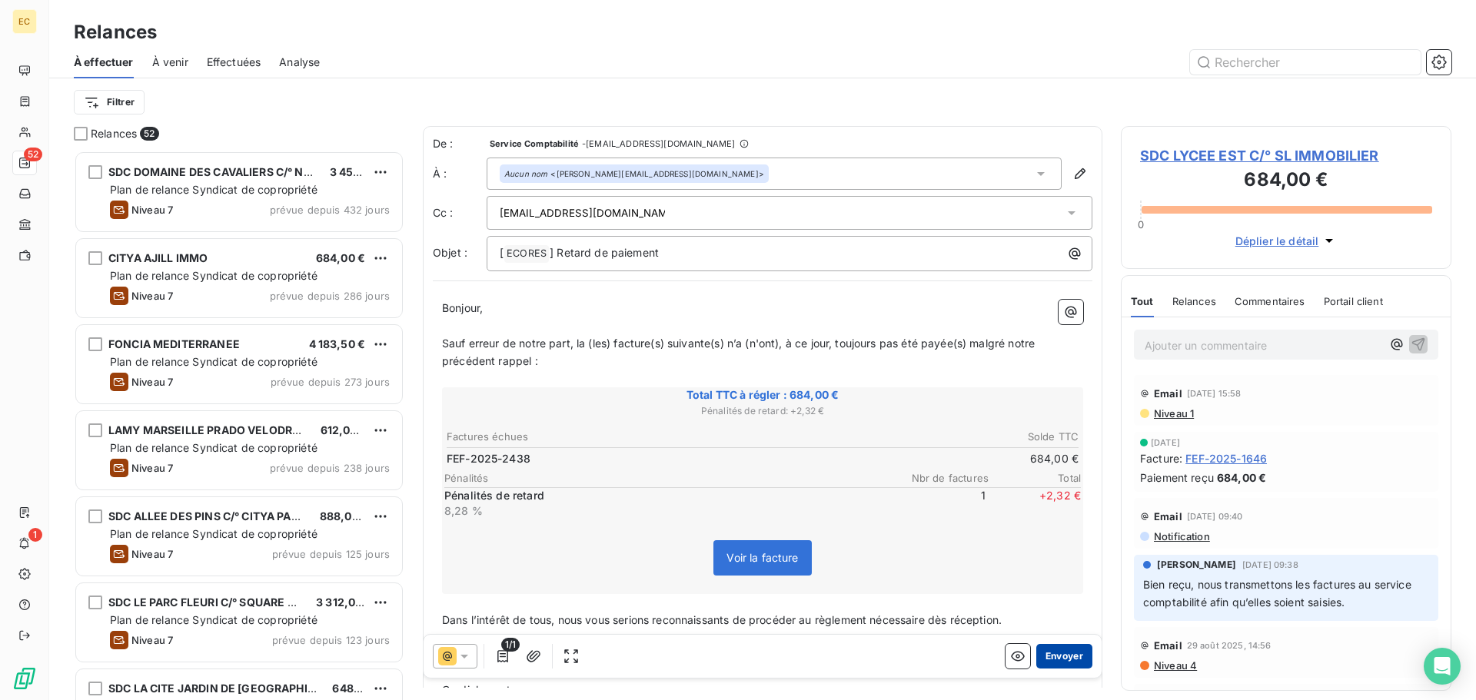
click at [1046, 653] on button "Envoyer" at bounding box center [1064, 656] width 56 height 25
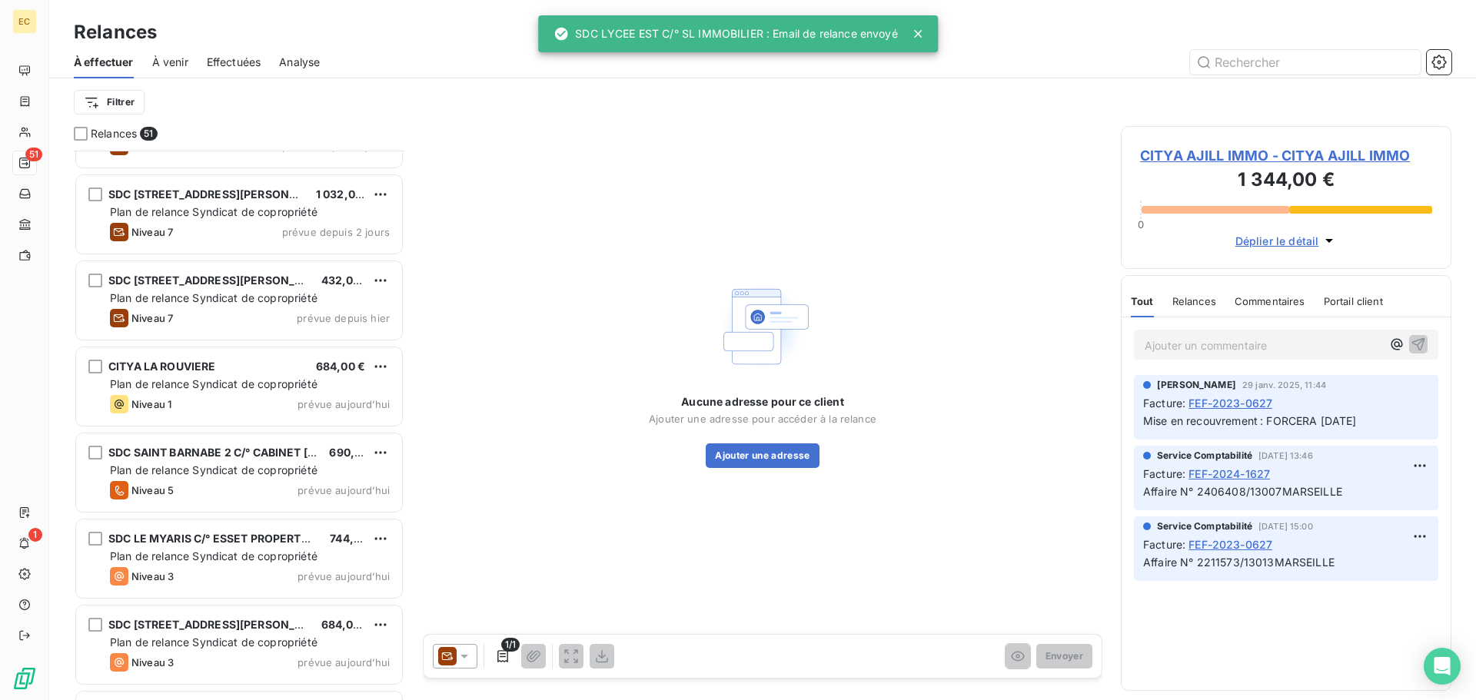
scroll to position [3841, 0]
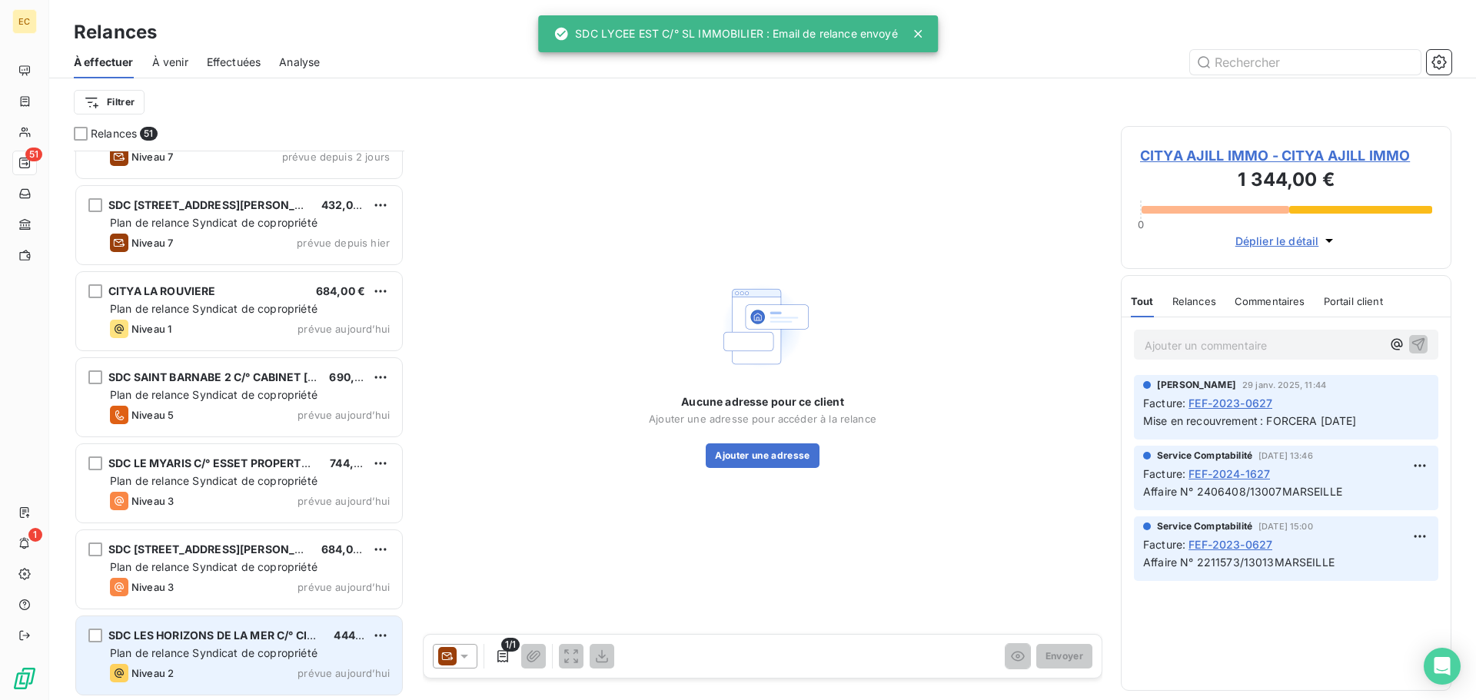
click at [193, 646] on div "Plan de relance Syndicat de copropriété" at bounding box center [250, 653] width 280 height 15
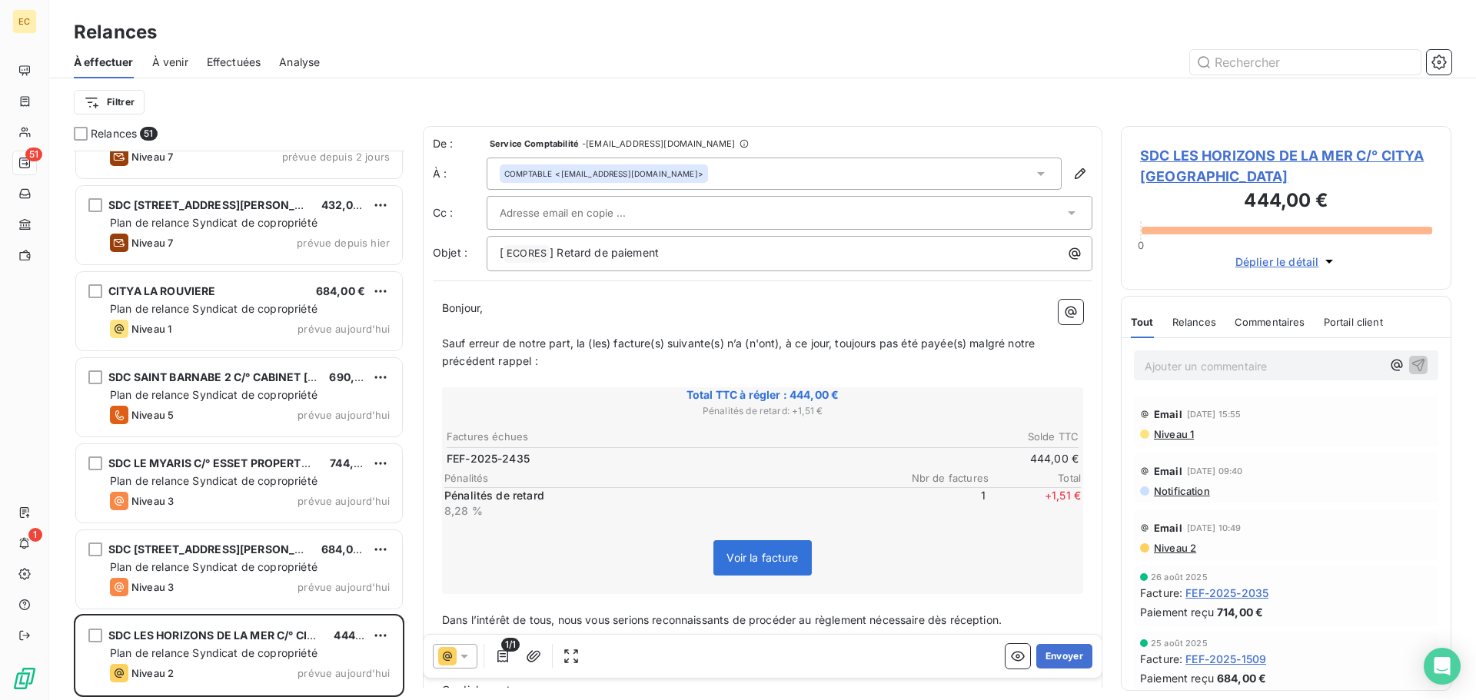
click at [1182, 164] on span "SDC LES HORIZONS DE LA MER C/° CITYA SOGEMA" at bounding box center [1286, 165] width 292 height 41
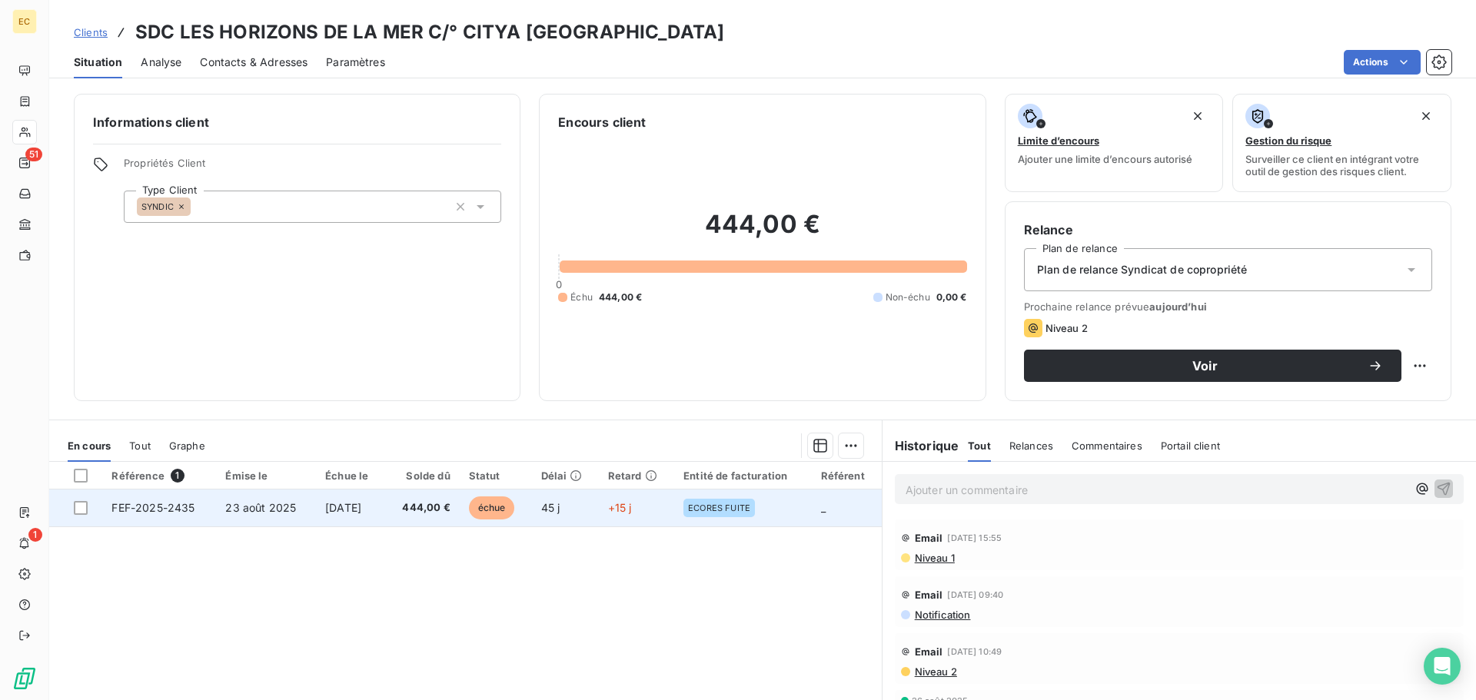
click at [139, 518] on td "FEF-2025-2435" at bounding box center [159, 508] width 114 height 37
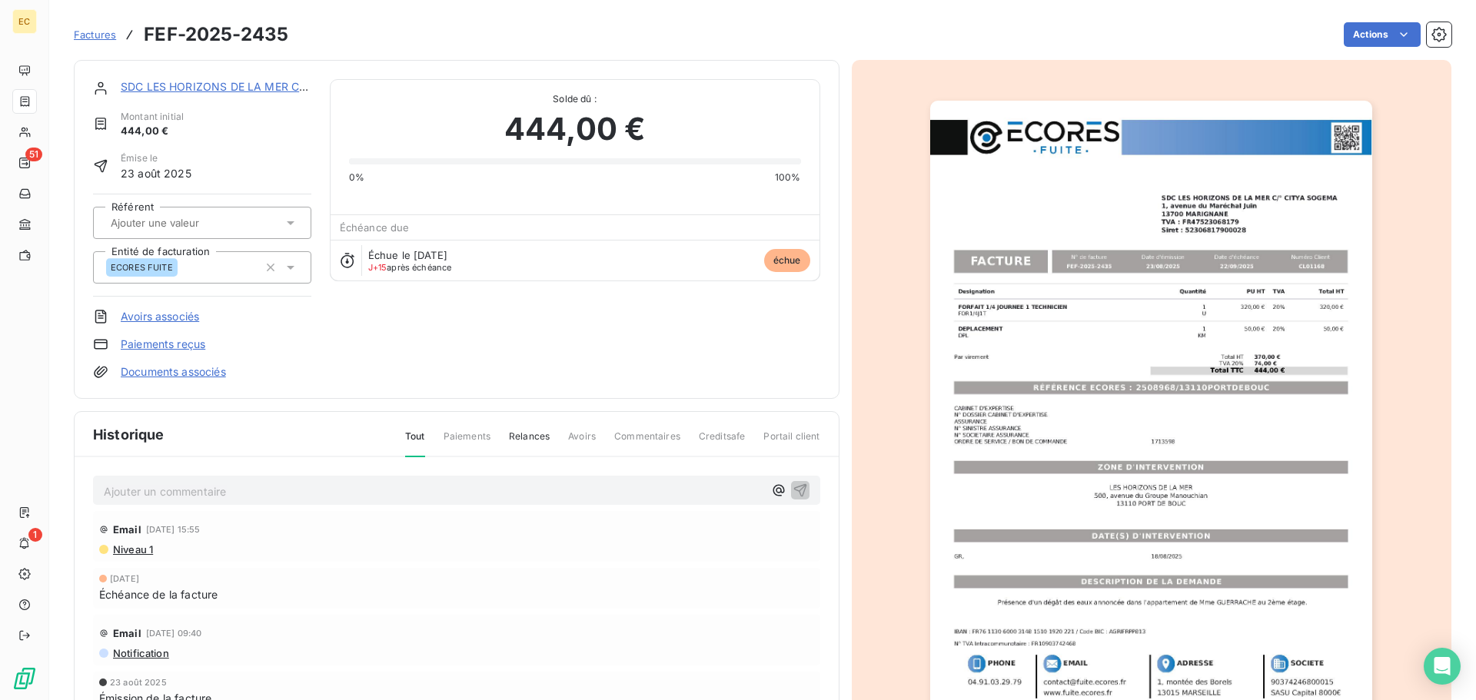
click at [1130, 384] on img "button" at bounding box center [1151, 414] width 442 height 626
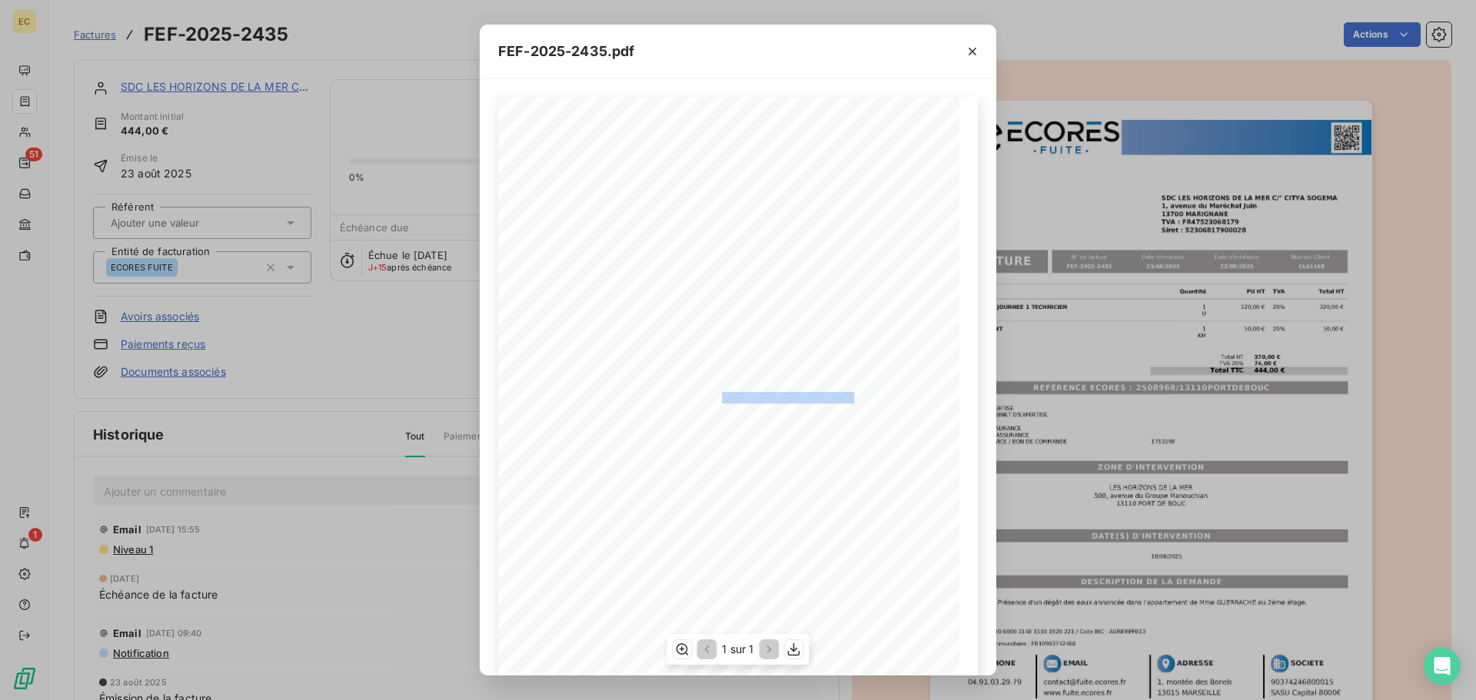
drag, startPoint x: 852, startPoint y: 397, endPoint x: 715, endPoint y: 398, distance: 136.8
click at [715, 398] on span "RÉFÉRENCE ECORES : 2508968/13110PORTDEBOUC" at bounding box center [738, 396] width 247 height 8
copy span "2508968/13110PORTDEBOU"
click at [966, 54] on icon "button" at bounding box center [971, 51] width 15 height 15
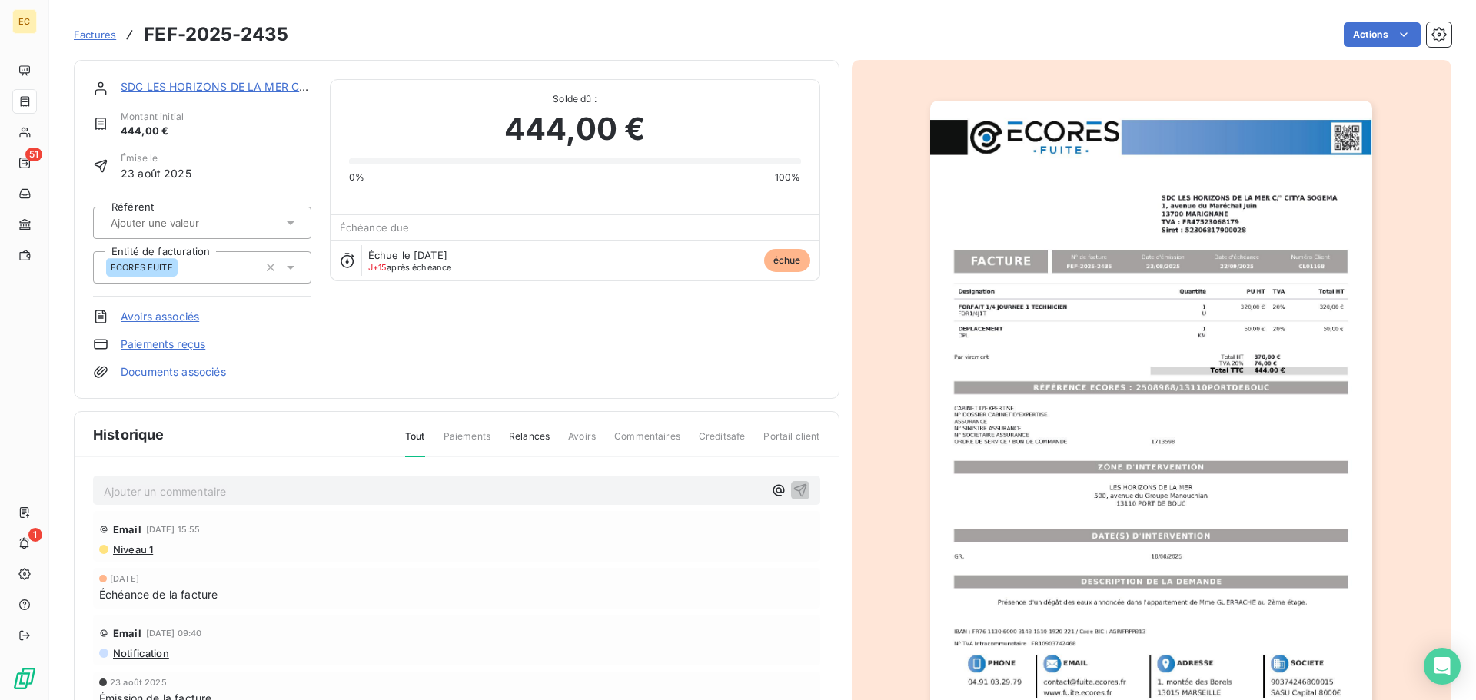
click at [209, 88] on link "SDC LES HORIZONS DE LA MER C/° CITYA SOGEMA" at bounding box center [290, 86] width 338 height 13
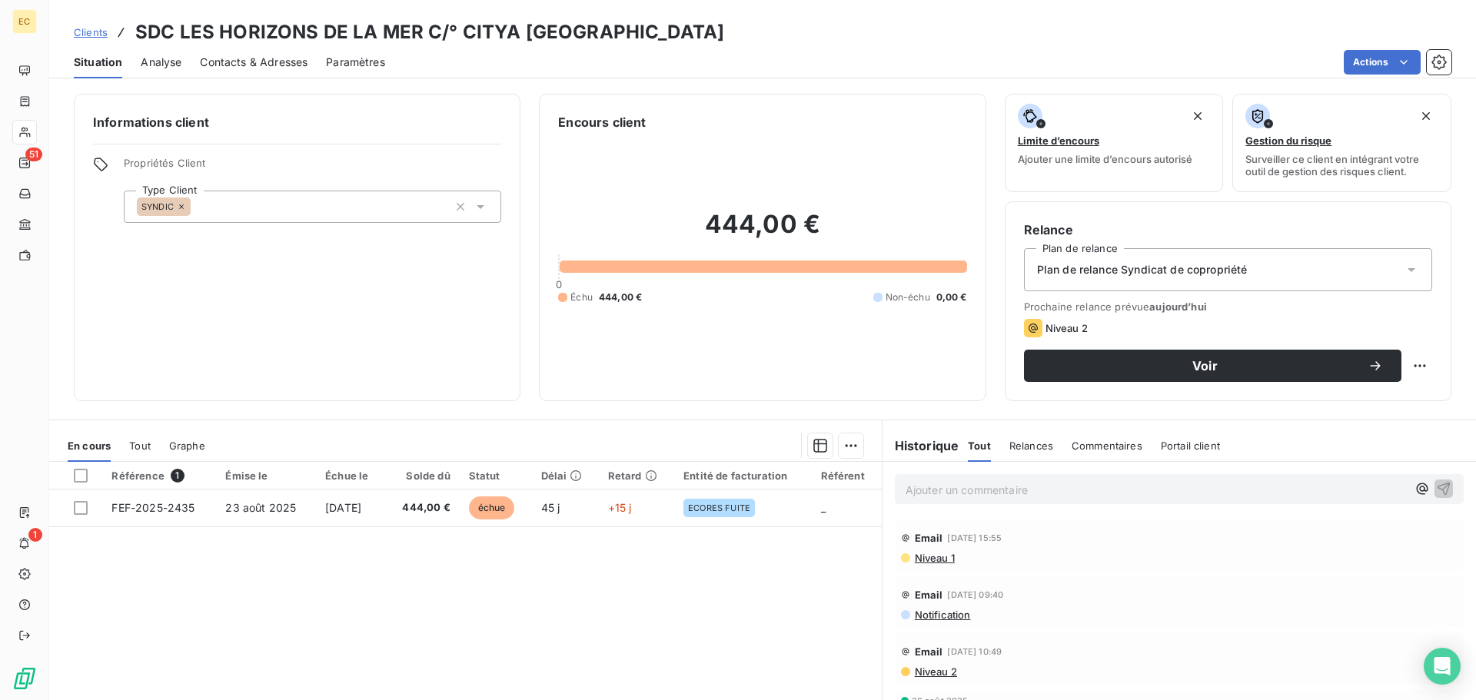
click at [252, 66] on span "Contacts & Adresses" at bounding box center [254, 62] width 108 height 15
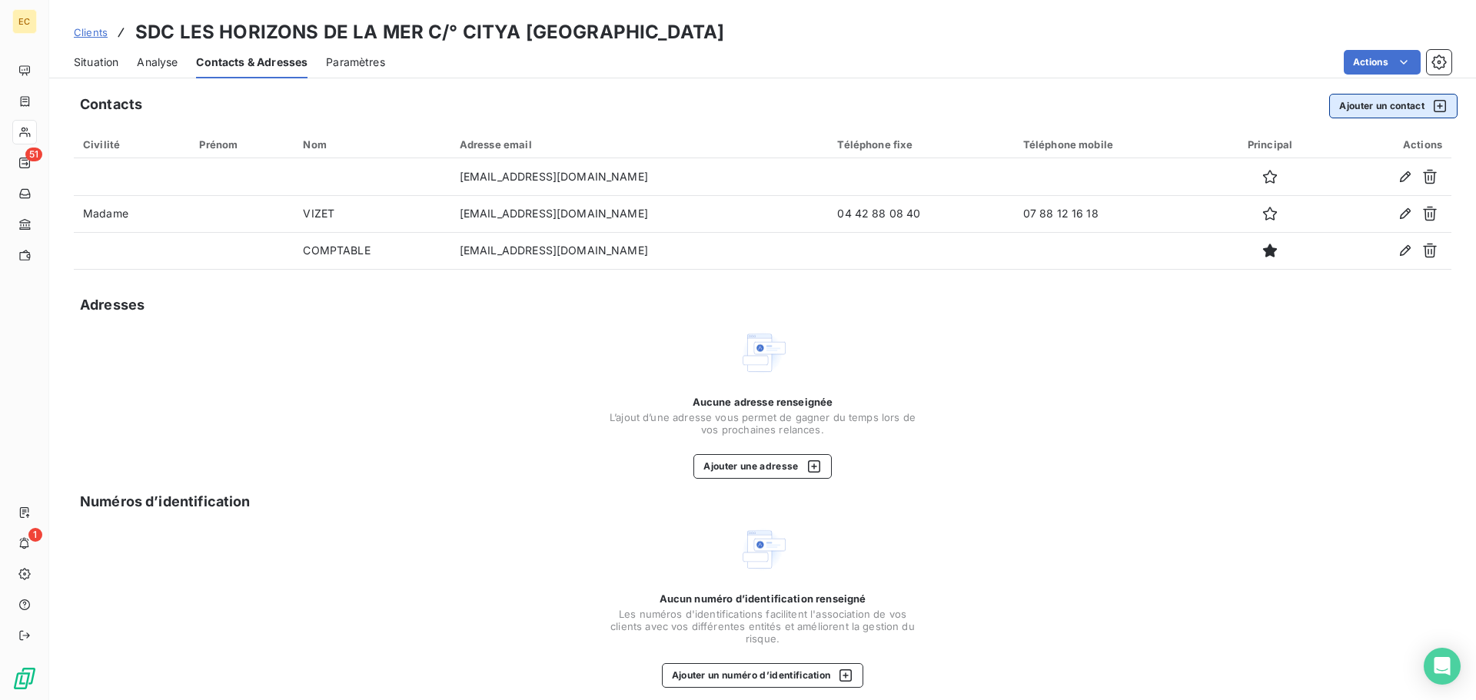
click at [1353, 105] on button "Ajouter un contact" at bounding box center [1393, 106] width 128 height 25
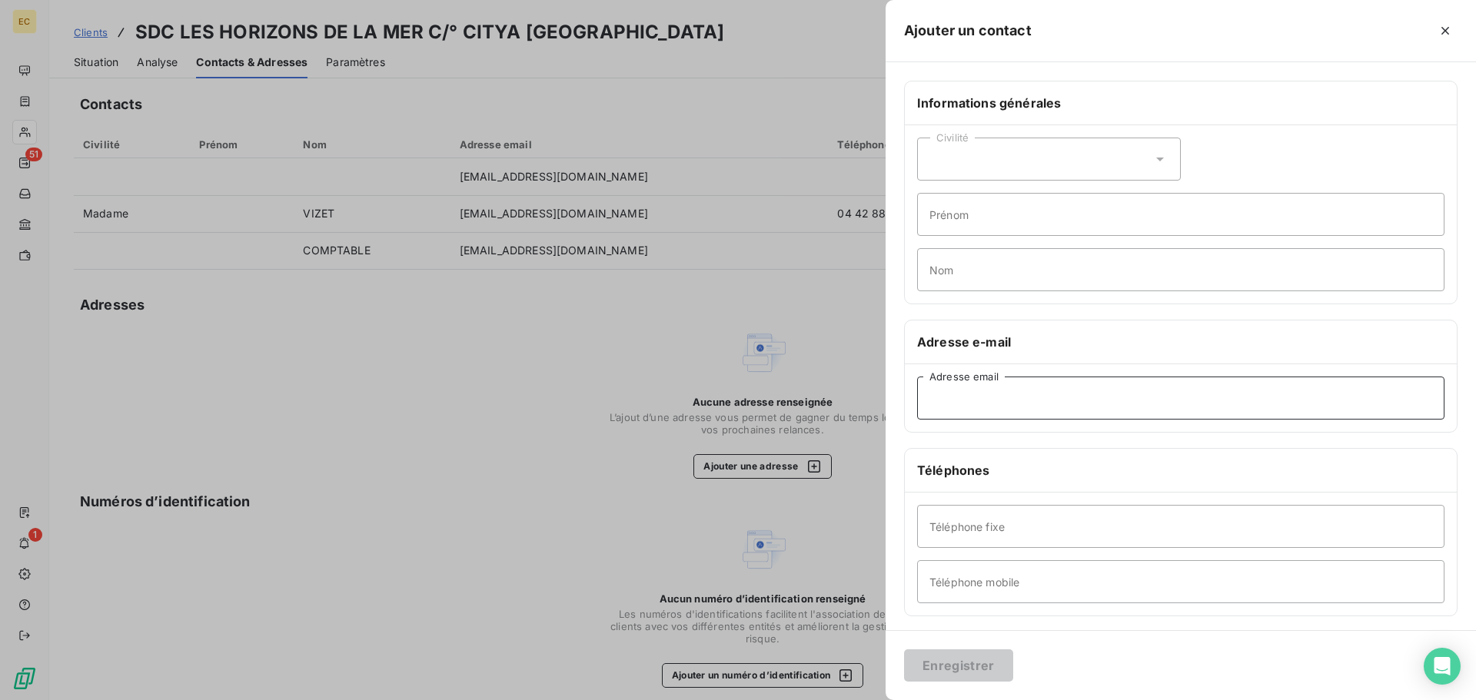
paste input "lgleizes@citya.com"
type input "lgleizes@citya.com"
click at [975, 161] on div "Civilité" at bounding box center [1049, 159] width 264 height 43
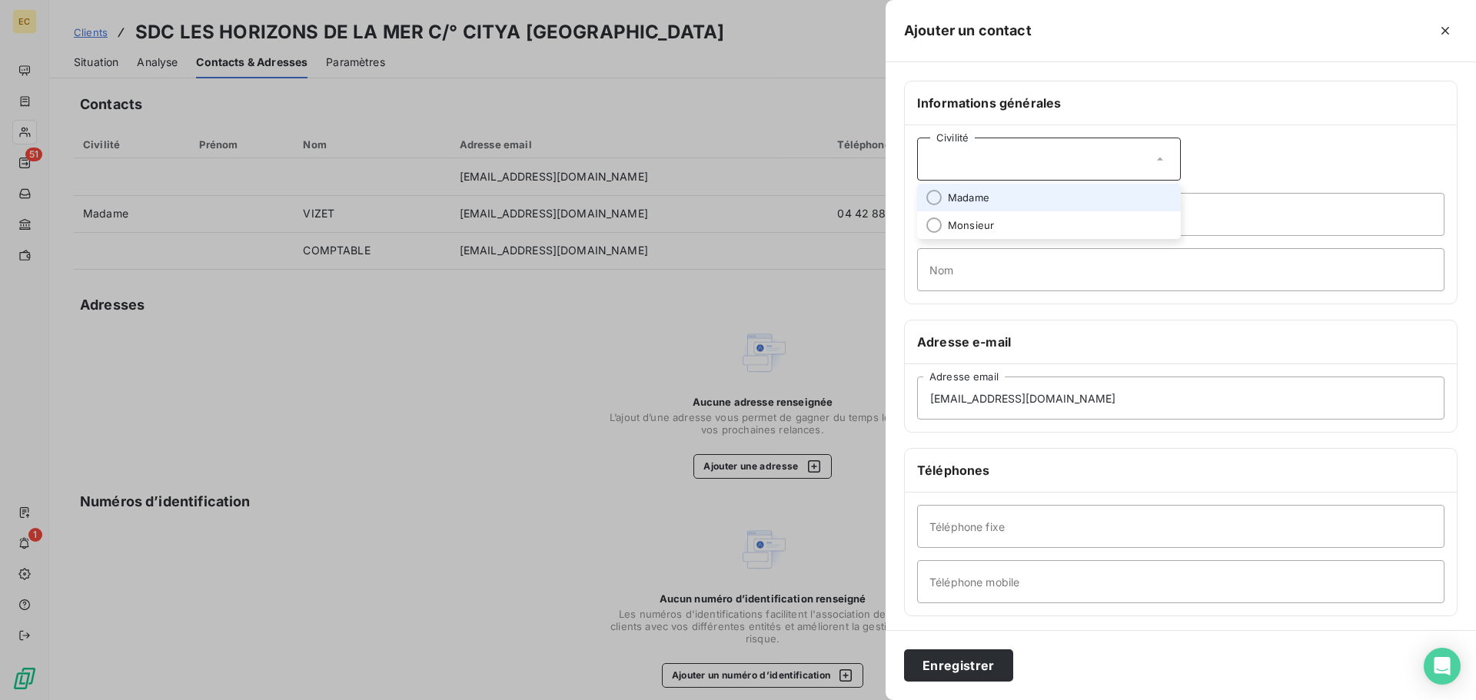
click at [992, 194] on li "Madame" at bounding box center [1049, 198] width 264 height 28
click at [974, 214] on input "Prénom" at bounding box center [1180, 214] width 527 height 43
type input "l"
type input "Lula"
click at [935, 269] on input "Nom" at bounding box center [1180, 269] width 527 height 43
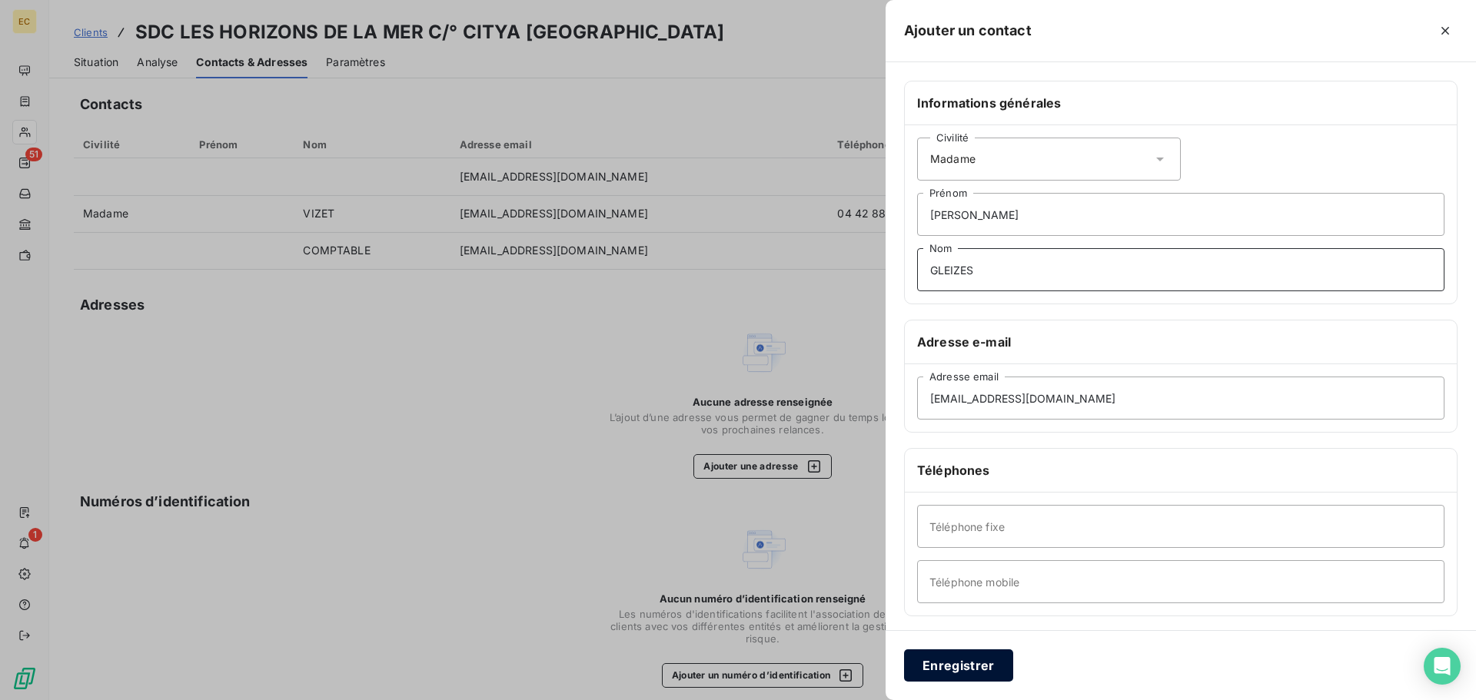
type input "GLEIZES"
click at [975, 657] on button "Enregistrer" at bounding box center [958, 665] width 109 height 32
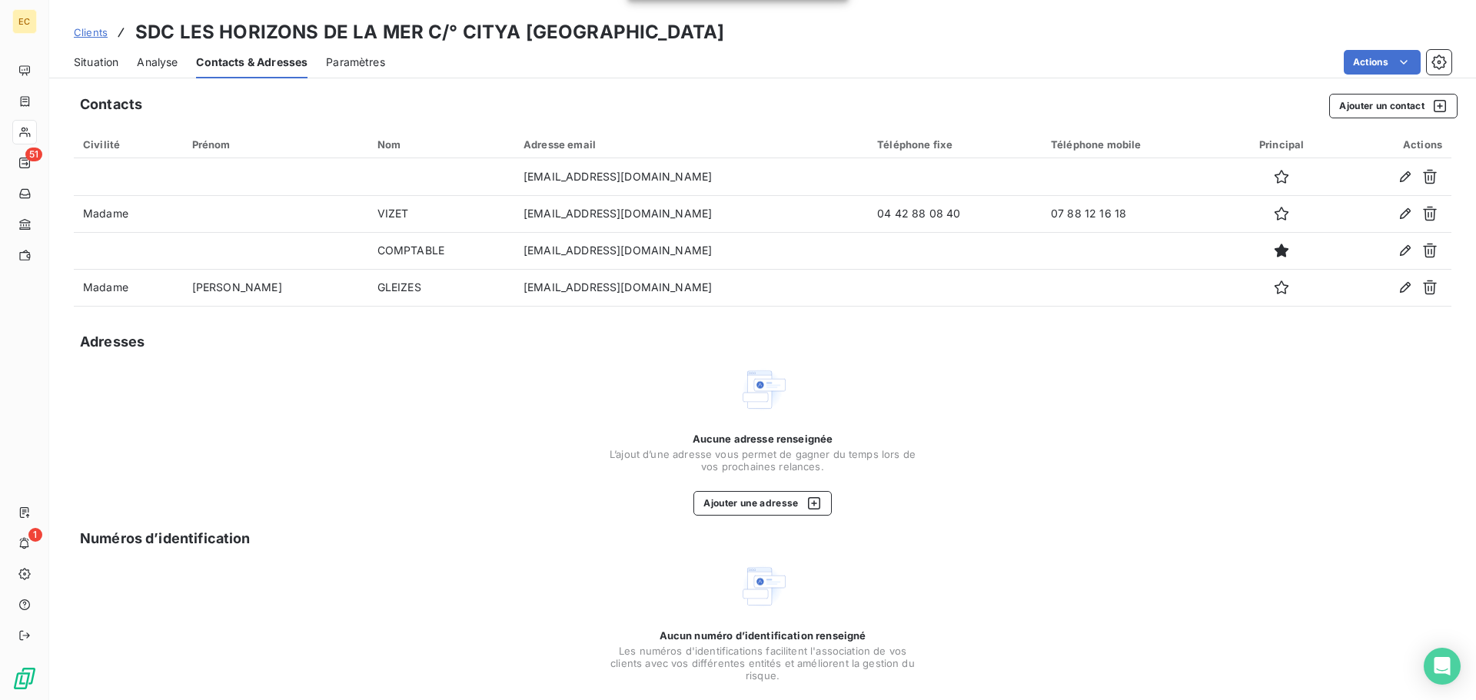
click at [98, 60] on span "Situation" at bounding box center [96, 62] width 45 height 15
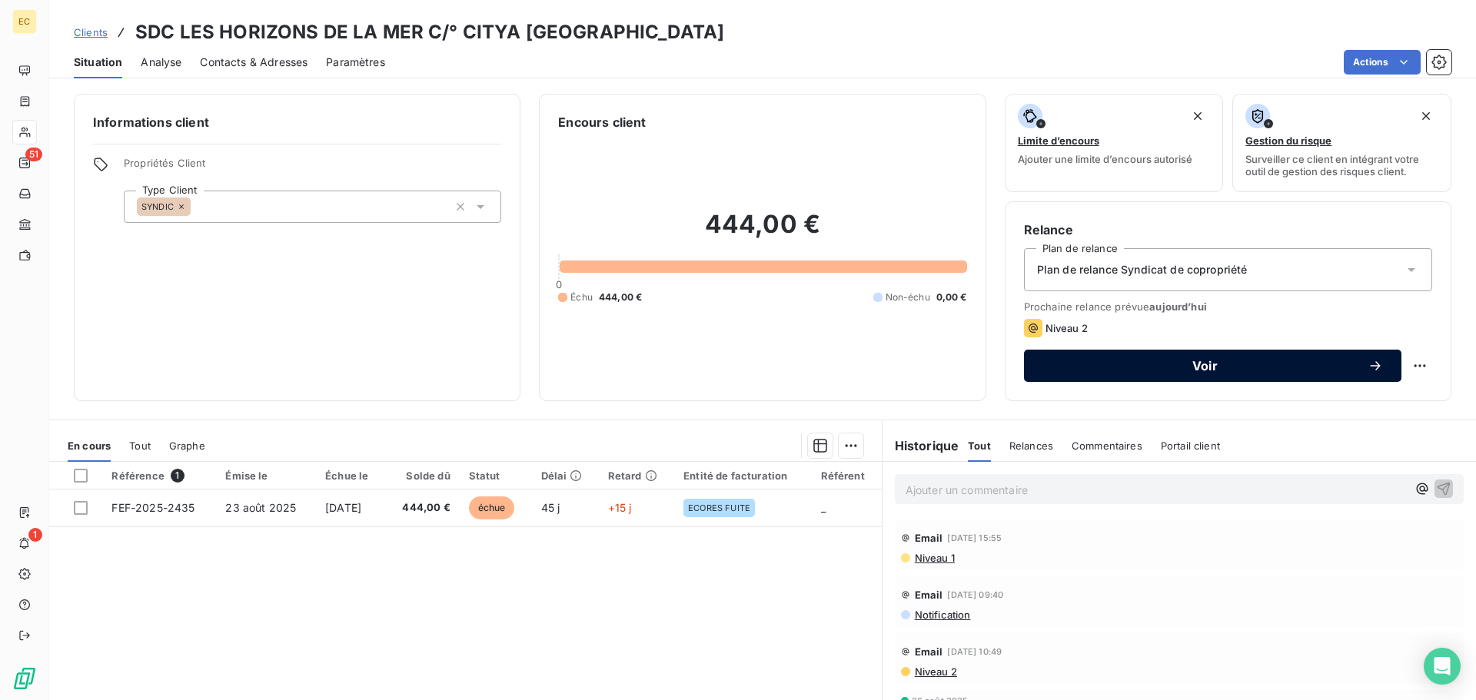
click at [1177, 368] on span "Voir" at bounding box center [1204, 366] width 325 height 12
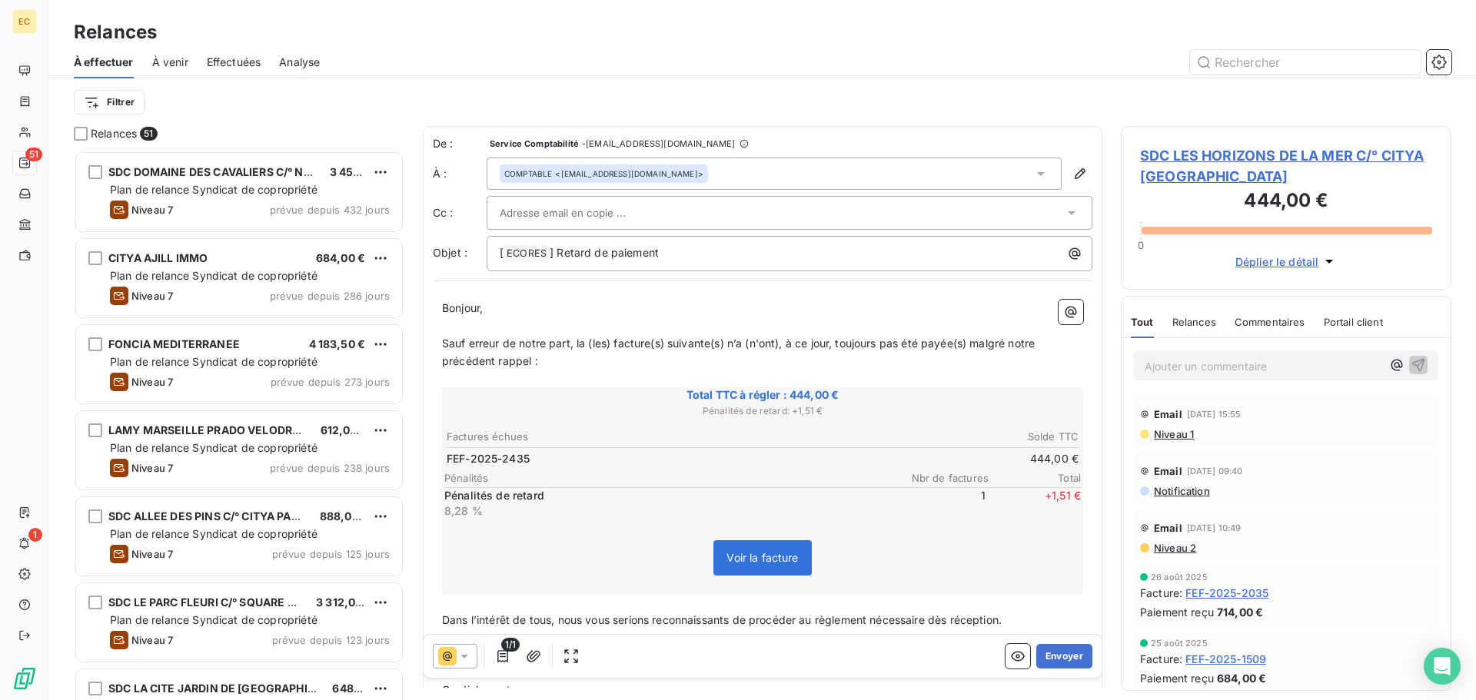
scroll to position [538, 319]
click at [679, 217] on div at bounding box center [782, 212] width 564 height 23
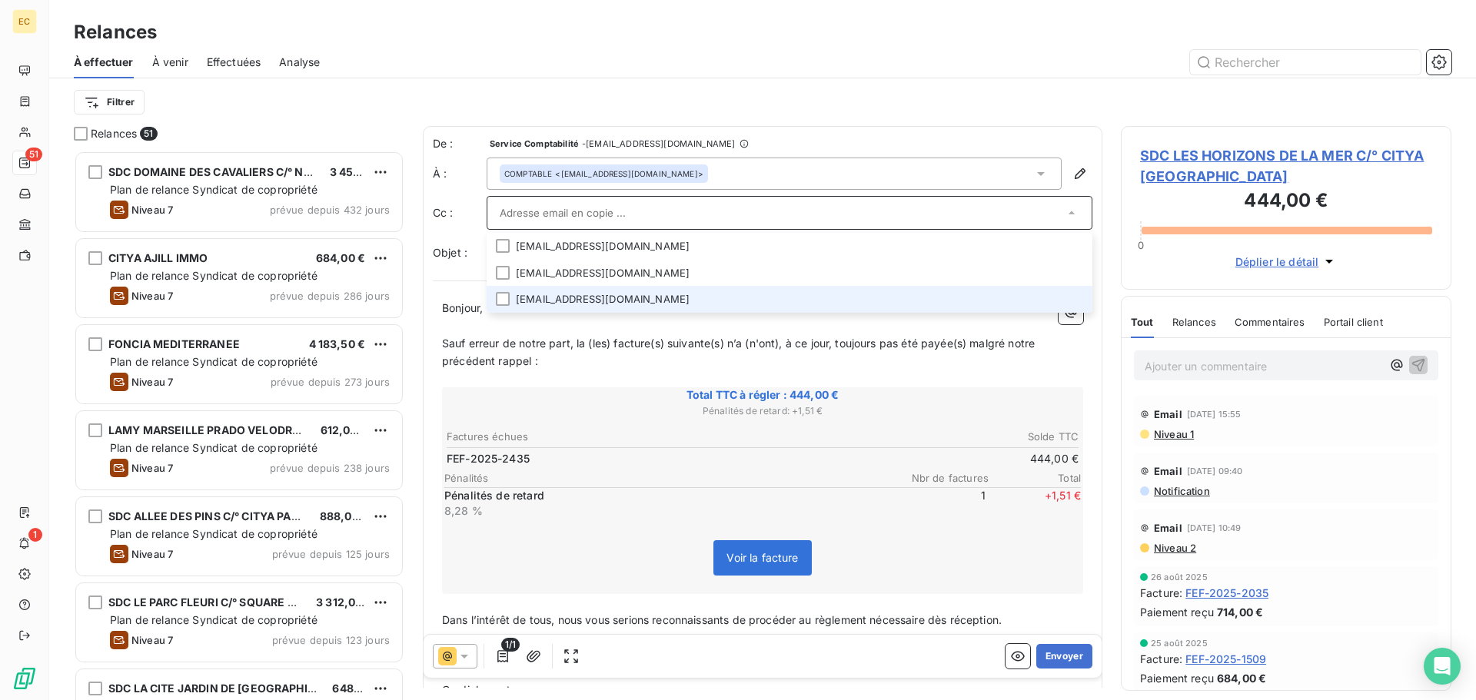
click at [601, 295] on li "lgleizes@citya.com" at bounding box center [789, 299] width 606 height 27
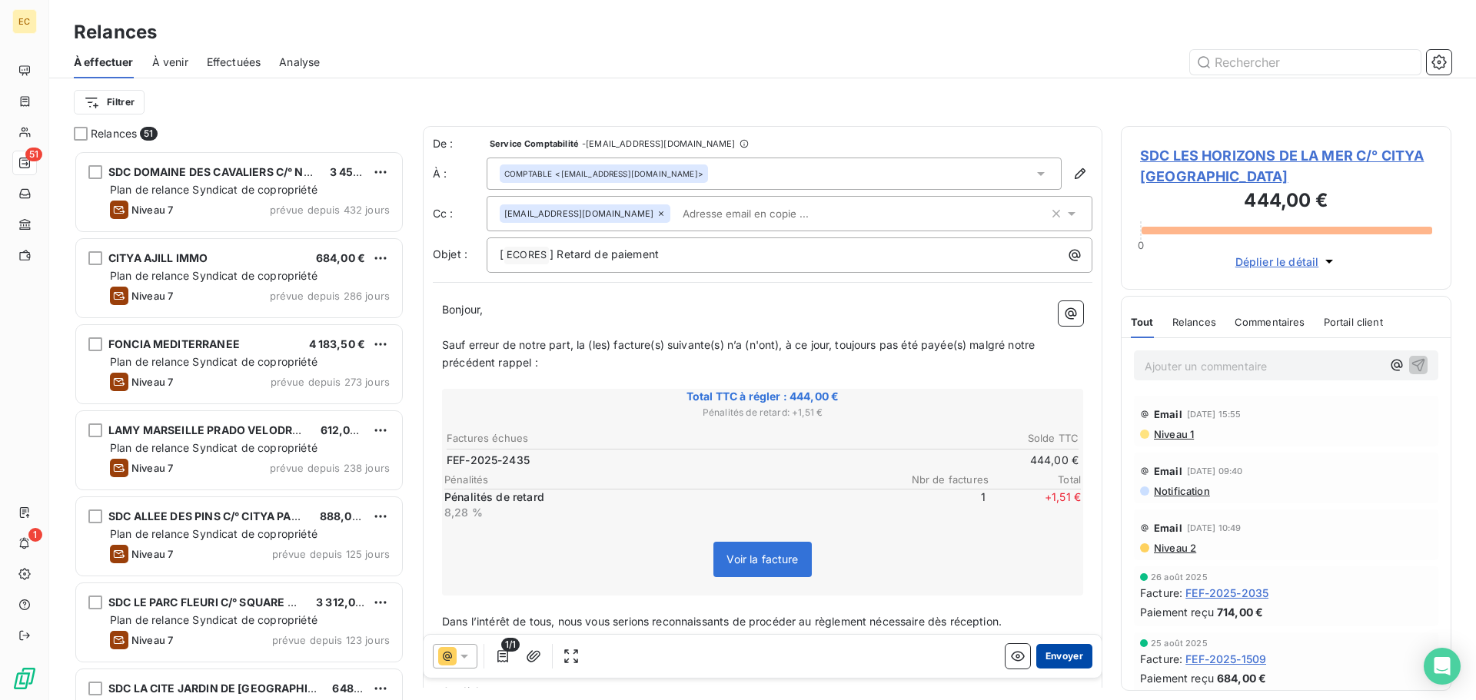
click at [1051, 659] on button "Envoyer" at bounding box center [1064, 656] width 56 height 25
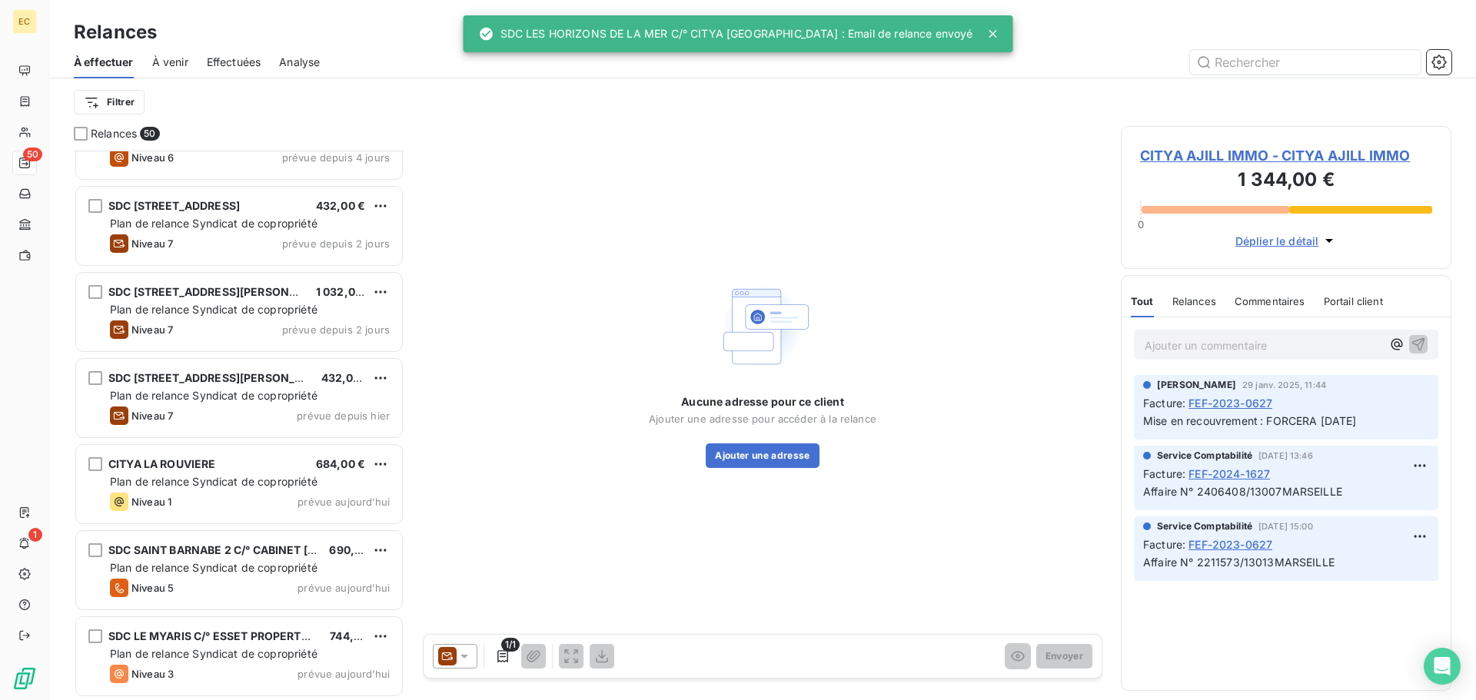
scroll to position [3755, 0]
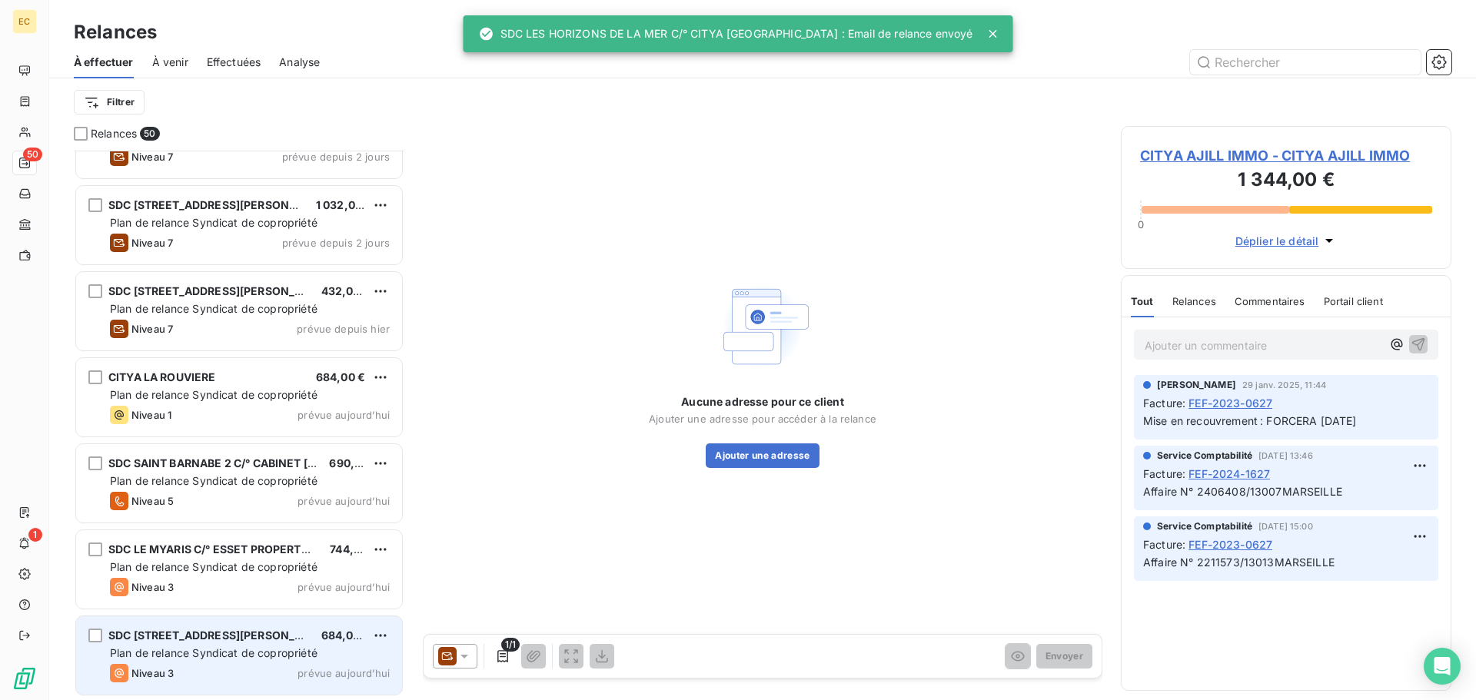
click at [245, 649] on span "Plan de relance Syndicat de copropriété" at bounding box center [213, 652] width 207 height 13
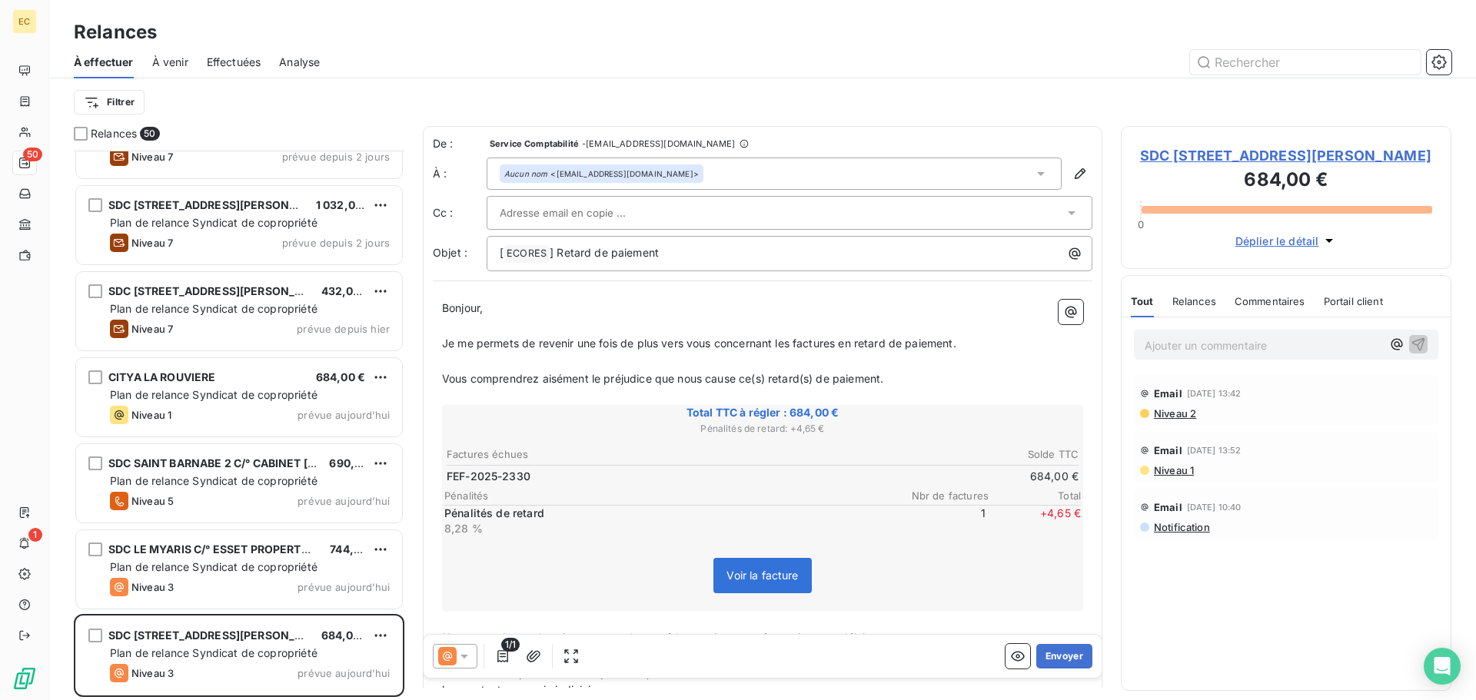
click at [1169, 159] on span "SDC 64, BOULEVARD JEANNE D'ARC C/° LAMY" at bounding box center [1286, 155] width 292 height 21
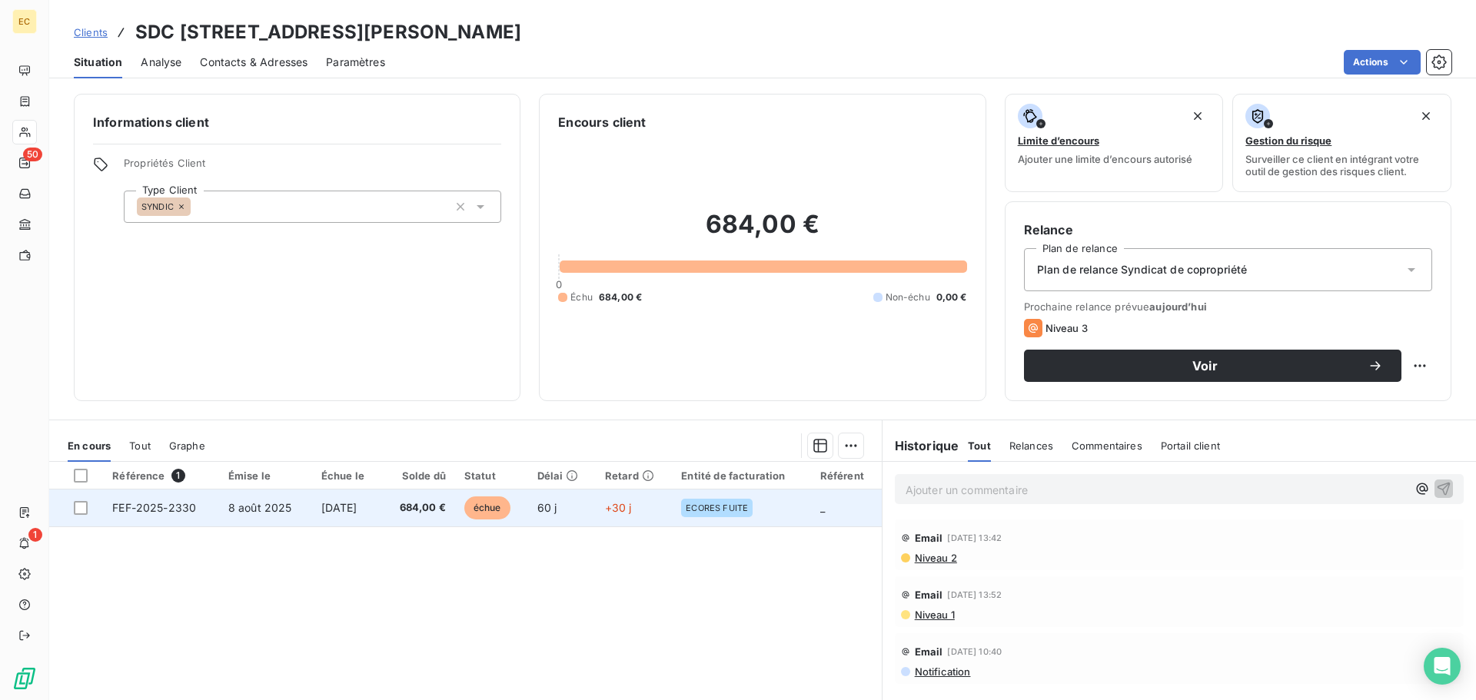
click at [144, 516] on td "FEF-2025-2330" at bounding box center [161, 508] width 116 height 37
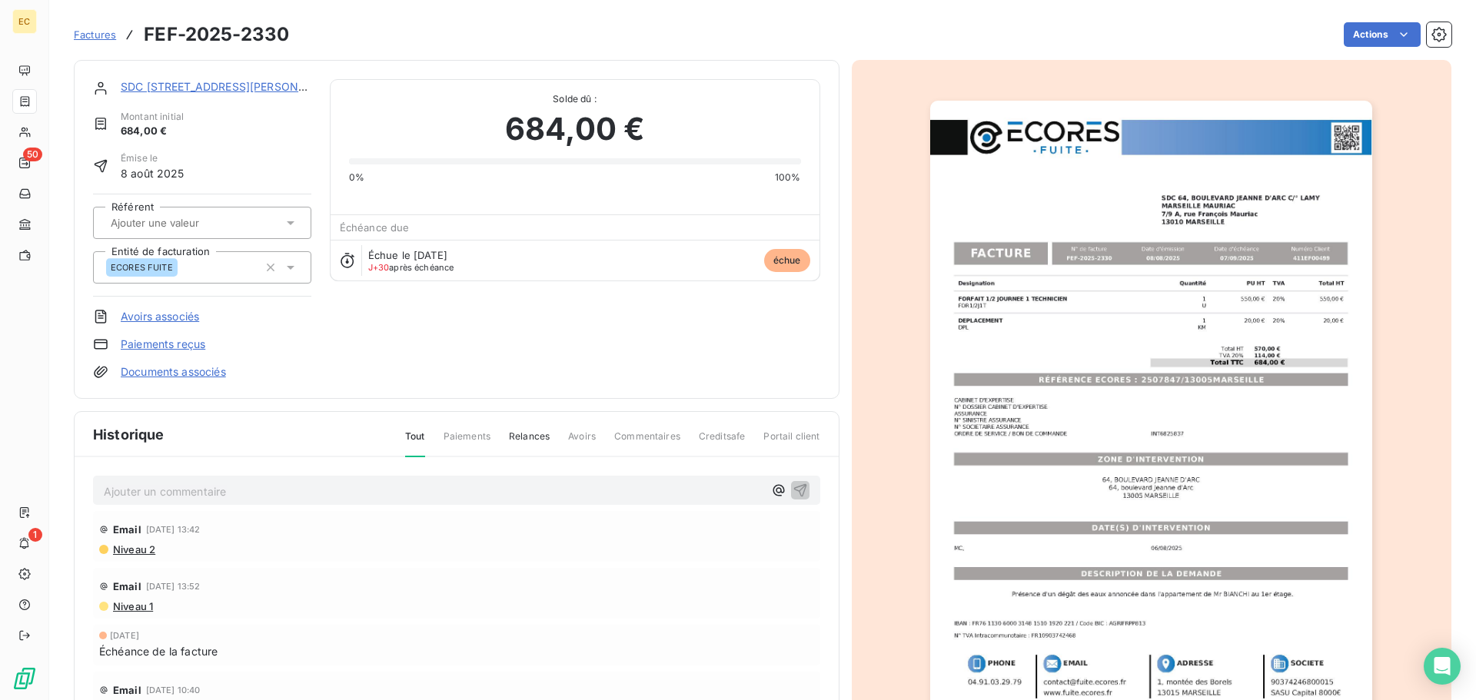
click at [1071, 382] on img "button" at bounding box center [1151, 414] width 442 height 626
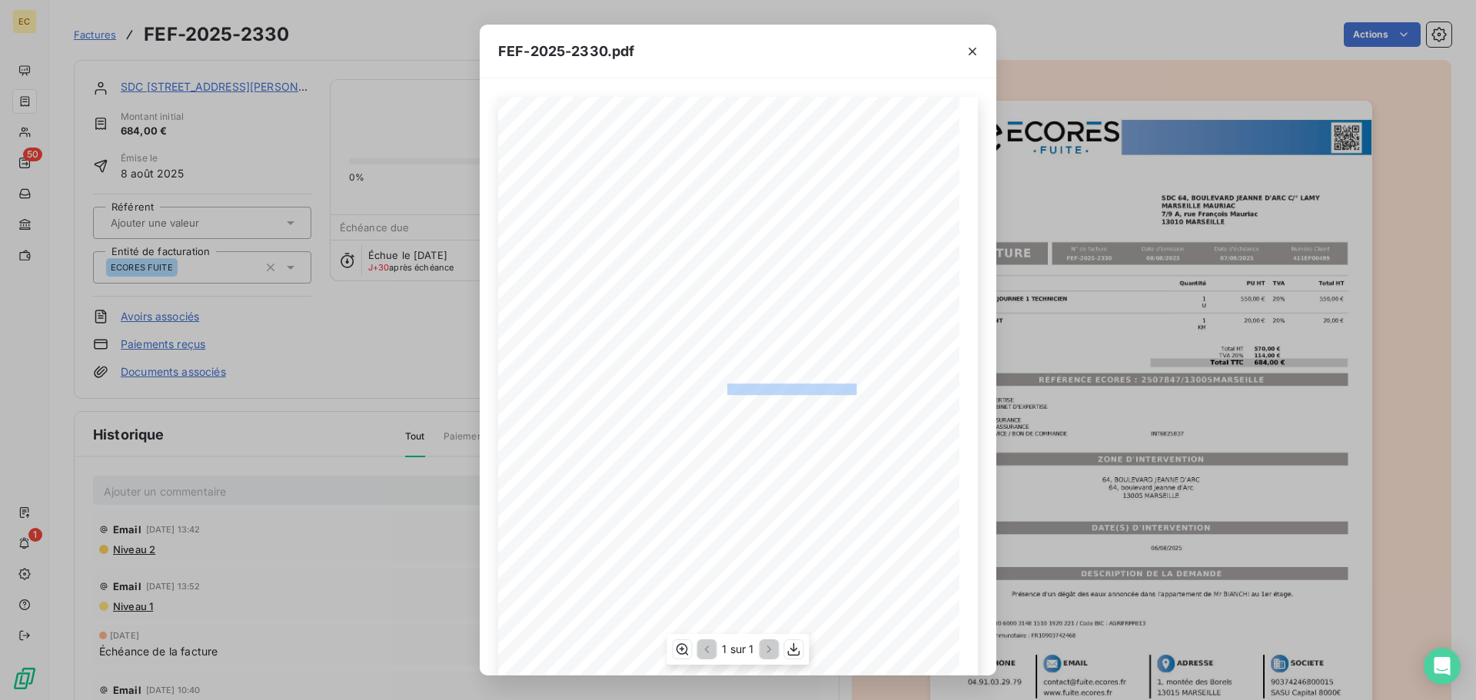
drag, startPoint x: 848, startPoint y: 387, endPoint x: 719, endPoint y: 390, distance: 129.1
click at [719, 390] on span "RÉFÉRENCE ECORES : 2507847/13005MARSEILLE" at bounding box center [738, 387] width 237 height 8
copy span "2507847/13005MARSEILLE"
click at [974, 51] on icon "button" at bounding box center [971, 51] width 15 height 15
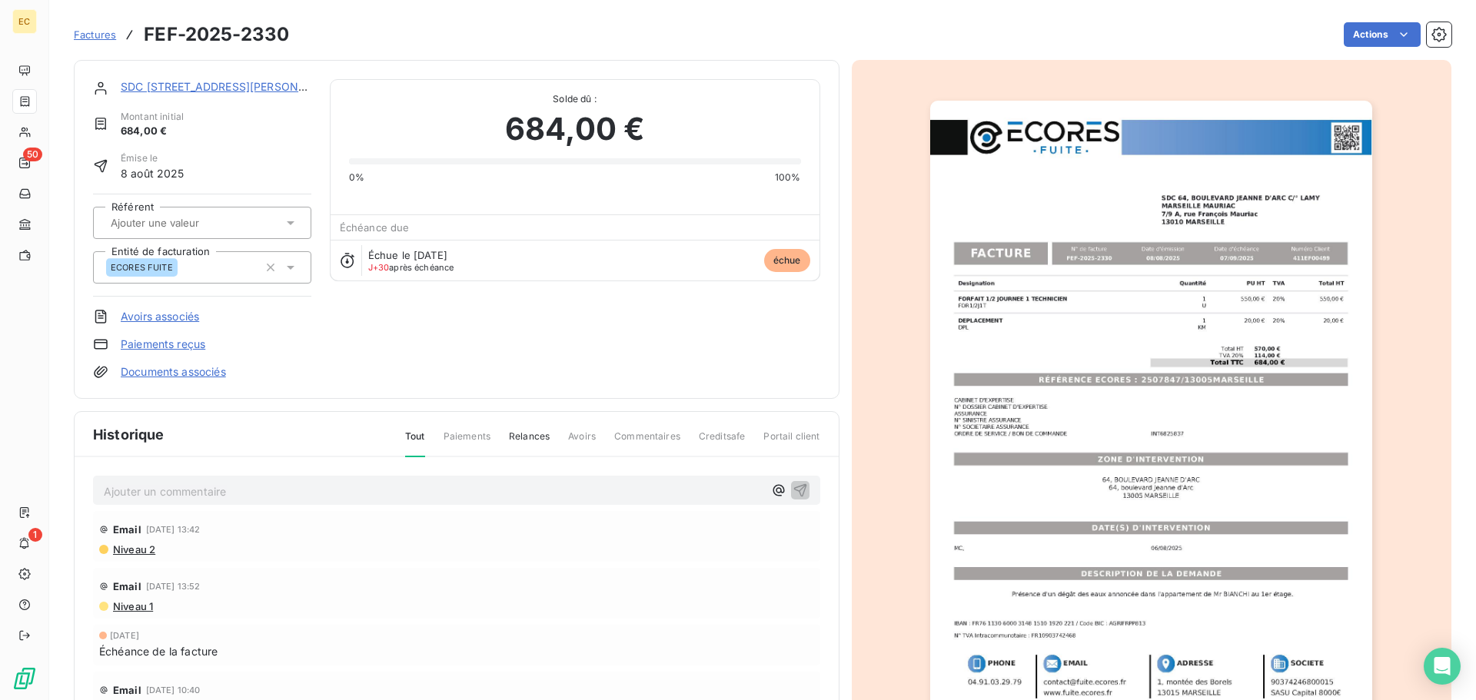
click at [194, 87] on link "SDC 64, BOULEVARD JEANNE D'ARC C/° LAMY" at bounding box center [230, 86] width 219 height 13
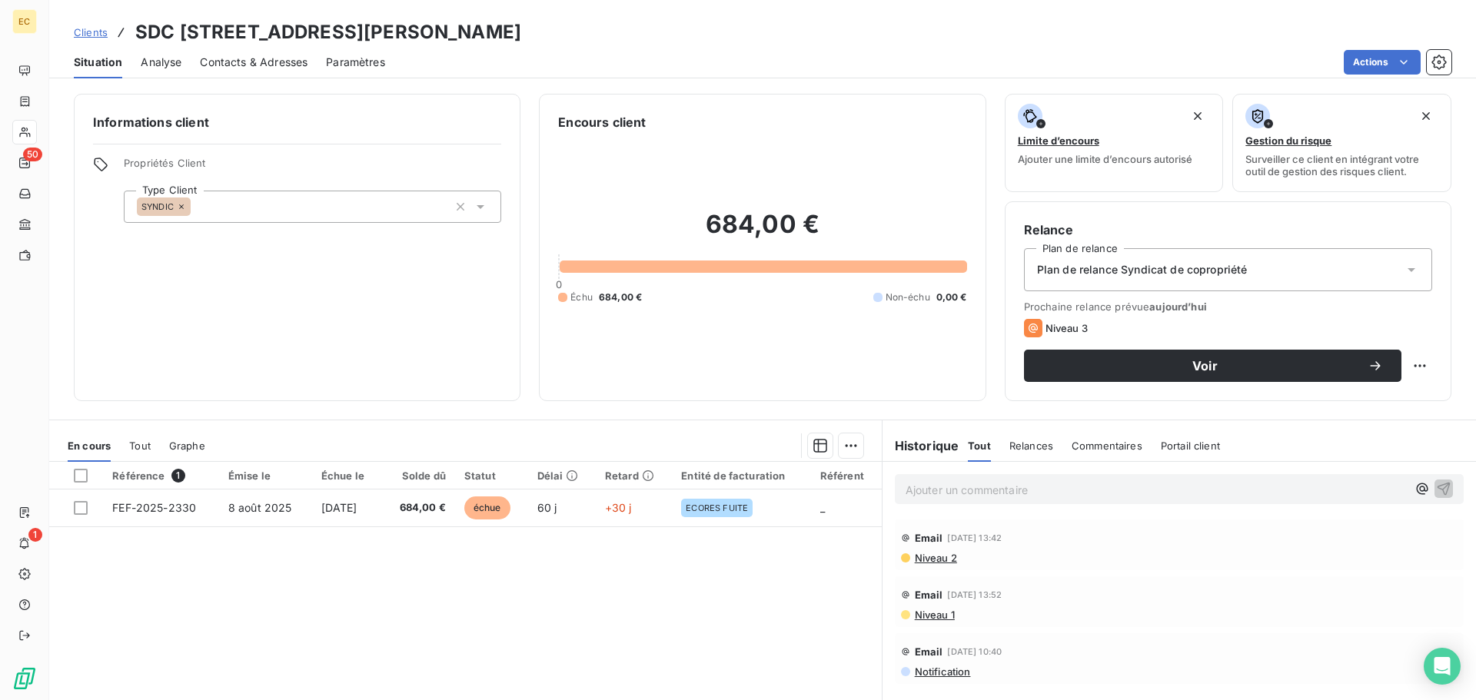
click at [252, 65] on span "Contacts & Adresses" at bounding box center [254, 62] width 108 height 15
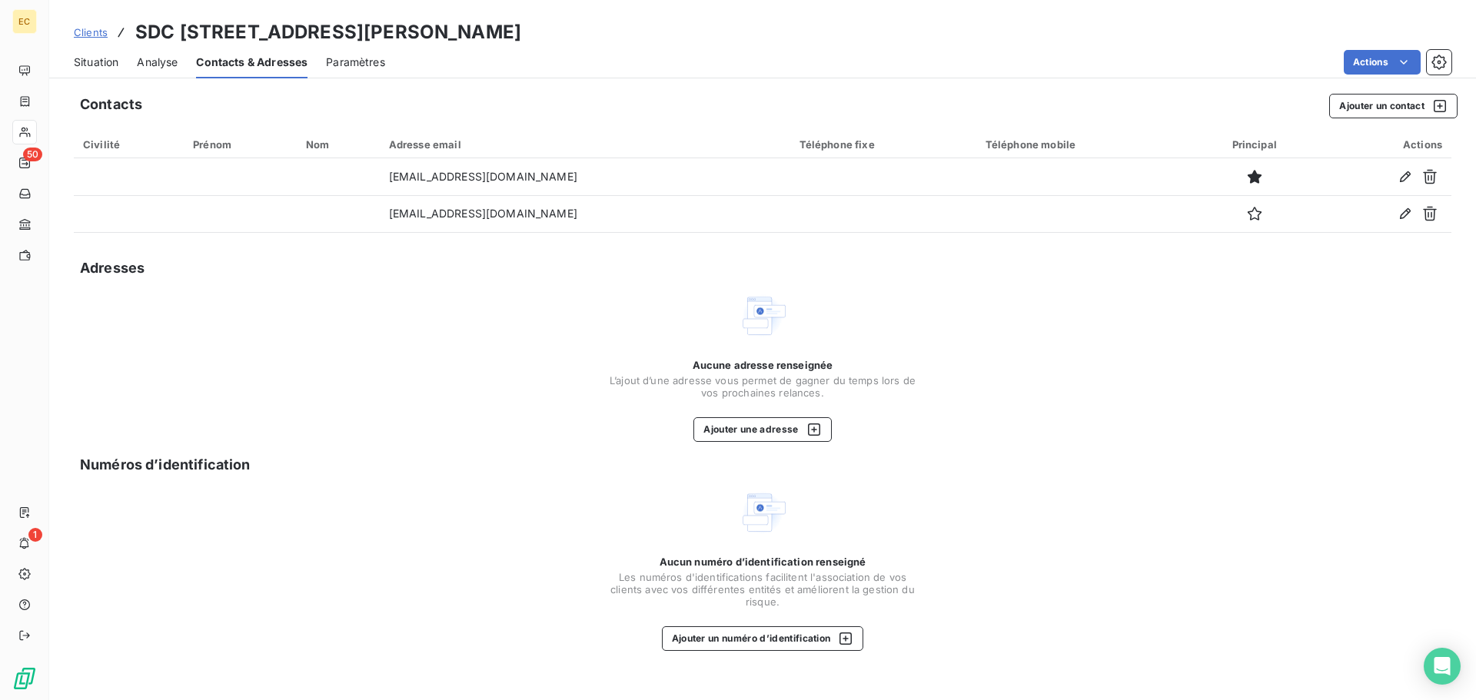
click at [83, 66] on span "Situation" at bounding box center [96, 62] width 45 height 15
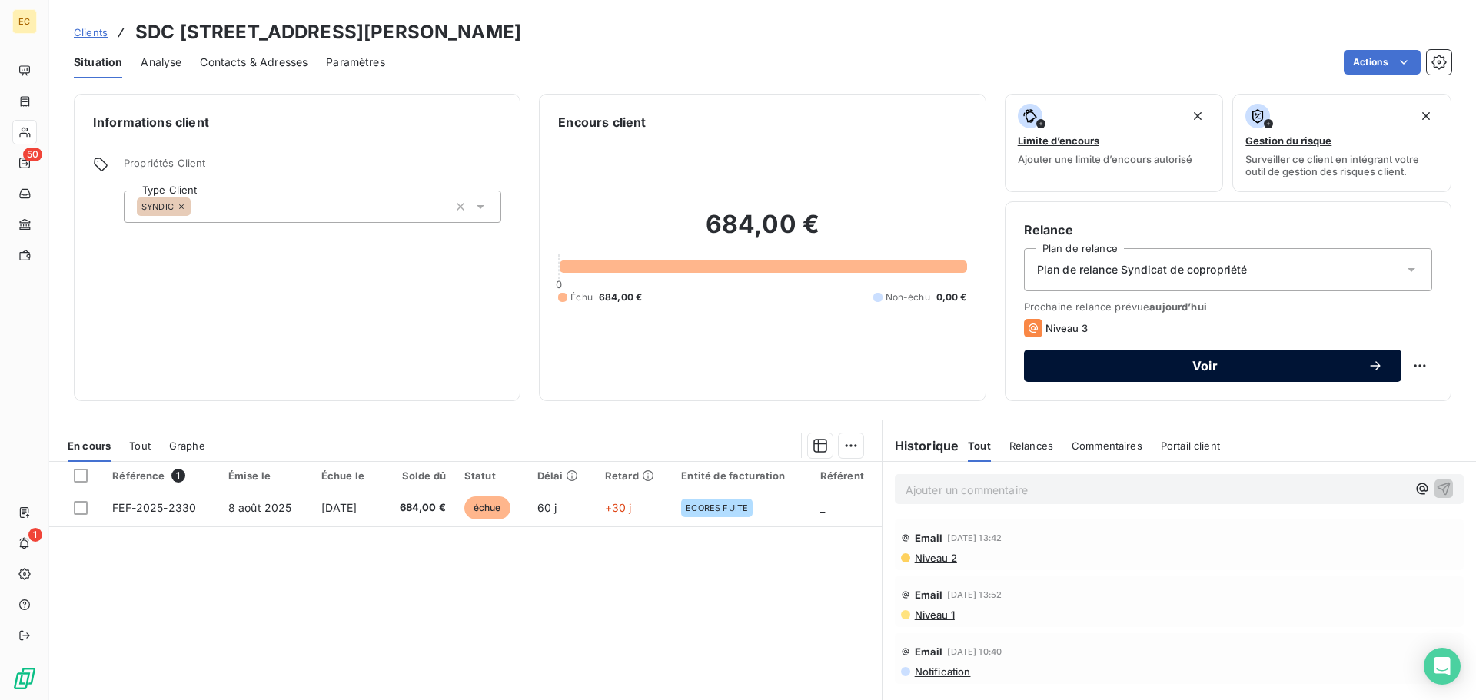
click at [1114, 366] on span "Voir" at bounding box center [1204, 366] width 325 height 12
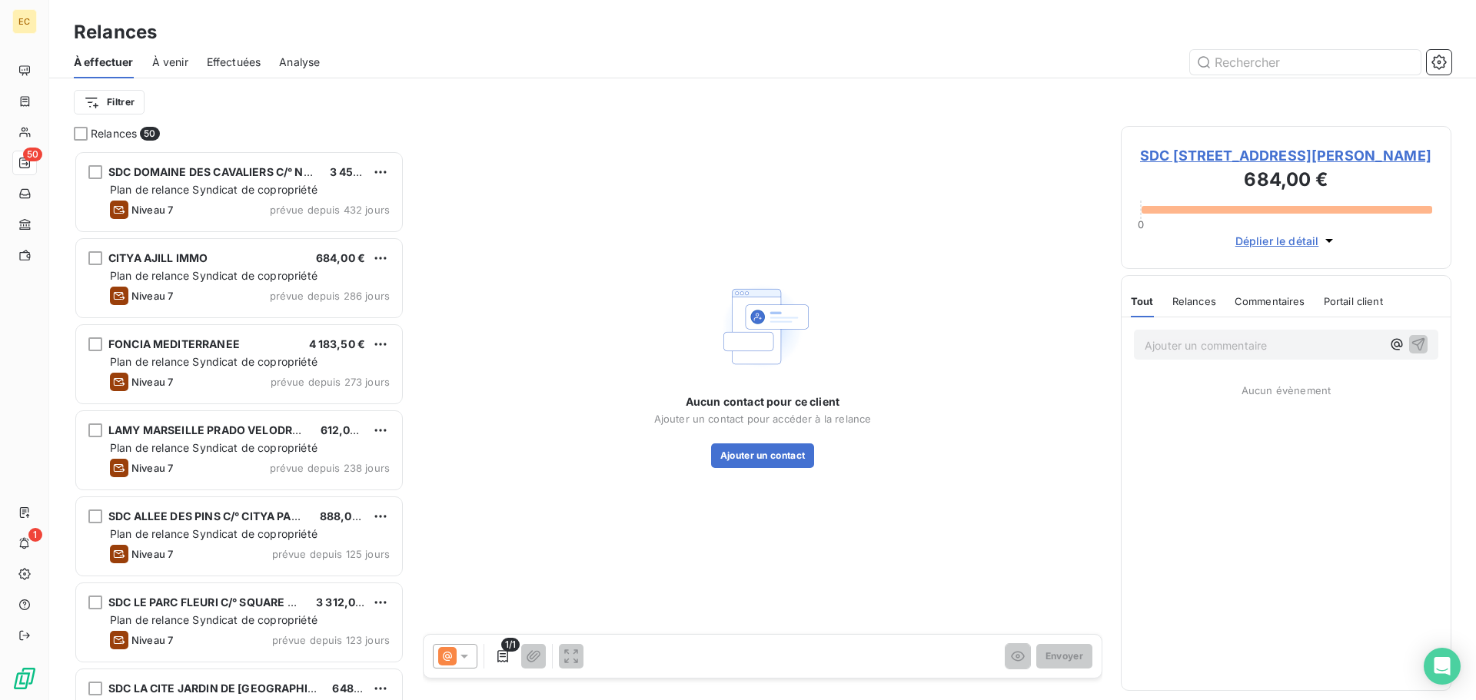
scroll to position [538, 319]
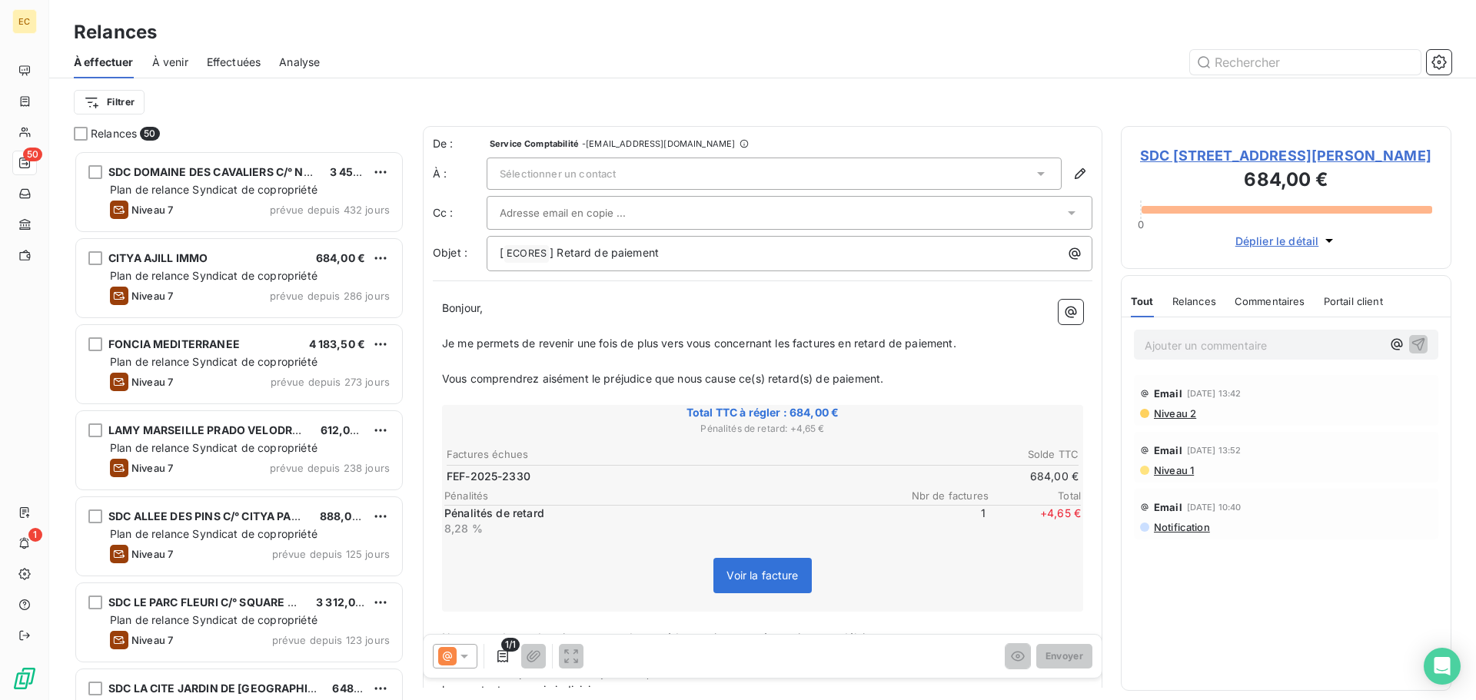
click at [629, 177] on div "Sélectionner un contact" at bounding box center [773, 174] width 575 height 32
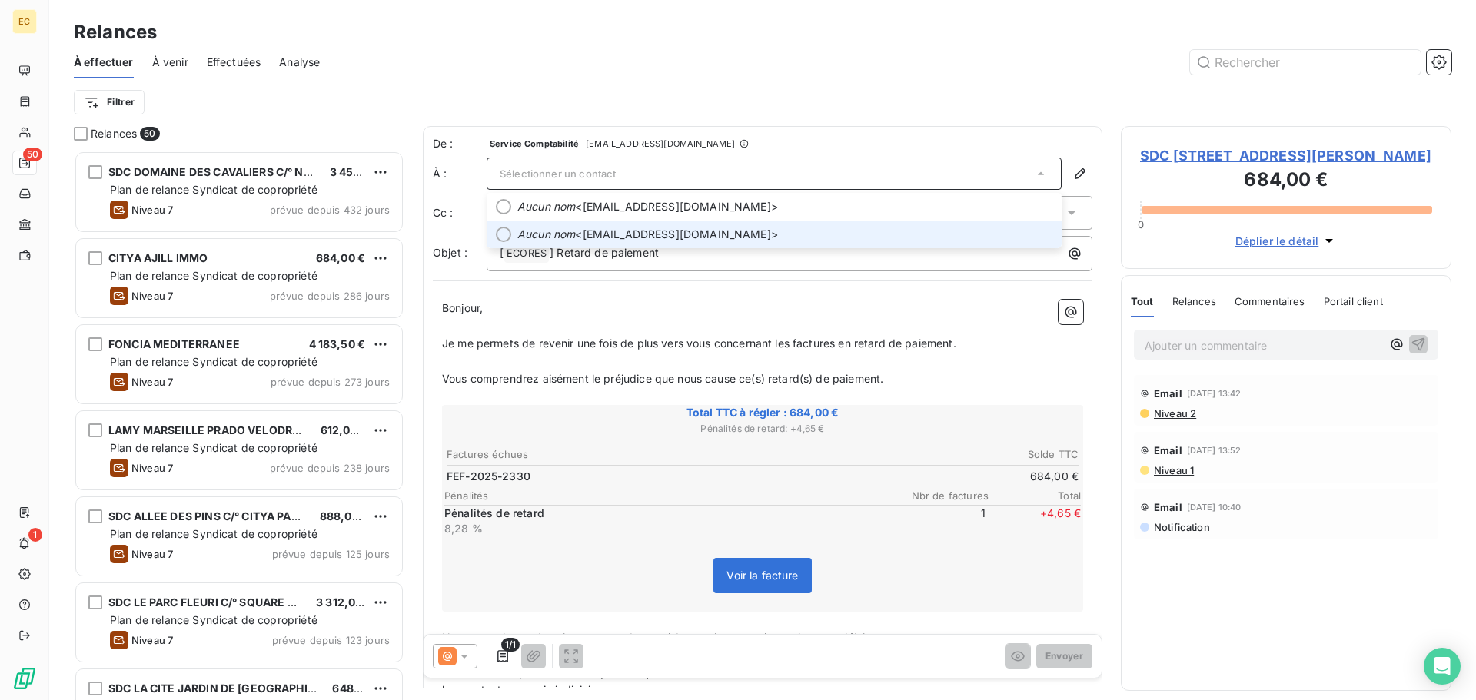
click at [616, 234] on span "Aucun nom <ldarmon@lamy-immobilier.fr>" at bounding box center [784, 234] width 535 height 15
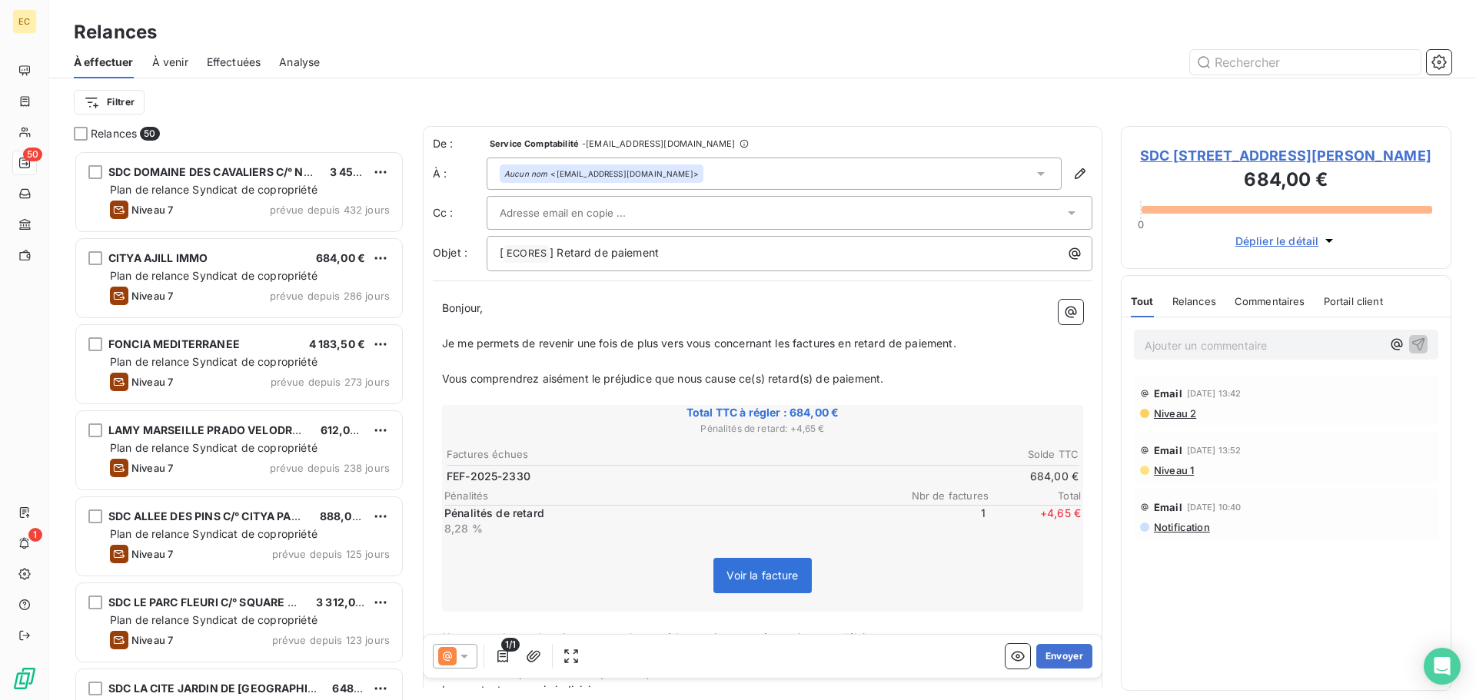
click at [686, 210] on div at bounding box center [782, 212] width 564 height 23
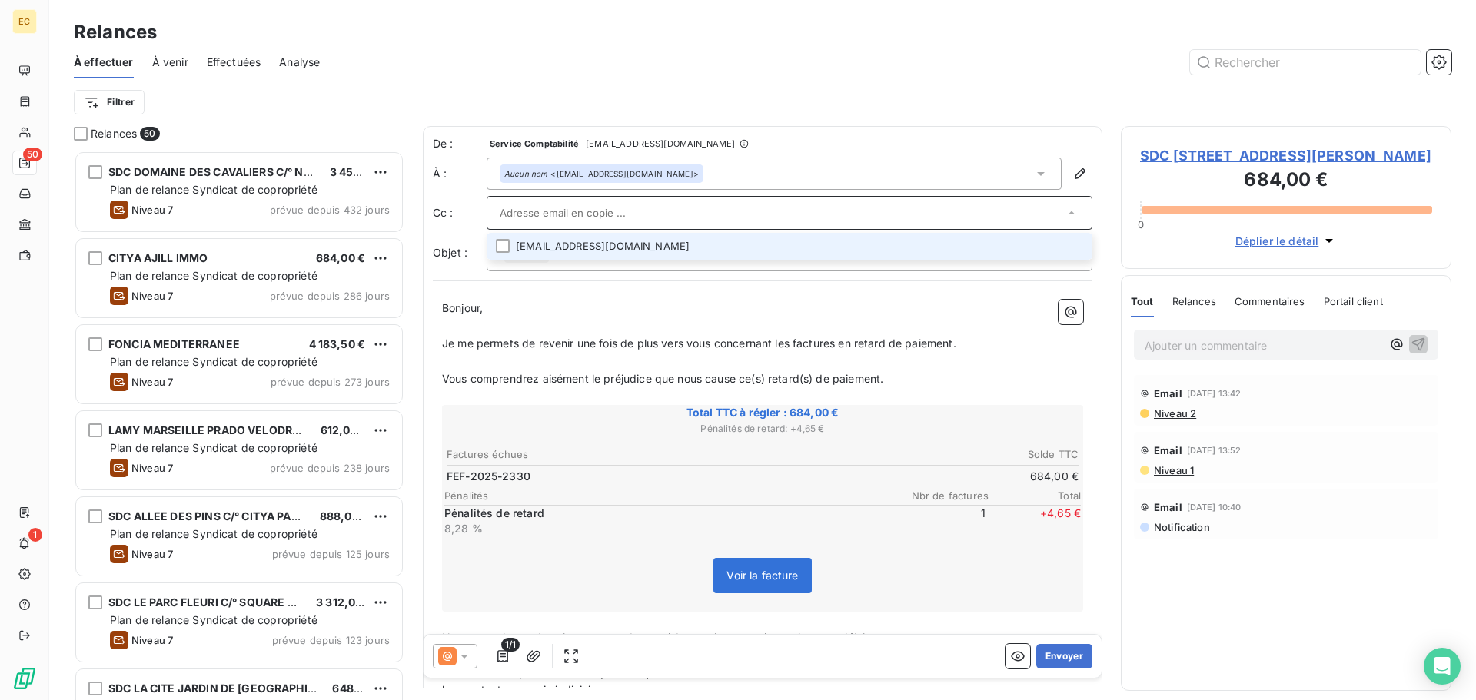
click at [685, 211] on input "text" at bounding box center [782, 212] width 564 height 23
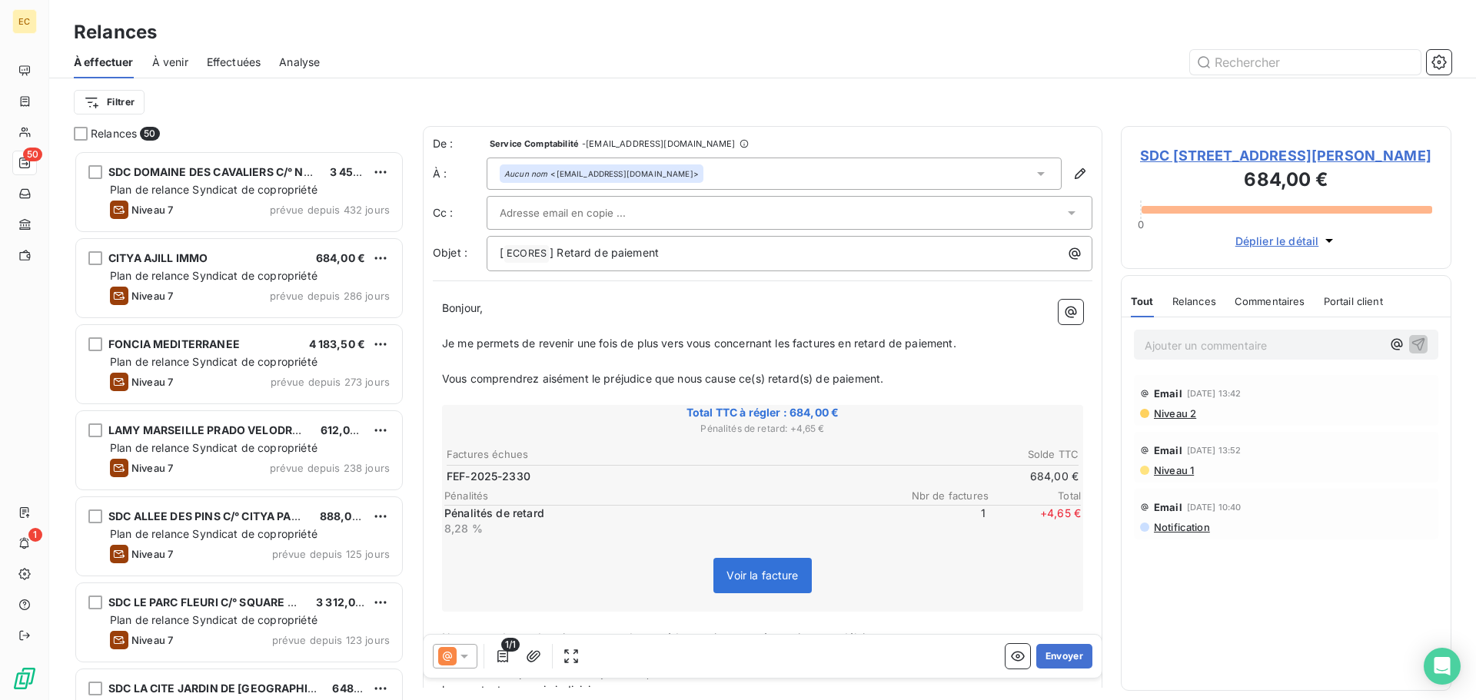
paste input "MSMENGUY@lamy-immobilier.fr"
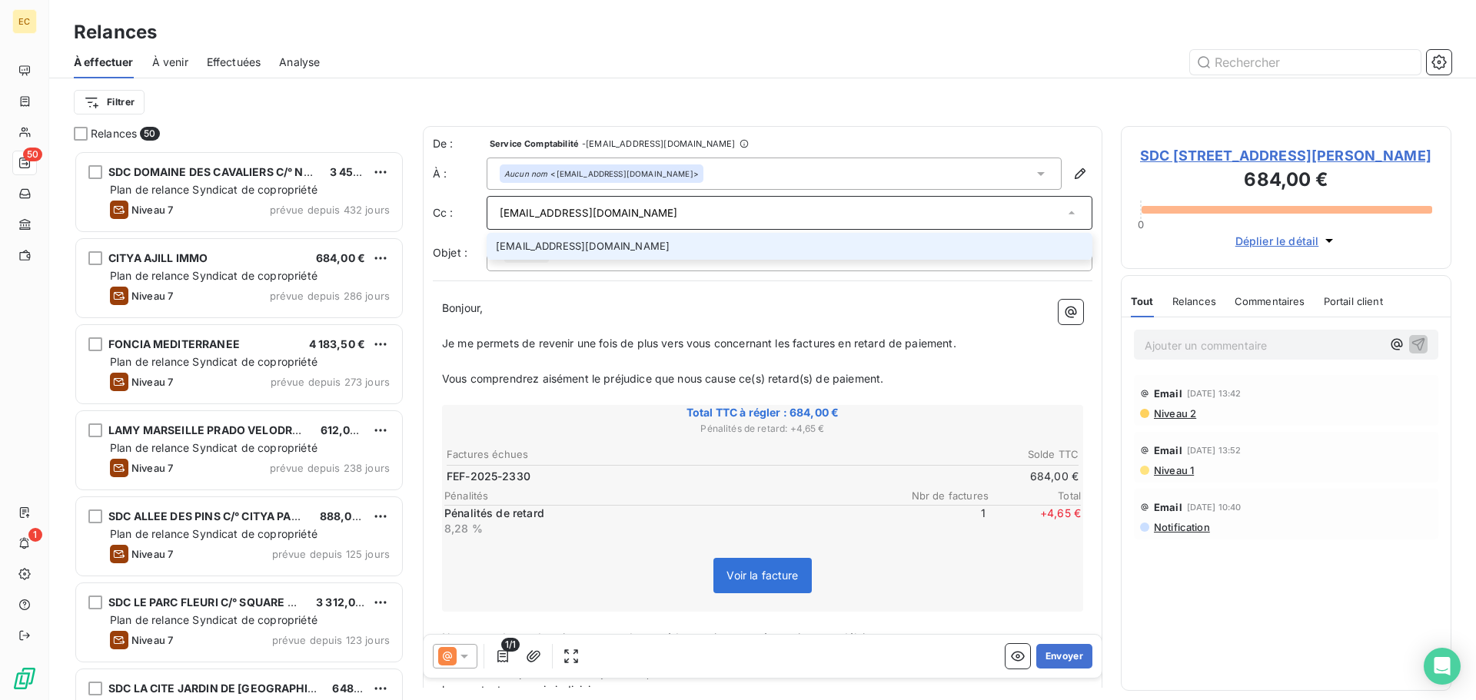
type input "MSMENGUY@lamy-immobilier.fr"
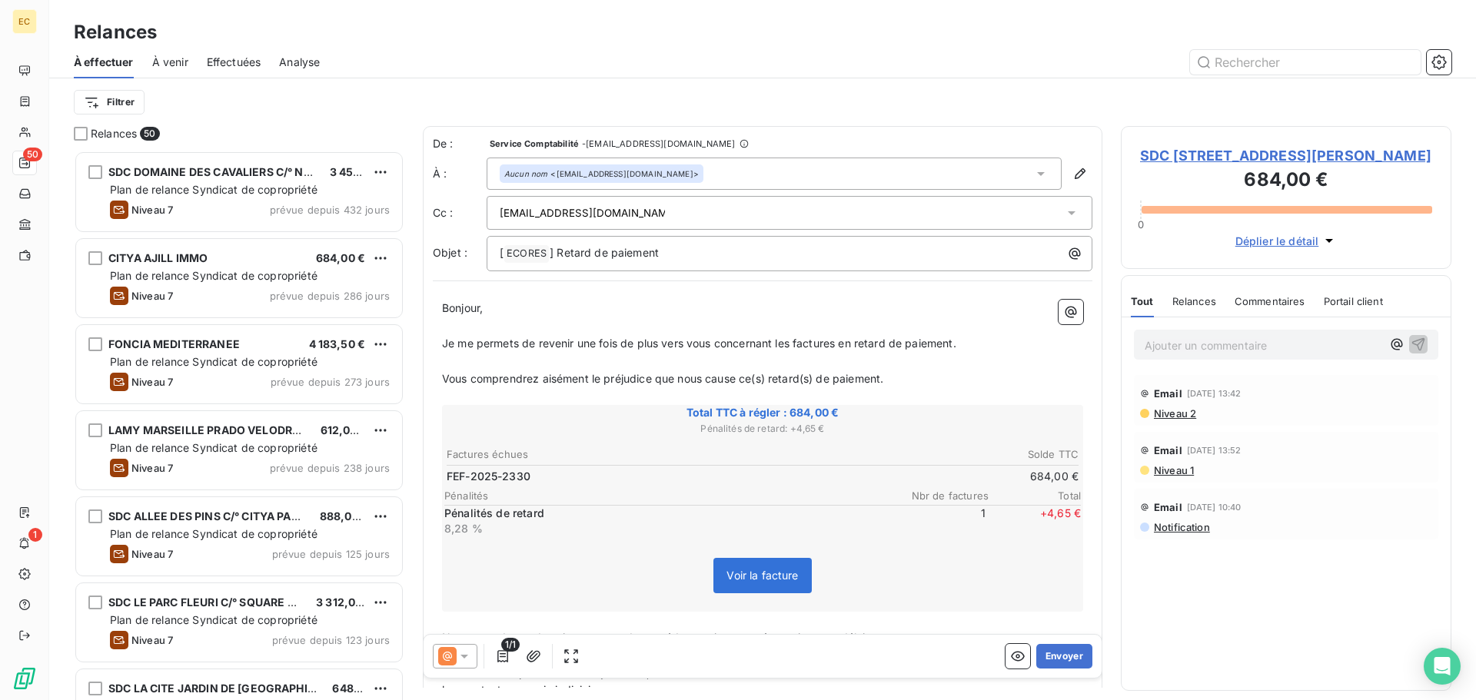
click at [800, 310] on p "Bonjour," at bounding box center [762, 309] width 641 height 18
click at [1052, 656] on button "Envoyer" at bounding box center [1064, 656] width 56 height 25
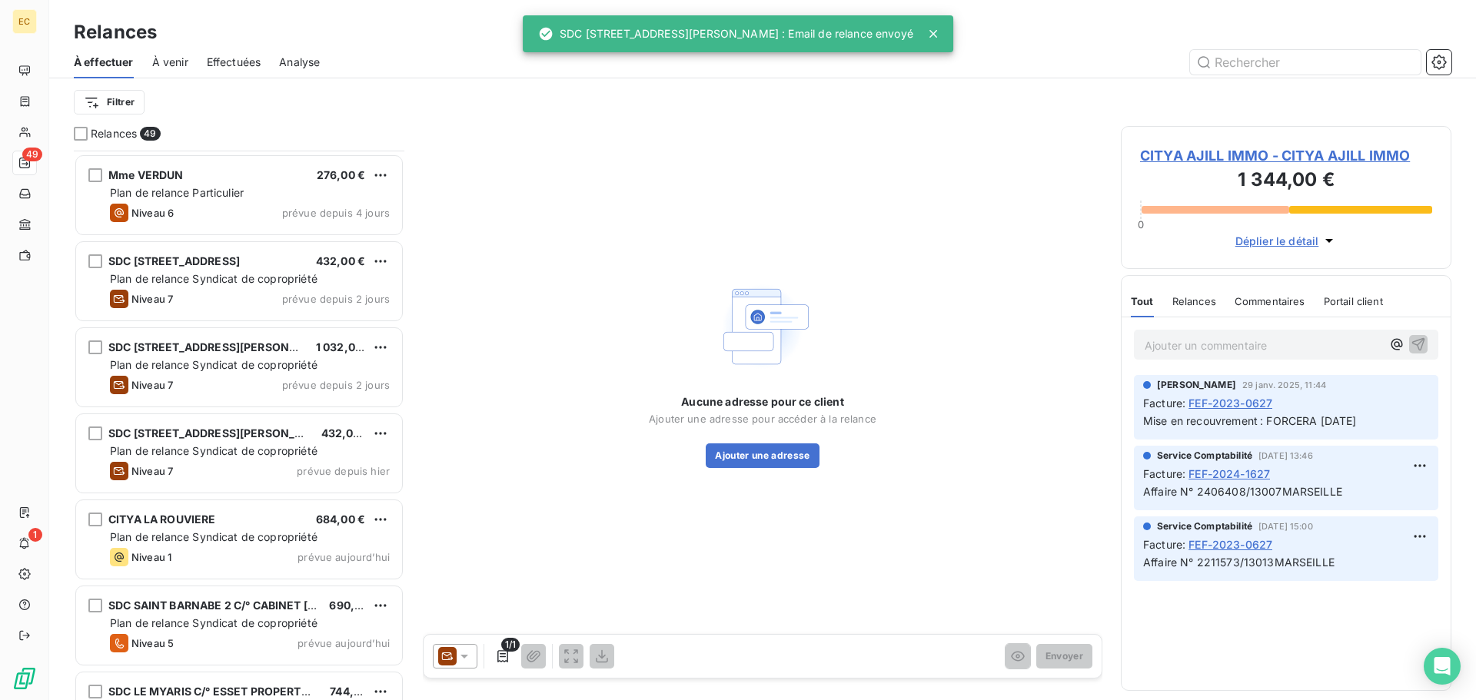
scroll to position [3669, 0]
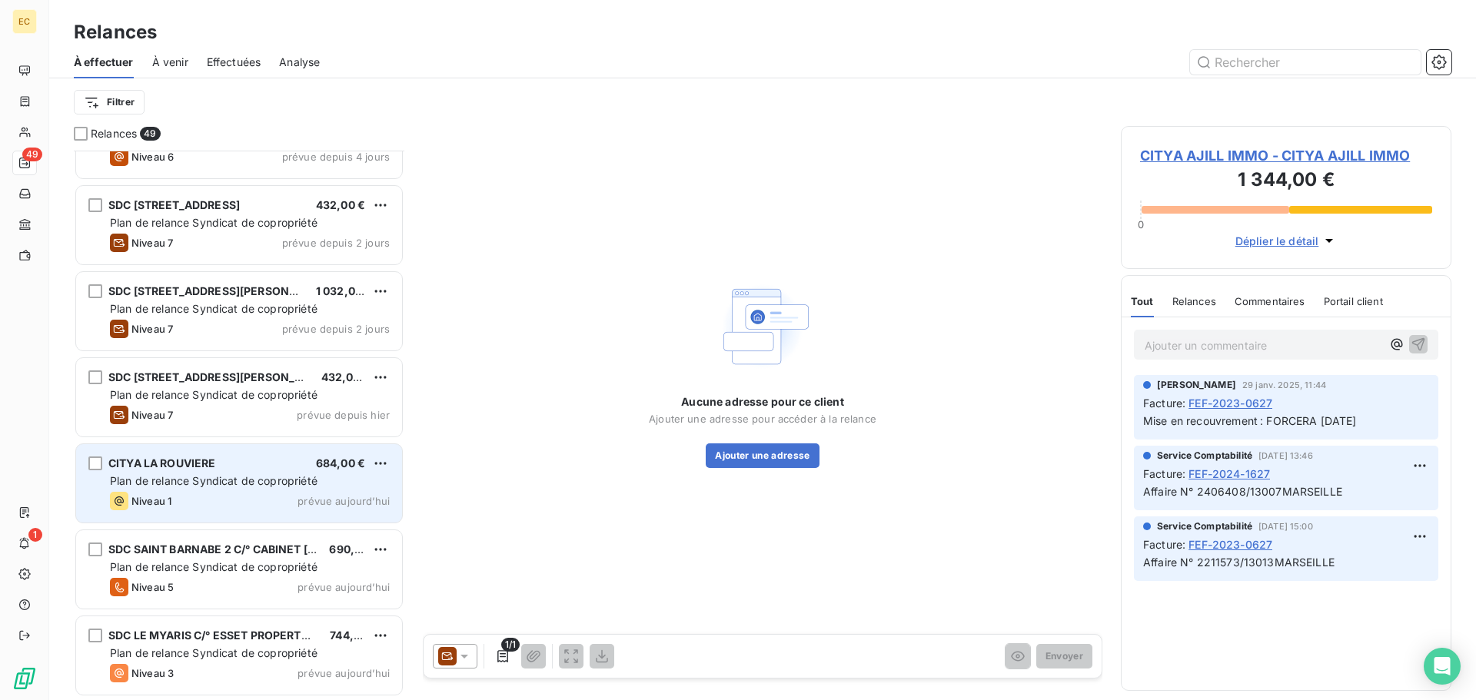
click at [219, 483] on span "Plan de relance Syndicat de copropriété" at bounding box center [213, 480] width 207 height 13
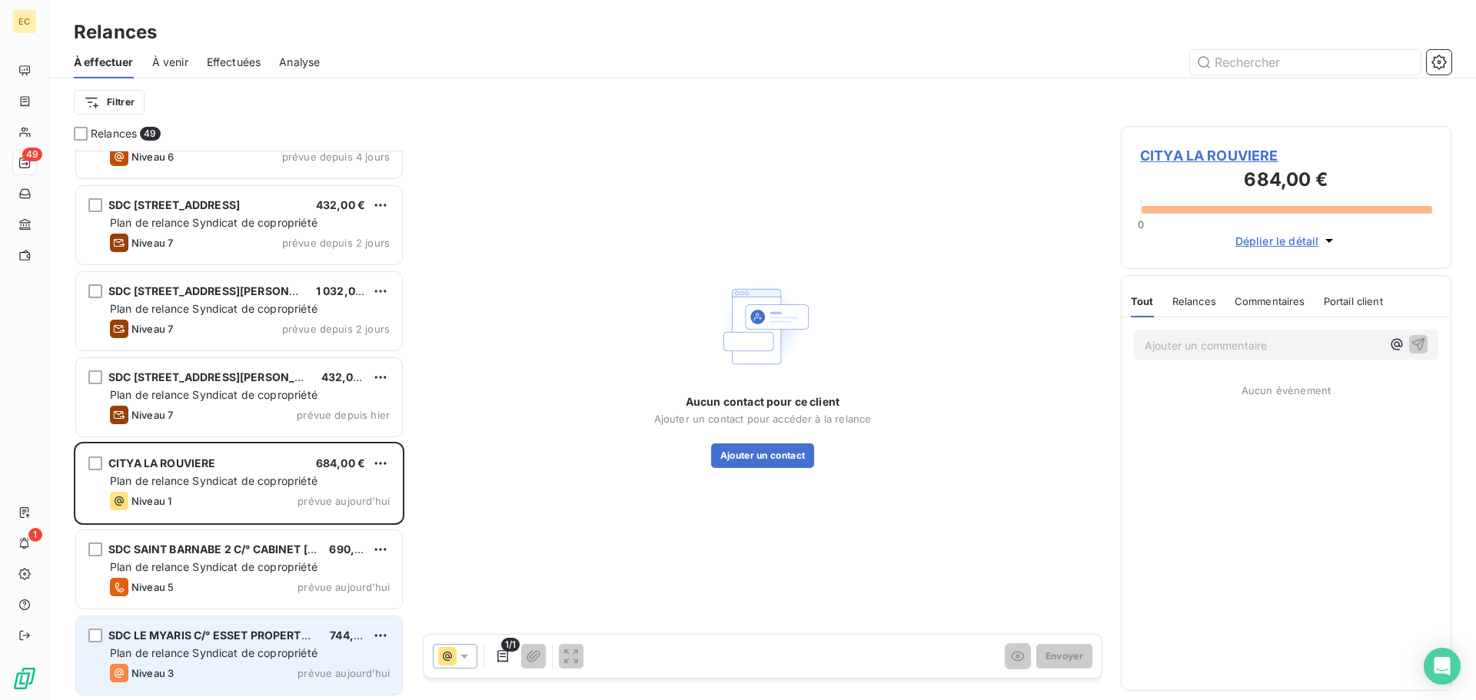
click at [211, 648] on span "Plan de relance Syndicat de copropriété" at bounding box center [213, 652] width 207 height 13
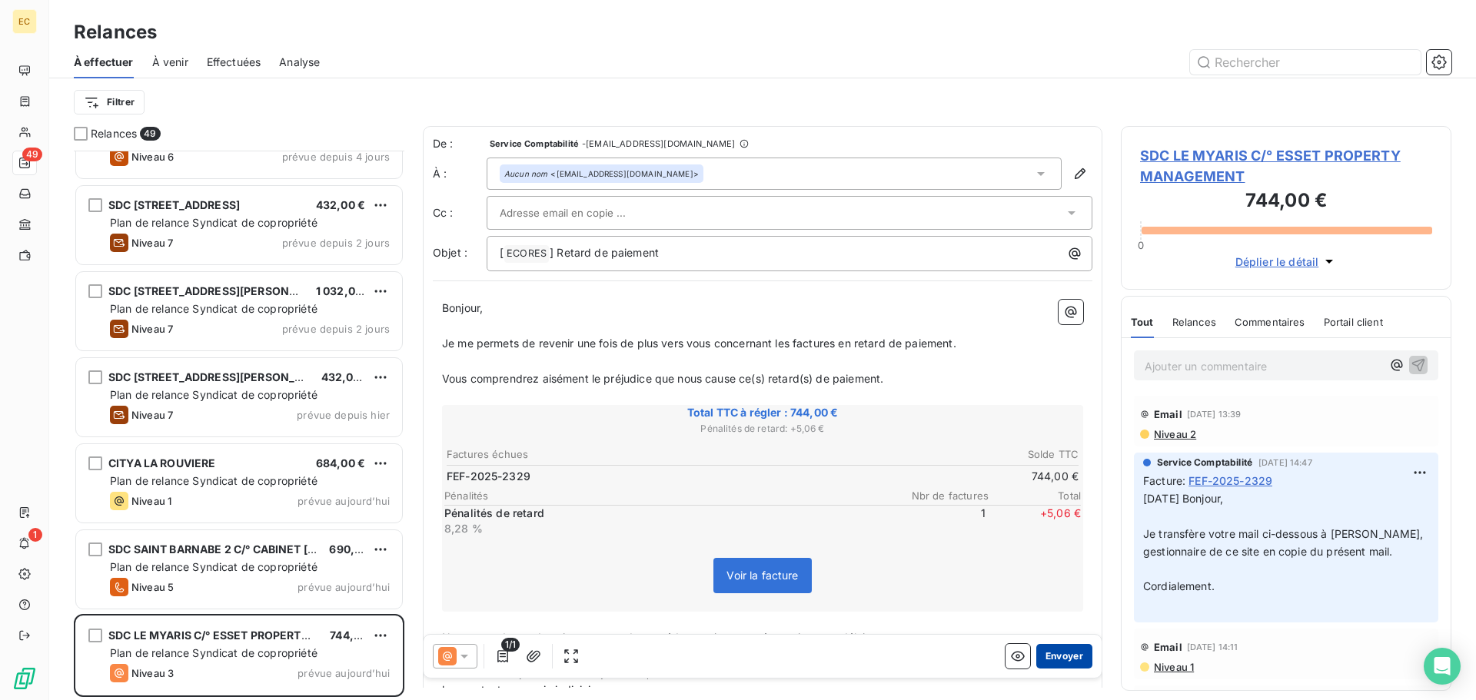
click at [1041, 658] on button "Envoyer" at bounding box center [1064, 656] width 56 height 25
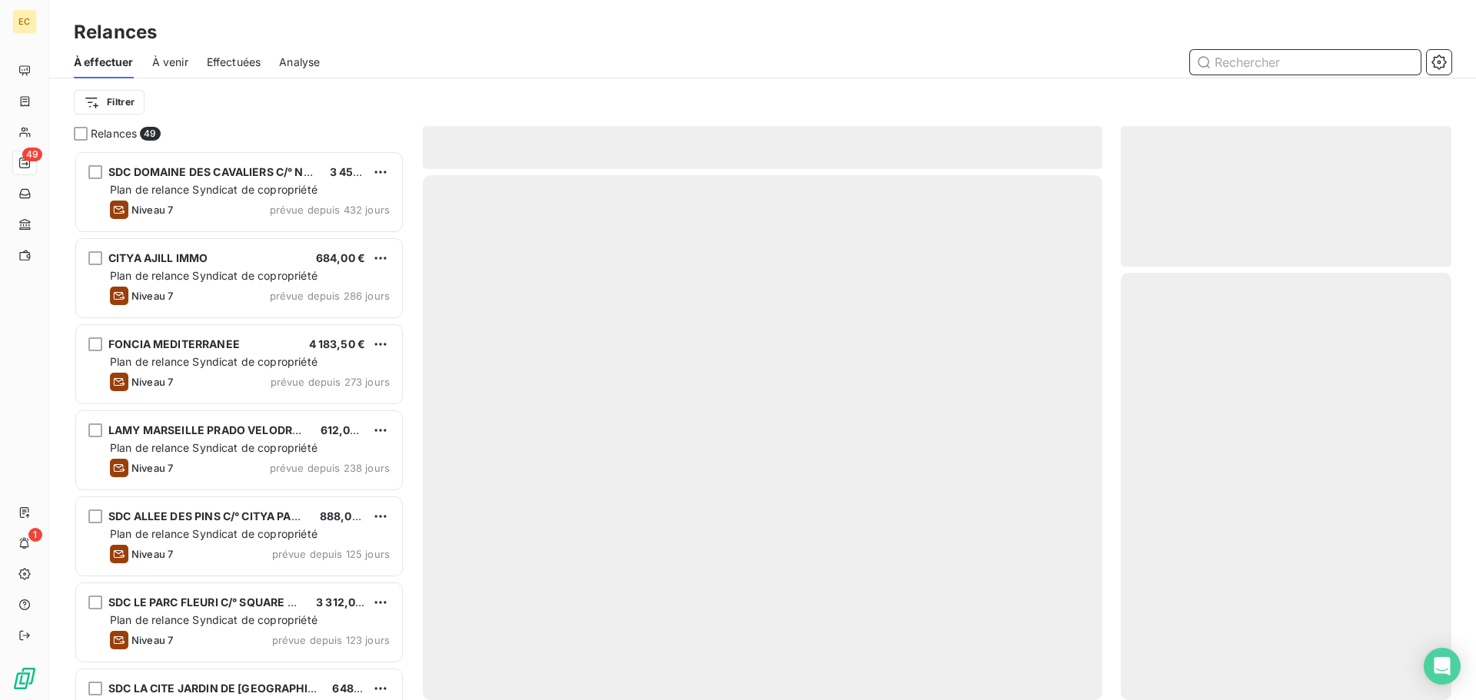
scroll to position [538, 319]
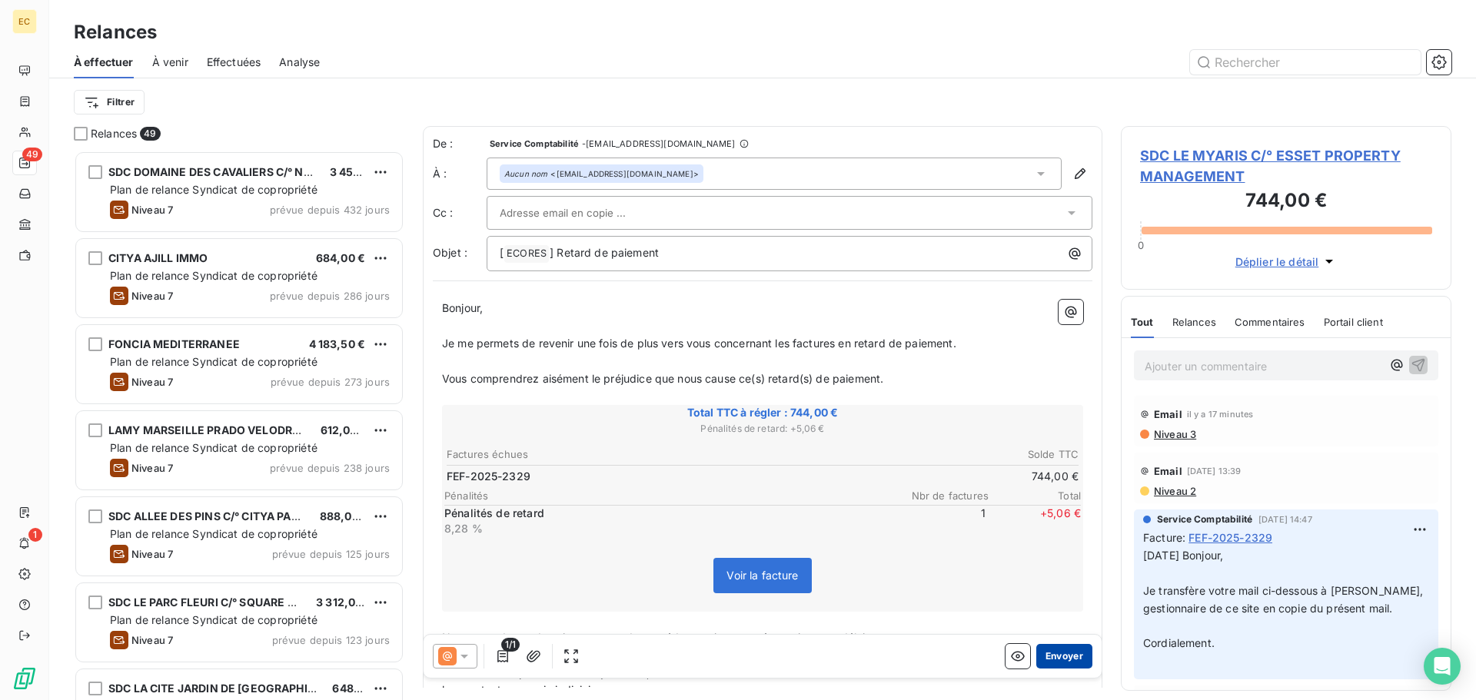
click at [1043, 659] on button "Envoyer" at bounding box center [1064, 656] width 56 height 25
click at [1165, 437] on span "Niveau 3" at bounding box center [1174, 434] width 44 height 12
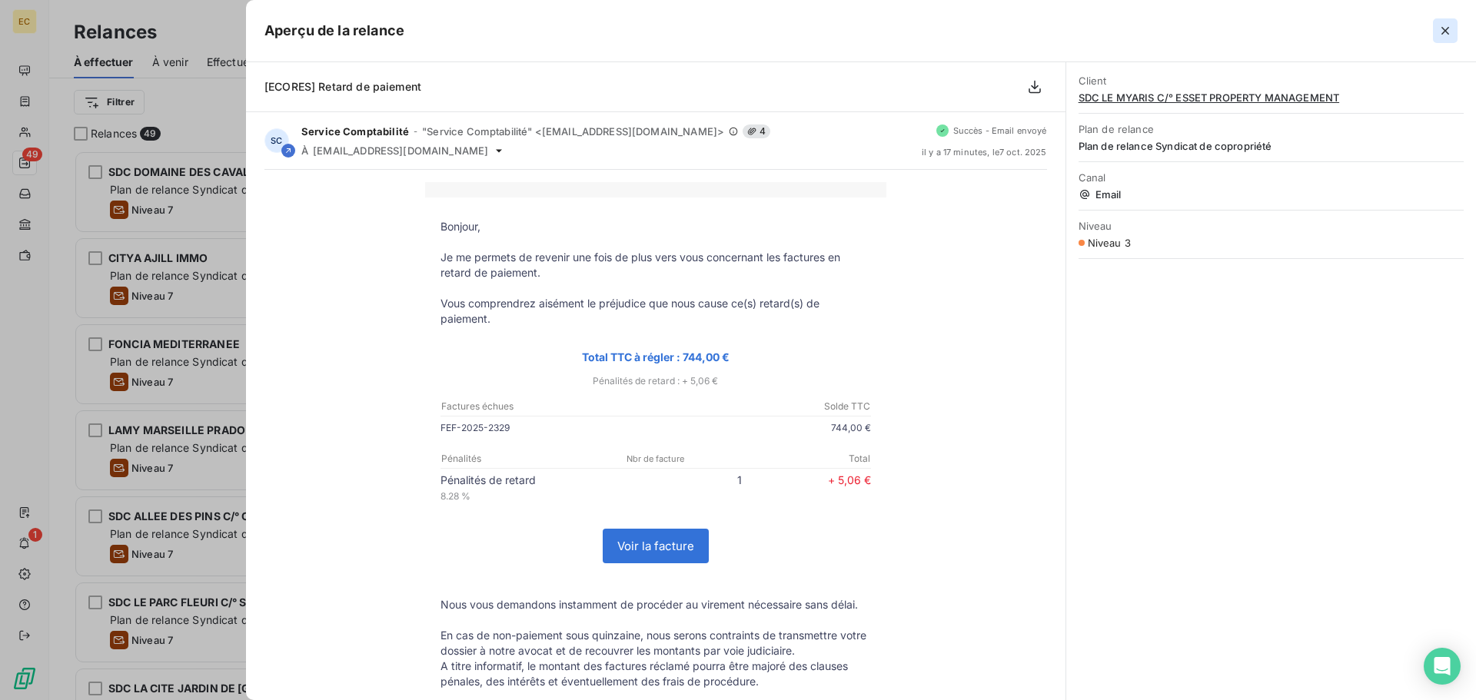
click at [1444, 27] on icon "button" at bounding box center [1444, 30] width 15 height 15
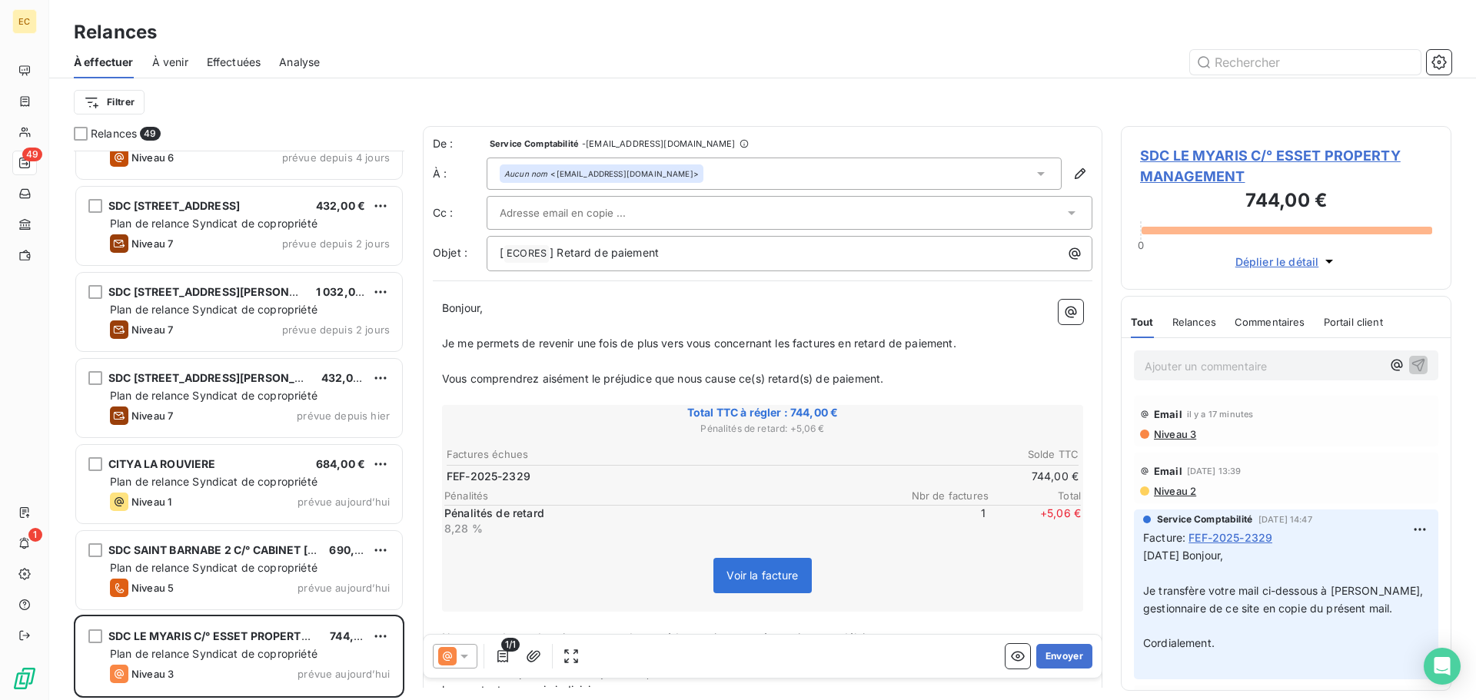
scroll to position [3669, 0]
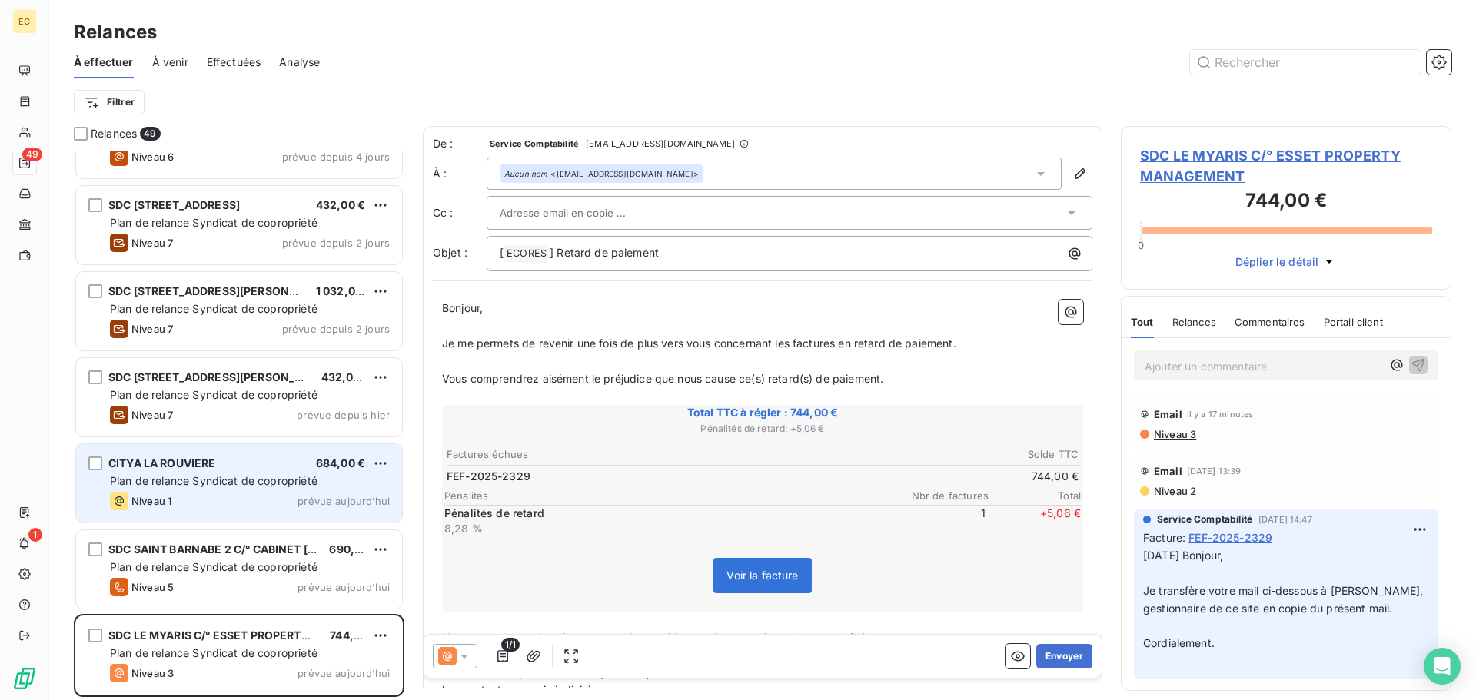
click at [207, 479] on span "Plan de relance Syndicat de copropriété" at bounding box center [213, 480] width 207 height 13
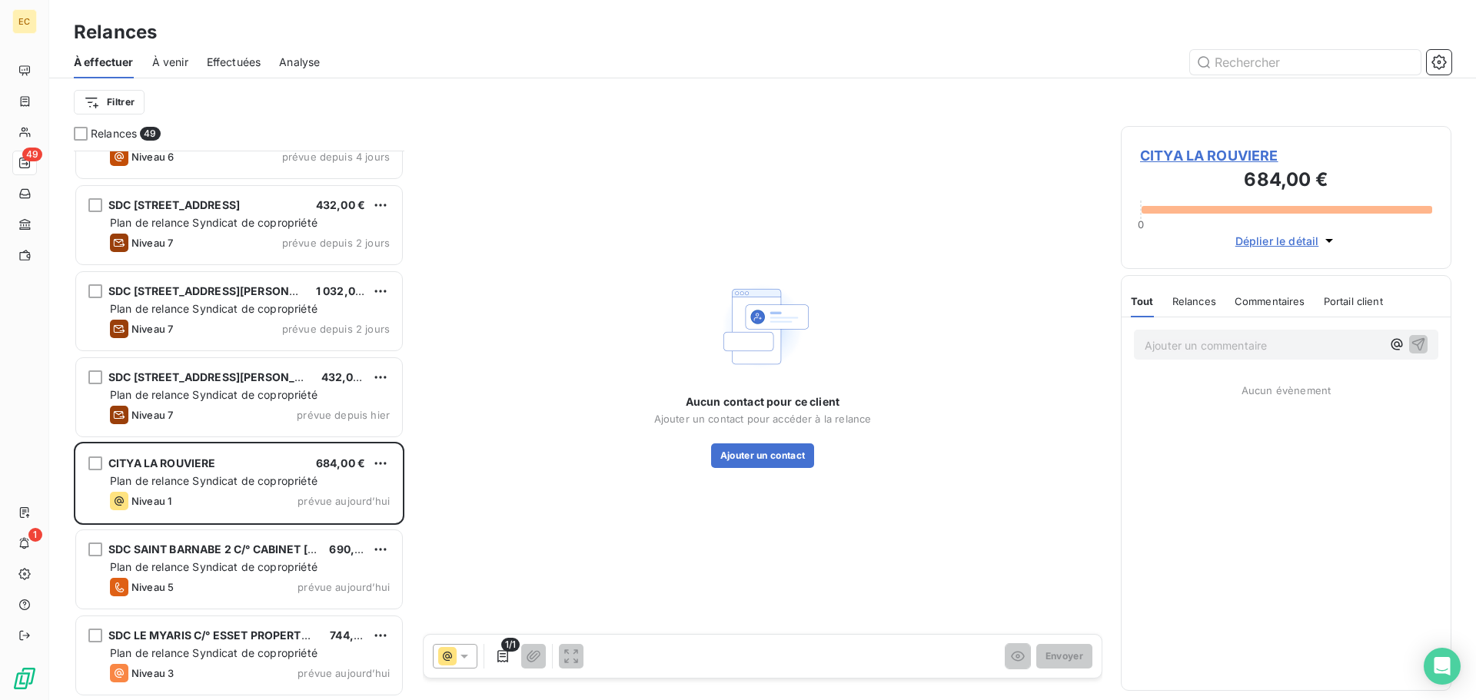
click at [1210, 152] on span "CITYA LA ROUVIERE" at bounding box center [1286, 155] width 292 height 21
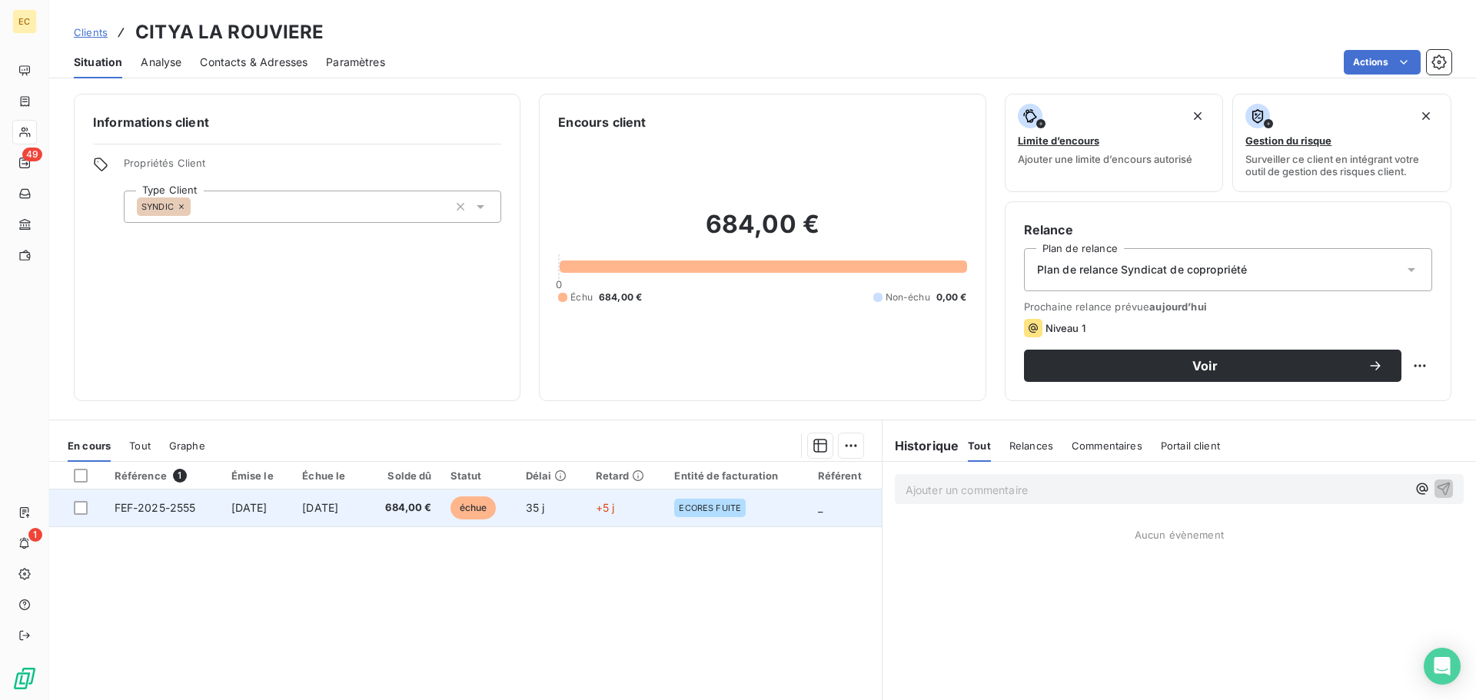
click at [124, 519] on td "FEF-2025-2555" at bounding box center [163, 508] width 117 height 37
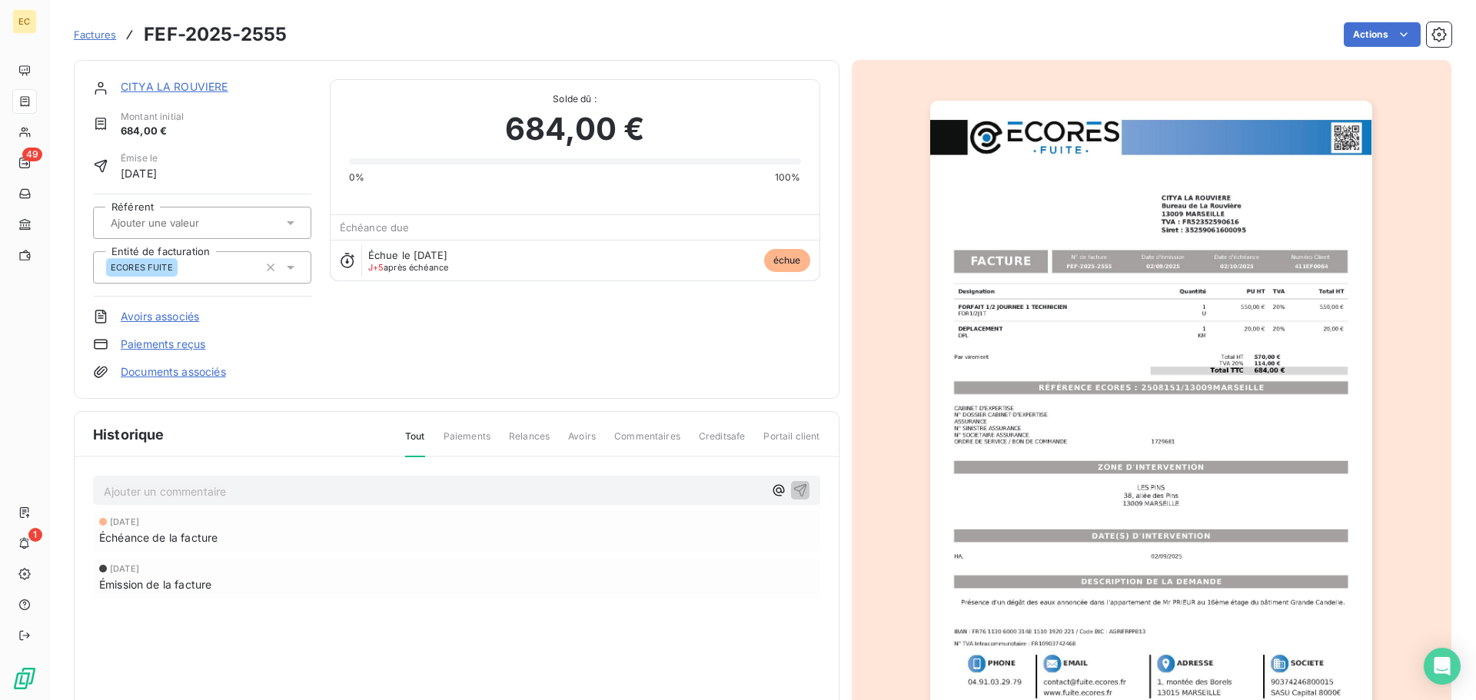
click at [1157, 387] on img "button" at bounding box center [1151, 414] width 442 height 626
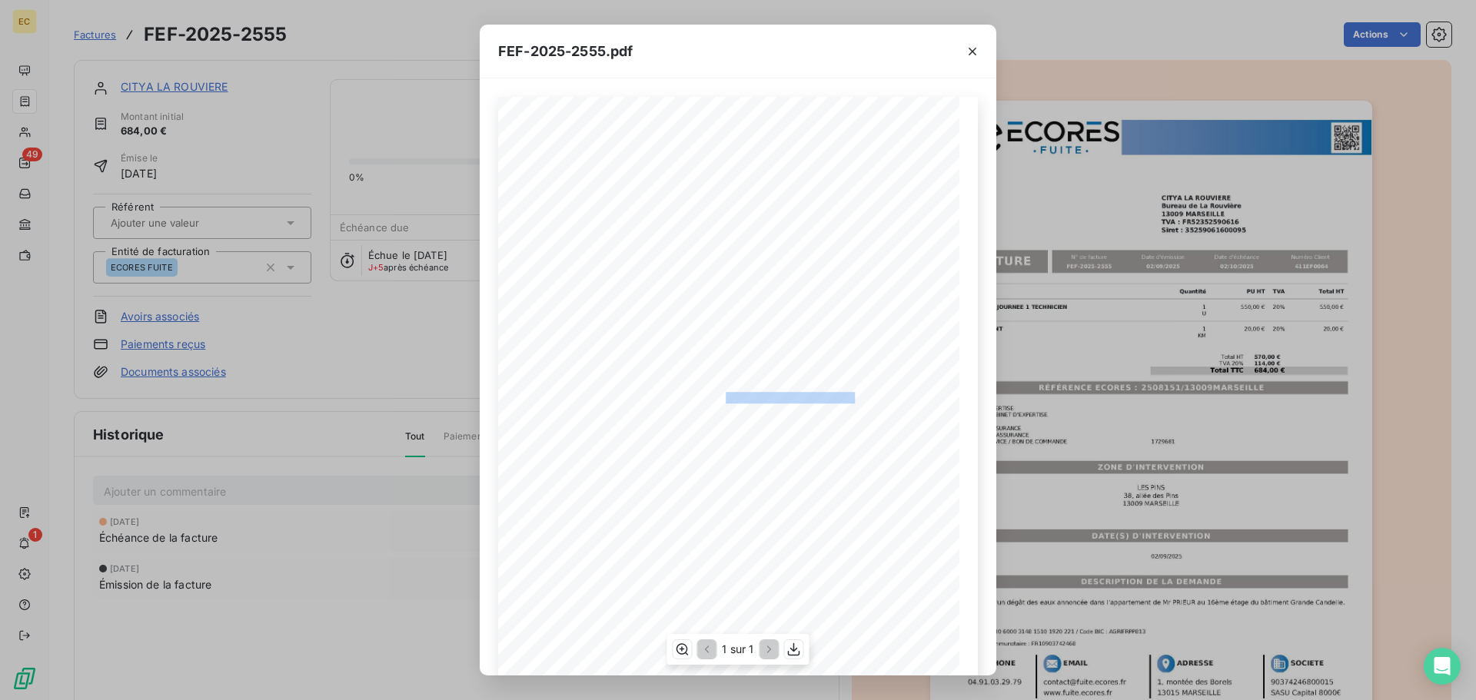
drag, startPoint x: 848, startPoint y: 396, endPoint x: 717, endPoint y: 393, distance: 130.7
click at [717, 393] on span "RÉFÉRENCE ECORES : 2508151/13009MARSEILLE" at bounding box center [737, 396] width 234 height 8
copy span ": 2508151/13009MARSEILLE"
click at [972, 46] on icon "button" at bounding box center [971, 51] width 15 height 15
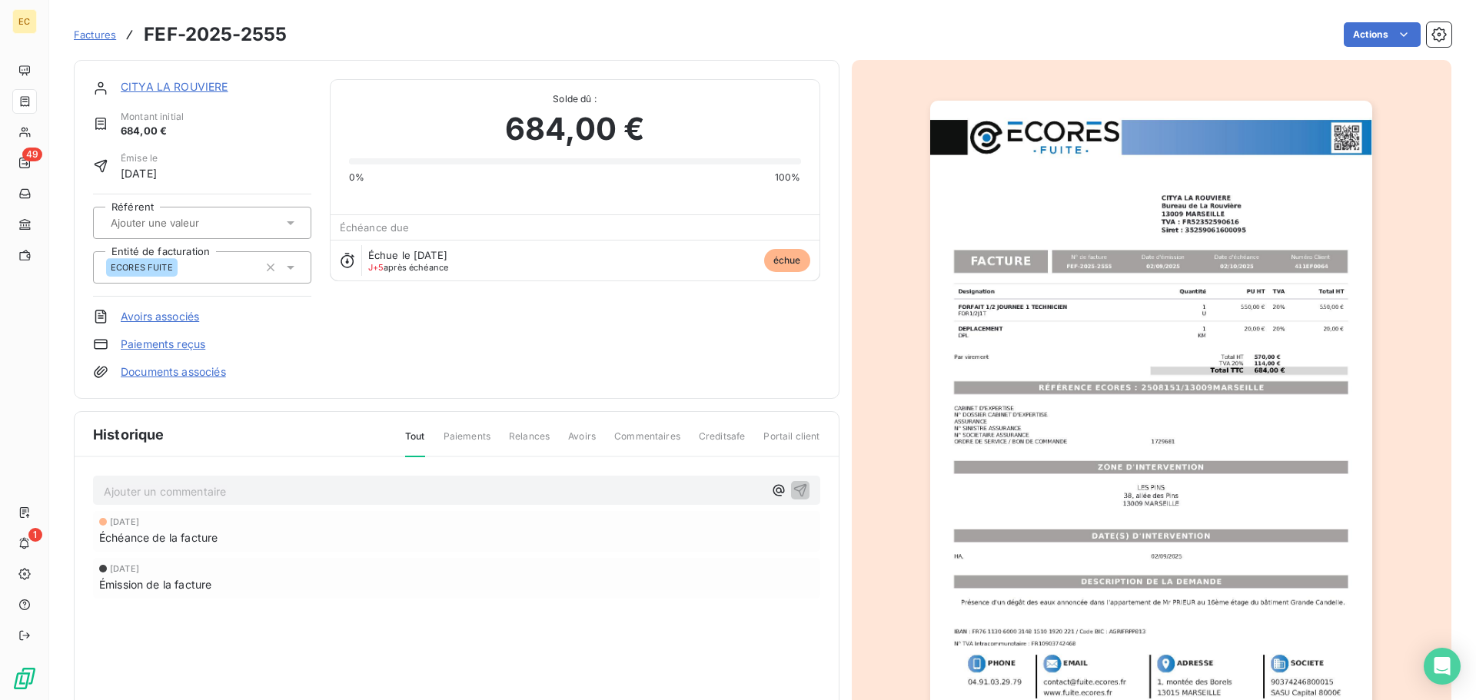
click at [197, 89] on link "CITYA LA ROUVIERE" at bounding box center [175, 86] width 108 height 13
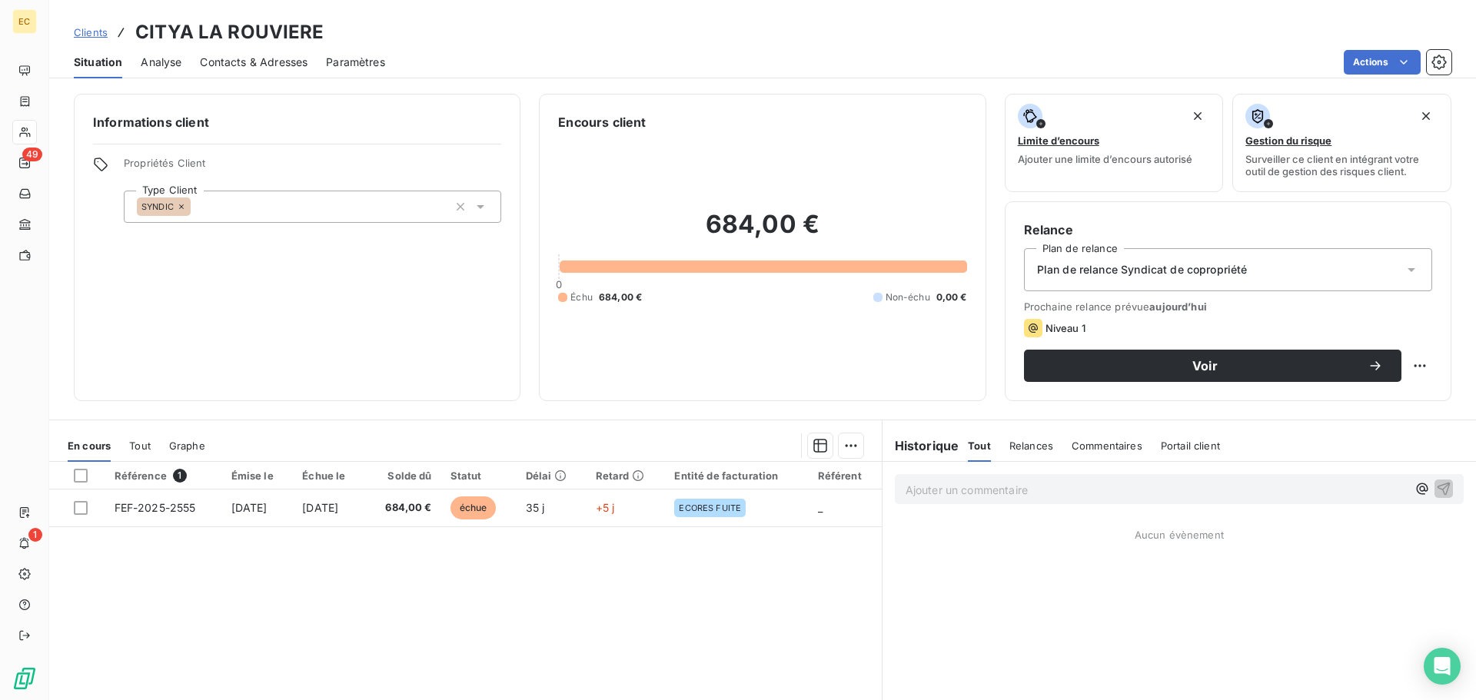
click at [240, 61] on span "Contacts & Adresses" at bounding box center [254, 62] width 108 height 15
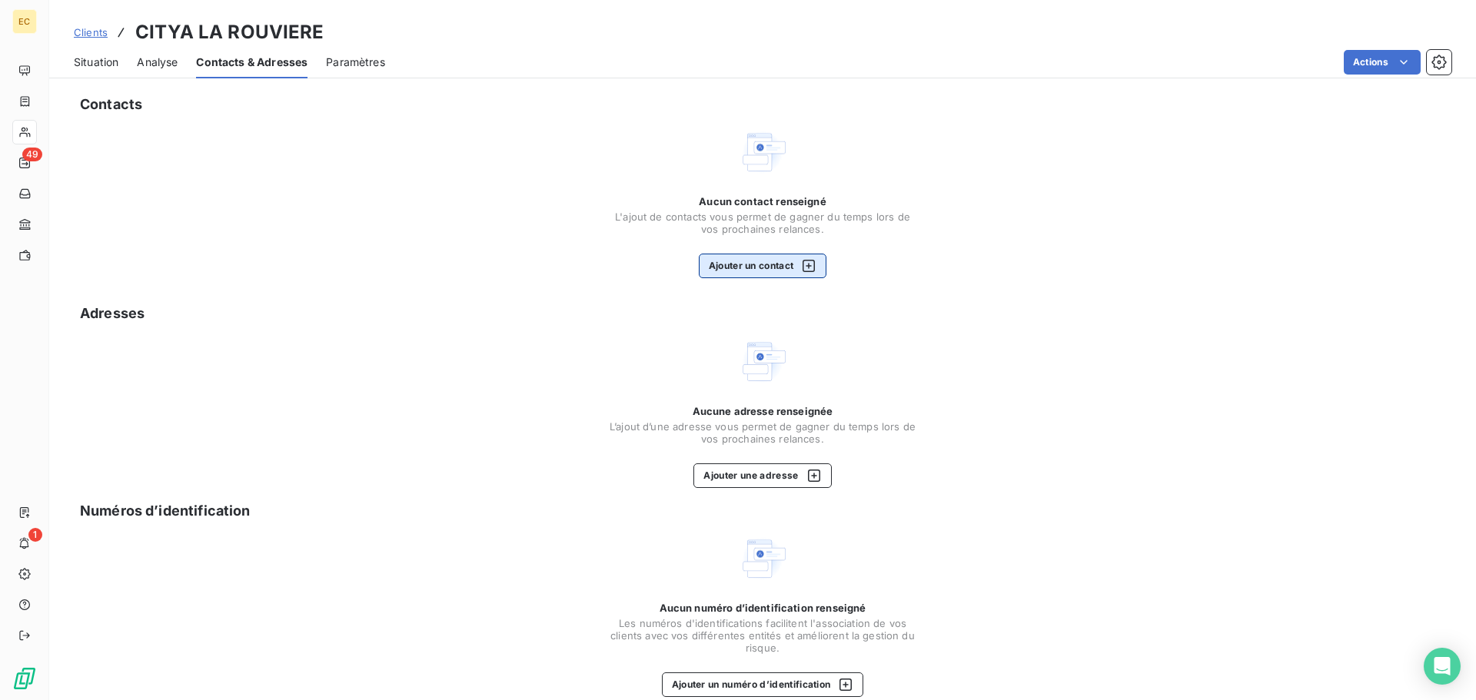
click at [744, 262] on button "Ajouter un contact" at bounding box center [763, 266] width 128 height 25
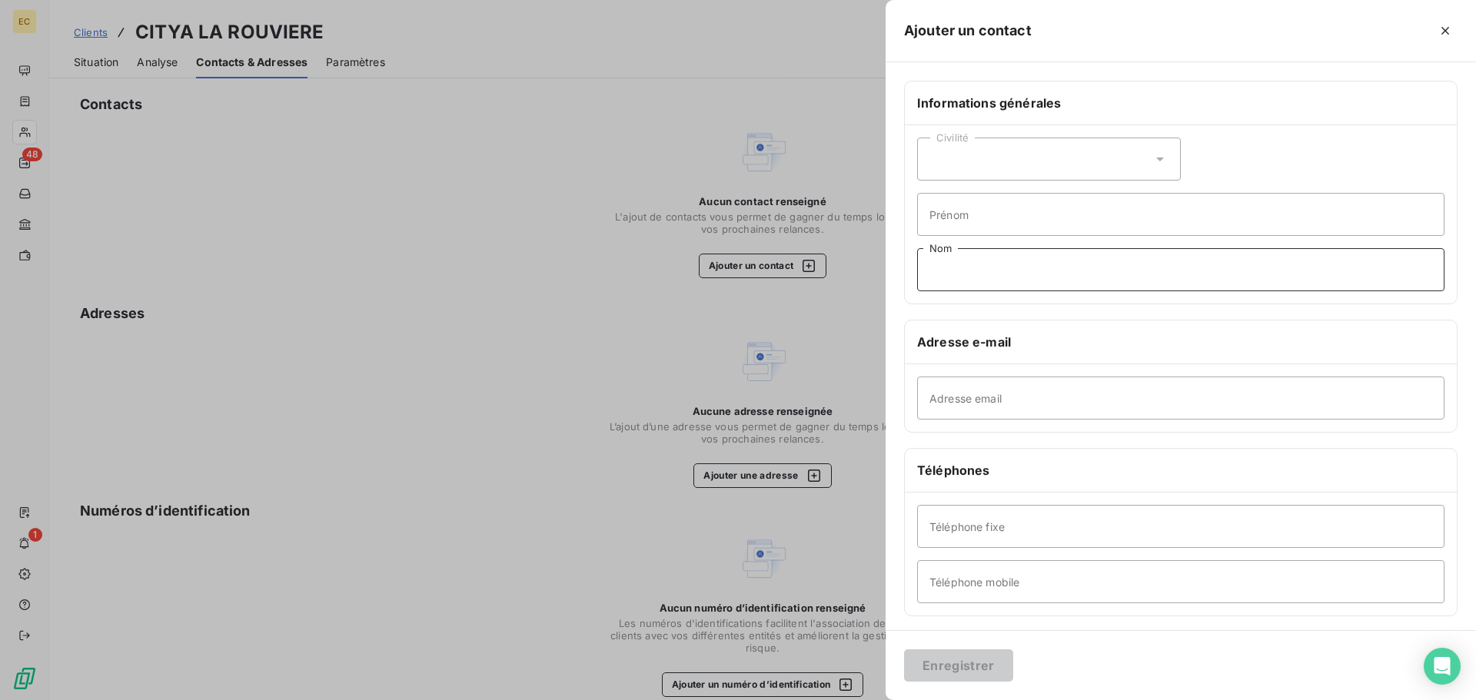
paste input "HASSANI"
type input "HASSANI"
paste input "Zoulfata"
type input "Zoulfata"
paste input "[EMAIL_ADDRESS][DOMAIN_NAME]"
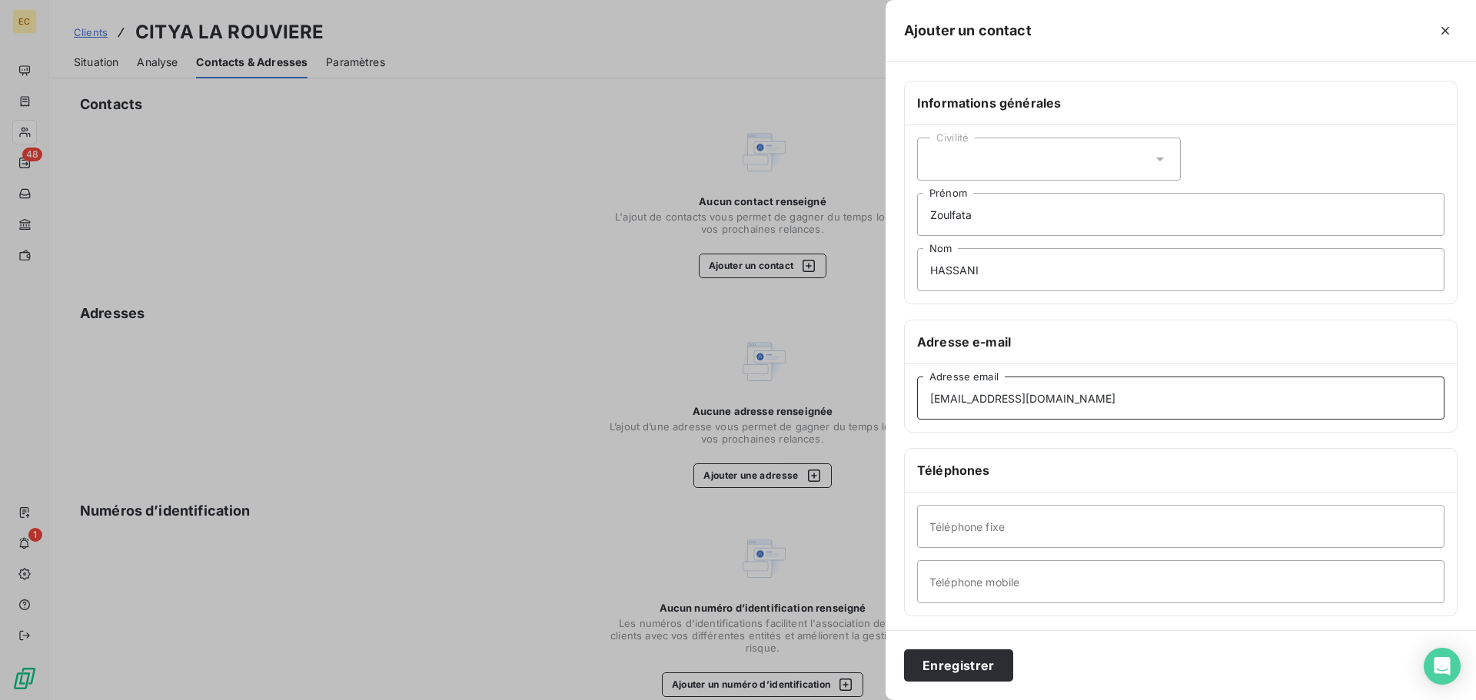
type input "[EMAIL_ADDRESS][DOMAIN_NAME]"
click at [964, 157] on div "Civilité" at bounding box center [1049, 159] width 264 height 43
click at [989, 222] on span "Monsieur" at bounding box center [971, 225] width 46 height 15
paste input "04 91 09 52 80"
type input "04 91 09 52 80"
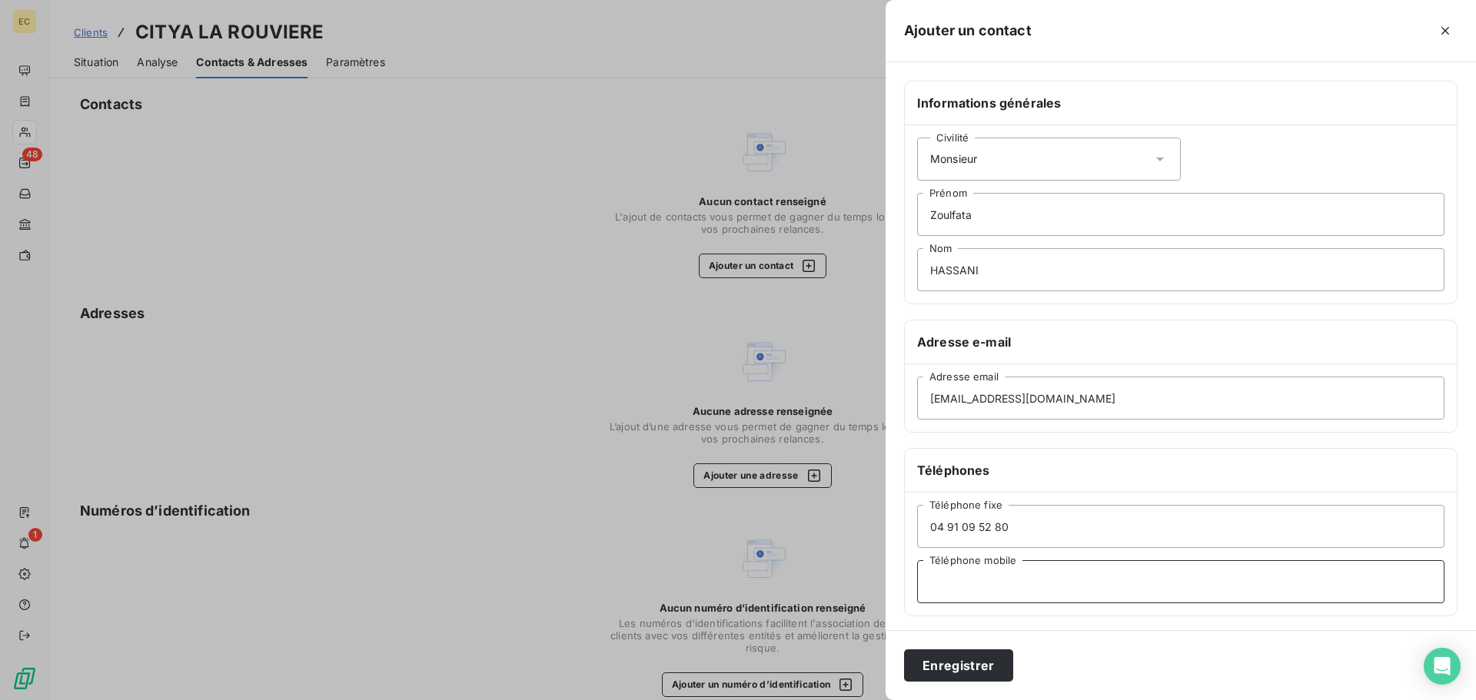
paste input "04 91 09 52 81"
type input "04 91 09 52 81"
click at [988, 663] on button "Enregistrer" at bounding box center [958, 665] width 109 height 32
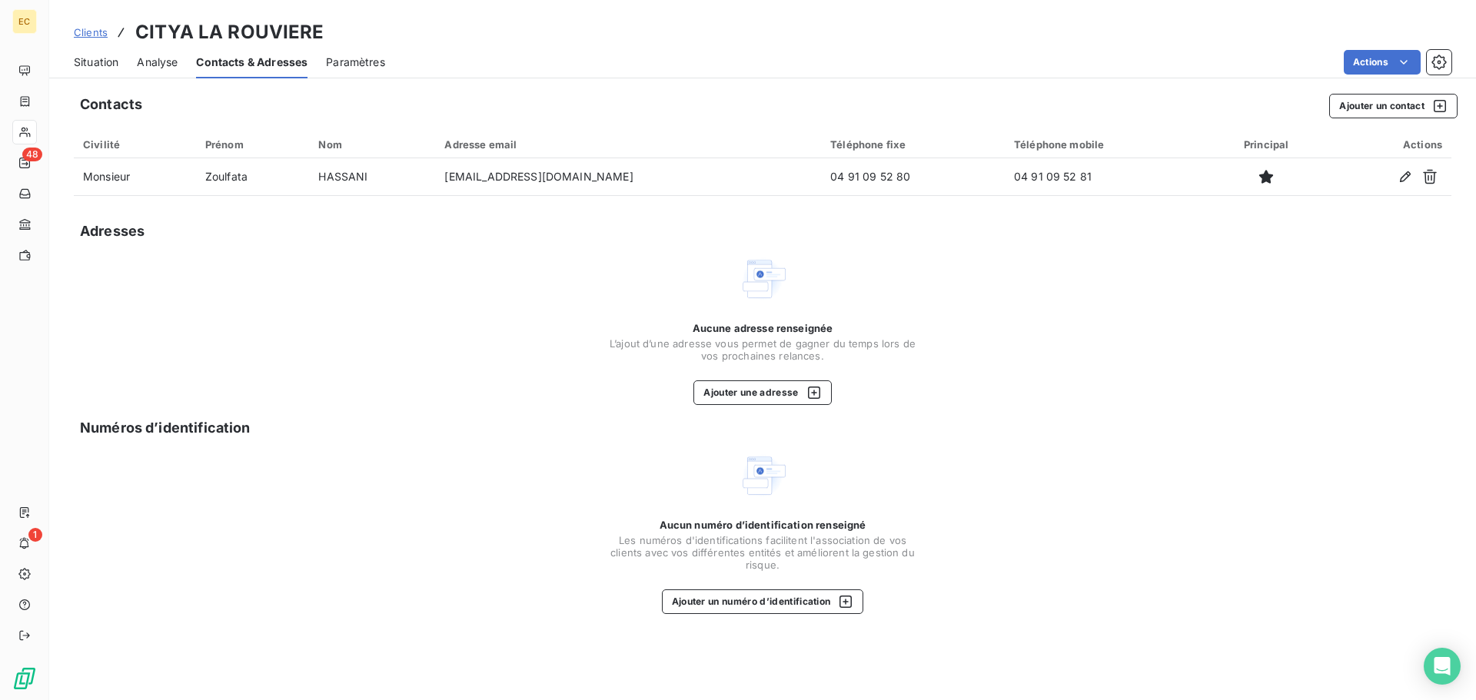
click at [88, 58] on span "Situation" at bounding box center [96, 62] width 45 height 15
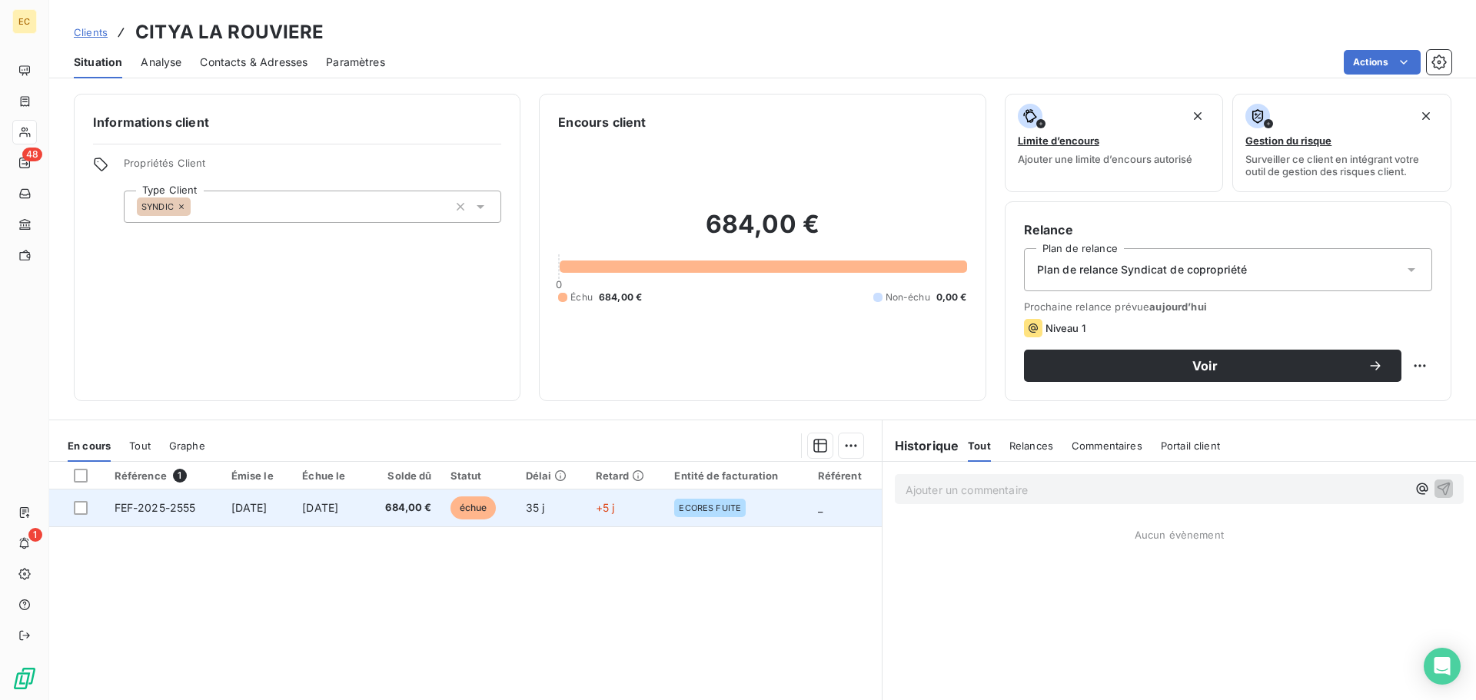
click at [135, 511] on span "FEF-2025-2555" at bounding box center [155, 507] width 81 height 13
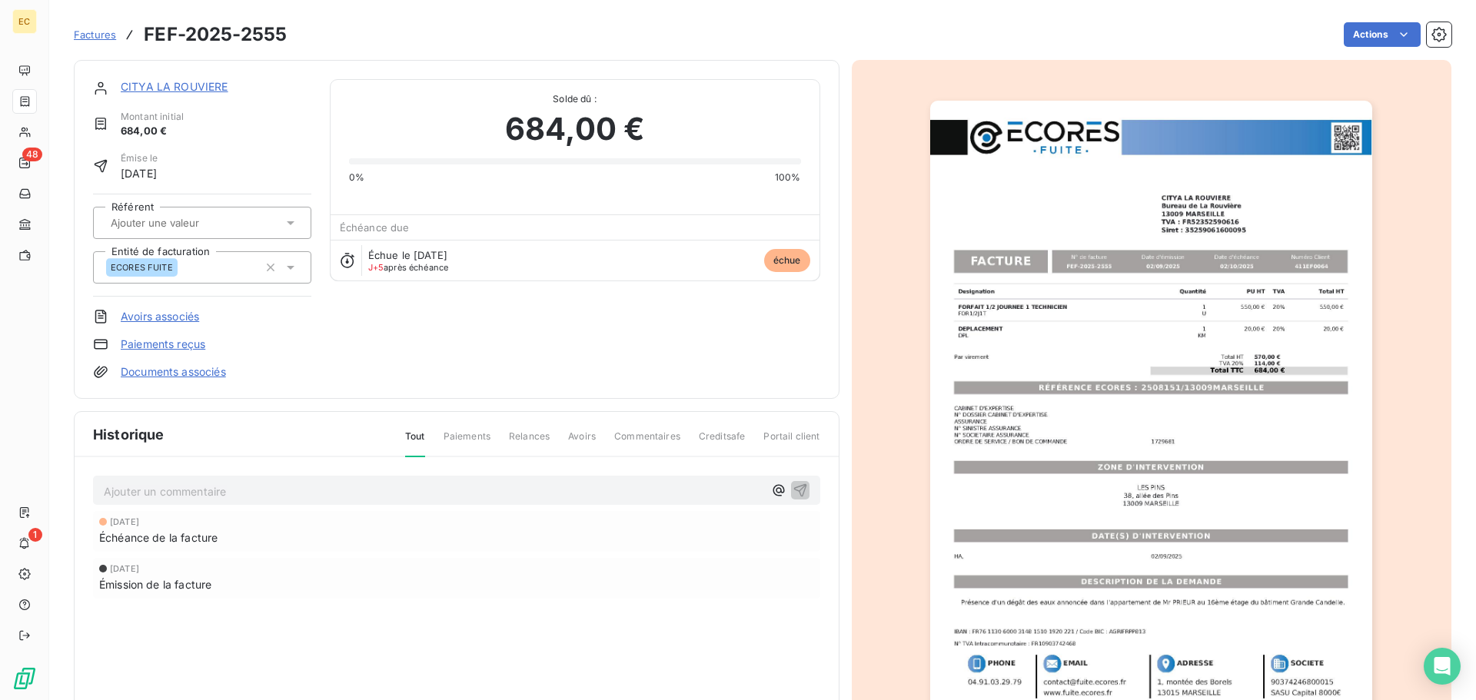
click at [90, 35] on span "Factures" at bounding box center [95, 34] width 42 height 12
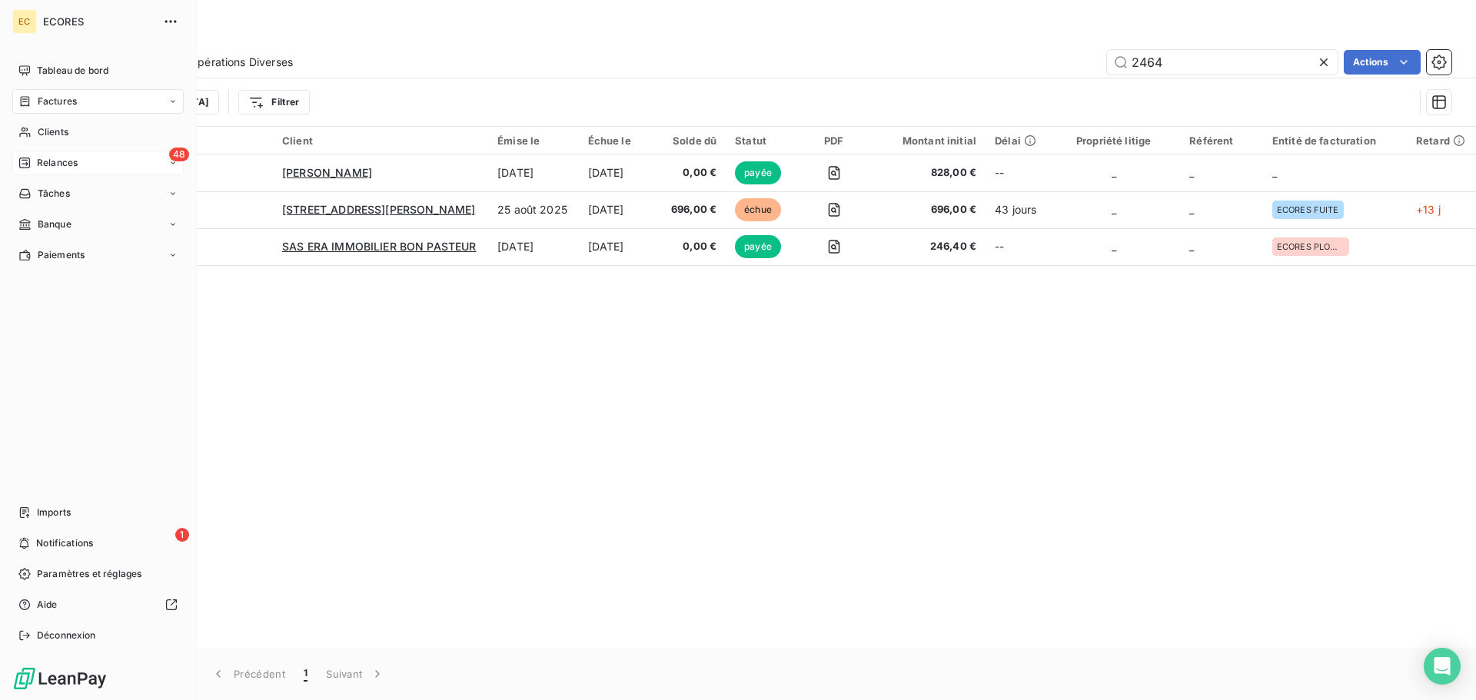
click at [52, 159] on span "Relances" at bounding box center [57, 163] width 41 height 14
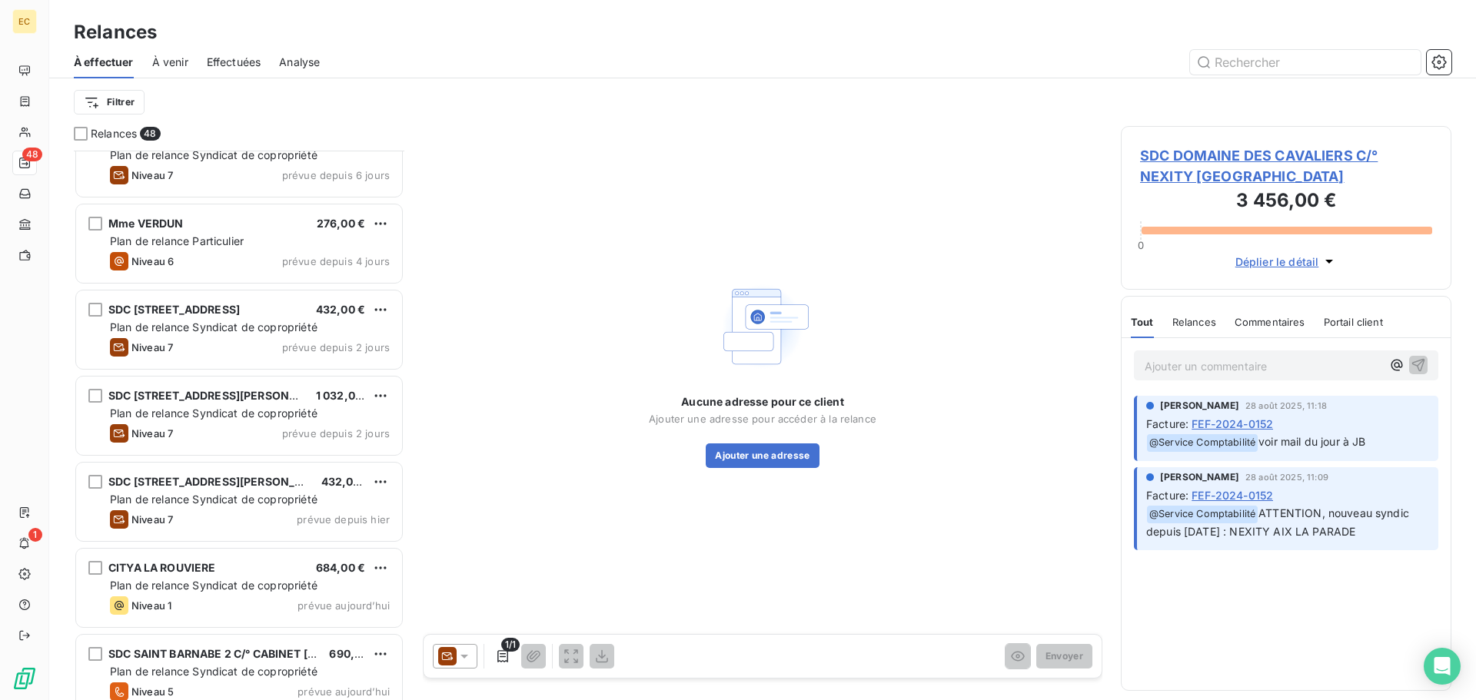
scroll to position [3583, 0]
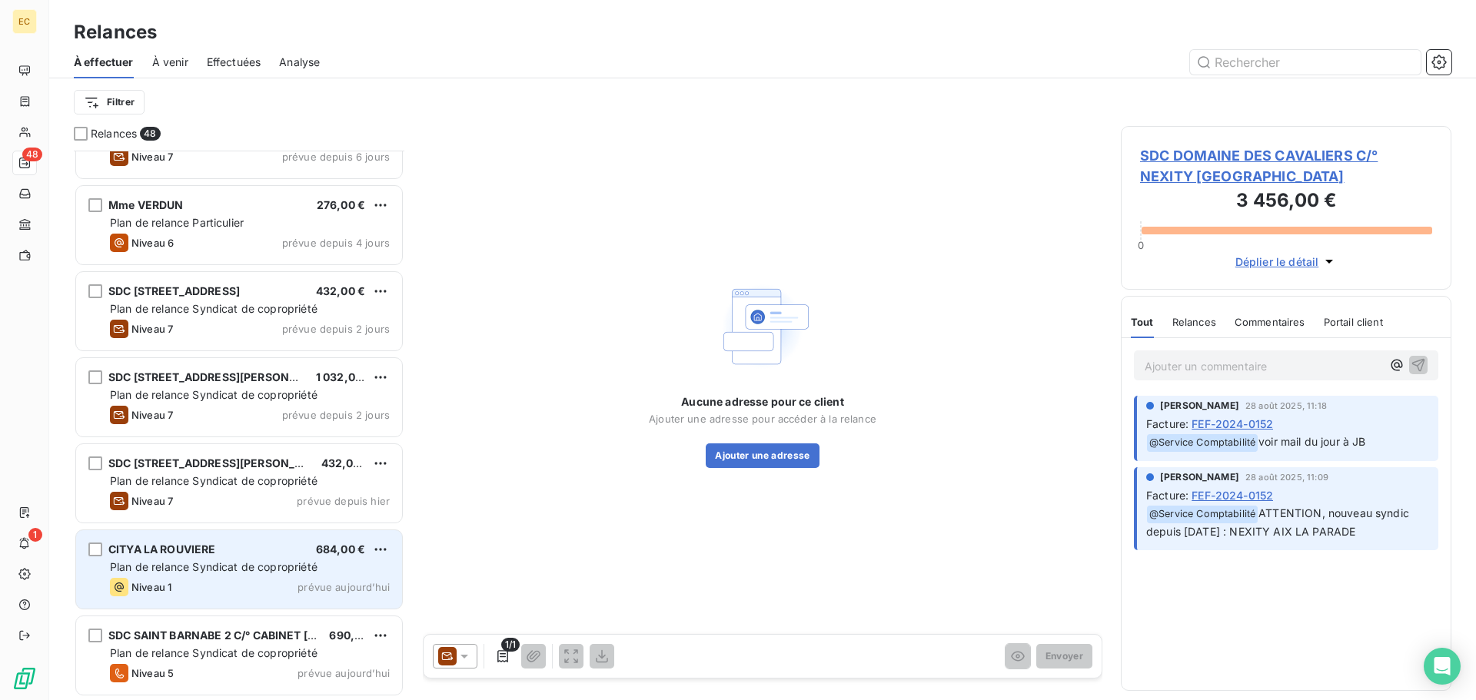
click at [231, 554] on div "CITYA LA ROUVIERE 684,00 €" at bounding box center [250, 550] width 280 height 14
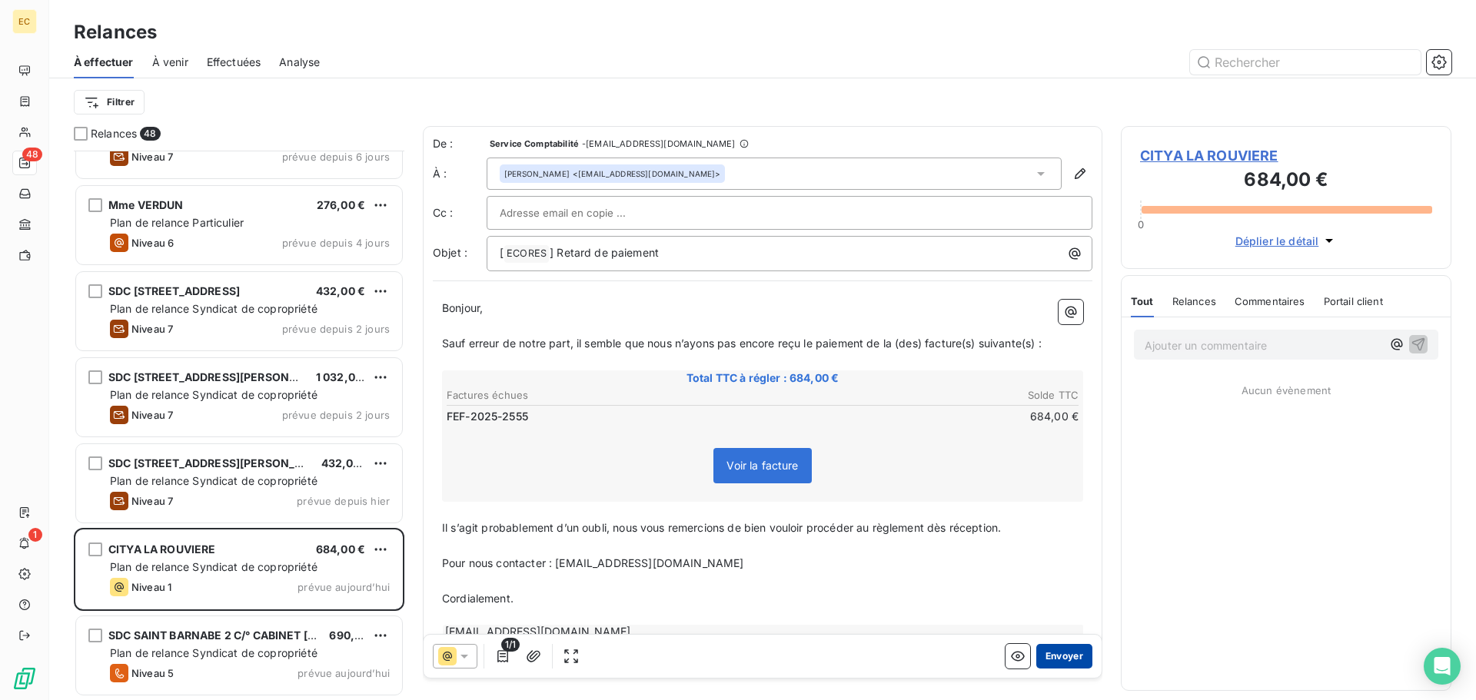
click at [1056, 655] on button "Envoyer" at bounding box center [1064, 656] width 56 height 25
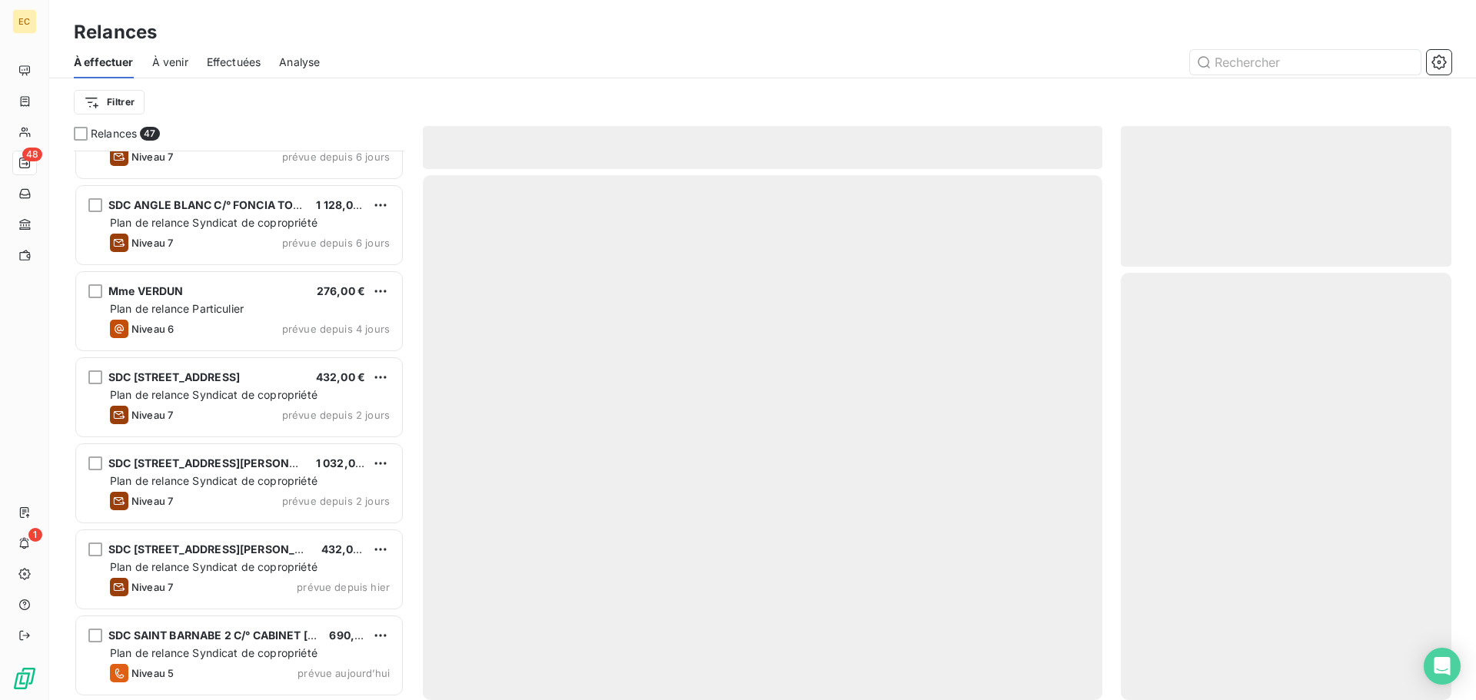
scroll to position [3496, 0]
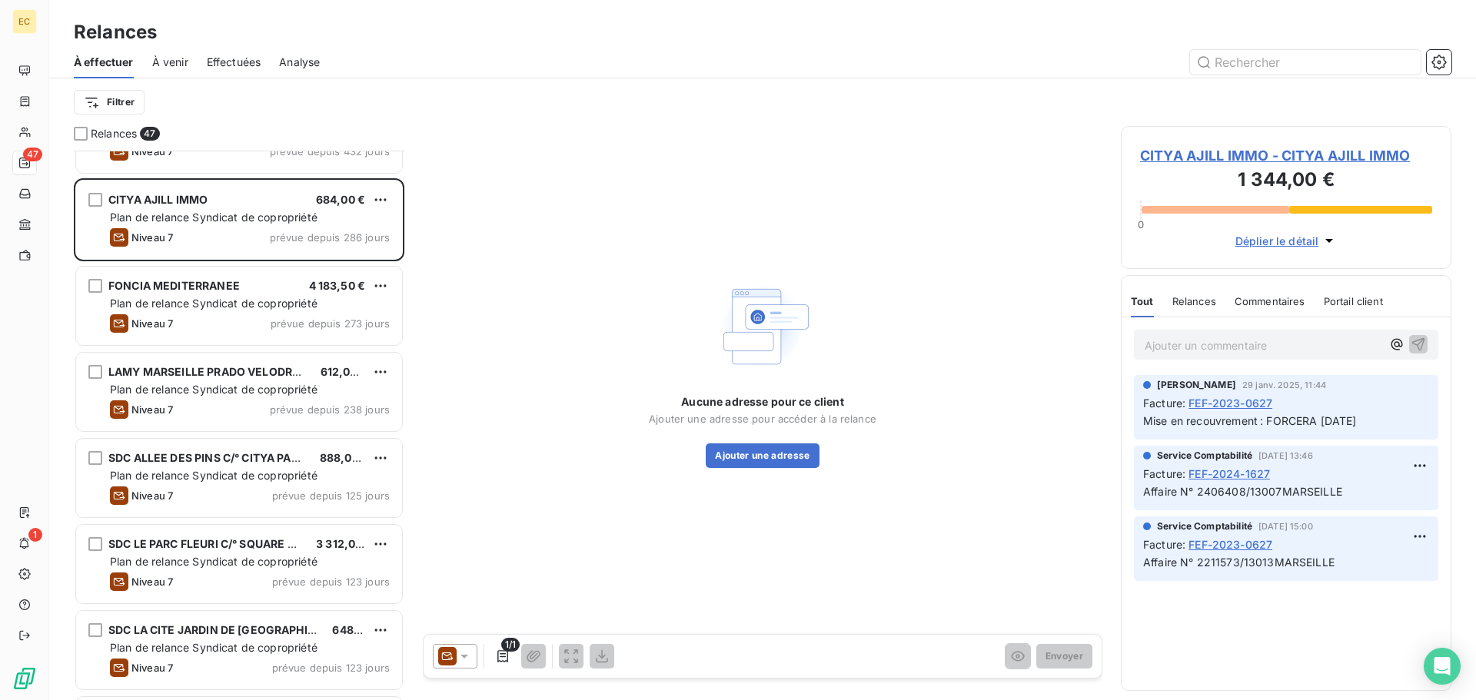
scroll to position [38, 0]
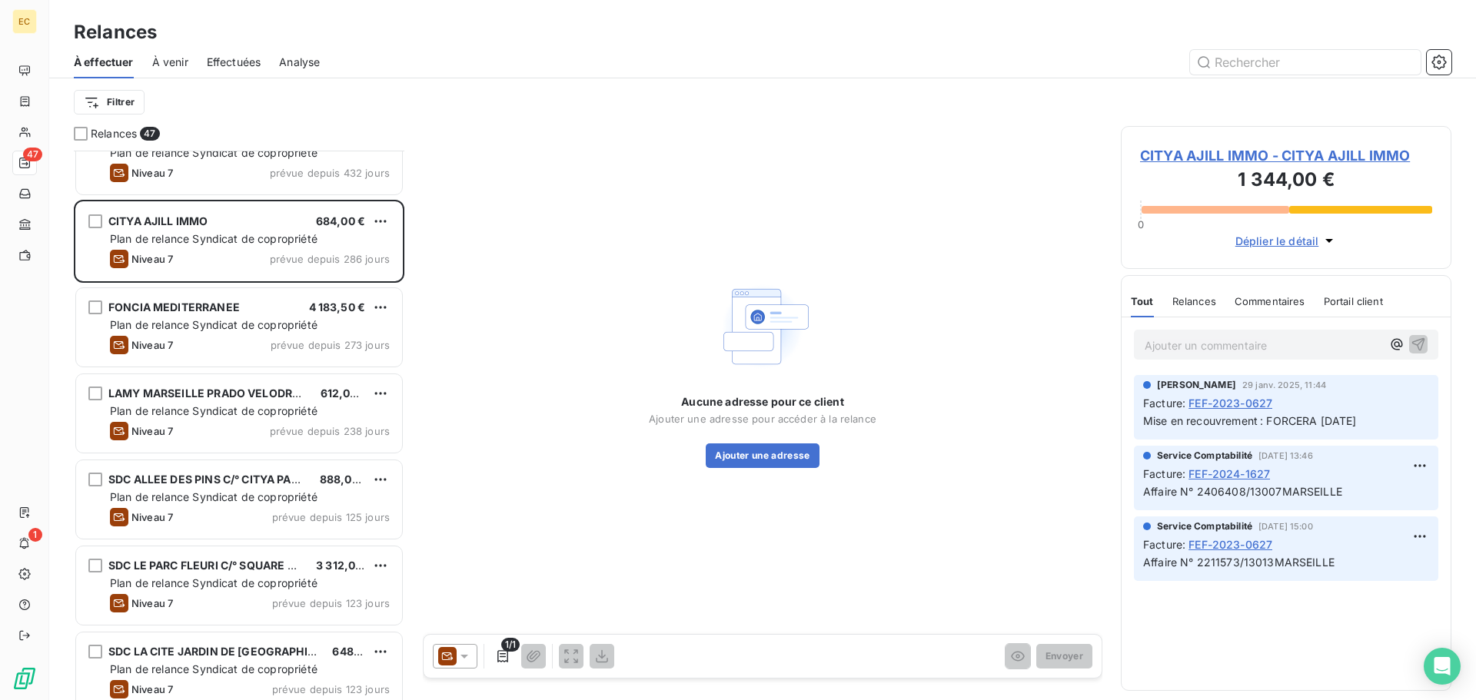
click at [163, 63] on span "À venir" at bounding box center [170, 62] width 36 height 15
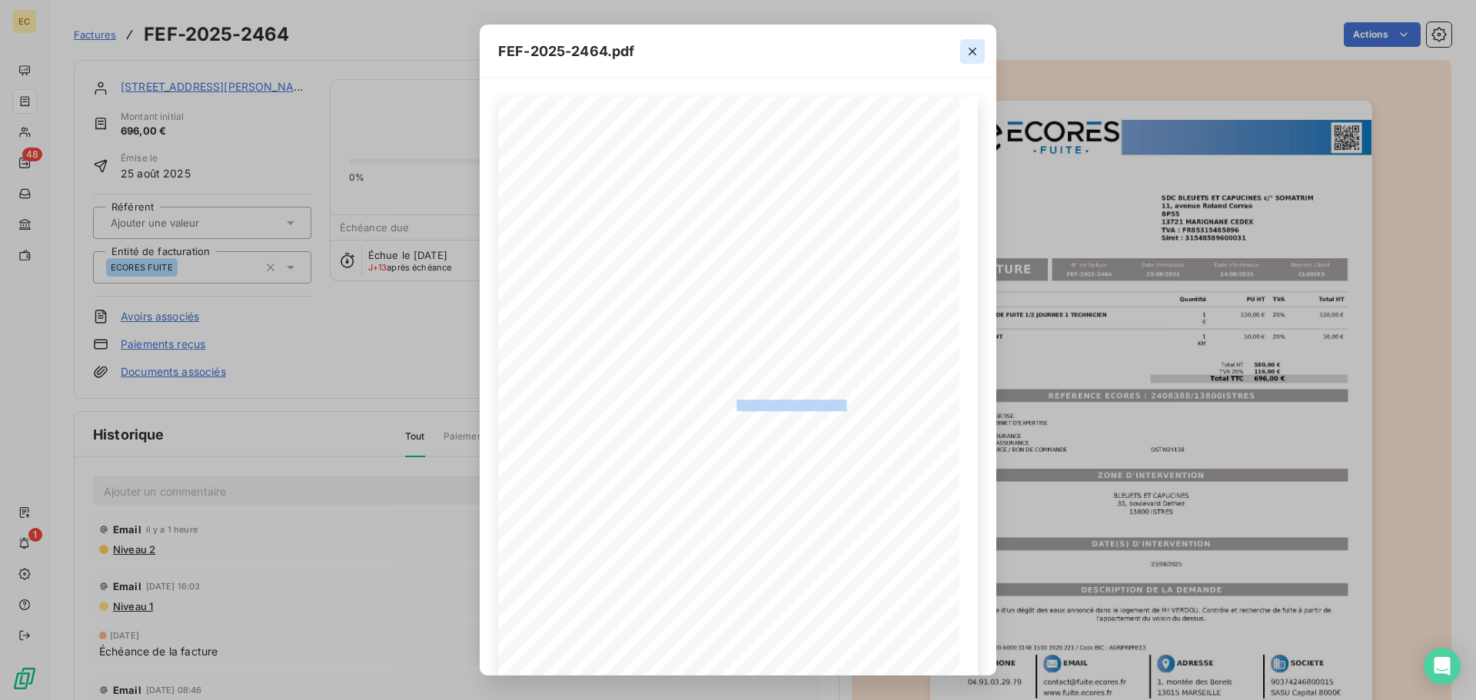
click at [968, 52] on icon "button" at bounding box center [971, 51] width 15 height 15
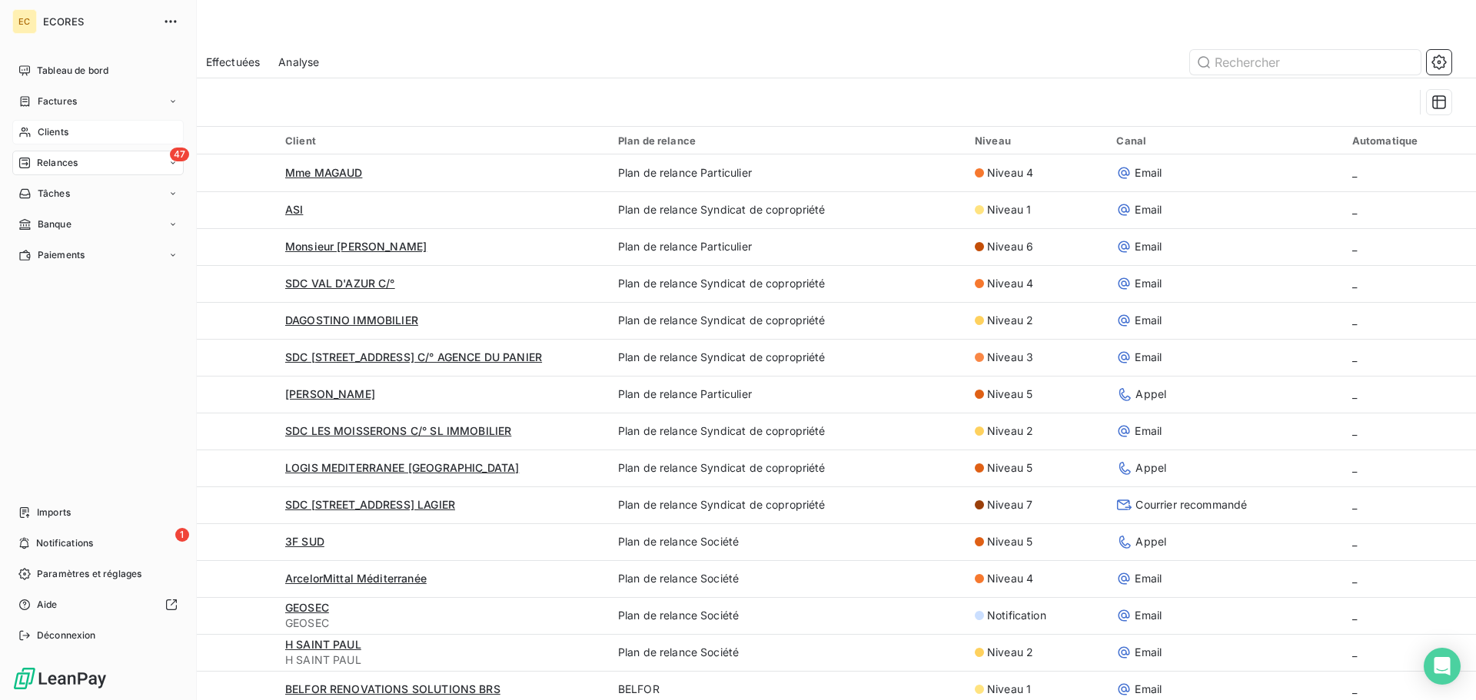
click at [56, 137] on span "Clients" at bounding box center [53, 132] width 31 height 14
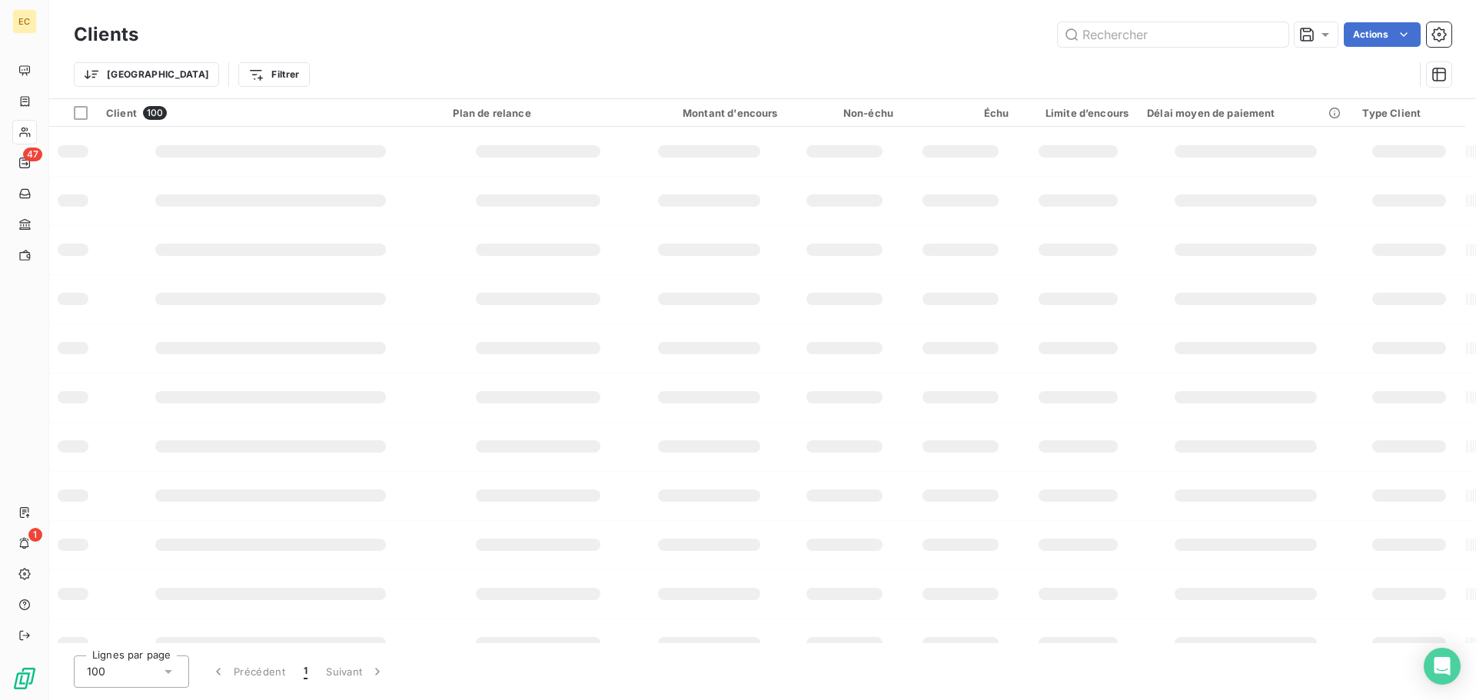
click at [1253, 66] on div "Trier Filtrer" at bounding box center [744, 74] width 1340 height 29
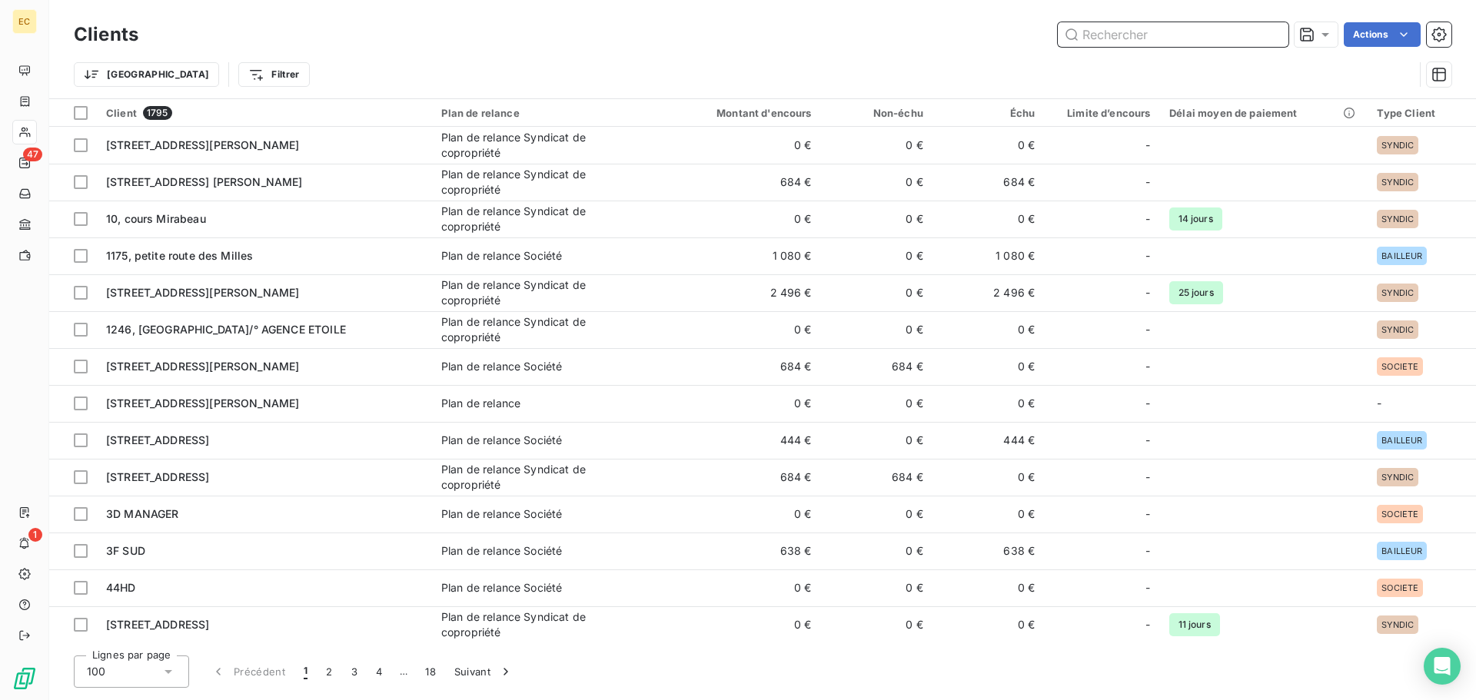
click at [1140, 35] on input "text" at bounding box center [1172, 34] width 231 height 25
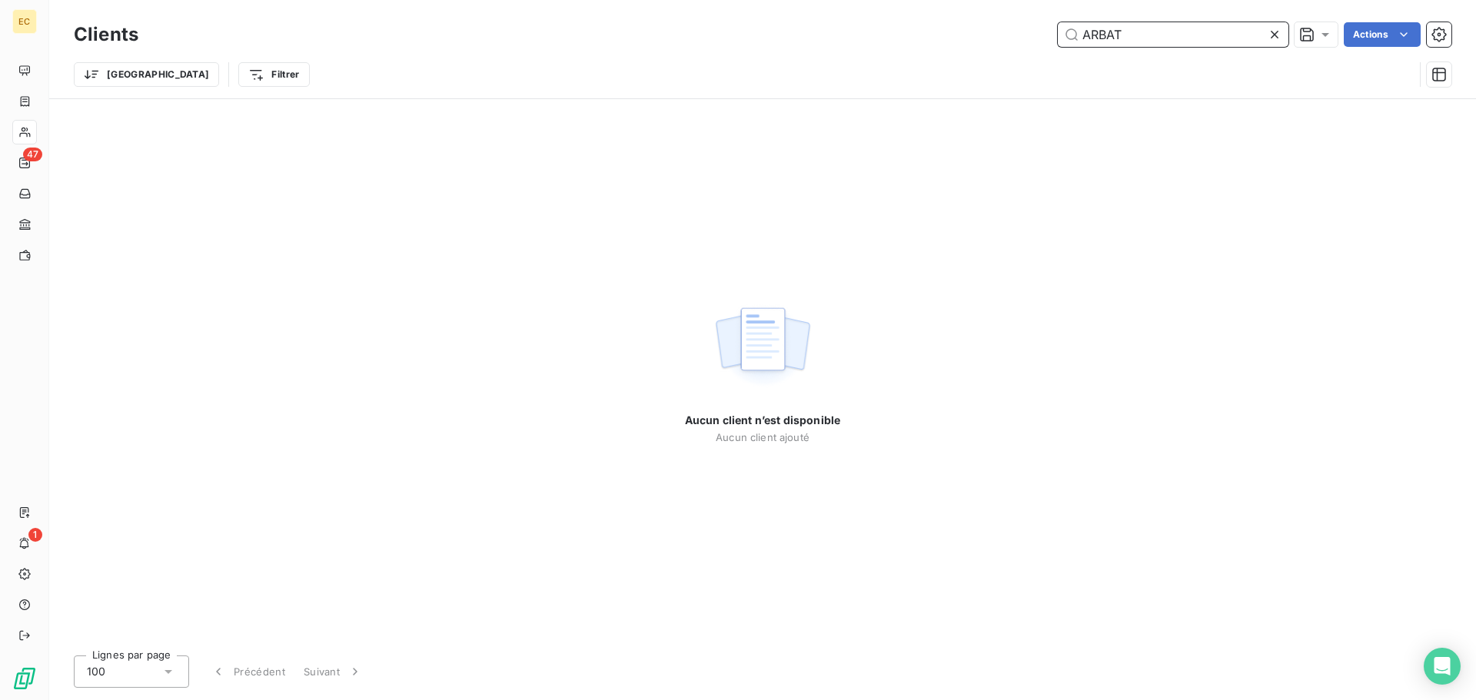
type input "ARBAT"
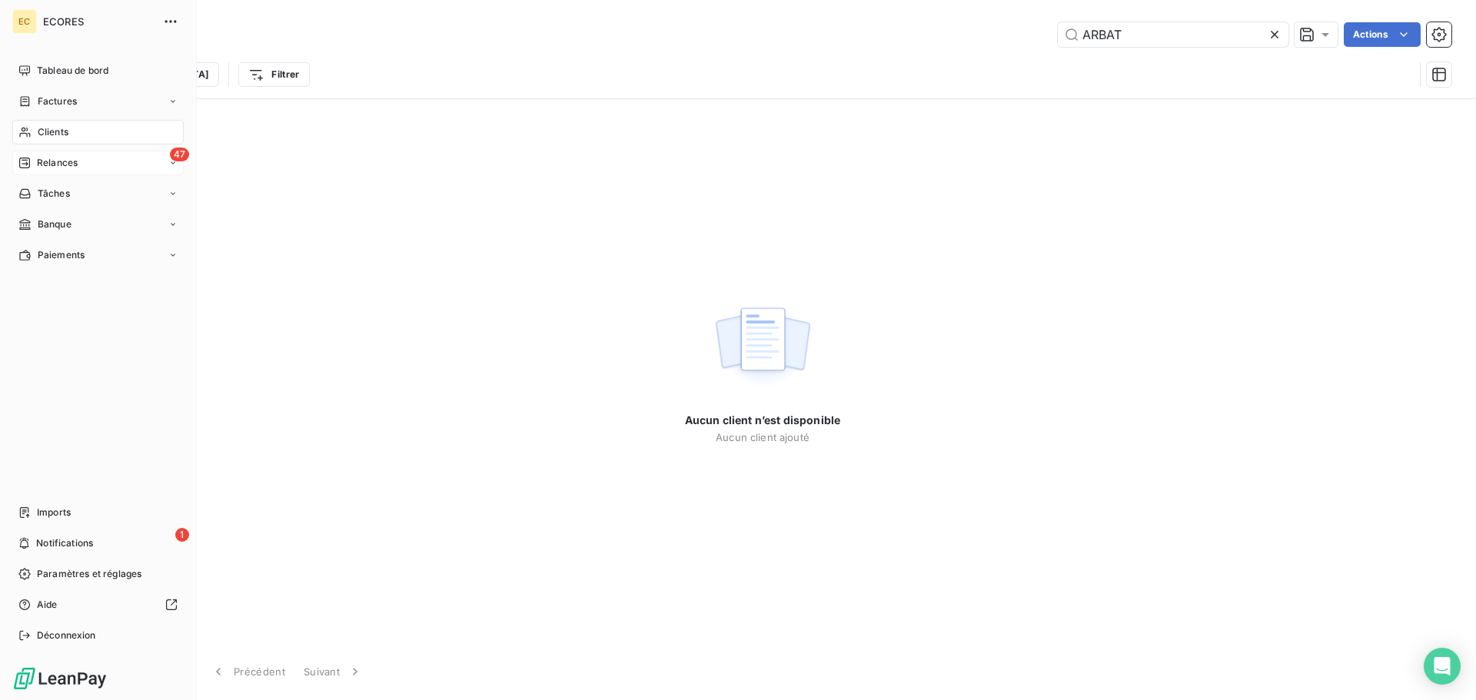
click at [56, 158] on span "Relances" at bounding box center [57, 163] width 41 height 14
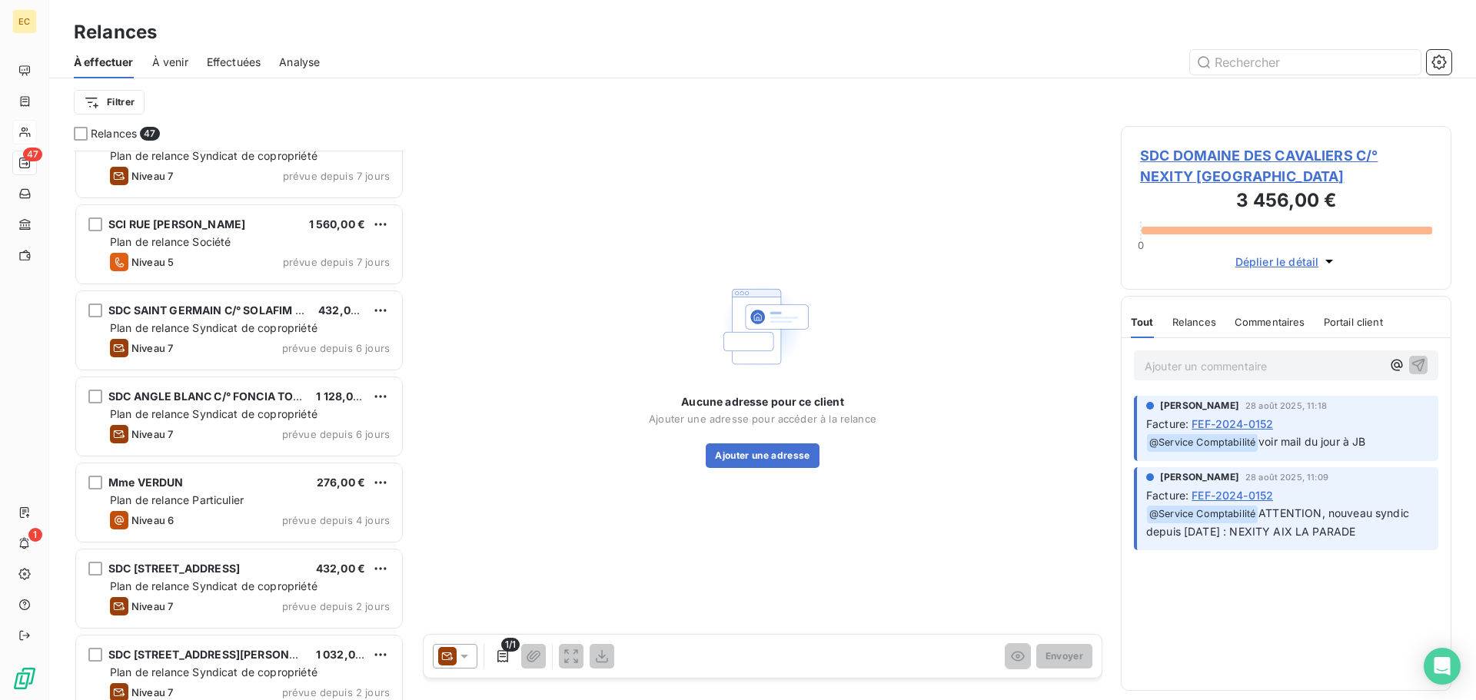
scroll to position [3497, 0]
